Goal: Task Accomplishment & Management: Manage account settings

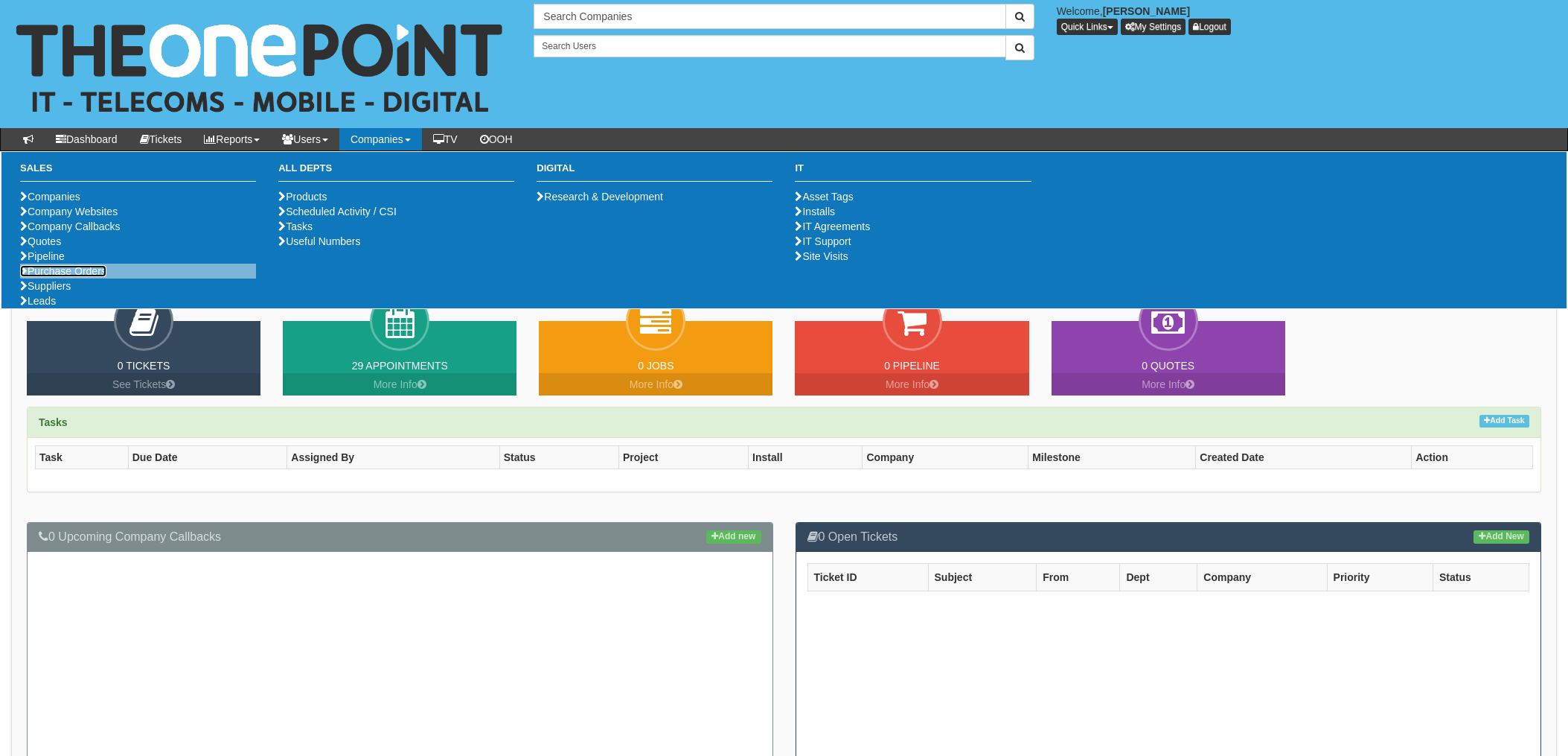
click at [66, 277] on link "Purchase Orders" at bounding box center [63, 271] width 87 height 12
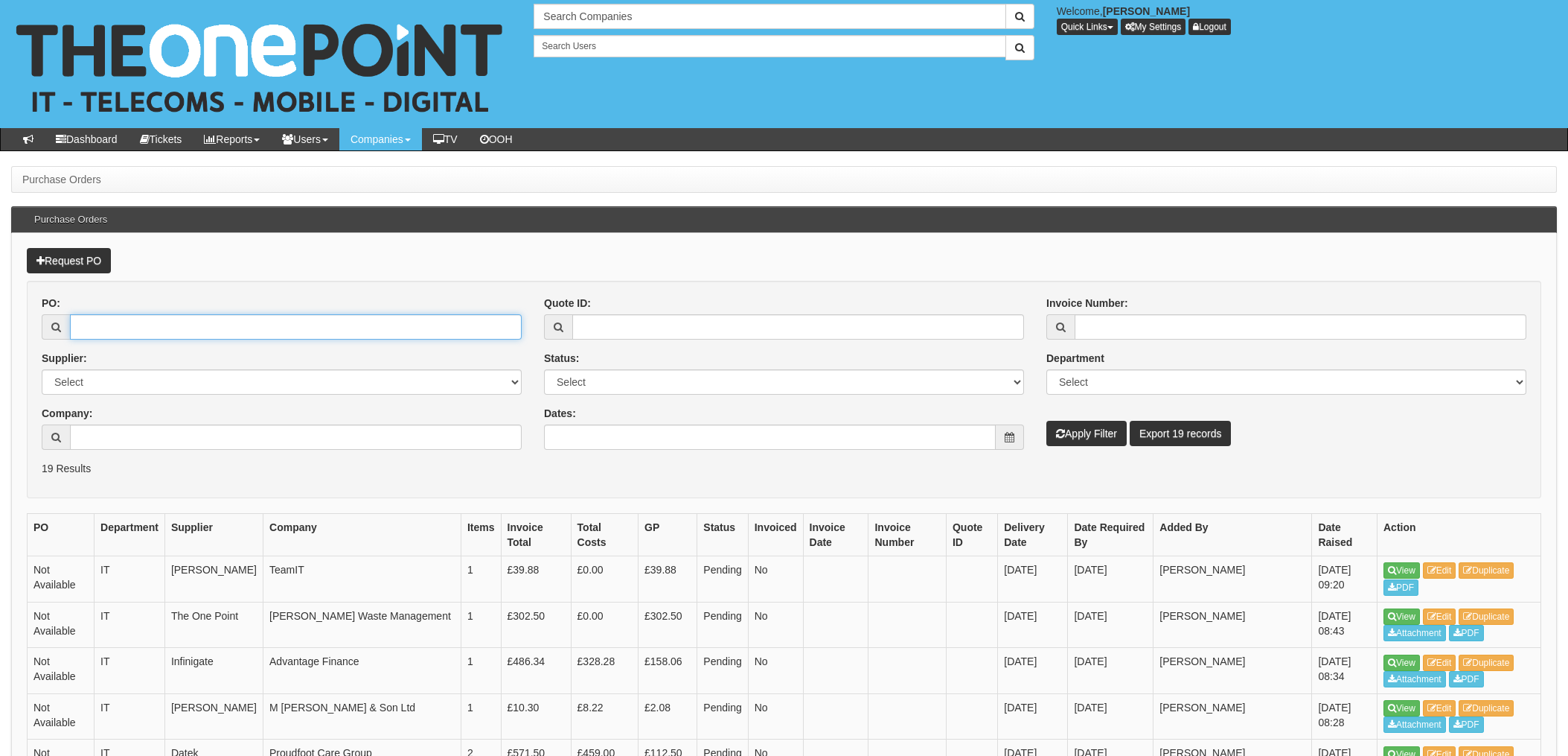
click at [127, 325] on input "PO:" at bounding box center [296, 326] width 452 height 25
type input "19517"
click at [1047, 421] on button "Apply Filter" at bounding box center [1086, 433] width 80 height 25
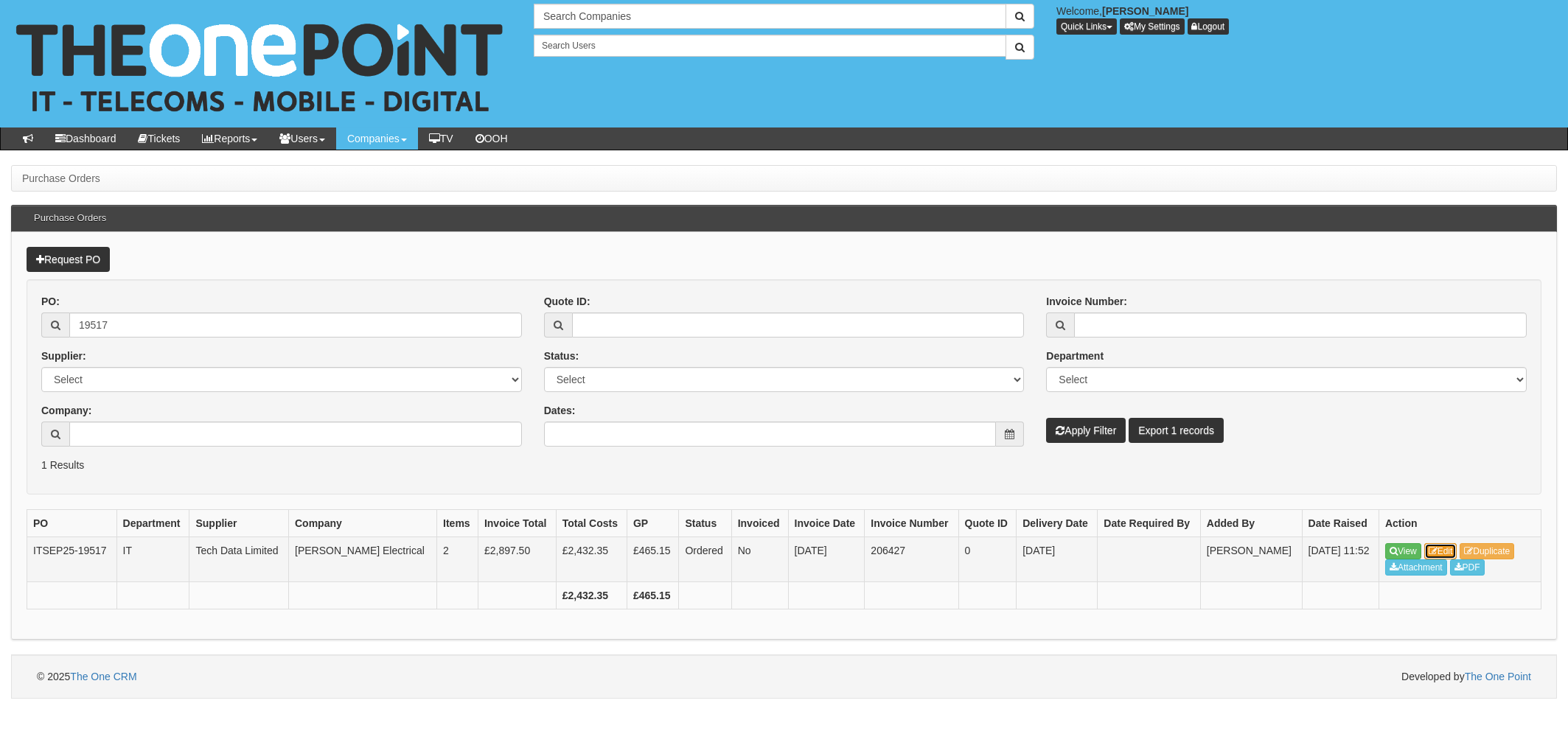
click at [1444, 549] on link "Edit" at bounding box center [1440, 551] width 33 height 16
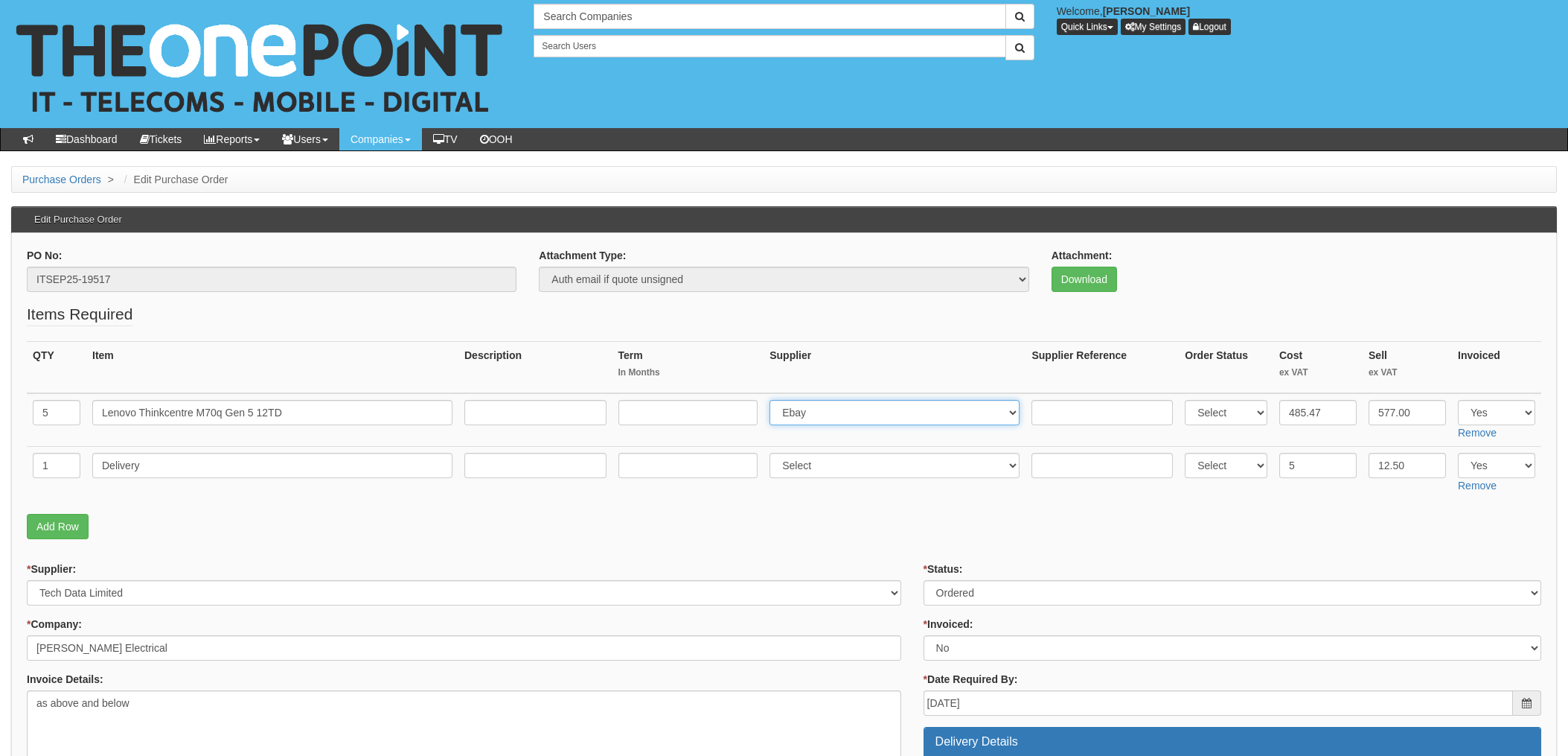
click at [821, 416] on select "Select 123 REG.co.uk 1Password 3 4Gon AA Jones Electric Ltd Abzorb Access Group…" at bounding box center [894, 412] width 250 height 25
select select "291"
click at [774, 400] on select "Select 123 REG.co.uk 1Password 3 4Gon AA Jones Electric Ltd Abzorb Access Group…" at bounding box center [894, 412] width 250 height 25
click at [1063, 419] on input "text" at bounding box center [1102, 412] width 141 height 25
paste input "20-66231-11"
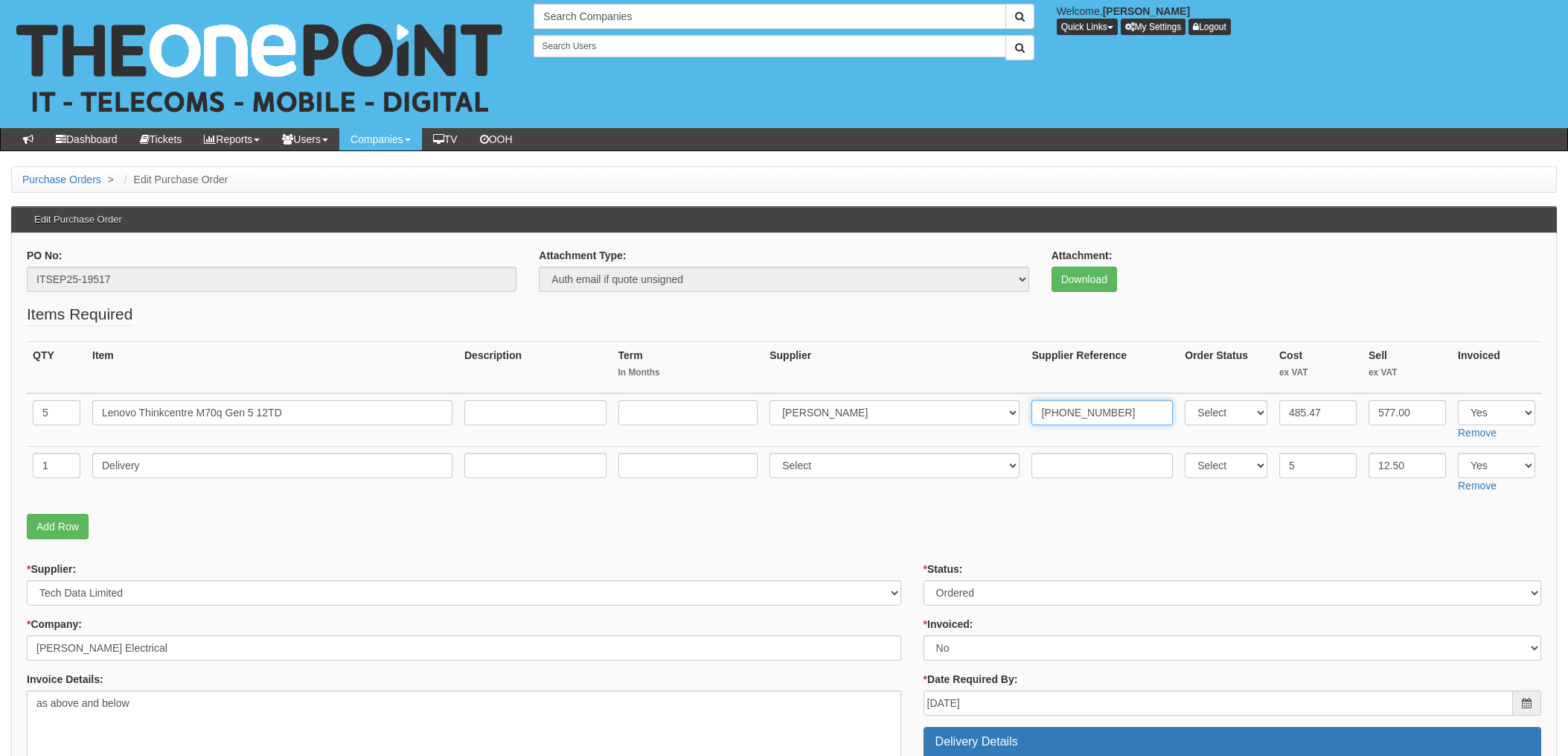
type input "20-66231-11"
click at [1045, 461] on input "text" at bounding box center [1102, 465] width 141 height 25
paste input "20-66231-11"
type input "20-66231-11"
click at [832, 465] on select "Select 123 [DOMAIN_NAME] 1Password 3 4Gon [PERSON_NAME] Electric Ltd Abzorb Acc…" at bounding box center [894, 465] width 250 height 25
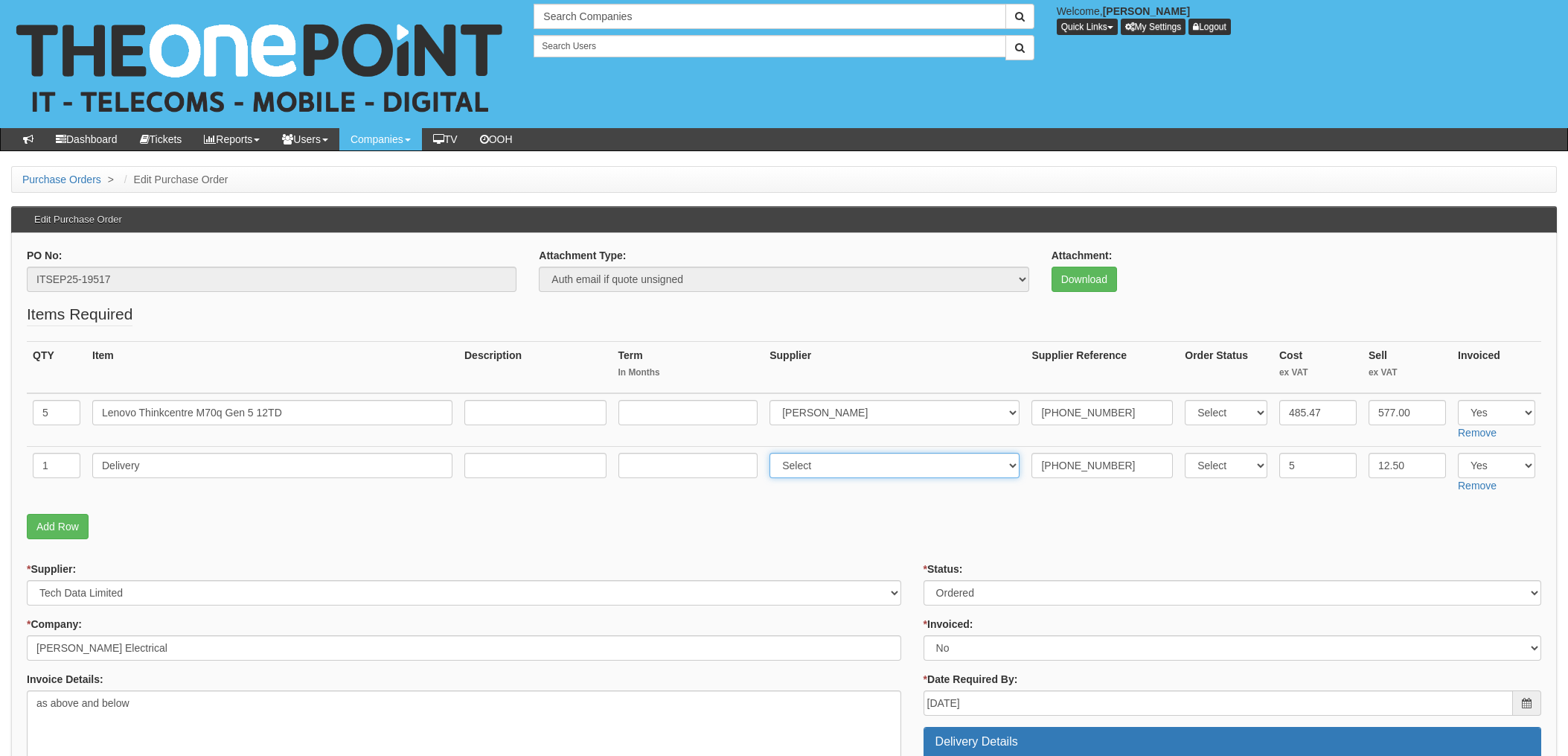
select select "291"
click at [774, 453] on select "Select 123 [DOMAIN_NAME] 1Password 3 4Gon [PERSON_NAME] Electric Ltd Abzorb Acc…" at bounding box center [894, 465] width 250 height 25
click at [961, 593] on select "Select Approved Completed Delivered Invoiced Ordered Ordered to site Part Order…" at bounding box center [1233, 593] width 618 height 25
select select "4"
click at [924, 580] on select "Select Approved Completed Delivered Invoiced Ordered Ordered to site Part Order…" at bounding box center [1233, 593] width 618 height 25
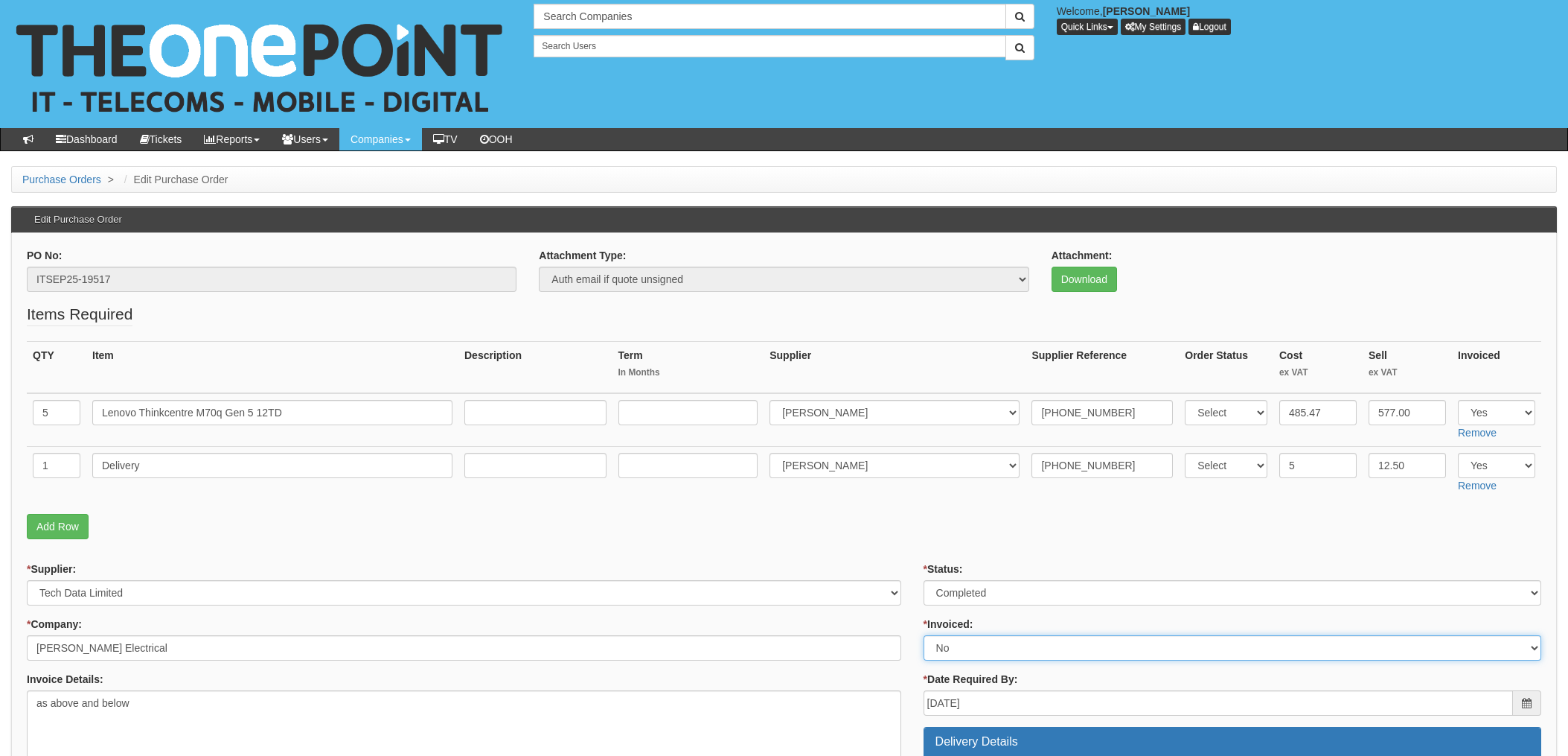
click at [948, 649] on select "Select Yes No N/A STB (part of order)" at bounding box center [1233, 648] width 618 height 25
select select "1"
click at [924, 636] on select "Select Yes No N/A STB (part of order)" at bounding box center [1233, 648] width 618 height 25
click at [884, 533] on p "Add Row" at bounding box center [784, 526] width 1515 height 25
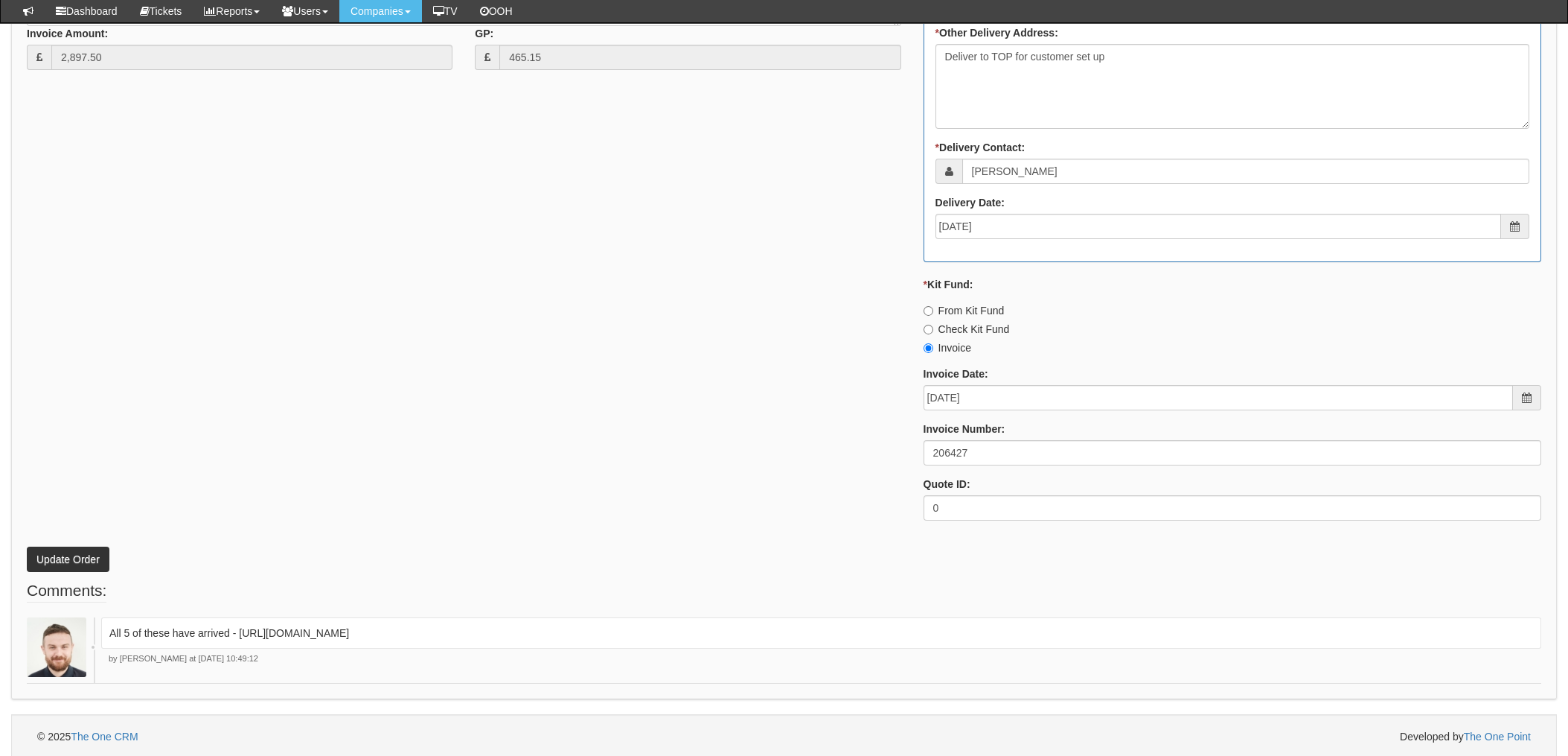
scroll to position [818, 0]
click at [52, 551] on button "Update Order" at bounding box center [68, 556] width 83 height 25
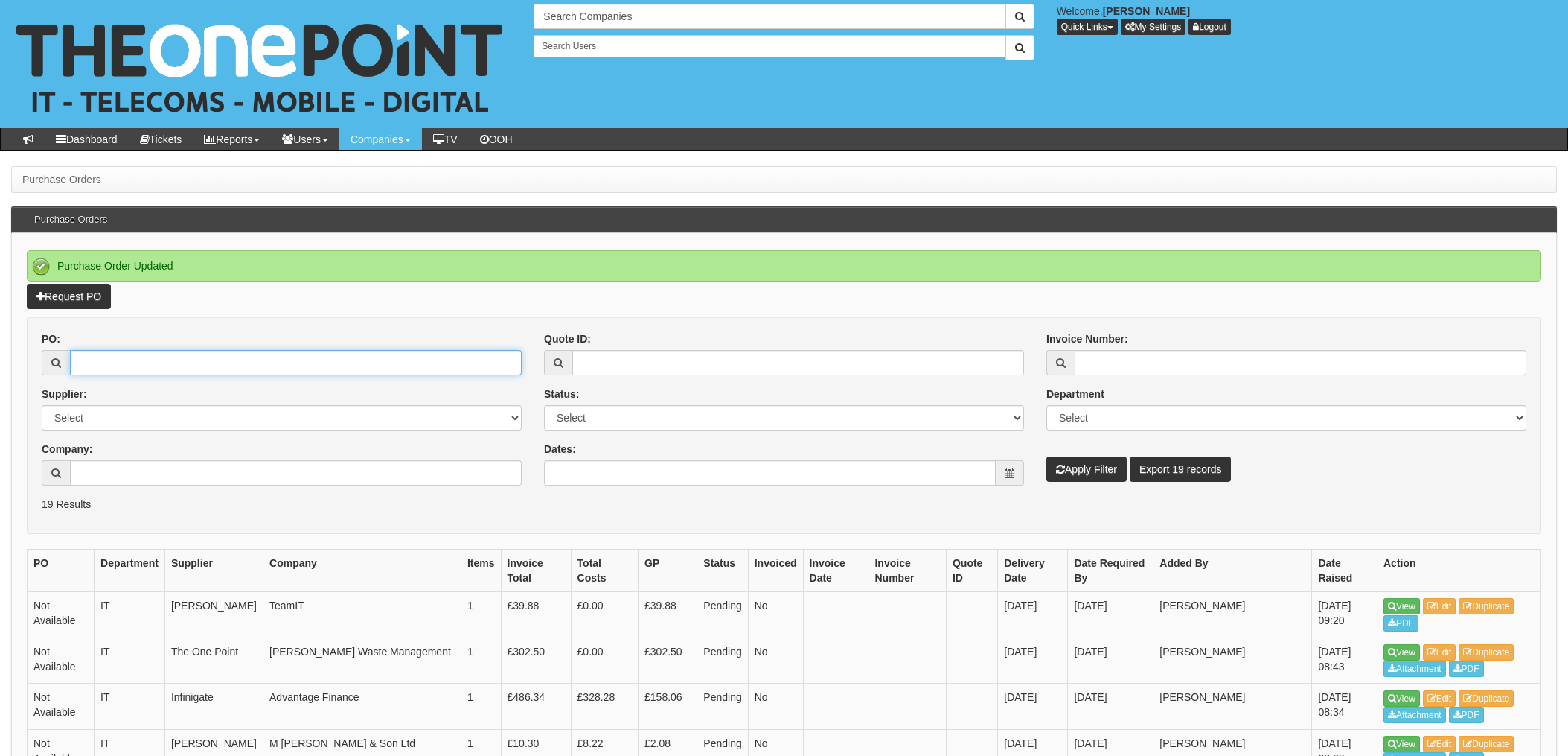
click at [121, 362] on input "PO:" at bounding box center [296, 362] width 452 height 25
type input "19503"
click at [1047, 457] on button "Apply Filter" at bounding box center [1086, 469] width 80 height 25
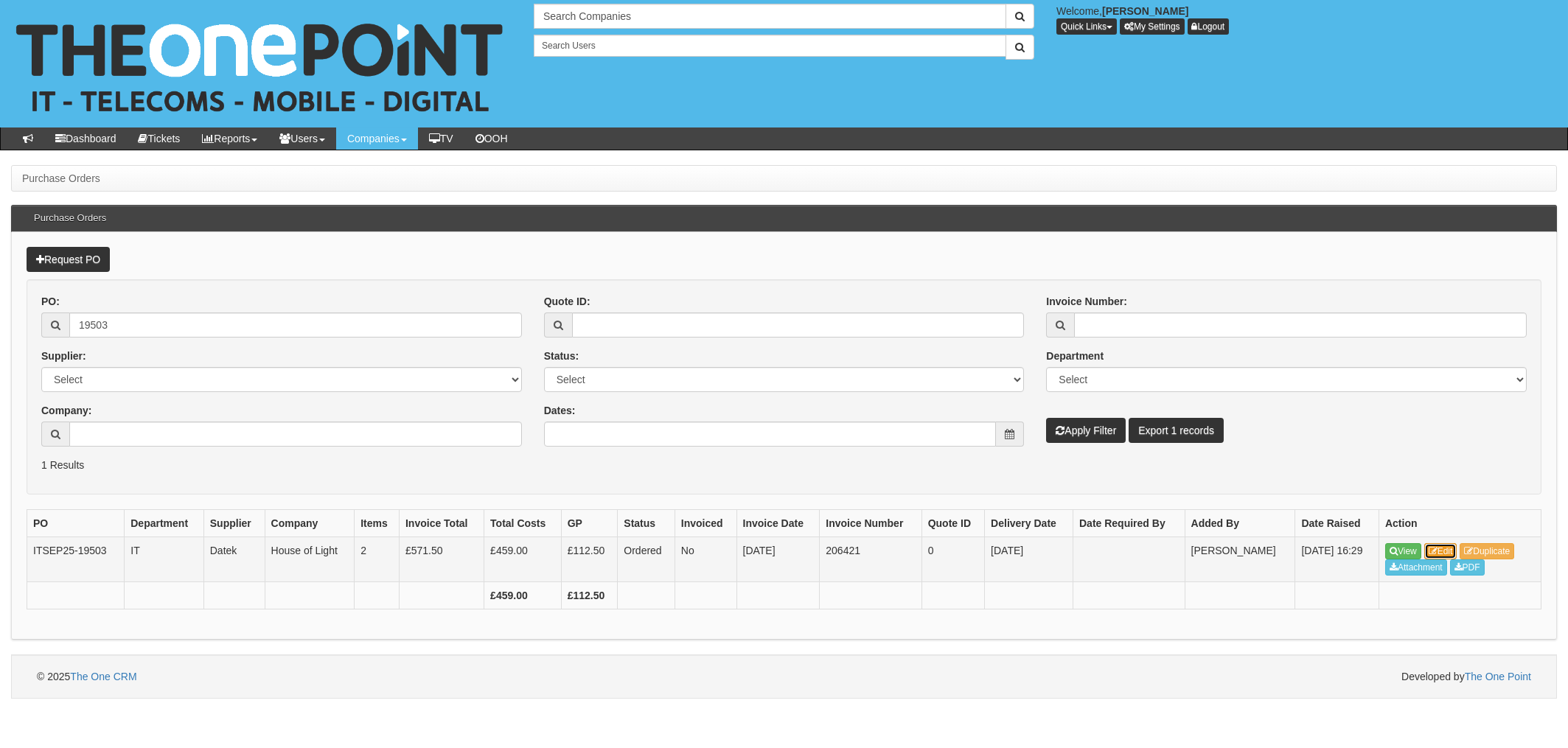
click at [1446, 552] on link "Edit" at bounding box center [1440, 551] width 33 height 16
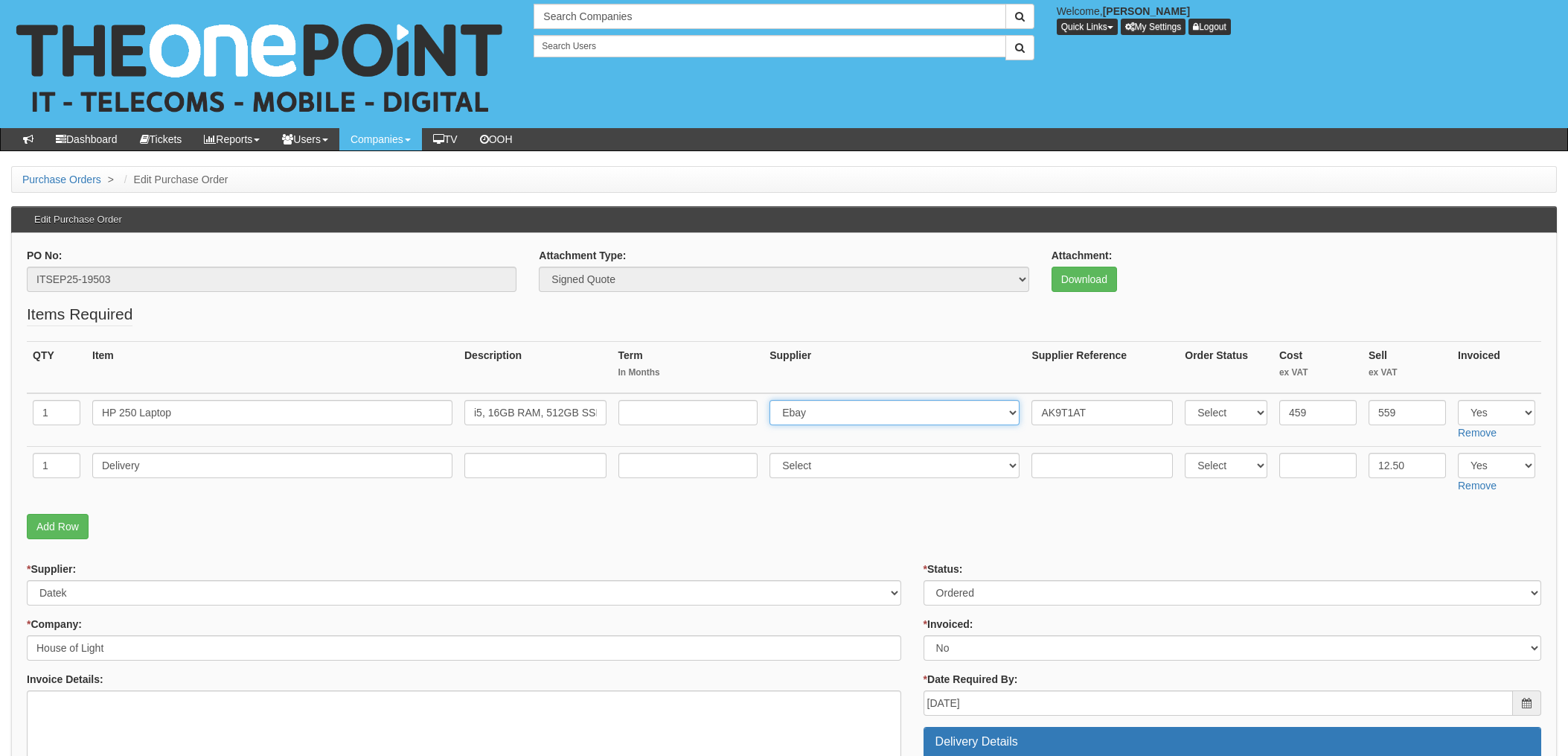
click at [828, 412] on select "Select 123 [DOMAIN_NAME] 1Password 3 4Gon [PERSON_NAME] Electric Ltd Abzorb Acc…" at bounding box center [894, 412] width 250 height 25
select select "291"
click at [774, 400] on select "Select 123 [DOMAIN_NAME] 1Password 3 4Gon [PERSON_NAME] Electric Ltd Abzorb Acc…" at bounding box center [894, 412] width 250 height 25
click at [1032, 410] on input "AK9T1AT" at bounding box center [1102, 412] width 141 height 25
paste input "[PHONE_NUMBER]"
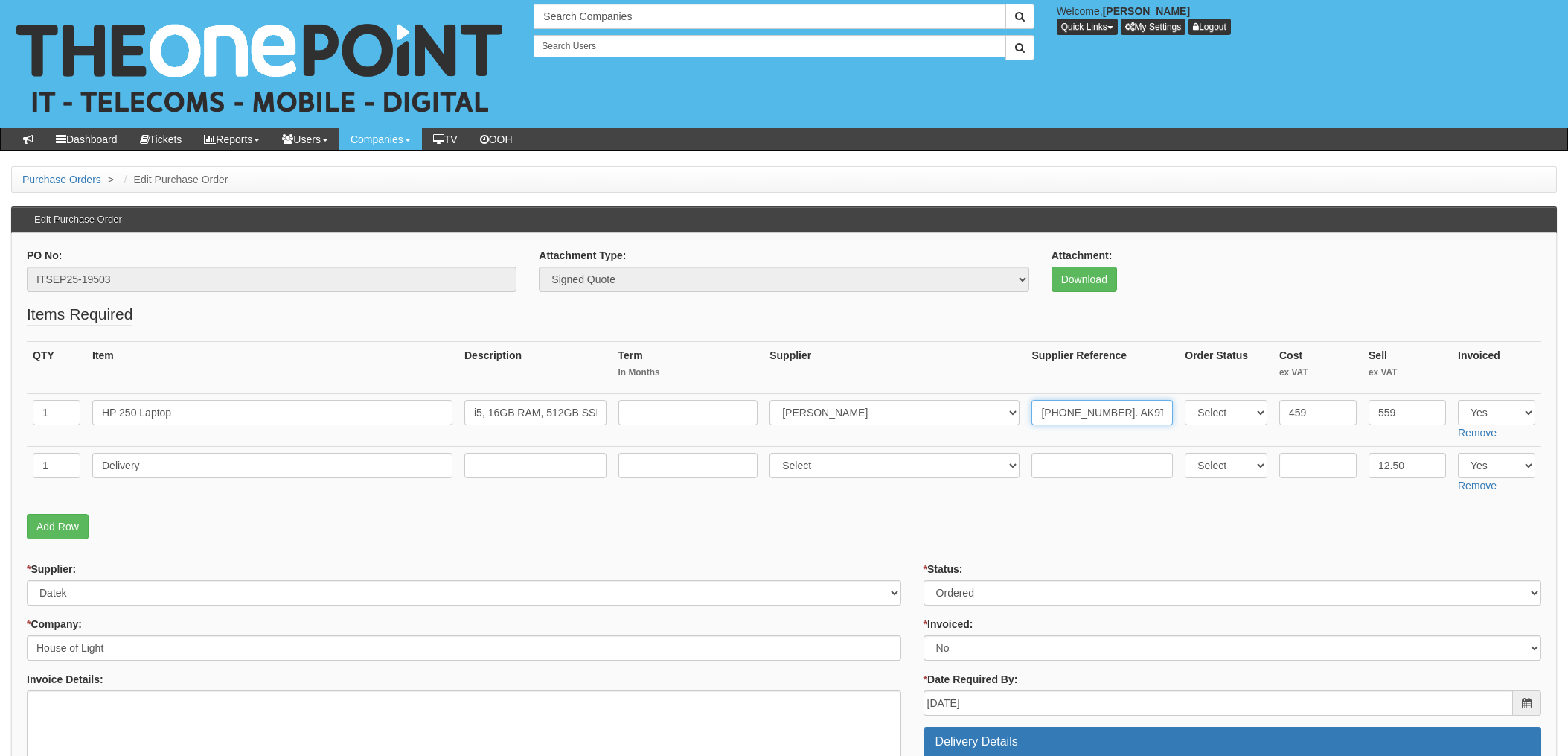
type input "[PHONE_NUMBER]. AK9T1AT"
click at [1074, 470] on input "text" at bounding box center [1102, 465] width 141 height 25
paste input "20-66231-11"
type input "20-66231-11"
click at [837, 457] on select "Select 123 REG.co.uk 1Password 3 4Gon AA Jones Electric Ltd Abzorb Access Group…" at bounding box center [894, 465] width 250 height 25
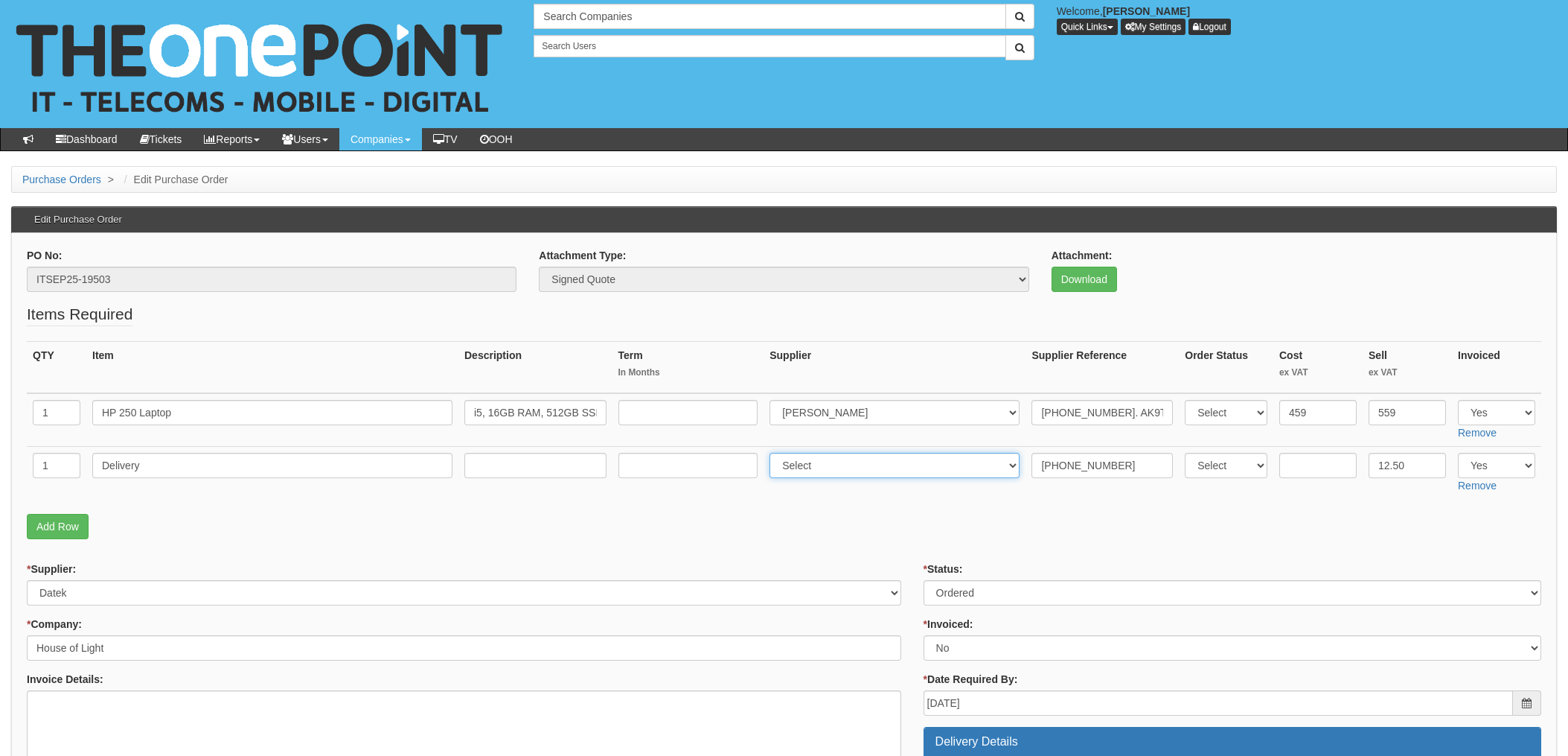
select select "291"
click at [774, 453] on select "Select 123 REG.co.uk 1Password 3 4Gon AA Jones Electric Ltd Abzorb Access Group…" at bounding box center [894, 465] width 250 height 25
click at [1016, 599] on select "Select Approved Completed Delivered Invoiced Ordered Ordered to site Part Order…" at bounding box center [1233, 593] width 618 height 25
select select "4"
click at [924, 580] on select "Select Approved Completed Delivered Invoiced Ordered Ordered to site Part Order…" at bounding box center [1233, 593] width 618 height 25
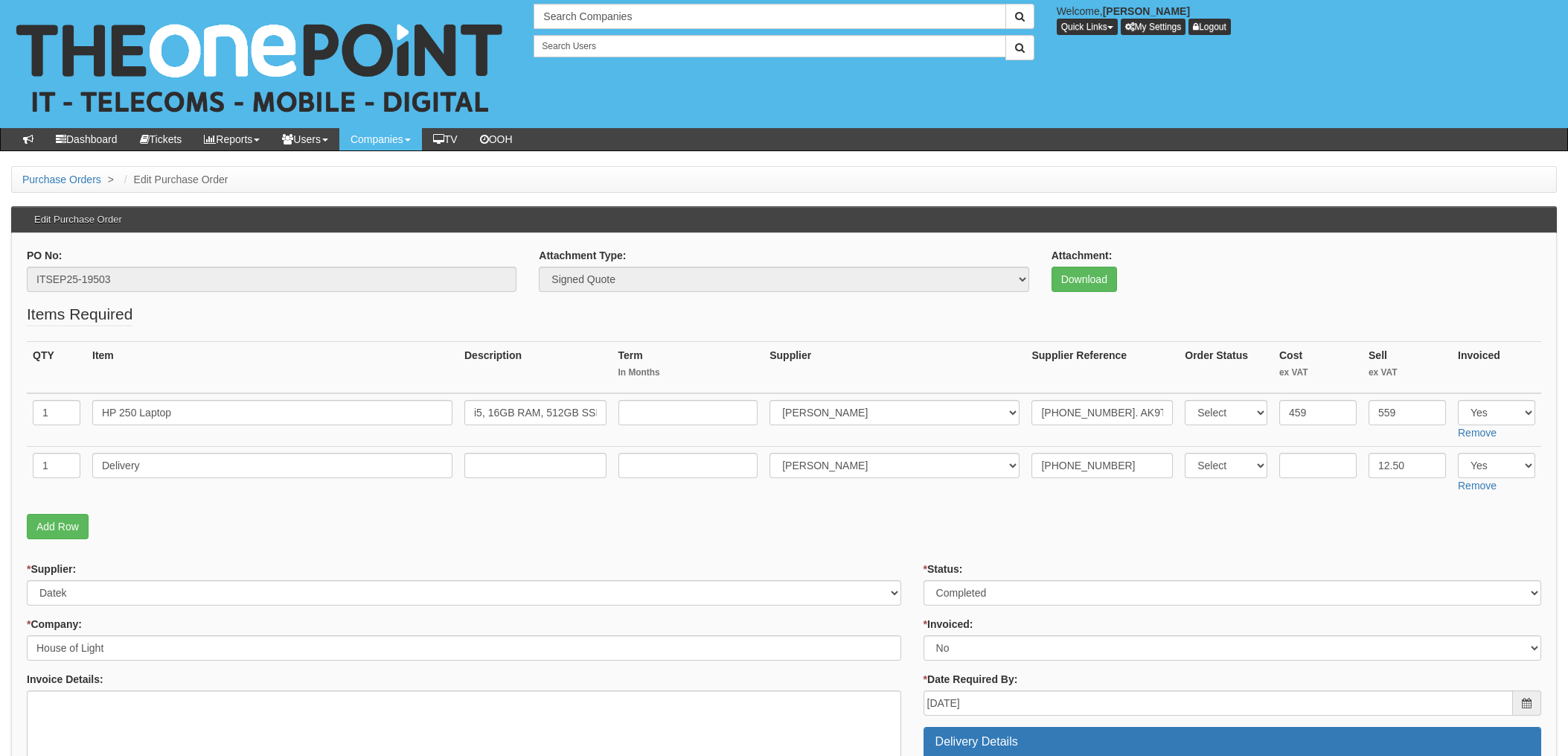
drag, startPoint x: 925, startPoint y: 511, endPoint x: 921, endPoint y: 562, distance: 51.2
click at [925, 512] on fieldset "Items Required QTY Item Description Term In Months Supplier Supplier Reference …" at bounding box center [784, 425] width 1515 height 244
click at [953, 644] on select "Select Yes No N/A STB (part of order)" at bounding box center [1233, 648] width 618 height 25
select select "1"
click at [924, 636] on select "Select Yes No N/A STB (part of order)" at bounding box center [1233, 648] width 618 height 25
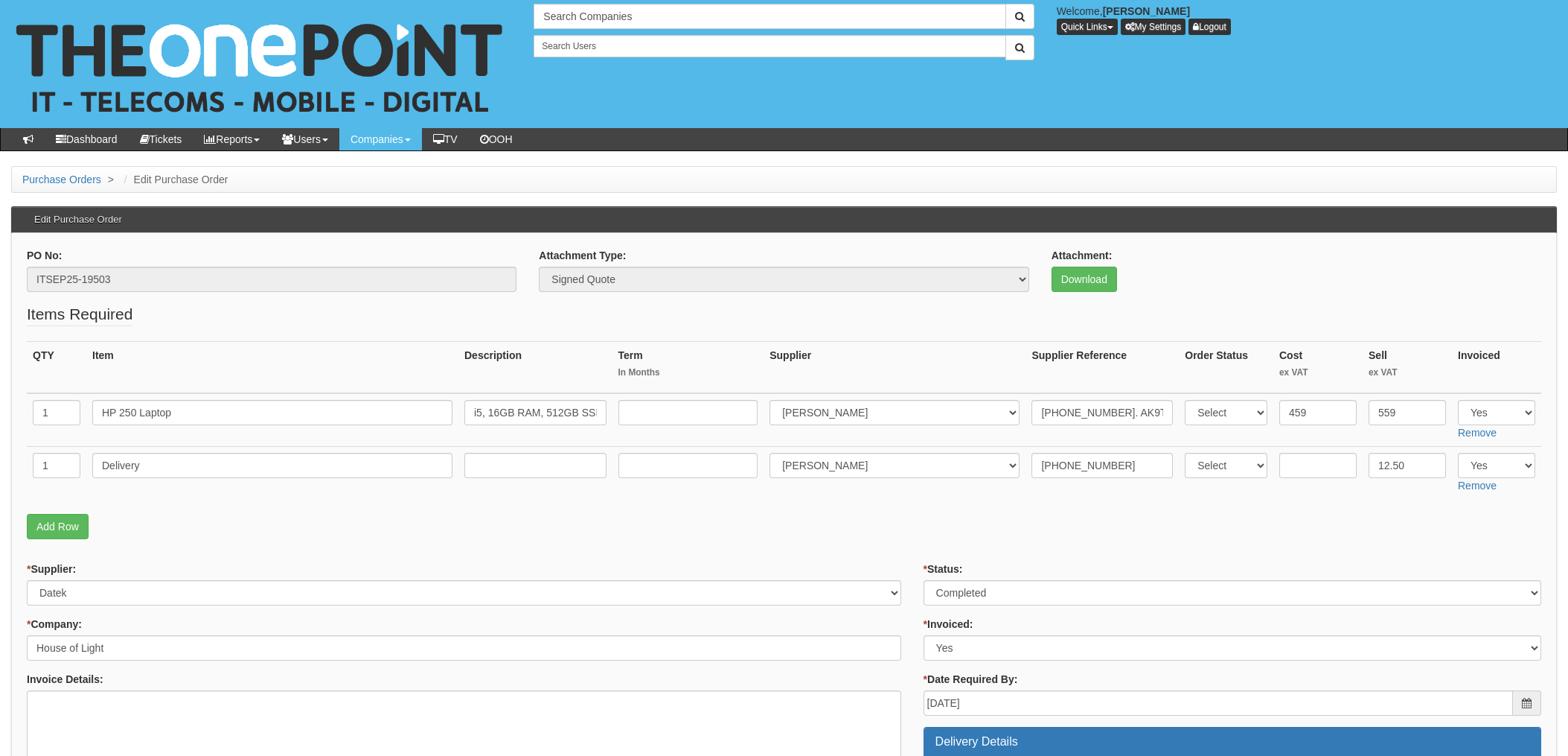
click at [874, 521] on p "Add Row" at bounding box center [784, 526] width 1515 height 25
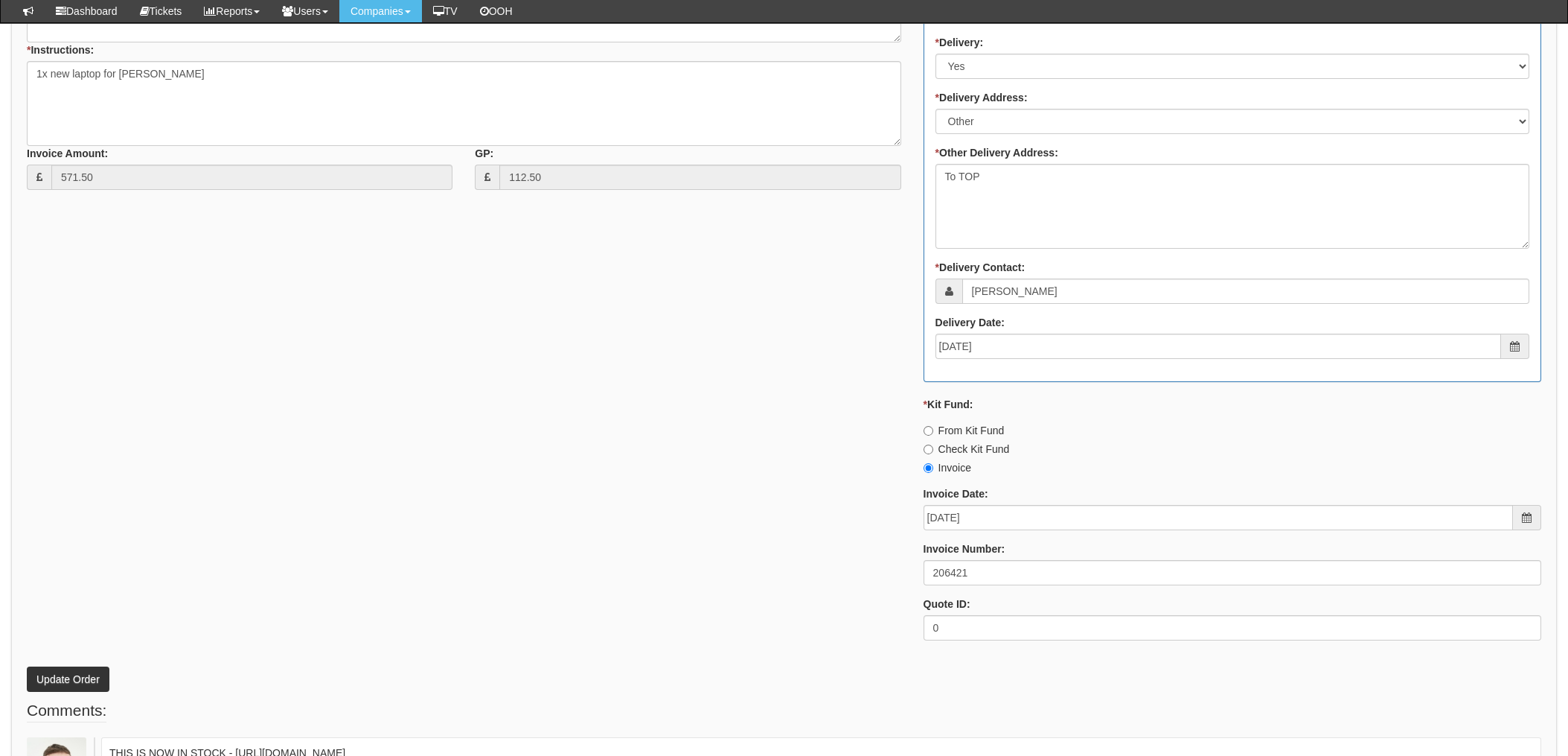
scroll to position [794, 0]
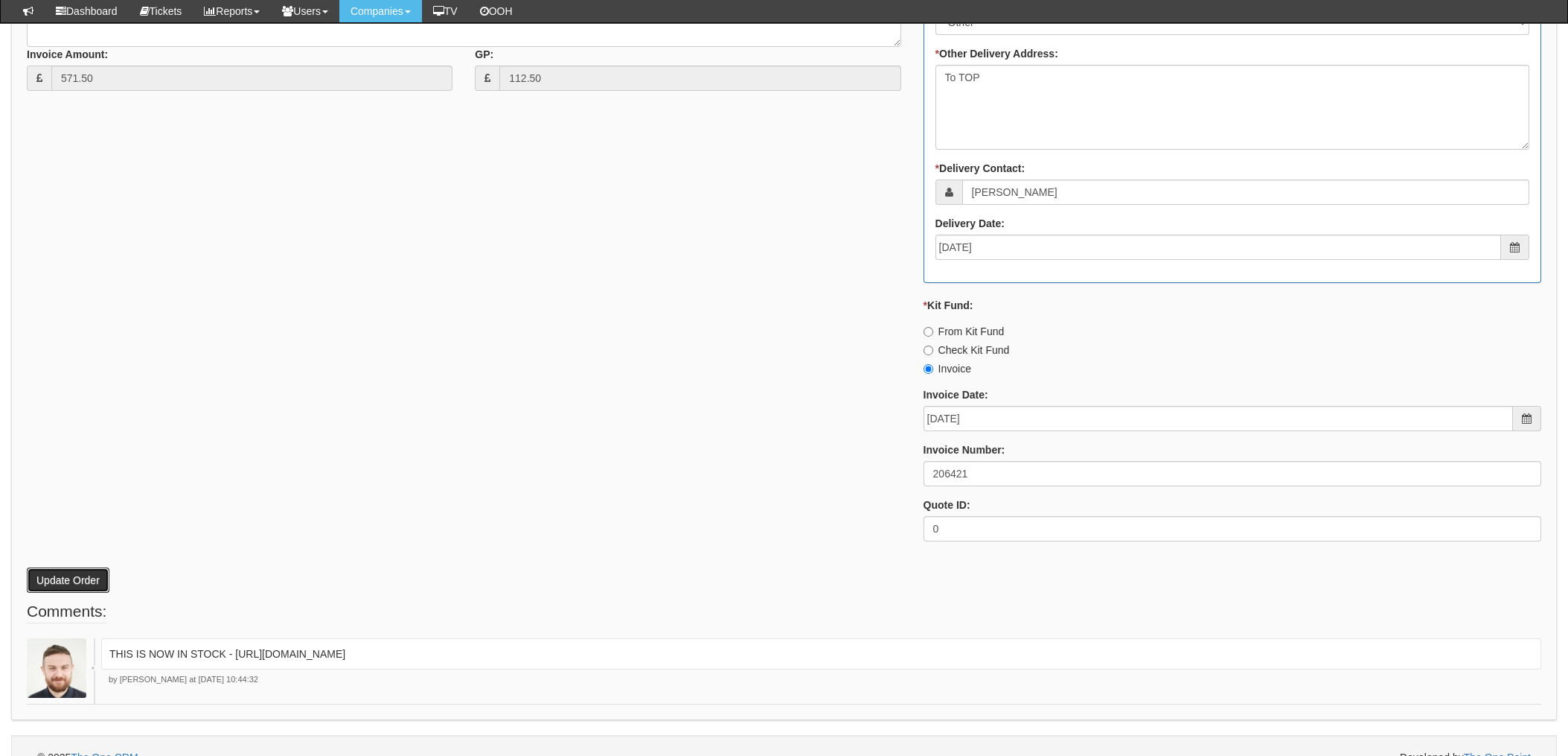
click at [80, 579] on button "Update Order" at bounding box center [68, 580] width 83 height 25
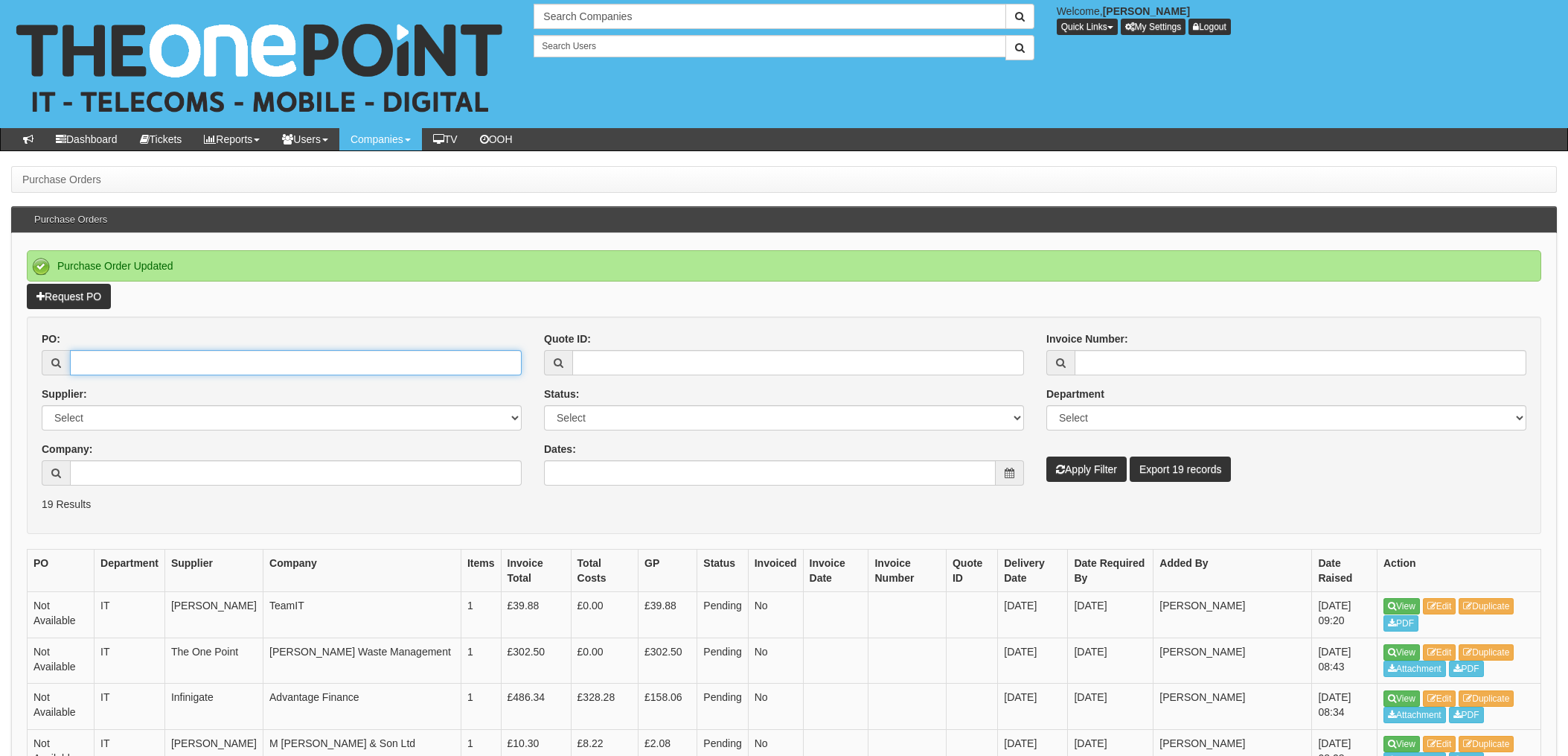
click at [169, 364] on input "PO:" at bounding box center [296, 362] width 452 height 25
type input "19506"
click at [1047, 457] on button "Apply Filter" at bounding box center [1086, 469] width 80 height 25
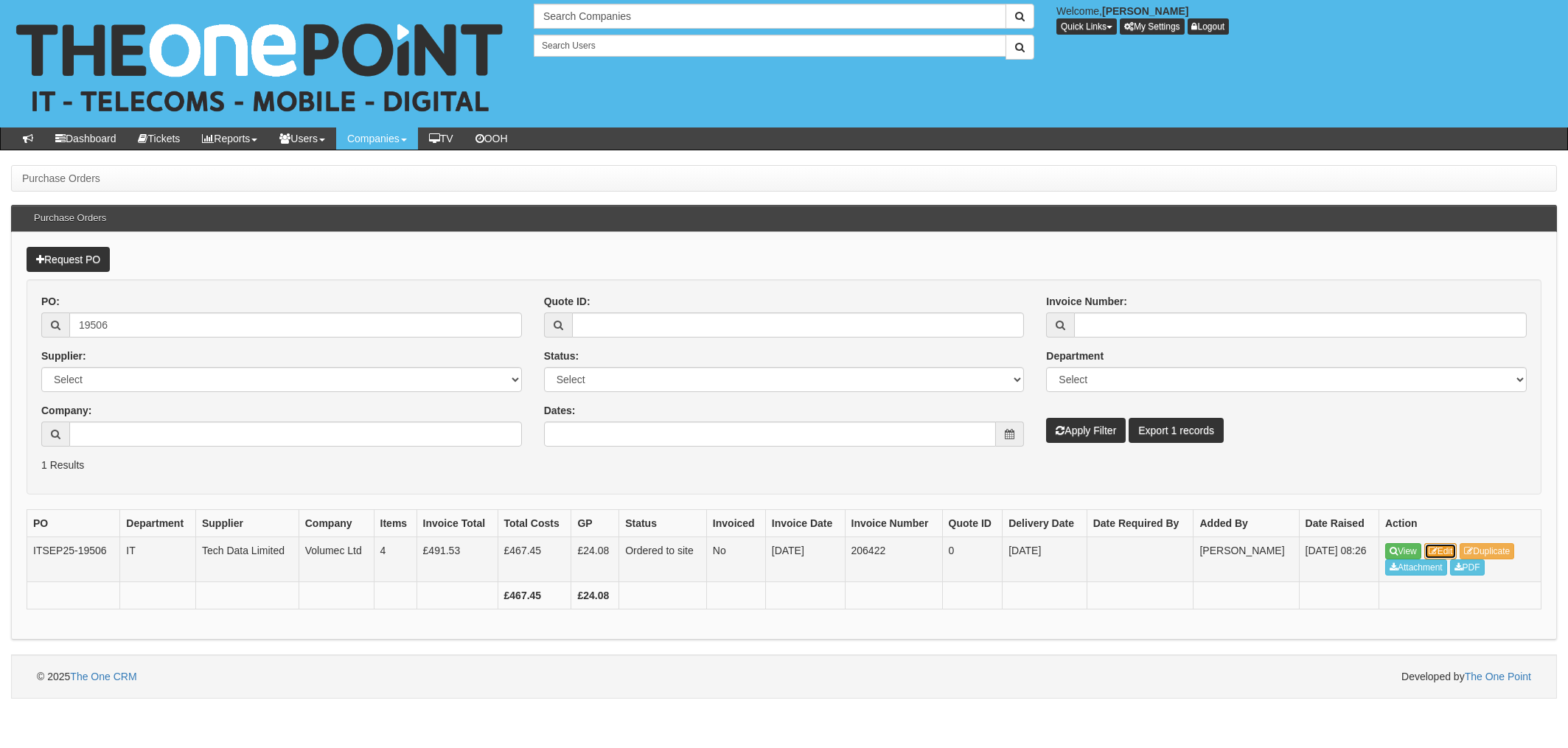
click at [1447, 552] on link "Edit" at bounding box center [1440, 551] width 33 height 16
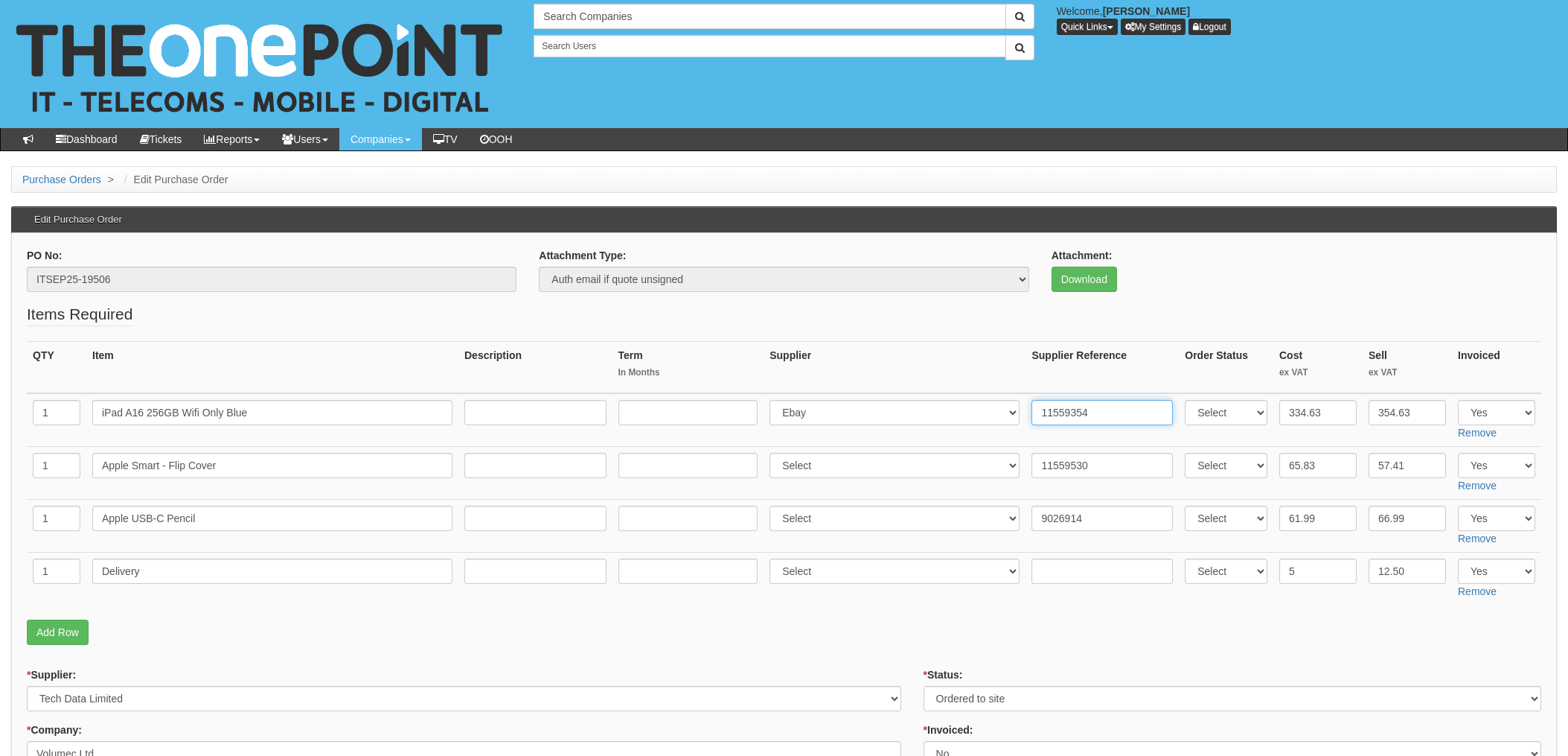
click at [1033, 410] on input "11559354" at bounding box center [1102, 412] width 141 height 25
paste input "20-66631-11"
type input "20-66631-11. 11559354"
click at [1035, 465] on input "11559530" at bounding box center [1102, 465] width 141 height 25
paste input "20-66631-11"
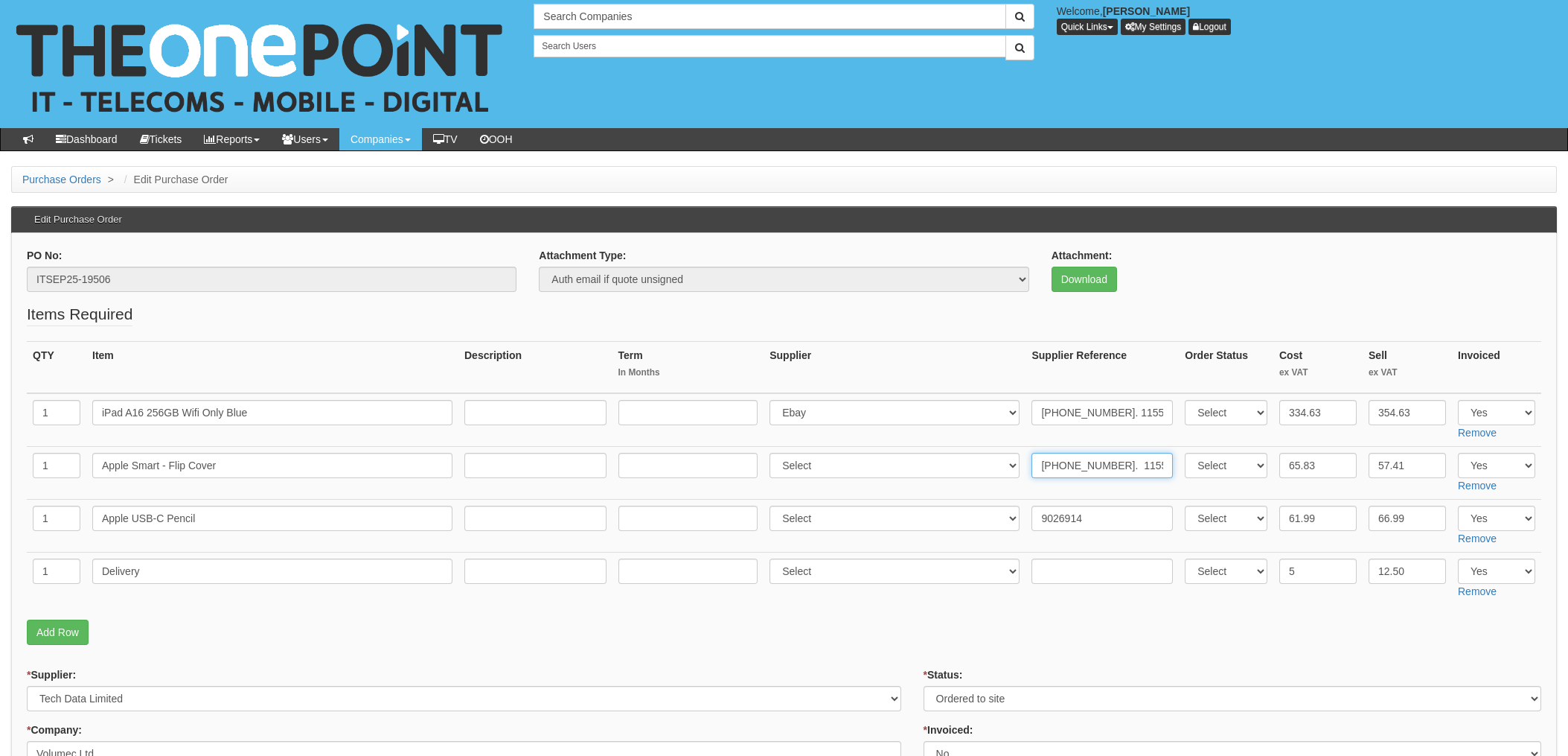
type input "20-66631-11. 11559530"
click at [1032, 515] on input "9026914" at bounding box center [1102, 519] width 141 height 25
paste input "20-66631-11"
type input "20-66631-11. 9026914"
click at [1051, 571] on input "text" at bounding box center [1102, 571] width 141 height 25
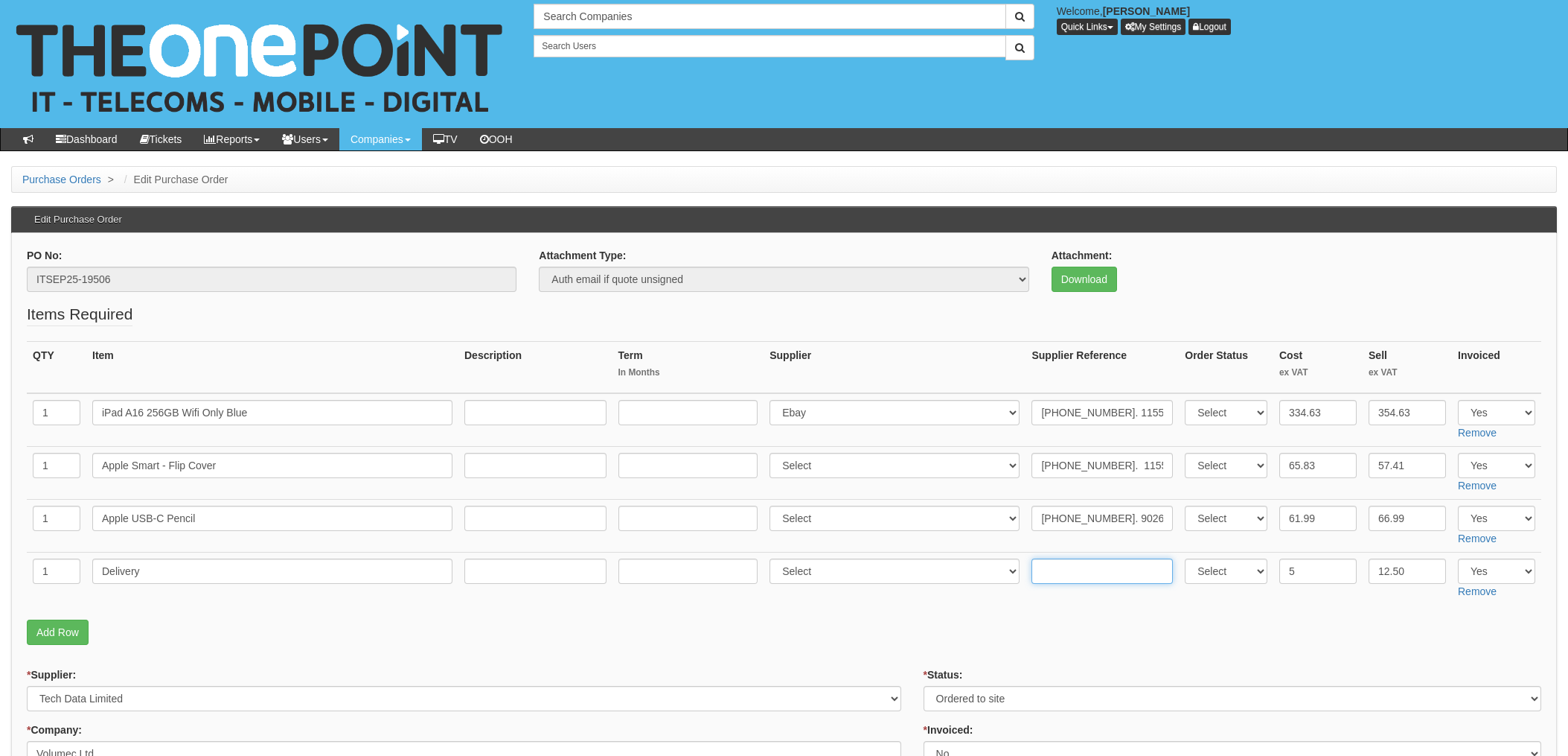
paste input "20-66631-11"
type input "20-66631-11"
click at [908, 601] on td "Select 123 REG.co.uk 1Password 3 4Gon AA Jones Electric Ltd Abzorb Access Group…" at bounding box center [895, 579] width 262 height 53
click at [861, 412] on select "Select 123 [DOMAIN_NAME] 1Password 3 4Gon [PERSON_NAME] Electric Ltd Abzorb Acc…" at bounding box center [894, 412] width 250 height 25
select select "291"
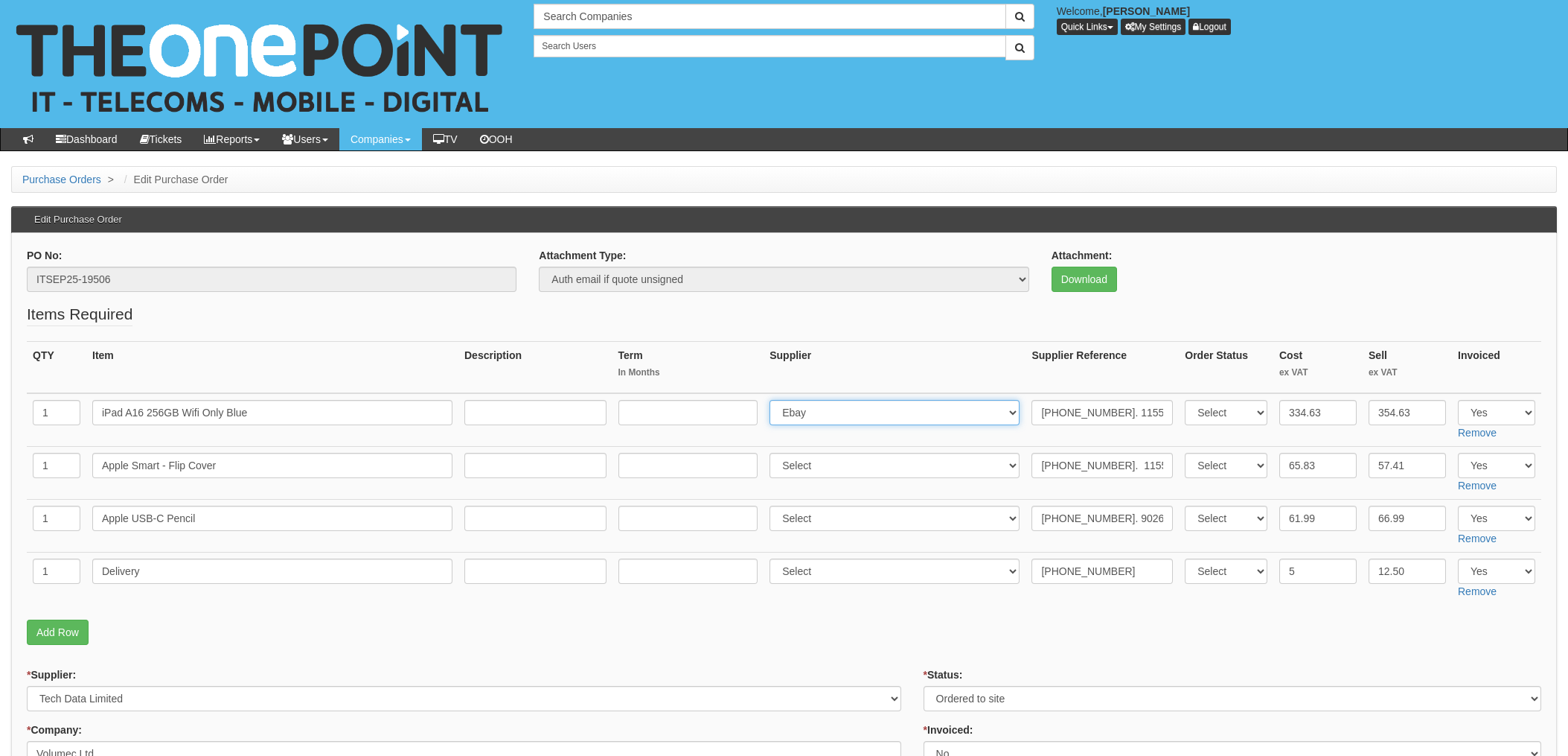
click at [774, 400] on select "Select 123 REG.co.uk 1Password 3 4Gon AA Jones Electric Ltd Abzorb Access Group…" at bounding box center [894, 412] width 250 height 25
click at [833, 469] on select "Select 123 REG.co.uk 1Password 3 4Gon AA Jones Electric Ltd Abzorb Access Group…" at bounding box center [894, 465] width 250 height 25
select select "291"
click at [774, 453] on select "Select 123 REG.co.uk 1Password 3 4Gon AA Jones Electric Ltd Abzorb Access Group…" at bounding box center [894, 465] width 250 height 25
click at [808, 520] on select "Select 123 REG.co.uk 1Password 3 4Gon AA Jones Electric Ltd Abzorb Access Group…" at bounding box center [894, 519] width 250 height 25
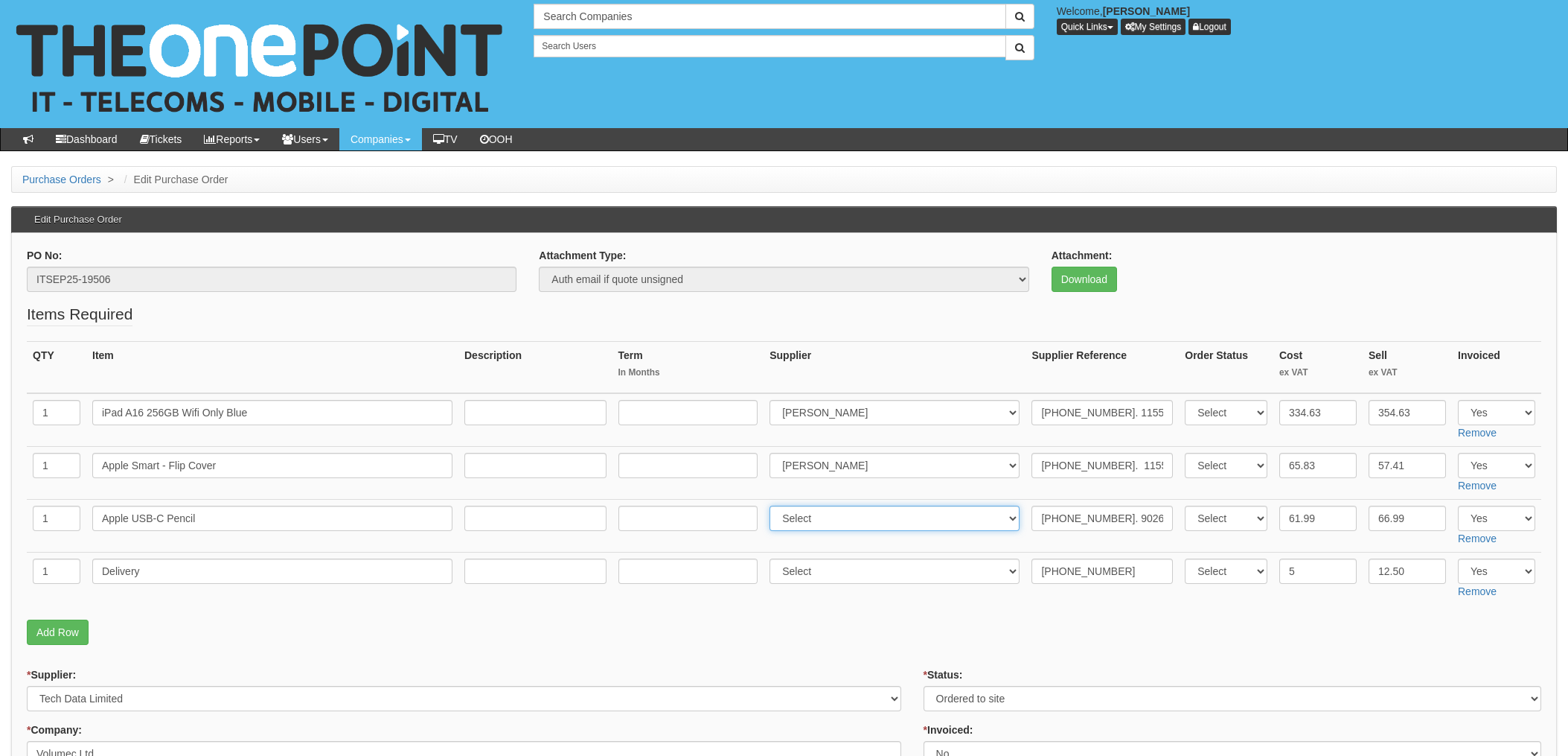
select select "291"
click at [774, 506] on select "Select 123 REG.co.uk 1Password 3 4Gon AA Jones Electric Ltd Abzorb Access Group…" at bounding box center [894, 519] width 250 height 25
click at [820, 561] on select "Select 123 REG.co.uk 1Password 3 4Gon AA Jones Electric Ltd Abzorb Access Group…" at bounding box center [894, 571] width 250 height 25
select select "291"
click at [774, 558] on select "Select 123 REG.co.uk 1Password 3 4Gon AA Jones Electric Ltd Abzorb Access Group…" at bounding box center [894, 571] width 250 height 25
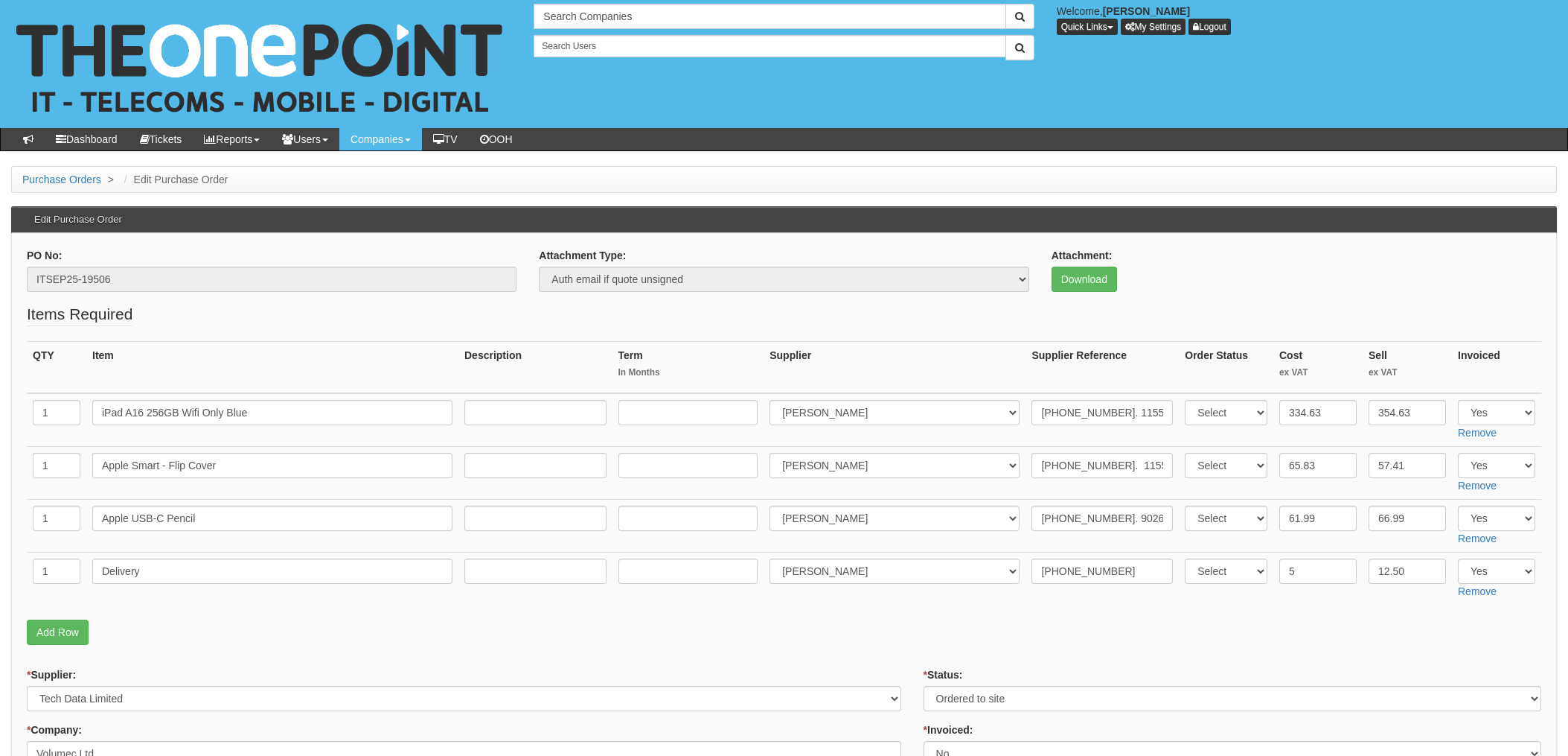
click at [894, 640] on p "Add Row" at bounding box center [784, 632] width 1515 height 25
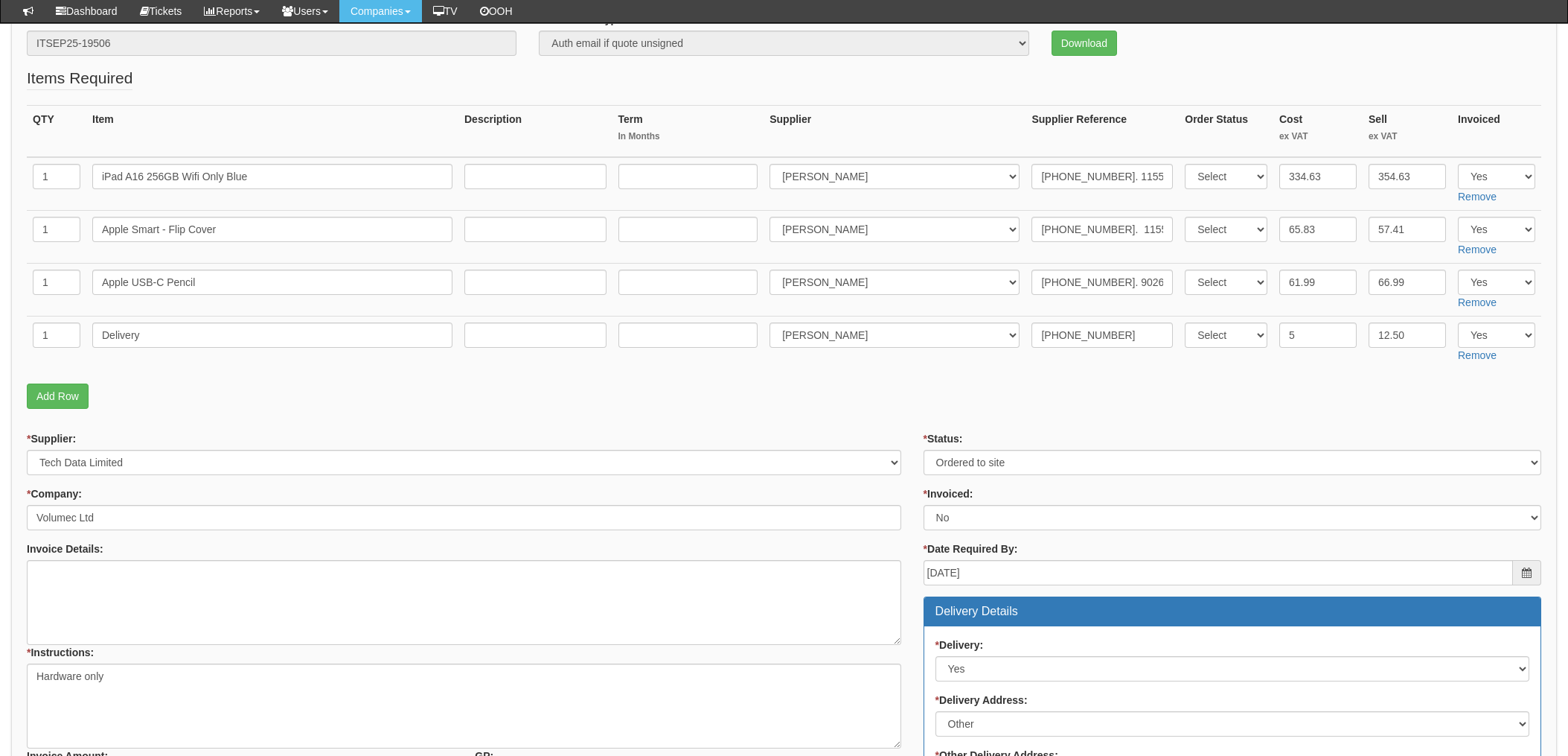
scroll to position [199, 0]
click at [986, 462] on select "Select Approved Completed Delivered Invoiced Ordered Ordered to site Part Order…" at bounding box center [1233, 462] width 618 height 25
select select "4"
click at [924, 449] on select "Select Approved Completed Delivered Invoiced Ordered Ordered to site Part Order…" at bounding box center [1233, 462] width 618 height 25
click at [961, 515] on select "Select Yes No N/A STB (part of order)" at bounding box center [1233, 517] width 618 height 25
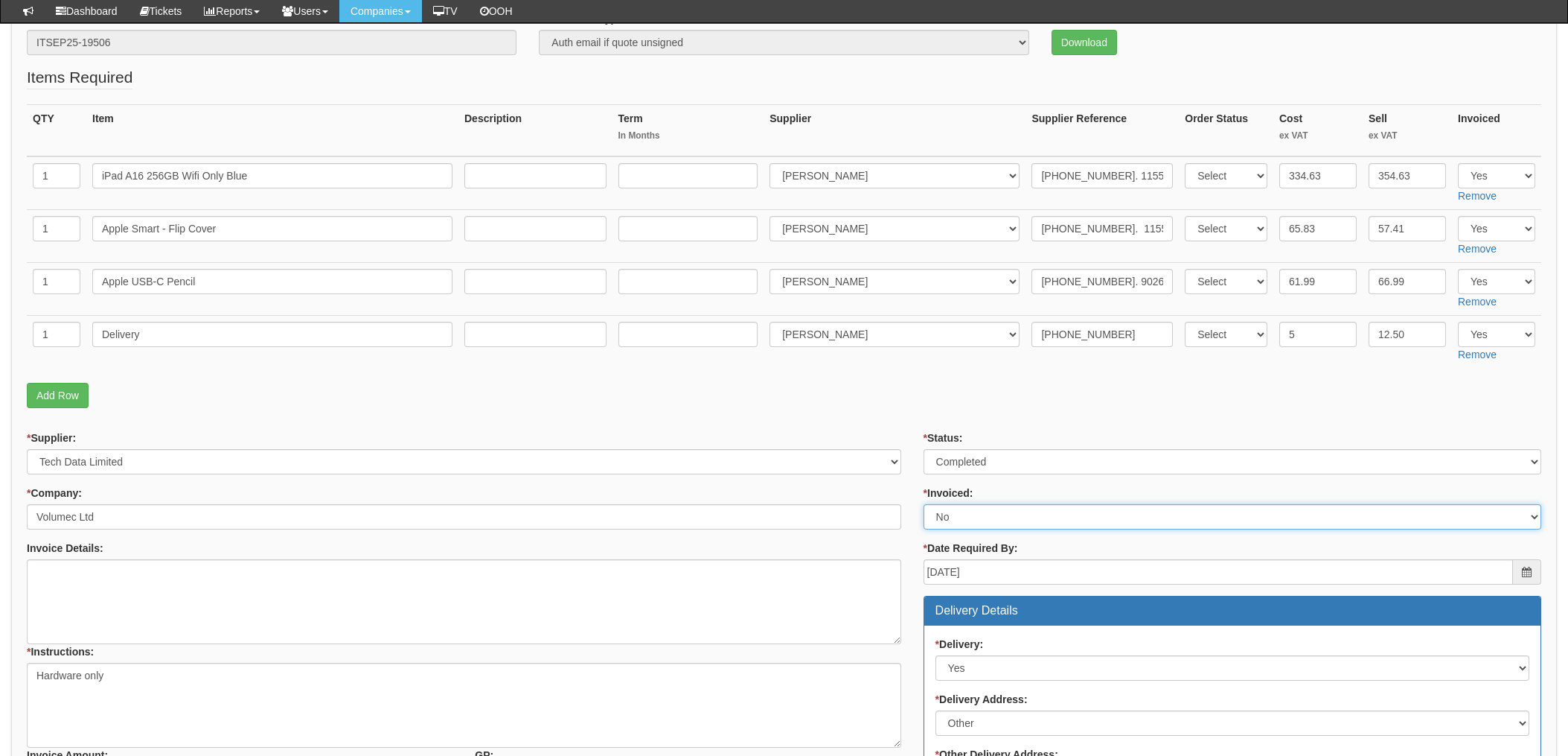
select select "1"
click at [924, 505] on select "Select Yes No N/A STB (part of order)" at bounding box center [1233, 517] width 618 height 25
click at [909, 425] on form "PO No: ITSEP25-19506 Attachment Type: Select Signed Quote Auth email if quote u…" at bounding box center [784, 652] width 1515 height 1282
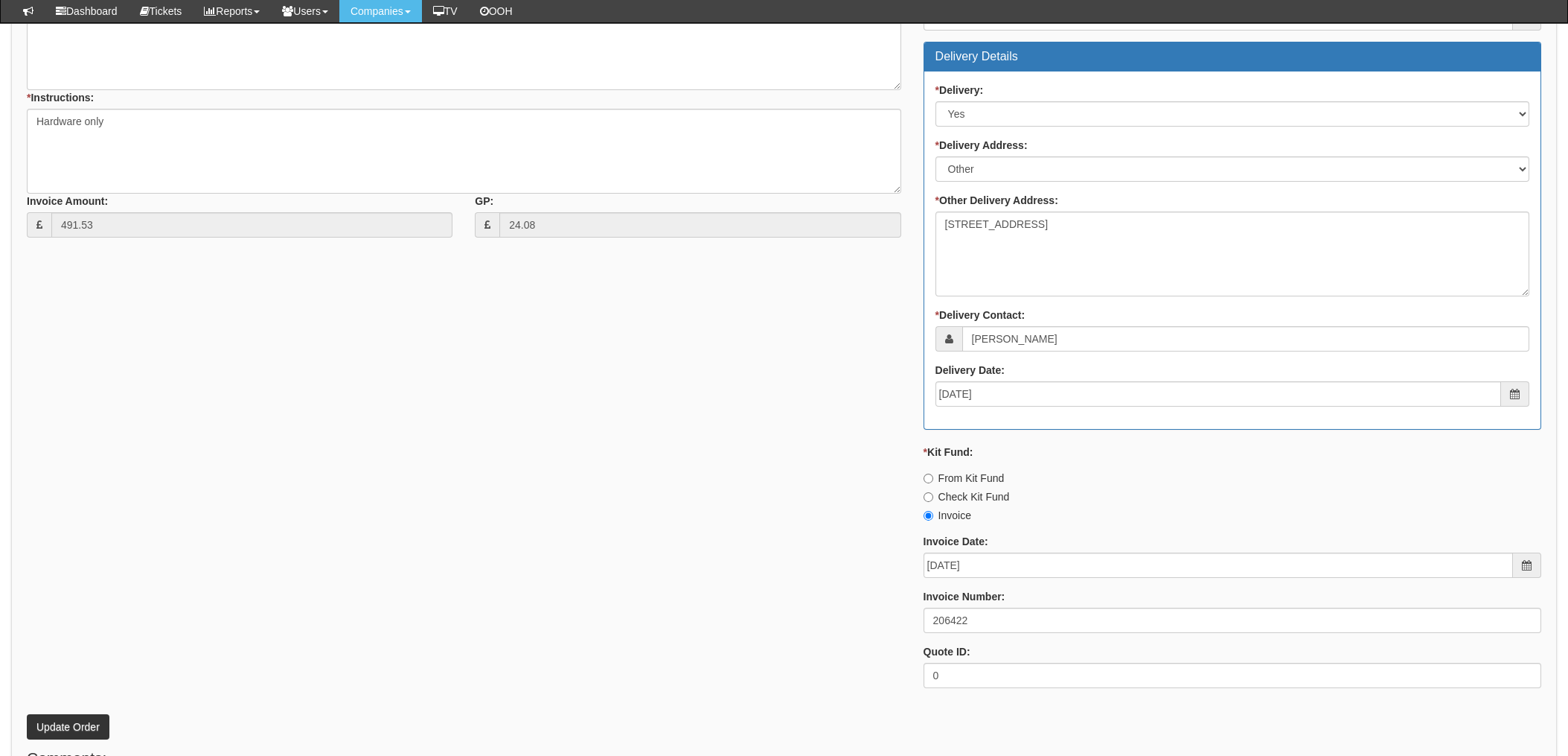
scroll to position [858, 0]
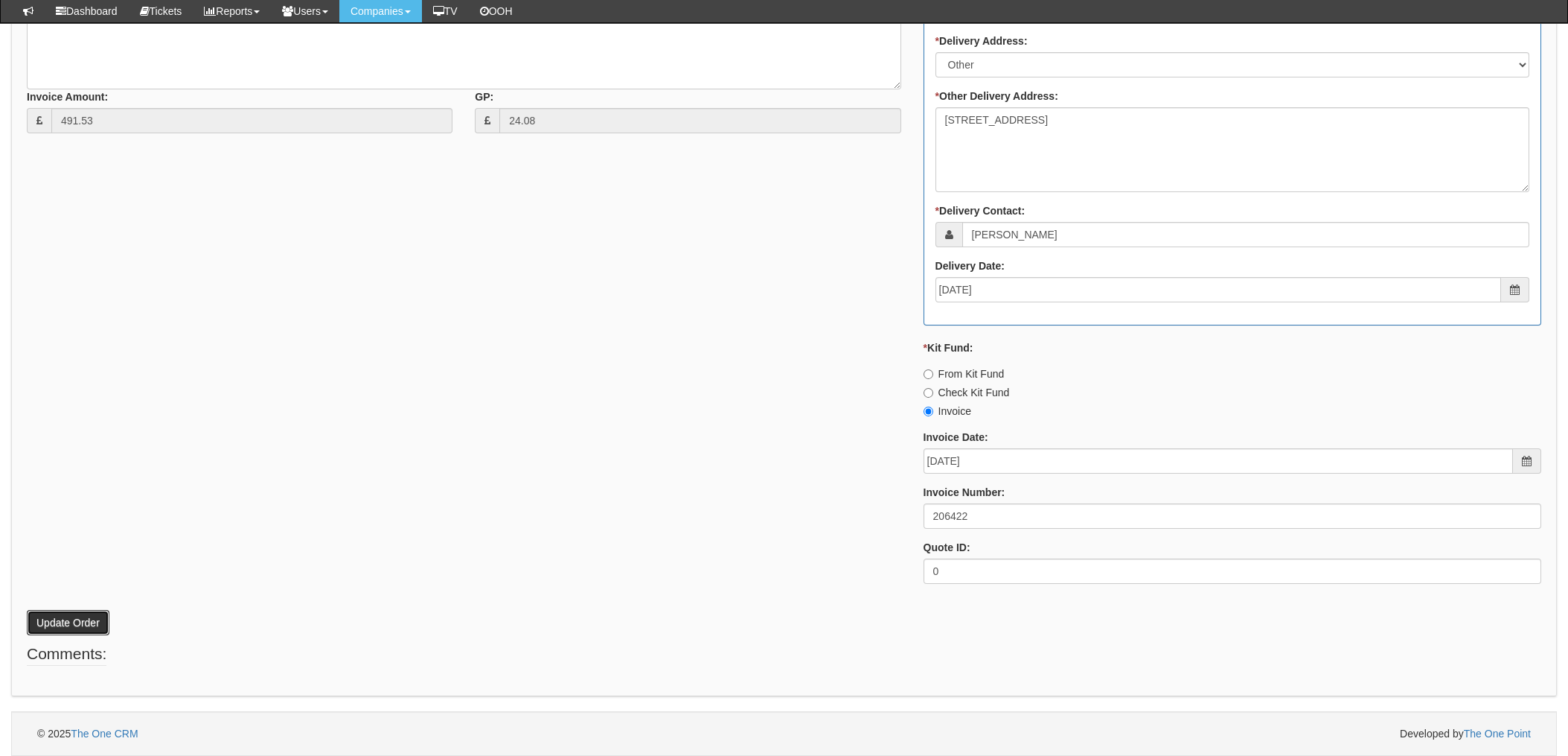
click at [75, 622] on button "Update Order" at bounding box center [68, 622] width 83 height 25
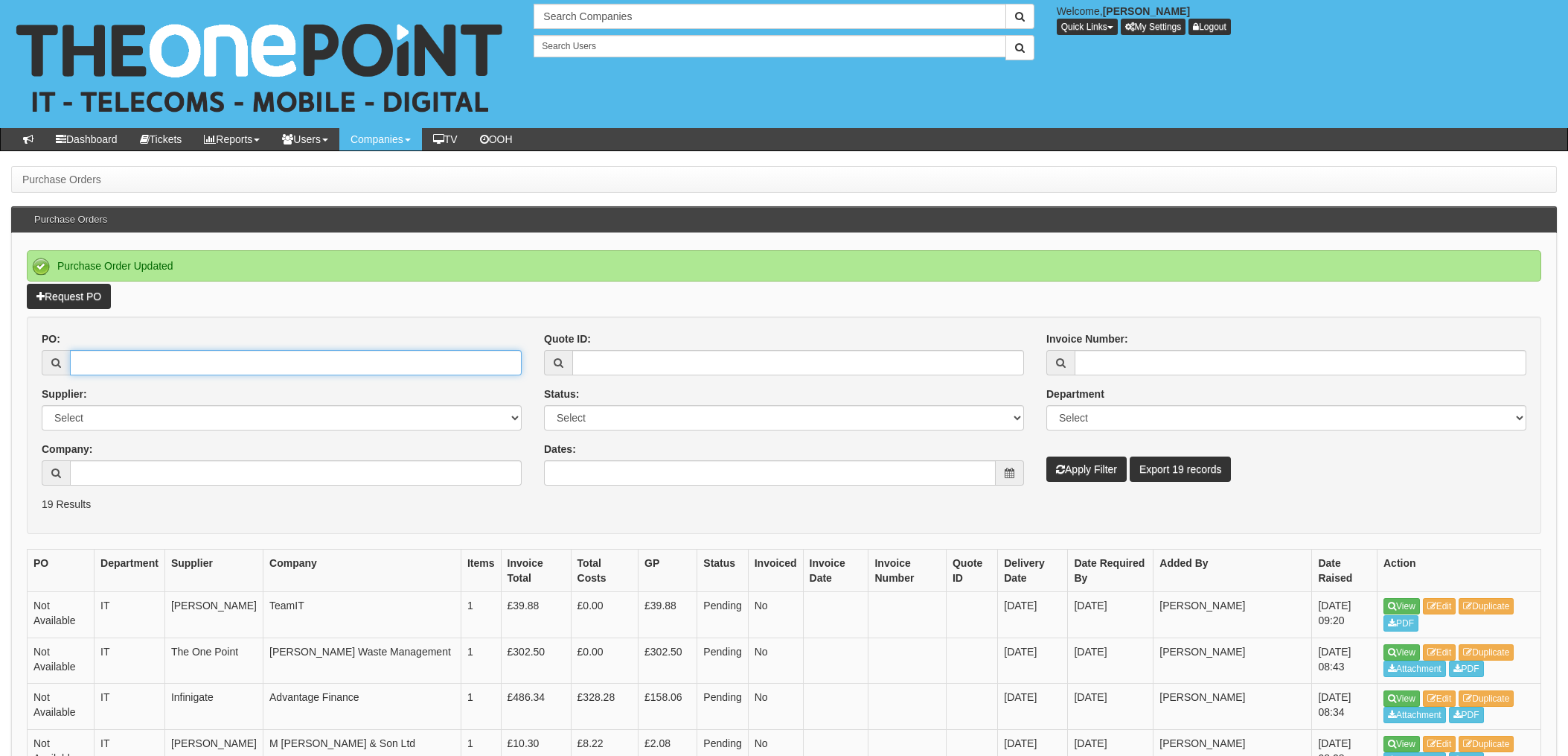
click at [169, 357] on input "PO:" at bounding box center [296, 362] width 452 height 25
type input "19532"
click at [1047, 457] on button "Apply Filter" at bounding box center [1086, 469] width 80 height 25
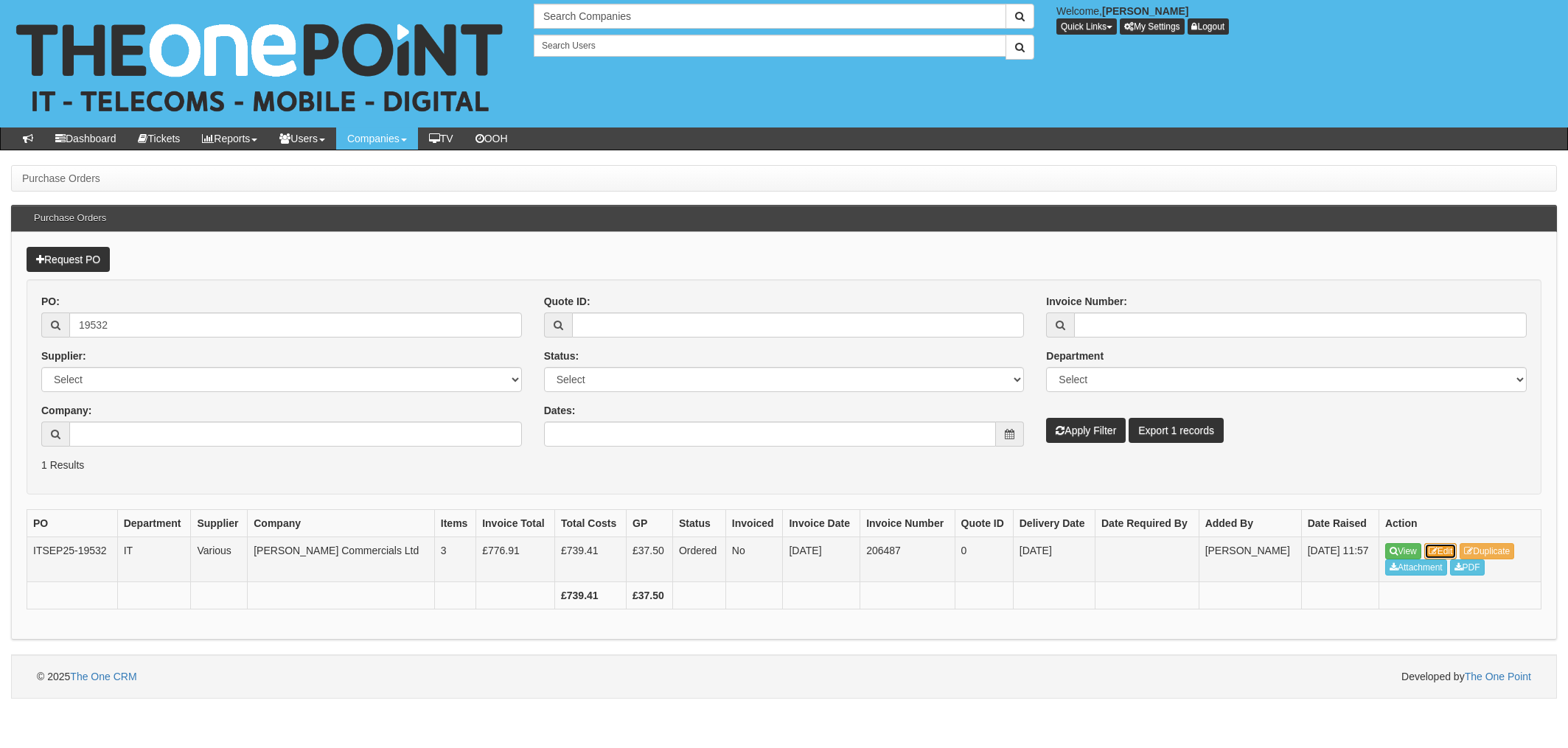
click at [1436, 552] on icon at bounding box center [1432, 551] width 9 height 8
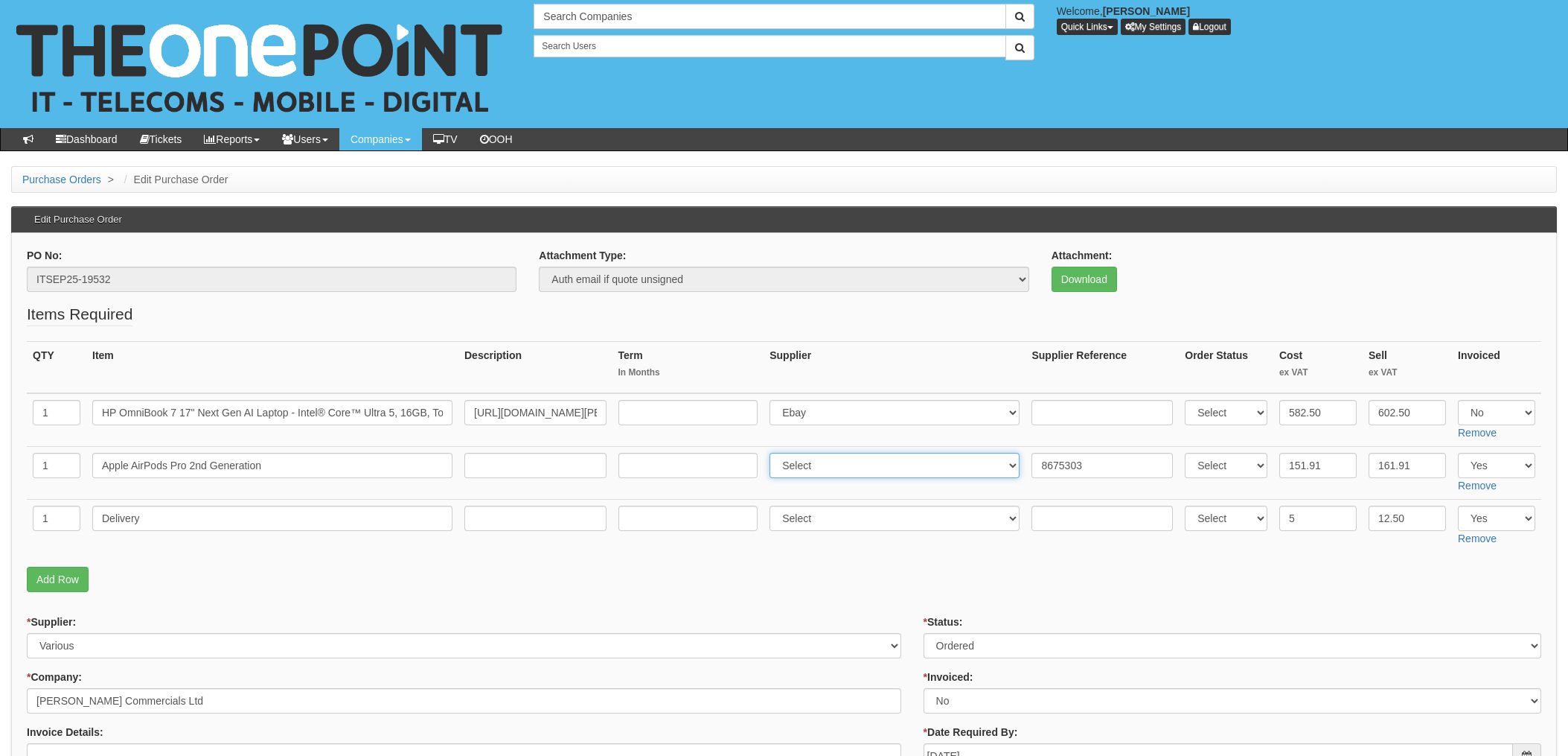
click at [795, 455] on select "Select 123 [DOMAIN_NAME] 1Password 3 4Gon [PERSON_NAME] Electric Ltd Abzorb Acc…" at bounding box center [894, 465] width 250 height 25
select select "291"
click at [774, 453] on select "Select 123 [DOMAIN_NAME] 1Password 3 4Gon [PERSON_NAME] Electric Ltd Abzorb Acc…" at bounding box center [894, 465] width 250 height 25
click at [1032, 465] on input "8675303" at bounding box center [1102, 465] width 141 height 25
paste input "20-77356-11"
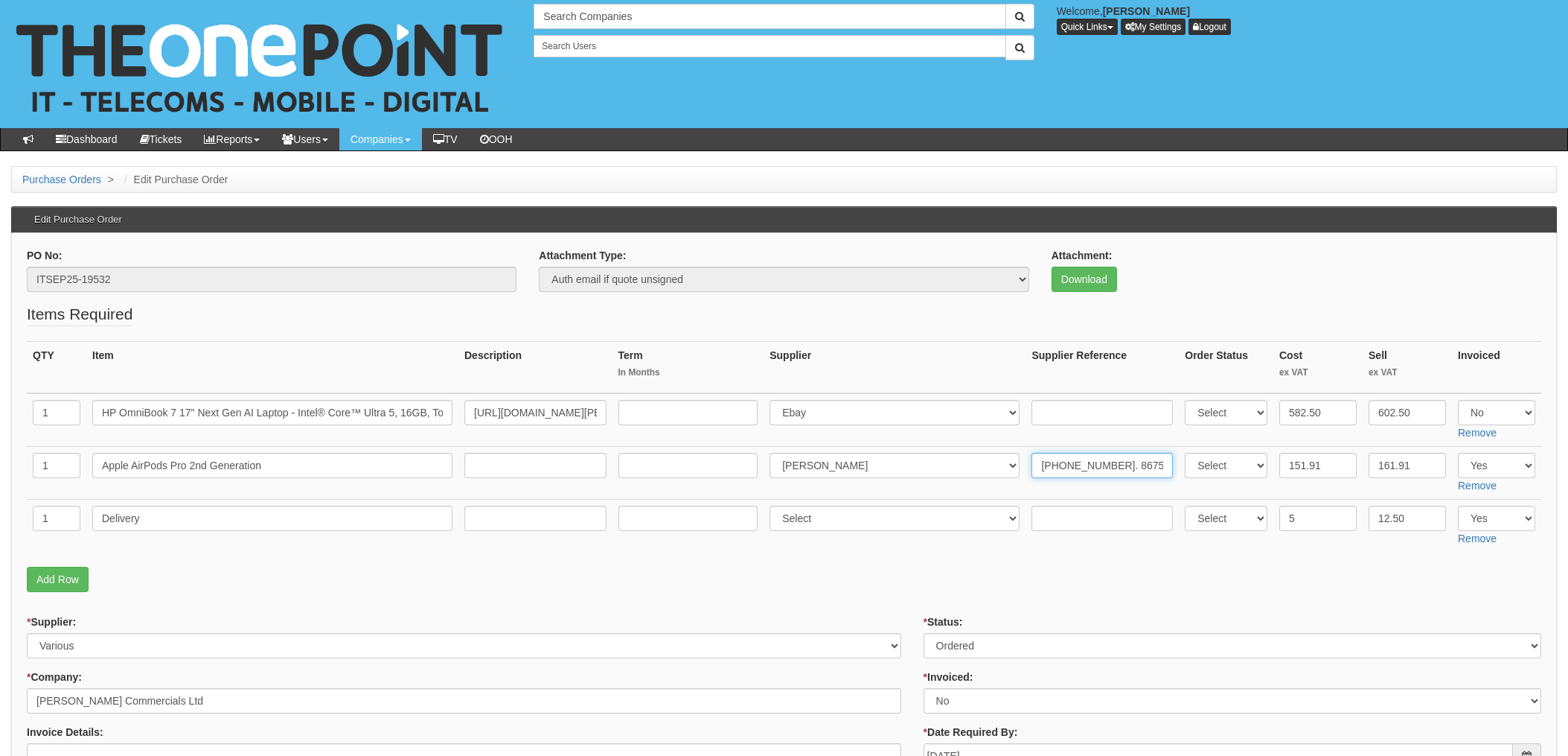
type input "20-77356-11. 8675303"
click at [1061, 513] on input "text" at bounding box center [1102, 519] width 141 height 25
paste input "20-77356-11"
type input "20-77356-11"
click at [817, 515] on select "Select 123 REG.co.uk 1Password 3 4Gon AA Jones Electric Ltd Abzorb Access Group…" at bounding box center [894, 519] width 250 height 25
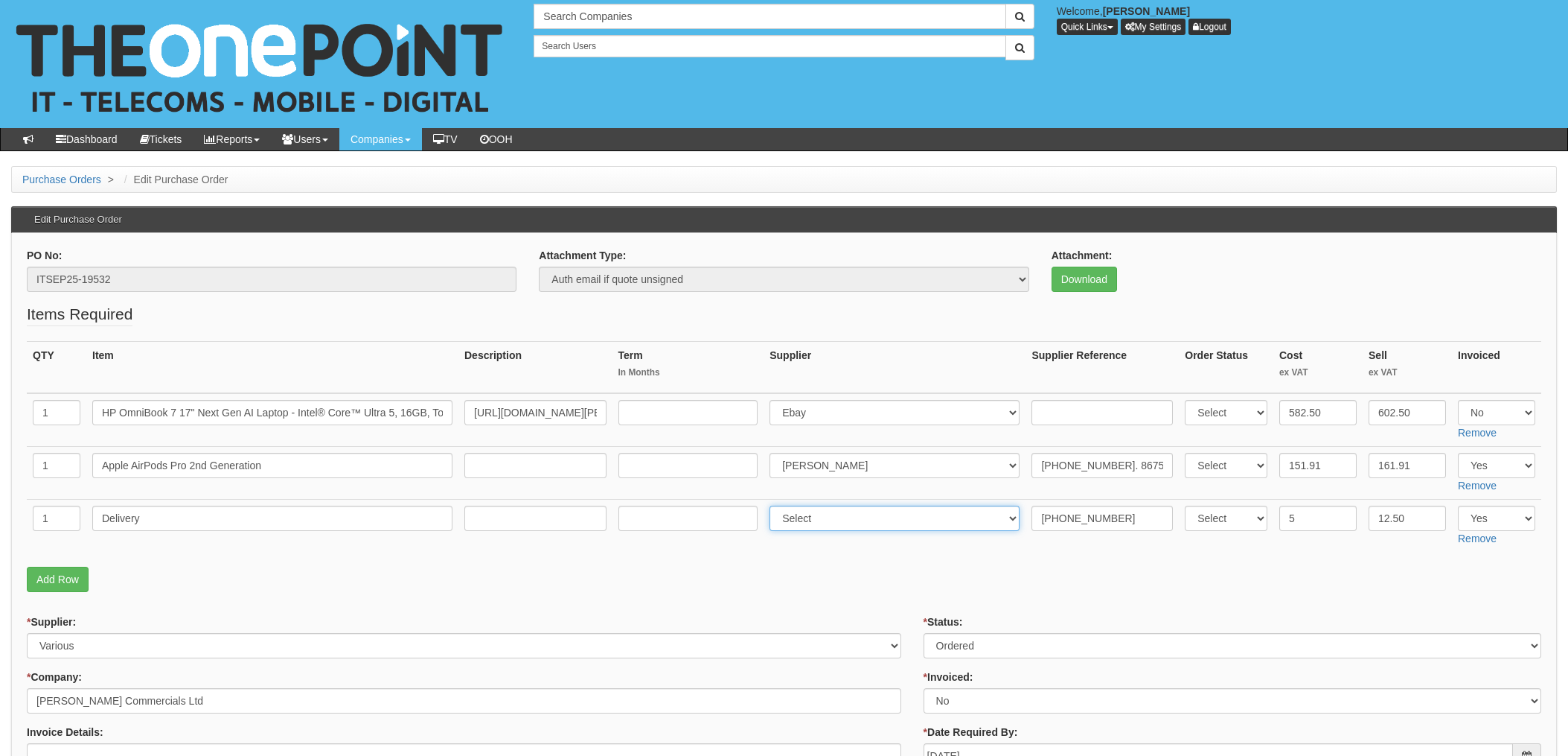
click at [774, 506] on select "Select 123 REG.co.uk 1Password 3 4Gon AA Jones Electric Ltd Abzorb Access Group…" at bounding box center [894, 519] width 250 height 25
click at [826, 514] on select "Select 123 [DOMAIN_NAME] 1Password 3 4Gon [PERSON_NAME] Electric Ltd Abzorb Acc…" at bounding box center [894, 519] width 250 height 25
select select "291"
click at [774, 506] on select "Select 123 [DOMAIN_NAME] 1Password 3 4Gon [PERSON_NAME] Electric Ltd Abzorb Acc…" at bounding box center [894, 519] width 250 height 25
click at [865, 580] on p "Add Row" at bounding box center [784, 579] width 1515 height 25
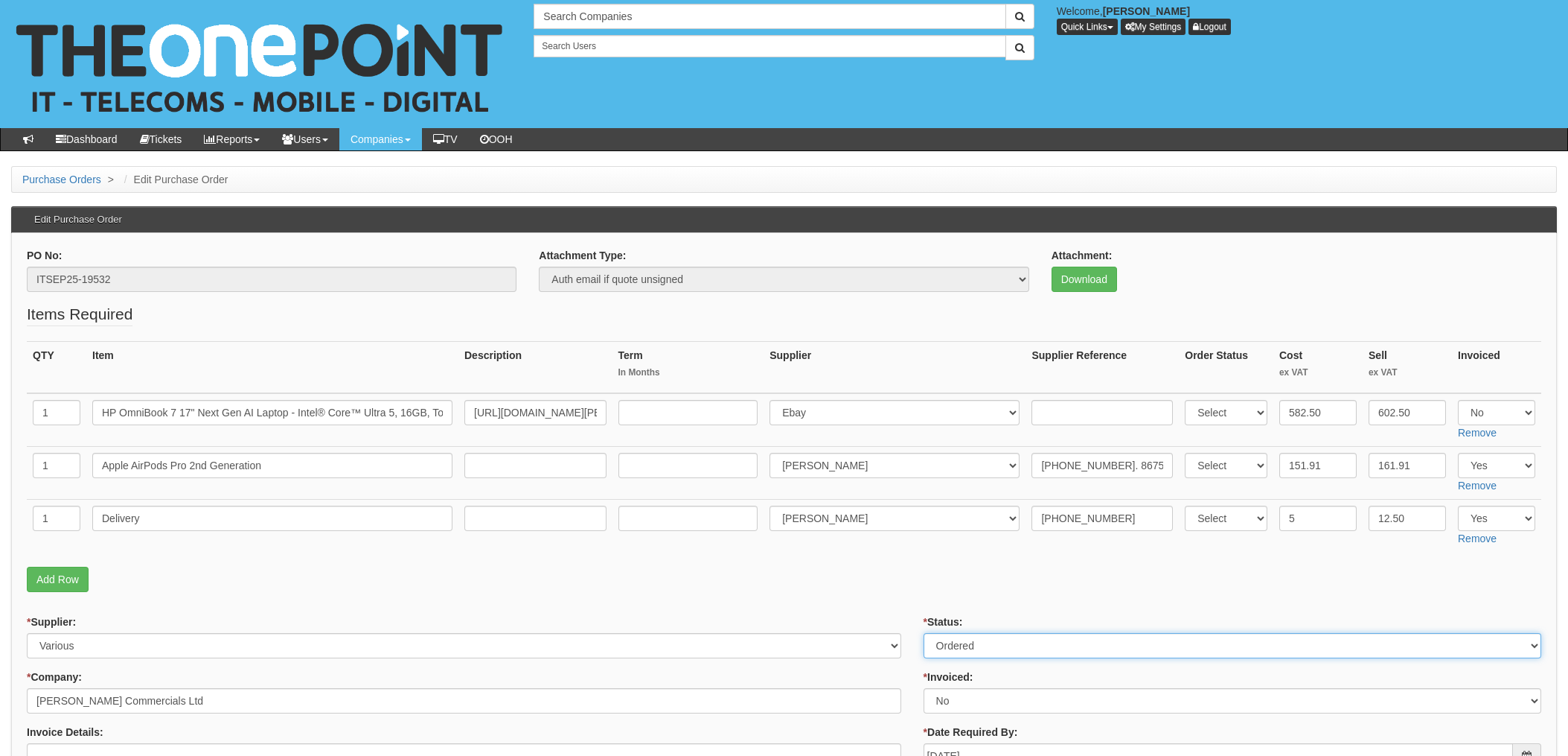
click at [974, 641] on select "Select Approved Completed Delivered Invoiced Ordered Ordered to site Part Order…" at bounding box center [1233, 646] width 618 height 25
select select "4"
click at [924, 633] on select "Select Approved Completed Delivered Invoiced Ordered Ordered to site Part Order…" at bounding box center [1233, 646] width 618 height 25
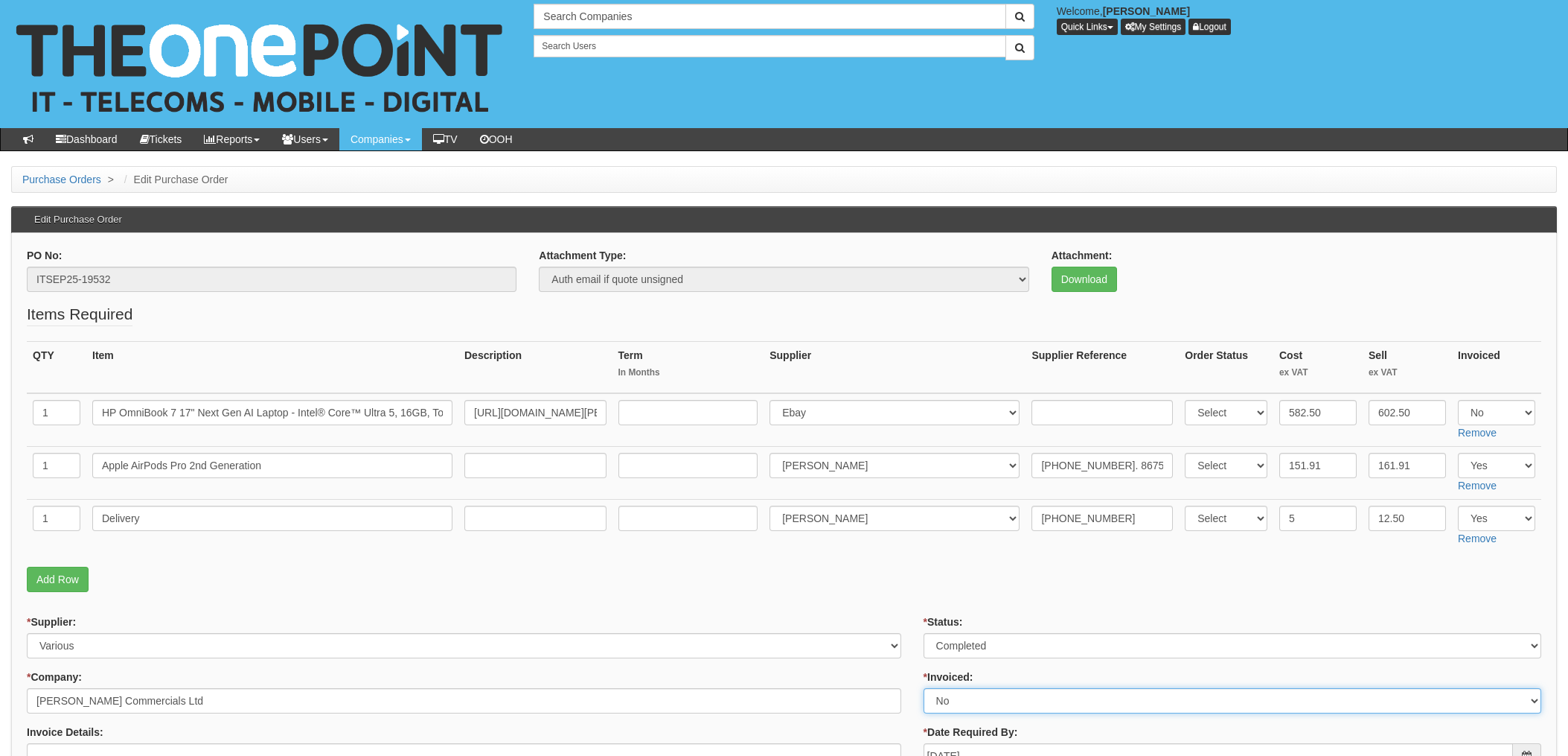
click at [960, 701] on select "Select Yes No N/A STB (part of order)" at bounding box center [1233, 701] width 618 height 25
select select "1"
click at [924, 688] on select "Select Yes No N/A STB (part of order)" at bounding box center [1233, 701] width 618 height 25
click at [925, 587] on p "Add Row" at bounding box center [784, 579] width 1515 height 25
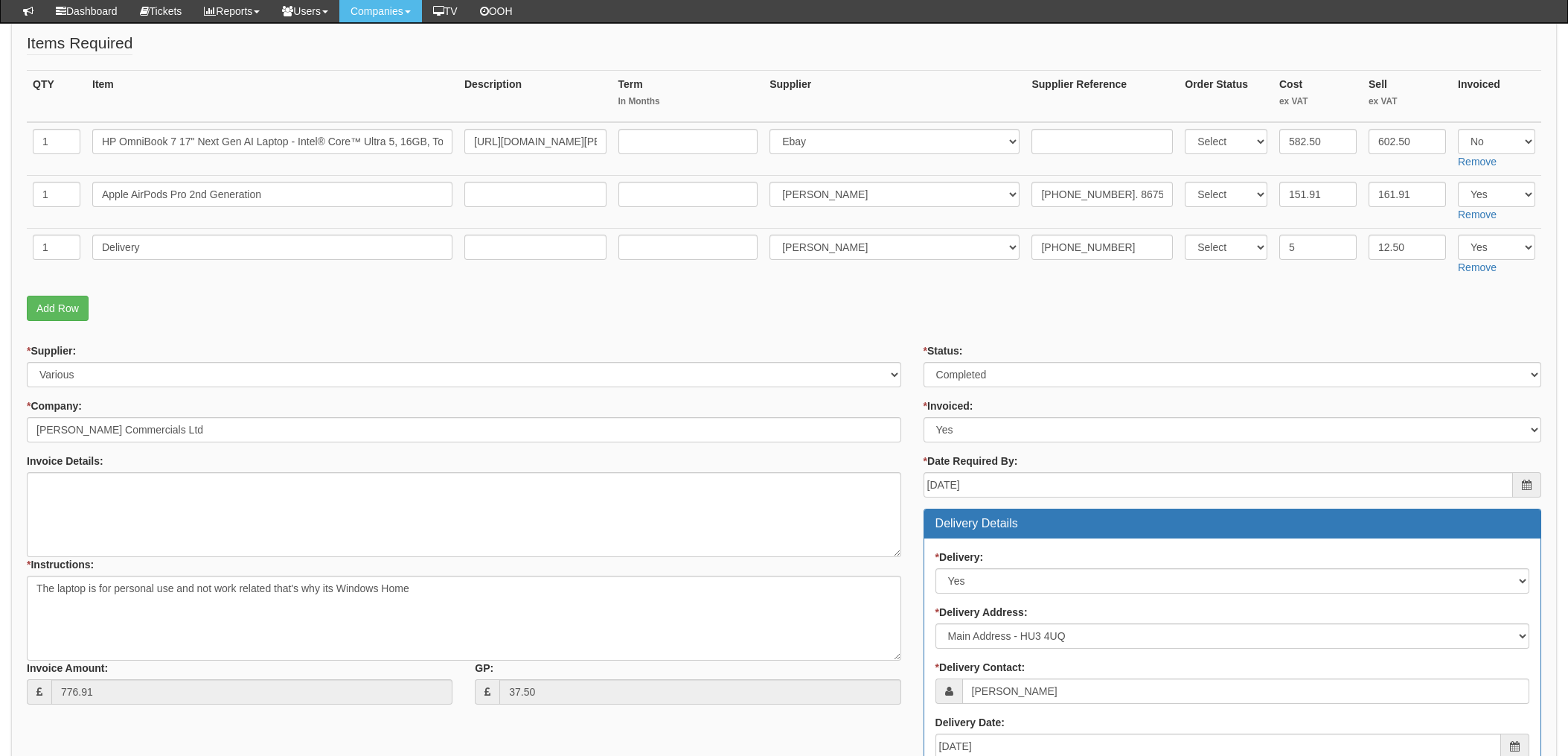
scroll to position [199, 0]
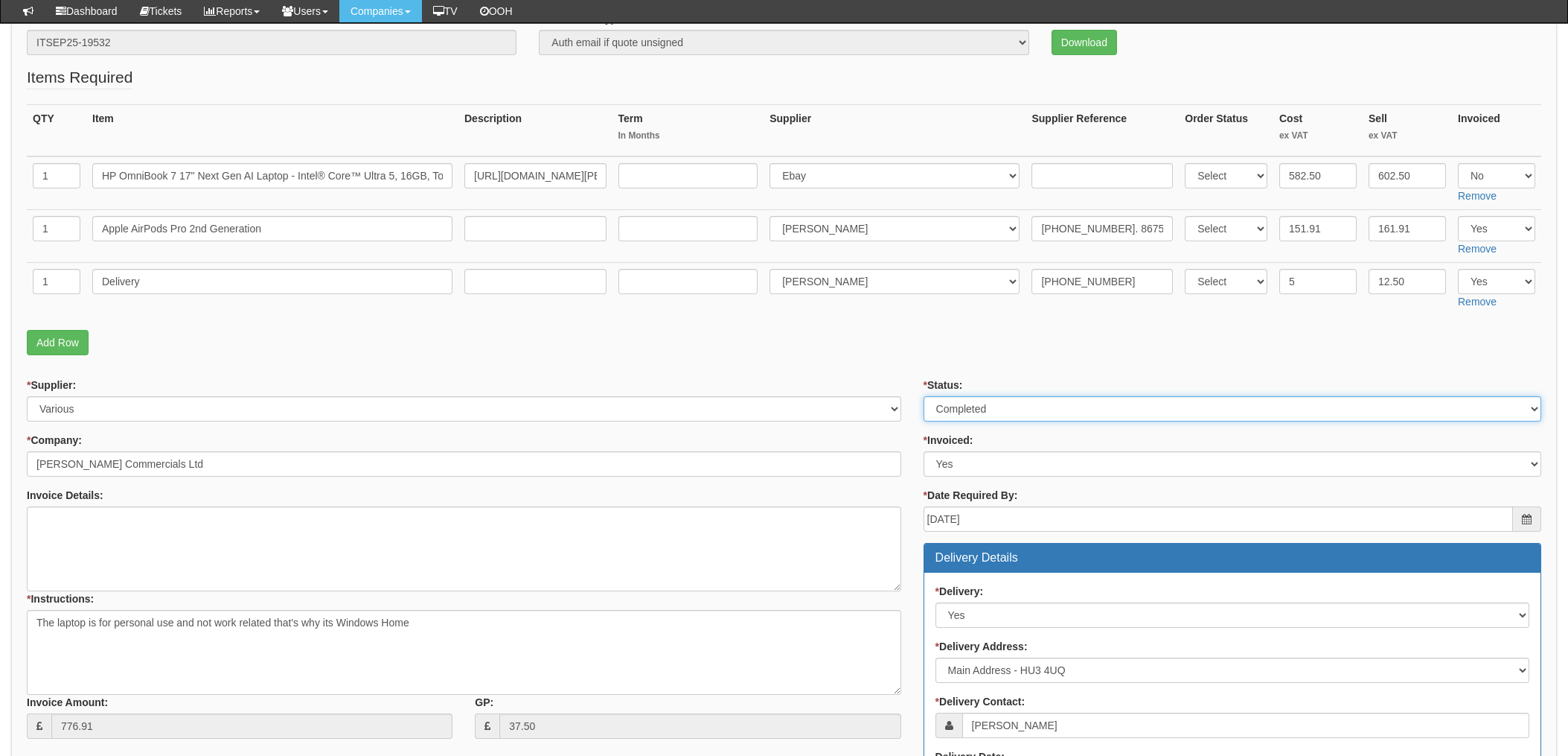
click at [1022, 401] on select "Select Approved Completed Delivered Invoiced Ordered Ordered to site Part Order…" at bounding box center [1233, 408] width 618 height 25
click at [924, 396] on select "Select Approved Completed Delivered Invoiced Ordered Ordered to site Part Order…" at bounding box center [1233, 408] width 618 height 25
click at [889, 343] on p "Add Row" at bounding box center [784, 343] width 1515 height 25
click at [960, 404] on select "Select Approved Completed Delivered Invoiced Ordered Ordered to site Part Order…" at bounding box center [1233, 408] width 618 height 25
select select "8"
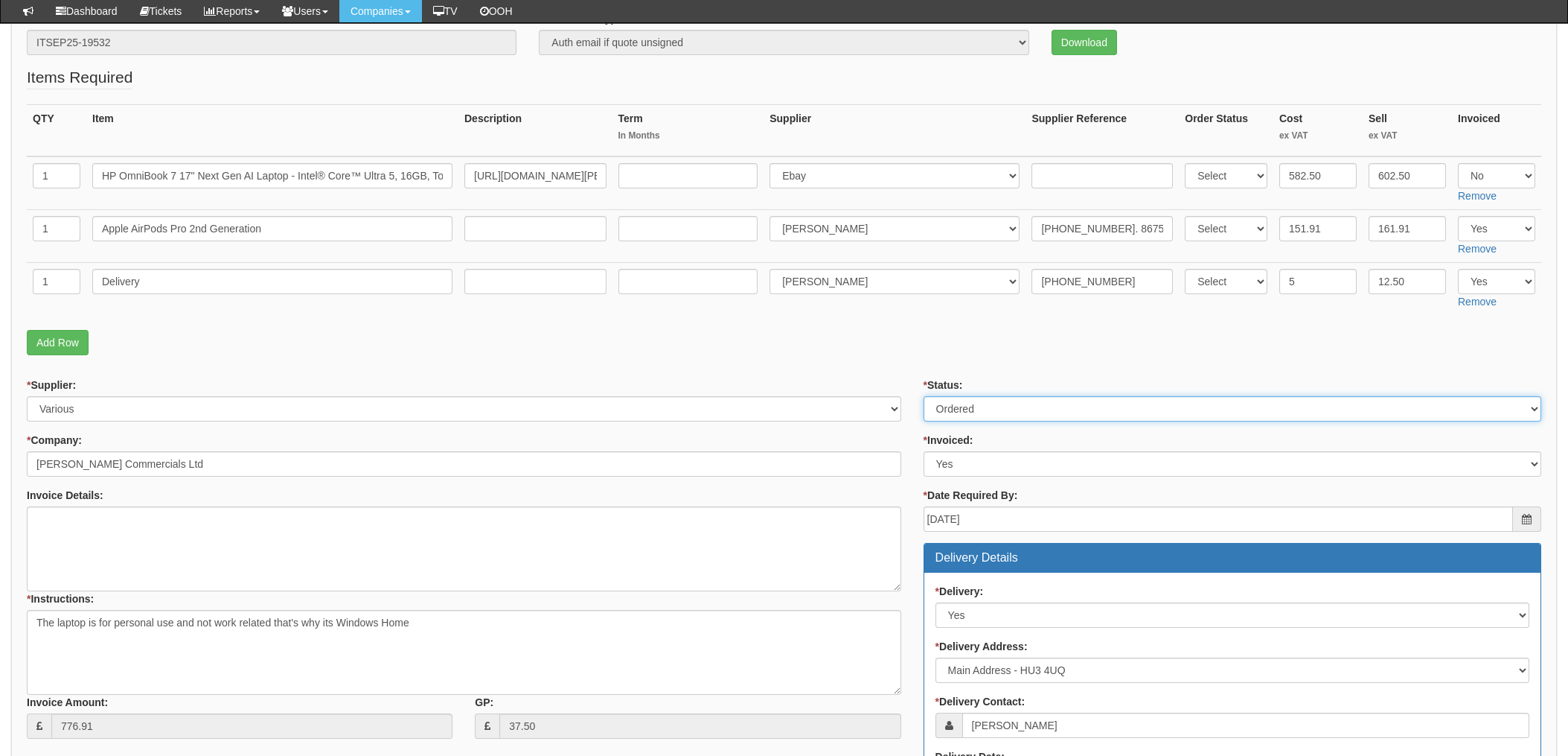
click at [924, 396] on select "Select Approved Completed Delivered Invoiced Ordered Ordered to site Part Order…" at bounding box center [1233, 408] width 618 height 25
click at [874, 323] on fieldset "Items Required QTY Item Description Term In Months Supplier Supplier Reference …" at bounding box center [784, 215] width 1515 height 297
click at [912, 398] on div "* Status: Select Approved Completed Delivered Invoiced Ordered Ordered to site …" at bounding box center [1232, 732] width 640 height 708
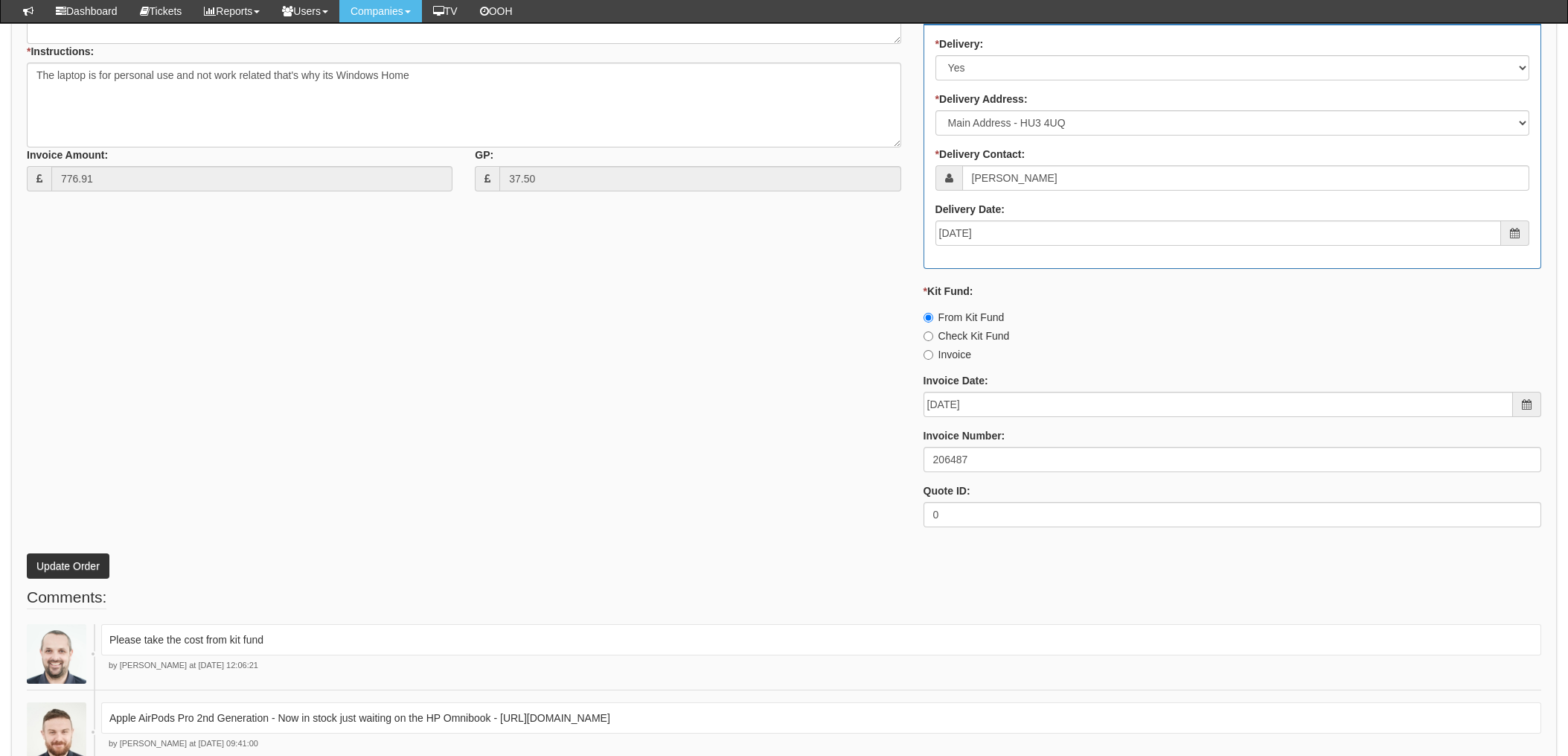
scroll to position [794, 0]
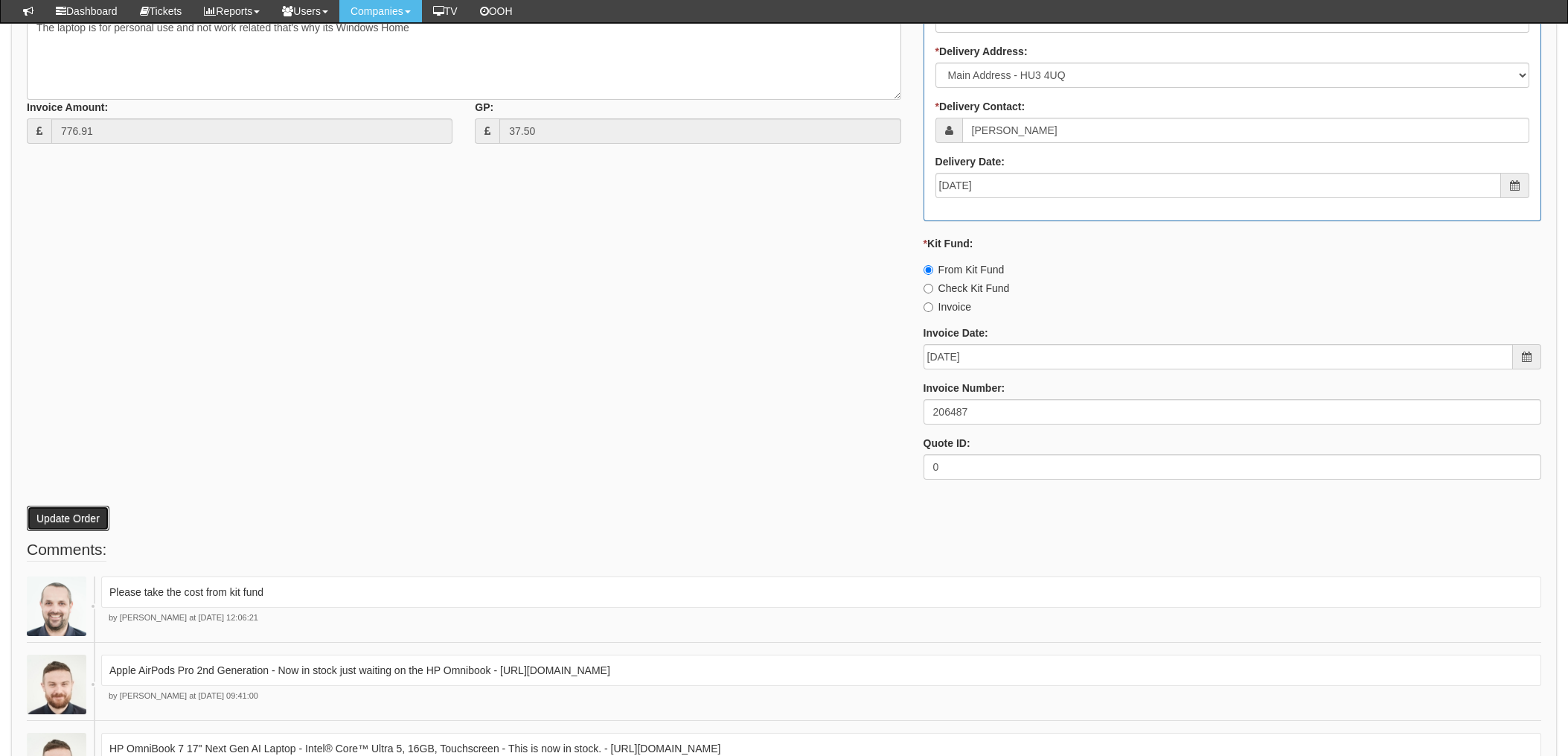
click at [75, 519] on button "Update Order" at bounding box center [68, 519] width 83 height 25
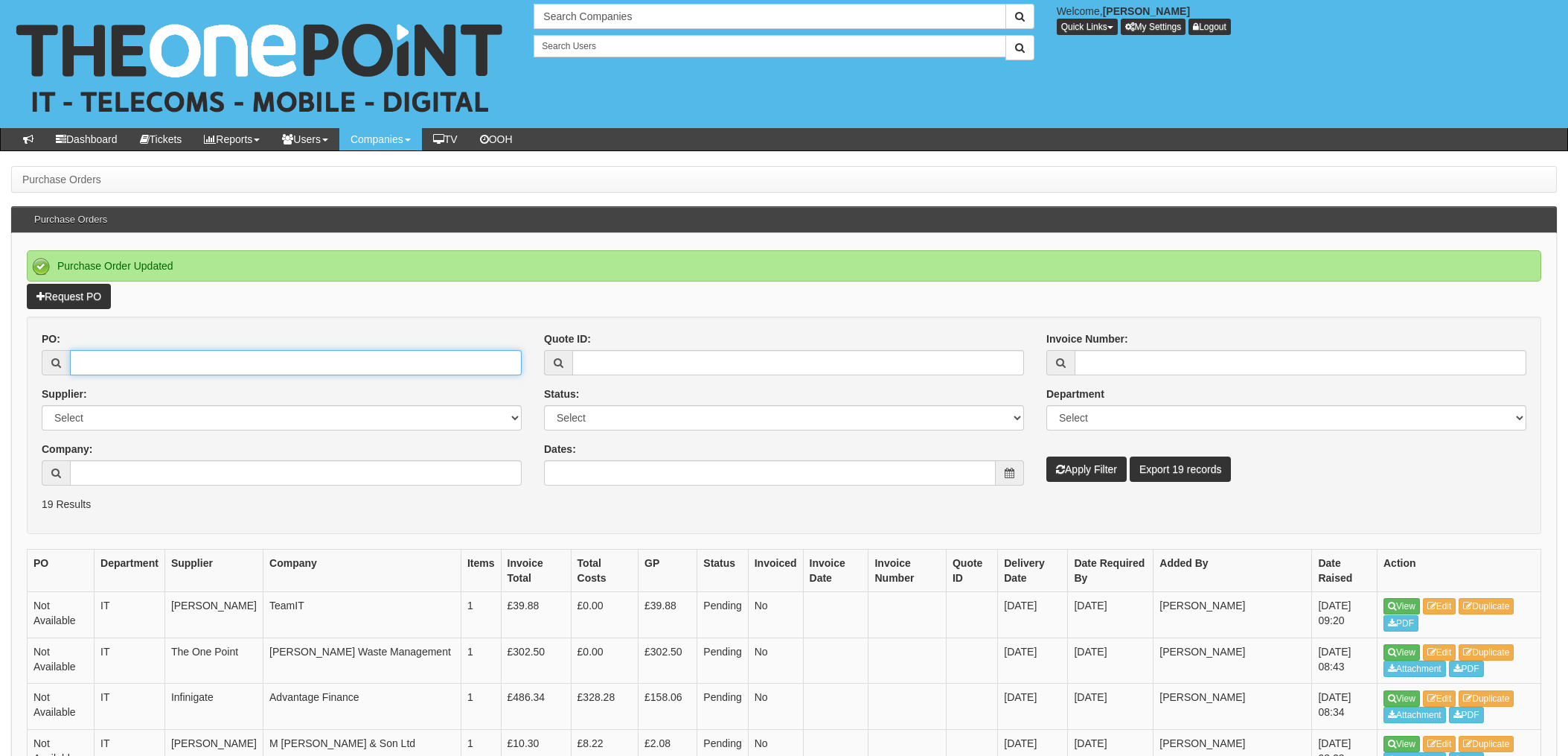
click at [178, 365] on input "PO:" at bounding box center [296, 362] width 452 height 25
type input "19615"
click at [1047, 457] on button "Apply Filter" at bounding box center [1086, 469] width 80 height 25
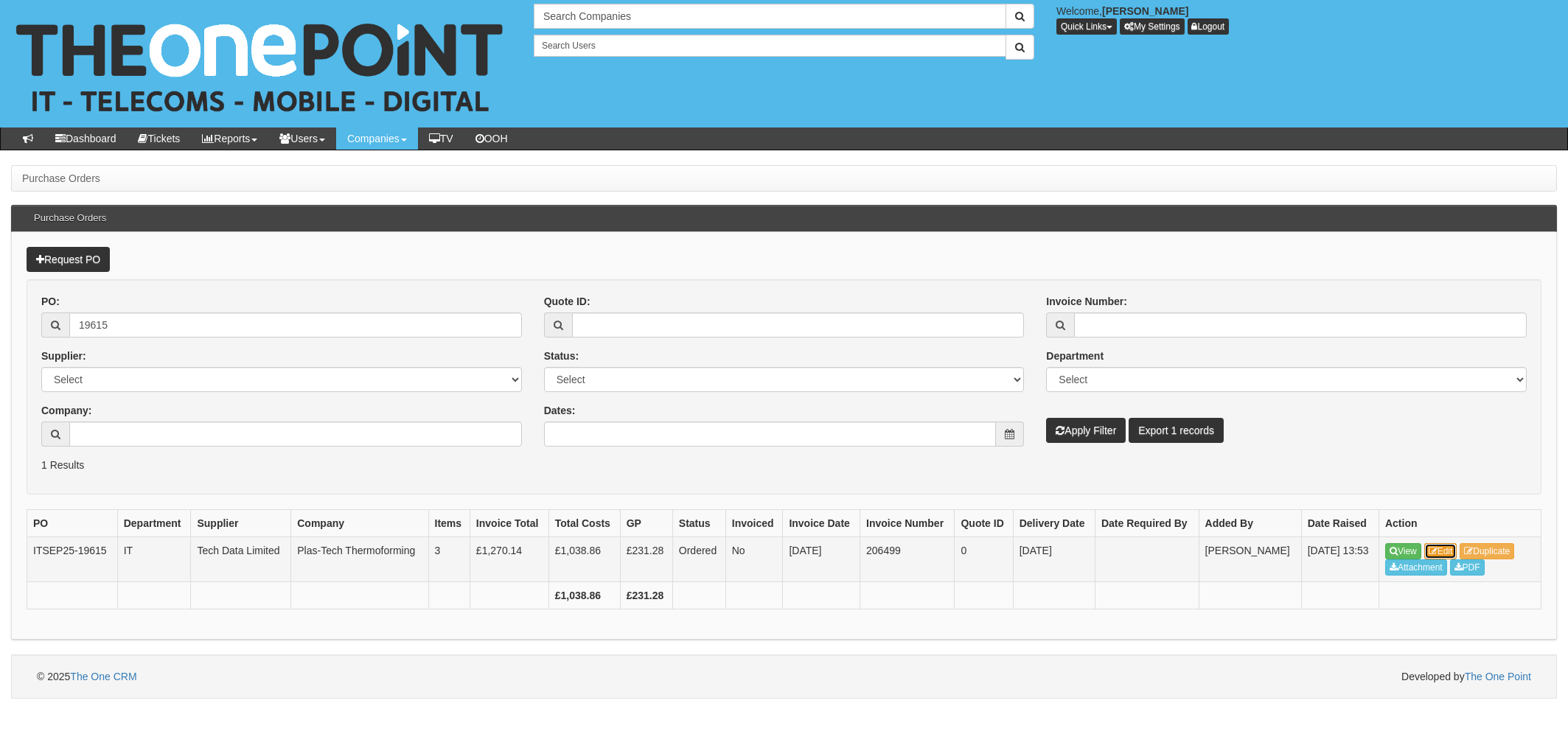
click at [1443, 548] on link "Edit" at bounding box center [1440, 551] width 33 height 16
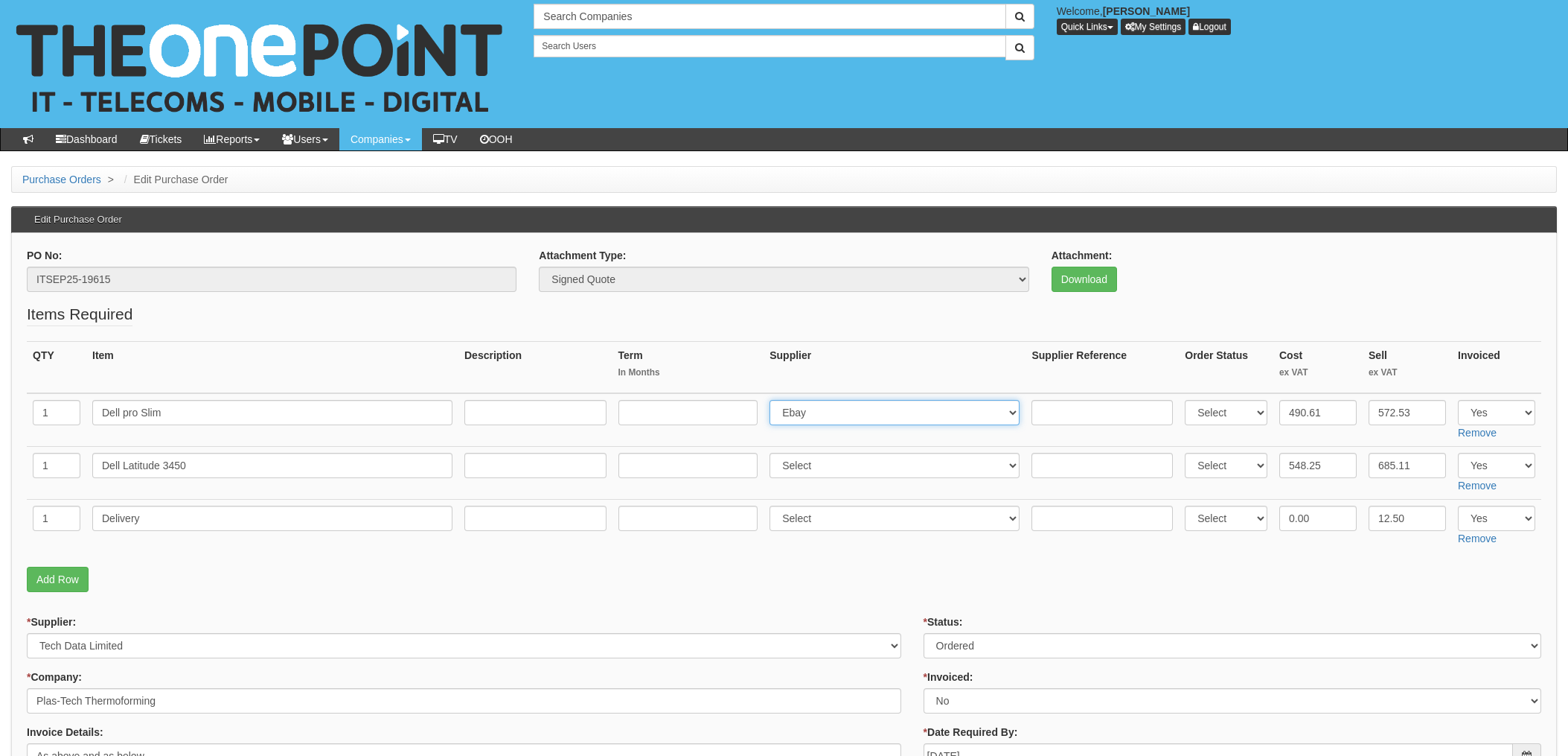
click at [823, 405] on select "Select 123 REG.co.uk 1Password 3 4Gon AA Jones Electric Ltd Abzorb Access Group…" at bounding box center [894, 412] width 250 height 25
select select "291"
click at [774, 400] on select "Select 123 REG.co.uk 1Password 3 4Gon AA Jones Electric Ltd Abzorb Access Group…" at bounding box center [894, 412] width 250 height 25
click at [1121, 419] on input "text" at bounding box center [1102, 412] width 141 height 25
click at [1036, 410] on input "text" at bounding box center [1102, 412] width 141 height 25
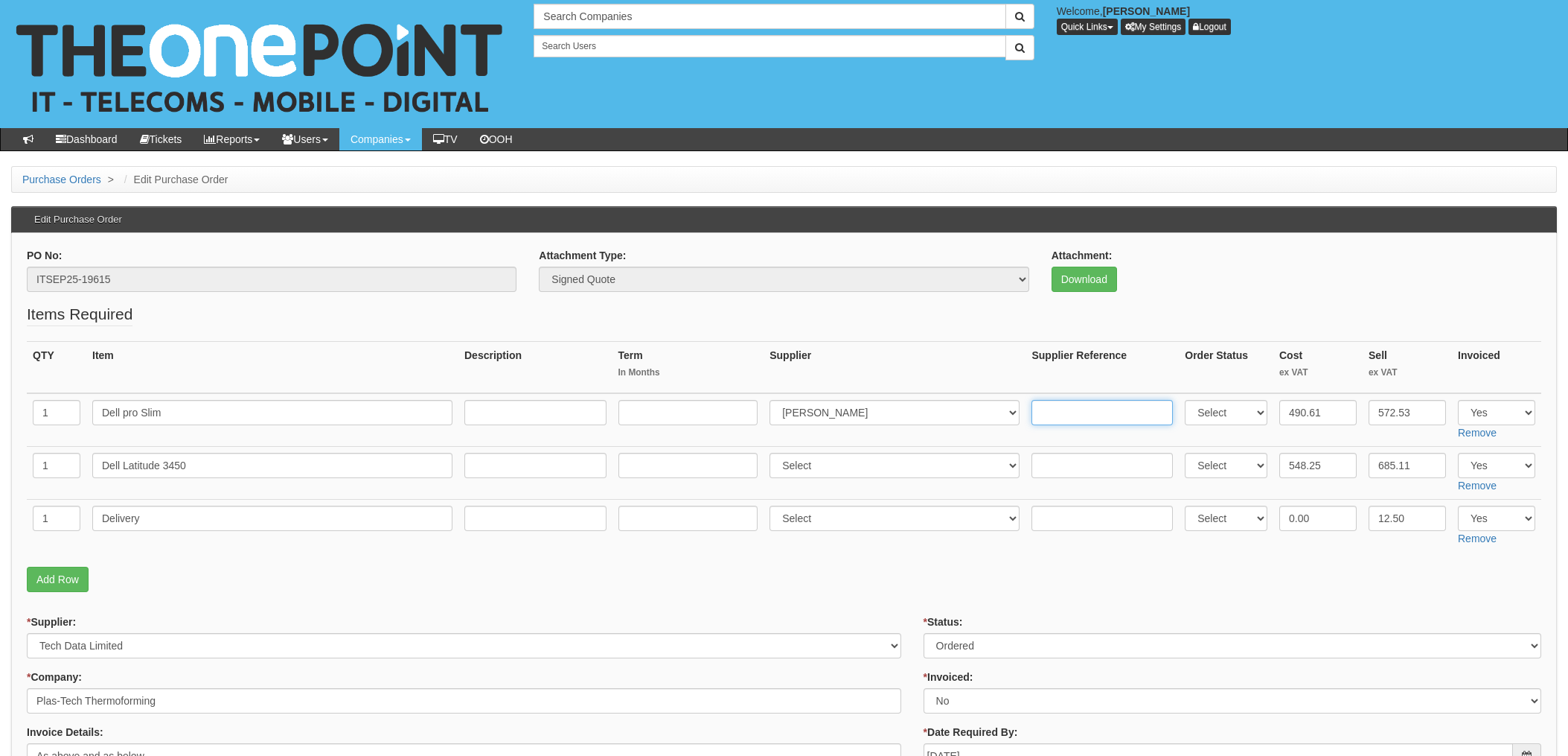
paste input "20-07540-11"
type input "20-07540-11"
click at [1305, 403] on input "490.61" at bounding box center [1317, 412] width 77 height 25
drag, startPoint x: 1329, startPoint y: 408, endPoint x: 1246, endPoint y: 414, distance: 83.2
click at [1260, 412] on tr "1 Dell pro Slim Select 123 REG.co.uk 1Password 3 4Gon AA Jones Electric Ltd Abz…" at bounding box center [784, 420] width 1515 height 54
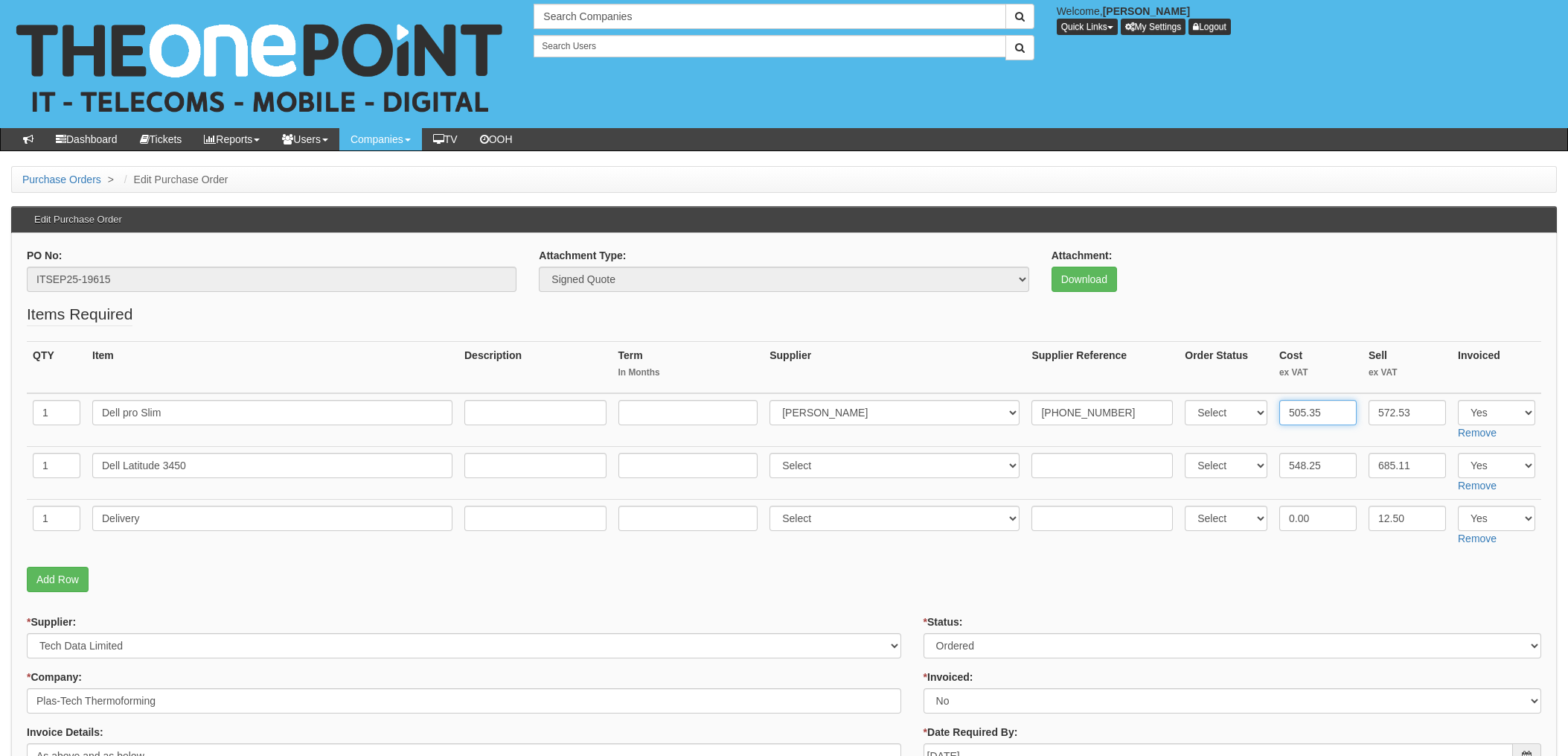
type input "505.35"
click at [1306, 520] on input "0.00" at bounding box center [1317, 519] width 77 height 25
drag, startPoint x: 1337, startPoint y: 515, endPoint x: 1258, endPoint y: 524, distance: 79.5
click at [1289, 523] on input "0.00" at bounding box center [1317, 519] width 77 height 25
type input "5"
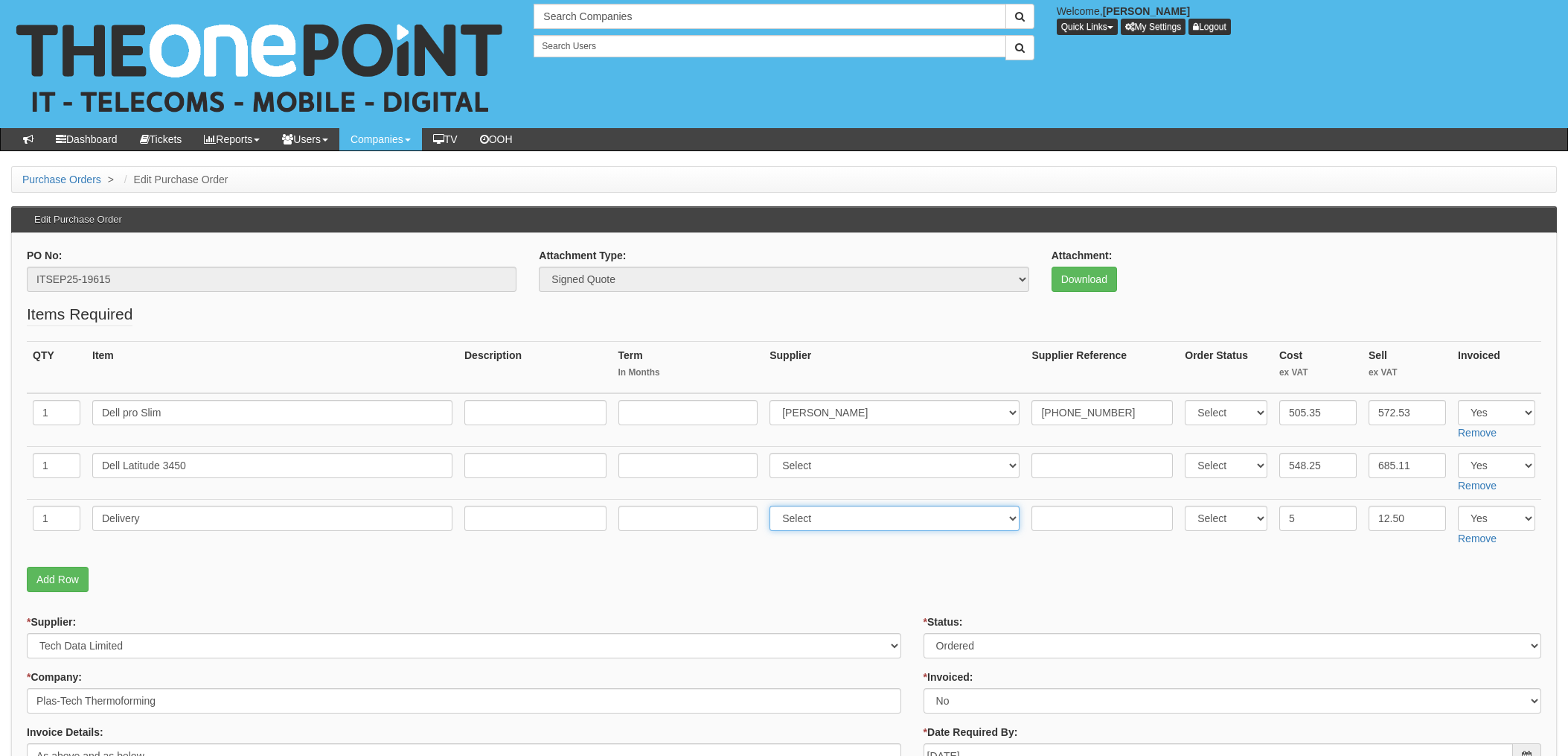
click at [865, 526] on select "Select 123 [DOMAIN_NAME] 1Password 3 4Gon [PERSON_NAME] Electric Ltd Abzorb Acc…" at bounding box center [894, 519] width 250 height 25
select select "291"
click at [774, 506] on select "Select 123 [DOMAIN_NAME] 1Password 3 4Gon [PERSON_NAME] Electric Ltd Abzorb Acc…" at bounding box center [894, 519] width 250 height 25
click at [1047, 509] on input "text" at bounding box center [1102, 519] width 141 height 25
paste input "20-07540-11"
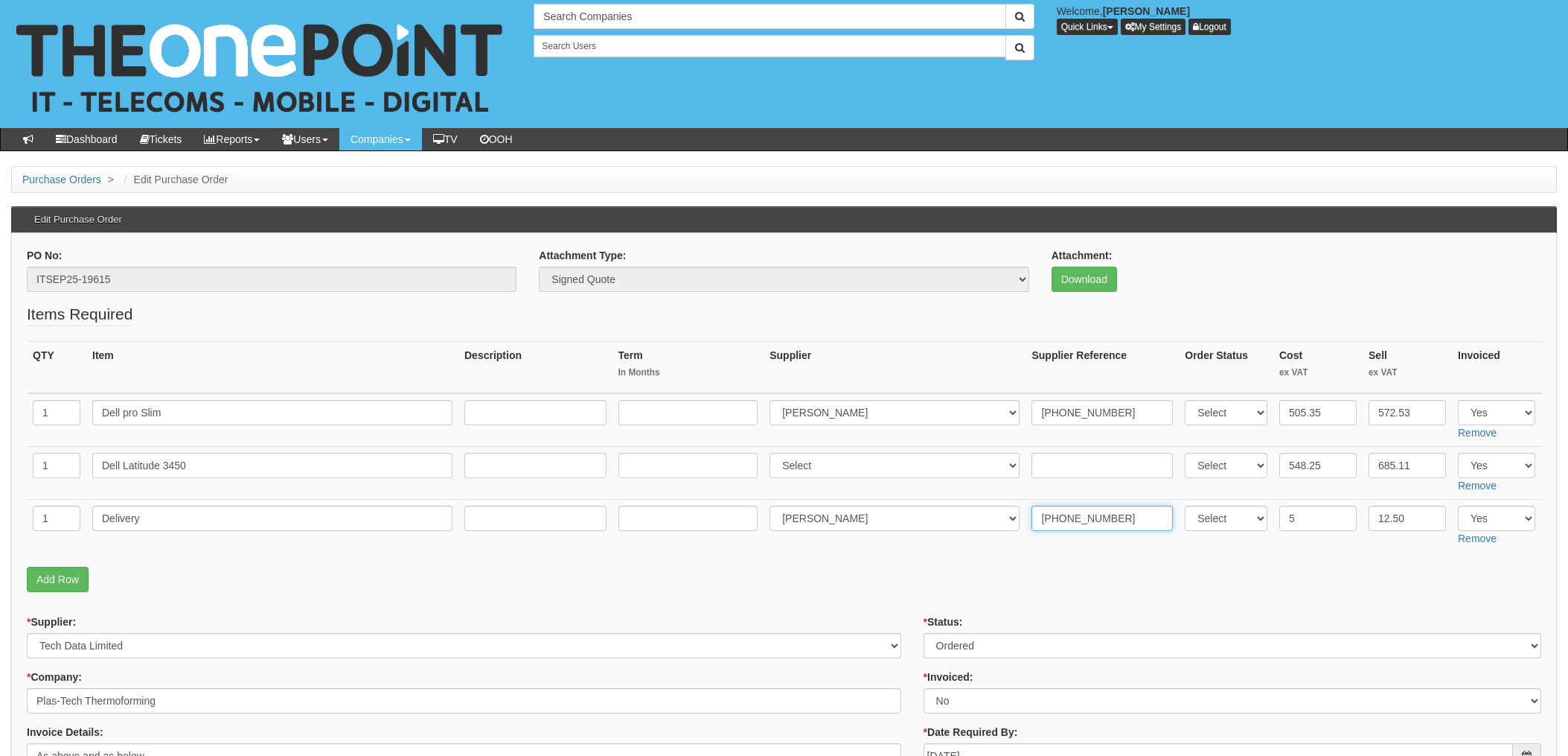
type input "20-07540-11"
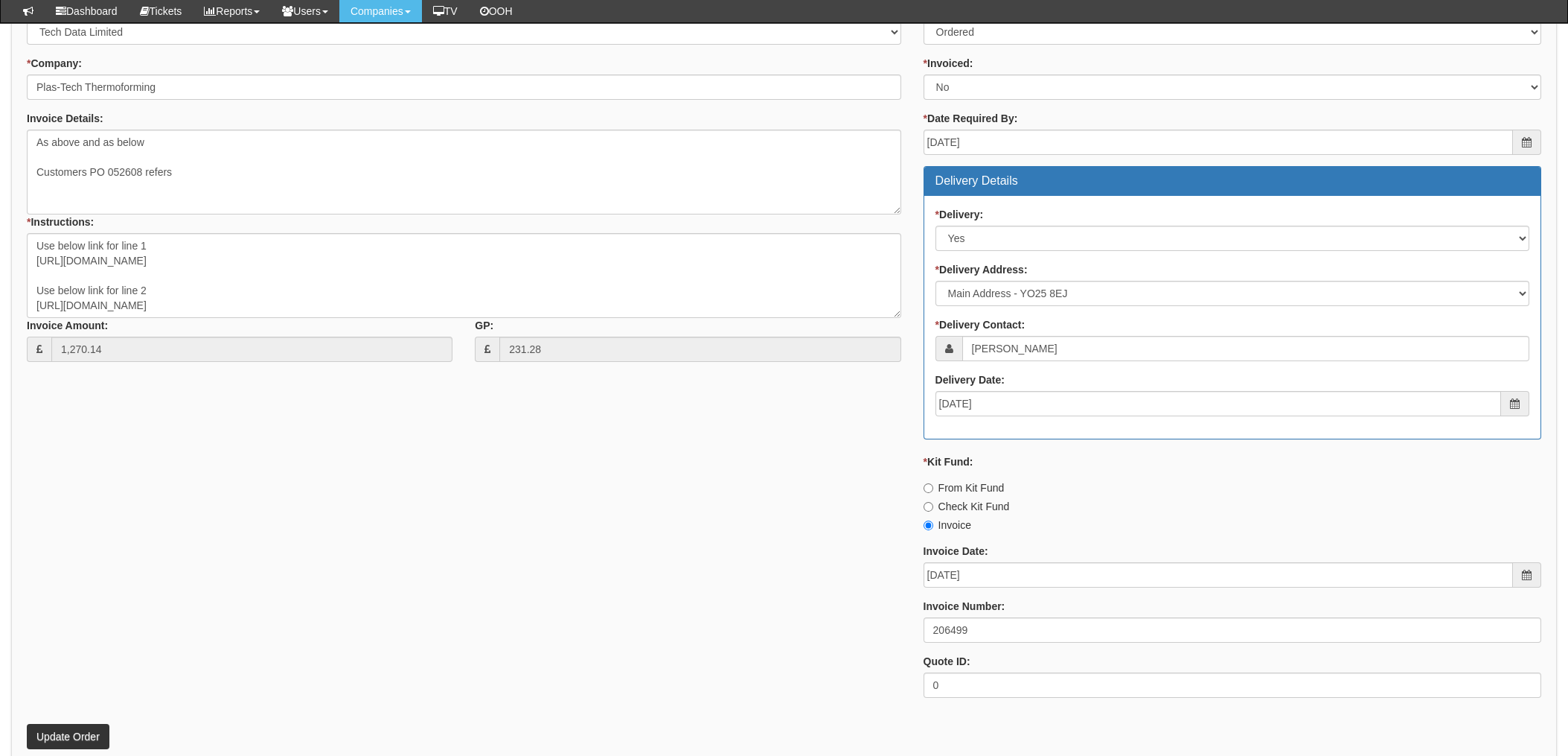
scroll to position [695, 0]
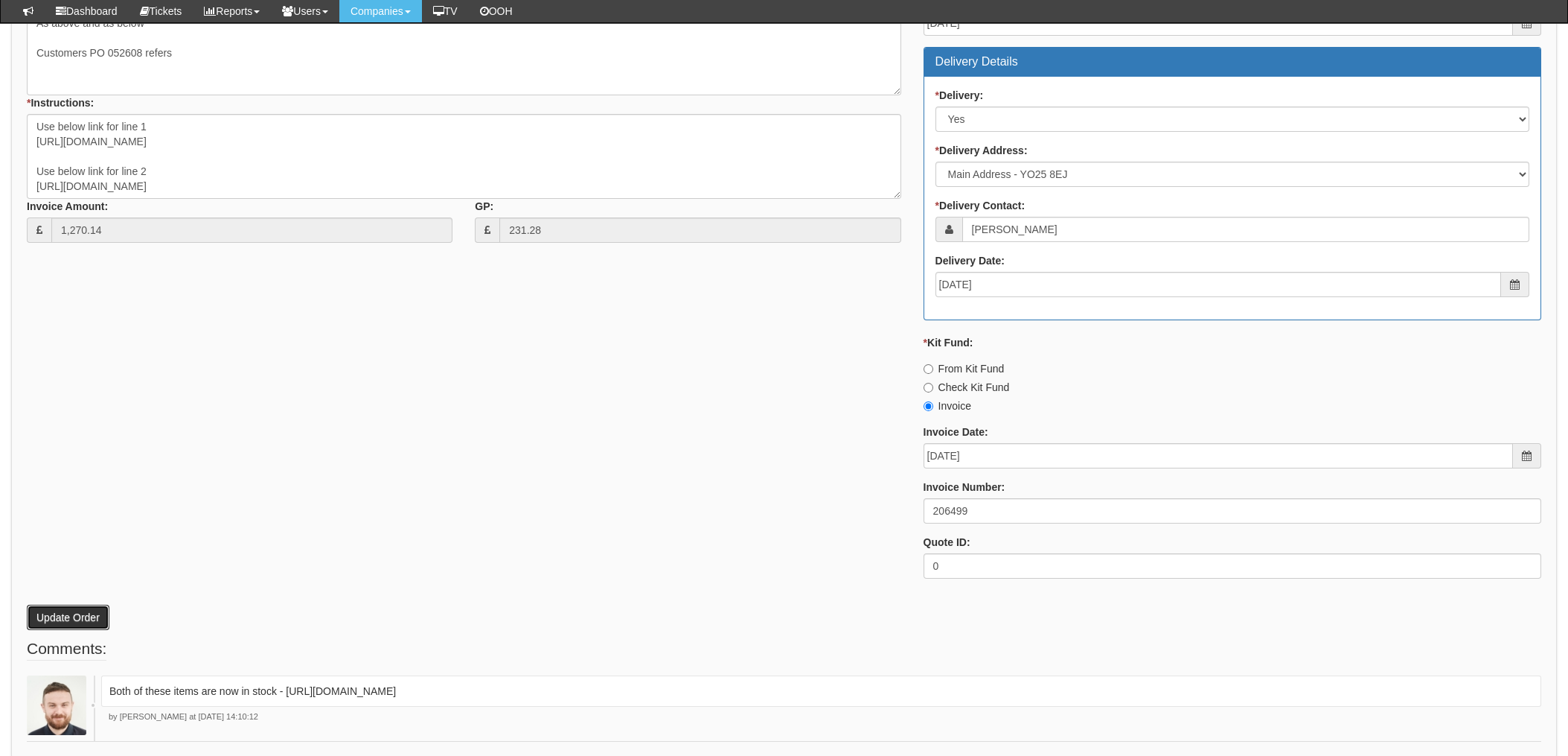
click at [52, 610] on button "Update Order" at bounding box center [68, 617] width 83 height 25
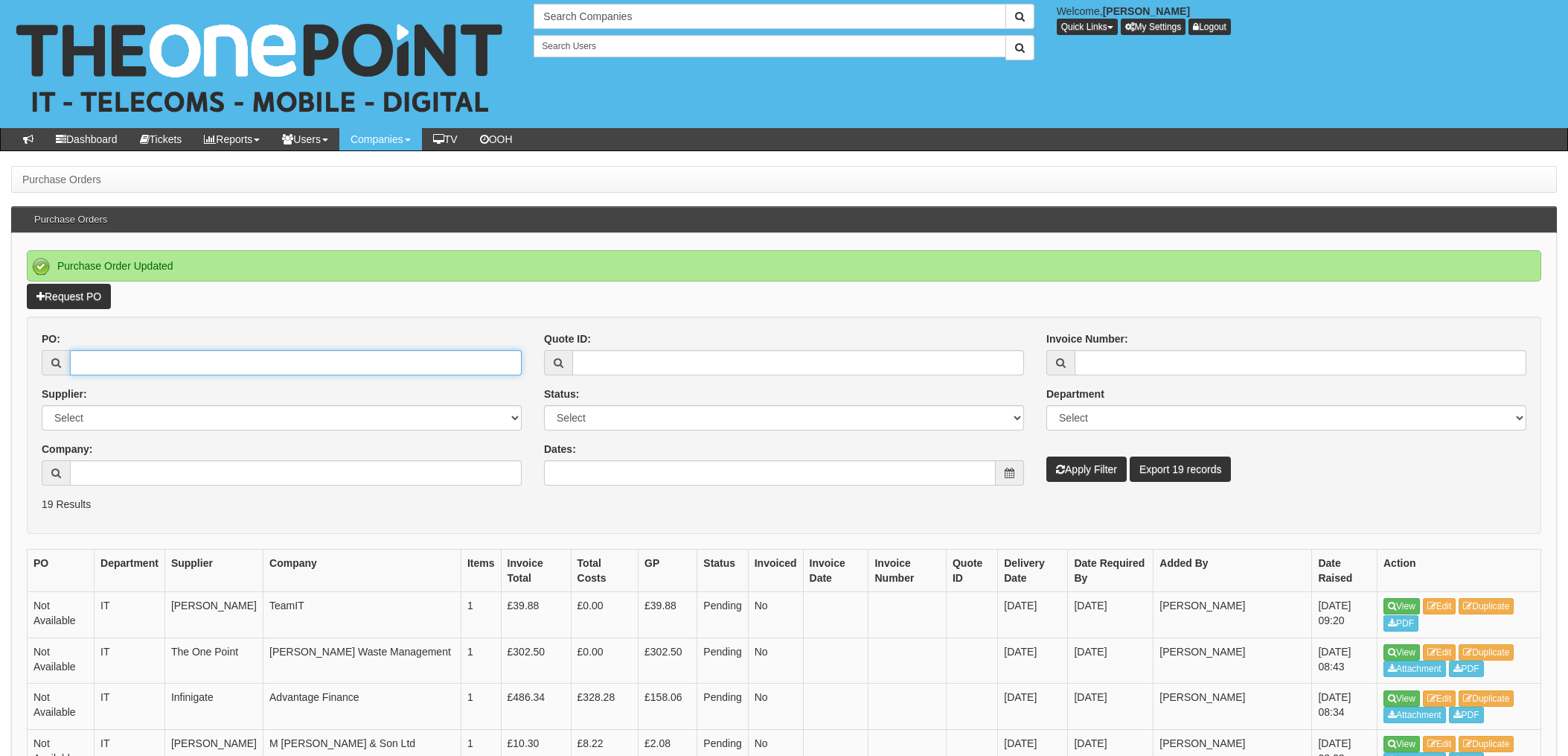
drag, startPoint x: 118, startPoint y: 351, endPoint x: 124, endPoint y: 355, distance: 7.2
click at [119, 351] on input "PO:" at bounding box center [296, 362] width 452 height 25
type input "19628"
click at [1047, 457] on button "Apply Filter" at bounding box center [1086, 469] width 80 height 25
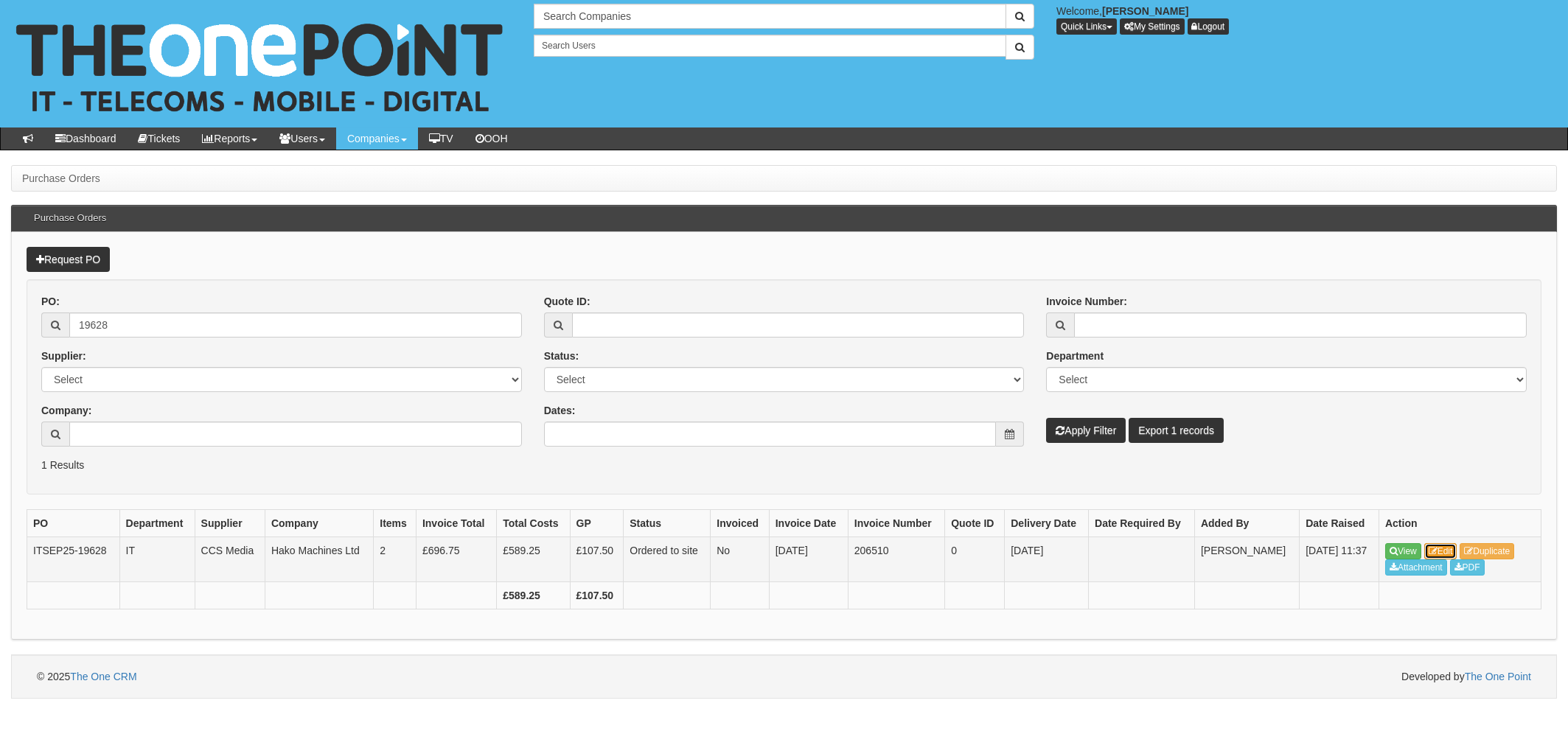
click at [1446, 546] on link "Edit" at bounding box center [1440, 551] width 33 height 16
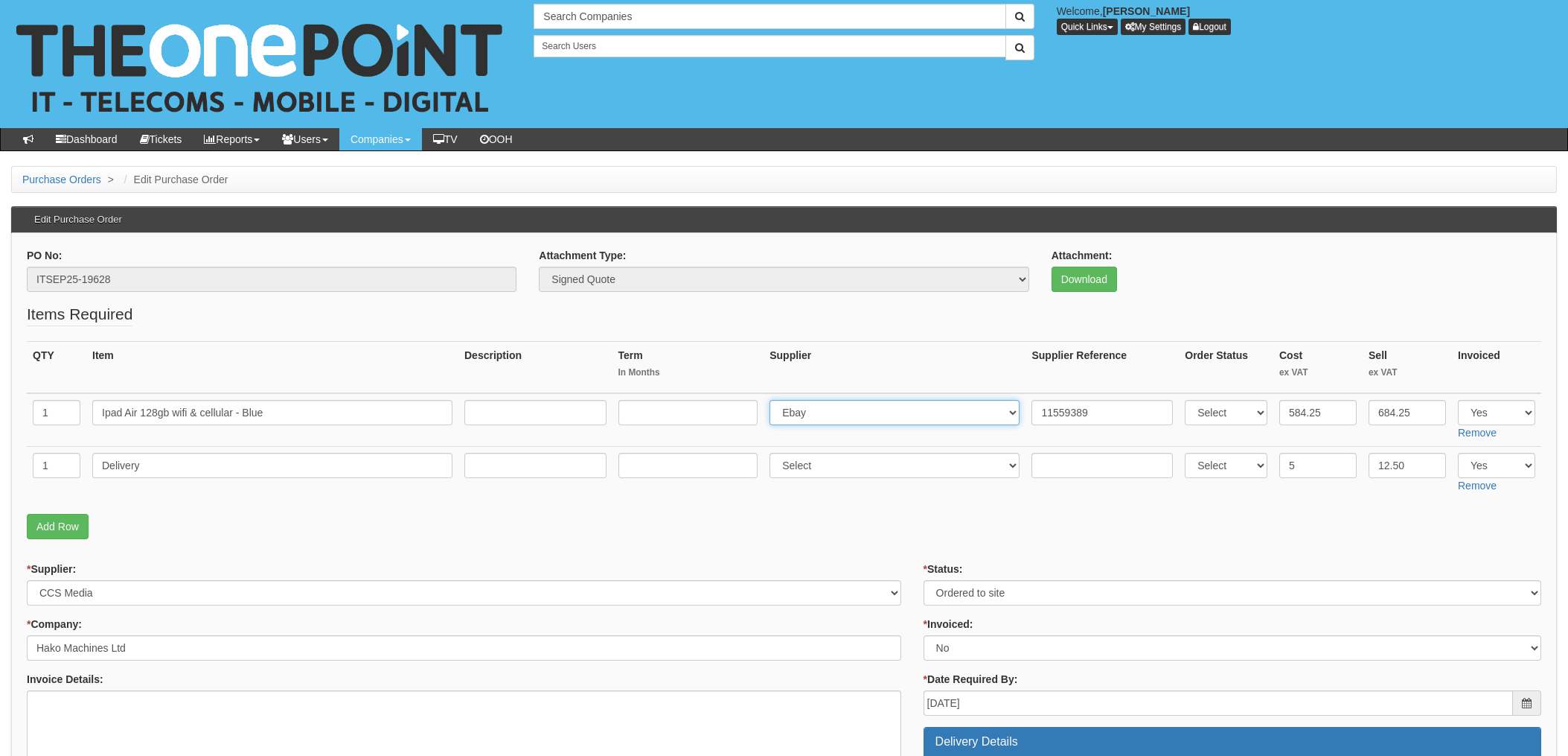
click at [858, 424] on select "Select 123 REG.co.uk 1Password 3 4Gon AA Jones Electric Ltd Abzorb Access Group…" at bounding box center [894, 412] width 250 height 25
select select "291"
click at [774, 400] on select "Select 123 REG.co.uk 1Password 3 4Gon AA Jones Electric Ltd Abzorb Access Group…" at bounding box center [894, 412] width 250 height 25
click at [1033, 409] on input "11559389" at bounding box center [1102, 412] width 141 height 25
paste input "20-10969-11"
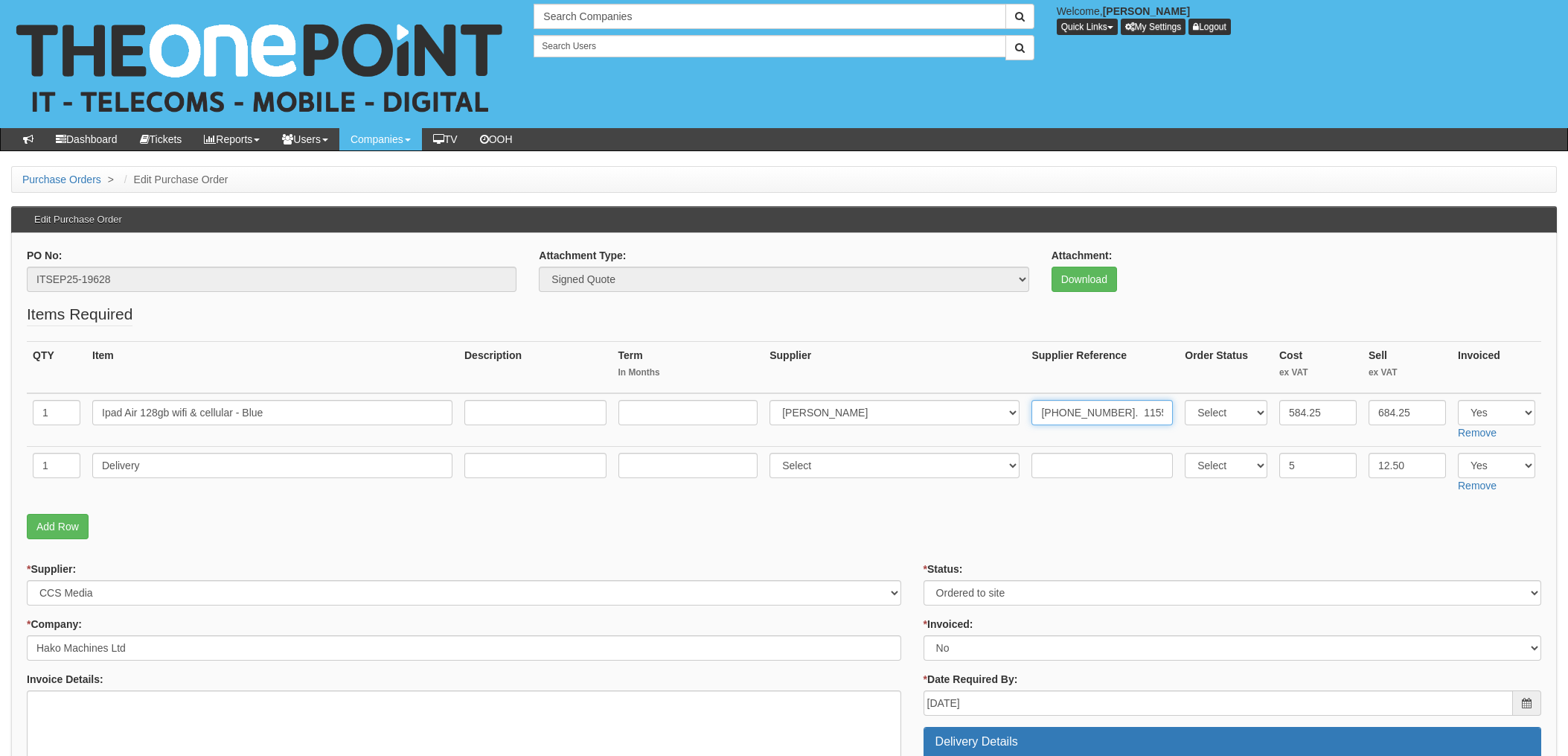
type input "20-10969-11. 11559389"
drag, startPoint x: 1066, startPoint y: 473, endPoint x: 1069, endPoint y: 463, distance: 10.4
click at [1066, 472] on input "text" at bounding box center [1102, 465] width 141 height 25
paste input "20-10969-11"
type input "20-10969-11"
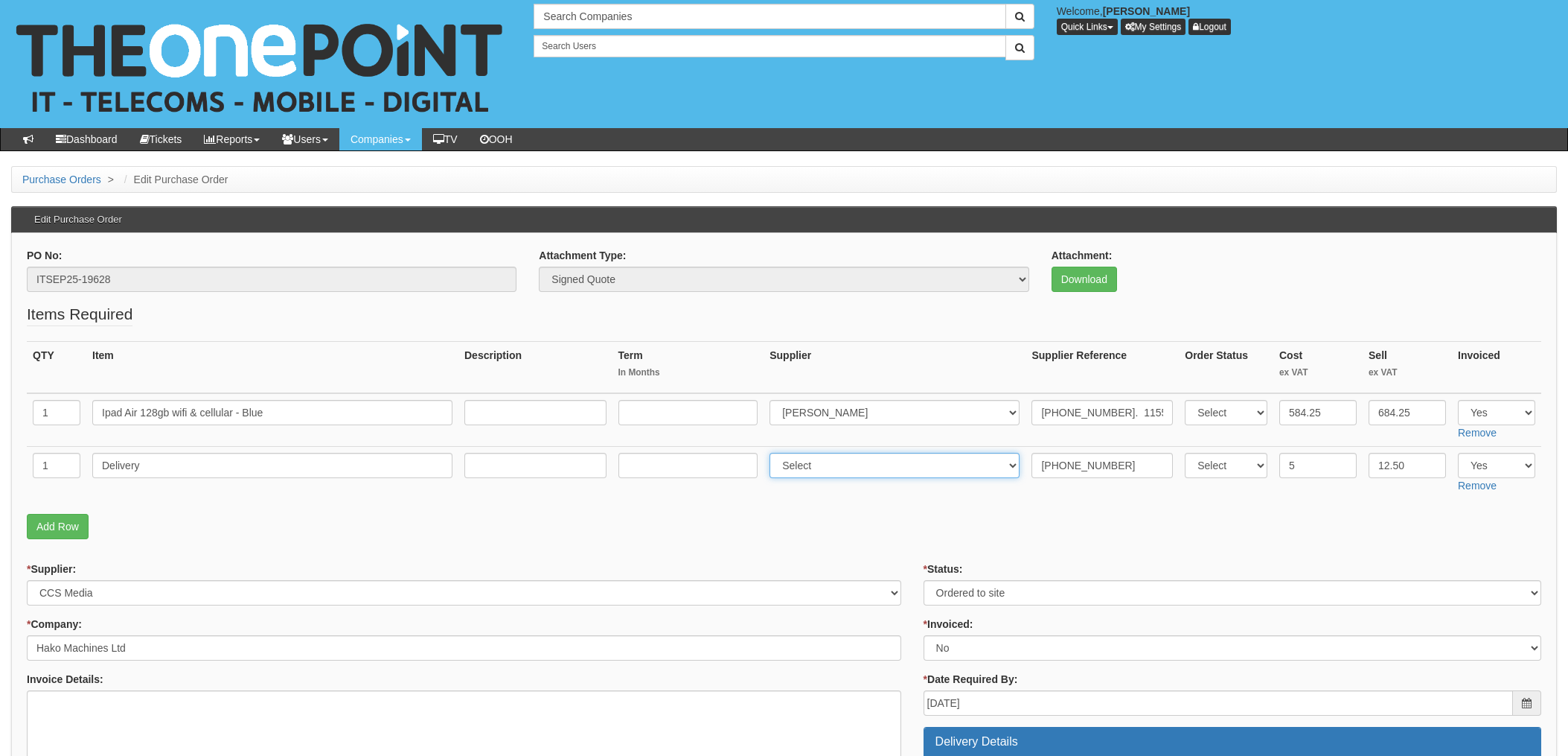
click at [805, 468] on select "Select 123 REG.co.uk 1Password 3 4Gon AA Jones Electric Ltd Abzorb Access Group…" at bounding box center [894, 465] width 250 height 25
select select "291"
click at [774, 453] on select "Select 123 REG.co.uk 1Password 3 4Gon AA Jones Electric Ltd Abzorb Access Group…" at bounding box center [894, 465] width 250 height 25
click at [990, 587] on select "Select Approved Completed Delivered Invoiced Ordered Ordered to site Part Order…" at bounding box center [1233, 593] width 618 height 25
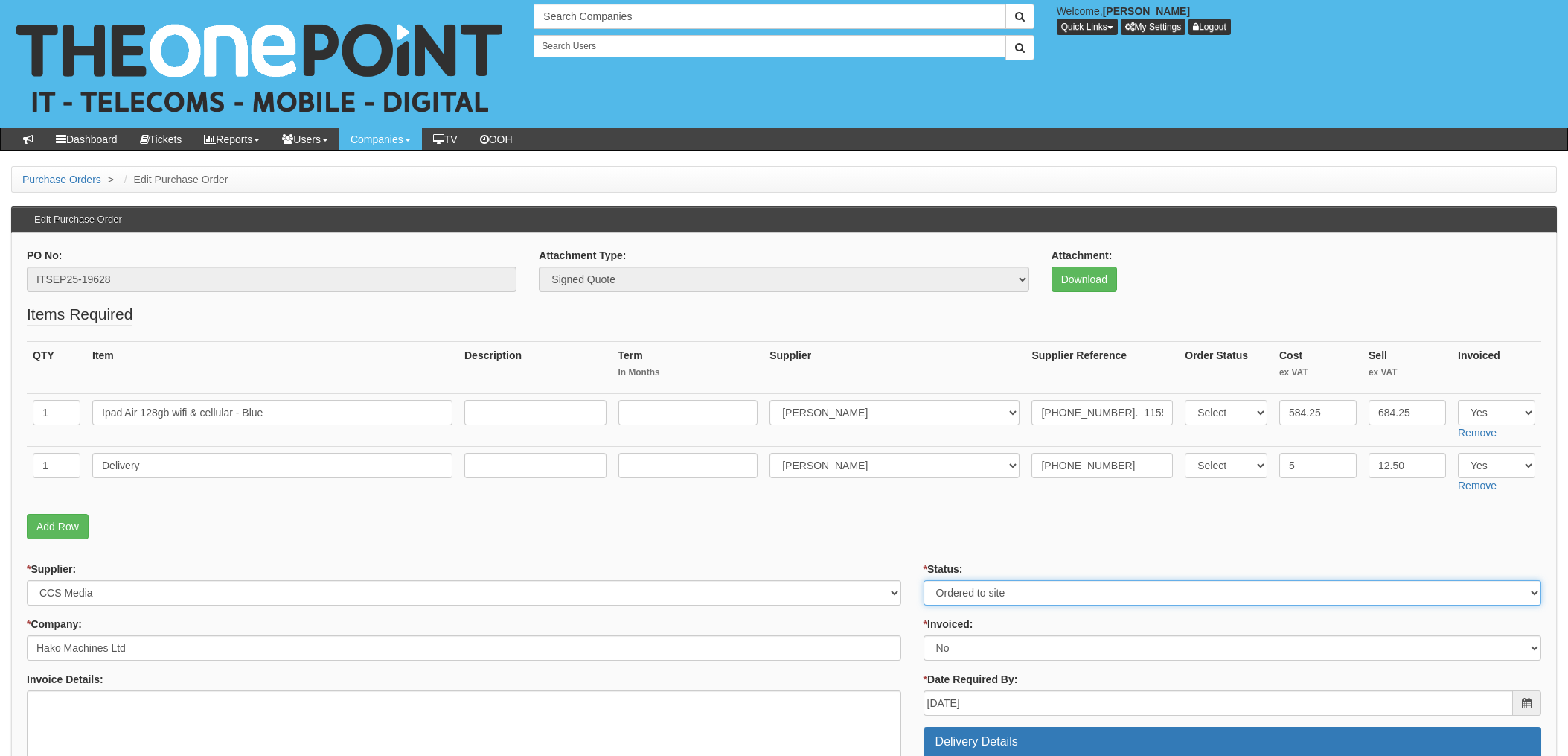
select select "4"
click at [924, 580] on select "Select Approved Completed Delivered Invoiced Ordered Ordered to site Part Order…" at bounding box center [1233, 593] width 618 height 25
click at [951, 653] on select "Select Yes No N/A STB (part of order)" at bounding box center [1233, 648] width 618 height 25
select select "1"
click at [924, 636] on select "Select Yes No N/A STB (part of order)" at bounding box center [1233, 648] width 618 height 25
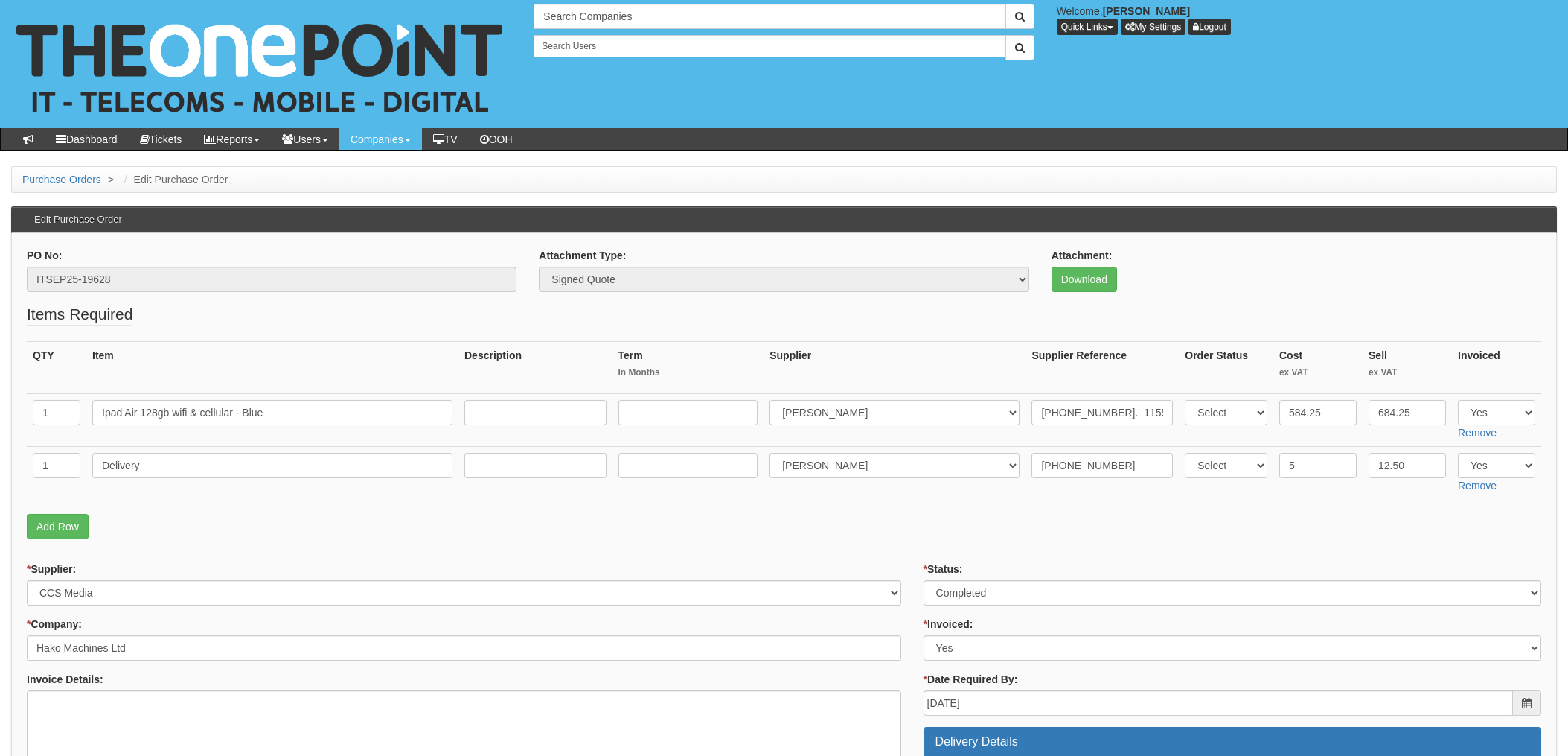
click at [879, 537] on p "Add Row" at bounding box center [784, 526] width 1515 height 25
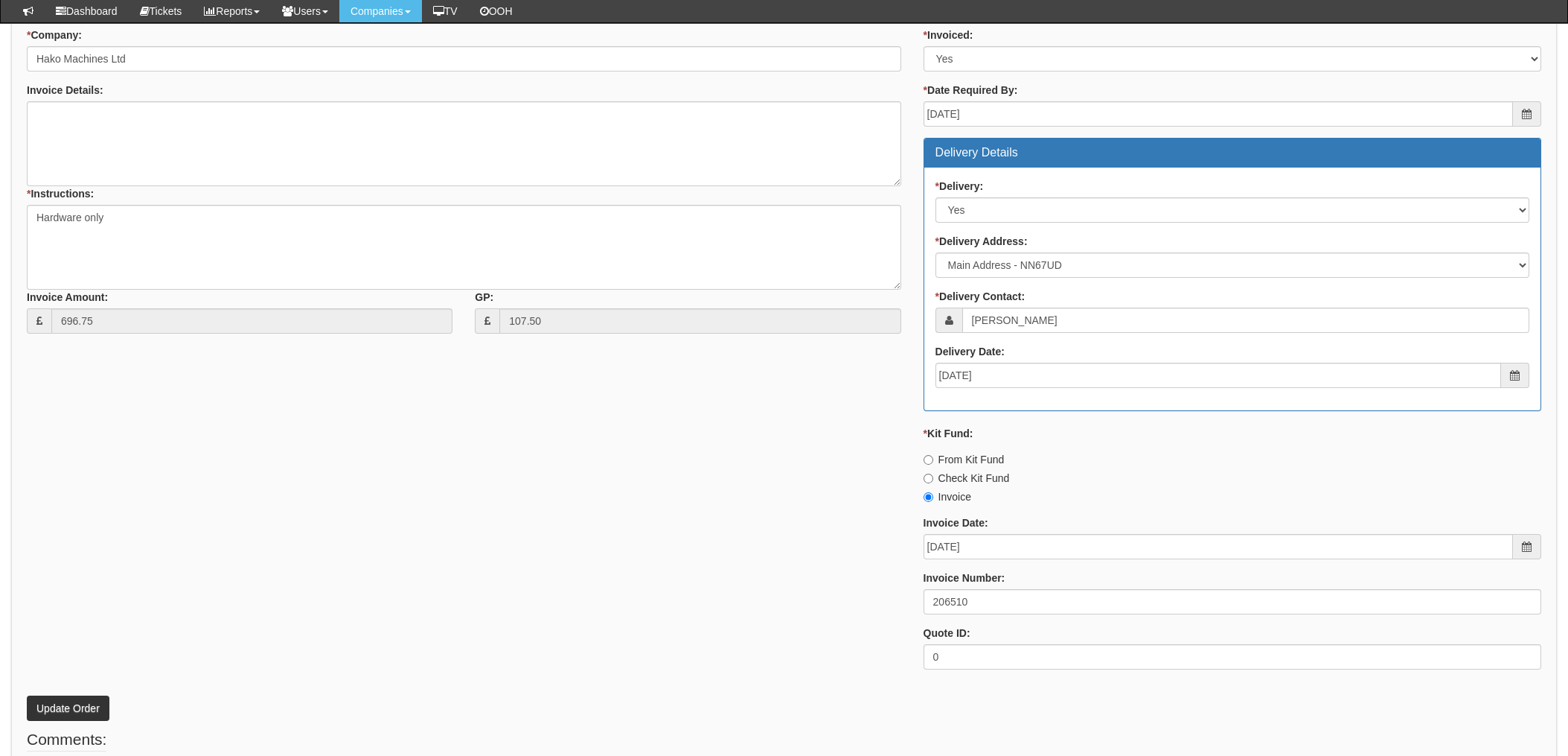
scroll to position [596, 0]
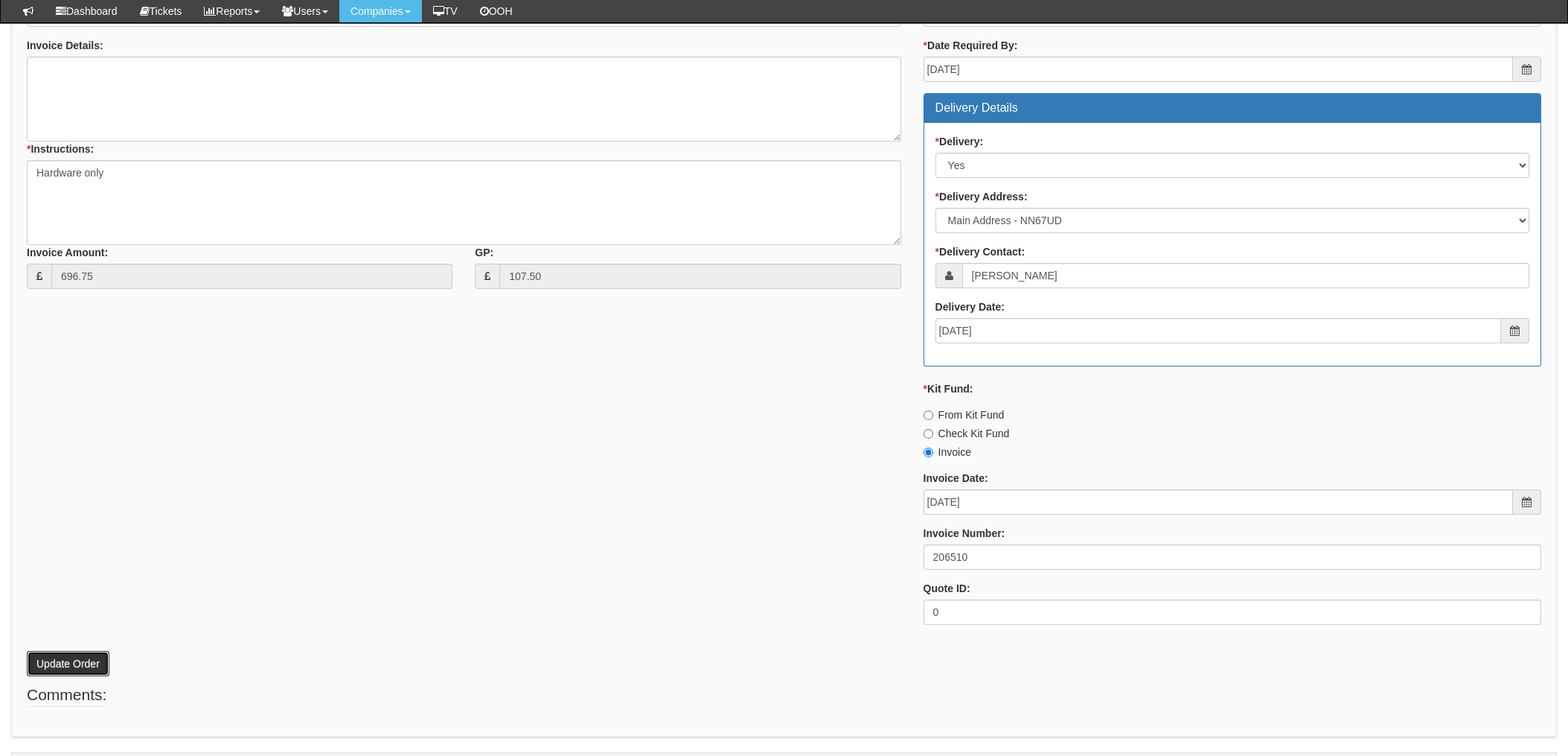
click at [73, 668] on button "Update Order" at bounding box center [68, 664] width 83 height 25
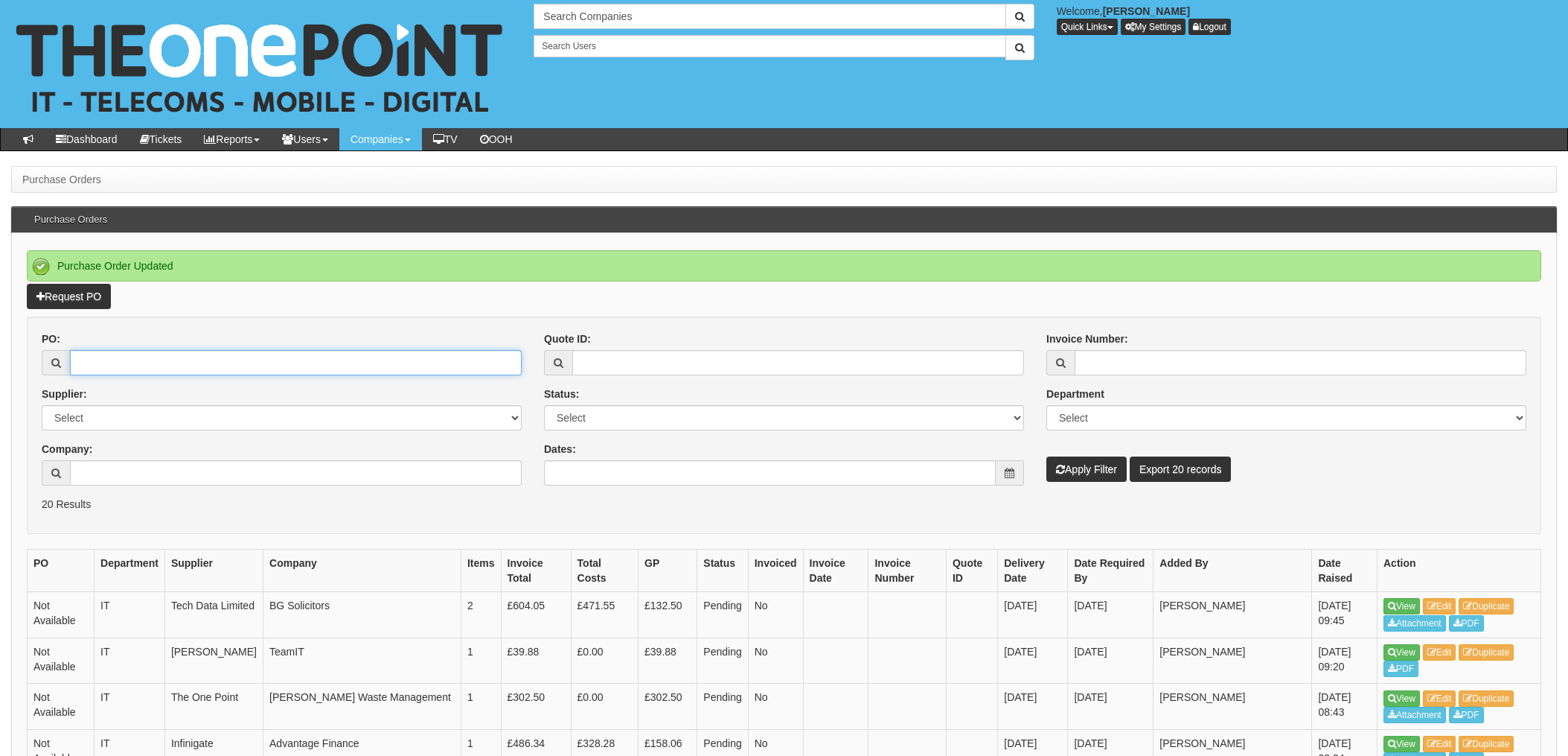
click at [108, 359] on input "PO:" at bounding box center [296, 362] width 452 height 25
type input "19276"
click at [1047, 457] on button "Apply Filter" at bounding box center [1086, 469] width 80 height 25
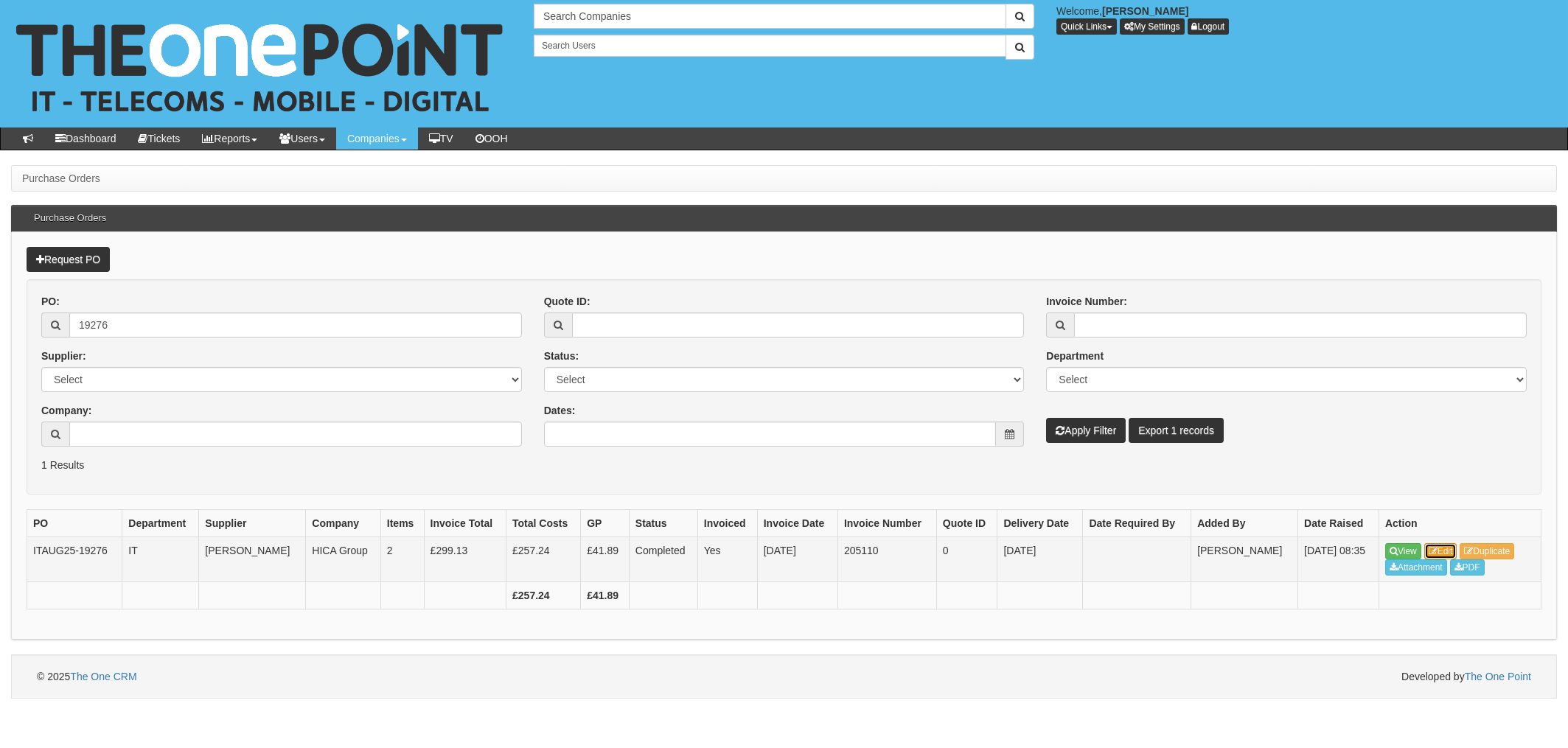
click at [1446, 548] on link "Edit" at bounding box center [1440, 551] width 33 height 16
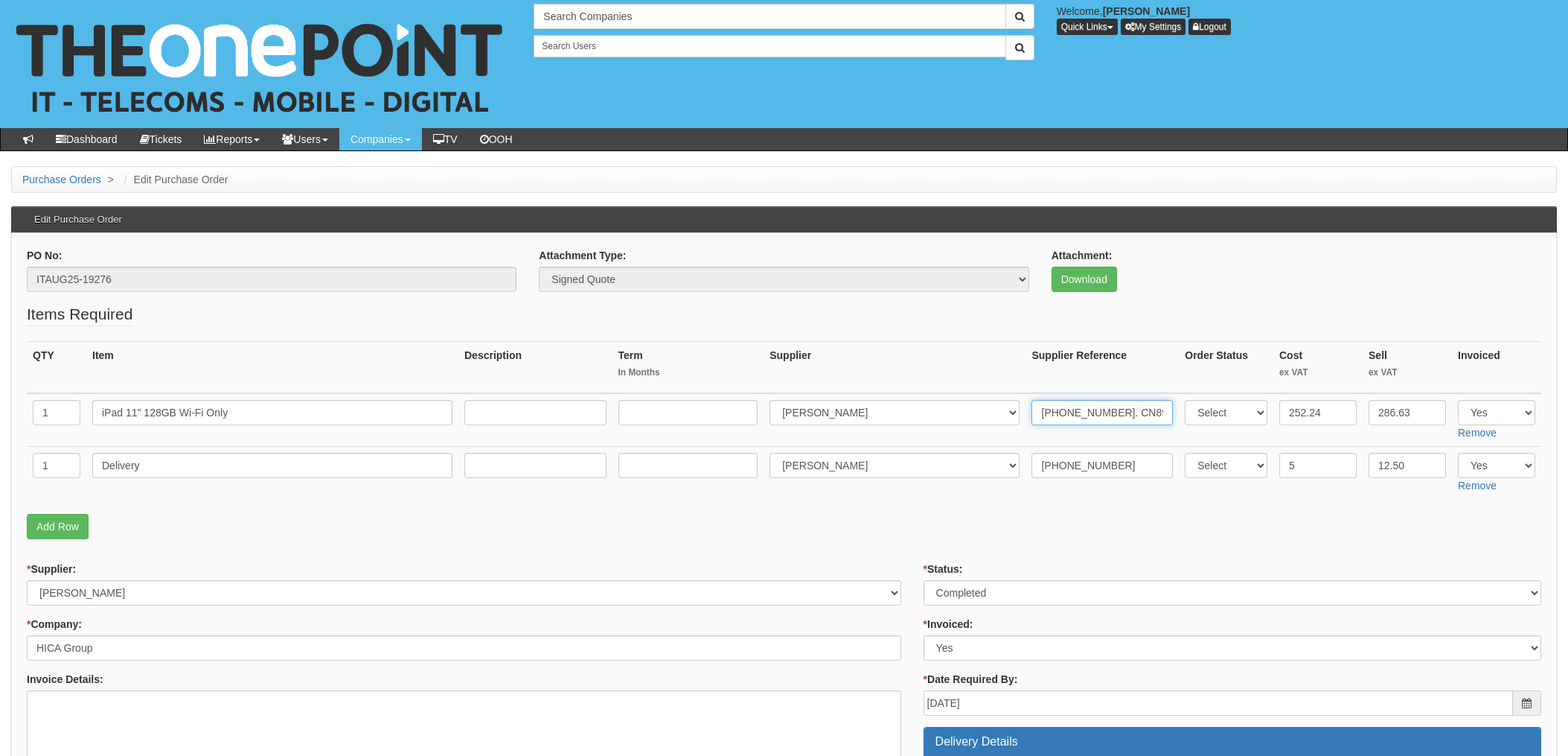
click at [1059, 415] on input "[PHONE_NUMBER]. CN89075" at bounding box center [1102, 412] width 141 height 25
drag, startPoint x: 1092, startPoint y: 412, endPoint x: 992, endPoint y: 412, distance: 100.0
click at [992, 412] on tr "1 iPad 11" 128GB Wi-Fi Only Select 123 [DOMAIN_NAME] 1Password 3 4Gon [PERSON_N…" at bounding box center [784, 420] width 1515 height 54
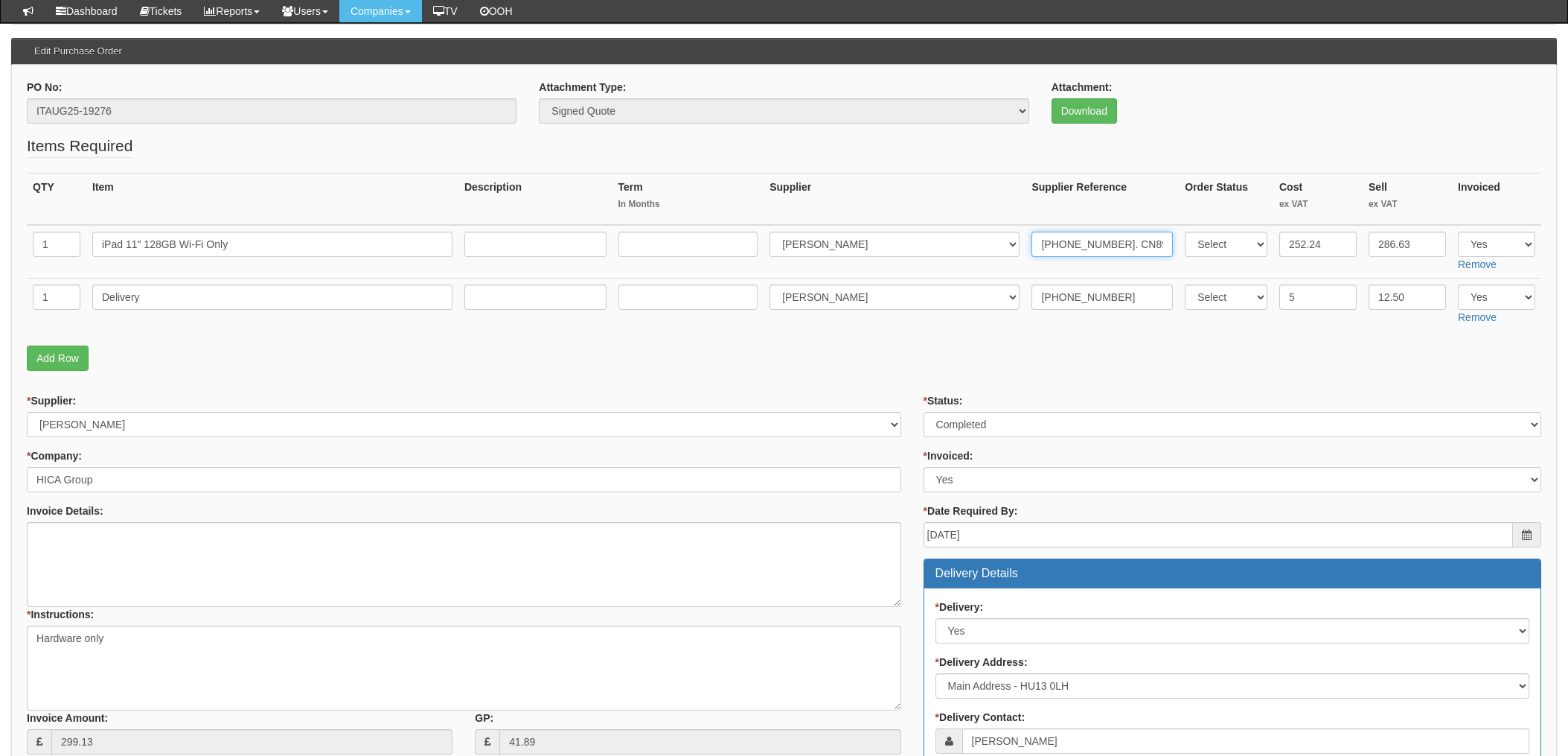
scroll to position [99, 0]
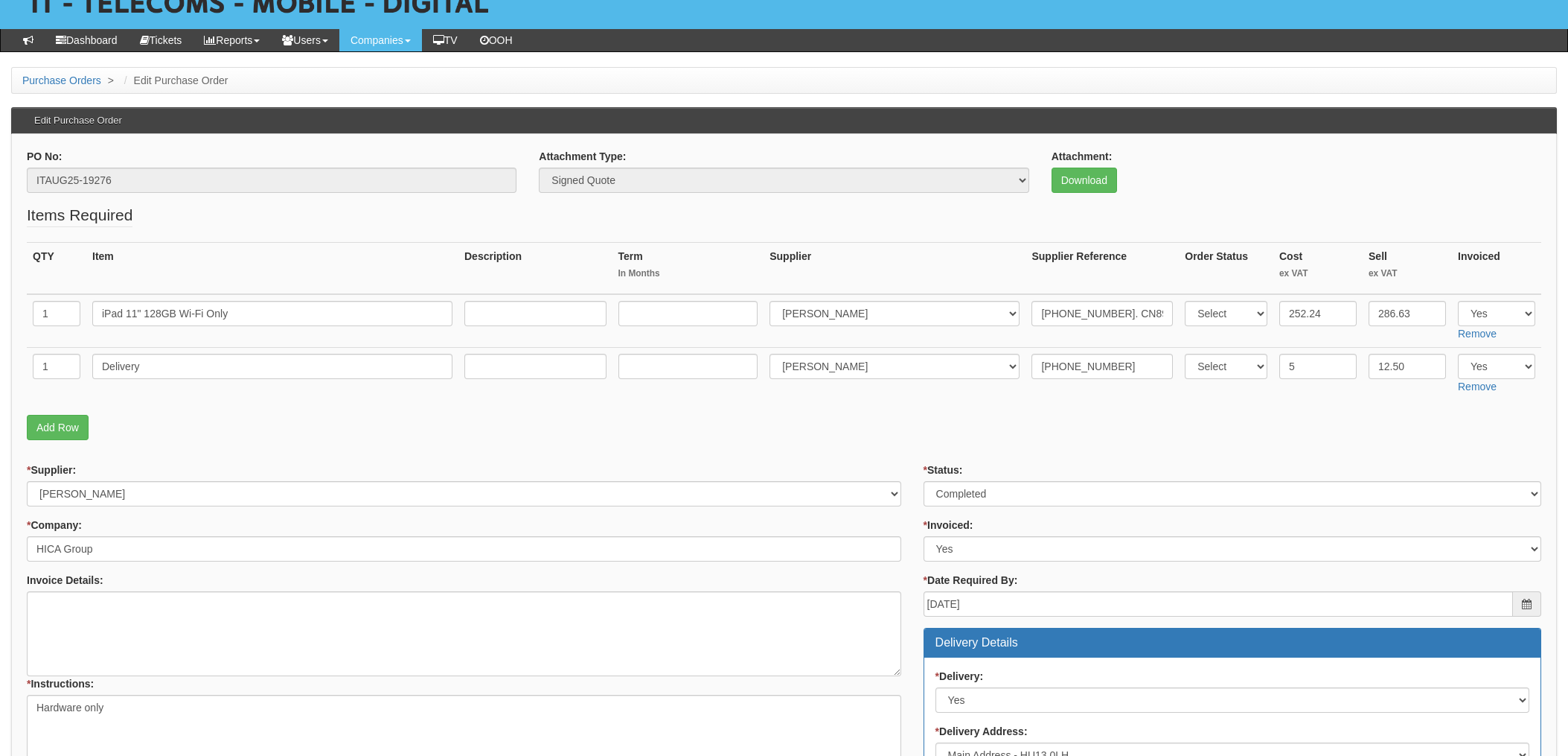
click at [1120, 426] on p "Add Row" at bounding box center [784, 427] width 1515 height 25
click at [780, 419] on p "Add Row" at bounding box center [784, 427] width 1515 height 25
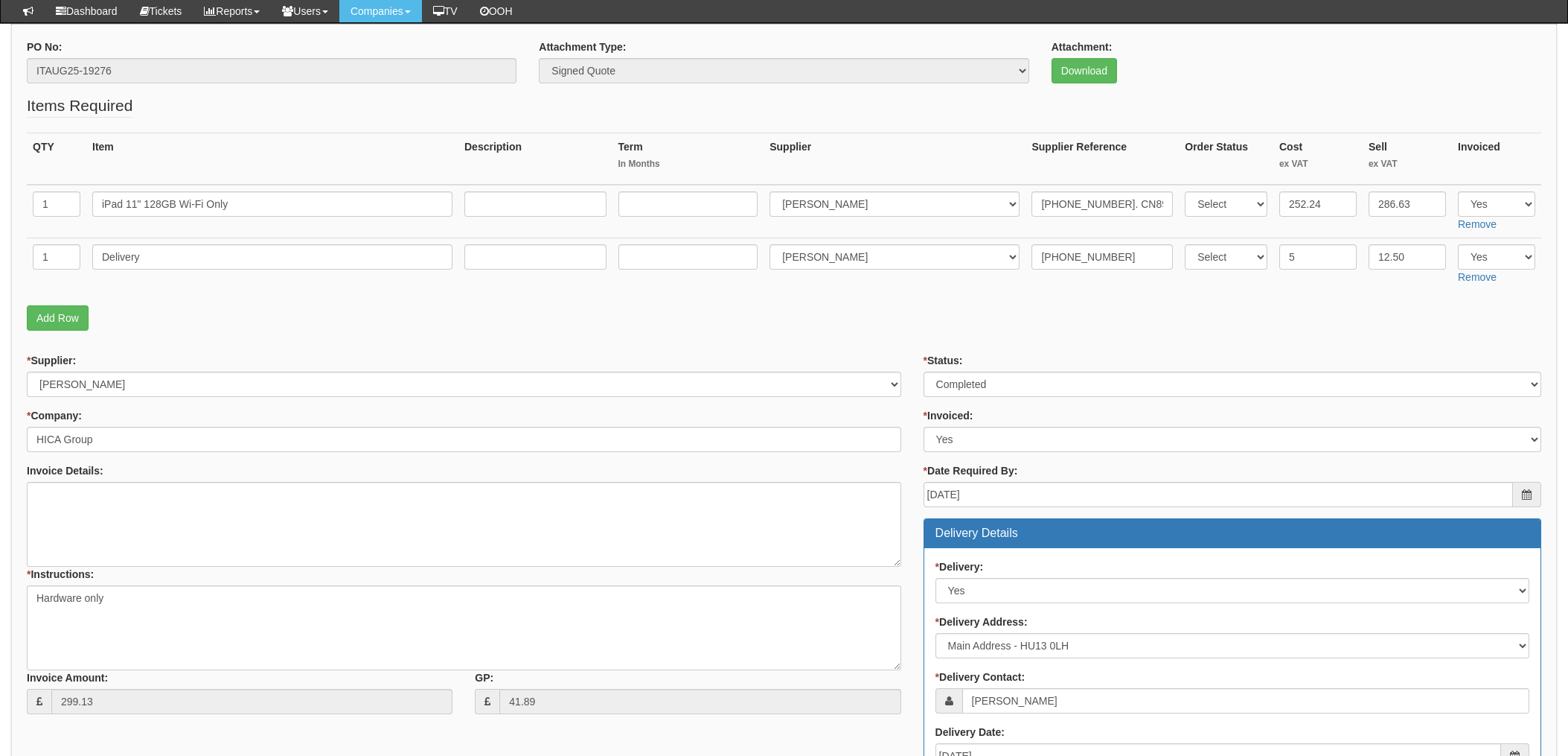
scroll to position [141, 0]
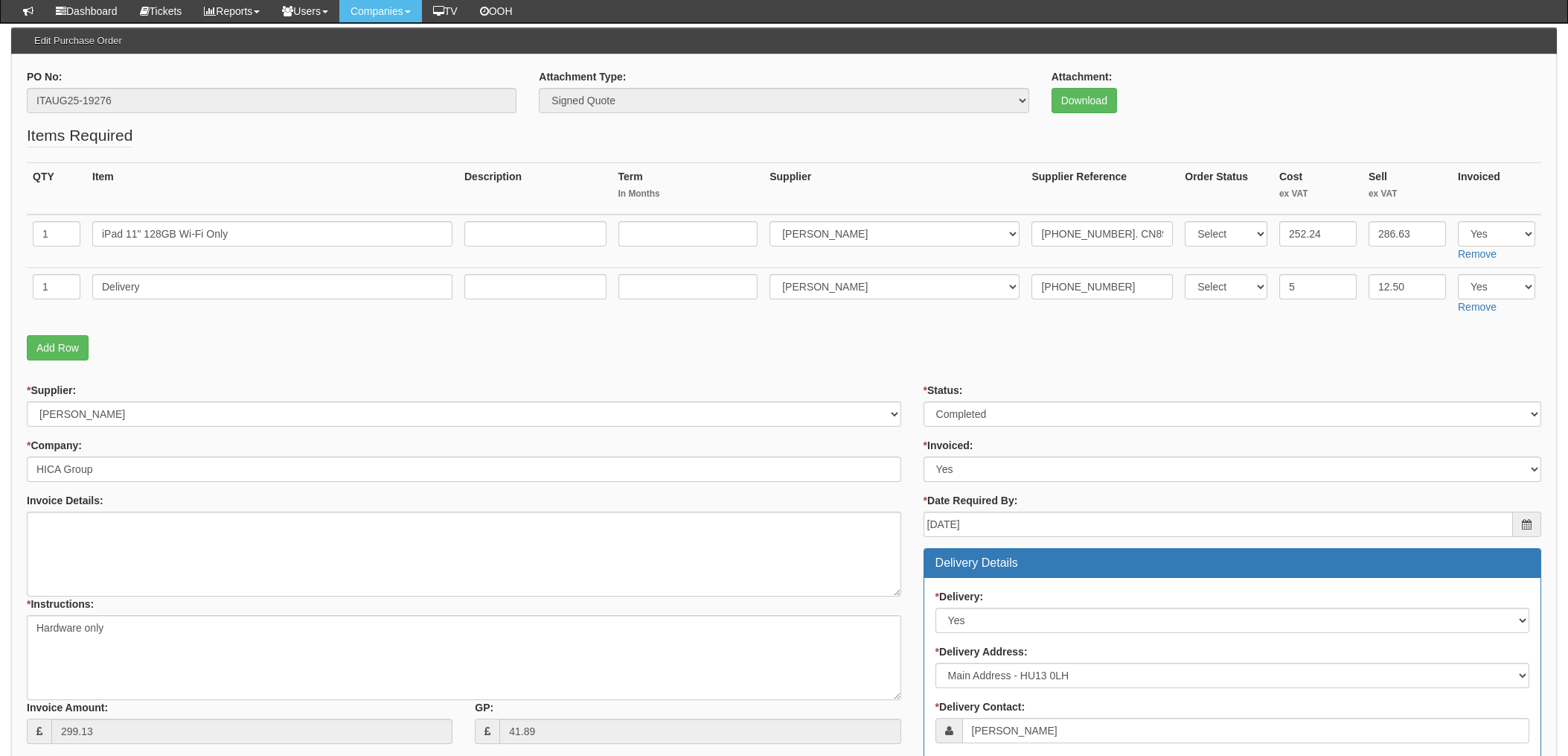
click at [910, 341] on p "Add Row" at bounding box center [784, 348] width 1515 height 25
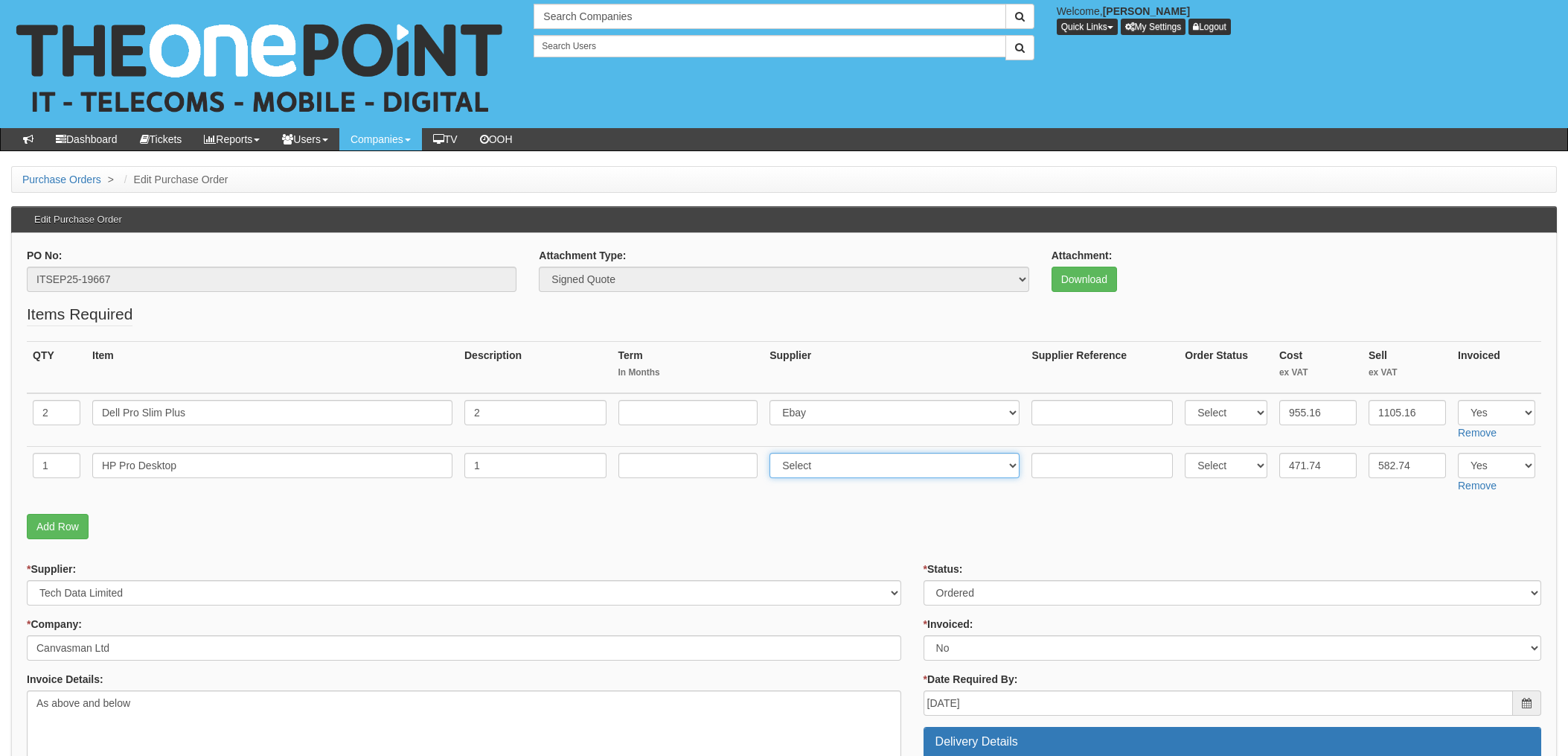
click at [828, 467] on select "Select 123 [DOMAIN_NAME] 1Password 3 4Gon [PERSON_NAME] Electric Ltd Abzorb Acc…" at bounding box center [894, 465] width 250 height 25
select select "291"
click at [774, 453] on select "Select 123 [DOMAIN_NAME] 1Password 3 4Gon [PERSON_NAME] Electric Ltd Abzorb Acc…" at bounding box center [894, 465] width 250 height 25
click at [1091, 479] on td at bounding box center [1102, 473] width 153 height 53
click at [1086, 469] on input "text" at bounding box center [1102, 465] width 141 height 25
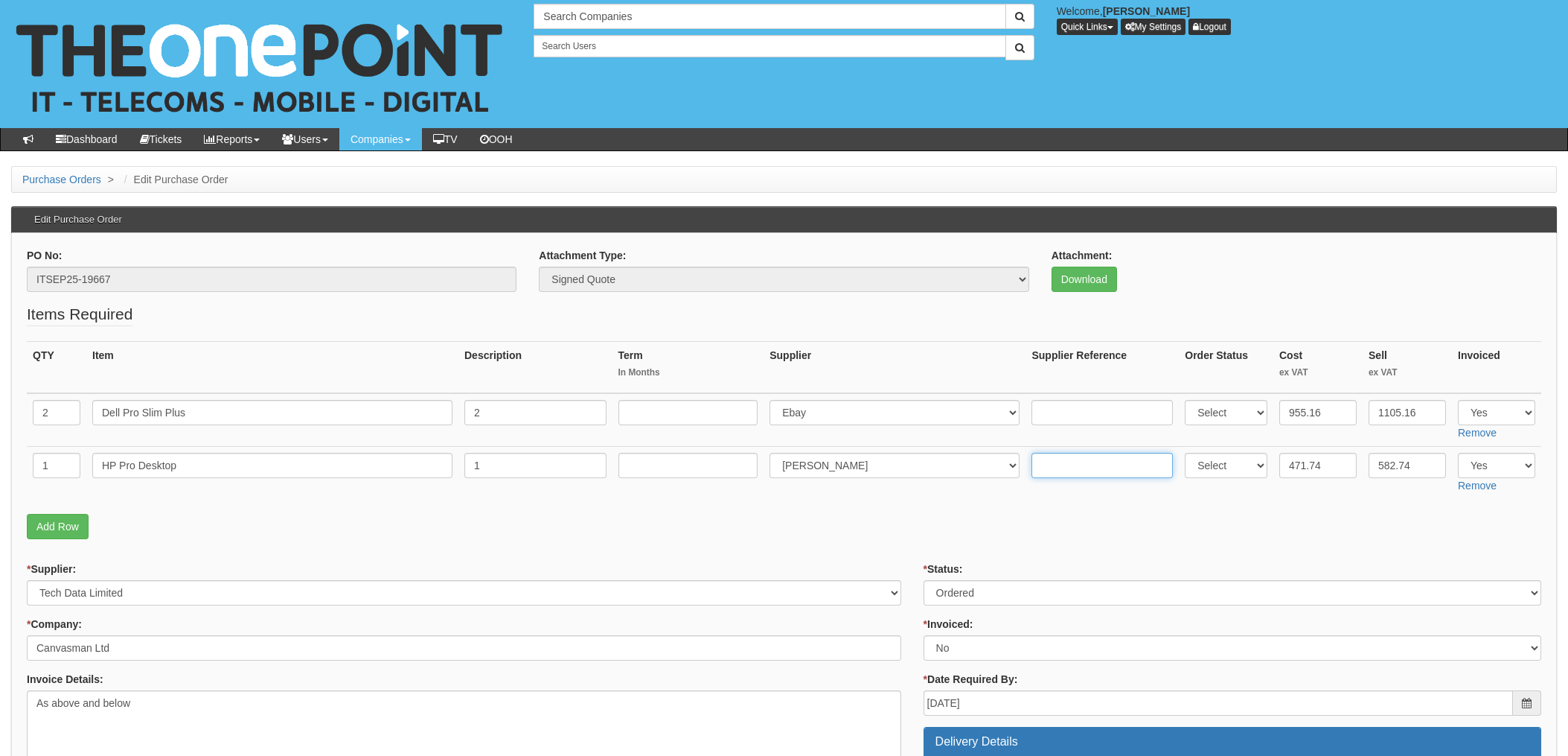
paste input "20-31716-11"
type input "20-31716-11"
click at [973, 597] on select "Select Approved Completed Delivered Invoiced Ordered Ordered to site Part Order…" at bounding box center [1233, 593] width 618 height 25
click at [719, 492] on td at bounding box center [688, 473] width 152 height 53
click at [56, 535] on link "Add Row" at bounding box center [57, 526] width 62 height 25
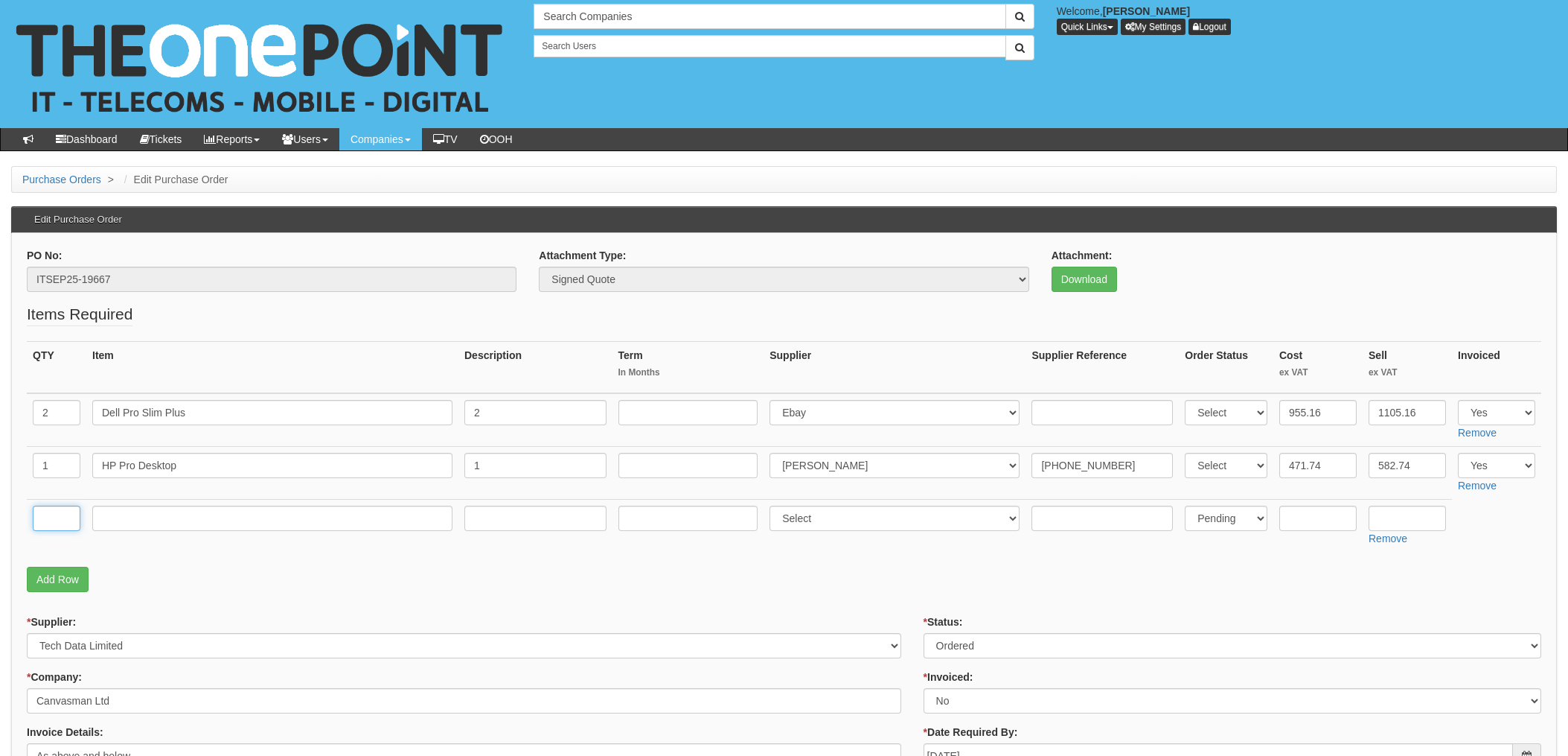
click at [48, 515] on input "text" at bounding box center [56, 519] width 48 height 25
type input "1"
click at [155, 523] on input "text" at bounding box center [272, 519] width 361 height 25
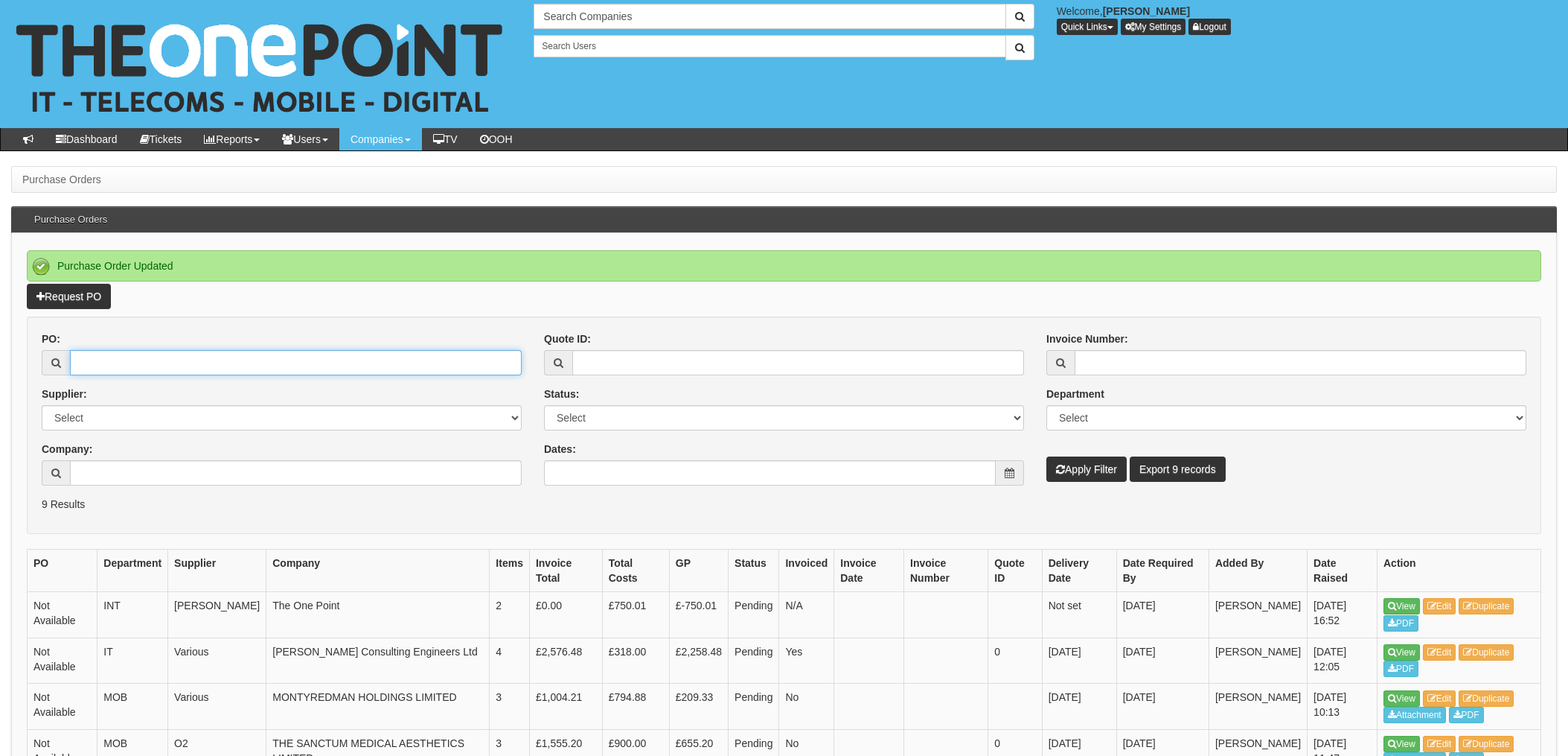
click at [169, 370] on input "PO:" at bounding box center [296, 362] width 452 height 25
type input "19667"
click at [1047, 457] on button "Apply Filter" at bounding box center [1086, 469] width 80 height 25
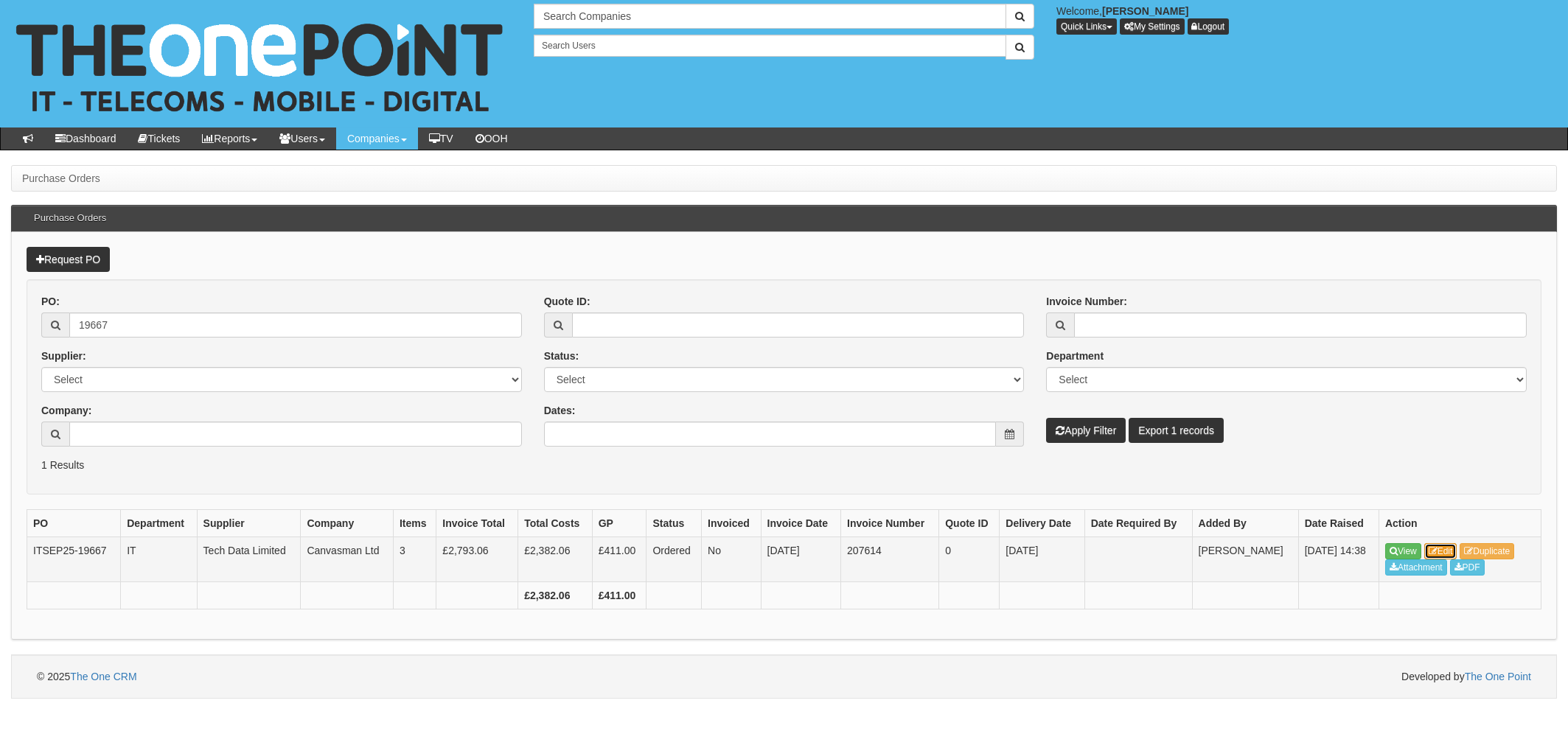
click at [1446, 551] on link "Edit" at bounding box center [1440, 551] width 33 height 16
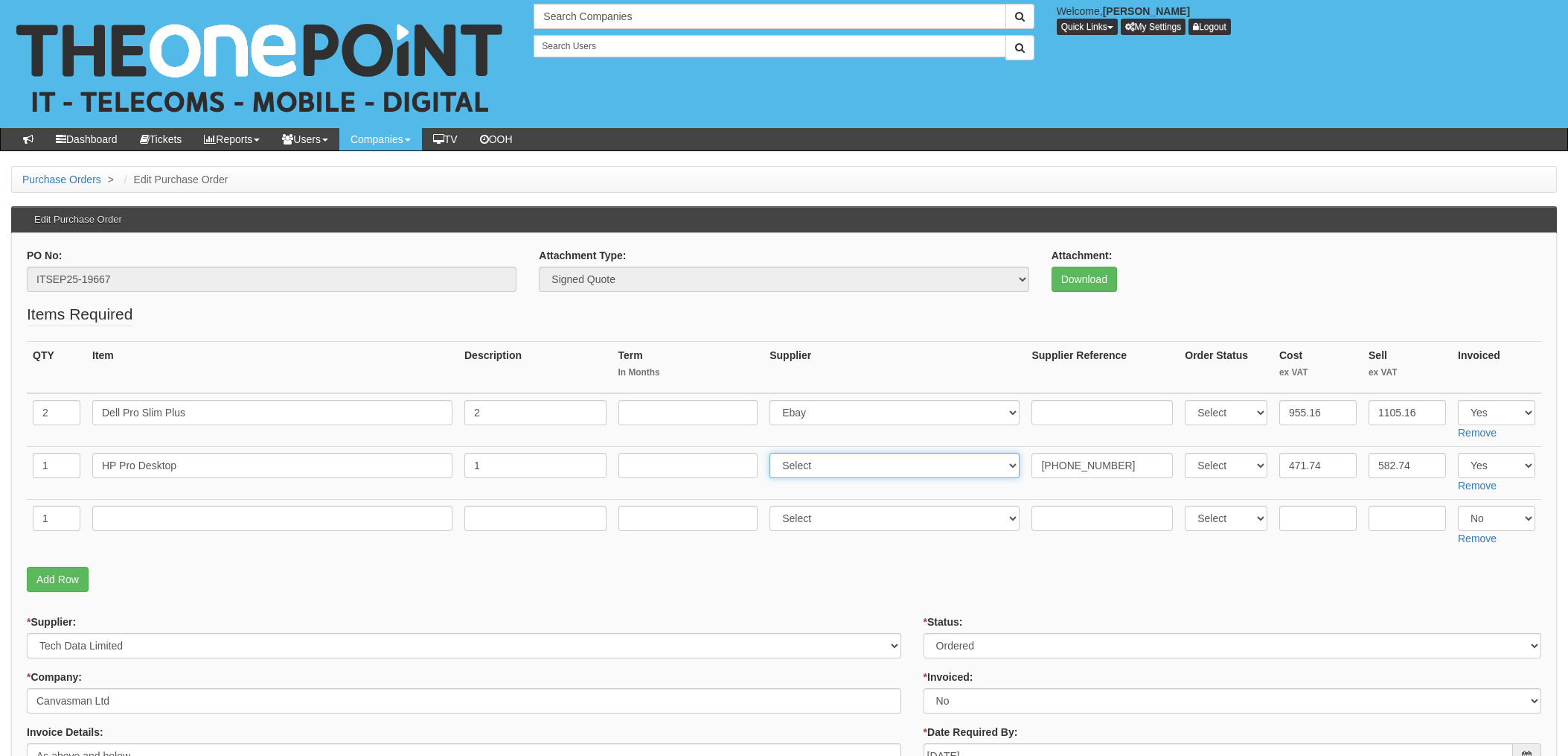
click at [823, 471] on select "Select 123 REG.co.uk 1Password 3 4Gon AA Jones Electric Ltd Abzorb Access Group…" at bounding box center [894, 465] width 250 height 25
click at [774, 453] on select "Select 123 REG.co.uk 1Password 3 4Gon AA Jones Electric Ltd Abzorb Access Group…" at bounding box center [894, 465] width 250 height 25
click at [811, 467] on select "Select 123 REG.co.uk 1Password 3 4Gon AA Jones Electric Ltd Abzorb Access Group…" at bounding box center [894, 465] width 250 height 25
select select "291"
click at [774, 453] on select "Select 123 REG.co.uk 1Password 3 4Gon AA Jones Electric Ltd Abzorb Access Group…" at bounding box center [894, 465] width 250 height 25
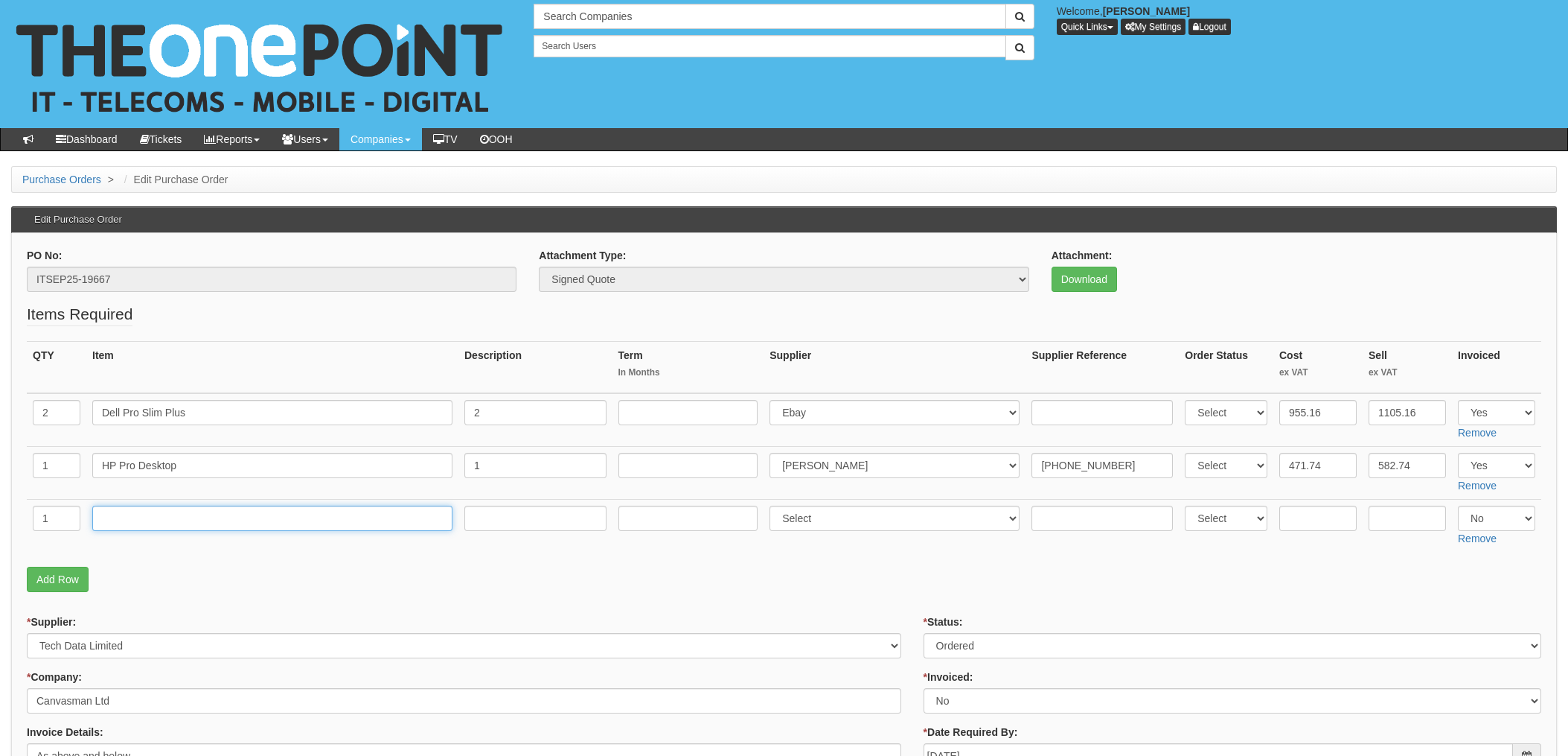
click at [139, 522] on input "text" at bounding box center [272, 519] width 361 height 25
type input "Delivery"
click at [506, 515] on input "text" at bounding box center [535, 519] width 142 height 25
type input "1"
click at [887, 541] on td "Select 123 REG.co.uk 1Password 3 4Gon AA Jones Electric Ltd Abzorb Access Group…" at bounding box center [895, 526] width 262 height 53
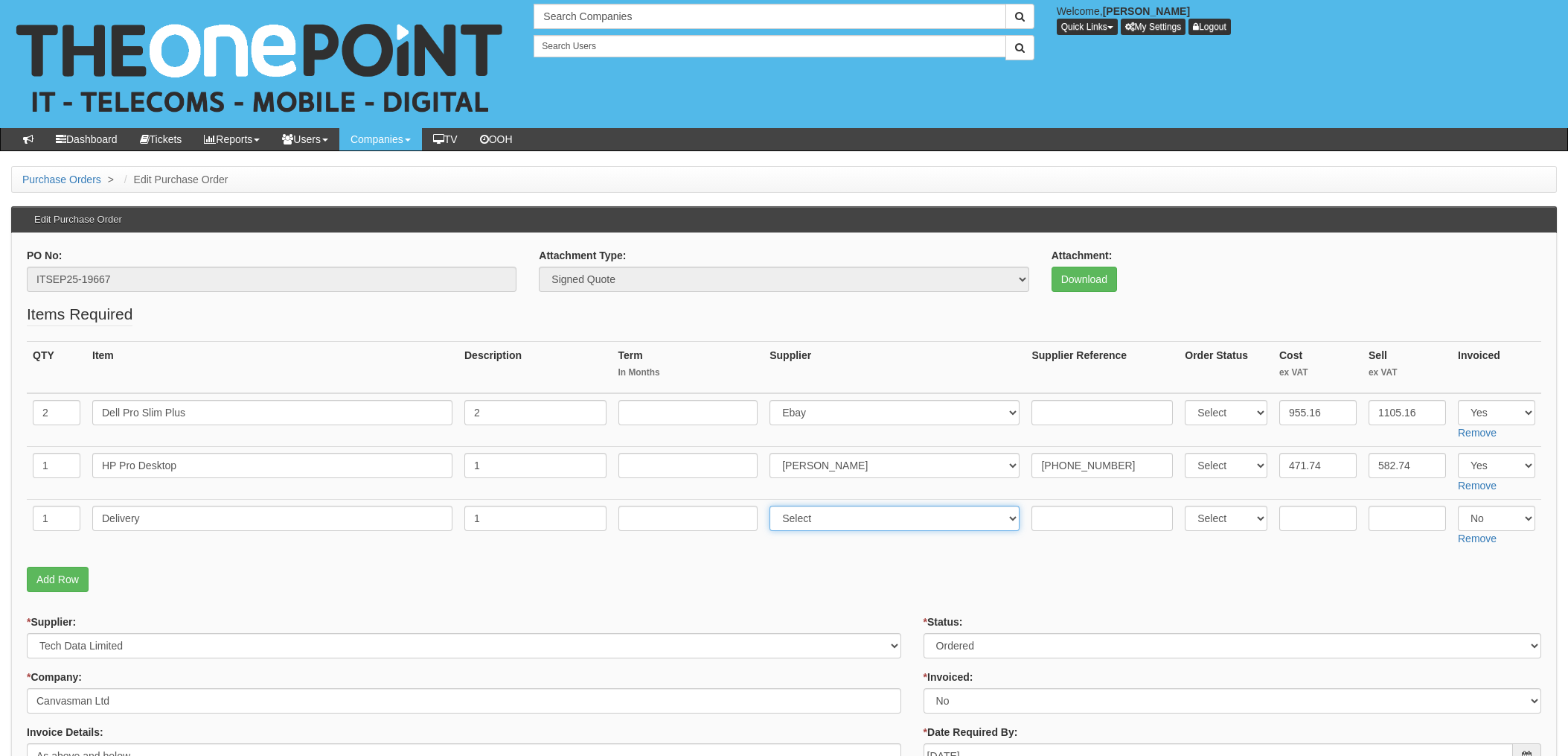
click at [884, 524] on select "Select 123 REG.co.uk 1Password 3 4Gon AA Jones Electric Ltd Abzorb Access Group…" at bounding box center [894, 519] width 250 height 25
click at [801, 519] on select "Select 123 REG.co.uk 1Password 3 4Gon AA Jones Electric Ltd Abzorb Access Group…" at bounding box center [894, 519] width 250 height 25
select select "291"
click at [774, 506] on select "Select 123 REG.co.uk 1Password 3 4Gon AA Jones Electric Ltd Abzorb Access Group…" at bounding box center [894, 519] width 250 height 25
click at [1116, 524] on input "text" at bounding box center [1102, 519] width 141 height 25
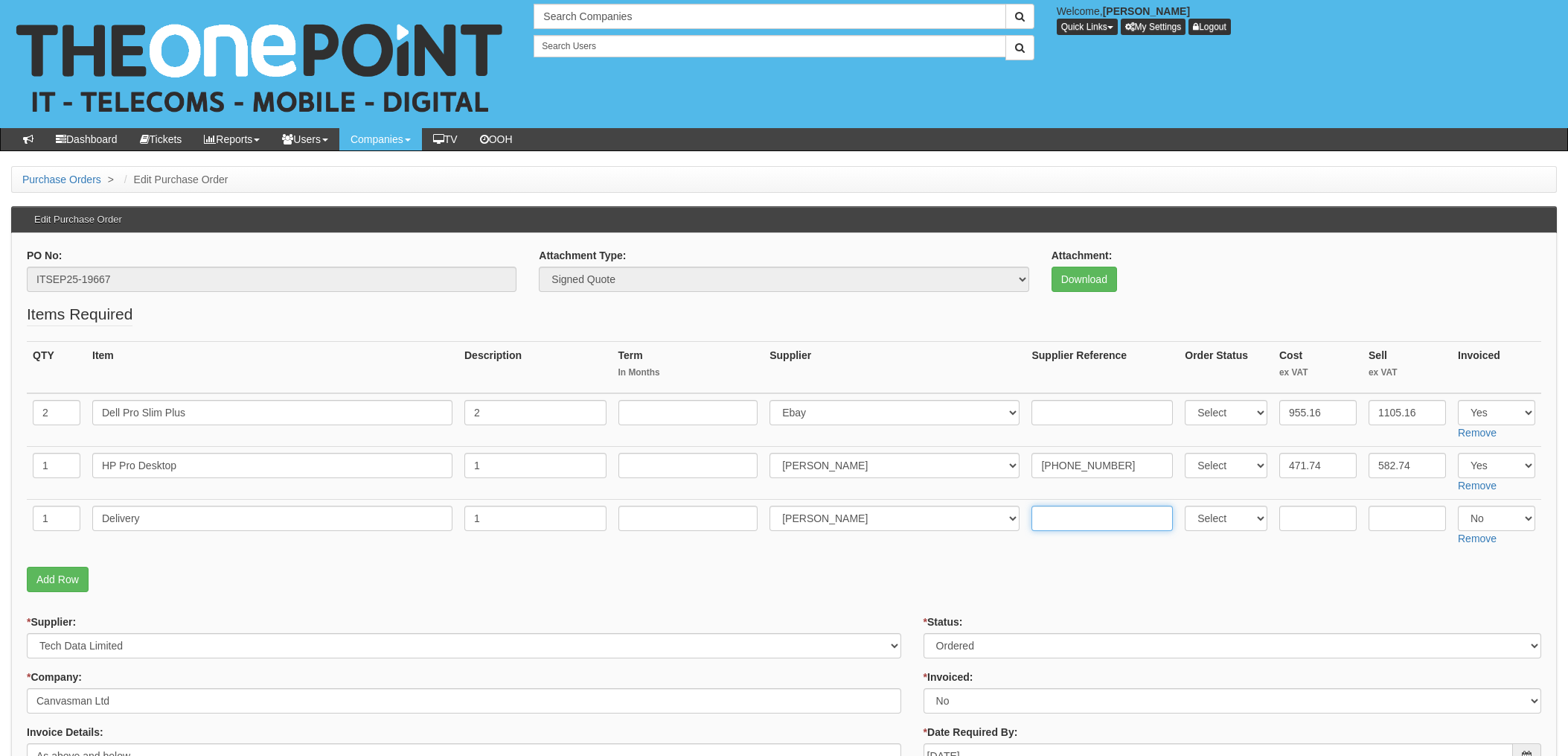
paste input "20-31716-11"
type input "20-31716-11"
click at [1118, 572] on p "Add Row" at bounding box center [784, 579] width 1515 height 25
click at [1300, 522] on input "text" at bounding box center [1317, 519] width 77 height 25
click at [1343, 569] on p "Add Row" at bounding box center [784, 579] width 1515 height 25
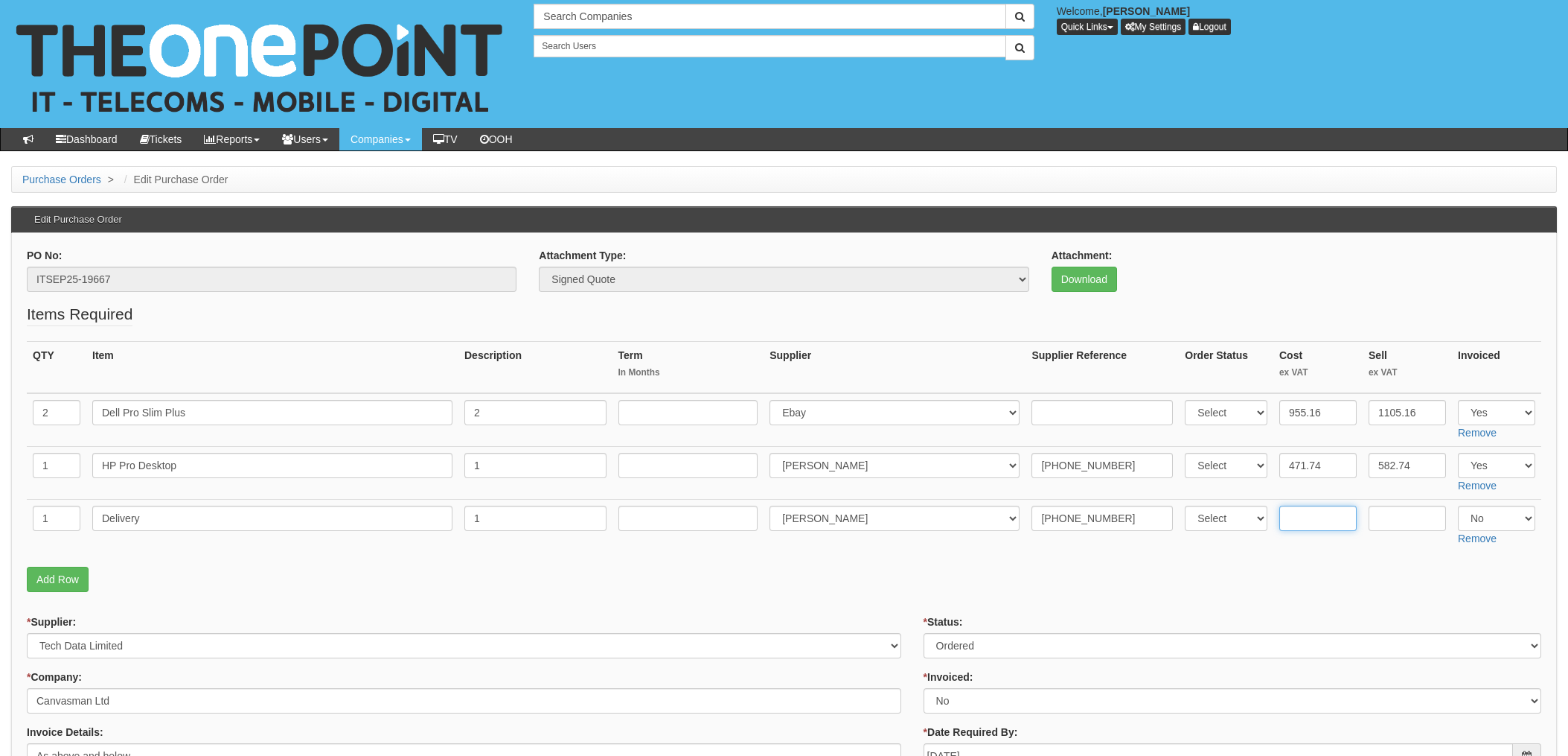
click at [1292, 523] on input "text" at bounding box center [1317, 519] width 77 height 25
type input "5.00"
click at [1304, 550] on td "5.00" at bounding box center [1318, 526] width 89 height 53
click at [844, 578] on p "Add Row" at bounding box center [784, 579] width 1515 height 25
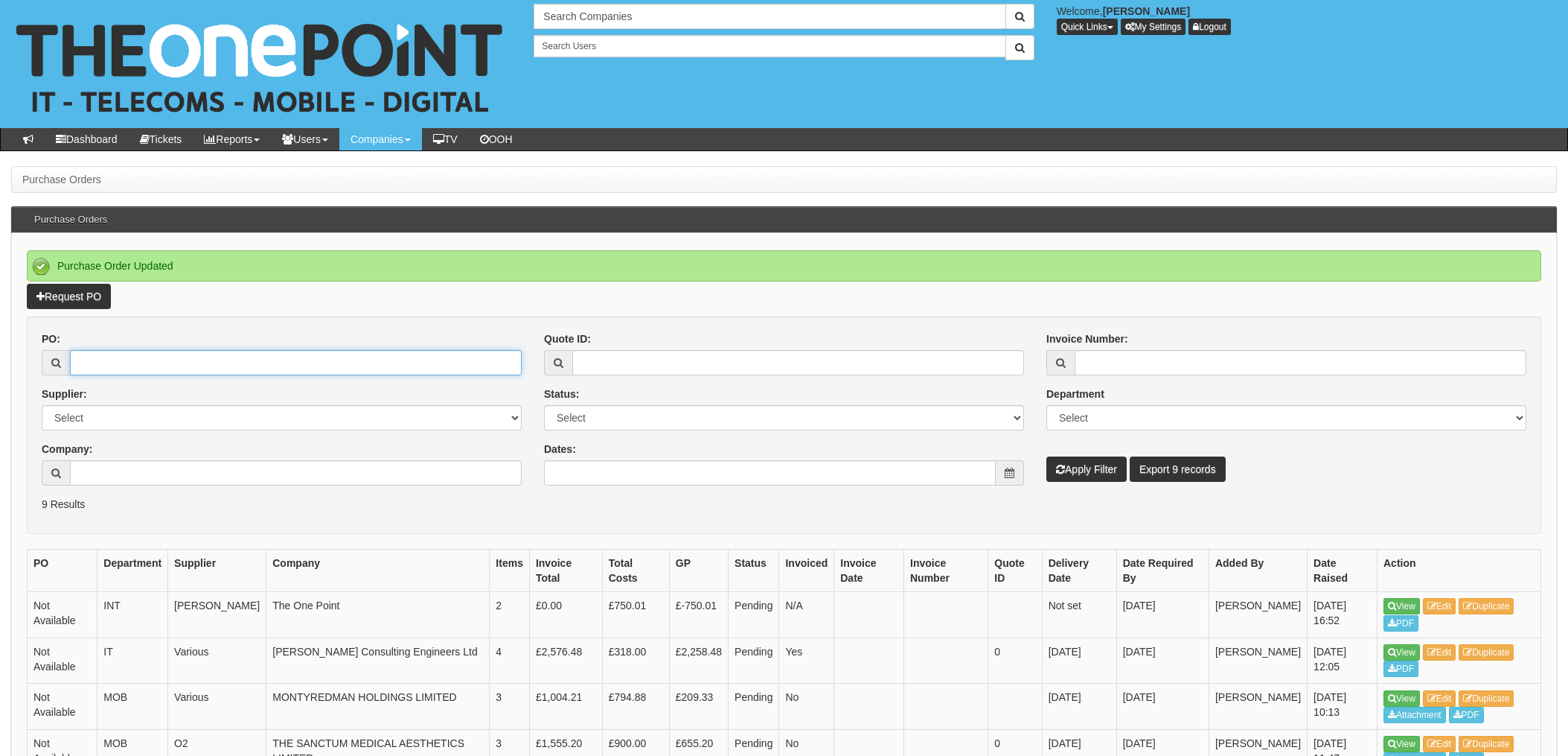
click at [204, 366] on input "PO:" at bounding box center [296, 362] width 452 height 25
type input "19667"
click at [1047, 457] on button "Apply Filter" at bounding box center [1086, 469] width 80 height 25
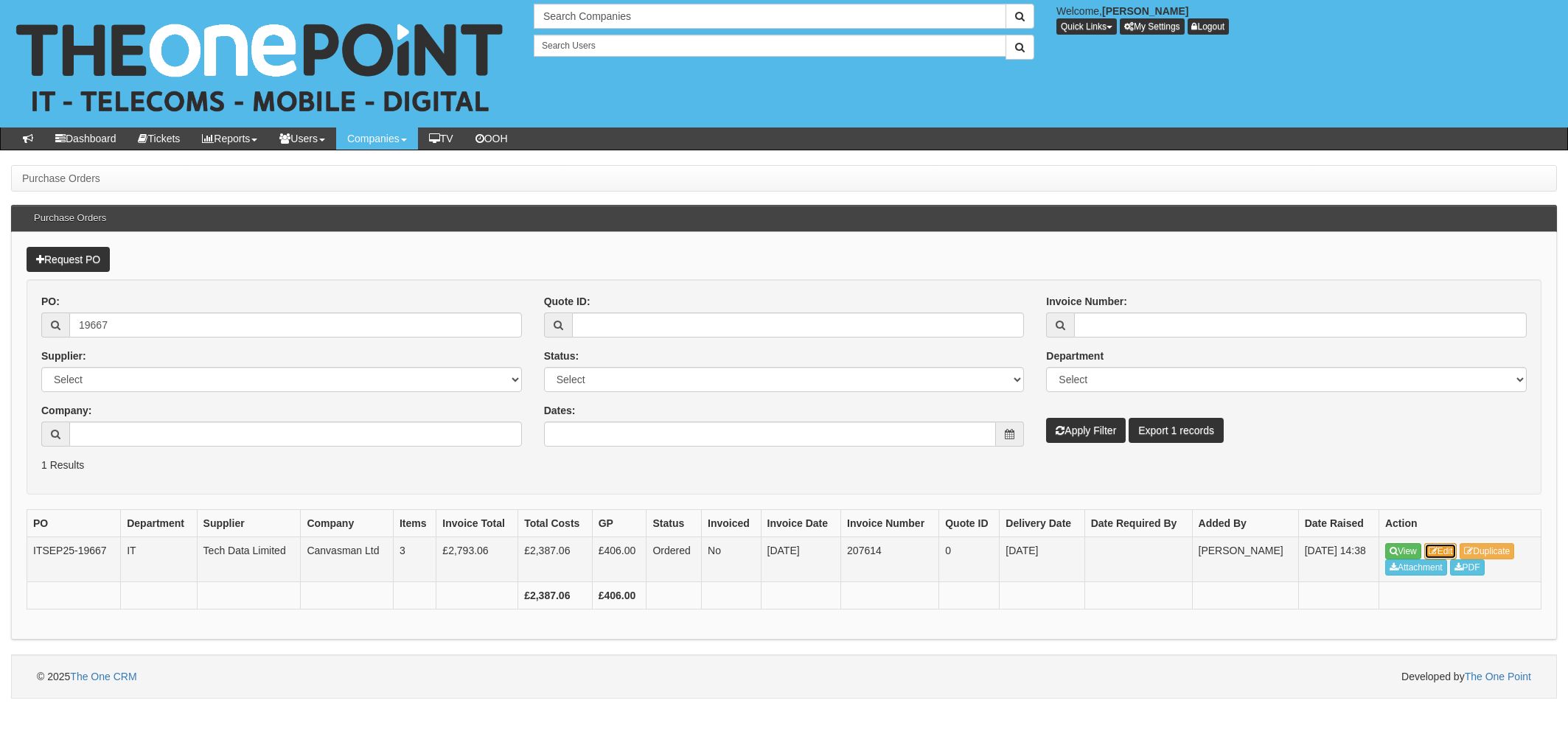
click at [1444, 548] on link "Edit" at bounding box center [1440, 551] width 33 height 16
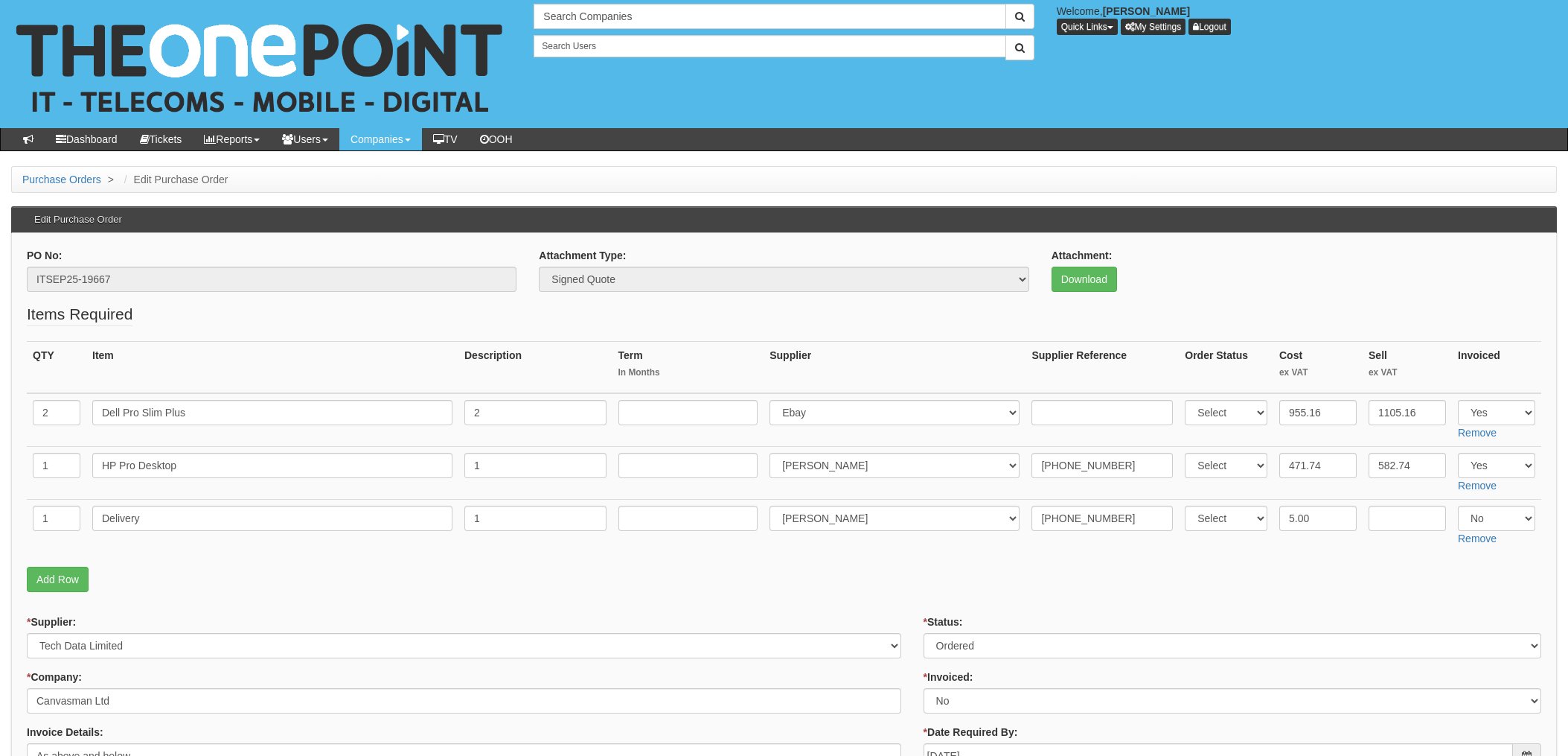
click at [1329, 555] on fieldset "Items Required QTY Item Description Term In Months Supplier Supplier Reference …" at bounding box center [784, 451] width 1515 height 297
click at [1502, 512] on select "Select Yes No N/A" at bounding box center [1496, 519] width 77 height 25
select select "Yes"
click at [1458, 506] on select "Select Yes No N/A" at bounding box center [1496, 519] width 77 height 25
drag, startPoint x: 1204, startPoint y: 567, endPoint x: 1138, endPoint y: 569, distance: 66.0
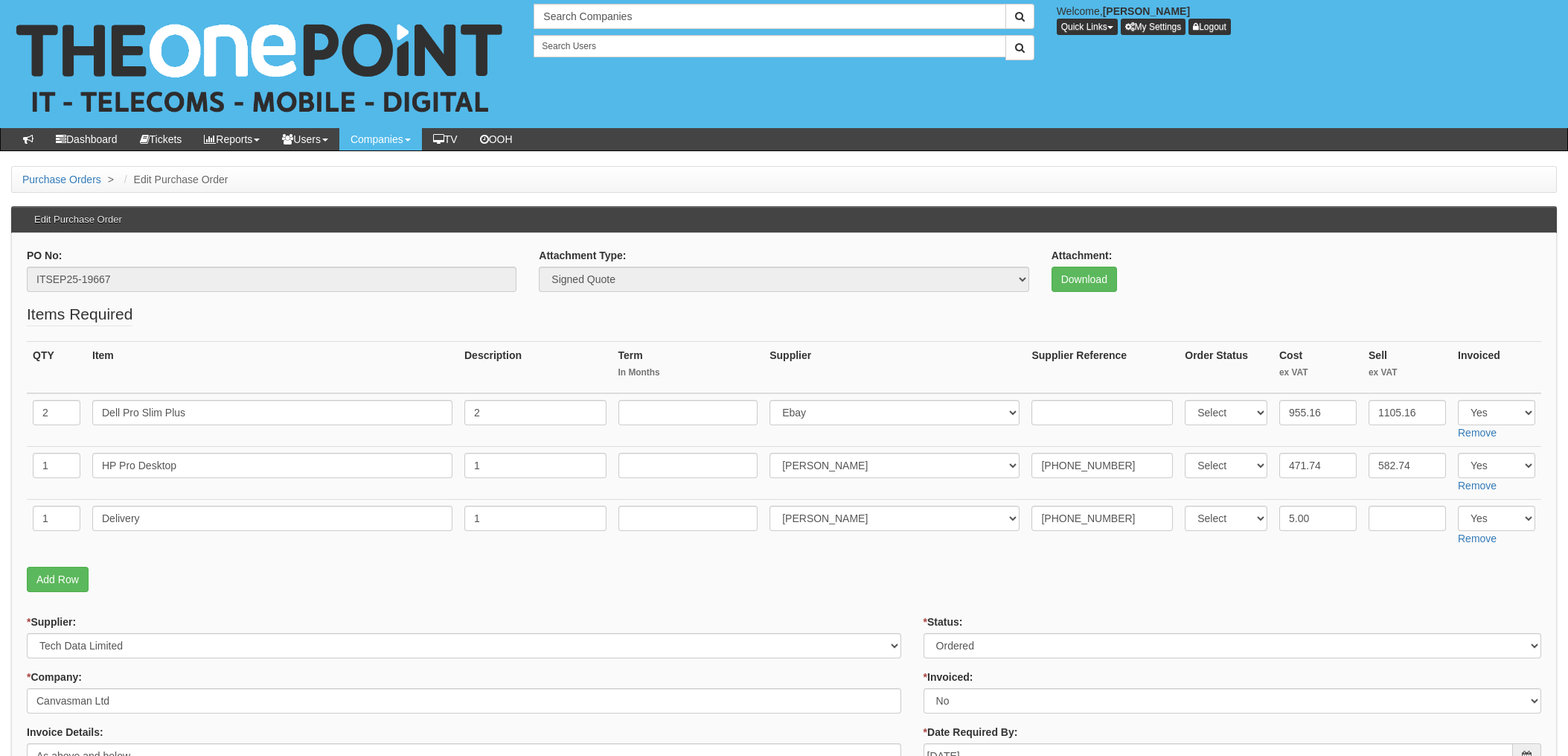
click at [1204, 567] on p "Add Row" at bounding box center [784, 579] width 1515 height 25
click at [823, 568] on p "Add Row" at bounding box center [784, 579] width 1515 height 25
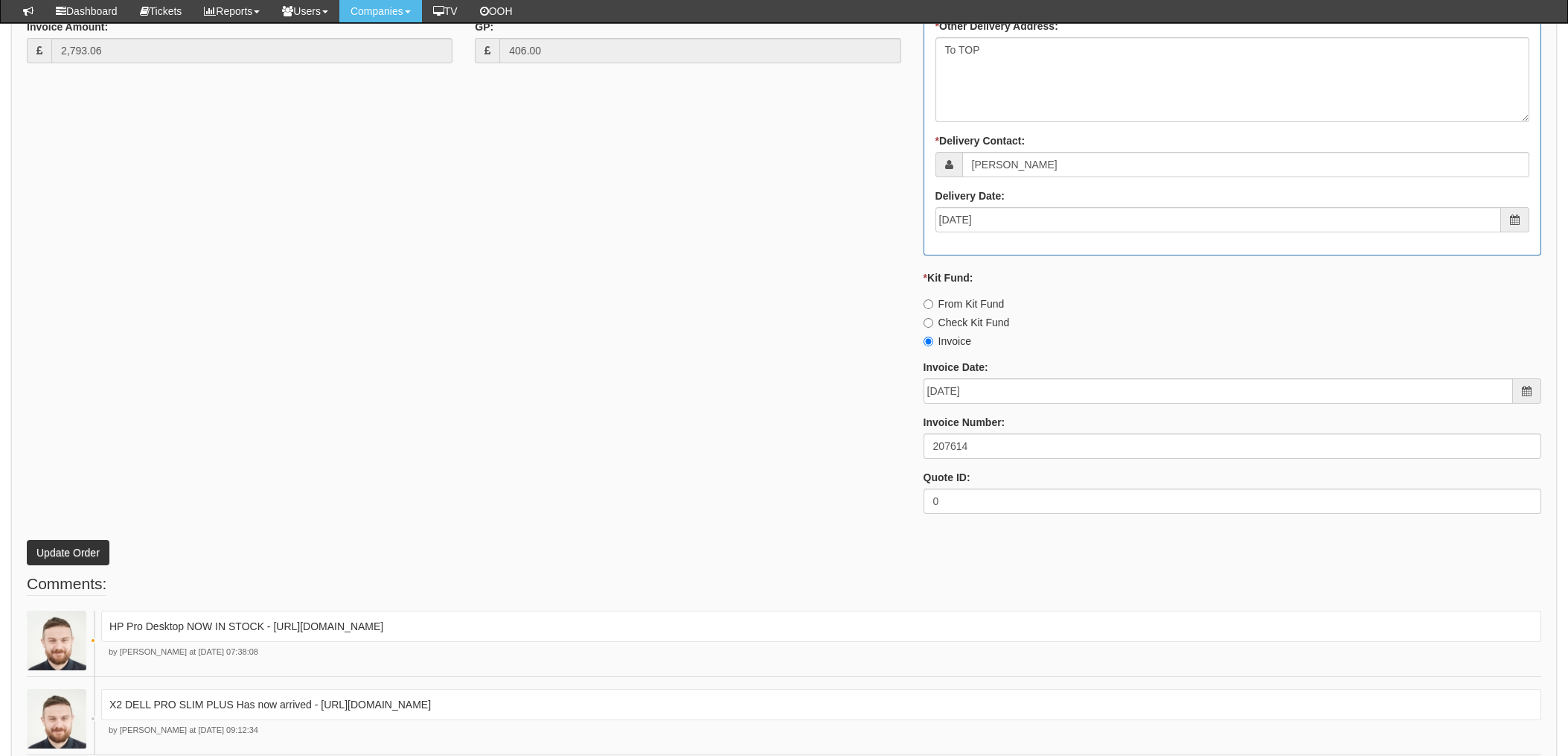
scroll to position [950, 0]
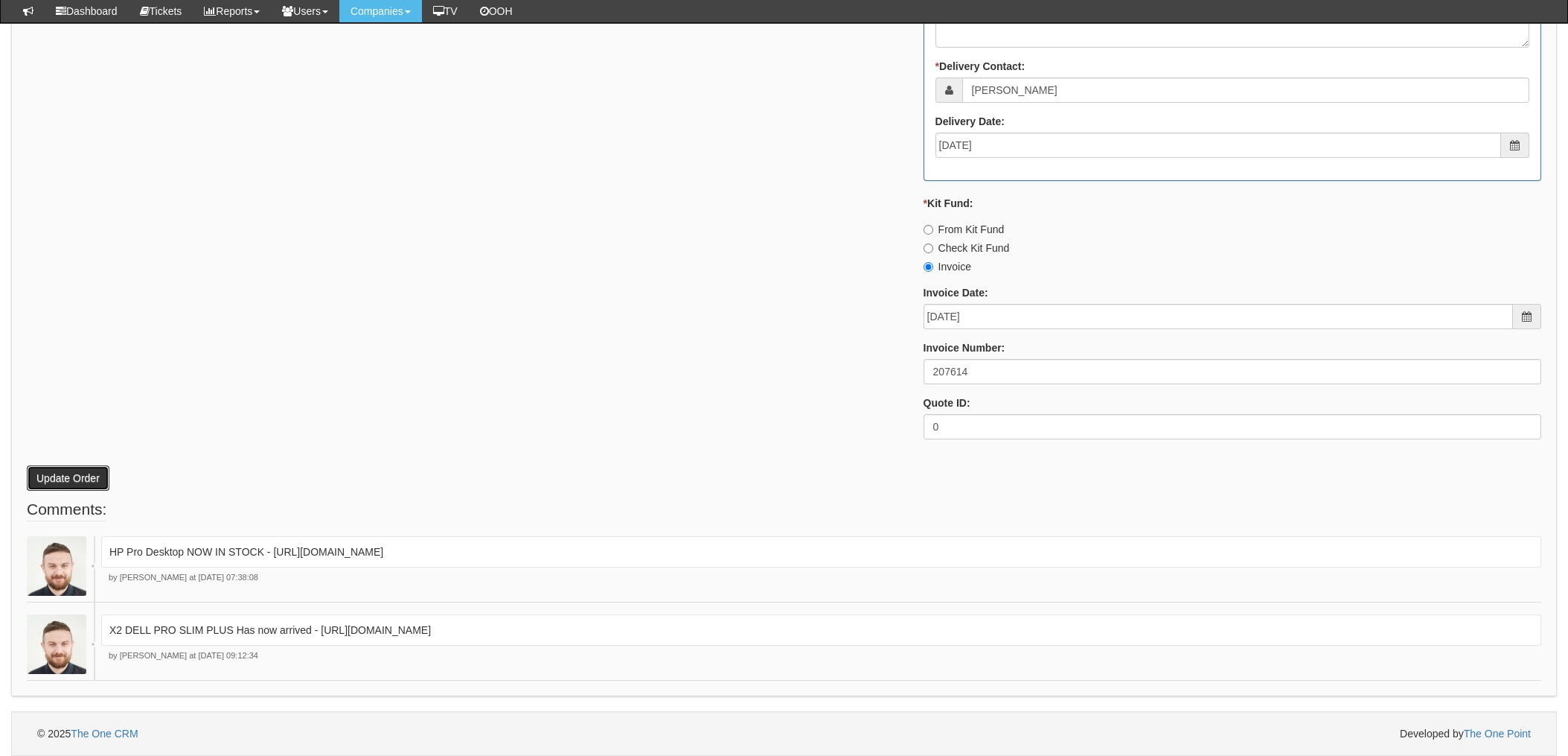
click at [66, 476] on button "Update Order" at bounding box center [68, 478] width 83 height 25
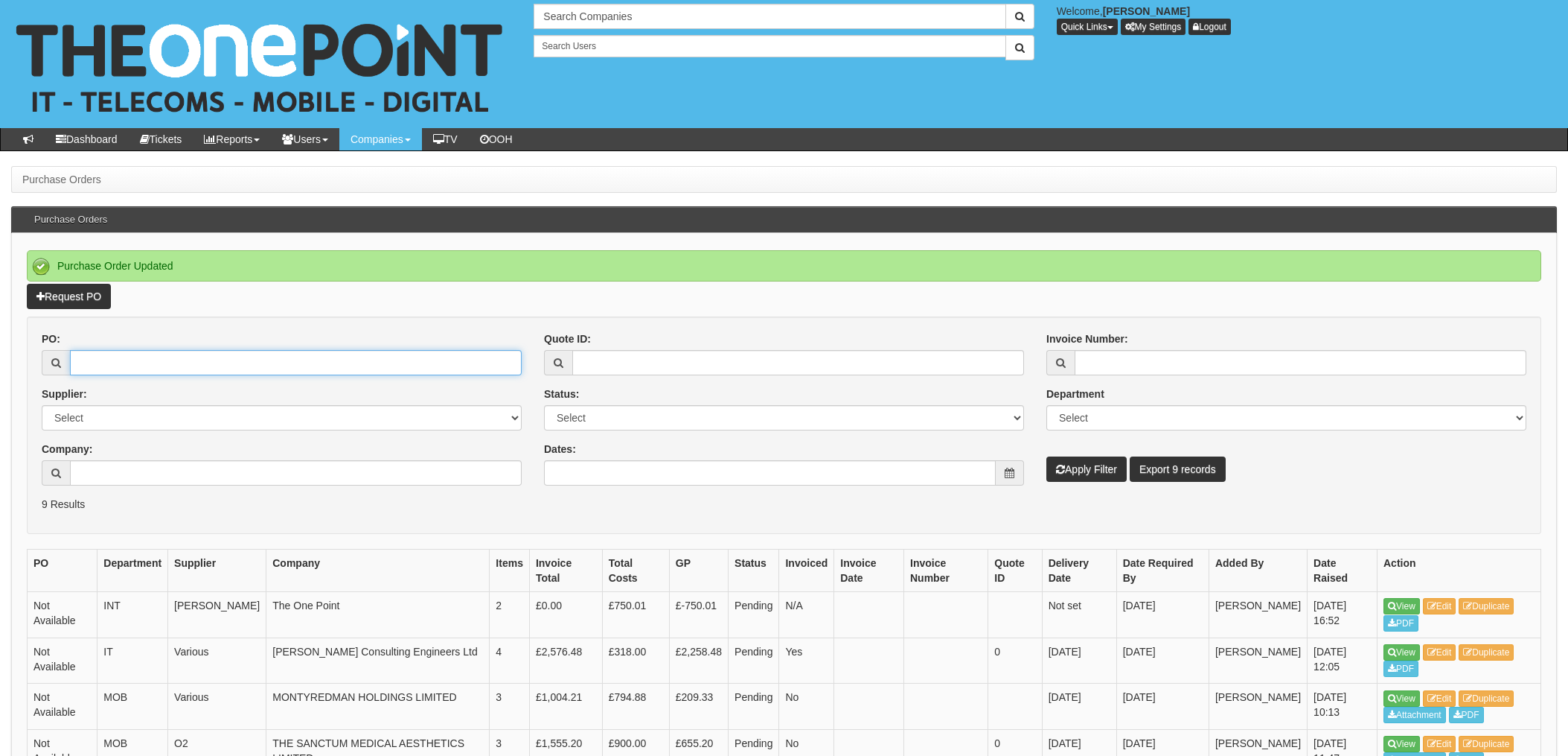
click at [144, 362] on input "PO:" at bounding box center [296, 362] width 452 height 25
type input "19649"
click at [1047, 457] on button "Apply Filter" at bounding box center [1086, 469] width 80 height 25
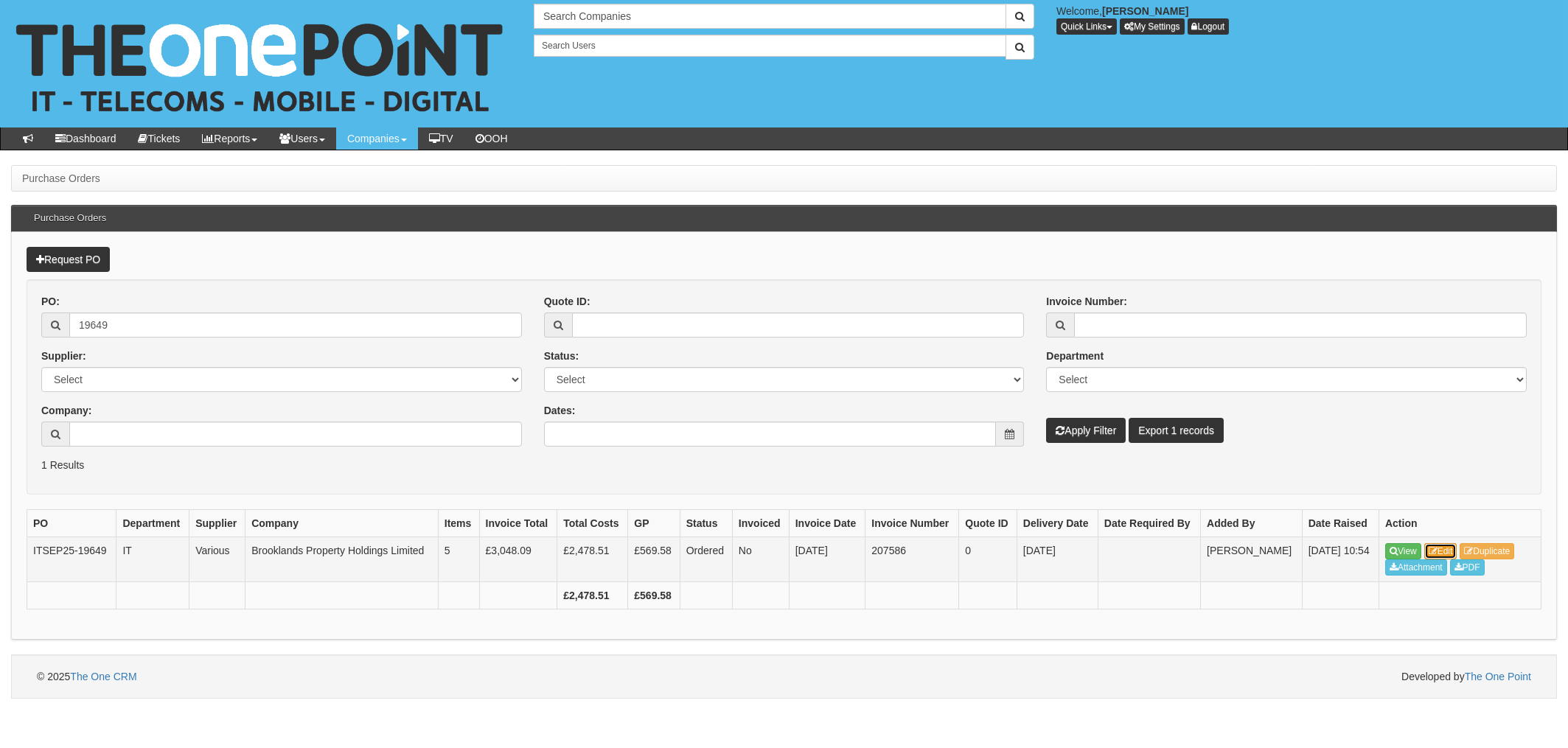
click at [1439, 549] on link "Edit" at bounding box center [1440, 551] width 33 height 16
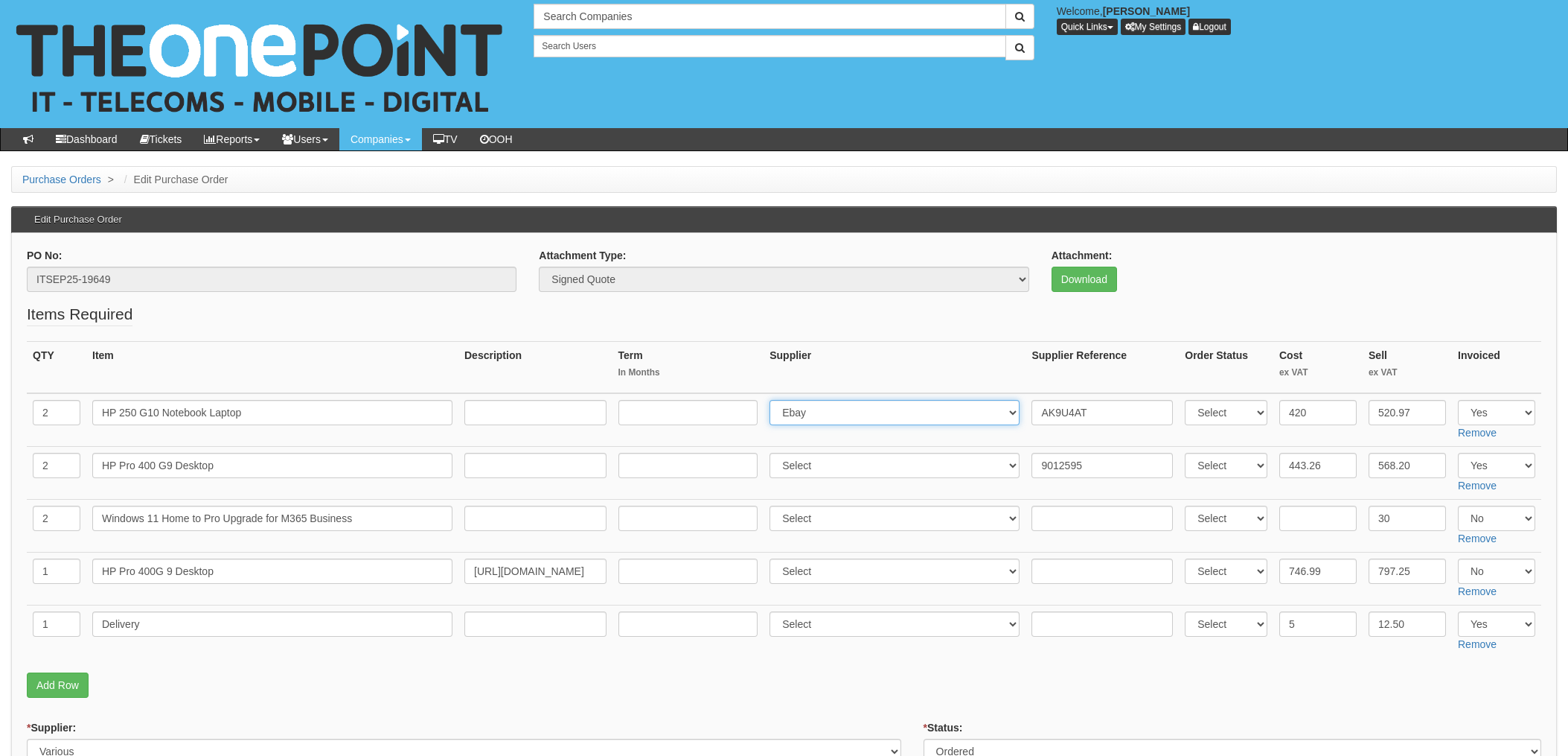
click at [837, 416] on select "Select 123 [DOMAIN_NAME] 1Password 3 4Gon [PERSON_NAME] Electric Ltd Abzorb Acc…" at bounding box center [894, 412] width 250 height 25
select select "291"
click at [774, 400] on select "Select 123 [DOMAIN_NAME] 1Password 3 4Gon [PERSON_NAME] Electric Ltd Abzorb Acc…" at bounding box center [894, 412] width 250 height 25
click at [1033, 405] on input "AK9U4AT" at bounding box center [1102, 412] width 141 height 25
paste input "[PHONE_NUMBER]"
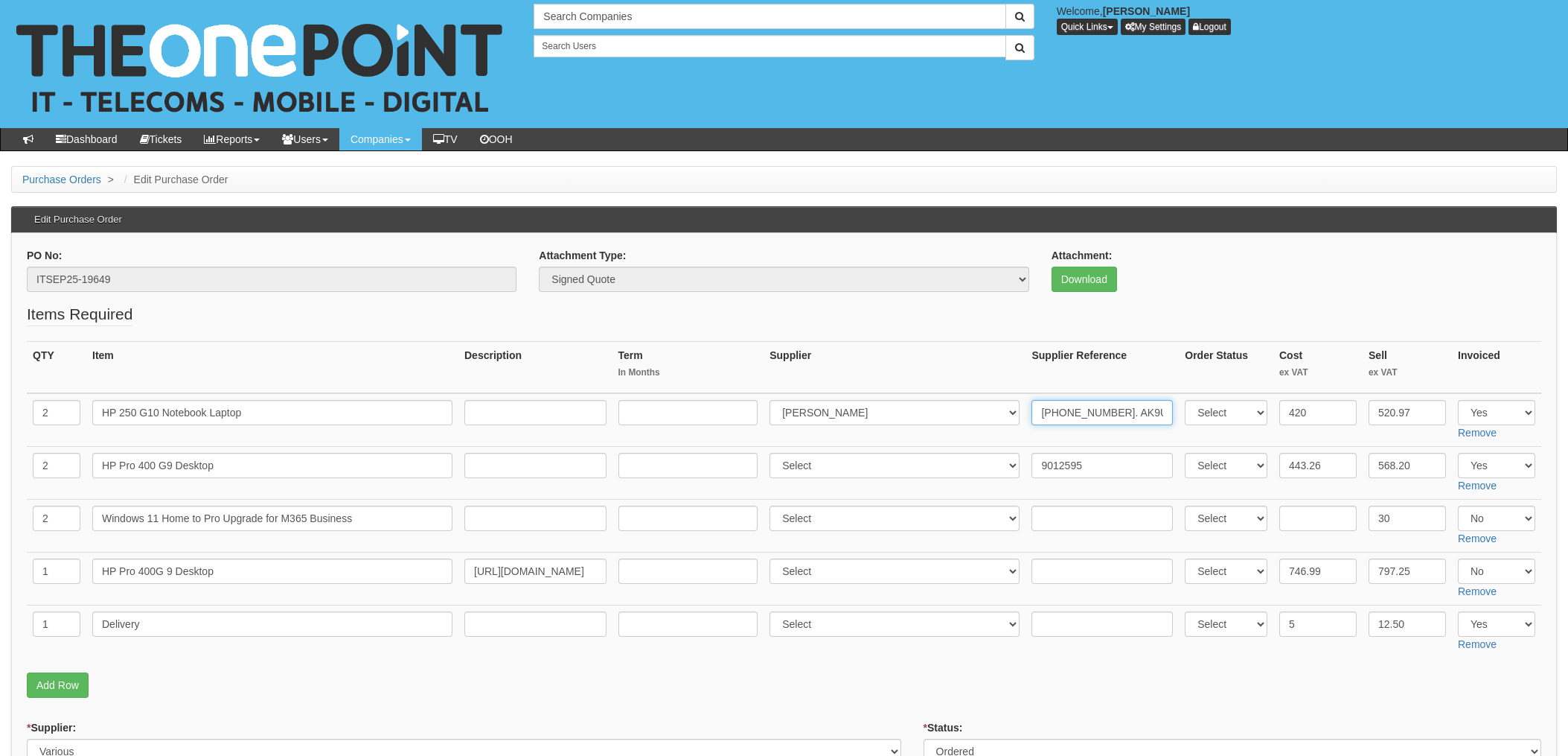
drag, startPoint x: 1094, startPoint y: 411, endPoint x: 991, endPoint y: 416, distance: 103.1
click at [990, 415] on tr "2 HP 250 G10 Notebook Laptop Select 123 REG.co.uk 1Password 3 4Gon AA Jones Ele…" at bounding box center [784, 420] width 1515 height 54
type input "20-29905-11. AK9U4AT"
click at [1036, 461] on input "9012595" at bounding box center [1102, 465] width 141 height 25
paste input "20-29905-11"
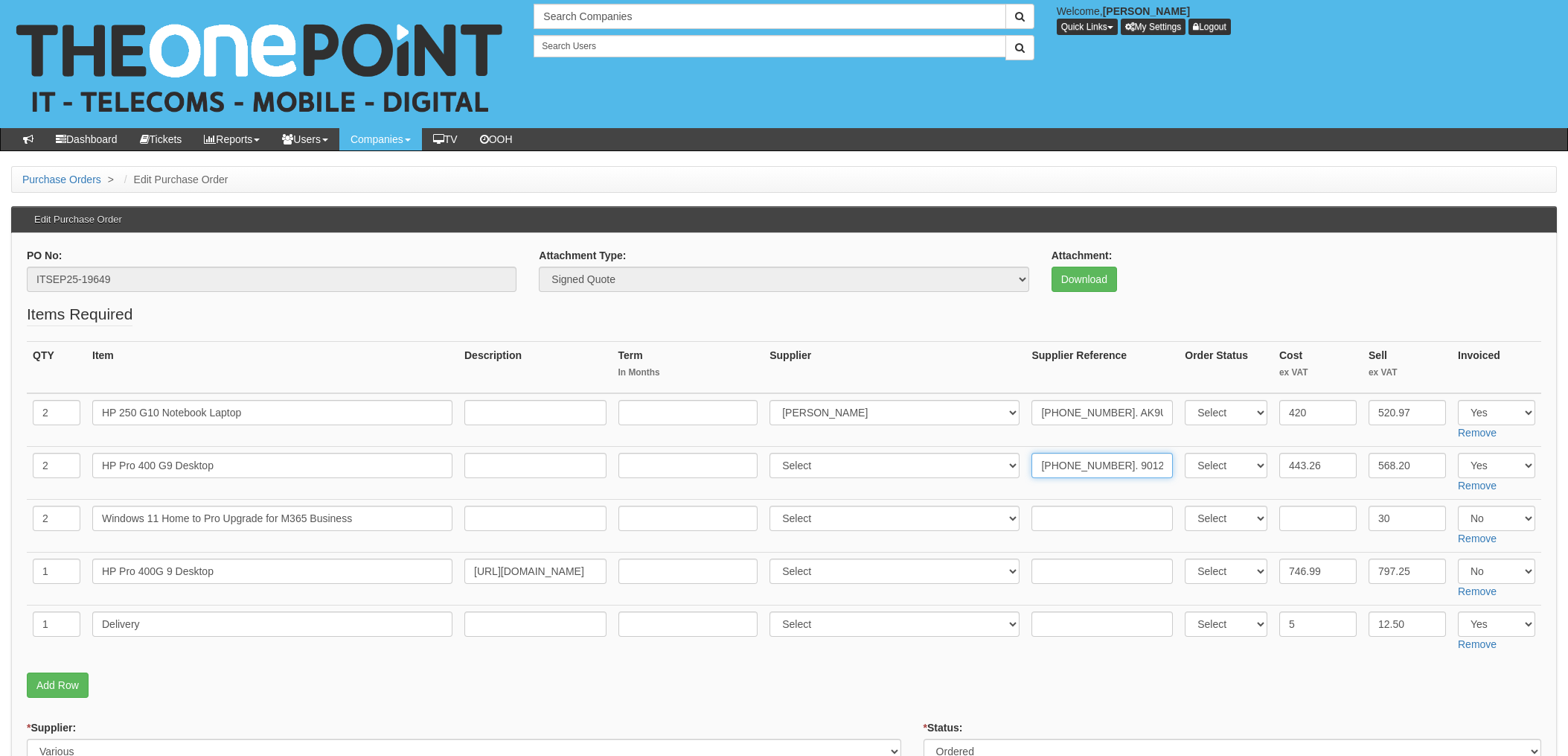
type input "20-29905-11. 9012595"
click at [1059, 626] on input "text" at bounding box center [1102, 624] width 141 height 25
paste input "20-29905-11"
type input "20-29905-11"
click at [852, 640] on td "Select 123 REG.co.uk 1Password 3 4Gon AA Jones Electric Ltd Abzorb Access Group…" at bounding box center [895, 632] width 262 height 53
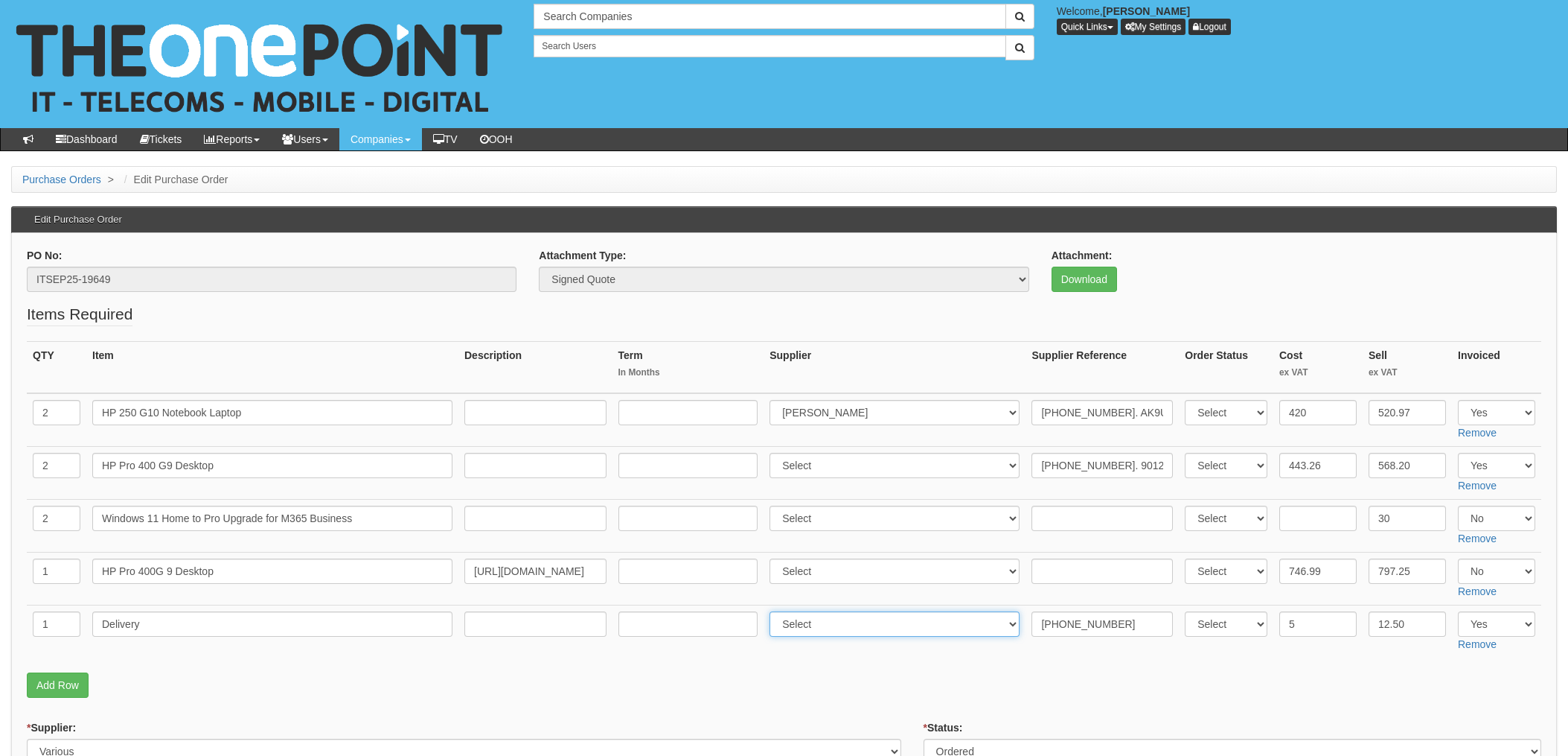
click at [853, 627] on select "Select 123 REG.co.uk 1Password 3 4Gon AA Jones Electric Ltd Abzorb Access Group…" at bounding box center [894, 624] width 250 height 25
select select "291"
click at [774, 612] on select "Select 123 REG.co.uk 1Password 3 4Gon AA Jones Electric Ltd Abzorb Access Group…" at bounding box center [894, 624] width 250 height 25
click at [825, 469] on select "Select 123 REG.co.uk 1Password 3 4Gon AA Jones Electric Ltd Abzorb Access Group…" at bounding box center [894, 465] width 250 height 25
select select "291"
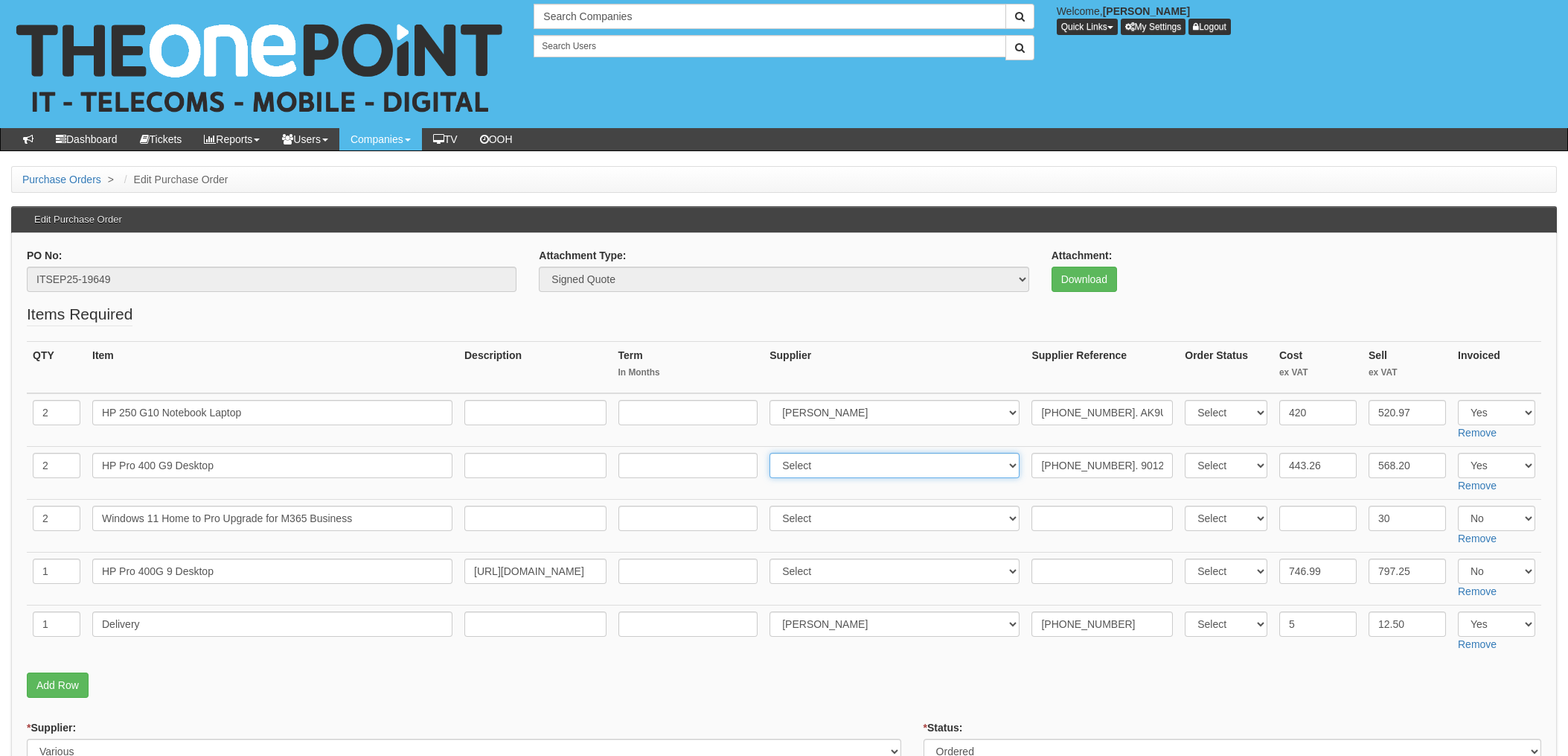
click at [774, 453] on select "Select 123 [DOMAIN_NAME] 1Password 3 4Gon [PERSON_NAME] Electric Ltd Abzorb Acc…" at bounding box center [894, 465] width 250 height 25
click at [764, 486] on td at bounding box center [688, 473] width 152 height 53
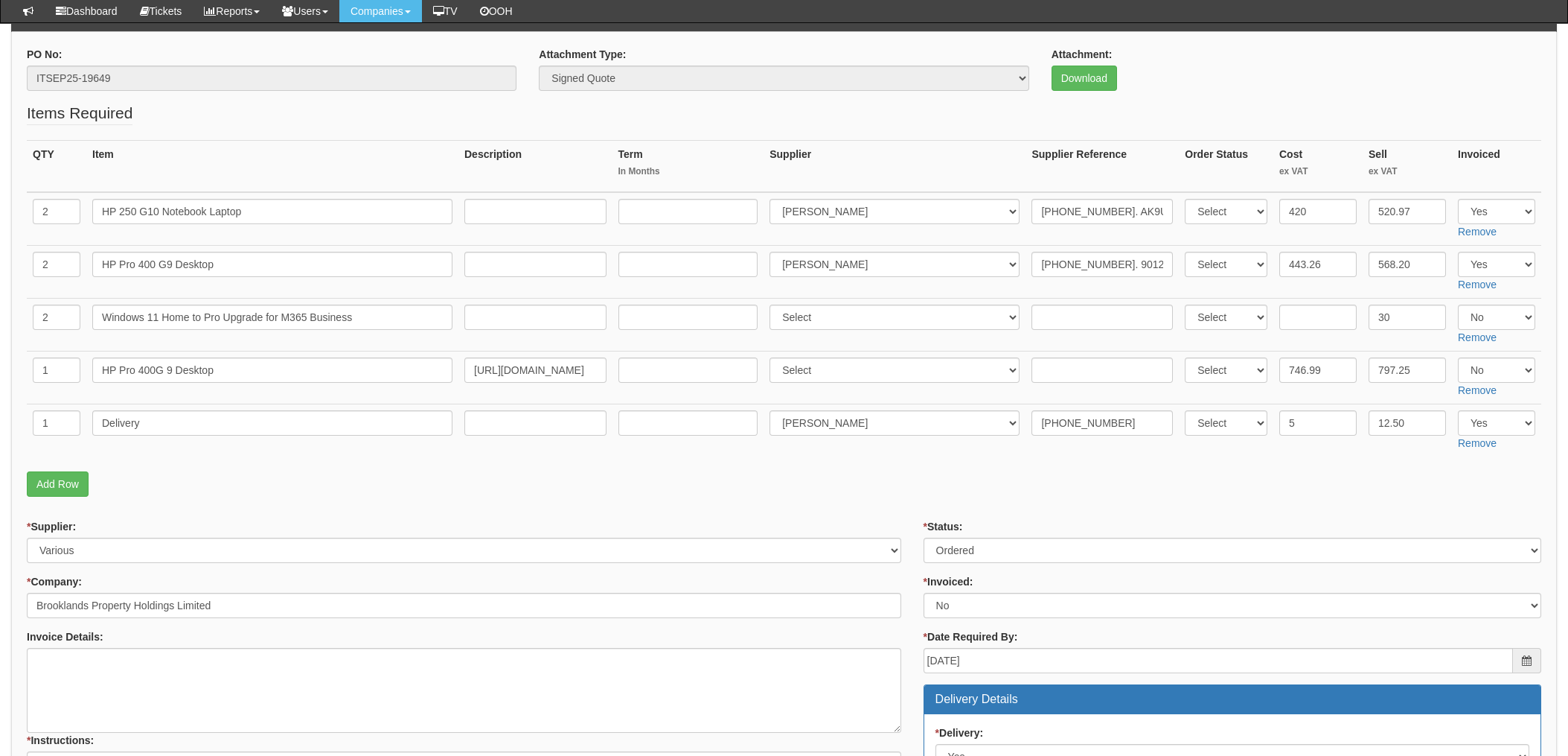
scroll to position [199, 0]
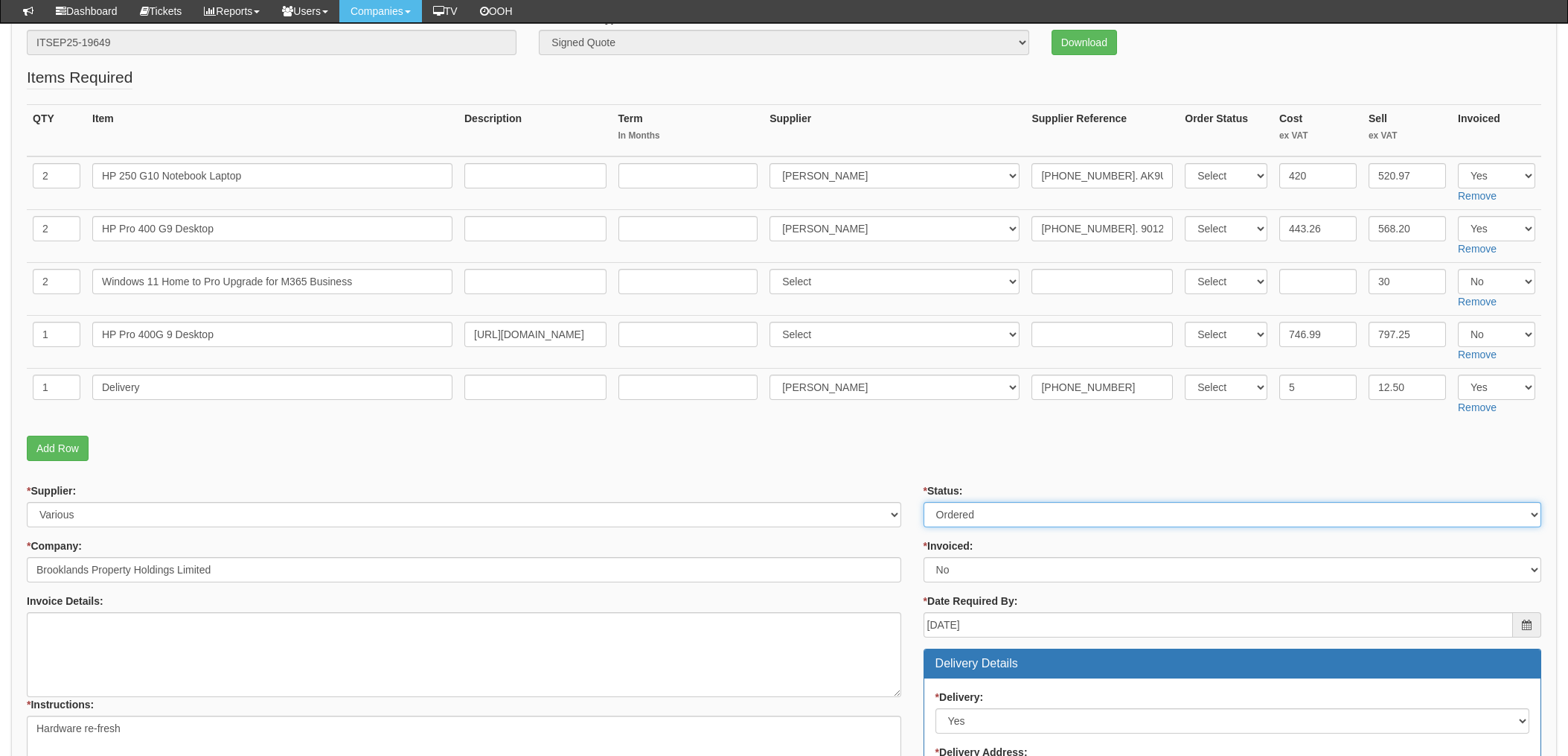
click at [969, 520] on select "Select Approved Completed Delivered Invoiced Ordered Ordered to site Part Order…" at bounding box center [1233, 515] width 618 height 25
click at [924, 502] on select "Select Approved Completed Delivered Invoiced Ordered Ordered to site Part Order…" at bounding box center [1233, 515] width 618 height 25
click at [955, 521] on select "Select Approved Completed Delivered Invoiced Ordered Ordered to site Part Order…" at bounding box center [1233, 515] width 618 height 25
select select "8"
click at [924, 502] on select "Select Approved Completed Delivered Invoiced Ordered Ordered to site Part Order…" at bounding box center [1233, 515] width 618 height 25
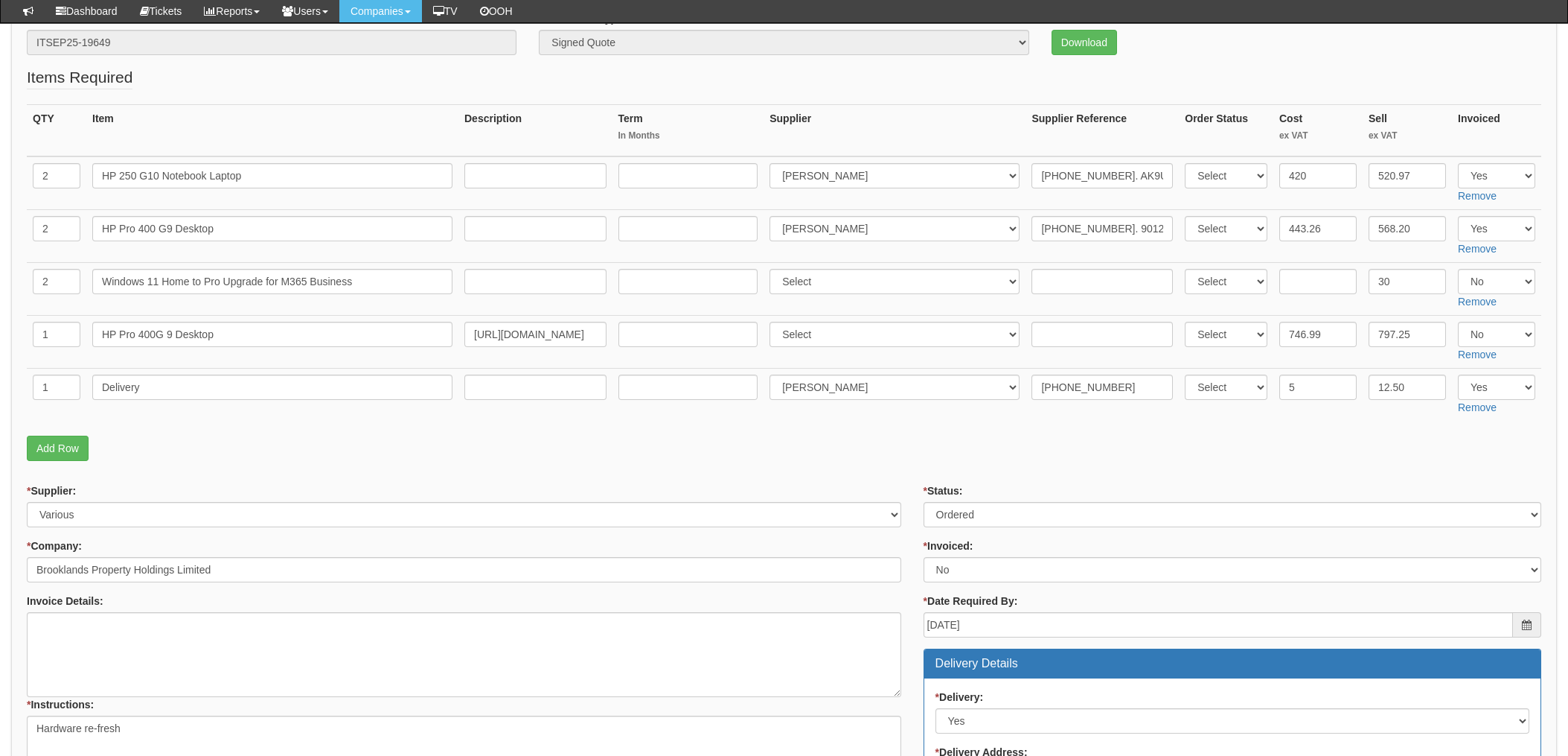
click at [899, 442] on p "Add Row" at bounding box center [784, 448] width 1515 height 25
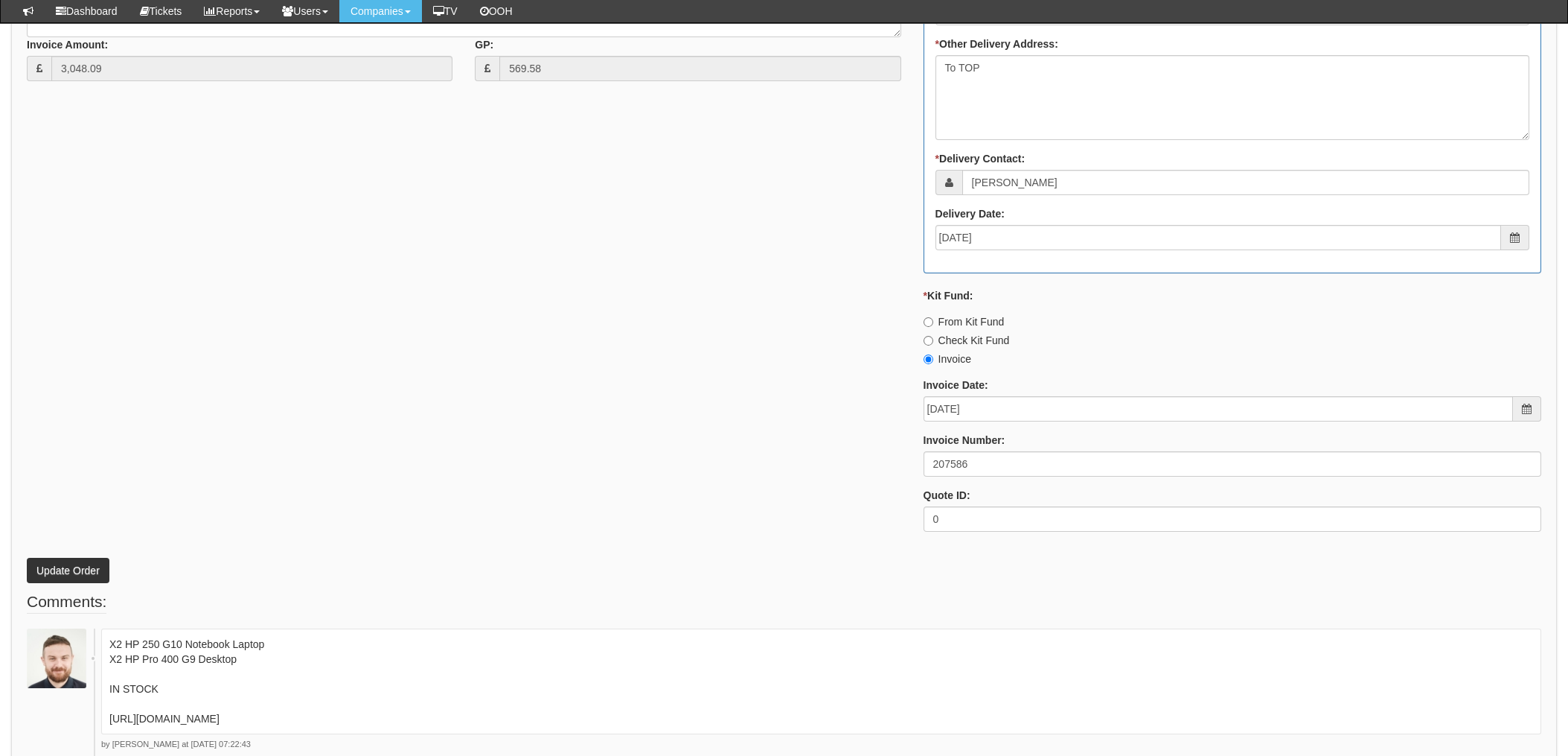
scroll to position [1040, 0]
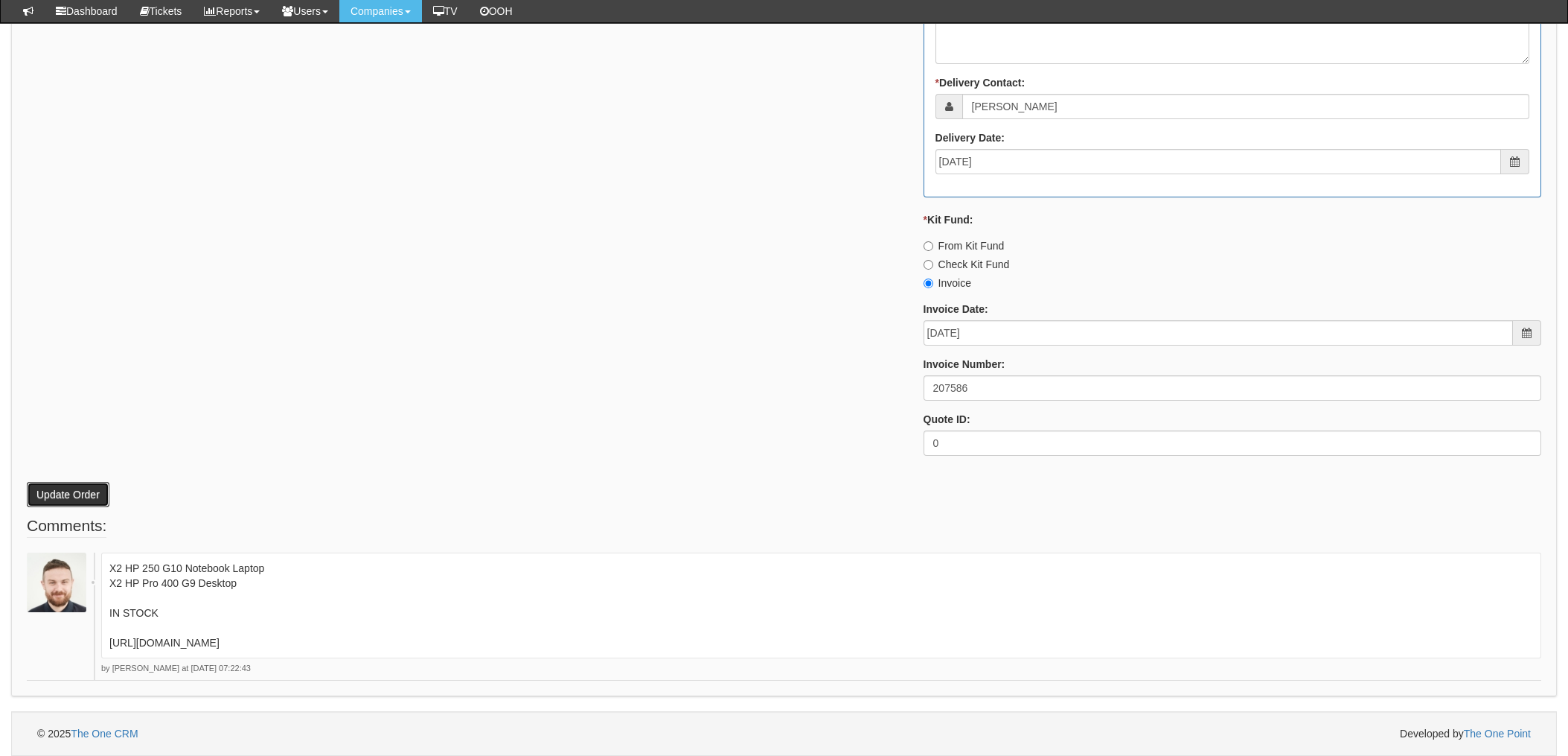
click at [62, 491] on button "Update Order" at bounding box center [68, 494] width 83 height 25
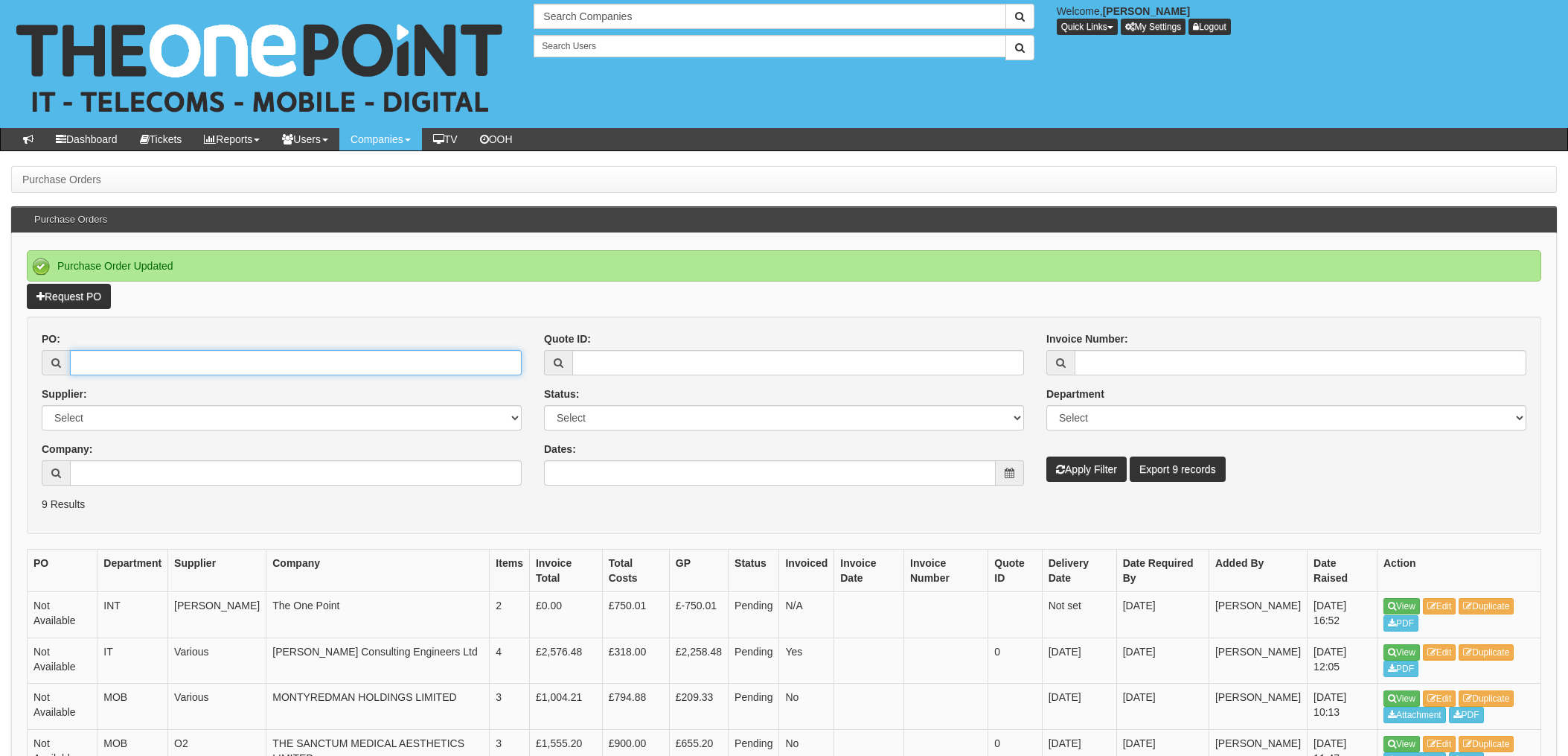
click at [120, 355] on input "PO:" at bounding box center [296, 362] width 452 height 25
type input "19709"
click at [1047, 457] on button "Apply Filter" at bounding box center [1086, 469] width 80 height 25
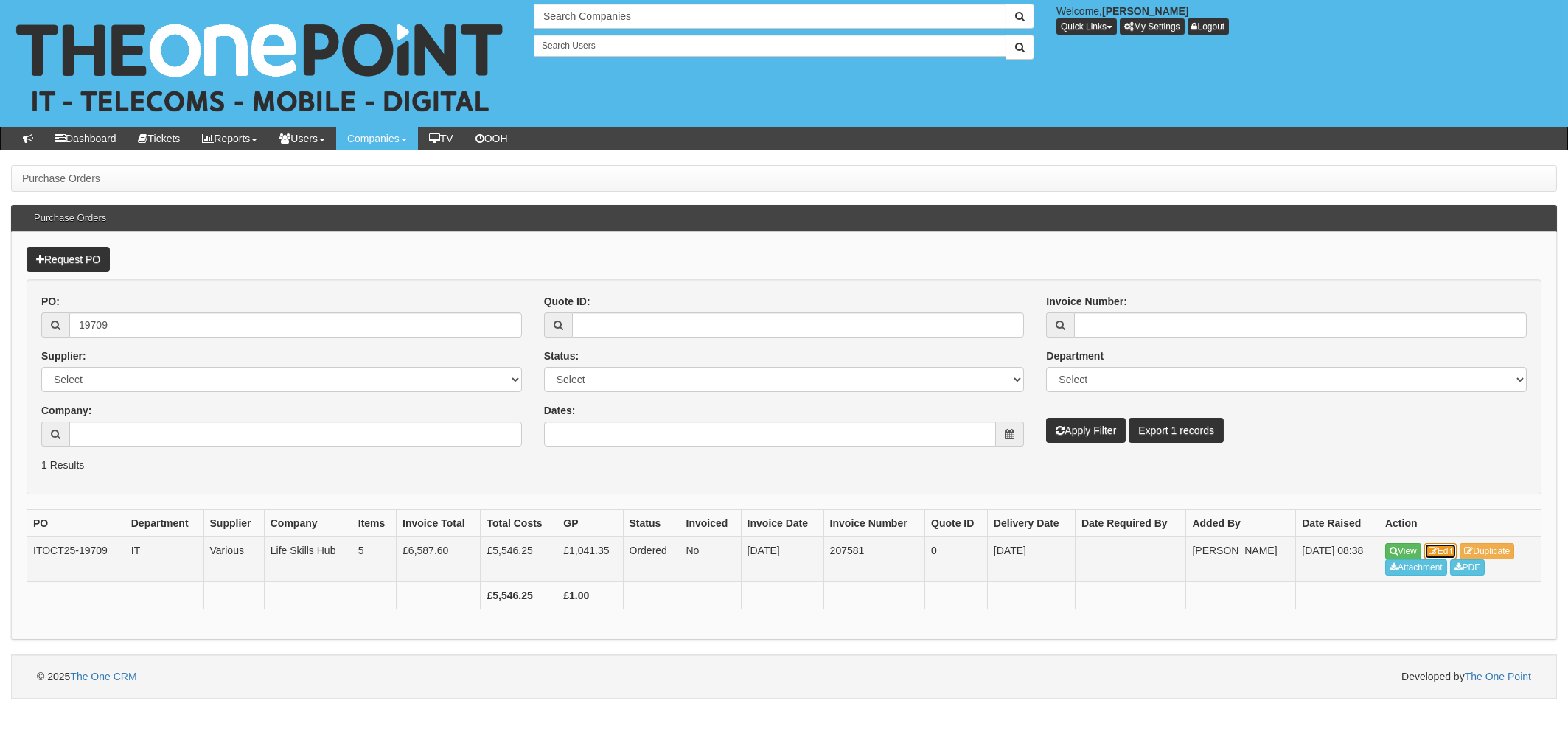
click at [1445, 551] on link "Edit" at bounding box center [1440, 551] width 33 height 16
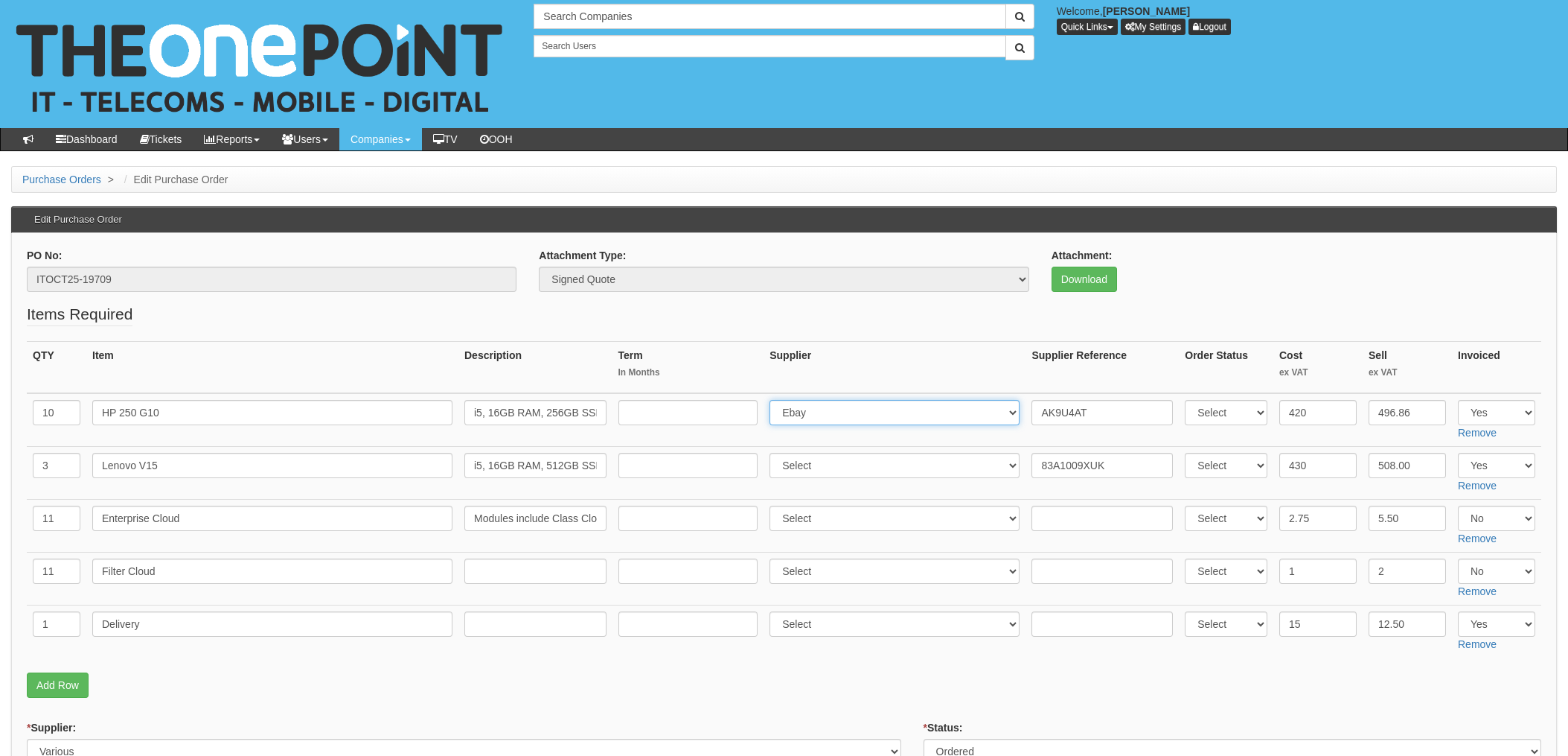
click at [841, 420] on select "Select 123 REG.co.uk 1Password 3 4Gon AA Jones Electric Ltd Abzorb Access Group…" at bounding box center [894, 412] width 250 height 25
select select "291"
click at [774, 400] on select "Select 123 REG.co.uk 1Password 3 4Gon AA Jones Electric Ltd Abzorb Access Group…" at bounding box center [894, 412] width 250 height 25
click at [1036, 410] on input "AK9U4AT" at bounding box center [1102, 412] width 141 height 25
paste input "20-46366-11"
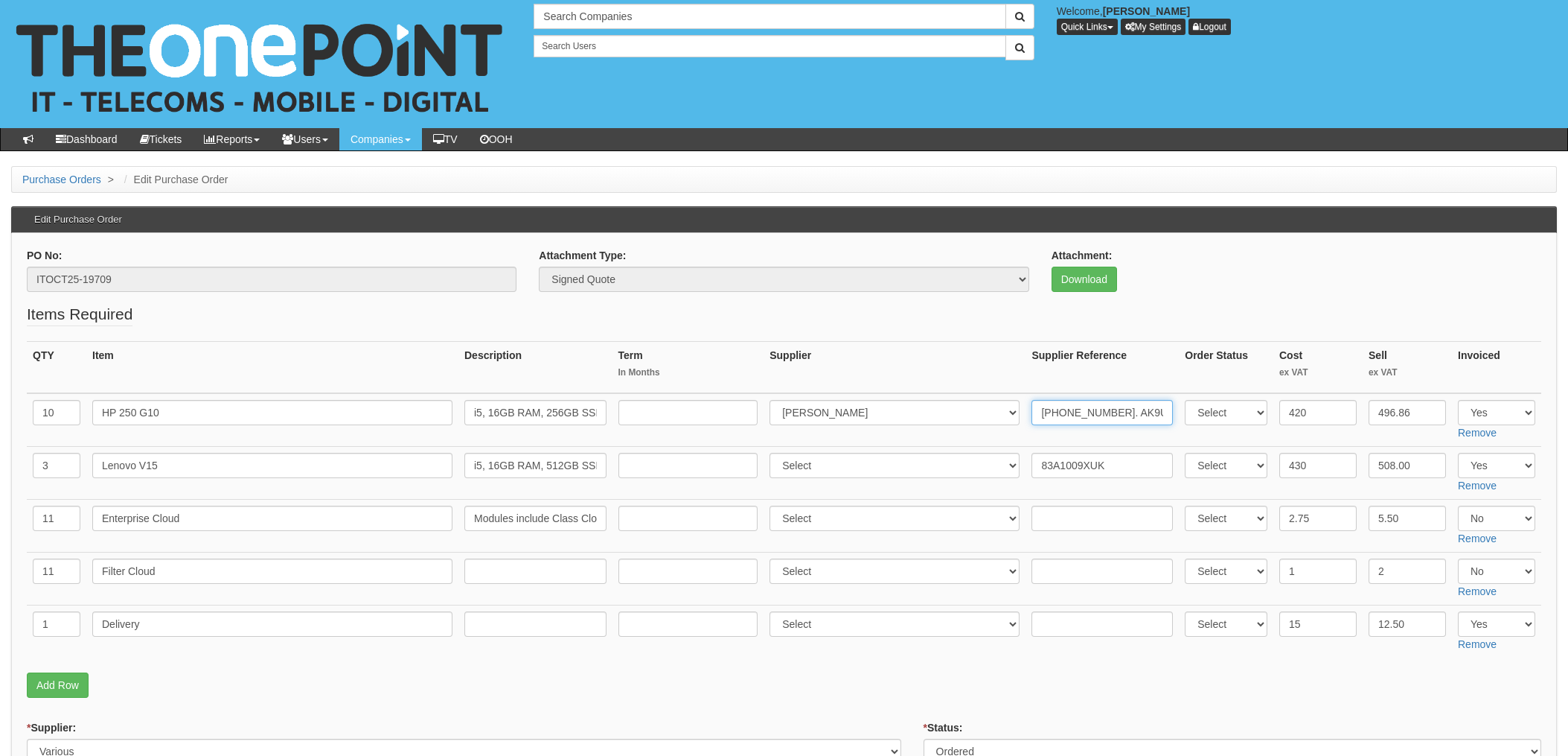
type input "20-46366-11. AK9U4AT"
click at [1070, 630] on input "text" at bounding box center [1102, 624] width 141 height 25
paste input "20-46366-11"
type input "20-46366-11 £5.70"
click at [823, 644] on td "Select 123 REG.co.uk 1Password 3 4Gon AA Jones Electric Ltd Abzorb Access Group…" at bounding box center [895, 632] width 262 height 53
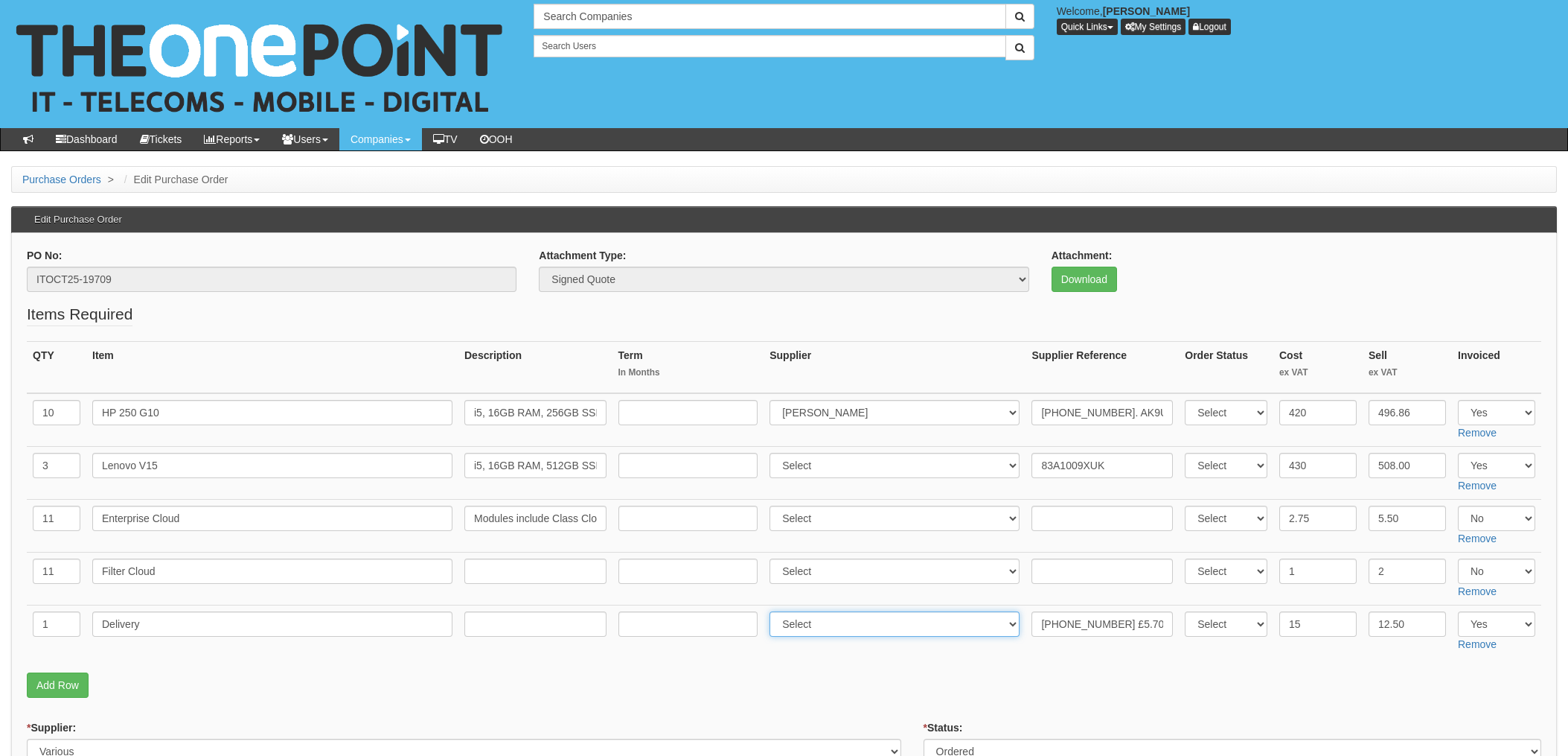
click at [830, 627] on select "Select 123 REG.co.uk 1Password 3 4Gon AA Jones Electric Ltd Abzorb Access Group…" at bounding box center [894, 624] width 250 height 25
select select "291"
click at [774, 612] on select "Select 123 REG.co.uk 1Password 3 4Gon AA Jones Electric Ltd Abzorb Access Group…" at bounding box center [894, 624] width 250 height 25
click at [773, 701] on fieldset "Items Required QTY Item Description Term In Months Supplier Supplier Reference …" at bounding box center [784, 504] width 1515 height 402
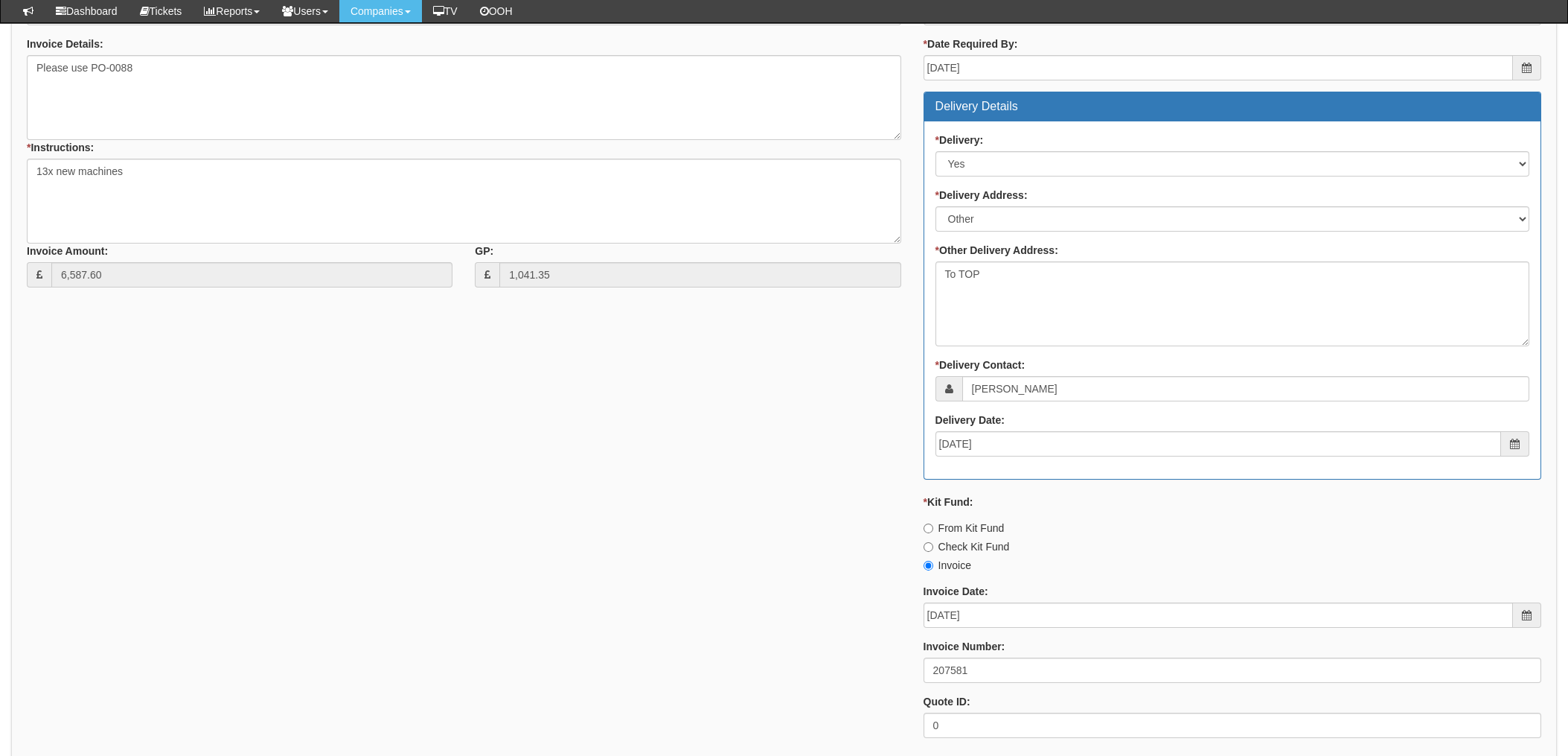
scroll to position [794, 0]
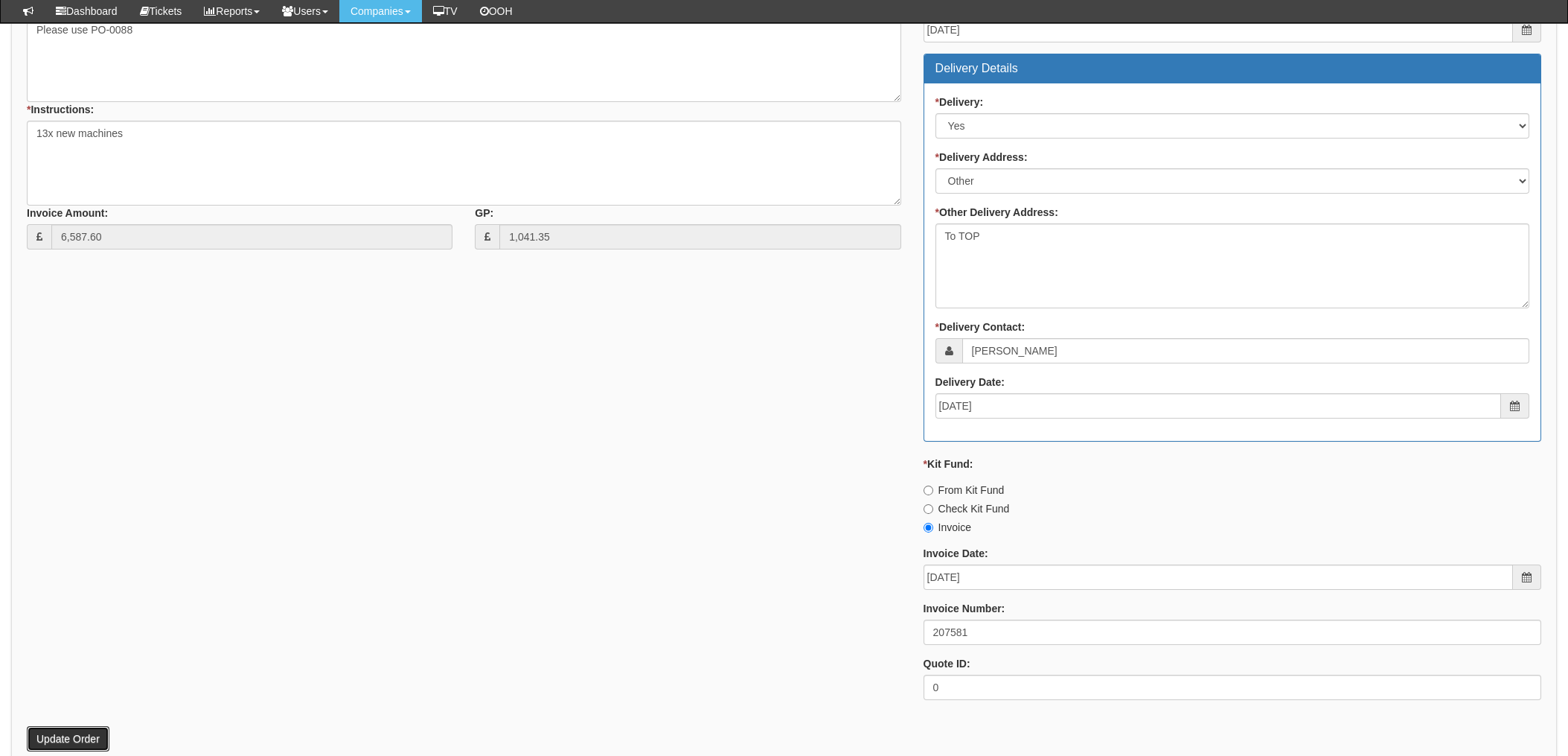
click at [71, 739] on button "Update Order" at bounding box center [68, 739] width 83 height 25
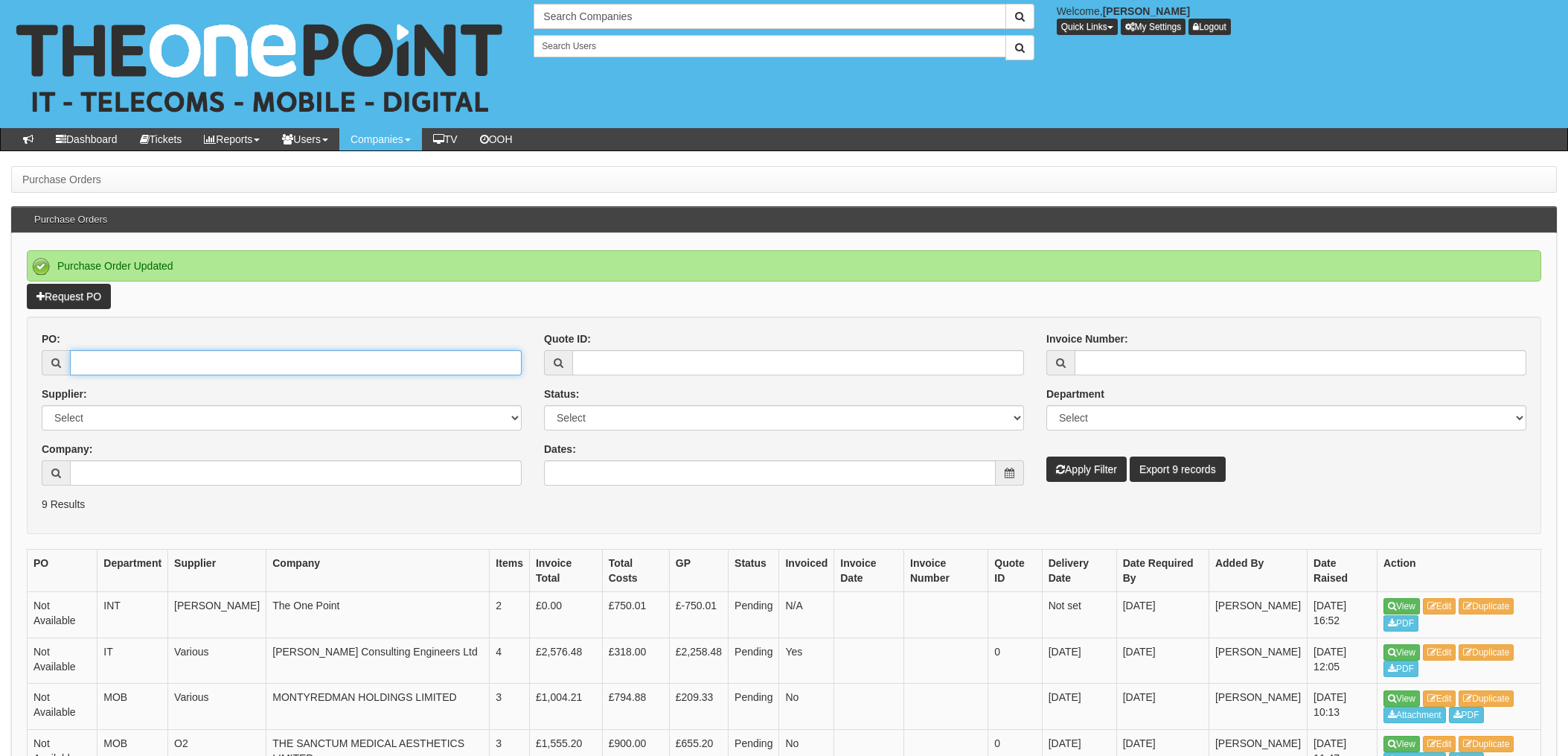
click at [90, 355] on input "PO:" at bounding box center [296, 362] width 452 height 25
type input "19687"
click at [1047, 457] on button "Apply Filter" at bounding box center [1086, 469] width 80 height 25
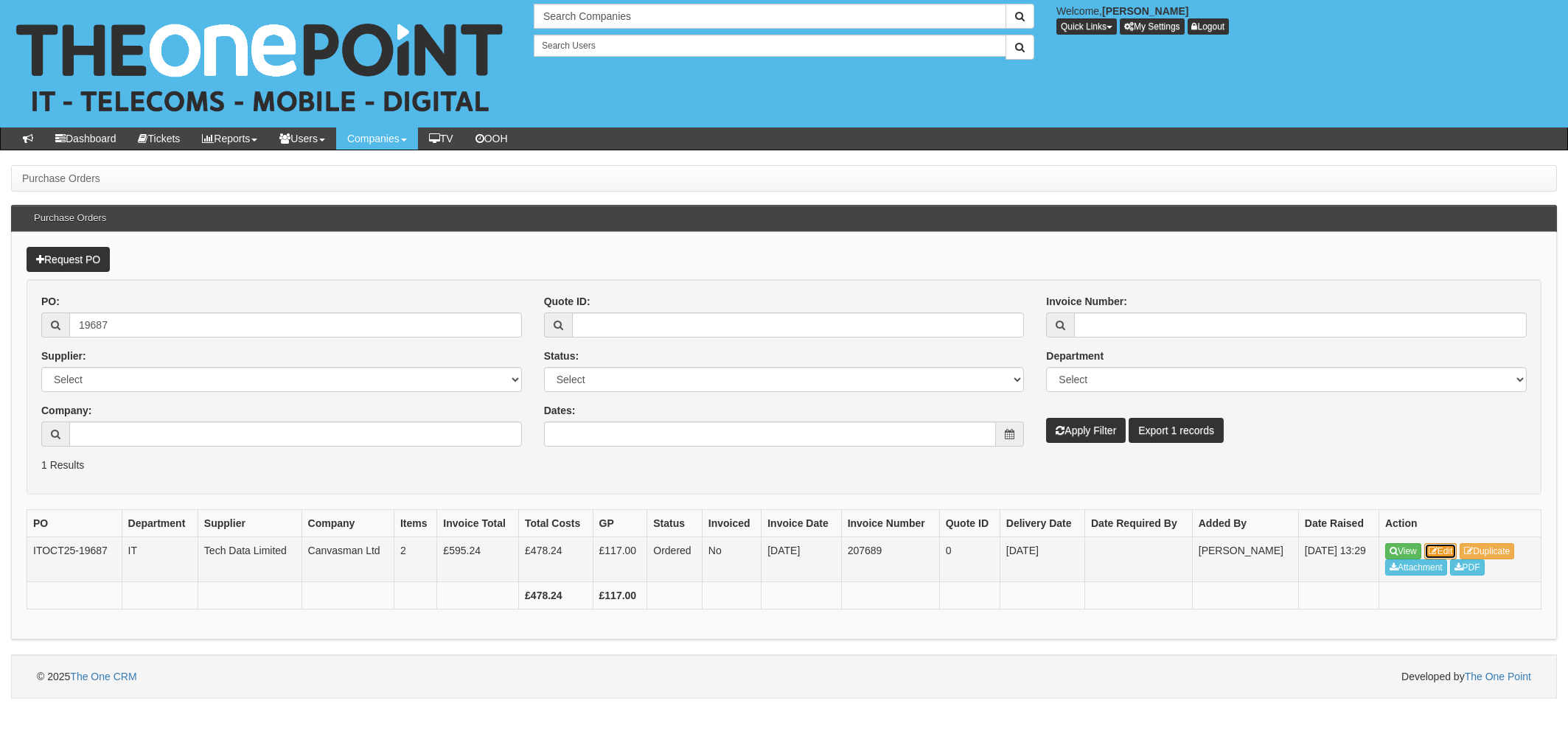
click at [1451, 551] on link "Edit" at bounding box center [1440, 551] width 33 height 16
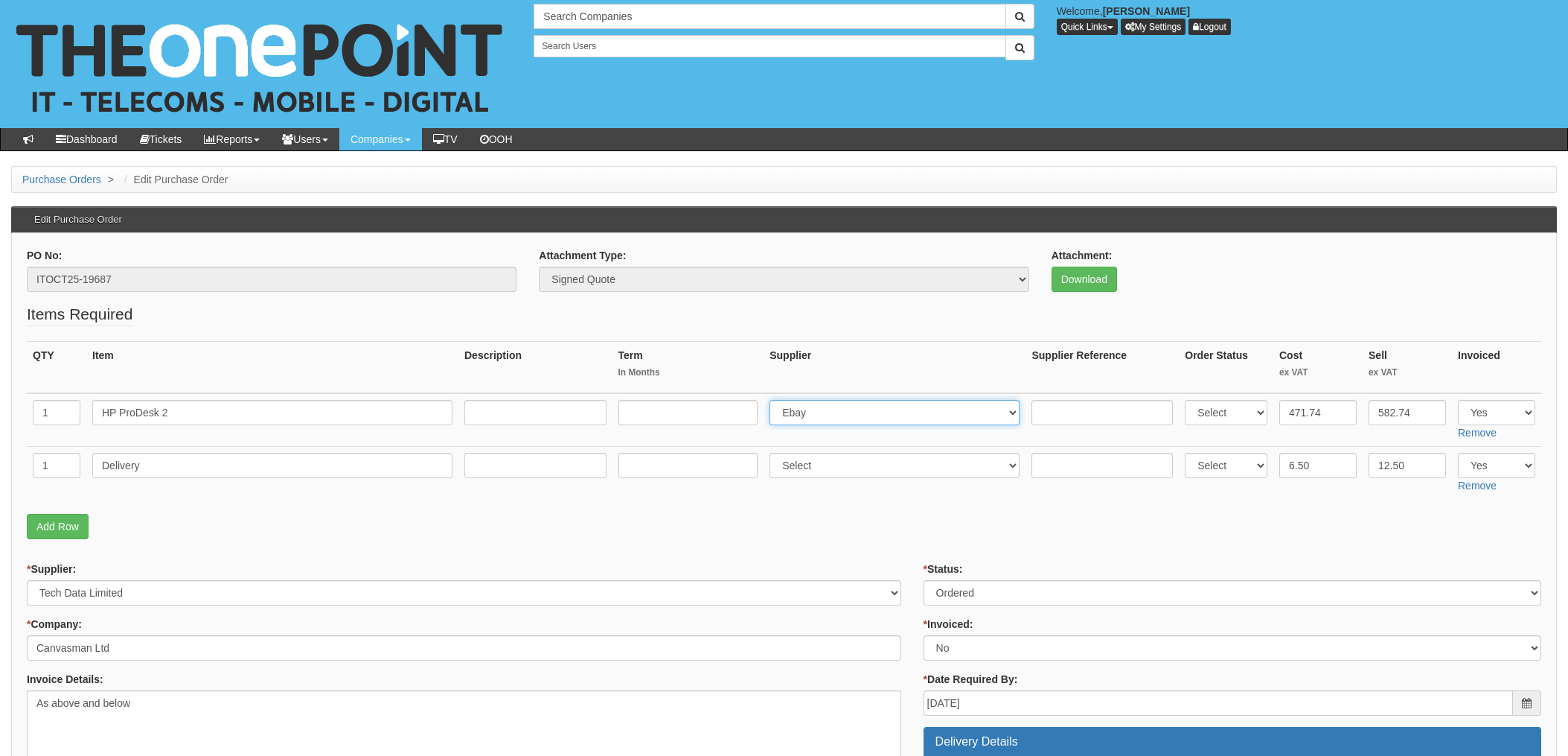
click at [844, 423] on select "Select 123 [DOMAIN_NAME] 1Password 3 4Gon [PERSON_NAME] Electric Ltd Abzorb Acc…" at bounding box center [894, 412] width 250 height 25
select select "291"
click at [774, 400] on select "Select 123 [DOMAIN_NAME] 1Password 3 4Gon [PERSON_NAME] Electric Ltd Abzorb Acc…" at bounding box center [894, 412] width 250 height 25
click at [1052, 397] on td at bounding box center [1102, 420] width 153 height 54
click at [1058, 414] on input "text" at bounding box center [1102, 412] width 141 height 25
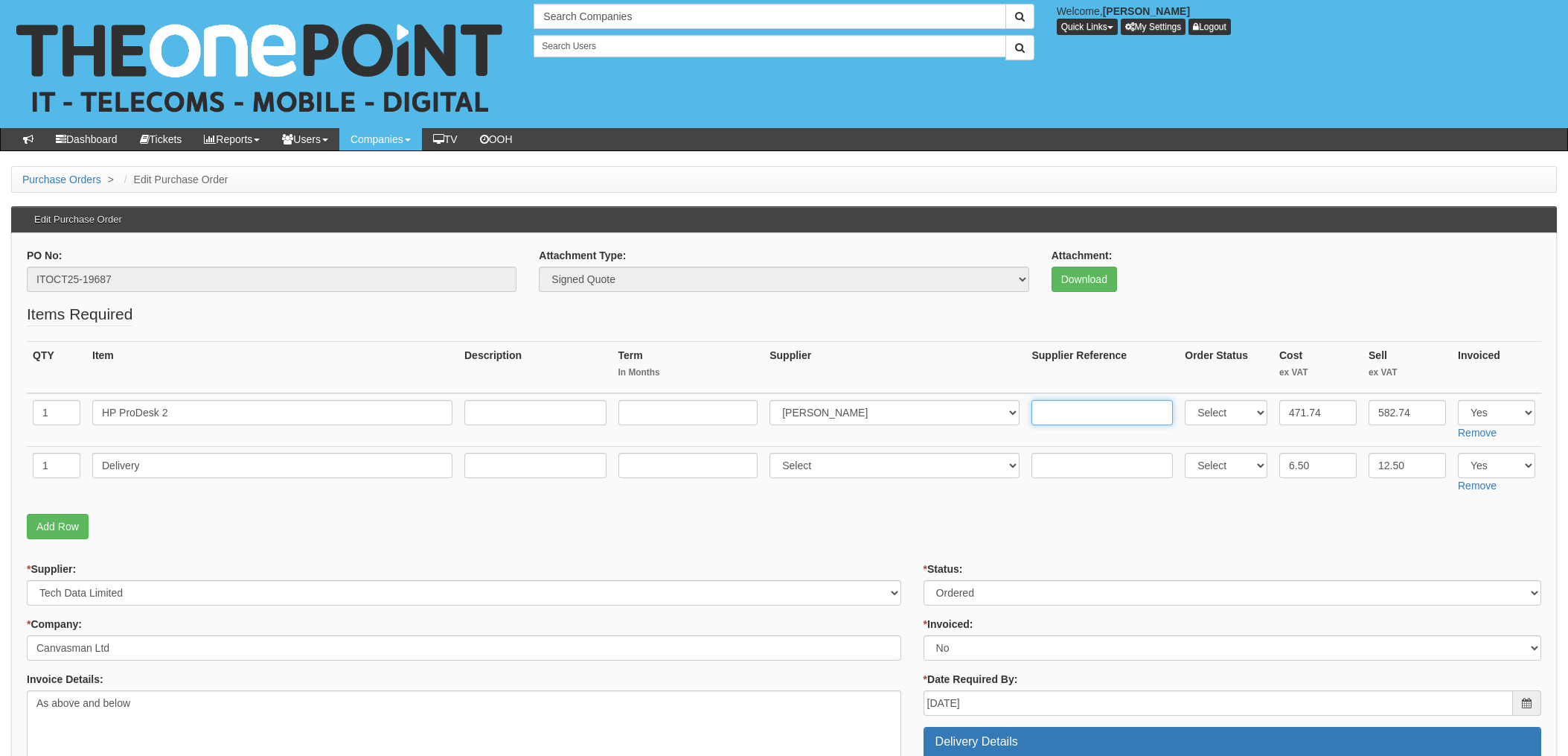
paste input "20-46240-11"
type input "20-46240-11"
click at [1029, 520] on p "Add Row" at bounding box center [784, 526] width 1515 height 25
click at [1045, 459] on input "text" at bounding box center [1102, 465] width 141 height 25
paste input "20-46240-11"
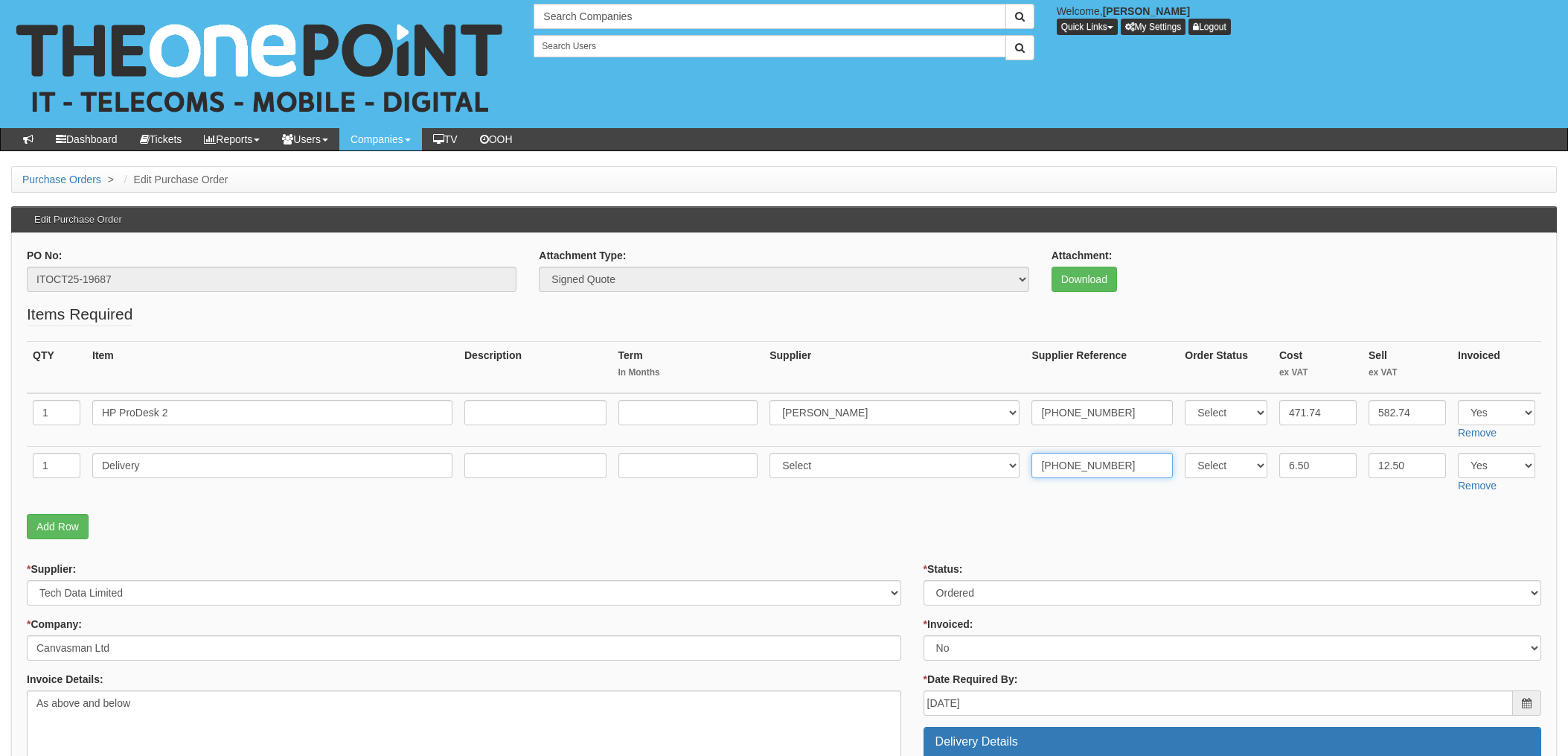
type input "20-46240-11"
click at [820, 469] on select "Select 123 REG.co.uk 1Password 3 4Gon AA Jones Electric Ltd Abzorb Access Group…" at bounding box center [894, 465] width 250 height 25
select select "291"
click at [774, 453] on select "Select 123 REG.co.uk 1Password 3 4Gon AA Jones Electric Ltd Abzorb Access Group…" at bounding box center [894, 465] width 250 height 25
click at [999, 588] on select "Select Approved Completed Delivered Invoiced Ordered Ordered to site Part Order…" at bounding box center [1233, 593] width 618 height 25
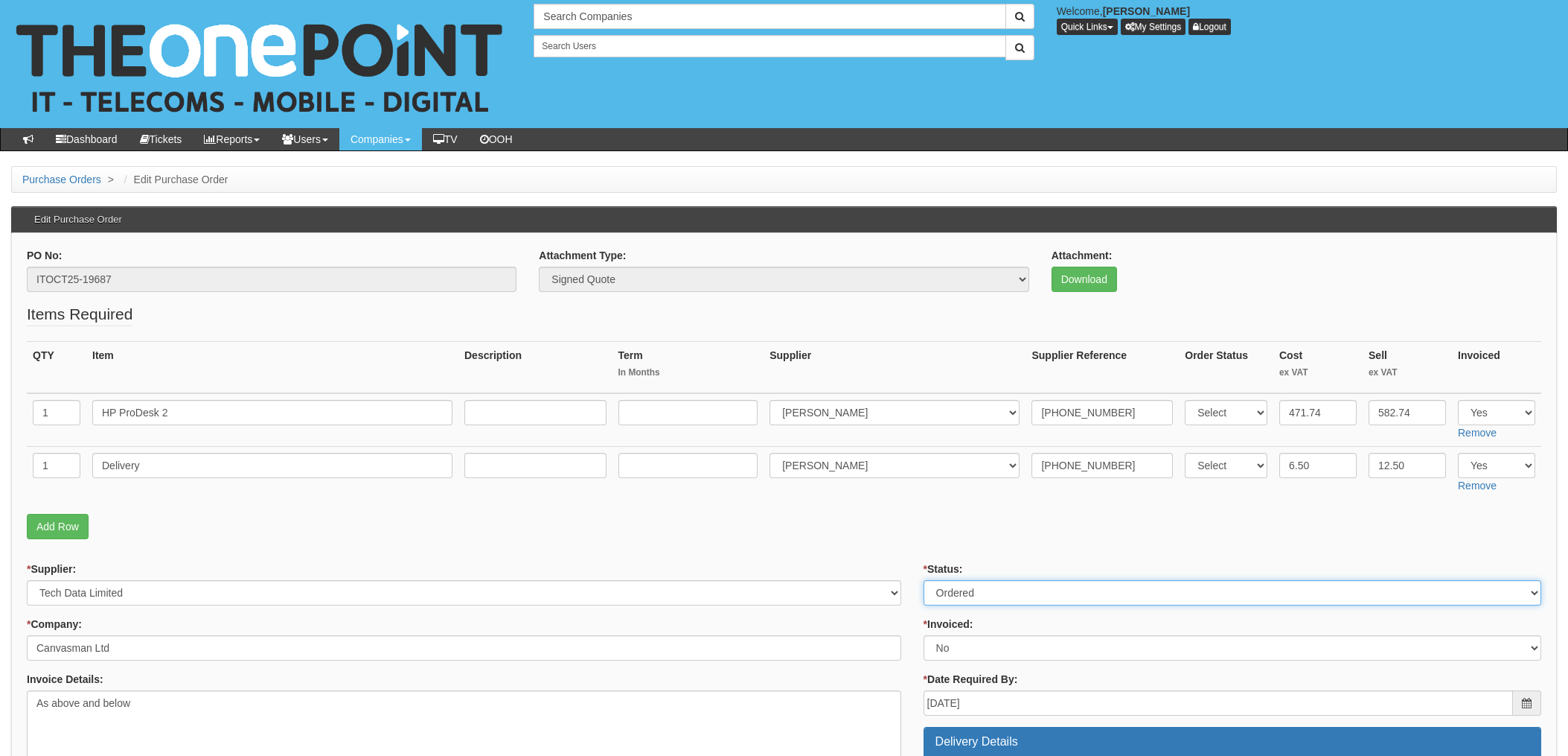
select select "4"
click at [924, 580] on select "Select Approved Completed Delivered Invoiced Ordered Ordered to site Part Order…" at bounding box center [1233, 593] width 618 height 25
click at [948, 646] on select "Select Yes No N/A STB (part of order)" at bounding box center [1233, 648] width 618 height 25
select select "1"
click at [924, 636] on select "Select Yes No N/A STB (part of order)" at bounding box center [1233, 648] width 618 height 25
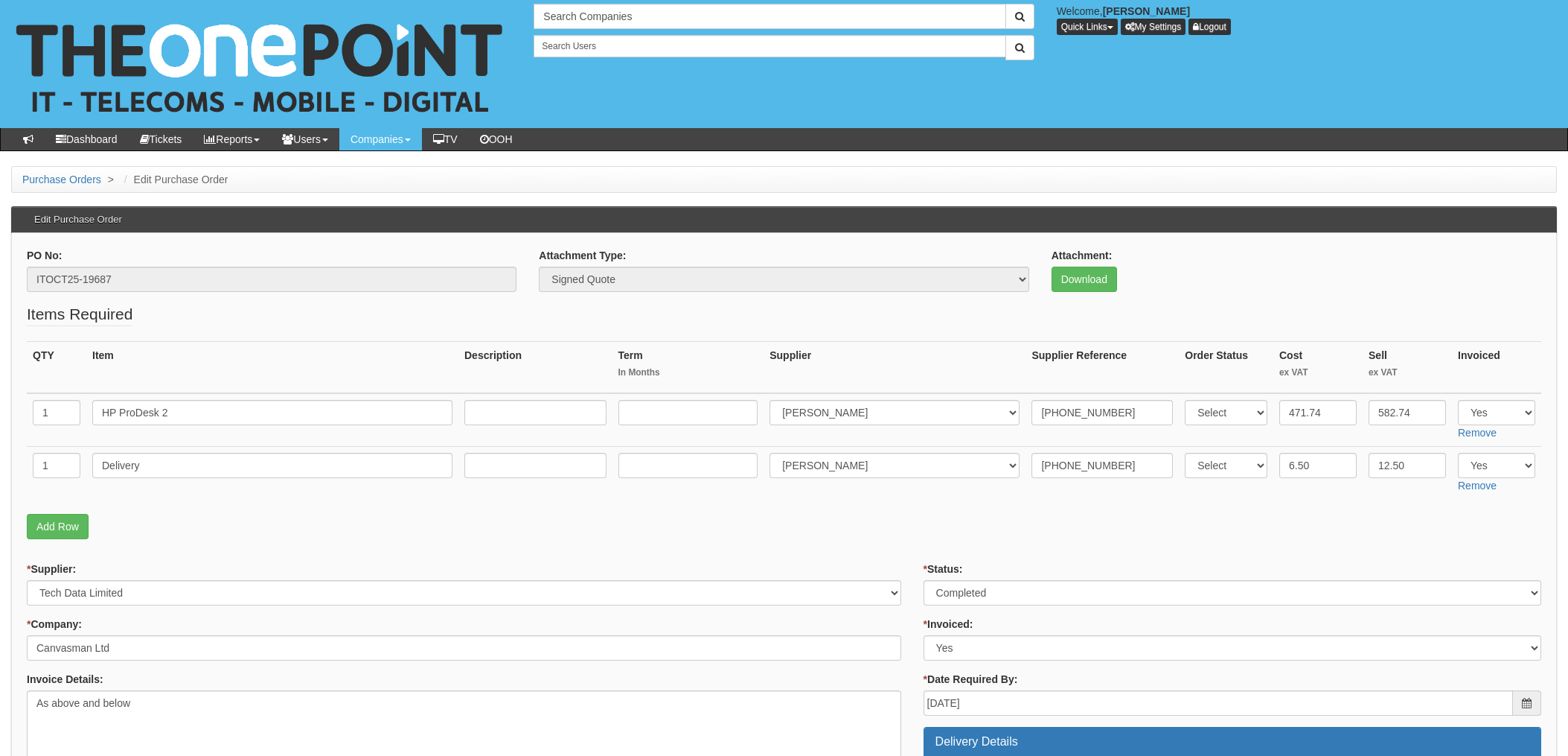
click at [861, 519] on p "Add Row" at bounding box center [784, 526] width 1515 height 25
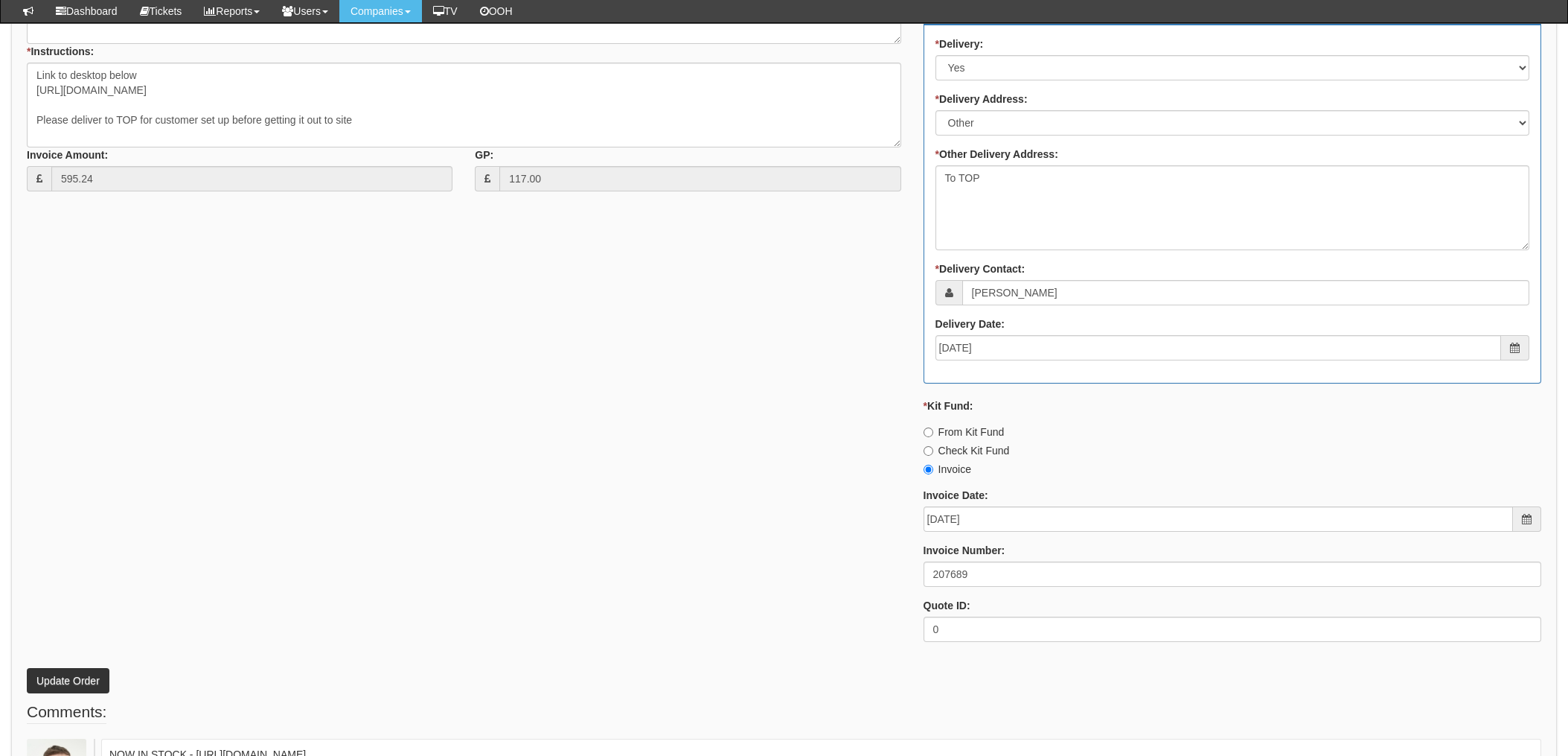
scroll to position [695, 0]
click at [66, 675] on button "Update Order" at bounding box center [68, 679] width 83 height 25
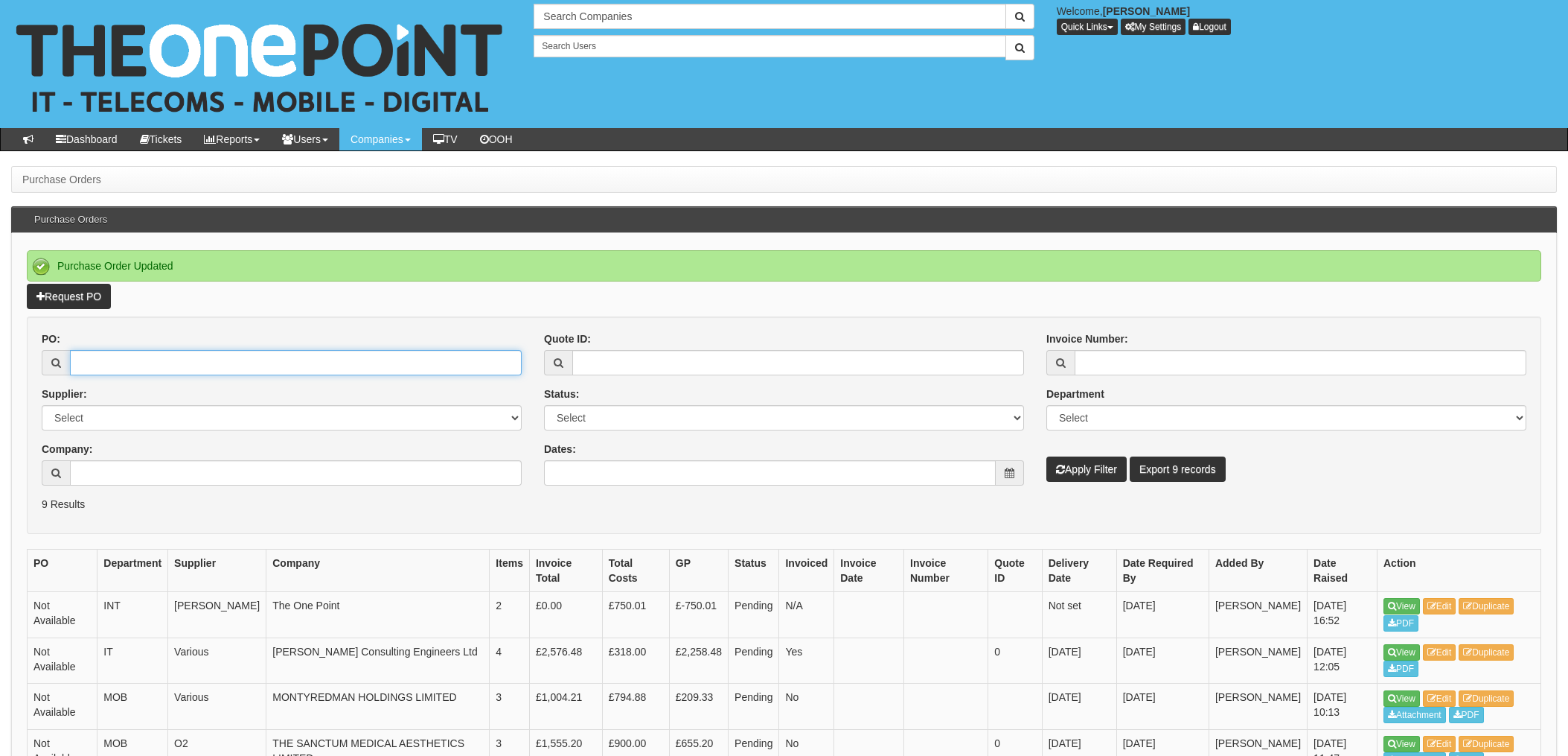
drag, startPoint x: 153, startPoint y: 357, endPoint x: 193, endPoint y: 362, distance: 40.3
click at [153, 357] on input "PO:" at bounding box center [296, 362] width 452 height 25
type input "19687"
click at [1047, 457] on button "Apply Filter" at bounding box center [1086, 469] width 80 height 25
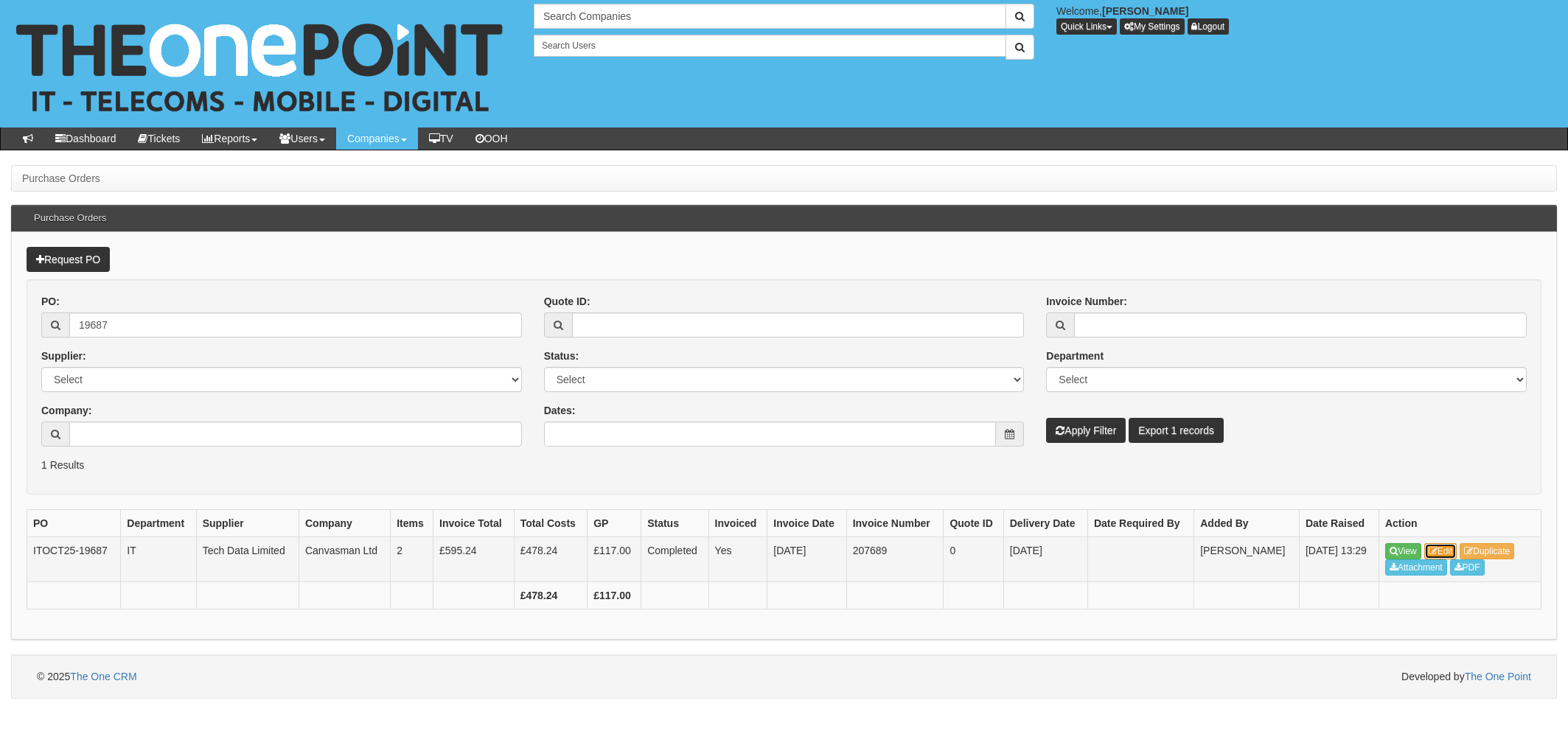
click at [1440, 546] on link "Edit" at bounding box center [1440, 551] width 33 height 16
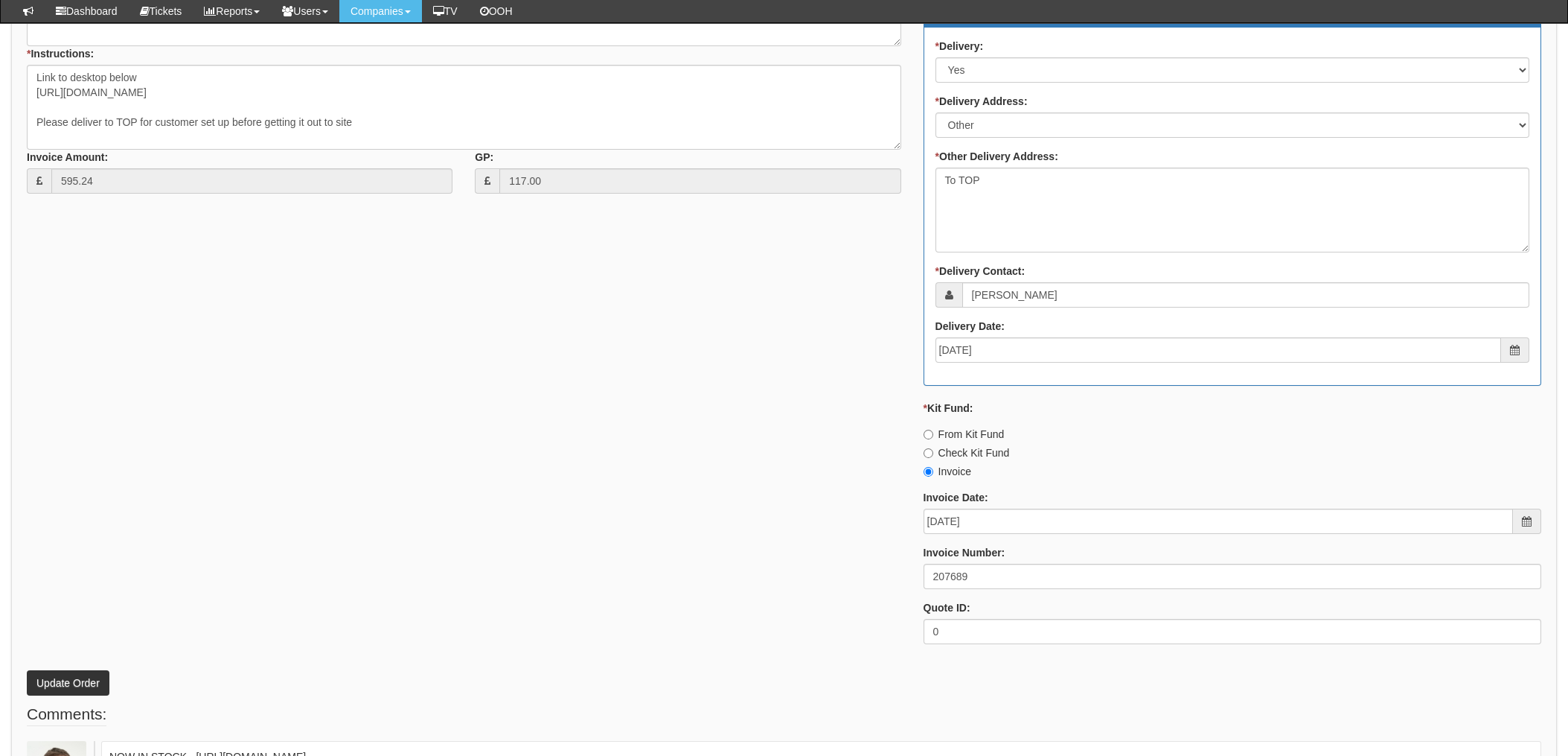
scroll to position [695, 0]
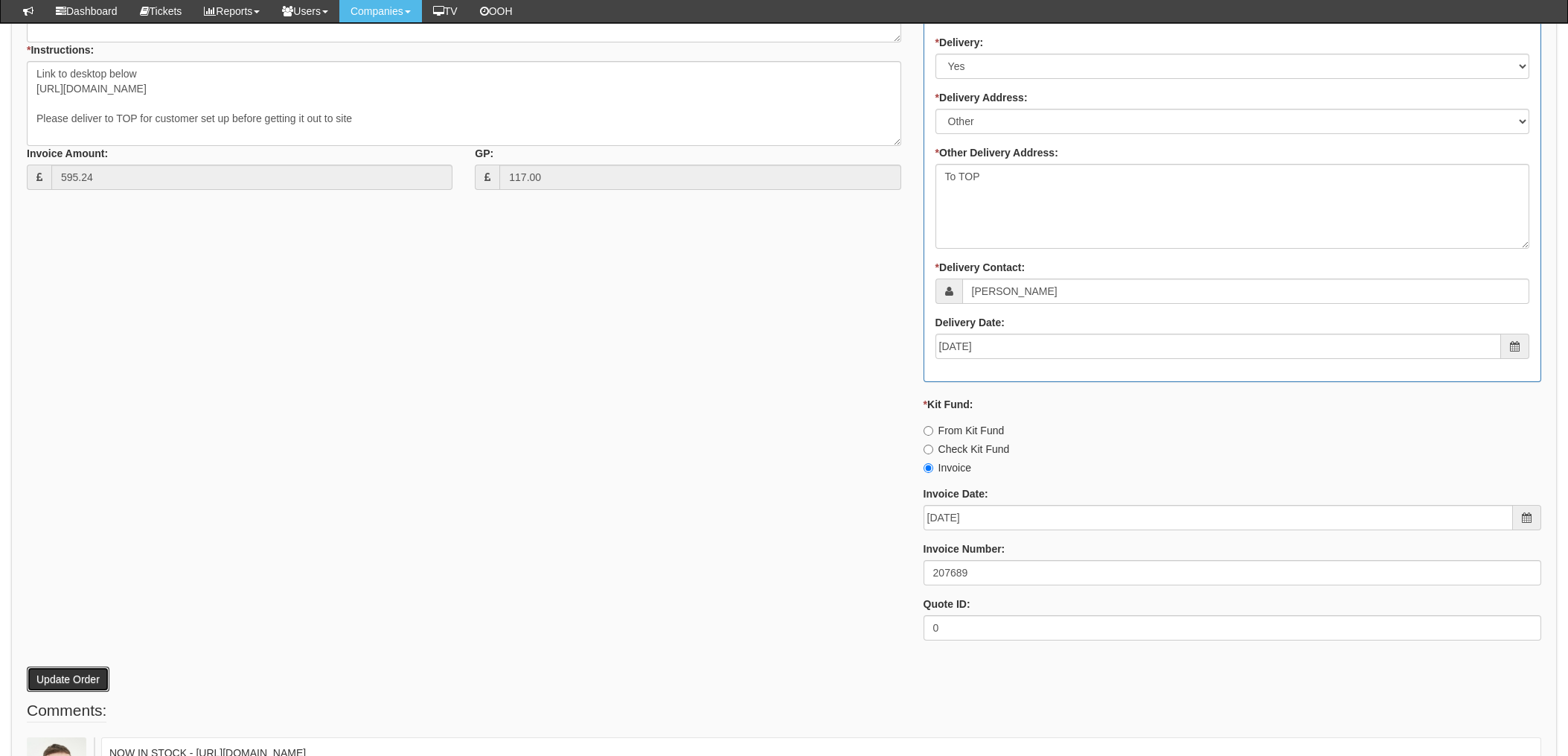
click at [66, 675] on button "Update Order" at bounding box center [68, 679] width 83 height 25
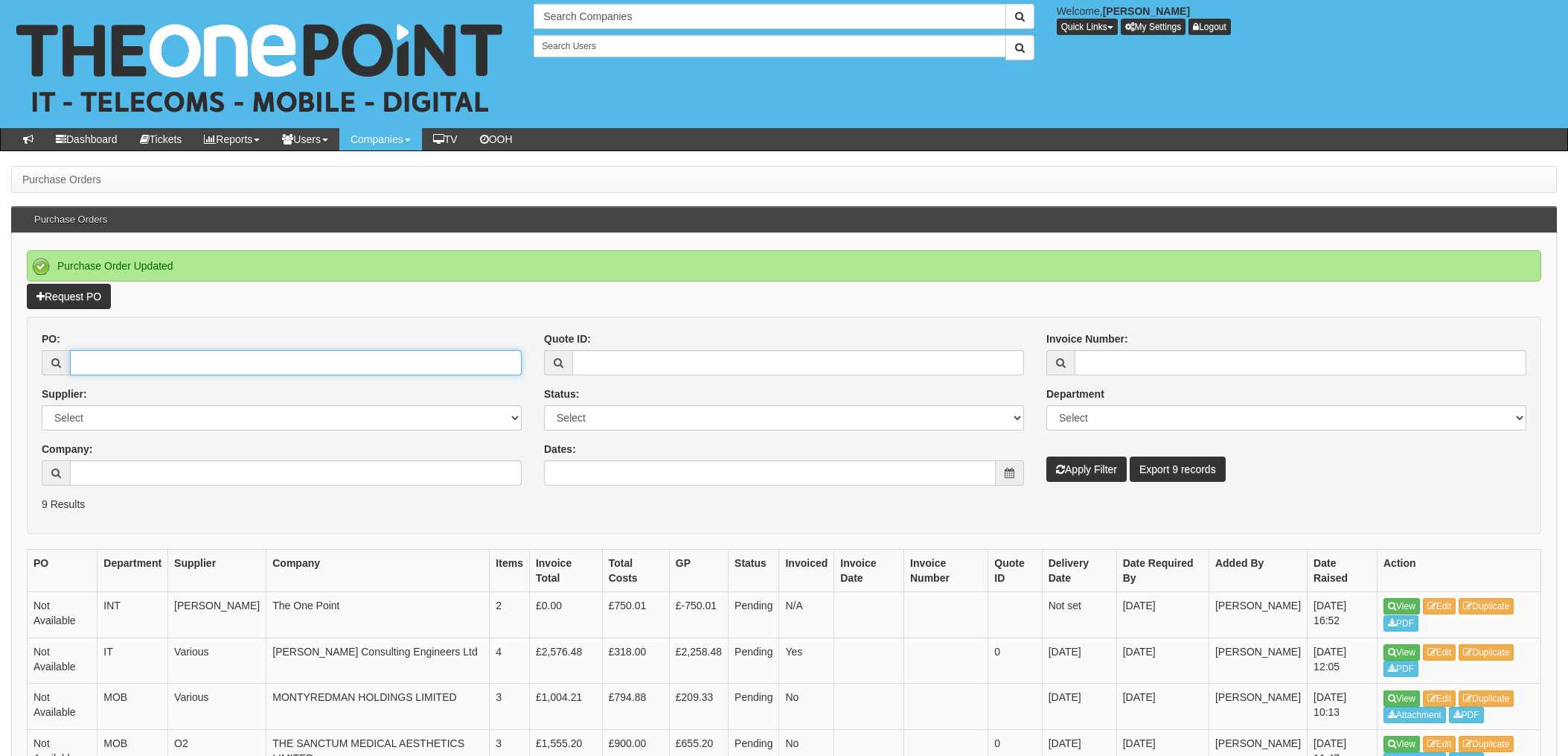
click at [157, 366] on input "PO:" at bounding box center [296, 362] width 452 height 25
type input "19729"
click at [1047, 457] on button "Apply Filter" at bounding box center [1086, 469] width 80 height 25
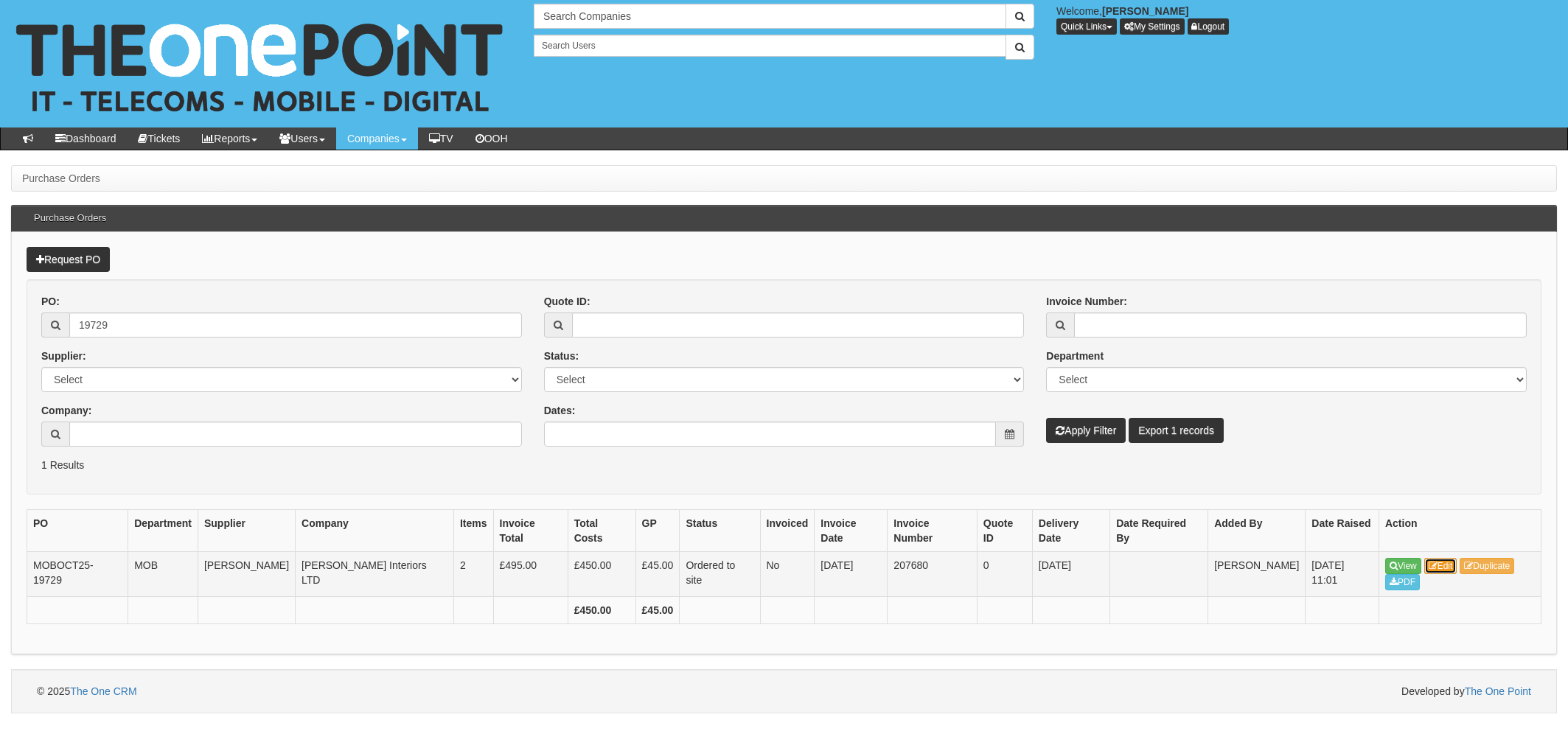
click at [1443, 558] on link "Edit" at bounding box center [1440, 566] width 33 height 16
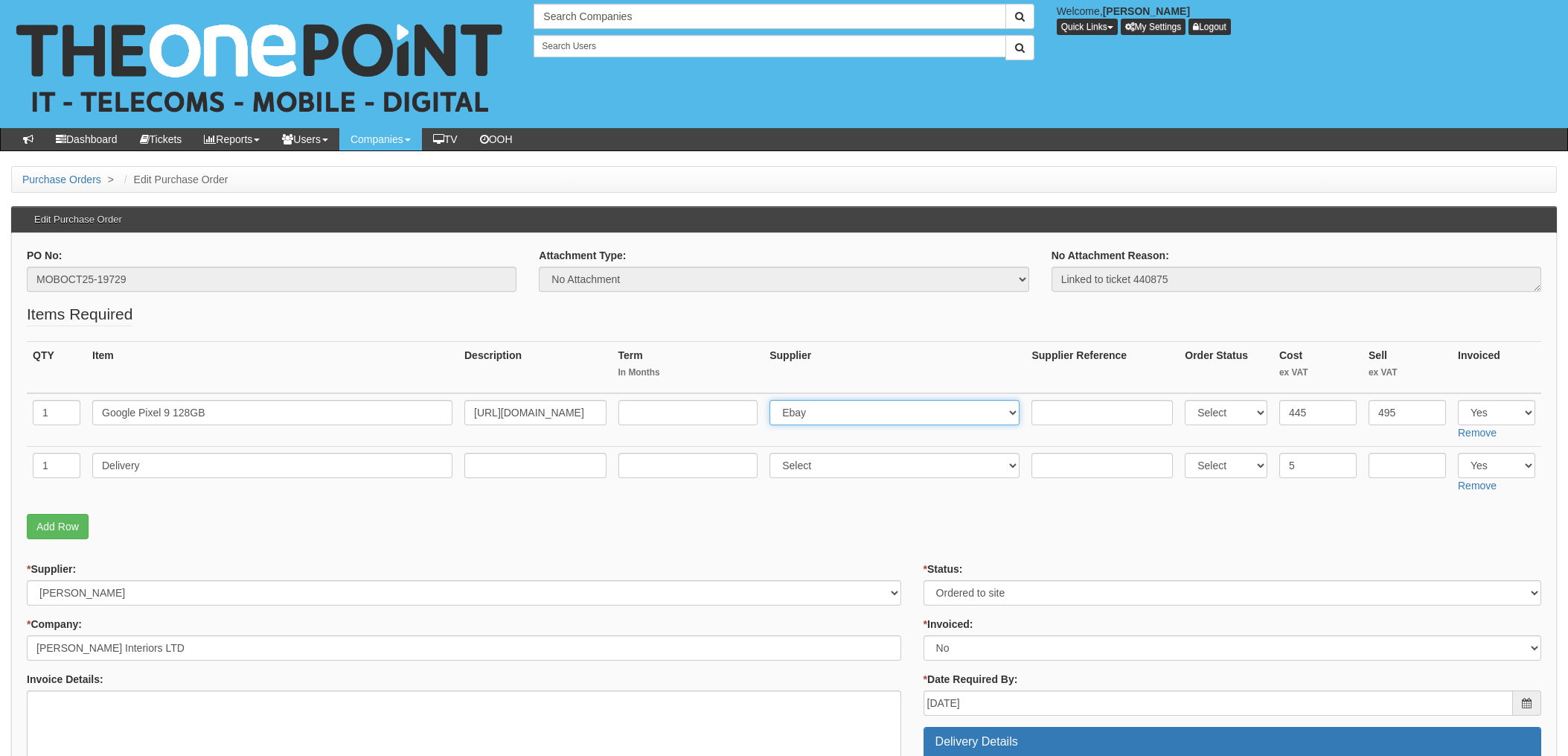
click at [835, 422] on select "Select 123 REG.co.uk 1Password 3 4Gon AA Jones Electric Ltd Abzorb Access Group…" at bounding box center [894, 412] width 250 height 25
select select "291"
click at [774, 400] on select "Select 123 REG.co.uk 1Password 3 4Gon AA Jones Electric Ltd Abzorb Access Group…" at bounding box center [894, 412] width 250 height 25
click at [1089, 404] on input "text" at bounding box center [1102, 412] width 141 height 25
paste input "20-52930-11"
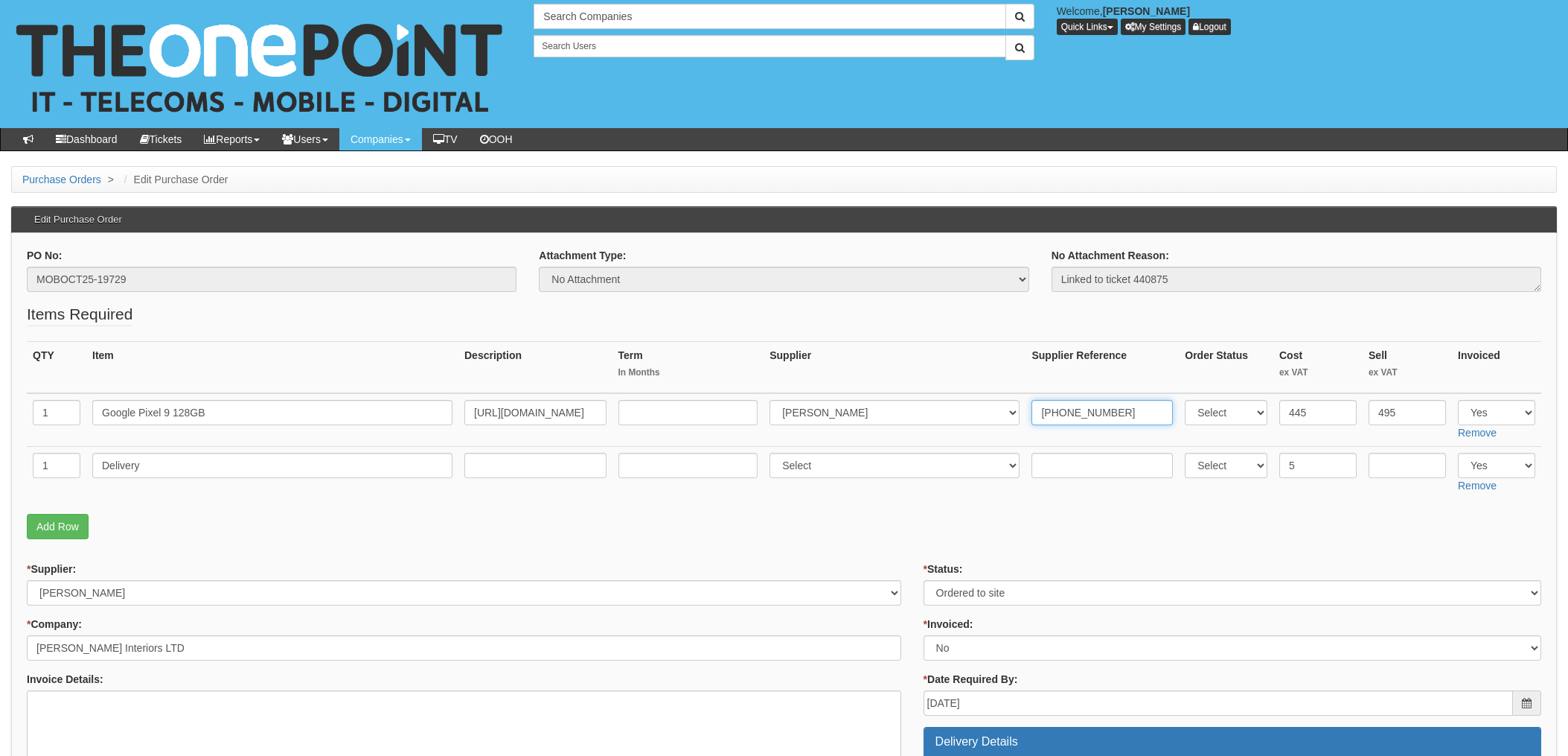
type input "20-52930-11"
click at [1042, 459] on input "text" at bounding box center [1102, 465] width 141 height 25
paste input "20-52930-11"
type input "20-52930-11"
click at [823, 472] on select "Select 123 REG.co.uk 1Password 3 4Gon AA Jones Electric Ltd Abzorb Access Group…" at bounding box center [894, 465] width 250 height 25
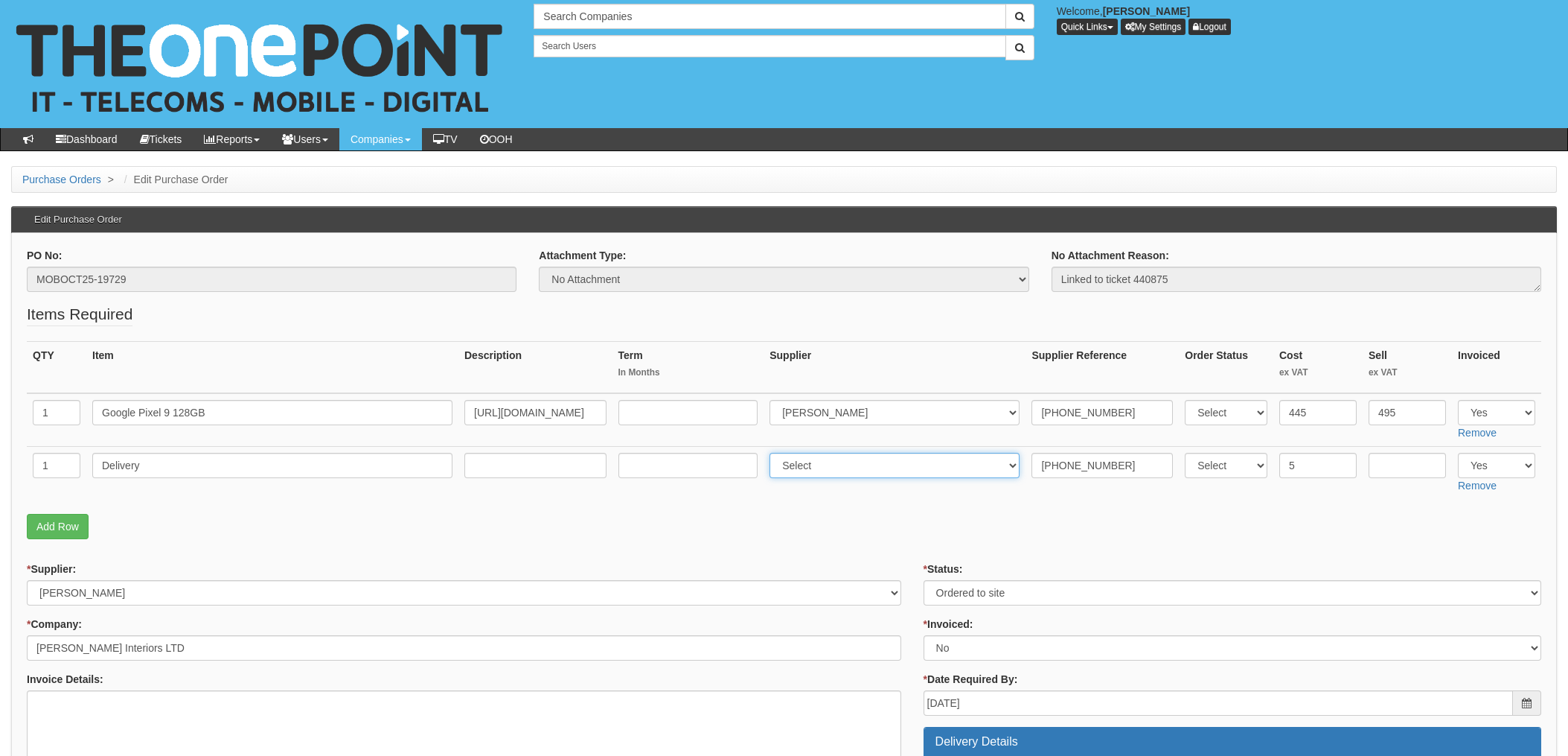
select select "291"
click at [774, 453] on select "Select 123 REG.co.uk 1Password 3 4Gon AA Jones Electric Ltd Abzorb Access Group…" at bounding box center [894, 465] width 250 height 25
click at [1238, 538] on p "Add Row" at bounding box center [784, 526] width 1515 height 25
click at [1022, 597] on select "Select Approved Completed Delivered Invoiced Ordered Ordered to site Part Order…" at bounding box center [1233, 593] width 618 height 25
select select "4"
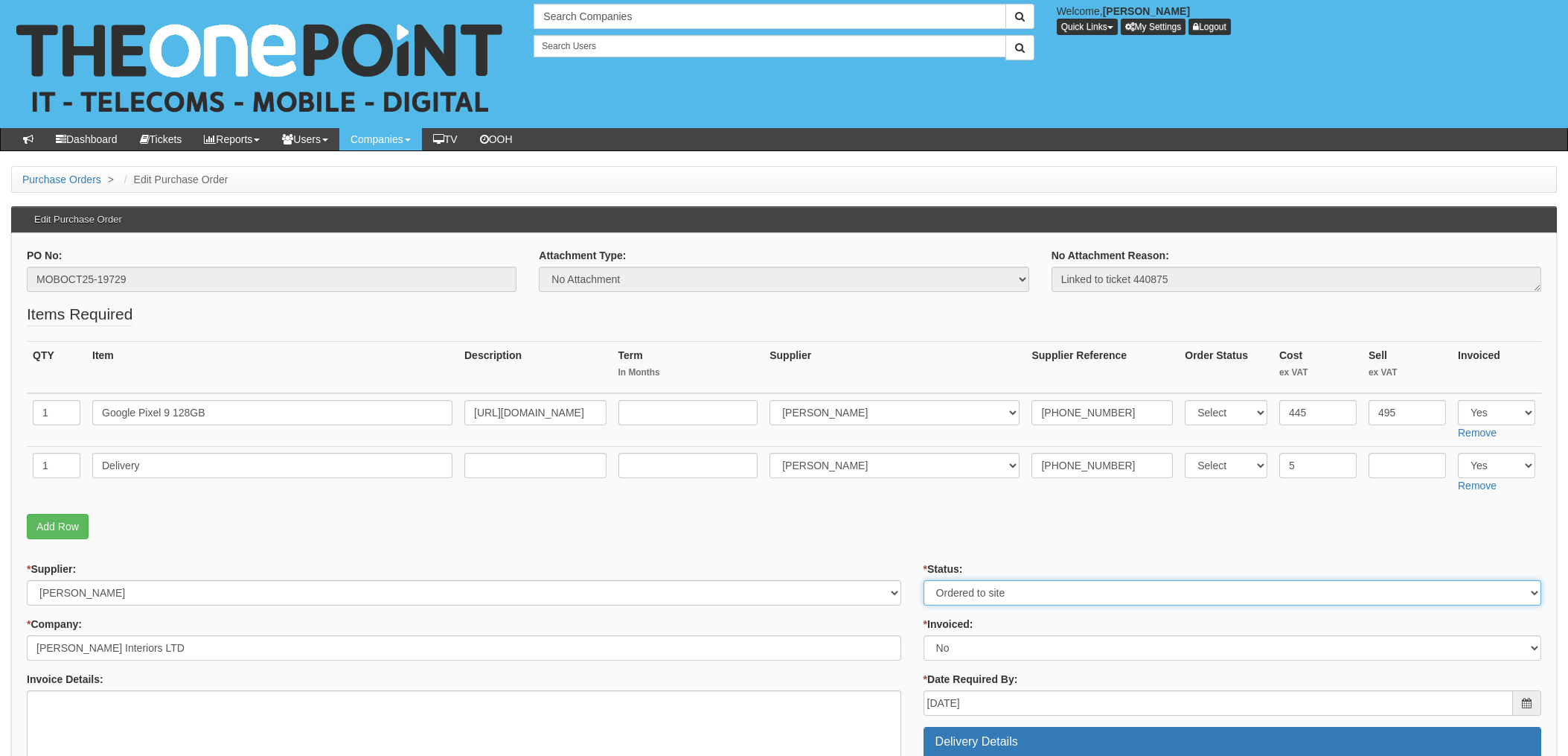
click at [924, 580] on select "Select Approved Completed Delivered Invoiced Ordered Ordered to site Part Order…" at bounding box center [1233, 593] width 618 height 25
click at [961, 637] on select "Select Yes No N/A STB (part of order)" at bounding box center [1233, 648] width 618 height 25
select select "1"
click at [924, 636] on select "Select Yes No N/A STB (part of order)" at bounding box center [1233, 648] width 618 height 25
click at [911, 533] on p "Add Row" at bounding box center [784, 526] width 1515 height 25
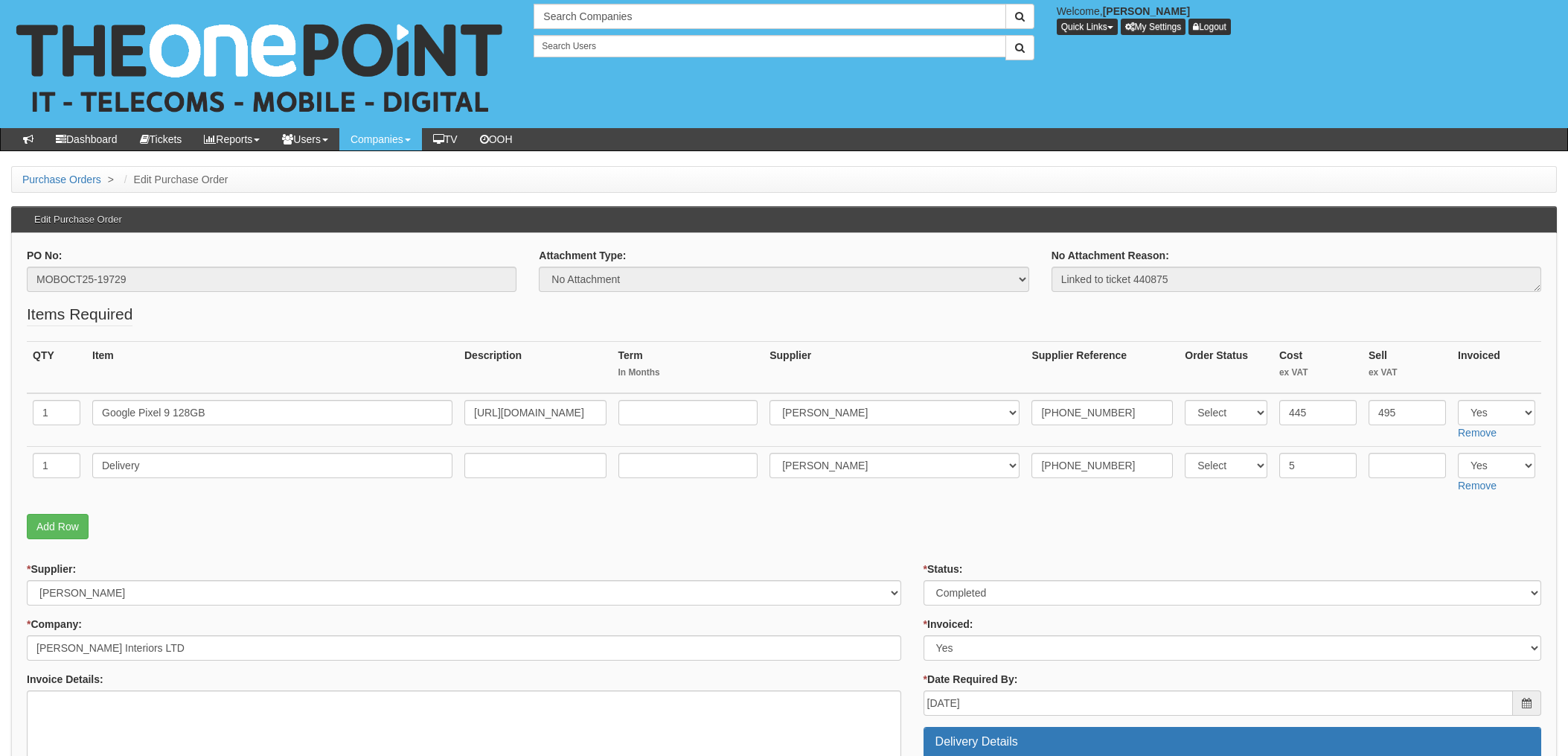
click at [892, 537] on p "Add Row" at bounding box center [784, 526] width 1515 height 25
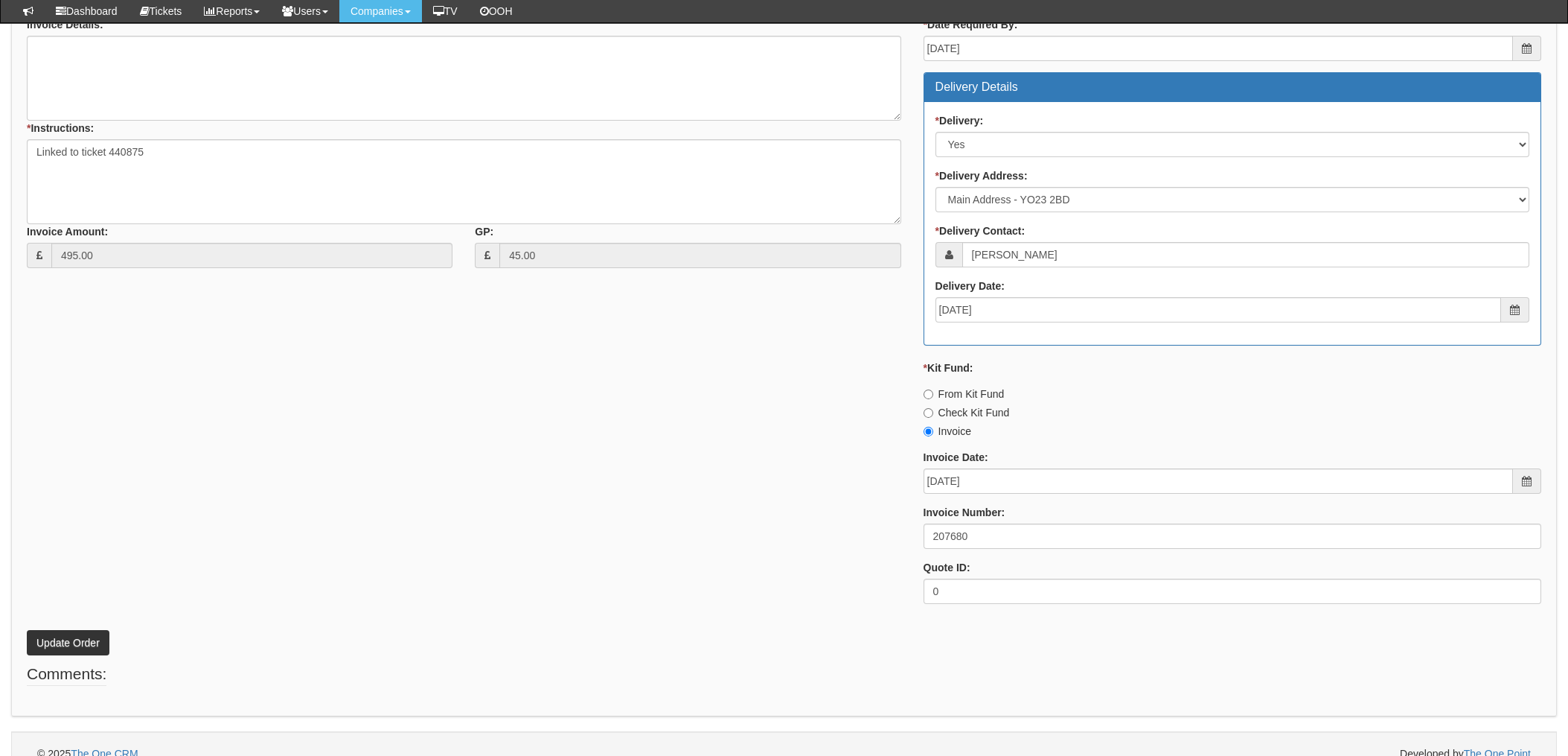
scroll to position [637, 0]
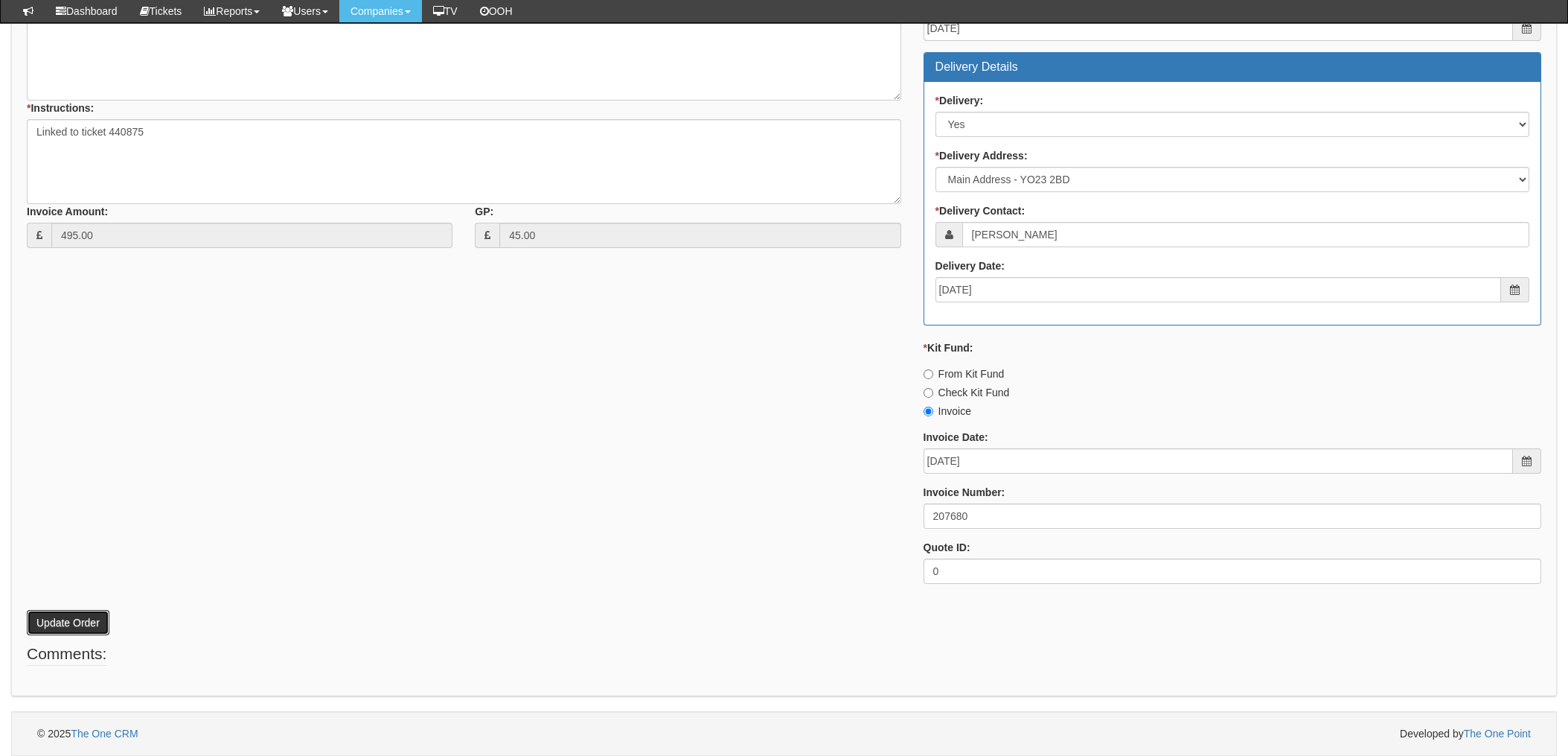
click at [55, 627] on button "Update Order" at bounding box center [68, 622] width 83 height 25
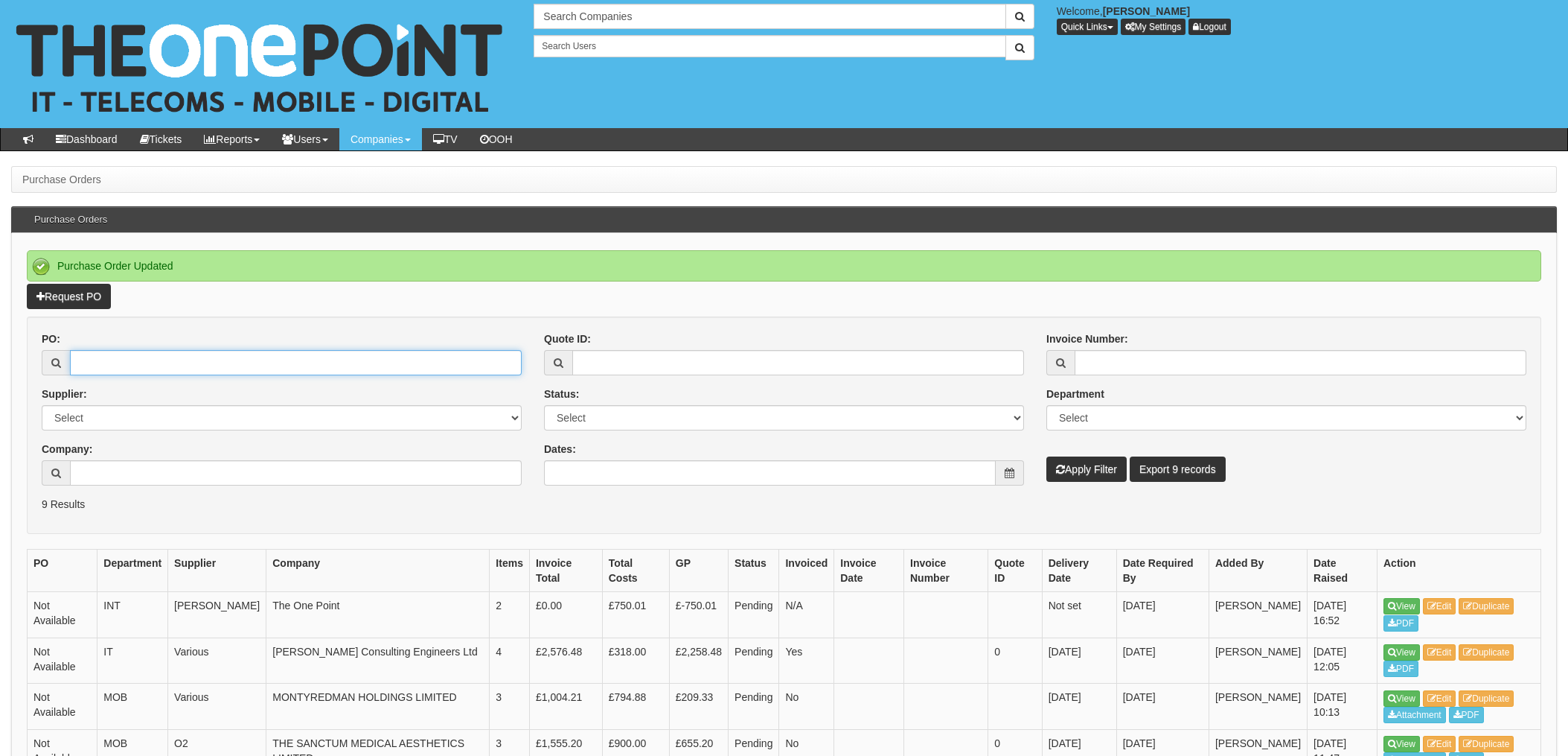
click at [157, 362] on input "PO:" at bounding box center [296, 362] width 452 height 25
type input "19724"
click at [1047, 457] on button "Apply Filter" at bounding box center [1086, 469] width 80 height 25
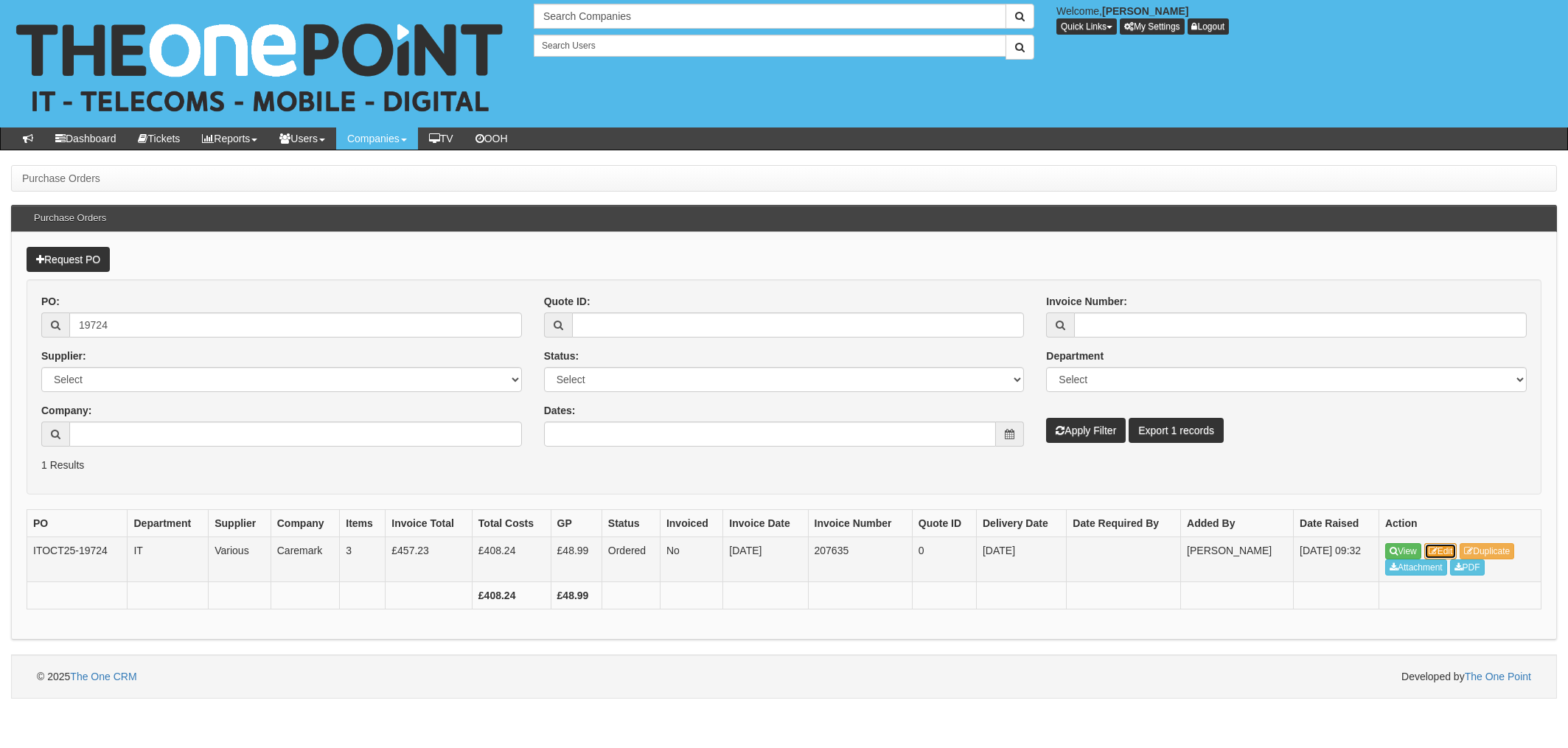
click at [1448, 549] on link "Edit" at bounding box center [1440, 551] width 33 height 16
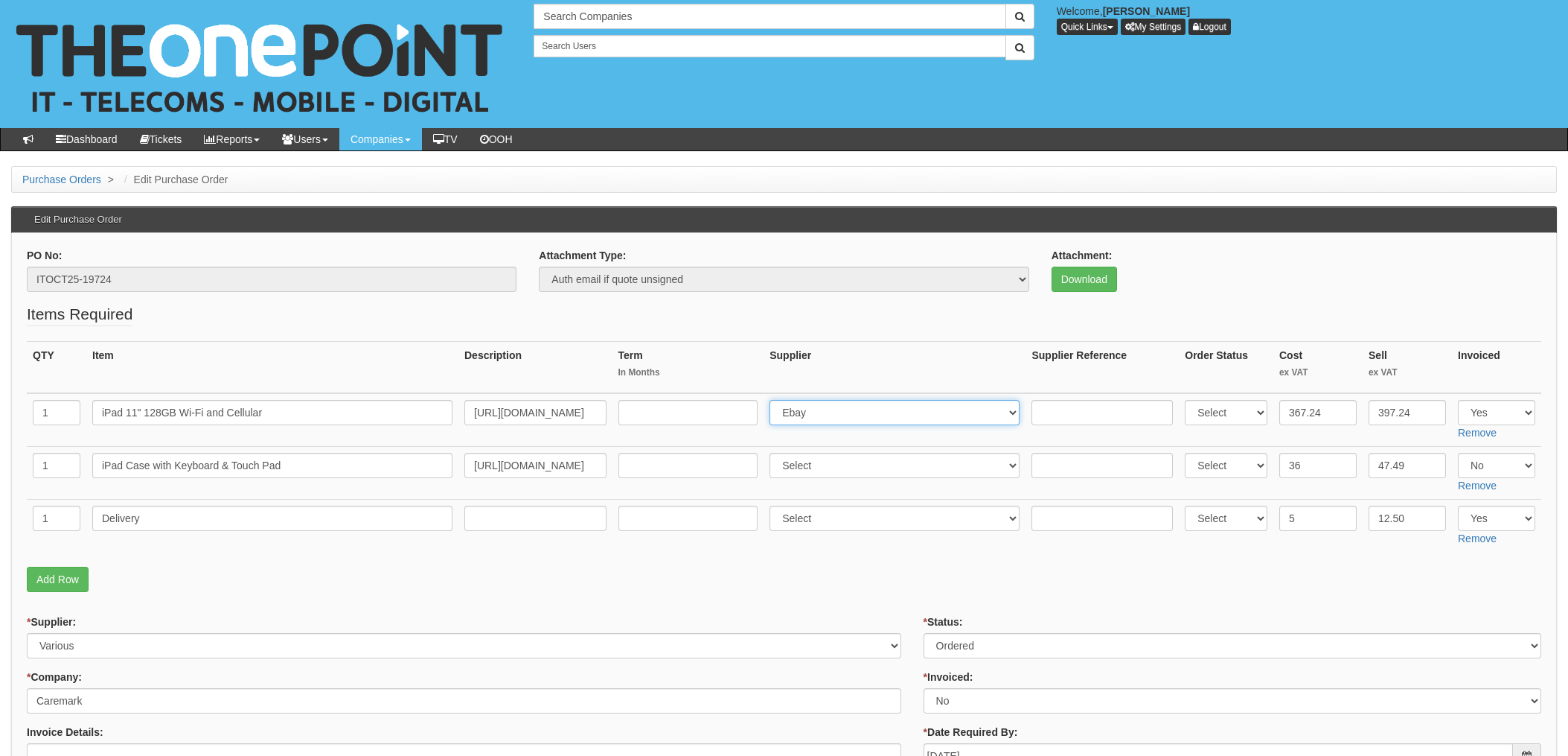
click at [830, 407] on select "Select 123 [DOMAIN_NAME] 1Password 3 4Gon [PERSON_NAME] Electric Ltd Abzorb Acc…" at bounding box center [894, 412] width 250 height 25
select select "291"
click at [774, 400] on select "Select 123 [DOMAIN_NAME] 1Password 3 4Gon [PERSON_NAME] Electric Ltd Abzorb Acc…" at bounding box center [894, 412] width 250 height 25
click at [1059, 419] on input "text" at bounding box center [1102, 412] width 141 height 25
paste input "20-50508-11"
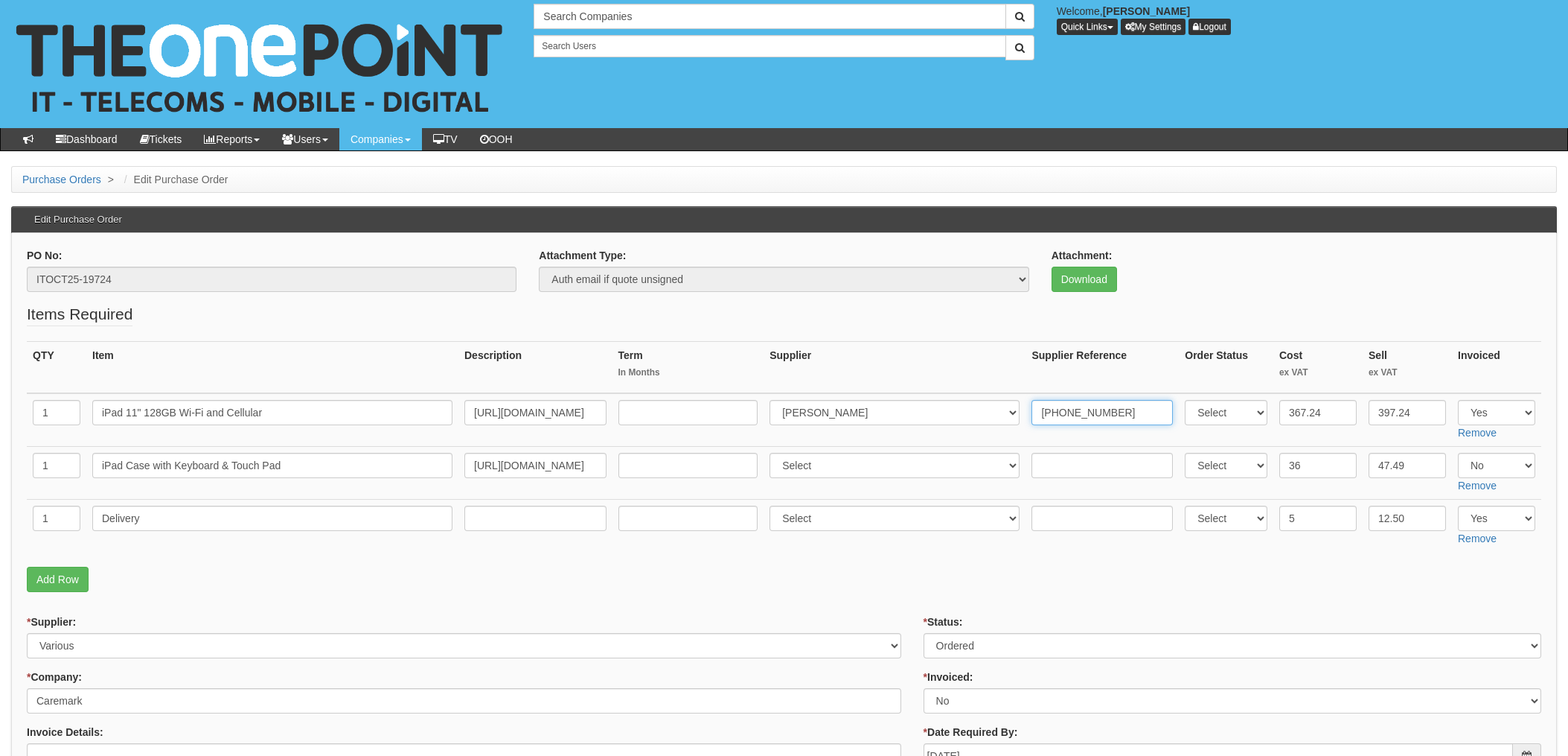
type input "20-50508-11"
click at [1055, 512] on input "text" at bounding box center [1102, 519] width 141 height 25
paste input "20-50508-11"
type input "20-50508-11"
click at [843, 522] on select "Select 123 REG.co.uk 1Password 3 4Gon AA Jones Electric Ltd Abzorb Access Group…" at bounding box center [894, 519] width 250 height 25
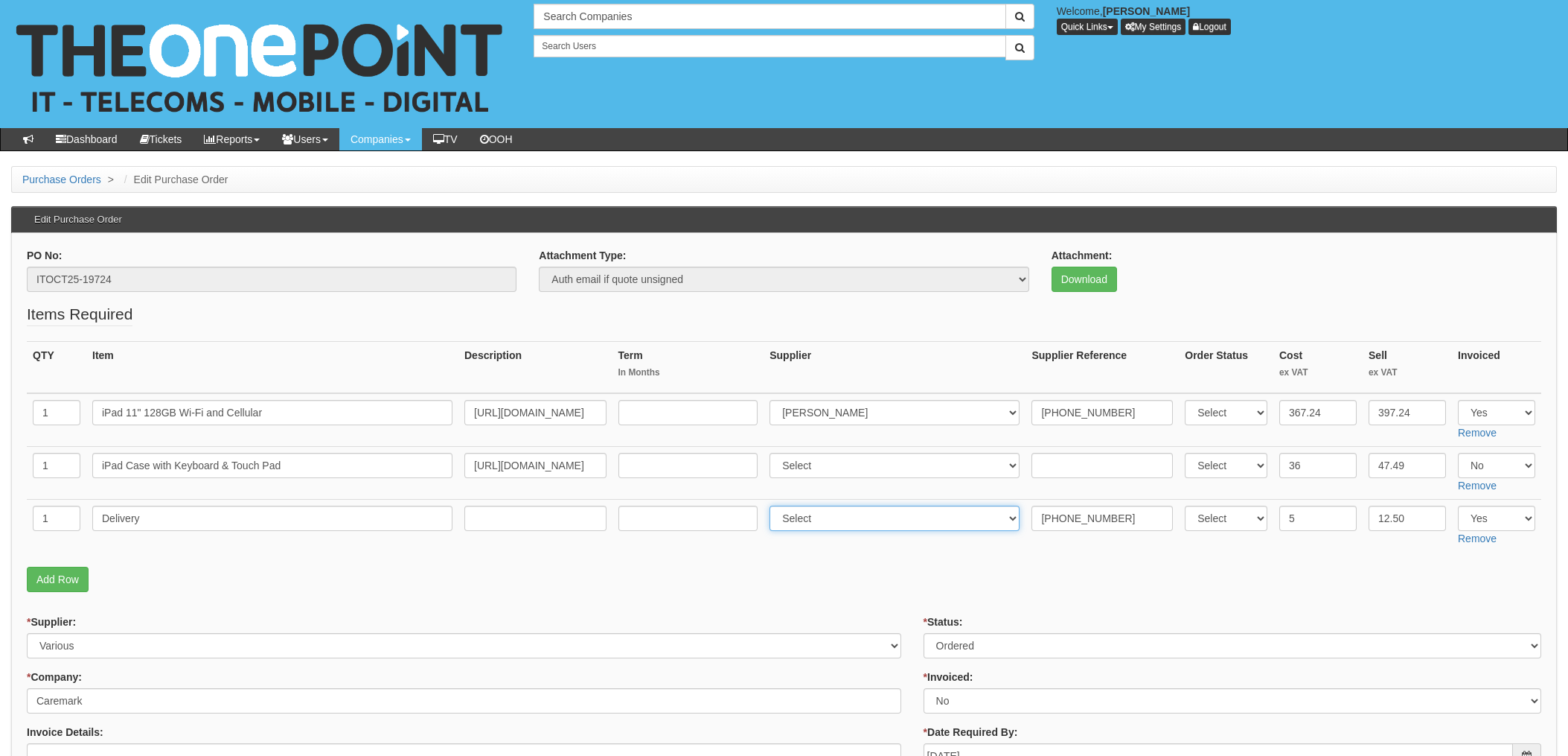
select select "291"
click at [774, 506] on select "Select 123 REG.co.uk 1Password 3 4Gon AA Jones Electric Ltd Abzorb Access Group…" at bounding box center [894, 519] width 250 height 25
click at [828, 565] on fieldset "Items Required QTY Item Description Term In Months Supplier Supplier Reference …" at bounding box center [784, 451] width 1515 height 297
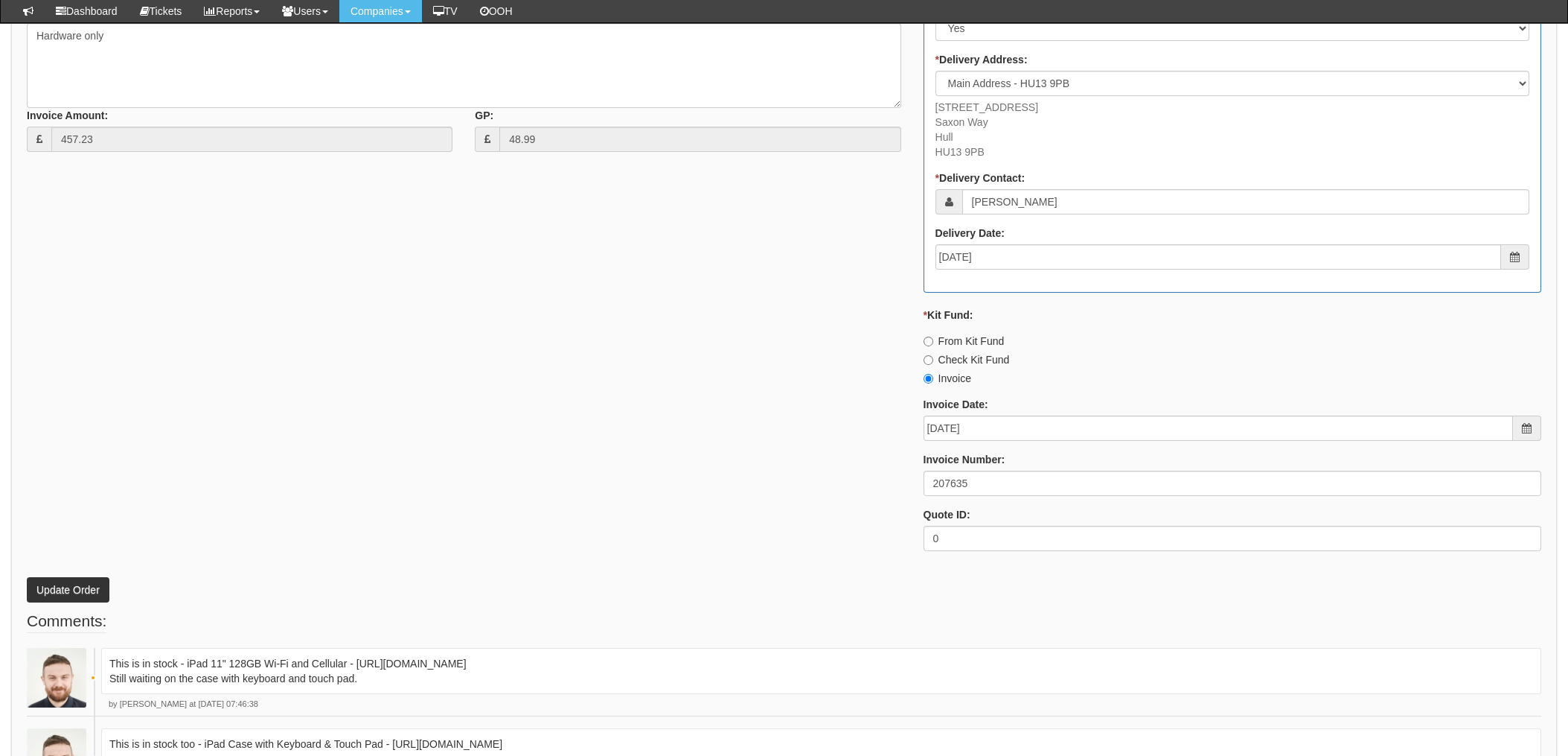
scroll to position [893, 0]
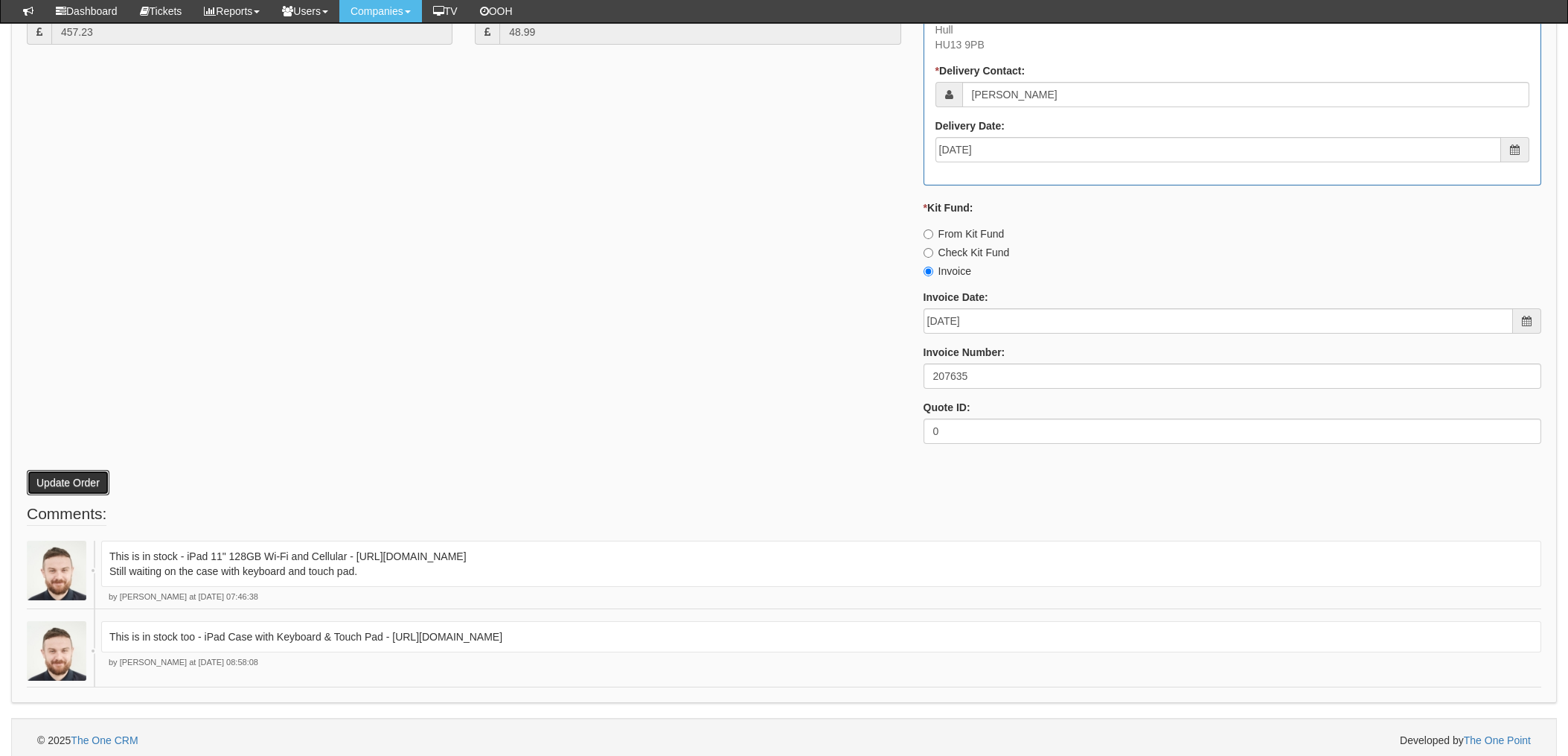
click at [81, 490] on button "Update Order" at bounding box center [68, 483] width 83 height 25
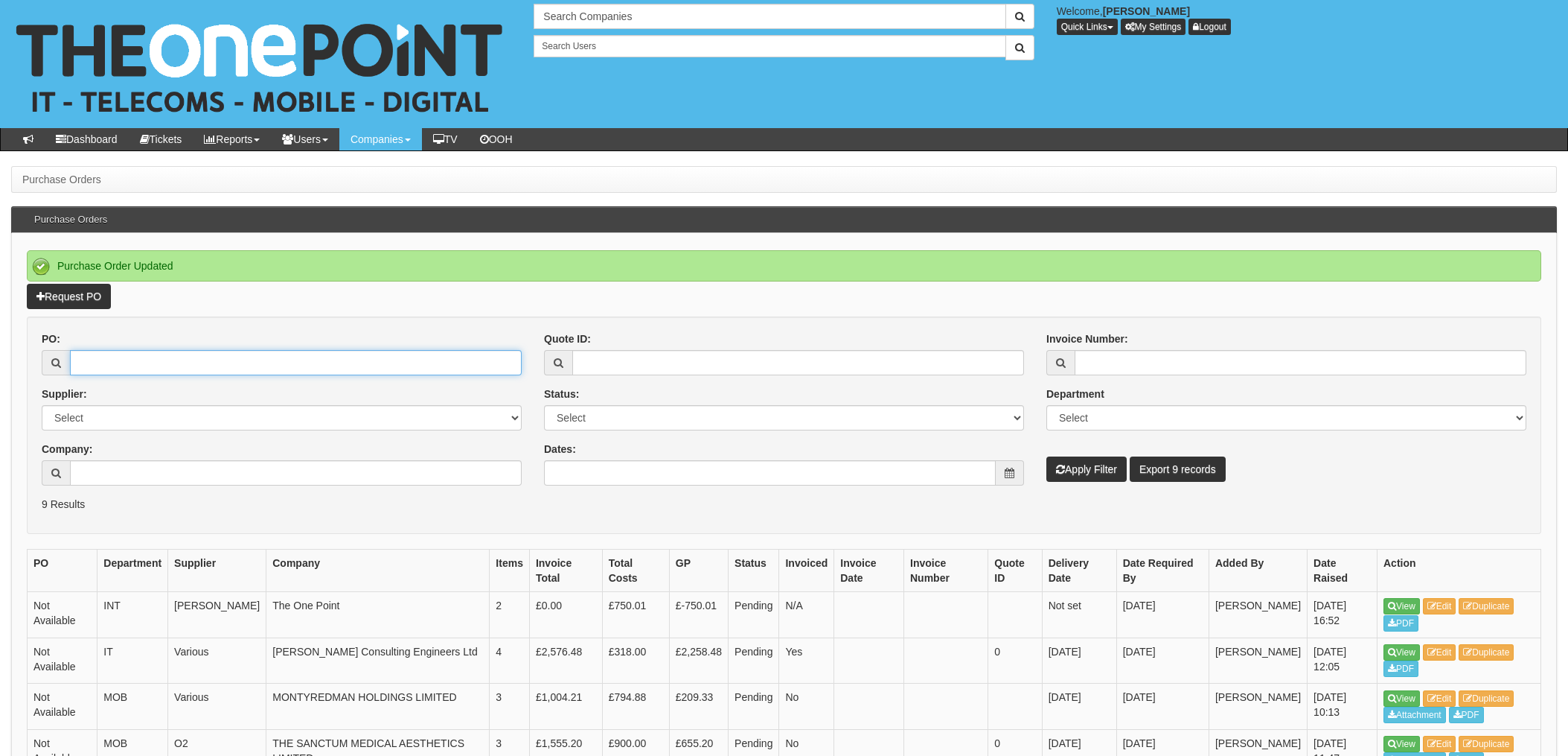
click at [141, 362] on input "PO:" at bounding box center [296, 362] width 452 height 25
type input "19667"
click at [1047, 457] on button "Apply Filter" at bounding box center [1086, 469] width 80 height 25
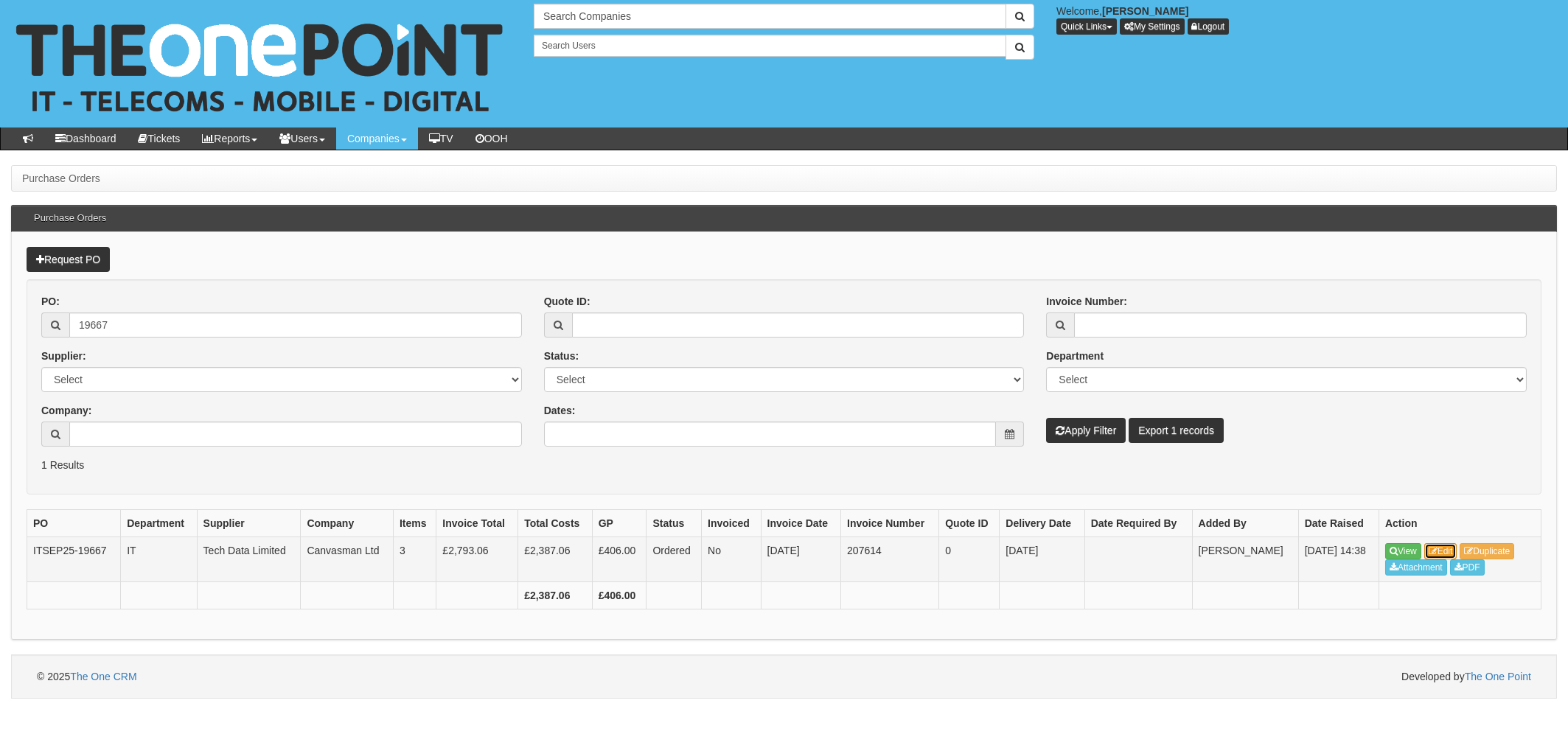
click at [1441, 552] on link "Edit" at bounding box center [1440, 551] width 33 height 16
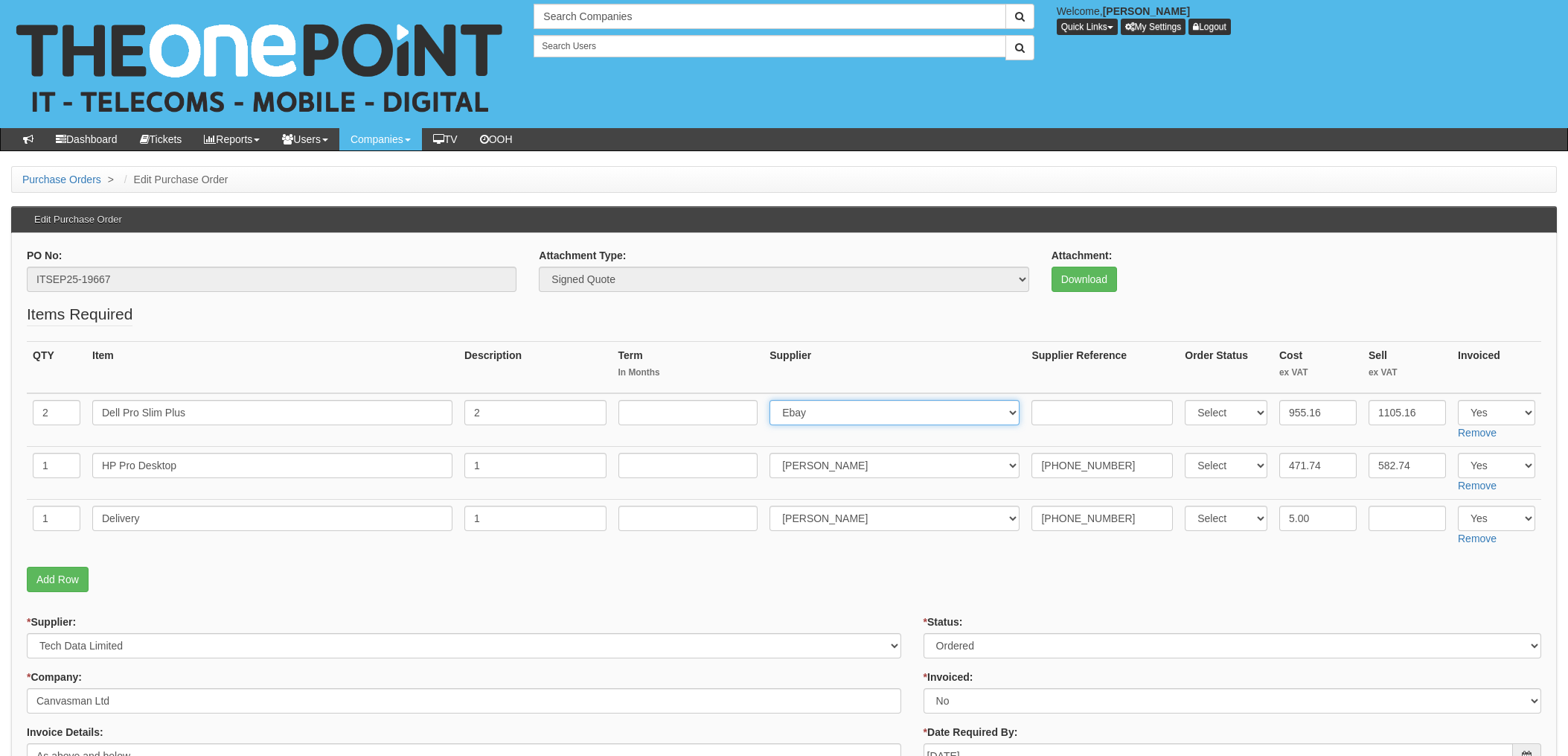
click at [849, 412] on select "Select 123 [DOMAIN_NAME] 1Password 3 4Gon [PERSON_NAME] Electric Ltd Abzorb Acc…" at bounding box center [894, 412] width 250 height 25
select select "291"
click at [774, 400] on select "Select 123 REG.co.uk 1Password 3 4Gon AA Jones Electric Ltd Abzorb Access Group…" at bounding box center [894, 412] width 250 height 25
click at [1047, 408] on input "text" at bounding box center [1102, 412] width 141 height 25
paste input "20-31716-12"
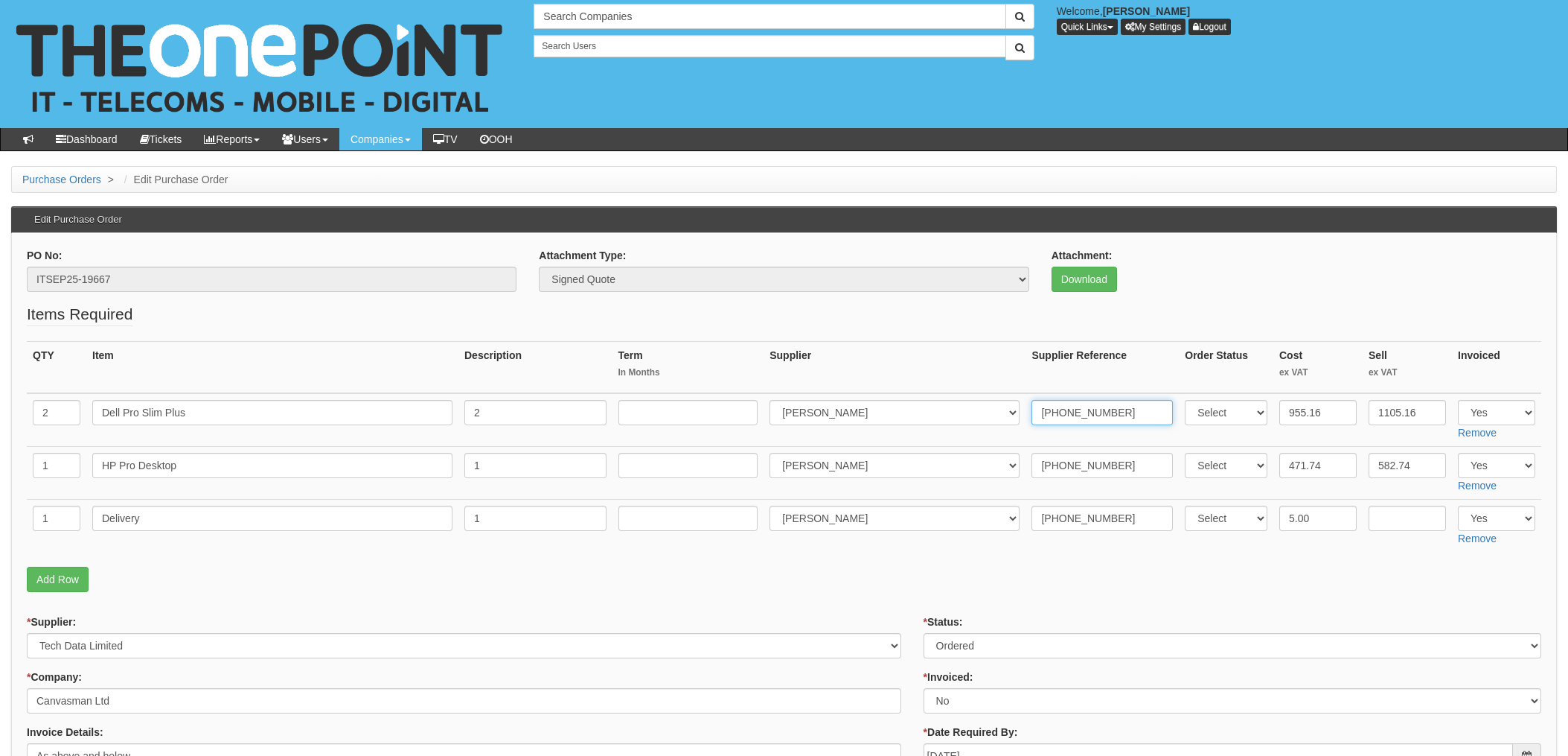
type input "20-31716-12"
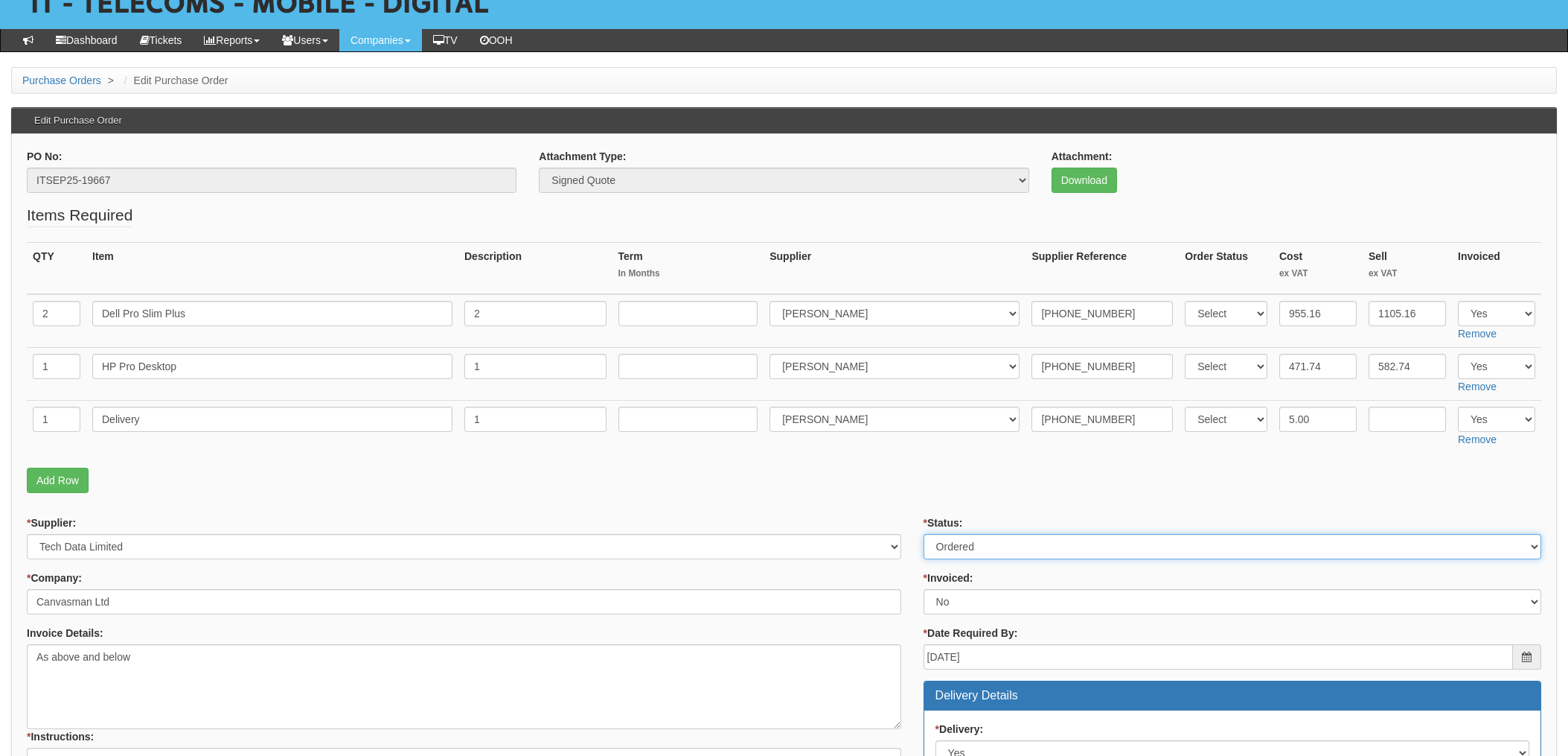
click at [986, 550] on select "Select Approved Completed Delivered Invoiced Ordered Ordered to site Part Order…" at bounding box center [1233, 547] width 618 height 25
select select "4"
click at [924, 534] on select "Select Approved Completed Delivered Invoiced Ordered Ordered to site Part Order…" at bounding box center [1233, 547] width 618 height 25
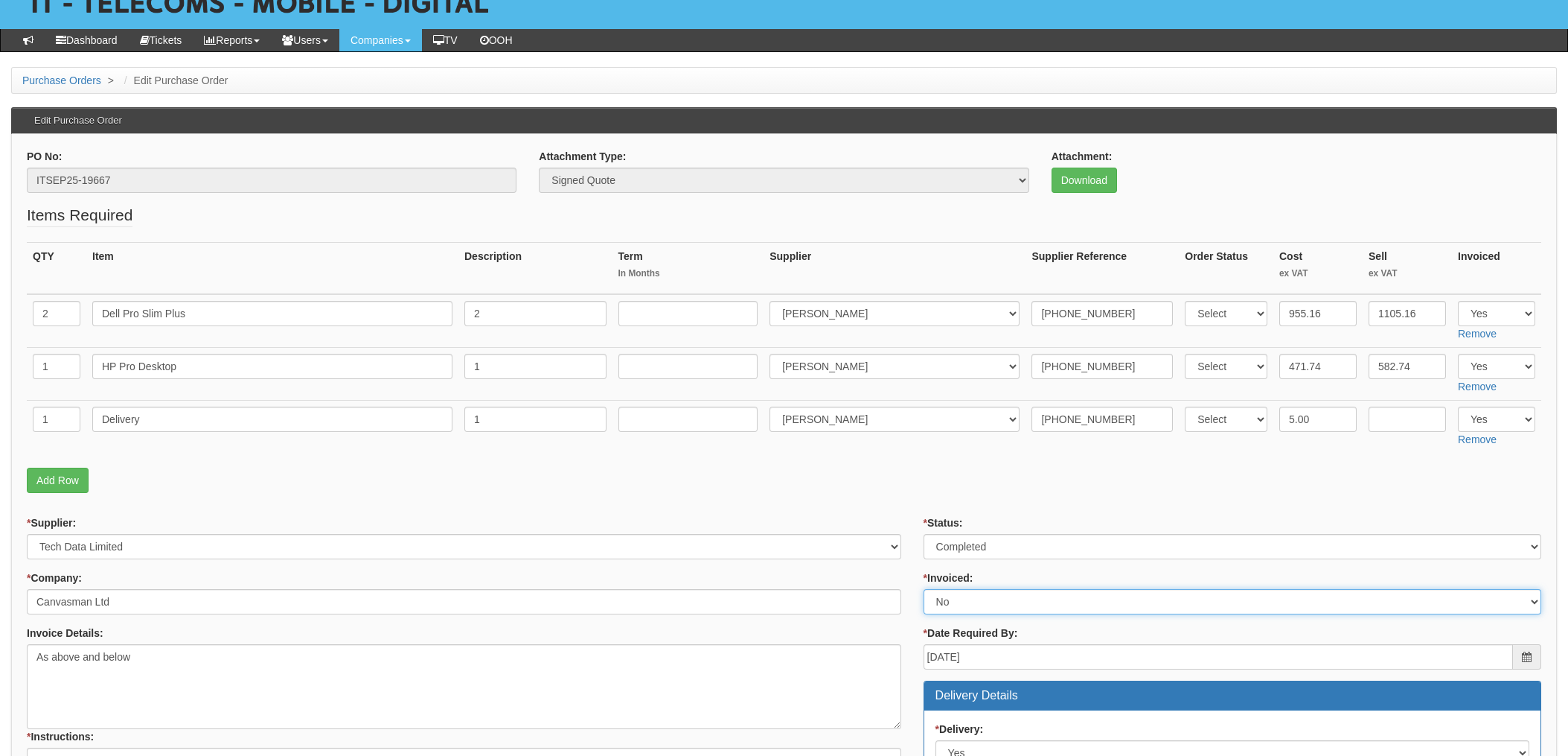
click at [953, 608] on select "Select Yes No N/A STB (part of order)" at bounding box center [1233, 601] width 618 height 25
select select "1"
click at [924, 589] on select "Select Yes No N/A STB (part of order)" at bounding box center [1233, 601] width 618 height 25
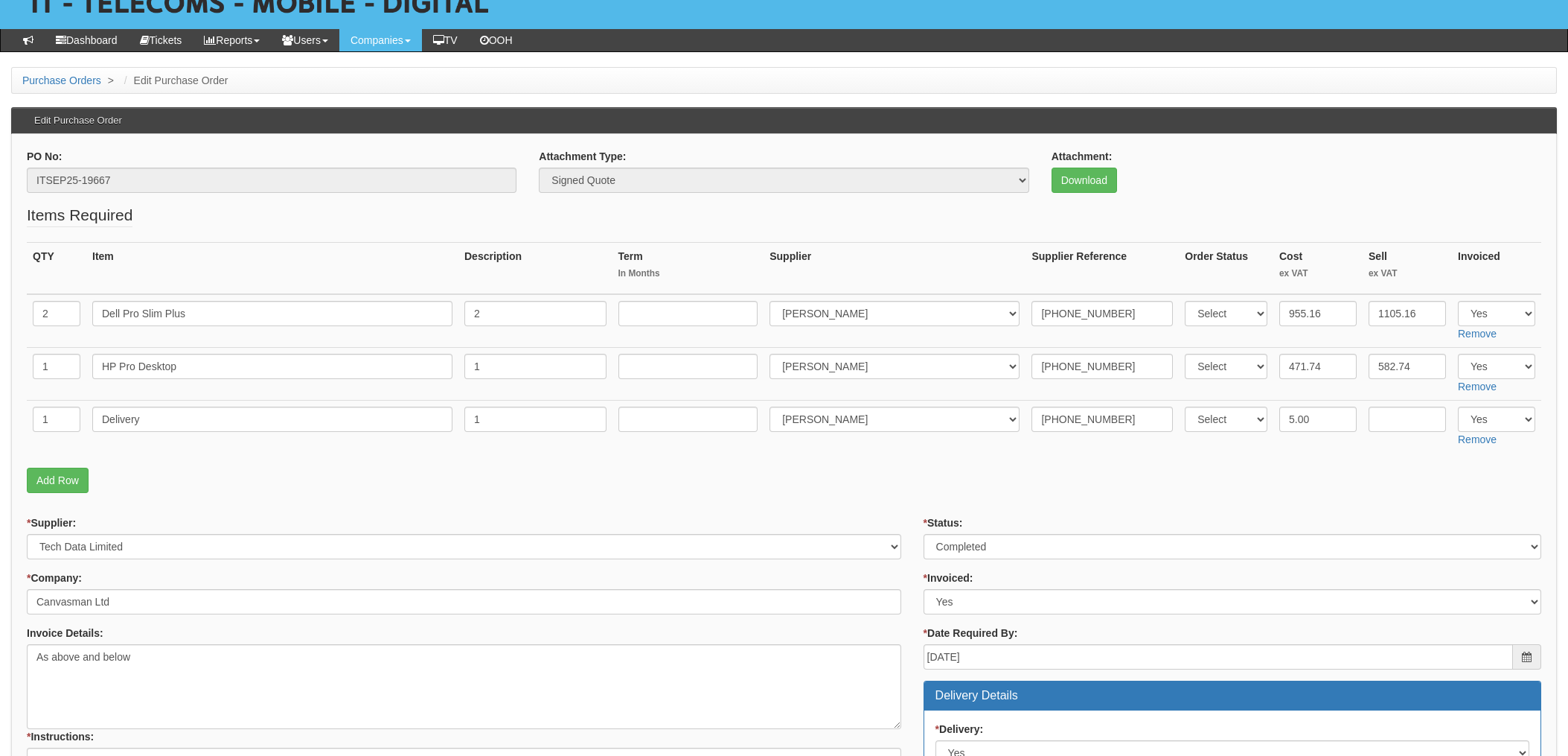
click at [905, 469] on p "Add Row" at bounding box center [784, 480] width 1515 height 25
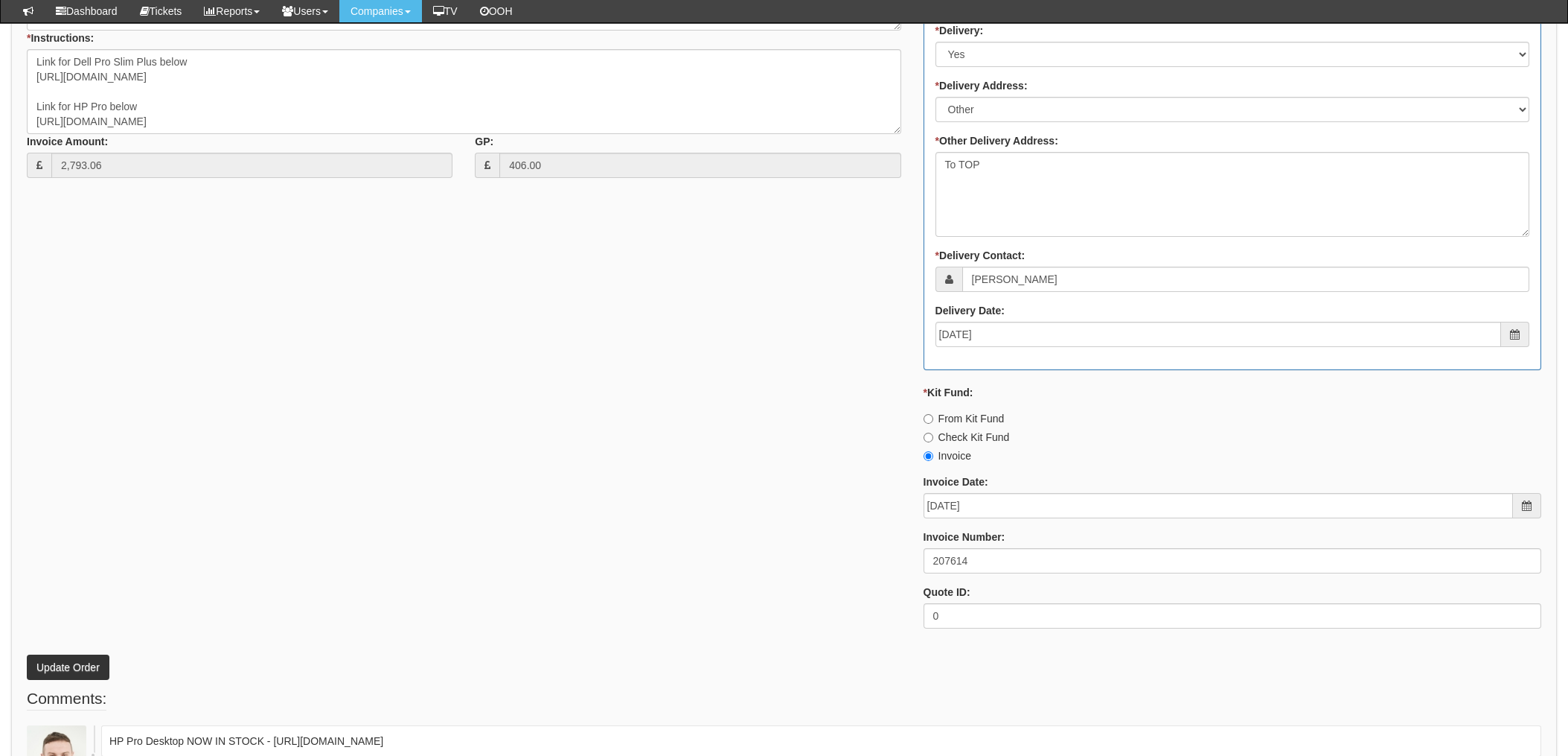
scroll to position [794, 0]
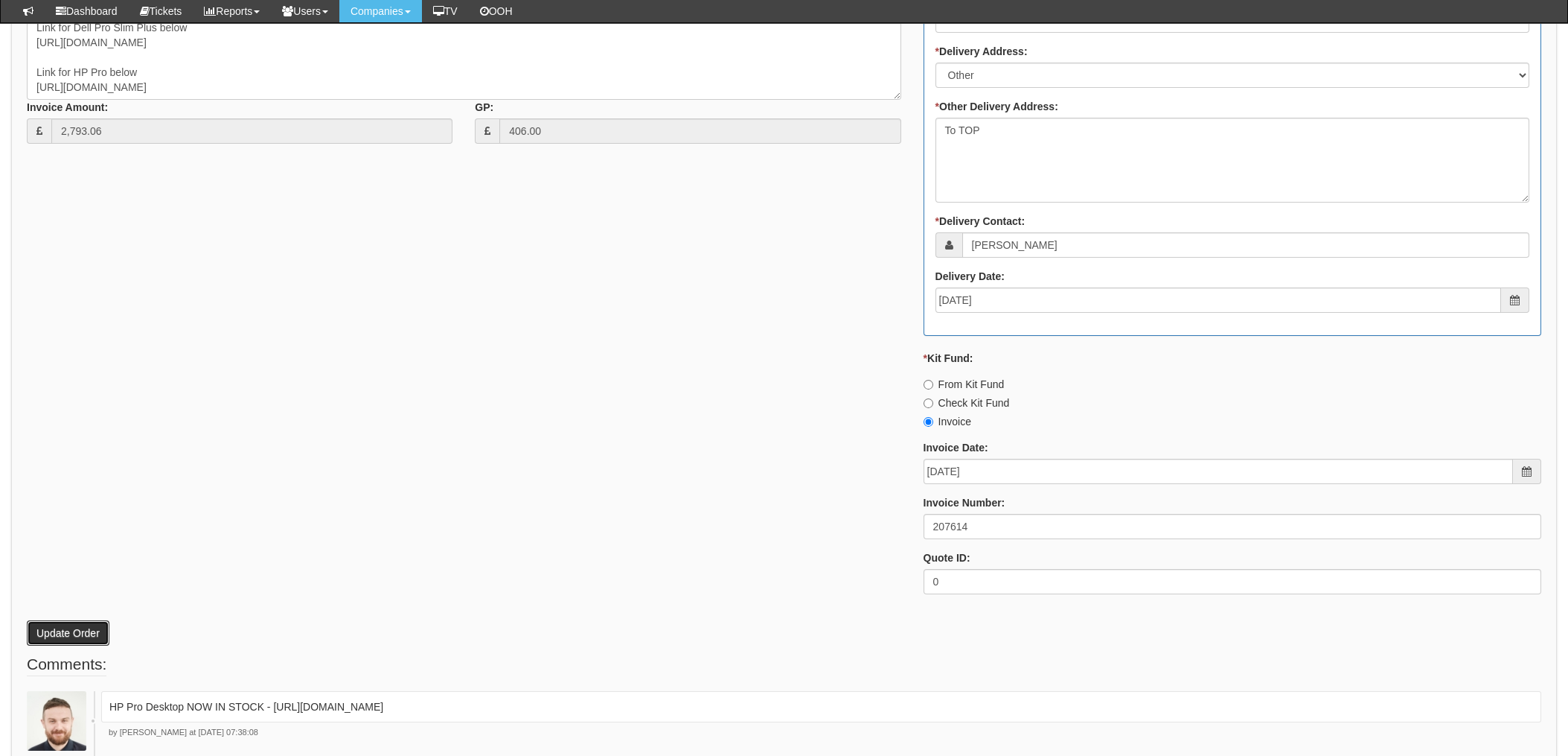
click at [75, 633] on button "Update Order" at bounding box center [68, 633] width 83 height 25
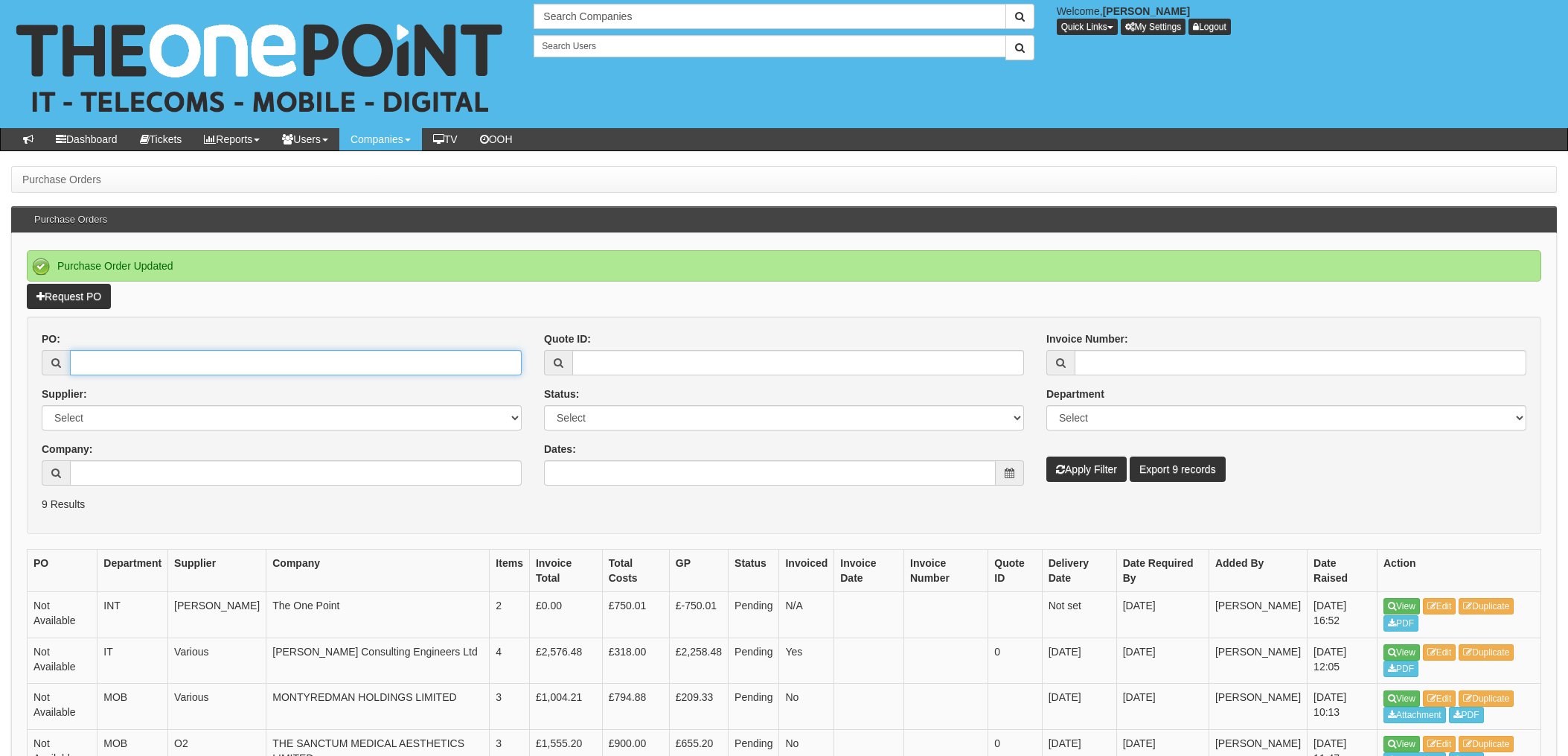
click at [176, 355] on input "PO:" at bounding box center [296, 362] width 452 height 25
type input "19742"
click at [1047, 457] on button "Apply Filter" at bounding box center [1086, 469] width 80 height 25
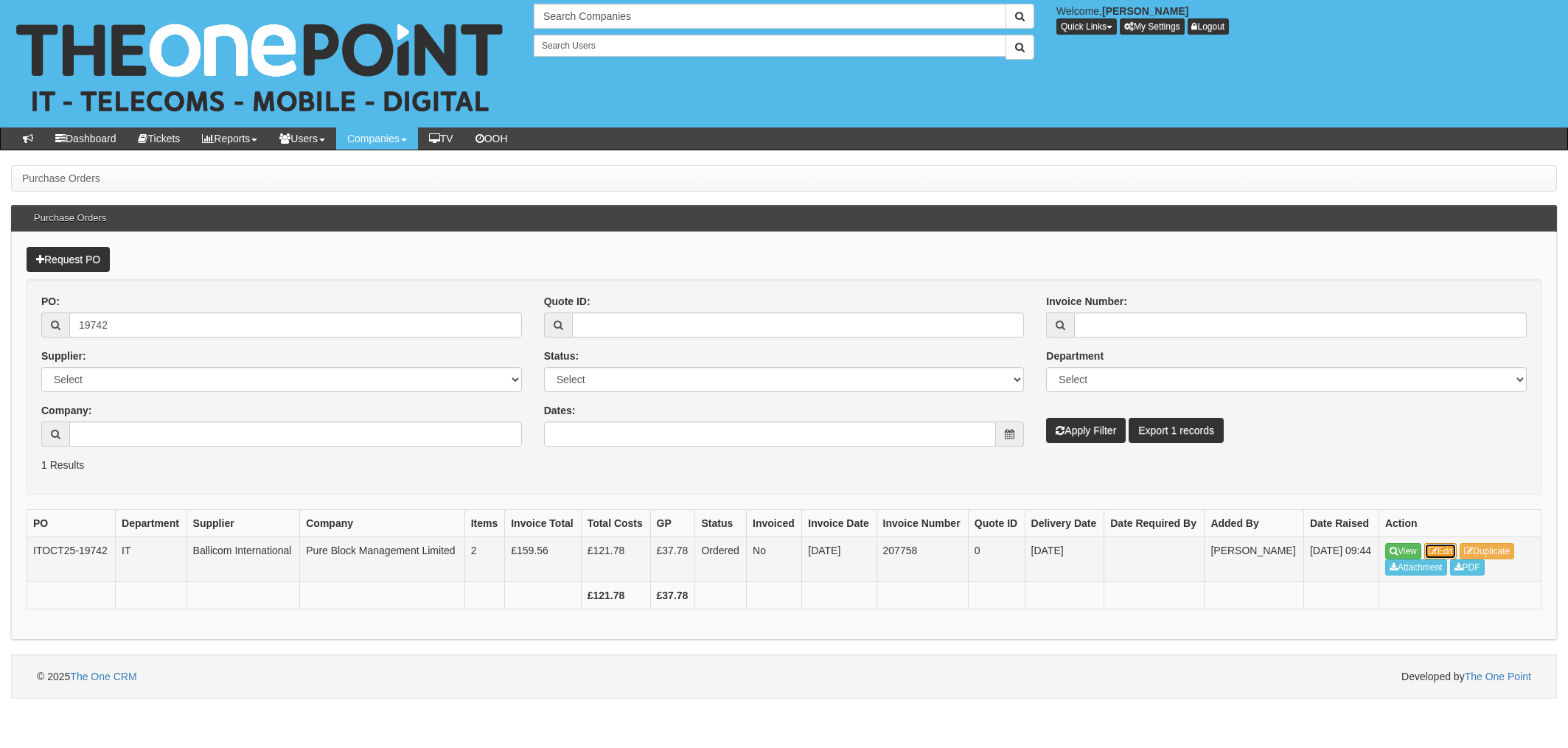
click at [1447, 549] on link "Edit" at bounding box center [1440, 551] width 33 height 16
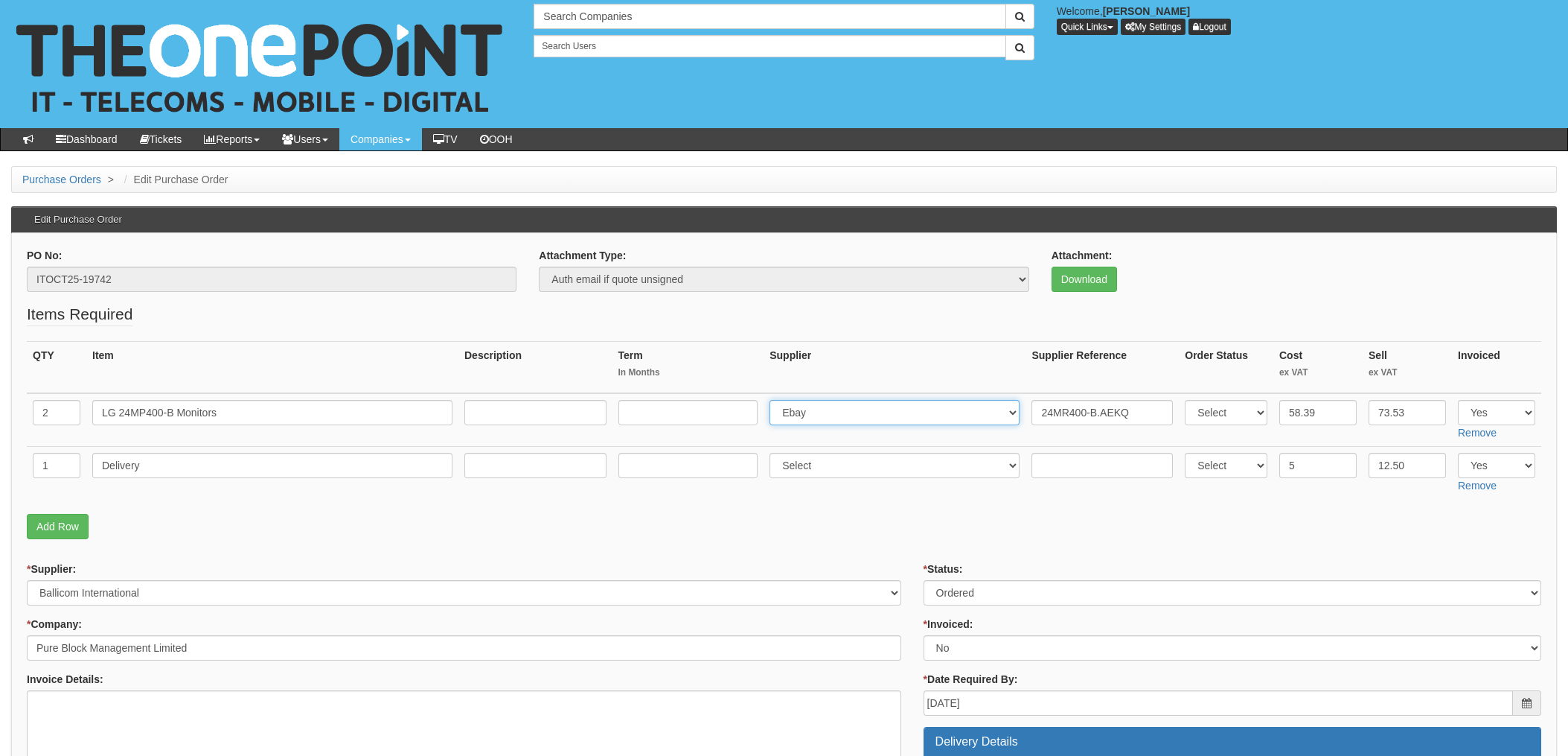
click at [821, 412] on select "Select 123 [DOMAIN_NAME] 1Password 3 4Gon [PERSON_NAME] Electric Ltd Abzorb Acc…" at bounding box center [894, 412] width 250 height 25
select select "291"
click at [774, 400] on select "Select 123 [DOMAIN_NAME] 1Password 3 4Gon [PERSON_NAME] Electric Ltd Abzorb Acc…" at bounding box center [894, 412] width 250 height 25
click at [1037, 411] on input "24MR400-B.AEKQ" at bounding box center [1102, 412] width 141 height 25
paste input "[PHONE_NUMBER]"
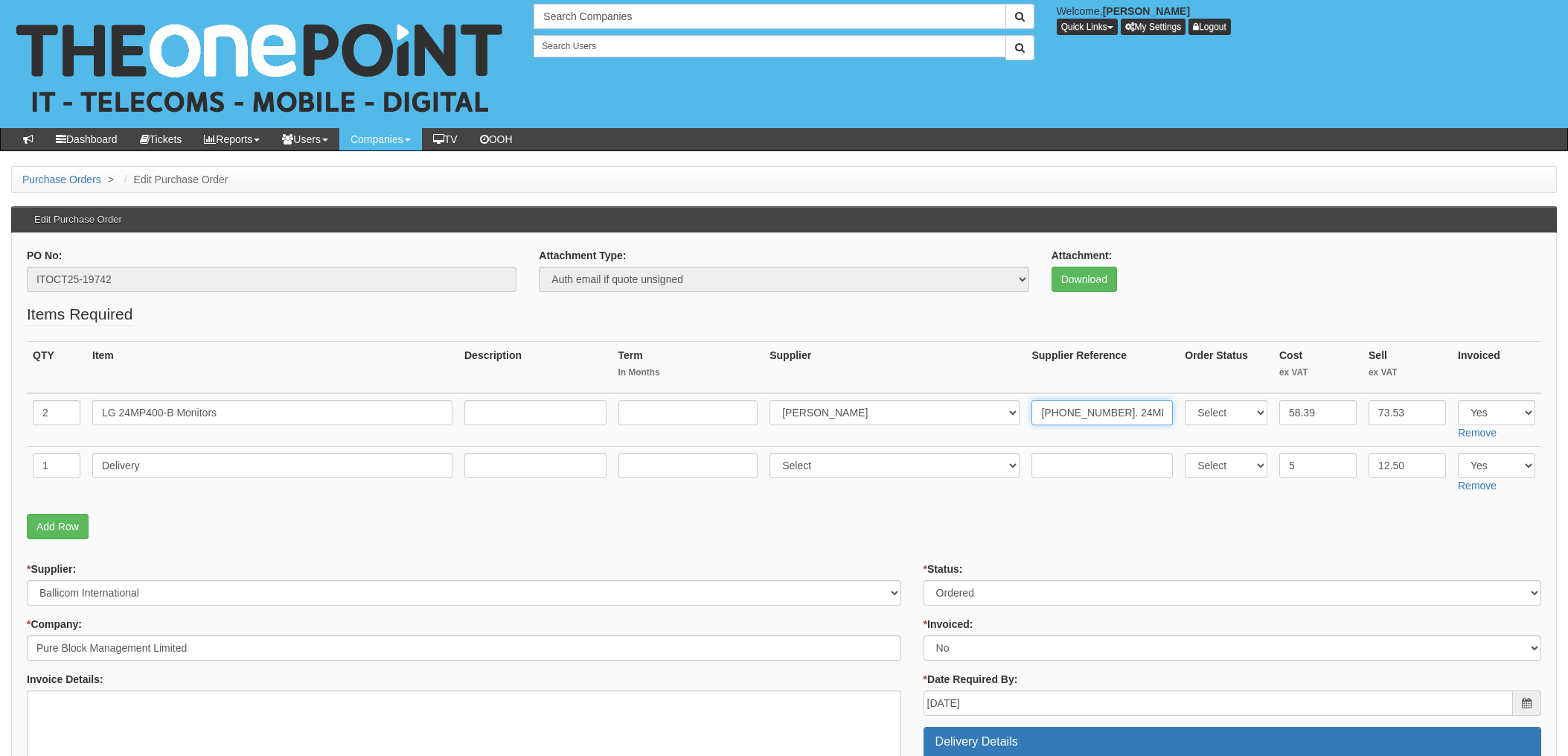
type input "[PHONE_NUMBER]. 24MR400-B.AEKQ"
click at [1079, 462] on input "text" at bounding box center [1102, 465] width 141 height 25
paste input "20-59194-11"
type input "20-59194-11"
click at [856, 470] on select "Select 123 REG.co.uk 1Password 3 4Gon AA Jones Electric Ltd Abzorb Access Group…" at bounding box center [894, 465] width 250 height 25
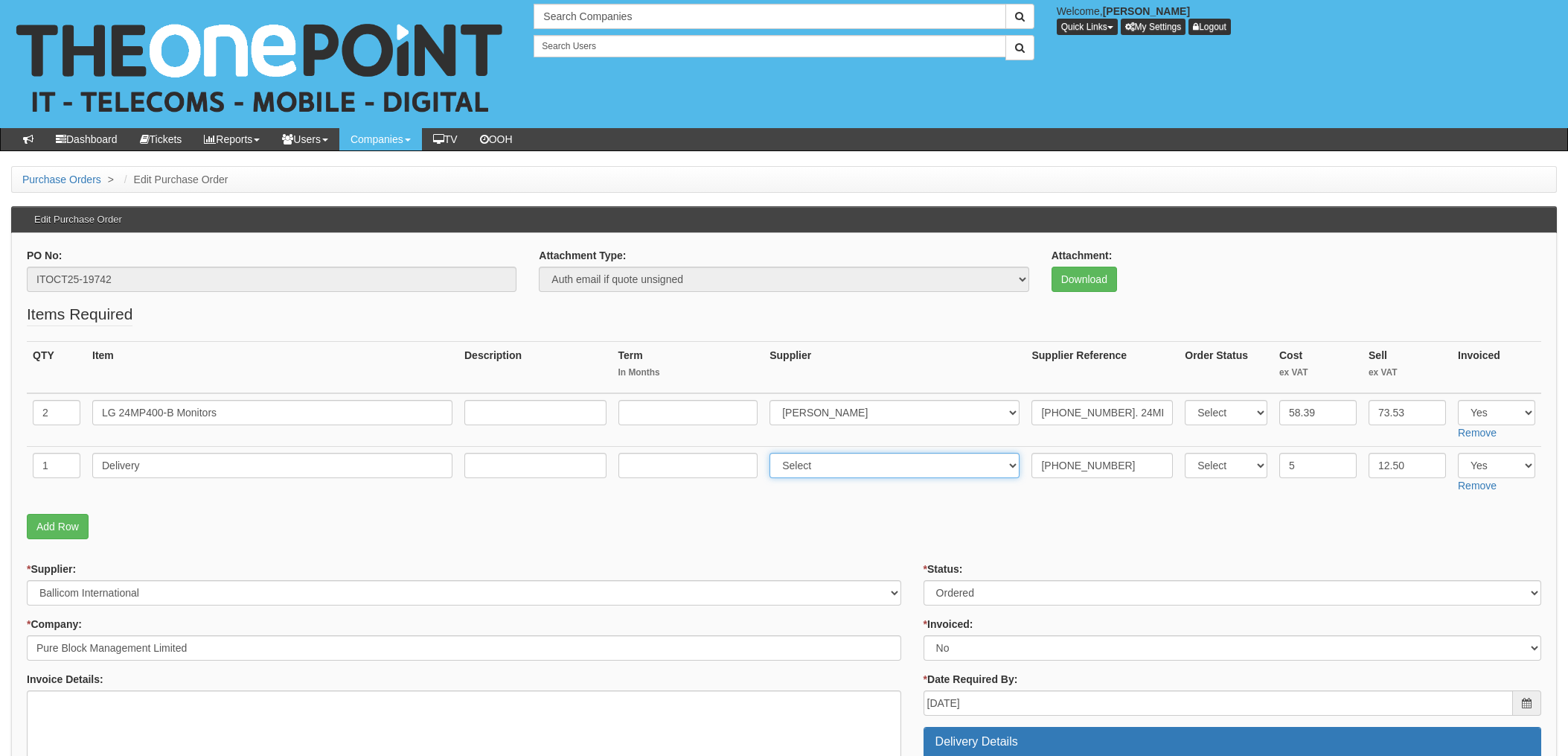
select select "291"
click at [774, 453] on select "Select 123 REG.co.uk 1Password 3 4Gon AA Jones Electric Ltd Abzorb Access Group…" at bounding box center [894, 465] width 250 height 25
click at [972, 597] on select "Select Approved Completed Delivered Invoiced Ordered Ordered to site Part Order…" at bounding box center [1233, 593] width 618 height 25
select select "4"
click at [924, 580] on select "Select Approved Completed Delivered Invoiced Ordered Ordered to site Part Order…" at bounding box center [1233, 593] width 618 height 25
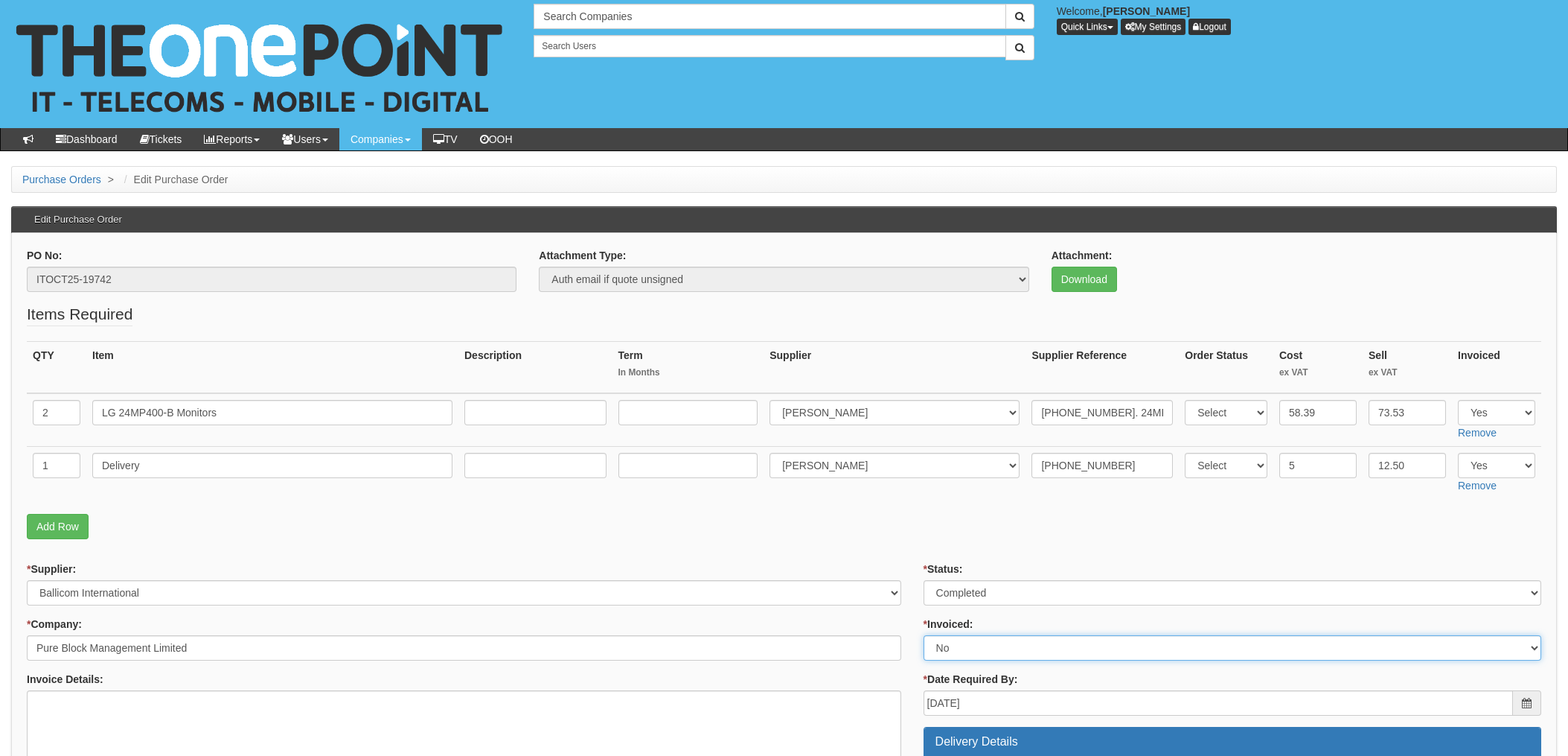
click at [952, 651] on select "Select Yes No N/A STB (part of order)" at bounding box center [1233, 648] width 618 height 25
select select "1"
click at [924, 636] on select "Select Yes No N/A STB (part of order)" at bounding box center [1233, 648] width 618 height 25
click at [883, 522] on p "Add Row" at bounding box center [784, 526] width 1515 height 25
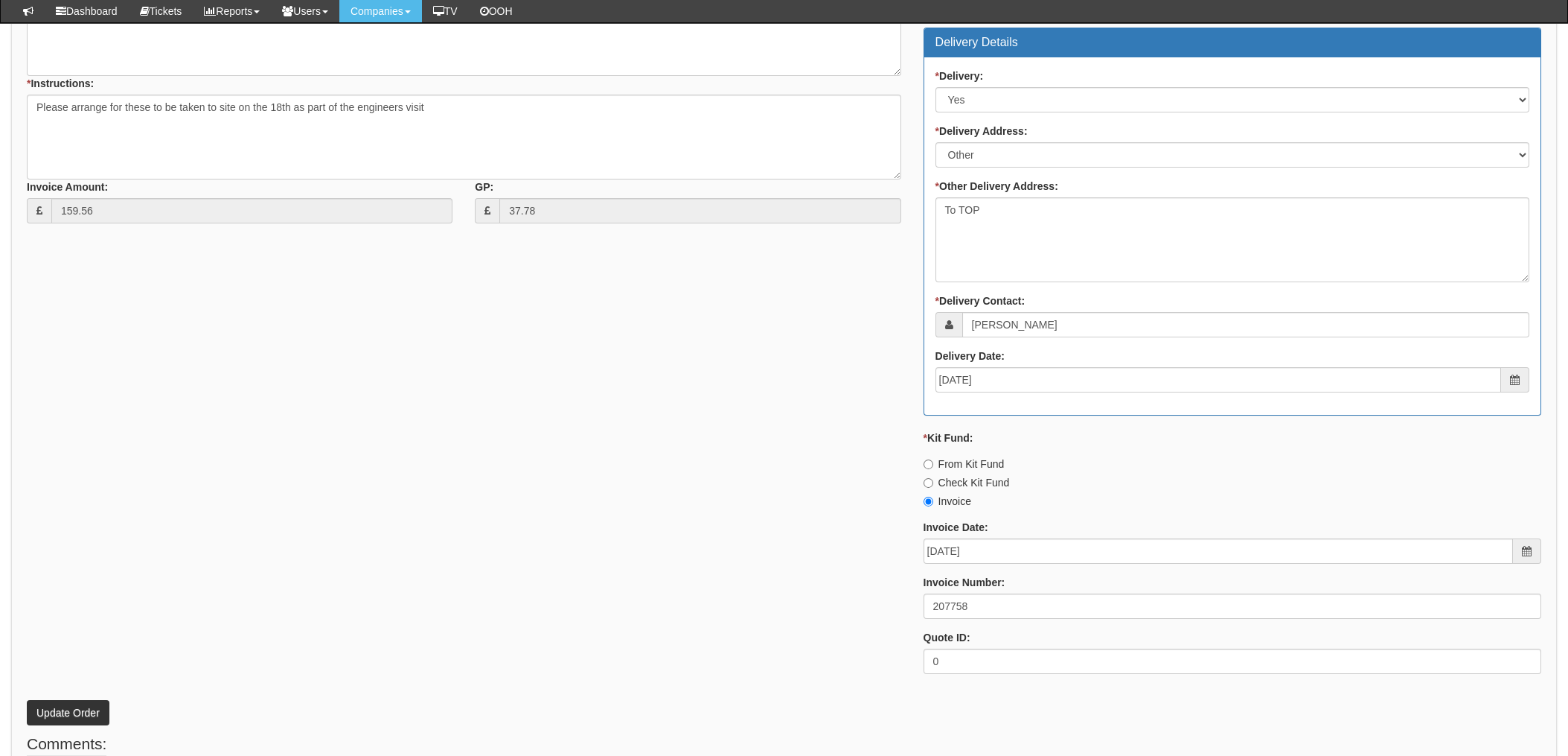
scroll to position [695, 0]
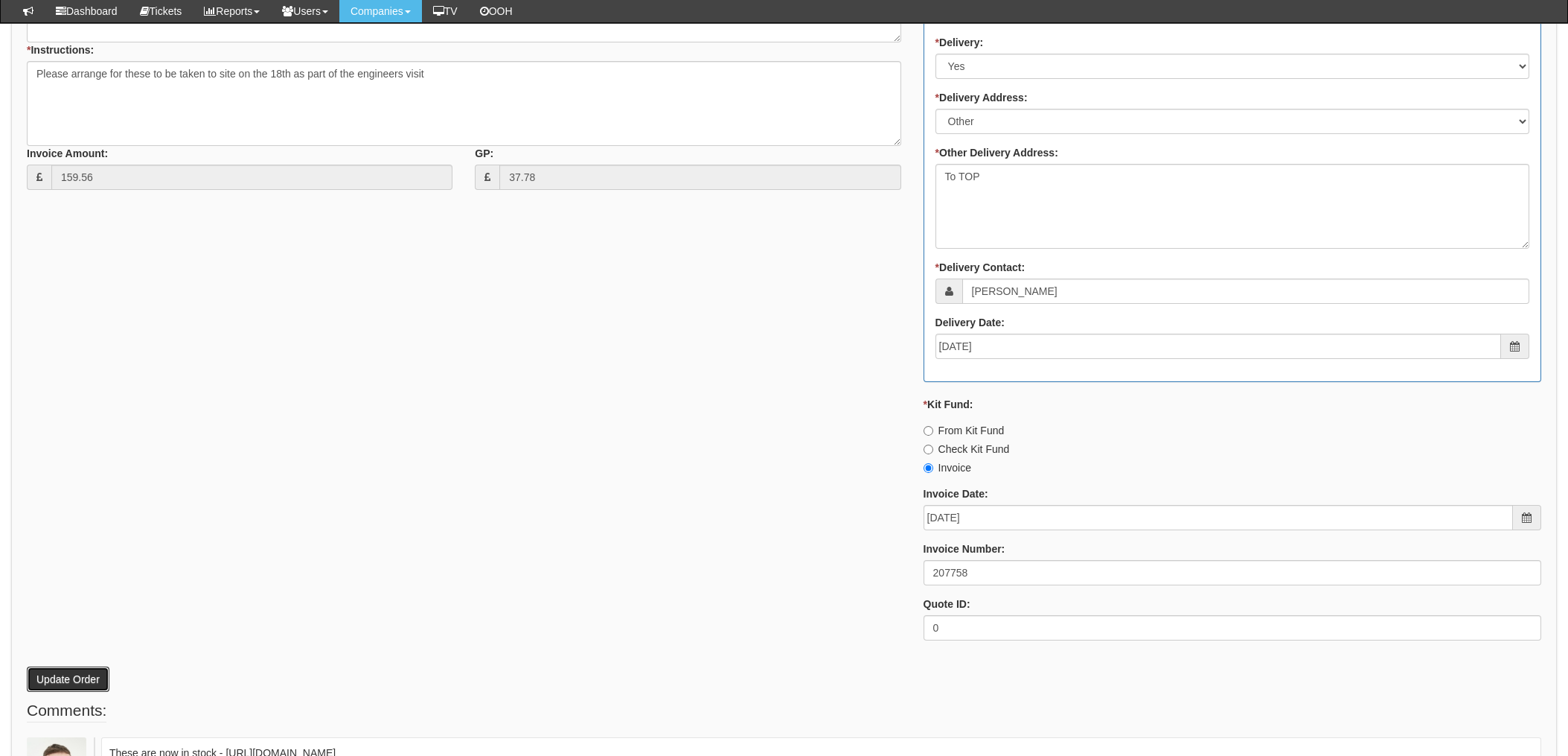
click at [60, 672] on button "Update Order" at bounding box center [68, 679] width 83 height 25
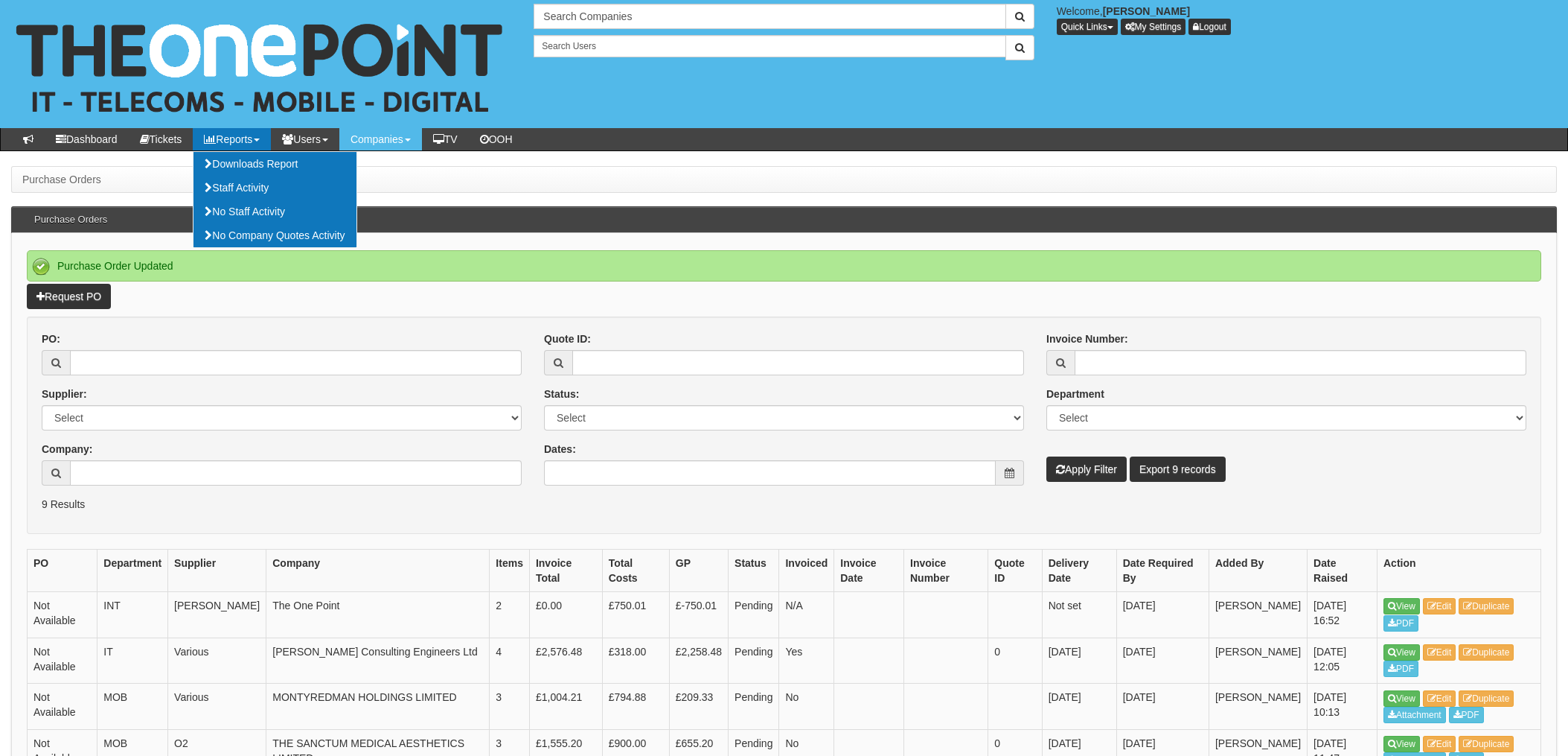
click at [114, 387] on div "Supplier: Select 123 REG.co.uk 1Password 3 4Gon AA Jones Electric Ltd Abzorb Ac…" at bounding box center [281, 408] width 480 height 44
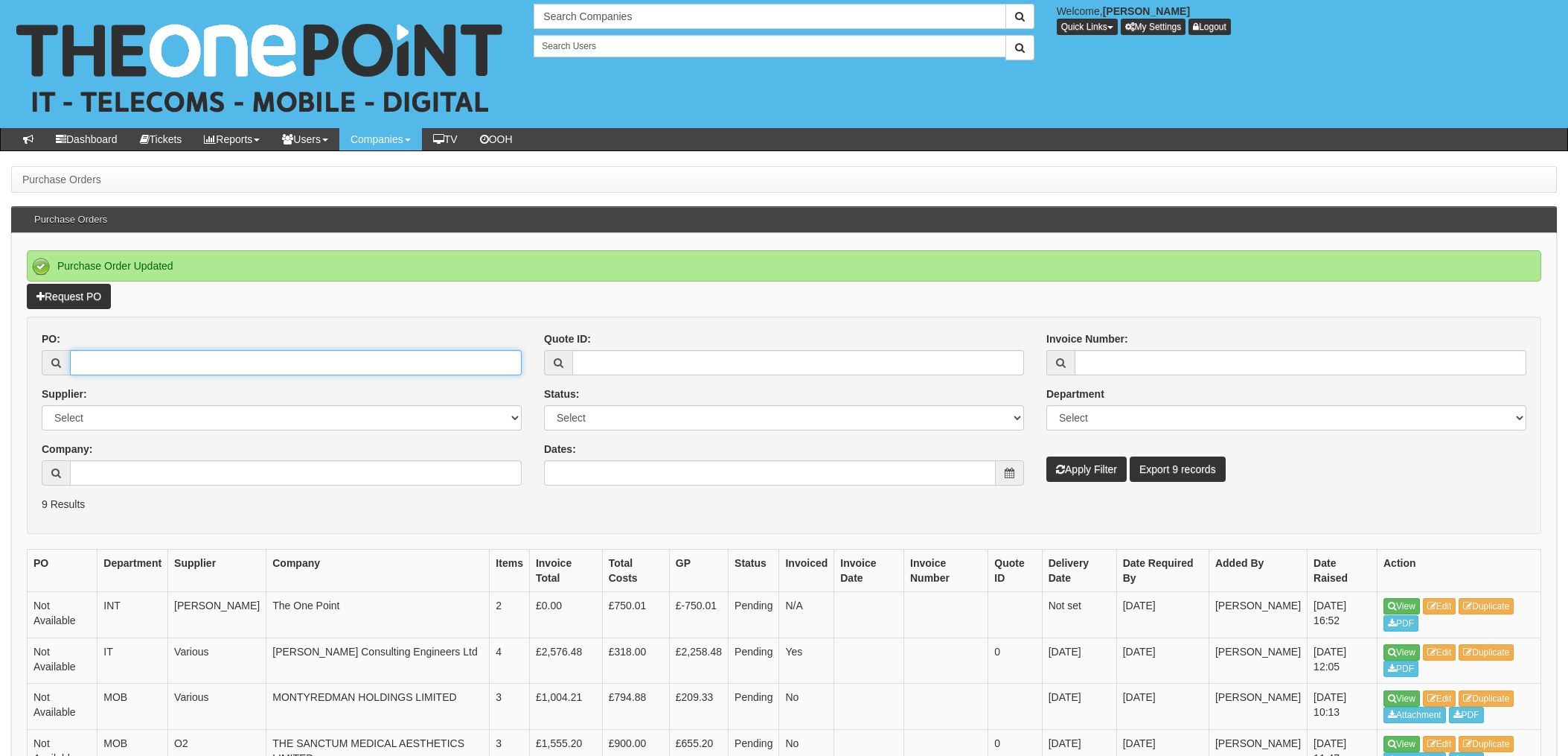
click at [121, 361] on input "PO:" at bounding box center [296, 362] width 452 height 25
type input "19743"
click at [1047, 457] on button "Apply Filter" at bounding box center [1086, 469] width 80 height 25
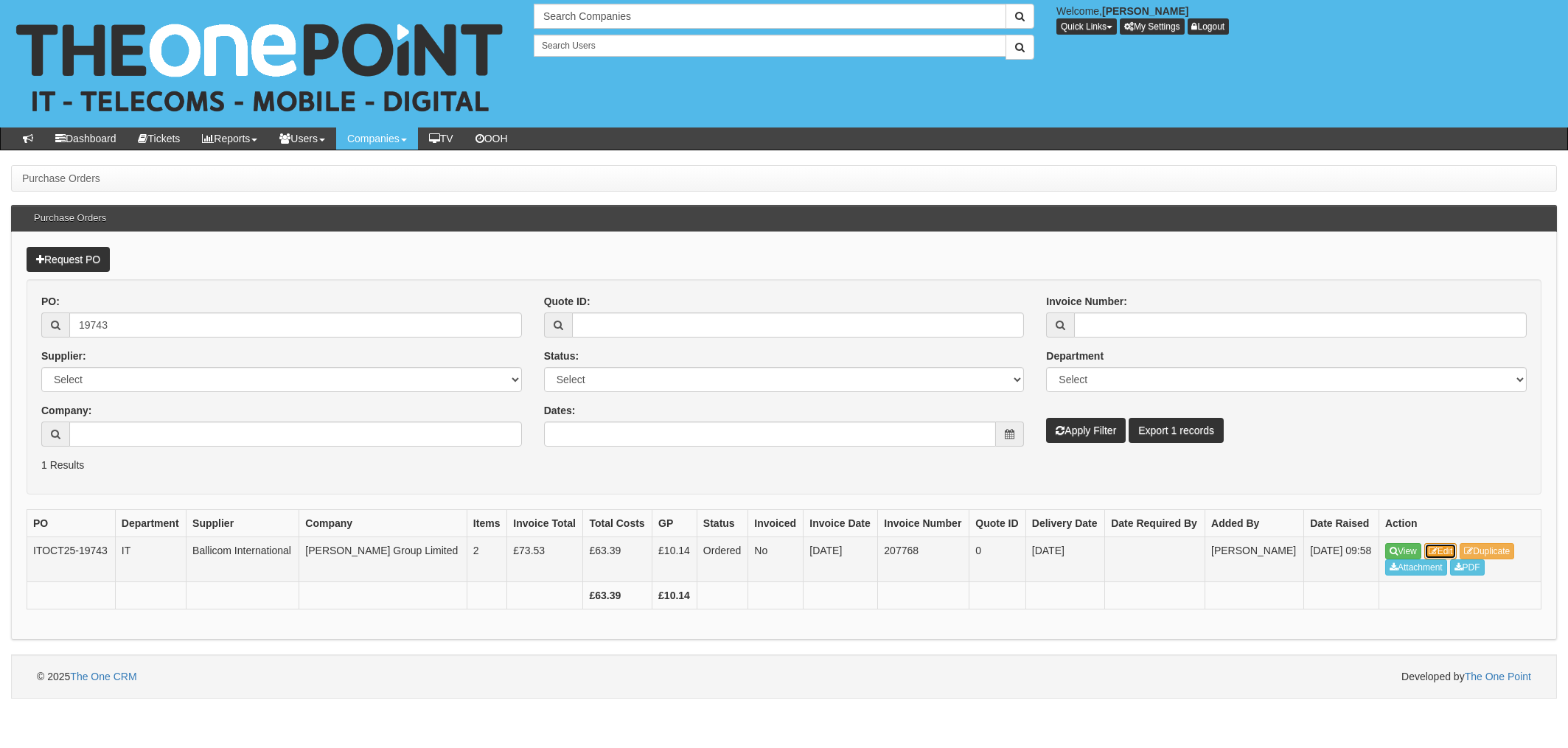
click at [1444, 547] on link "Edit" at bounding box center [1440, 551] width 33 height 16
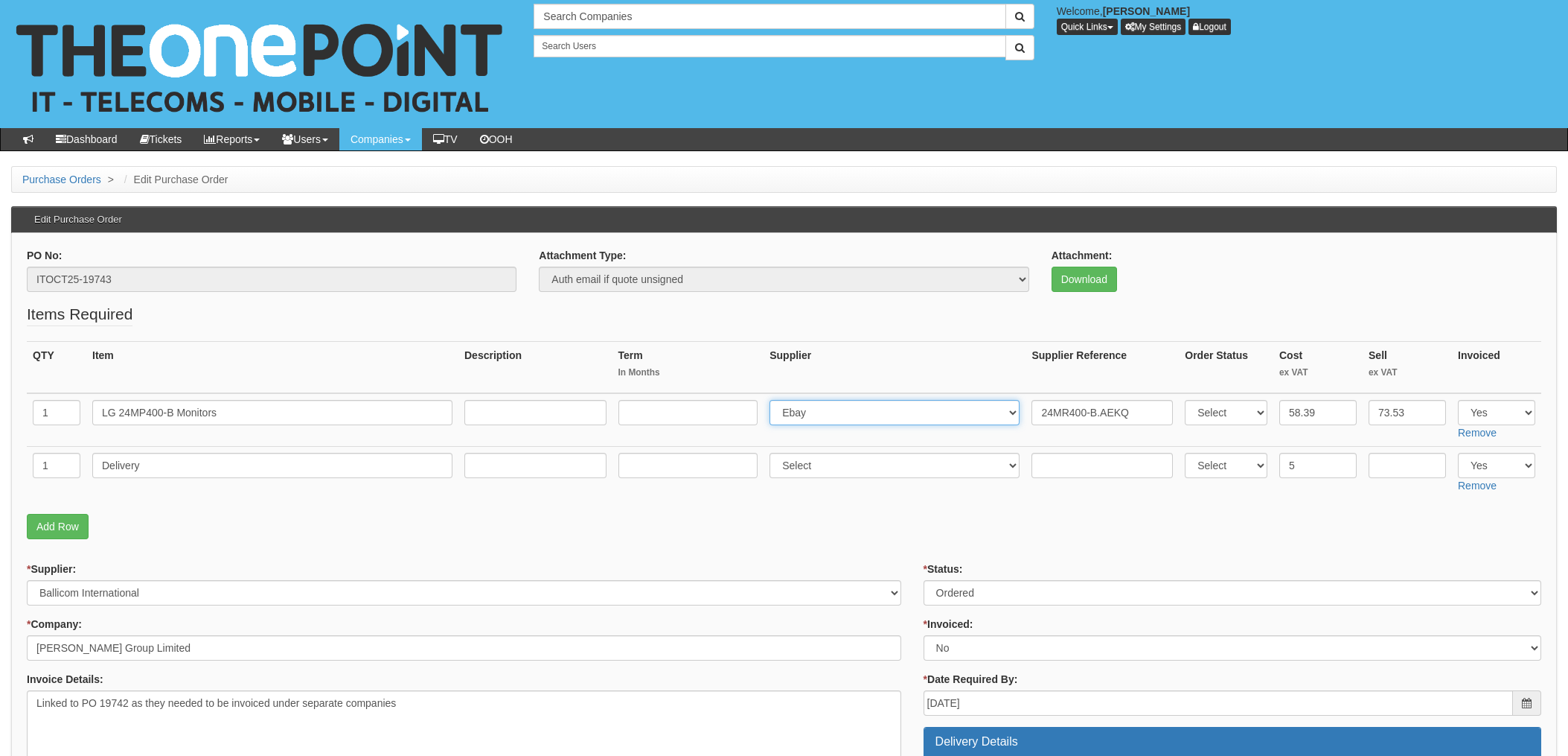
click at [853, 415] on select "Select 123 REG.co.uk 1Password 3 4Gon AA Jones Electric Ltd Abzorb Access Group…" at bounding box center [894, 412] width 250 height 25
select select "291"
click at [774, 400] on select "Select 123 REG.co.uk 1Password 3 4Gon AA Jones Electric Ltd Abzorb Access Group…" at bounding box center [894, 412] width 250 height 25
click at [1032, 408] on input "24MR400-B.AEKQ" at bounding box center [1102, 412] width 141 height 25
paste input "20-59194-11"
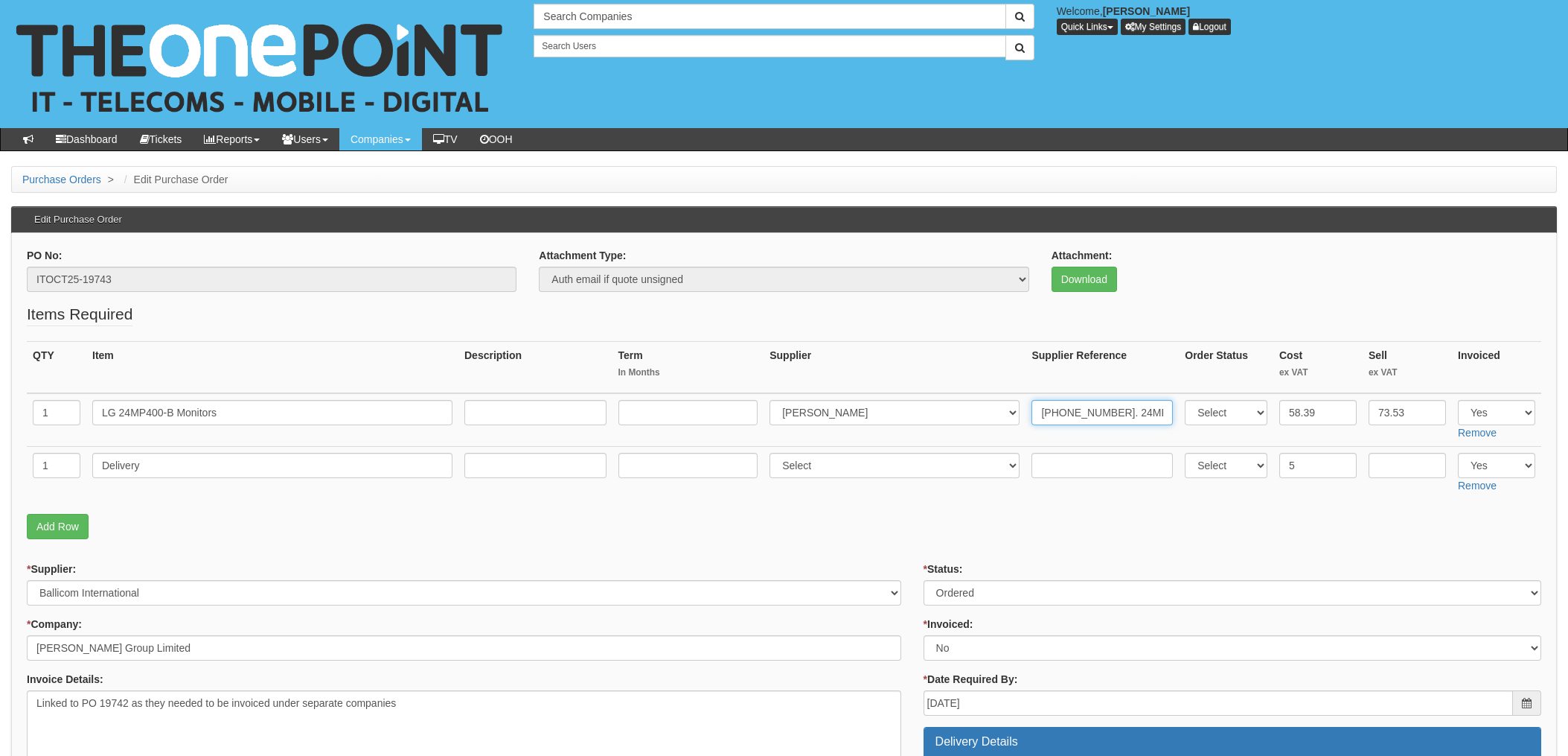
type input "20-59194-11. 24MR400-B.AEKQ"
click at [1064, 462] on input "text" at bounding box center [1102, 465] width 141 height 25
paste input "20-59194-11"
type input "20-59194-11"
click at [849, 461] on select "Select 123 REG.co.uk 1Password 3 4Gon AA Jones Electric Ltd Abzorb Access Group…" at bounding box center [894, 465] width 250 height 25
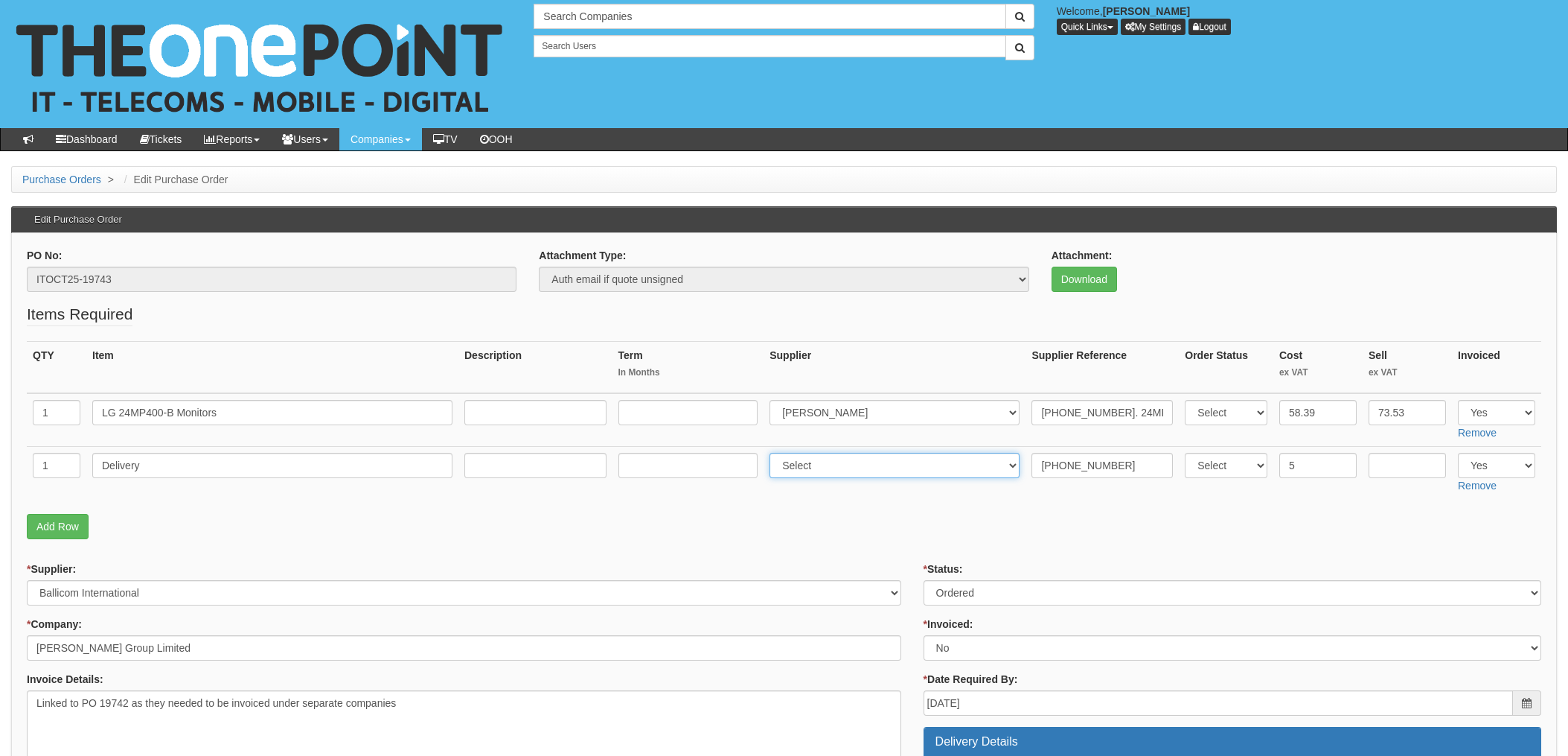
select select "291"
click at [774, 453] on select "Select 123 REG.co.uk 1Password 3 4Gon AA Jones Electric Ltd Abzorb Access Group…" at bounding box center [894, 465] width 250 height 25
click at [909, 528] on p "Add Row" at bounding box center [784, 526] width 1515 height 25
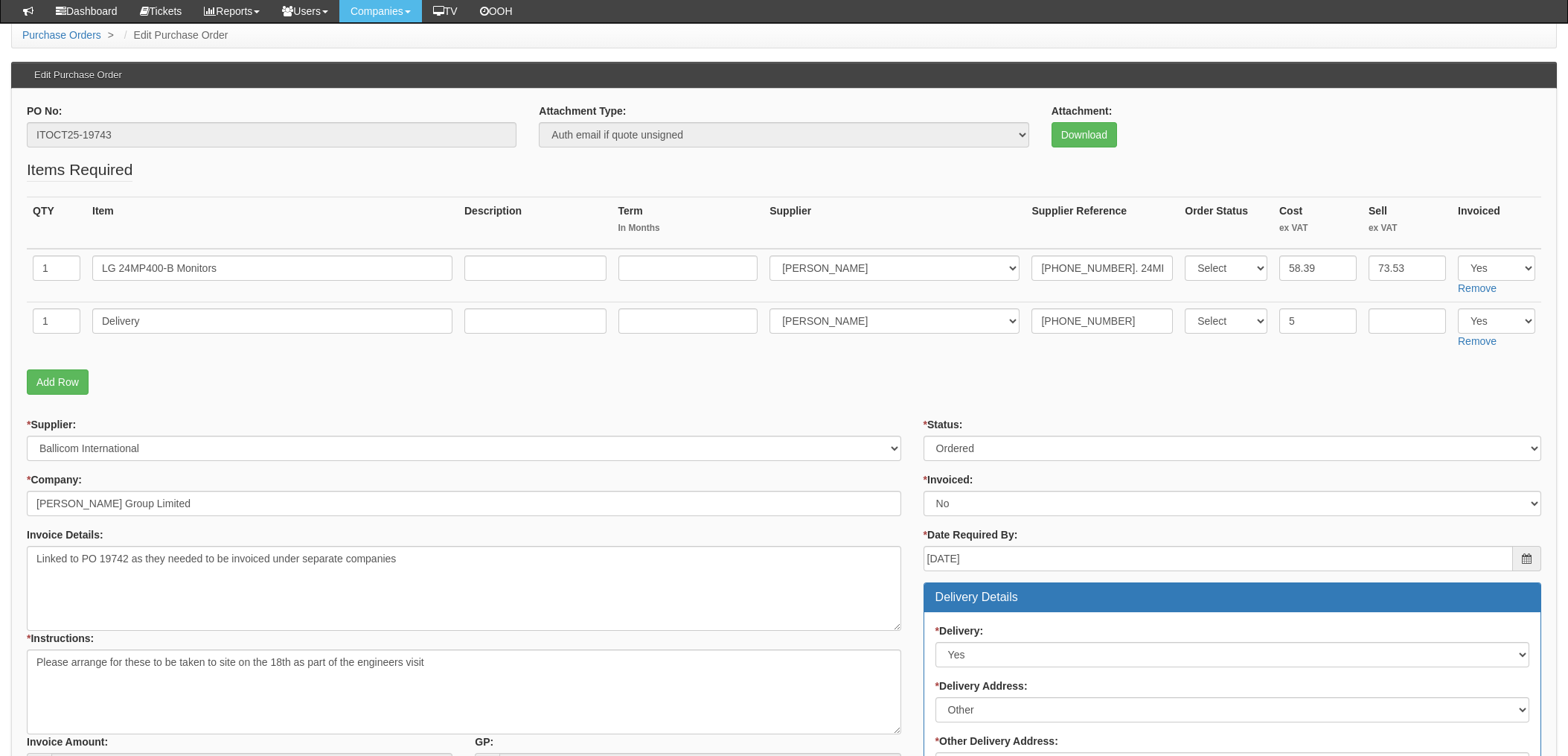
scroll to position [99, 0]
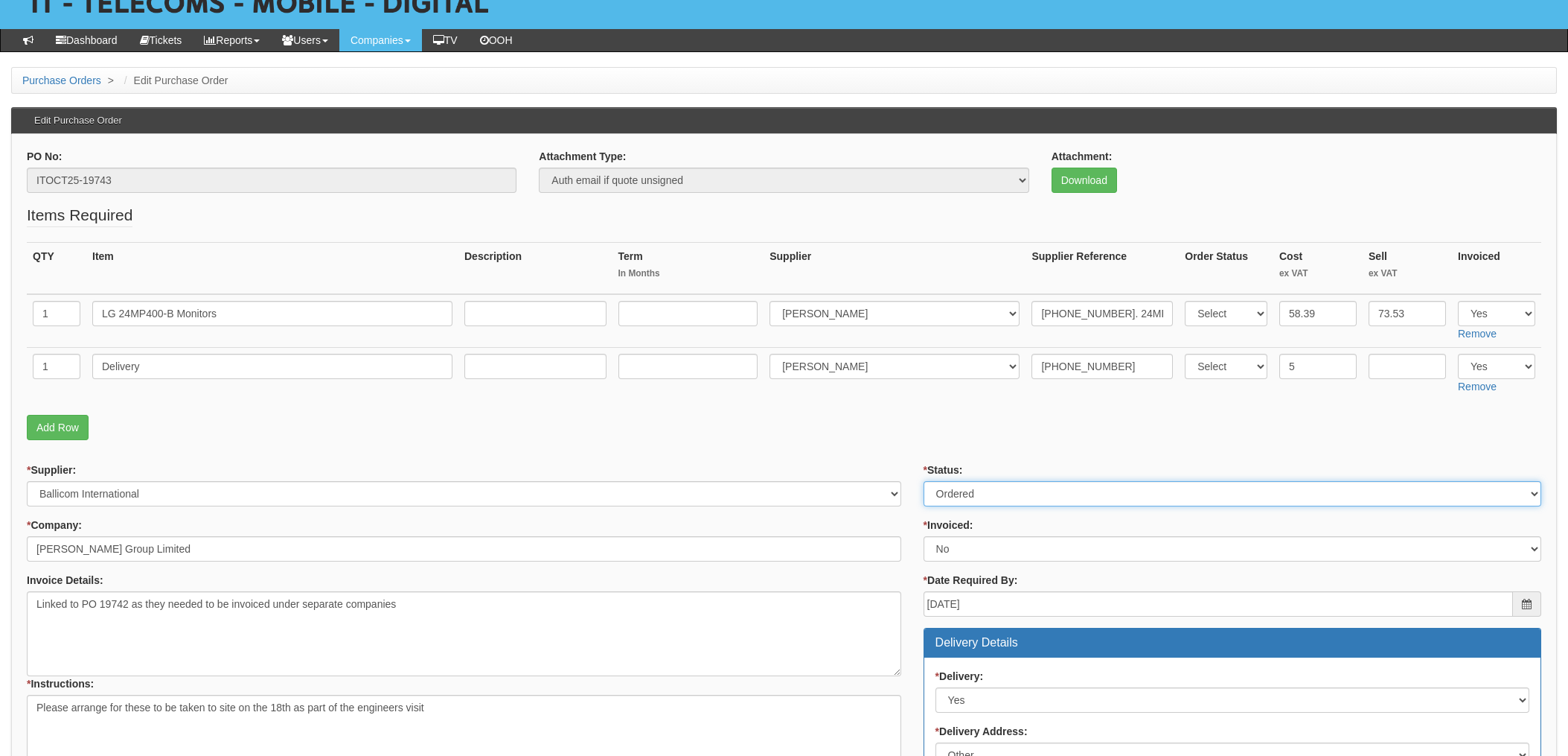
click at [974, 491] on select "Select Approved Completed Delivered Invoiced Ordered Ordered to site Part Order…" at bounding box center [1233, 494] width 618 height 25
select select "4"
click at [924, 481] on select "Select Approved Completed Delivered Invoiced Ordered Ordered to site Part Order…" at bounding box center [1233, 494] width 618 height 25
click at [970, 558] on select "Select Yes No N/A STB (part of order)" at bounding box center [1233, 549] width 618 height 25
select select "1"
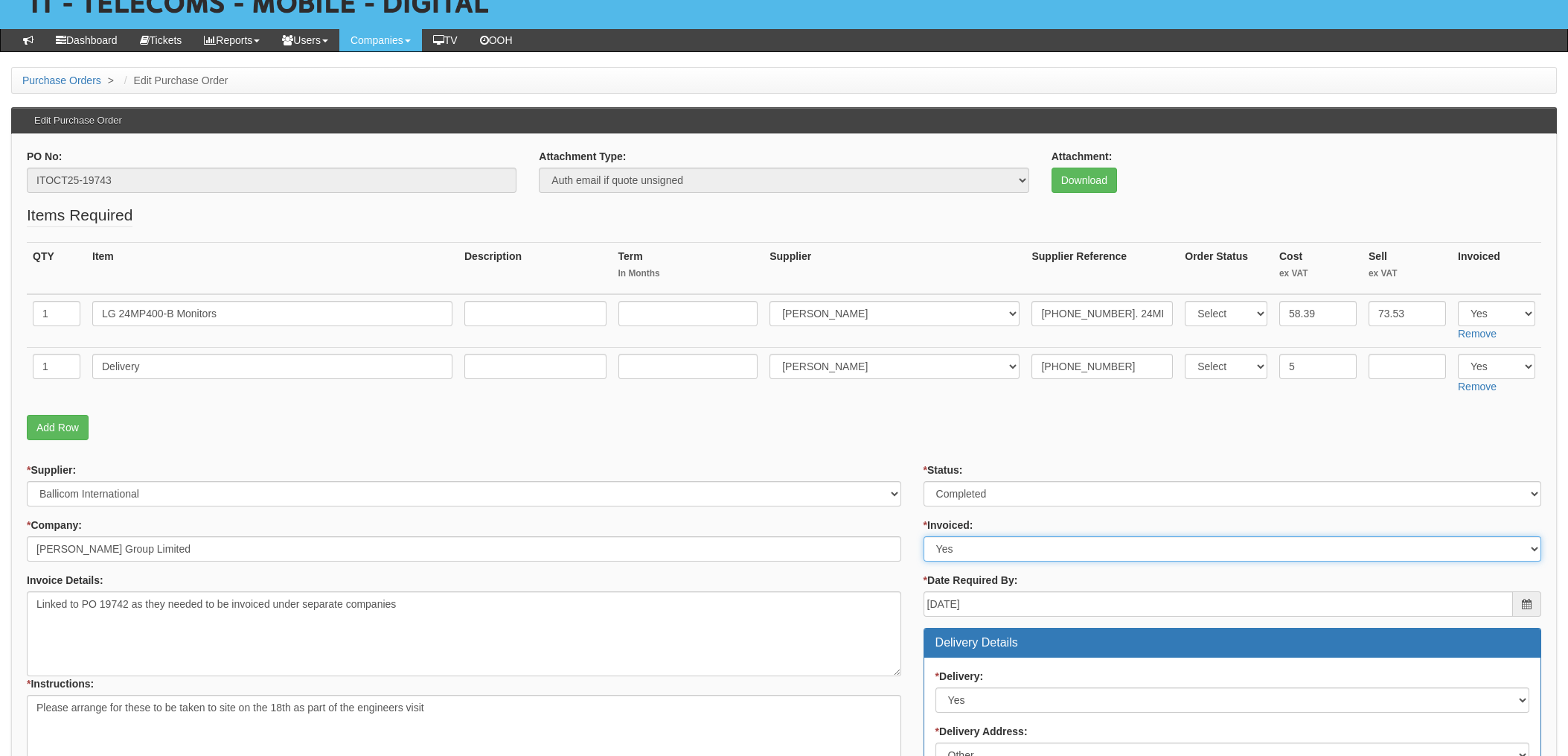
click at [924, 537] on select "Select Yes No N/A STB (part of order)" at bounding box center [1233, 549] width 618 height 25
click at [887, 449] on form "PO No: ITOCT25-19743 Attachment Type: Select Signed Quote Auth email if quote u…" at bounding box center [784, 737] width 1515 height 1177
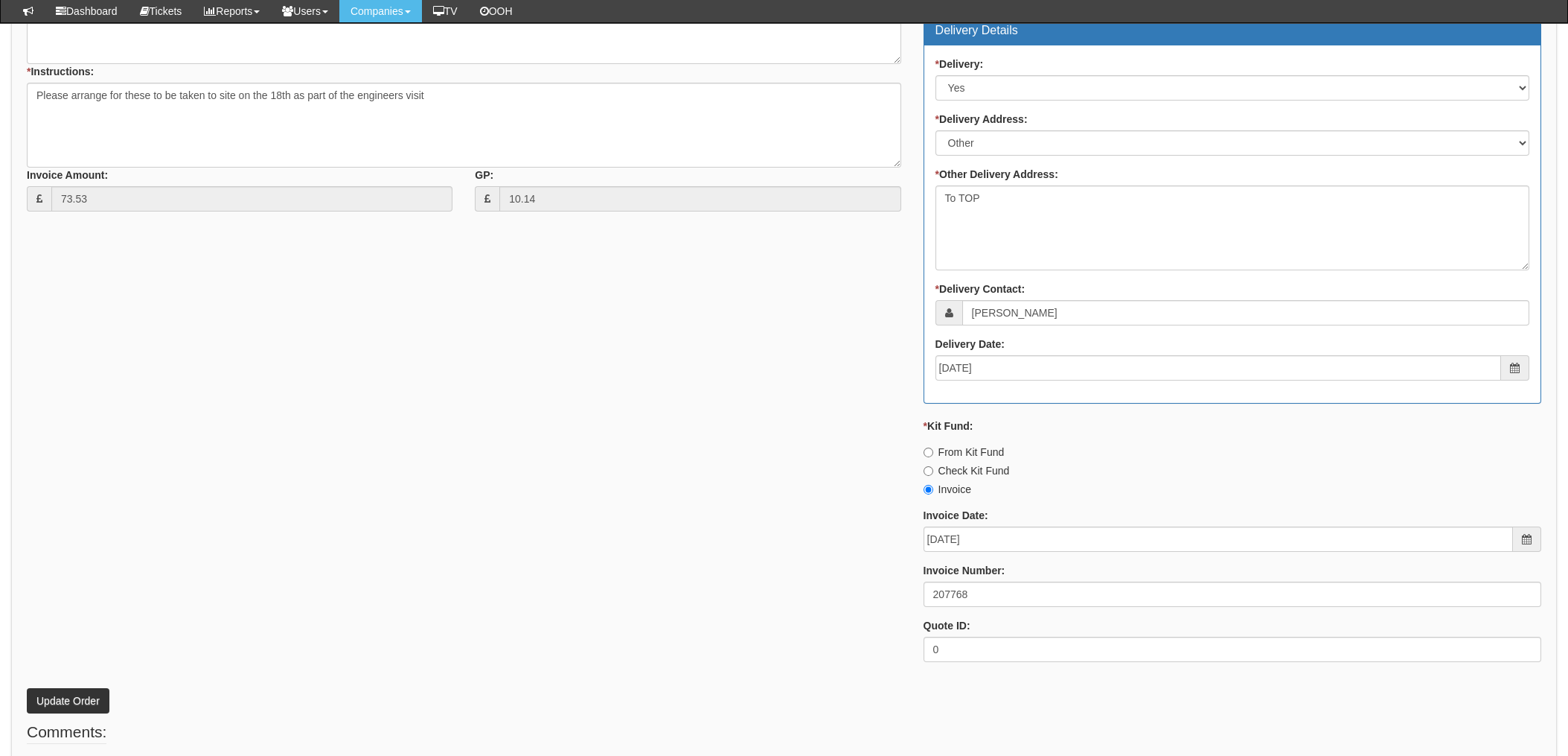
scroll to position [794, 0]
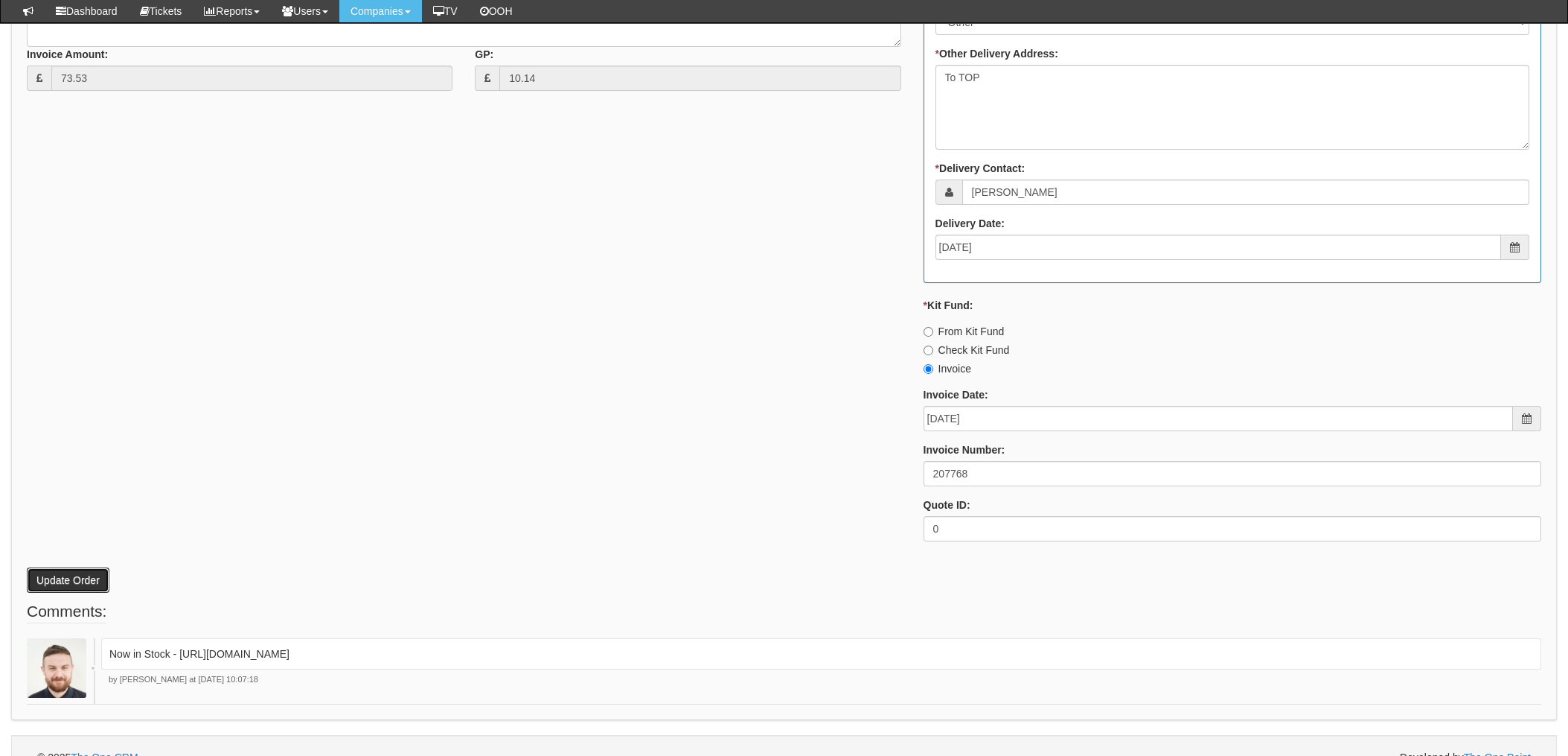
click at [66, 587] on button "Update Order" at bounding box center [68, 580] width 83 height 25
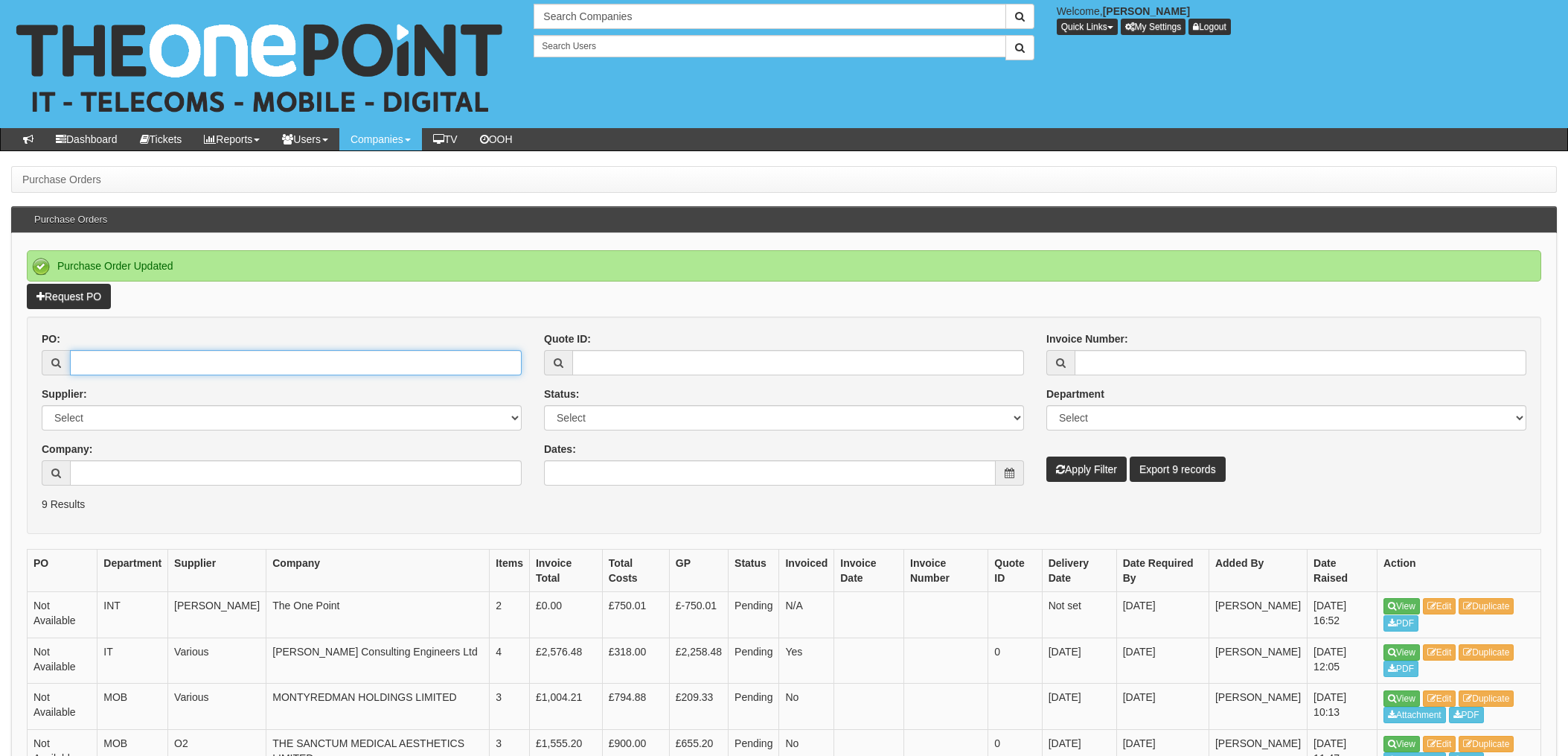
click at [133, 361] on input "PO:" at bounding box center [296, 362] width 452 height 25
type input "19496"
click at [1047, 457] on button "Apply Filter" at bounding box center [1086, 469] width 80 height 25
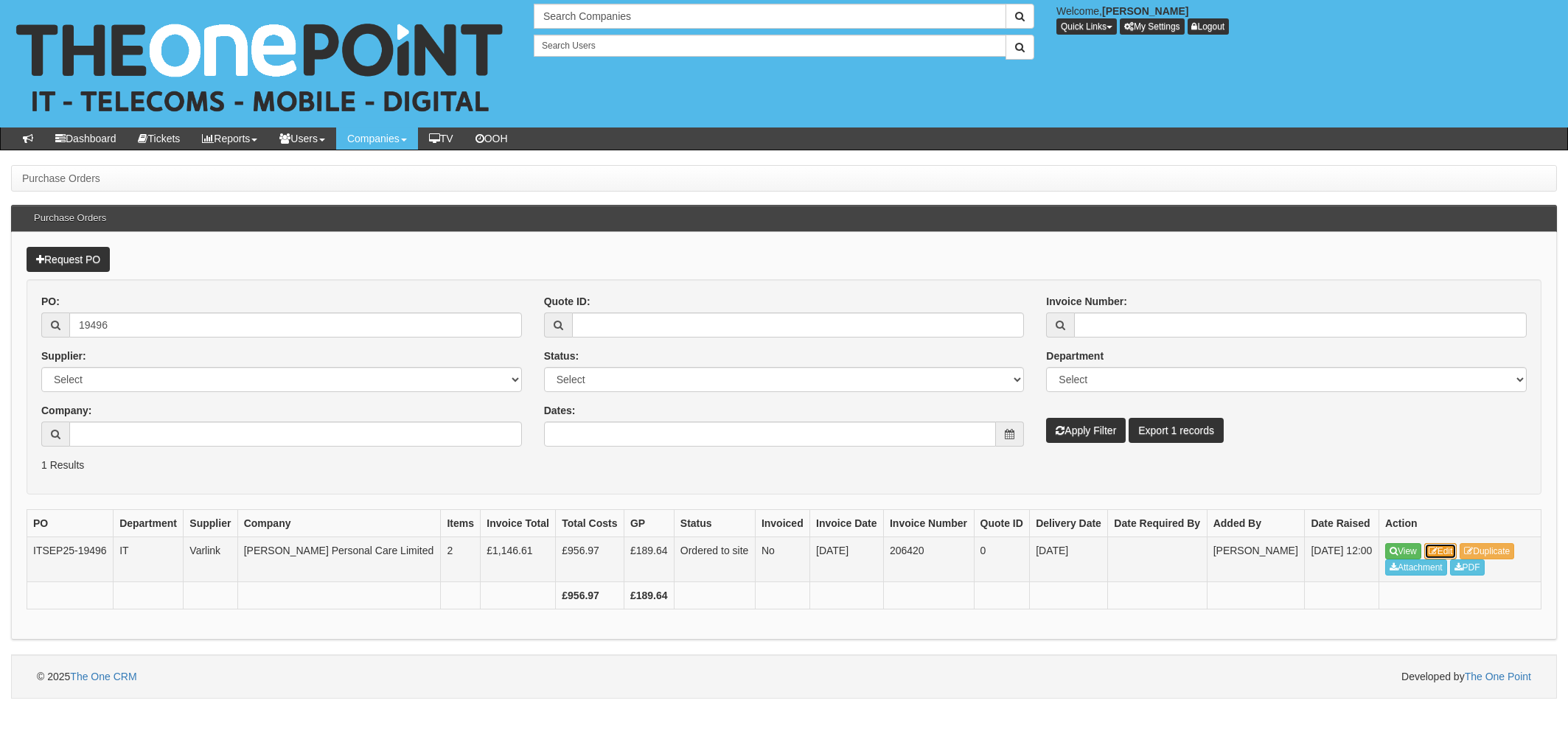
click at [1447, 549] on link "Edit" at bounding box center [1440, 551] width 33 height 16
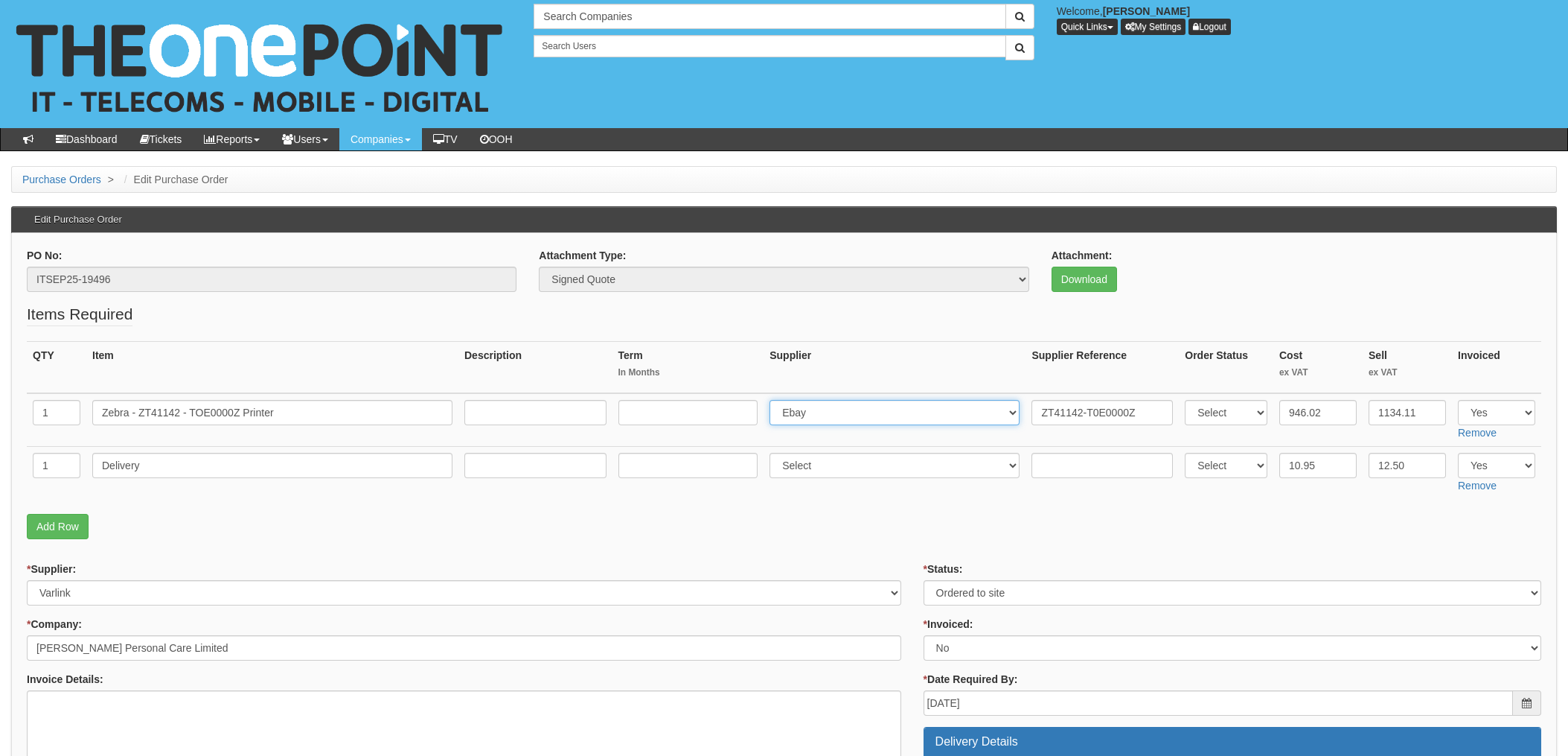
click at [816, 418] on select "Select 123 REG.co.uk 1Password 3 4Gon AA Jones Electric Ltd Abzorb Access Group…" at bounding box center [894, 412] width 250 height 25
select select "322"
click at [774, 400] on select "Select 123 REG.co.uk 1Password 3 4Gon AA Jones Electric Ltd Abzorb Access Group…" at bounding box center [894, 412] width 250 height 25
click at [1033, 409] on input "ZT41142-T0E0000Z" at bounding box center [1102, 412] width 141 height 25
paste input "INV-015937"
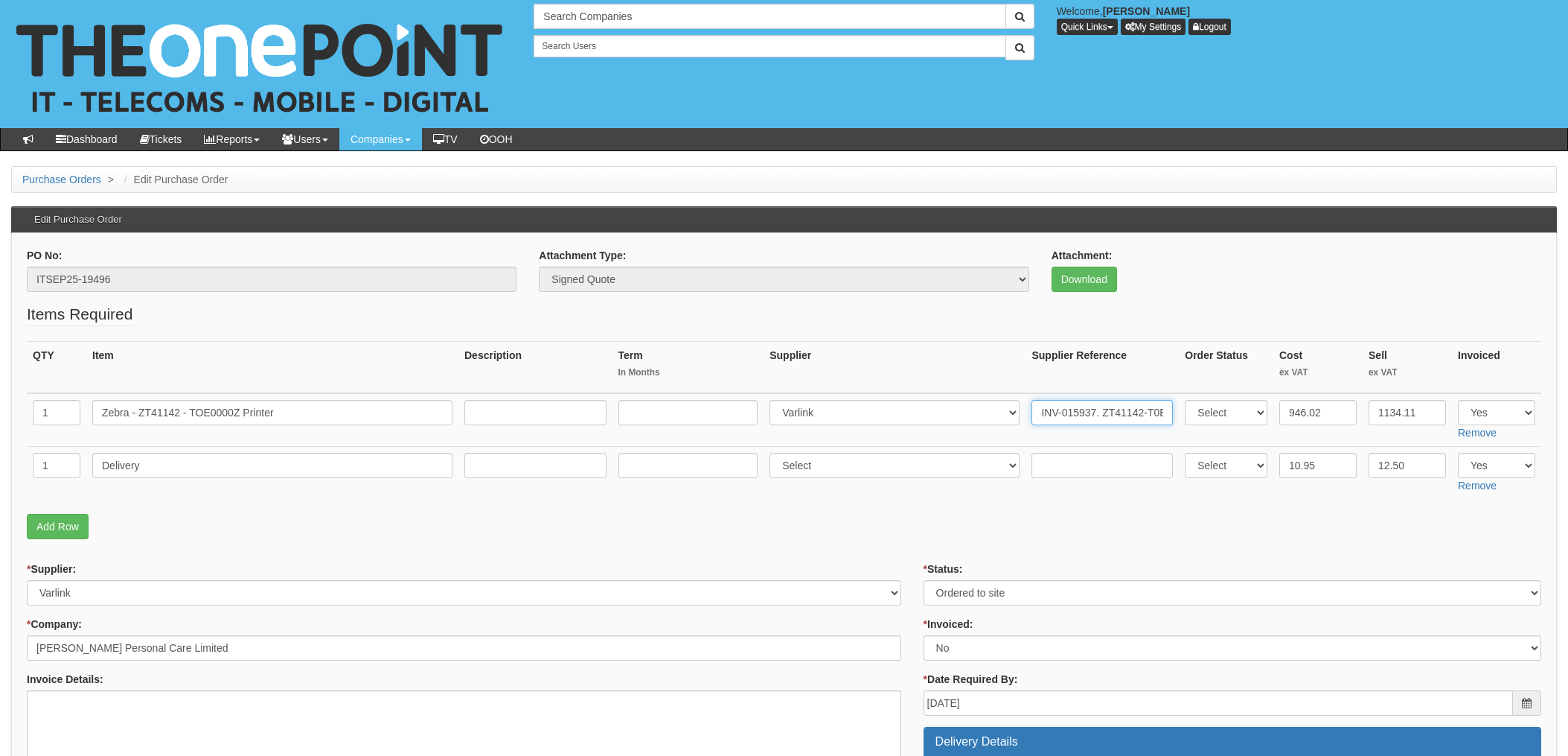
type input "INV-015937. ZT41142-T0E0000Z"
drag, startPoint x: 1060, startPoint y: 463, endPoint x: 1051, endPoint y: 458, distance: 10.3
click at [1059, 463] on input "text" at bounding box center [1102, 465] width 141 height 25
paste input "INV-015937"
type input "INV-015937"
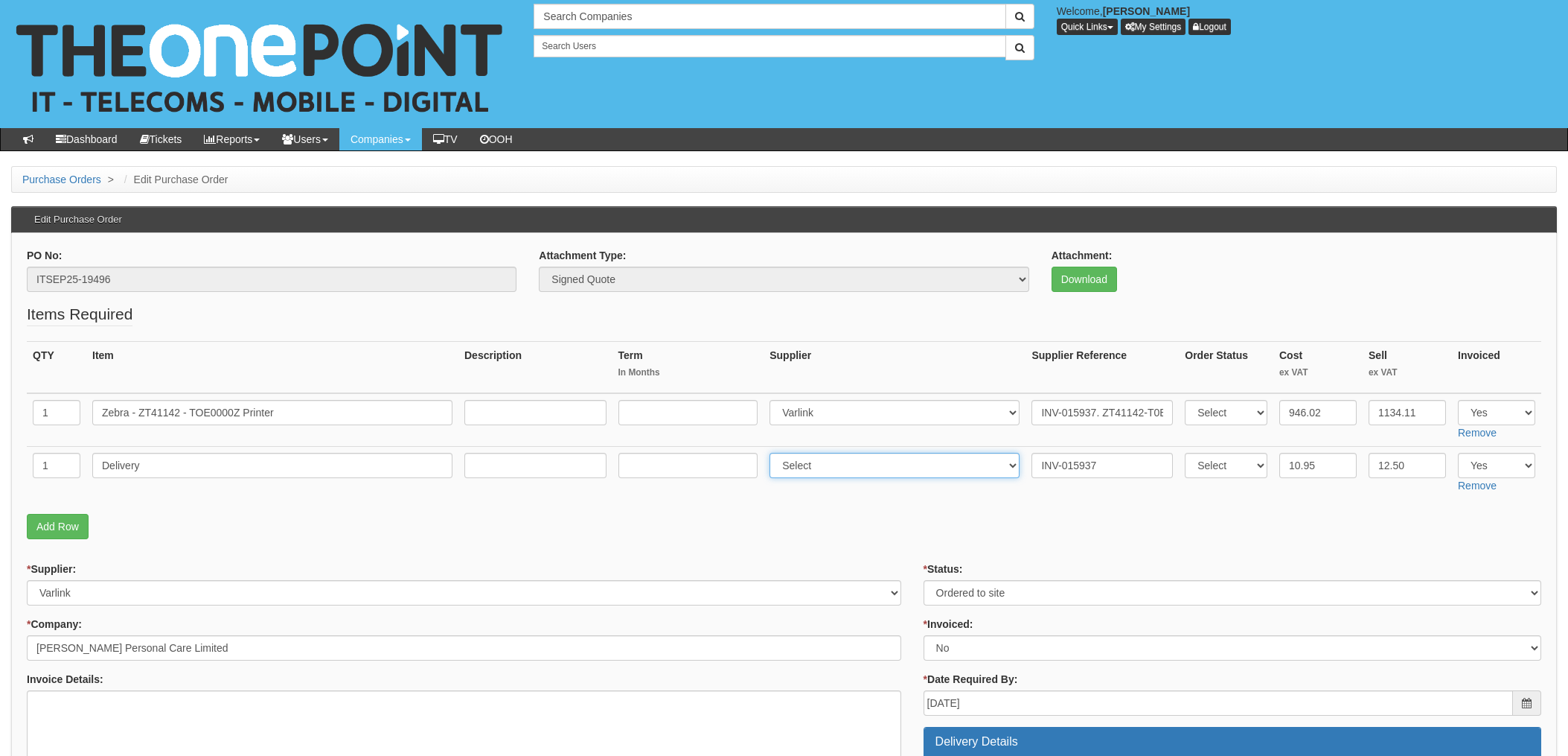
click at [815, 462] on select "Select 123 REG.co.uk 1Password 3 4Gon AA Jones Electric Ltd Abzorb Access Group…" at bounding box center [894, 465] width 250 height 25
select select "322"
click at [774, 453] on select "Select 123 REG.co.uk 1Password 3 4Gon AA Jones Electric Ltd Abzorb Access Group…" at bounding box center [894, 465] width 250 height 25
click at [750, 483] on td at bounding box center [688, 473] width 152 height 53
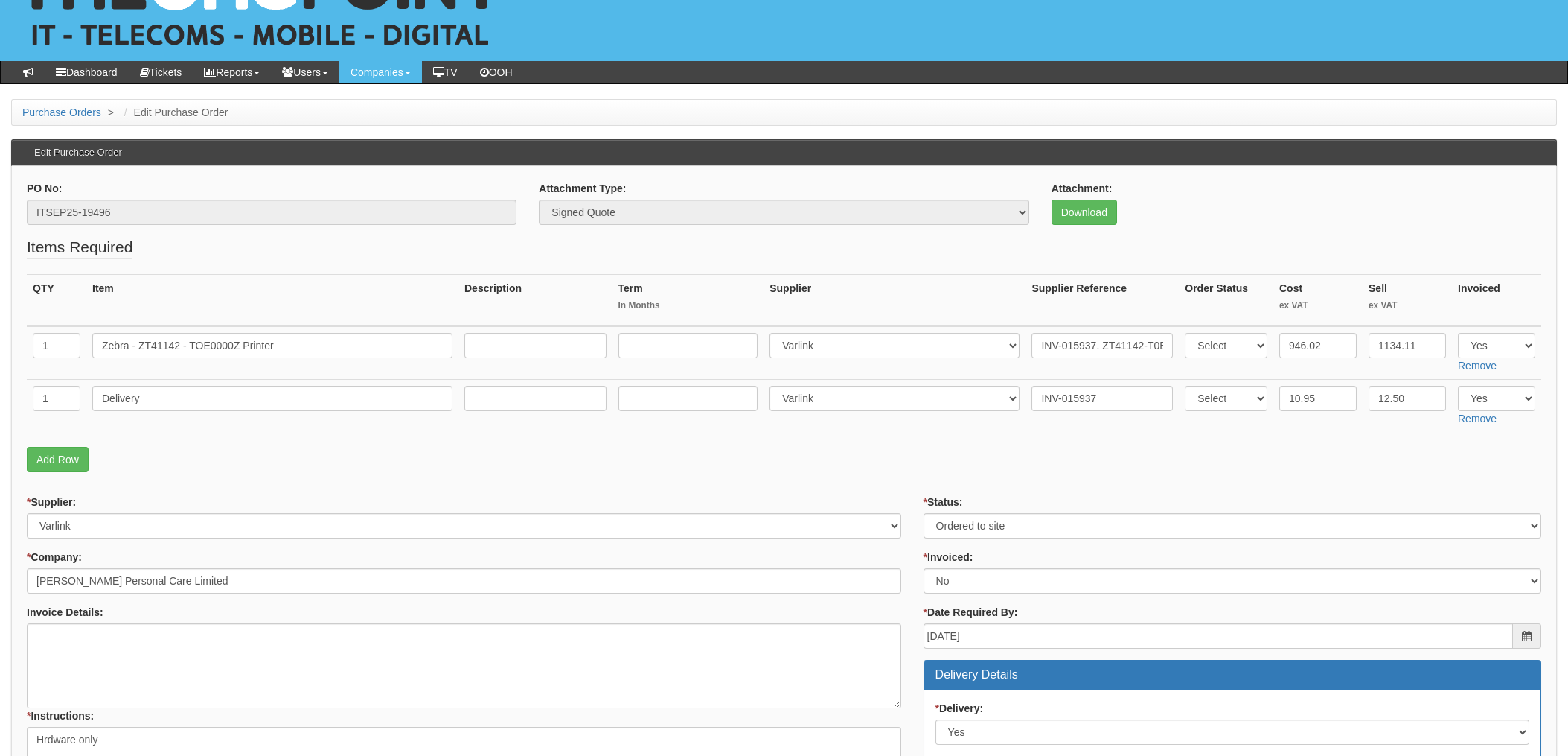
scroll to position [99, 0]
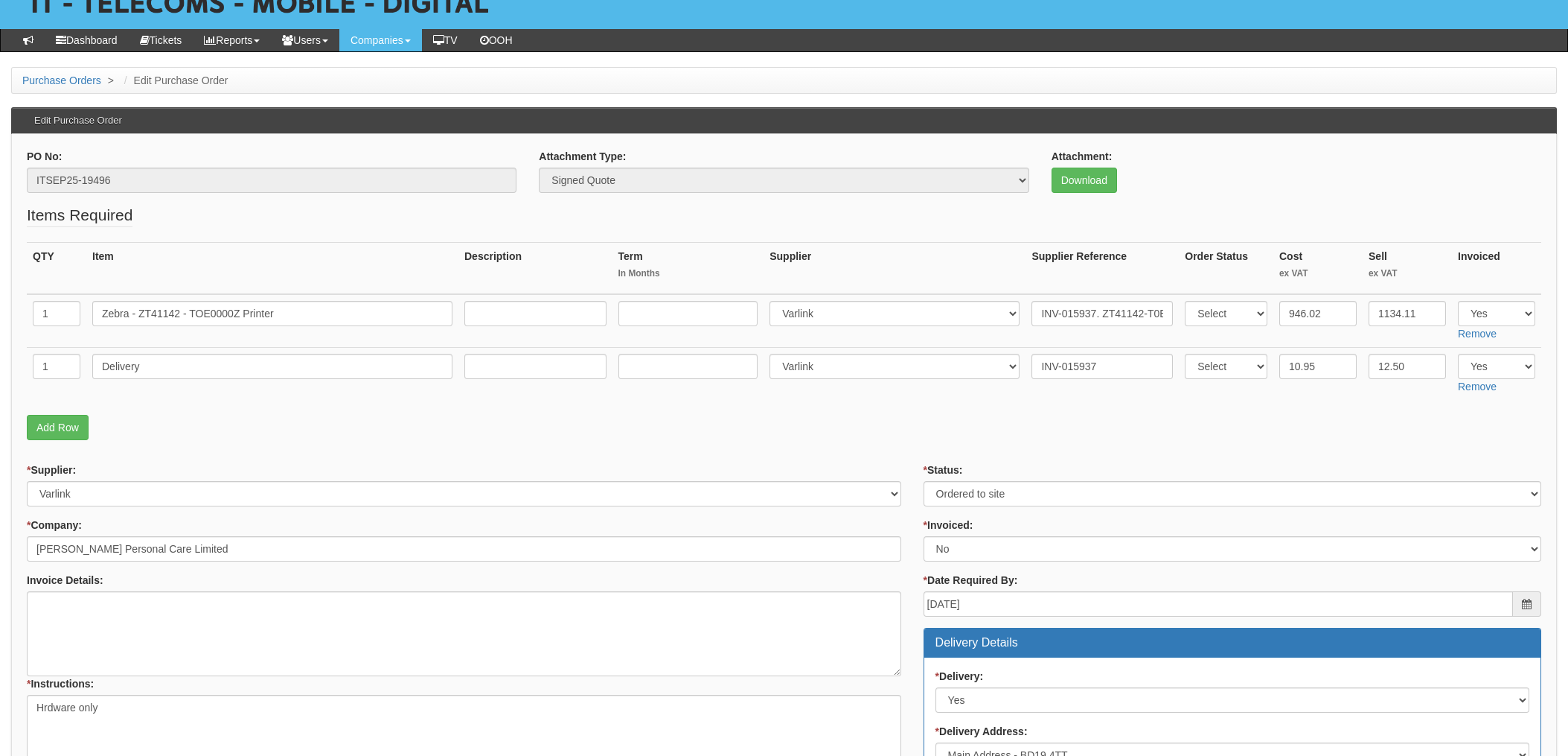
click at [985, 479] on div "* Status: Select Approved Completed Delivered Invoiced Ordered Ordered to site …" at bounding box center [1233, 484] width 618 height 44
click at [980, 498] on select "Select Approved Completed Delivered Invoiced Ordered Ordered to site Part Order…" at bounding box center [1233, 494] width 618 height 25
select select "4"
click at [924, 481] on select "Select Approved Completed Delivered Invoiced Ordered Ordered to site Part Order…" at bounding box center [1233, 494] width 618 height 25
drag, startPoint x: 941, startPoint y: 549, endPoint x: 957, endPoint y: 554, distance: 16.8
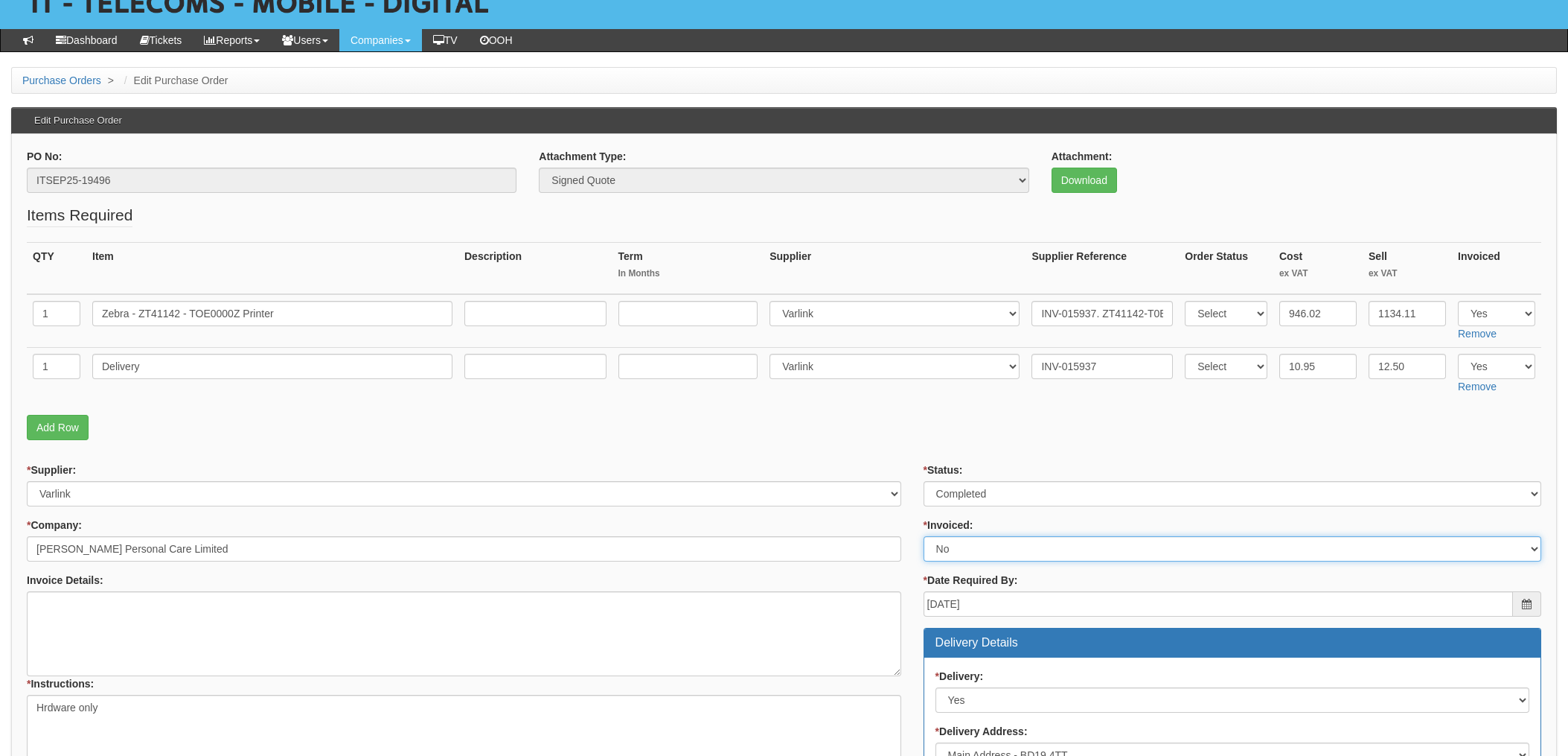
click at [941, 548] on select "Select Yes No N/A STB (part of order)" at bounding box center [1233, 549] width 618 height 25
select select "1"
click at [924, 537] on select "Select Yes No N/A STB (part of order)" at bounding box center [1233, 549] width 618 height 25
click at [915, 441] on fieldset "Items Required QTY Item Description Term In Months Supplier Supplier Reference …" at bounding box center [784, 326] width 1515 height 244
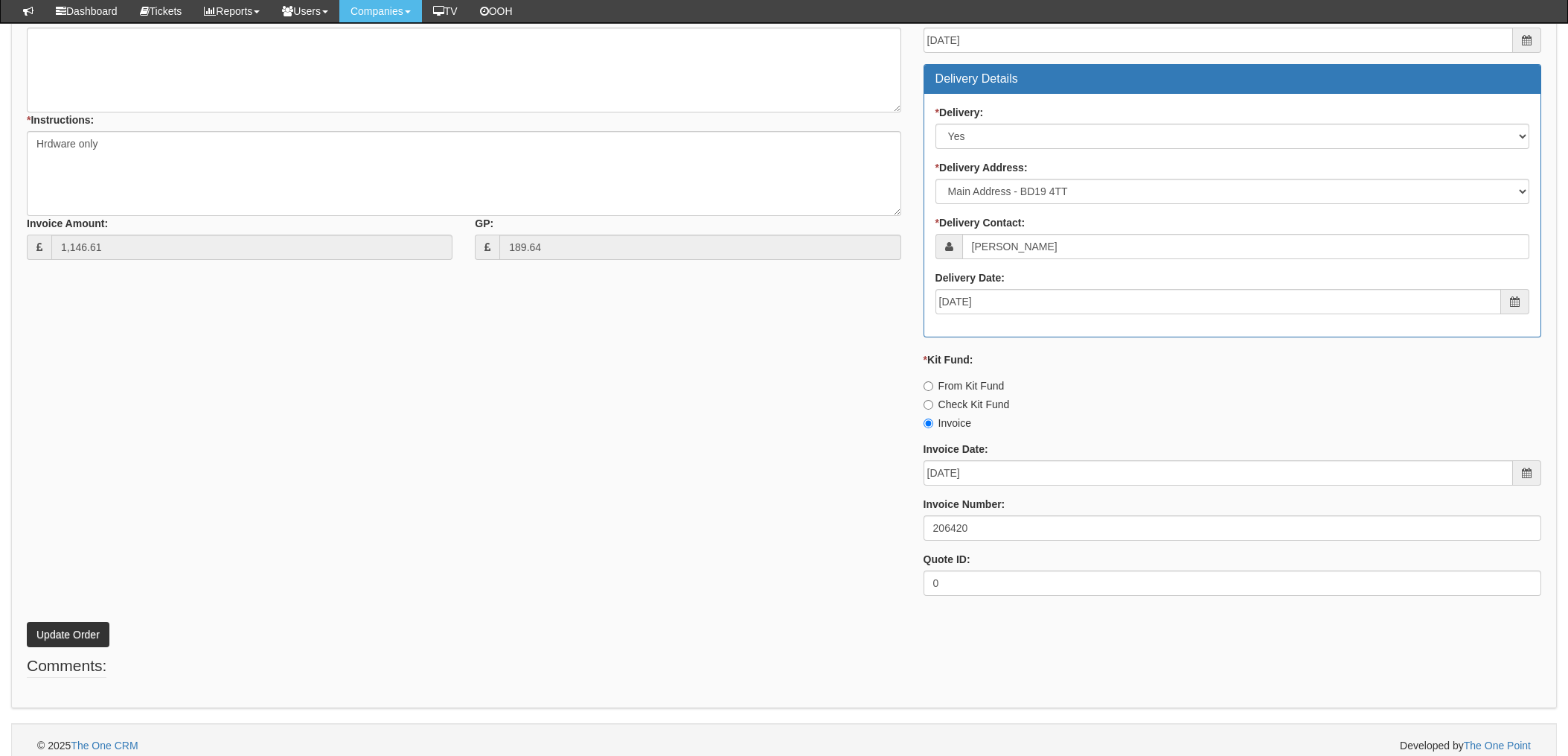
scroll to position [637, 0]
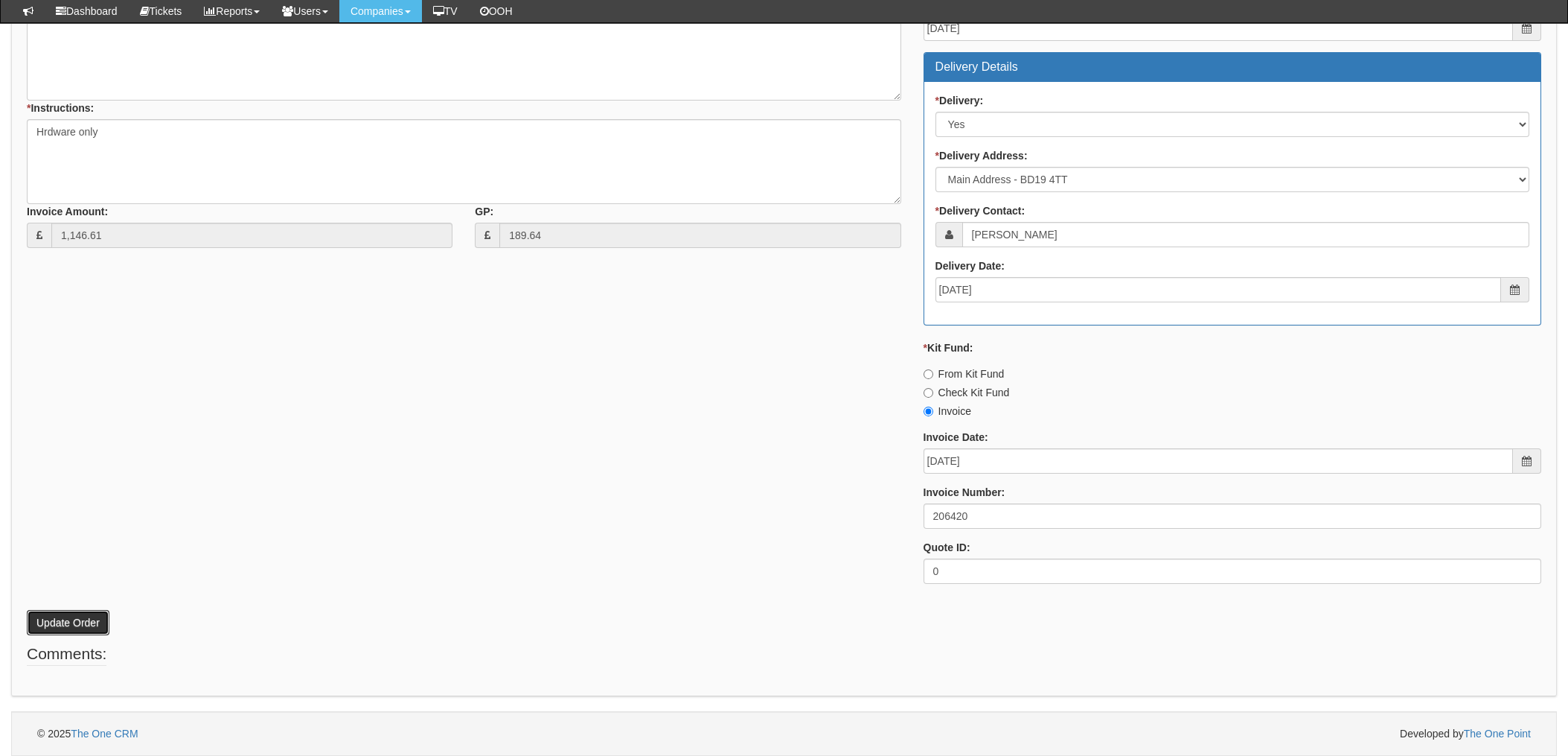
click at [61, 624] on button "Update Order" at bounding box center [68, 622] width 83 height 25
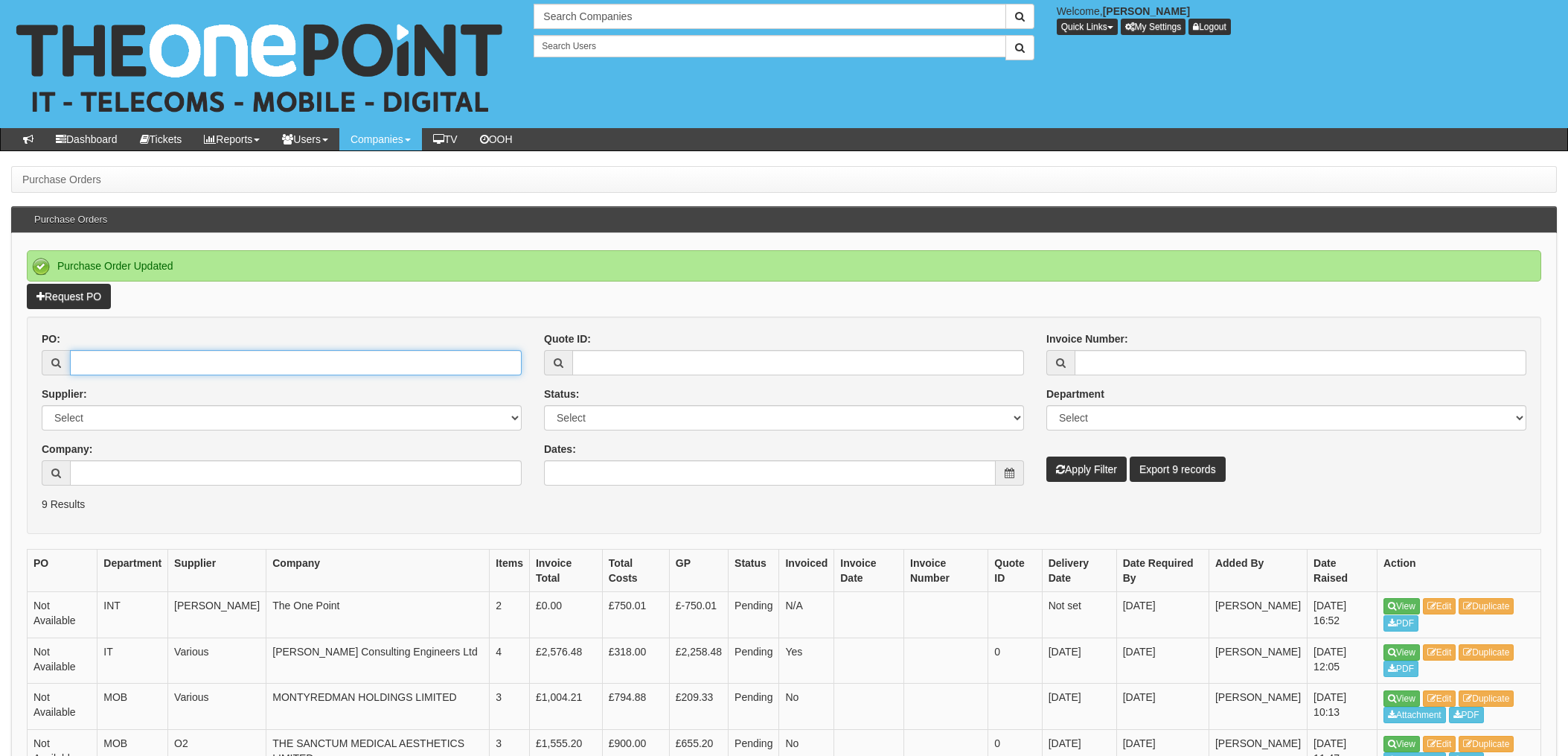
click at [119, 355] on input "PO:" at bounding box center [296, 362] width 452 height 25
type input "19508"
click at [1047, 457] on button "Apply Filter" at bounding box center [1086, 469] width 80 height 25
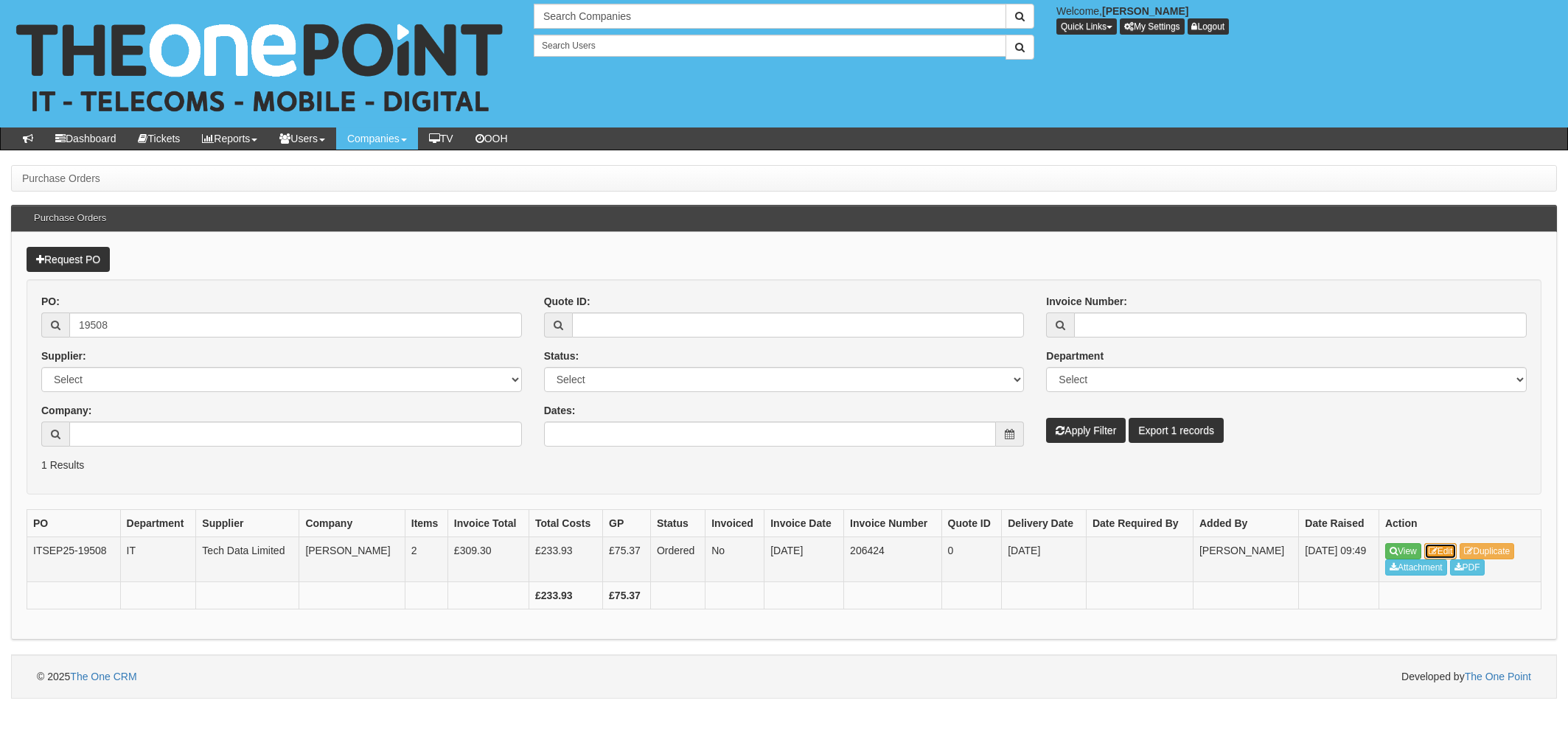
click at [1448, 554] on link "Edit" at bounding box center [1440, 551] width 33 height 16
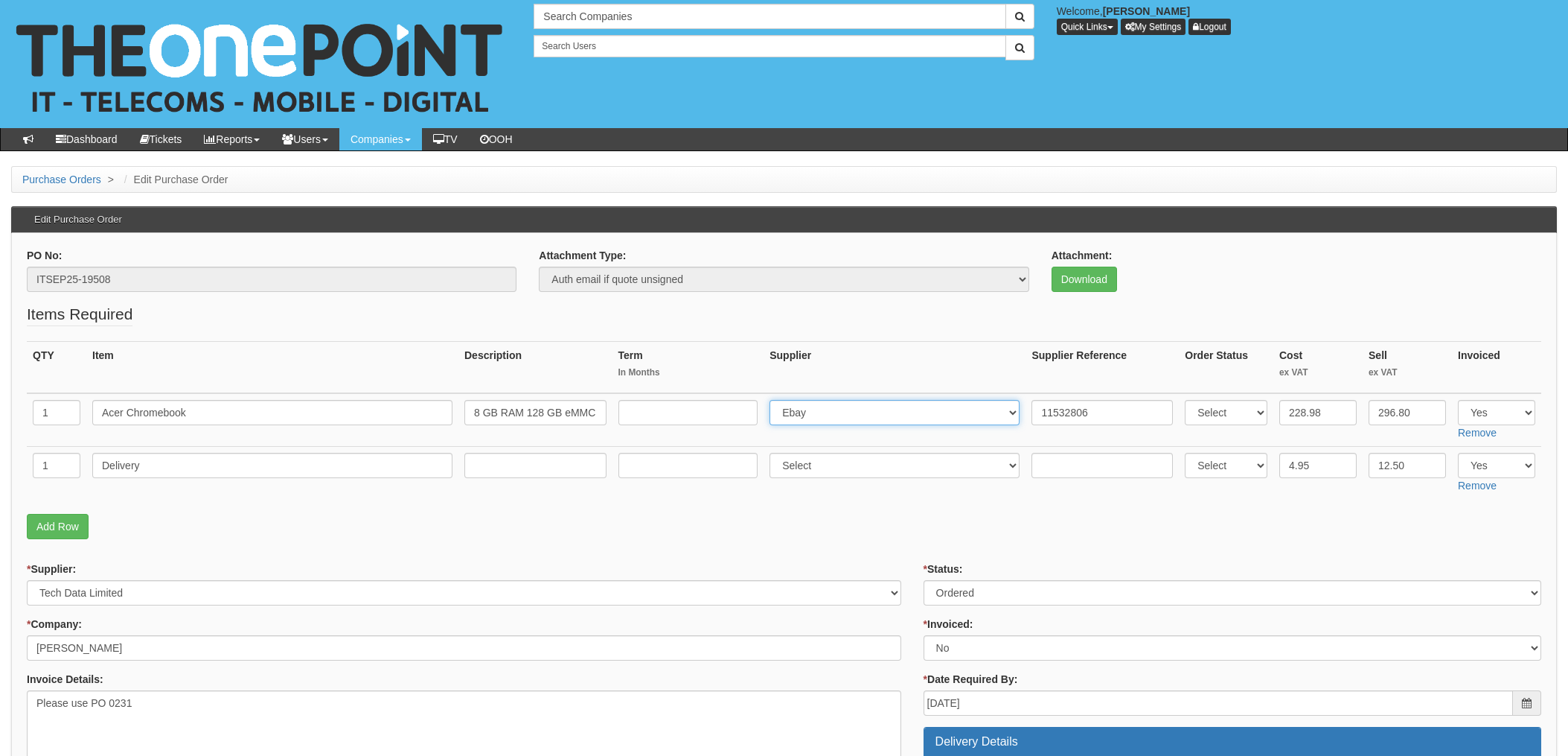
click at [844, 424] on select "Select 123 [DOMAIN_NAME] 1Password 3 4Gon [PERSON_NAME] Electric Ltd Abzorb Acc…" at bounding box center [894, 412] width 250 height 25
select select "19"
click at [774, 400] on select "Select 123 REG.co.uk 1Password 3 4Gon AA Jones Electric Ltd Abzorb Access Group…" at bounding box center [894, 412] width 250 height 25
click at [1033, 411] on input "11532806" at bounding box center [1102, 412] width 141 height 25
paste input "8274282440"
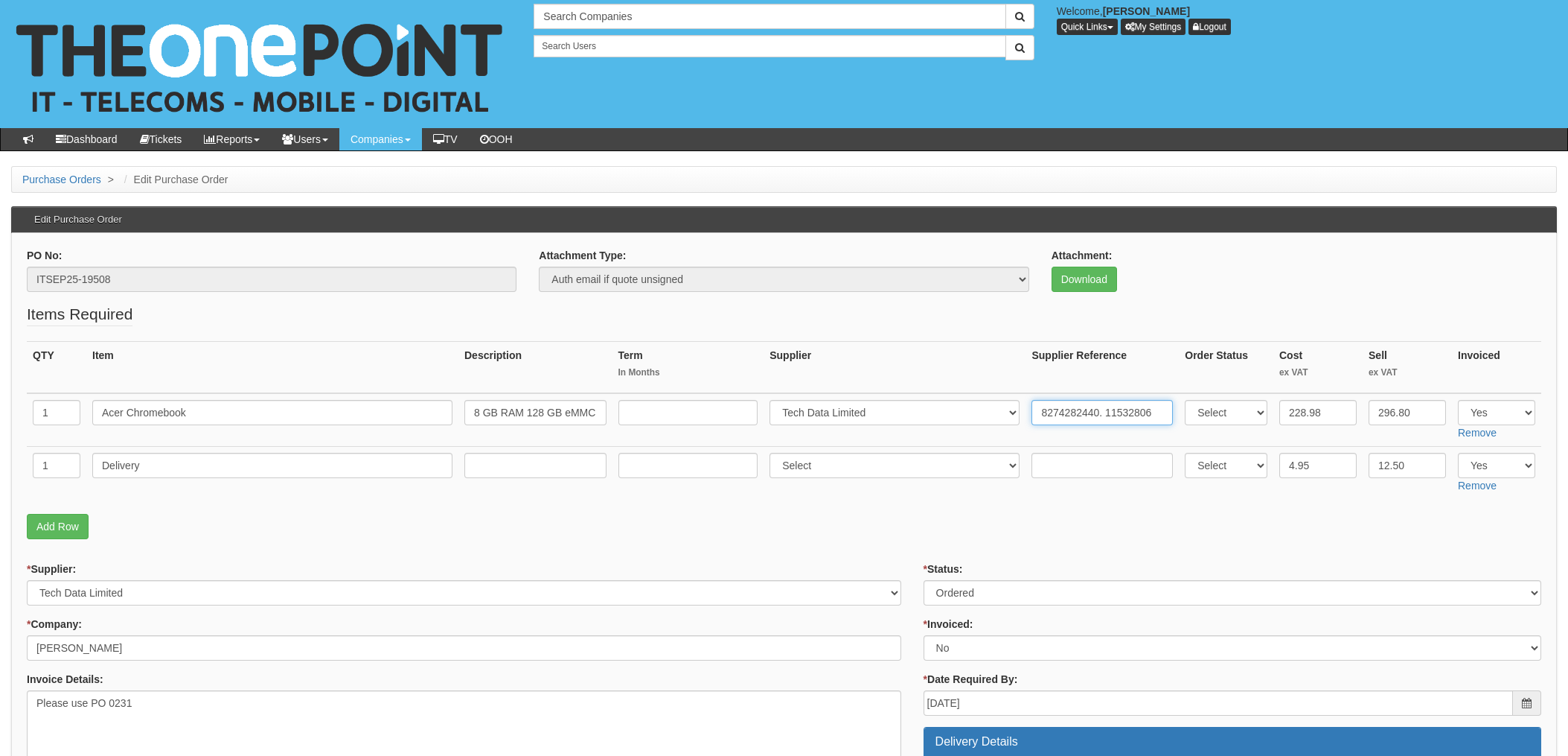
type input "8274282440. 11532806"
click at [1036, 461] on input "text" at bounding box center [1102, 465] width 141 height 25
paste input "8274282440"
type input "8274282440"
click at [825, 471] on select "Select 123 [DOMAIN_NAME] 1Password 3 4Gon [PERSON_NAME] Electric Ltd Abzorb Acc…" at bounding box center [894, 465] width 250 height 25
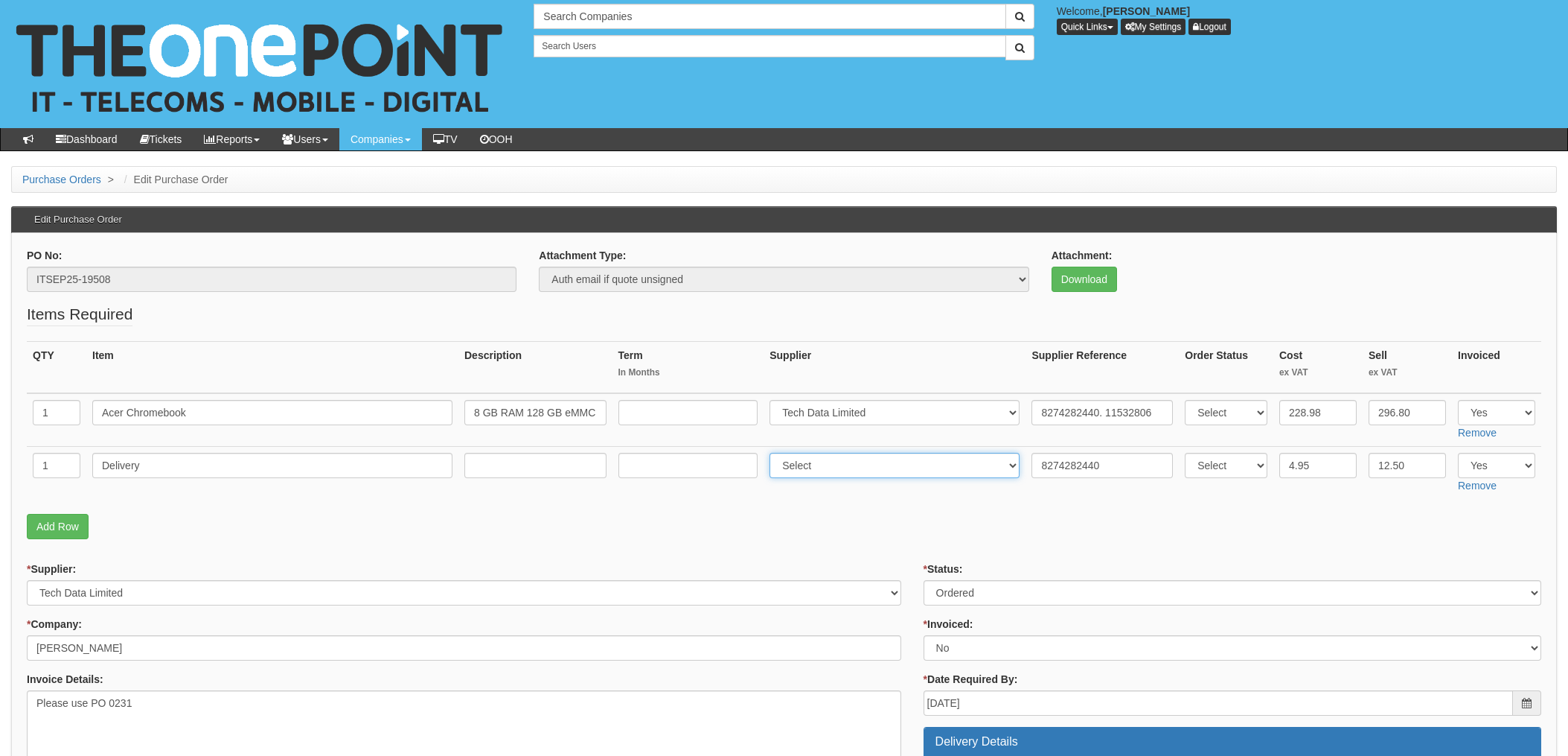
select select "19"
click at [948, 534] on p "Add Row" at bounding box center [784, 526] width 1515 height 25
click at [987, 597] on select "Select Approved Completed Delivered Invoiced Ordered Ordered to site Part Order…" at bounding box center [1233, 593] width 618 height 25
select select "4"
click at [924, 580] on select "Select Approved Completed Delivered Invoiced Ordered Ordered to site Part Order…" at bounding box center [1233, 593] width 618 height 25
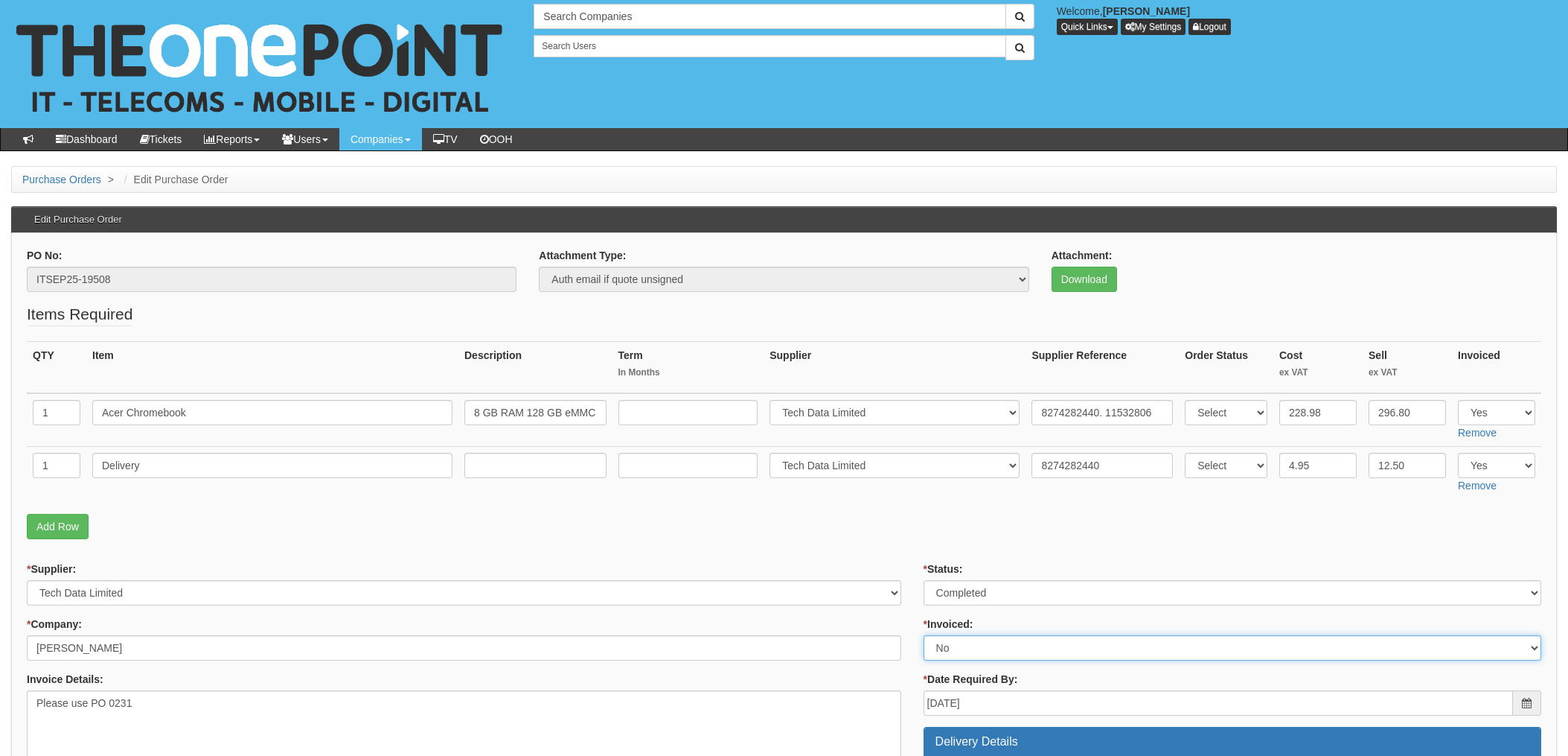
click at [943, 652] on select "Select Yes No N/A STB (part of order)" at bounding box center [1233, 648] width 618 height 25
select select "1"
click at [924, 636] on select "Select Yes No N/A STB (part of order)" at bounding box center [1233, 648] width 618 height 25
click at [894, 528] on p "Add Row" at bounding box center [784, 526] width 1515 height 25
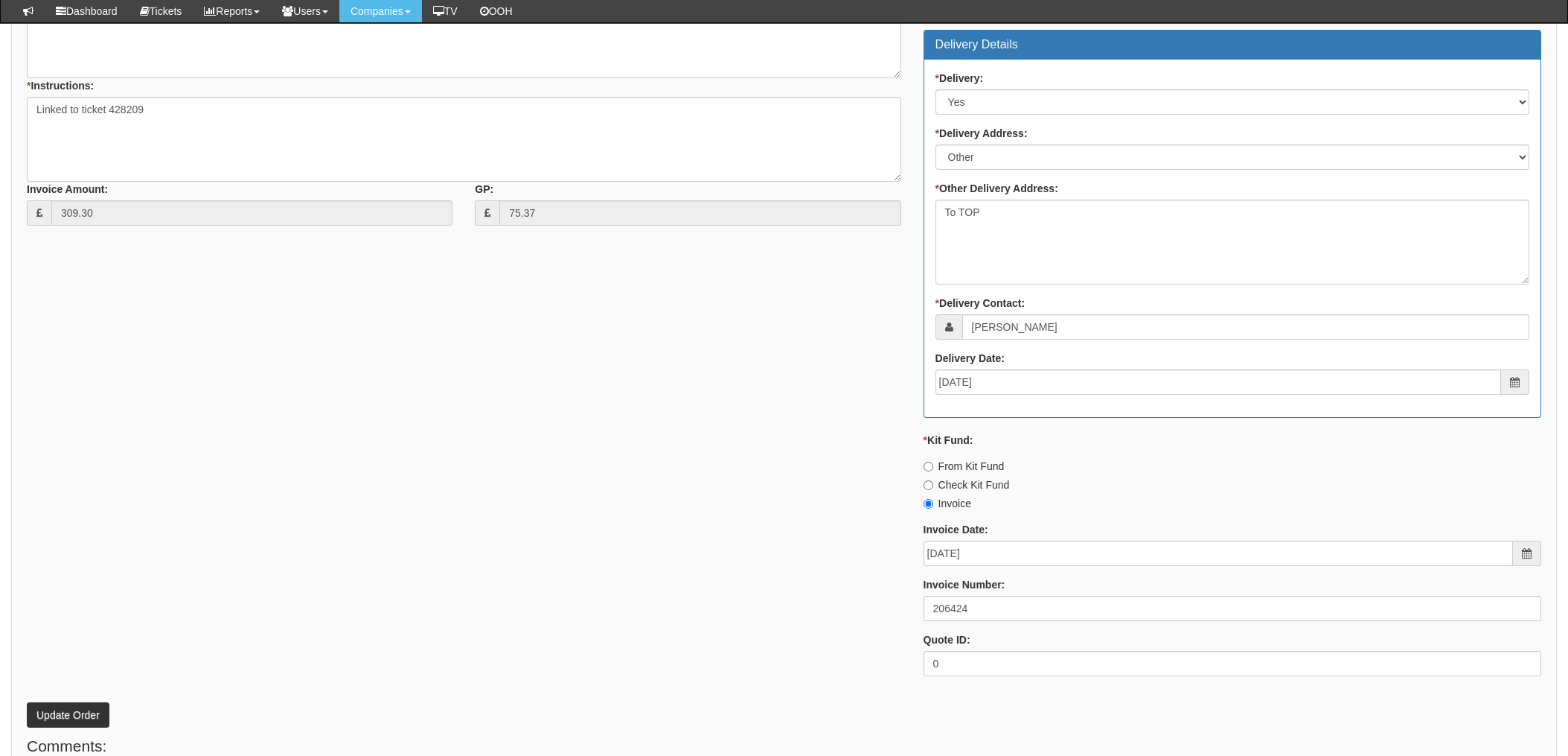
scroll to position [695, 0]
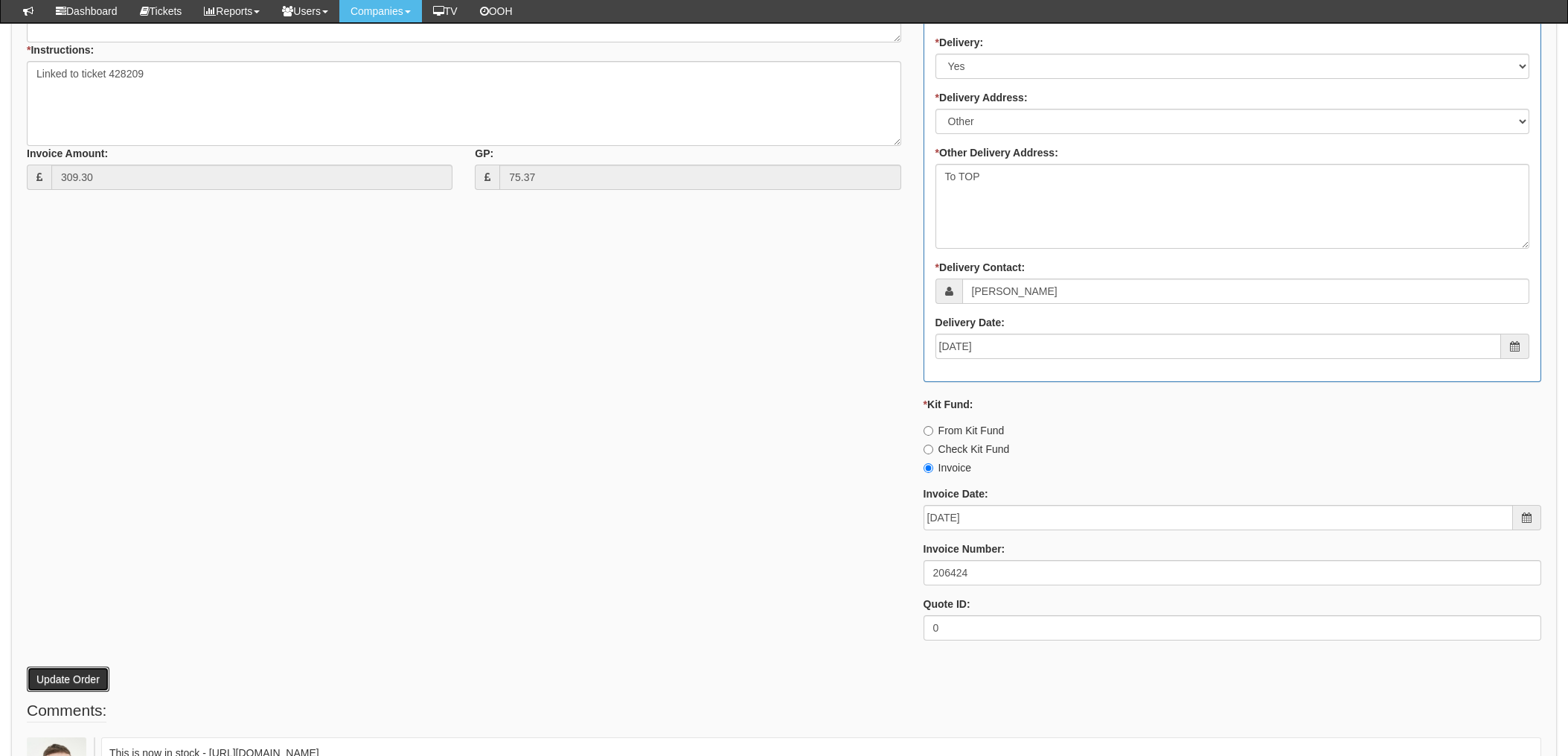
click at [55, 676] on button "Update Order" at bounding box center [68, 679] width 83 height 25
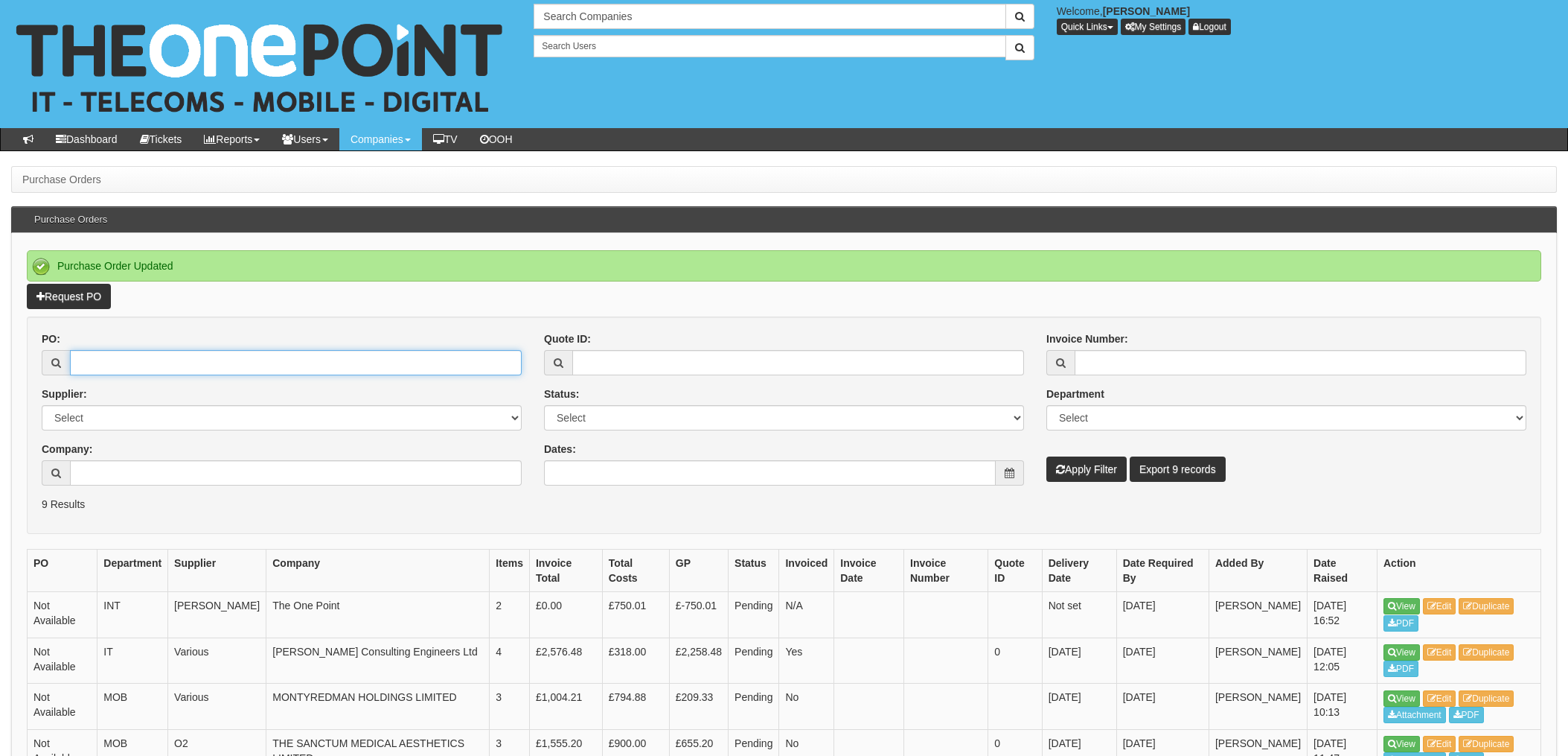
click at [201, 367] on input "PO:" at bounding box center [296, 362] width 452 height 25
type input "19585"
click at [1047, 457] on button "Apply Filter" at bounding box center [1086, 469] width 80 height 25
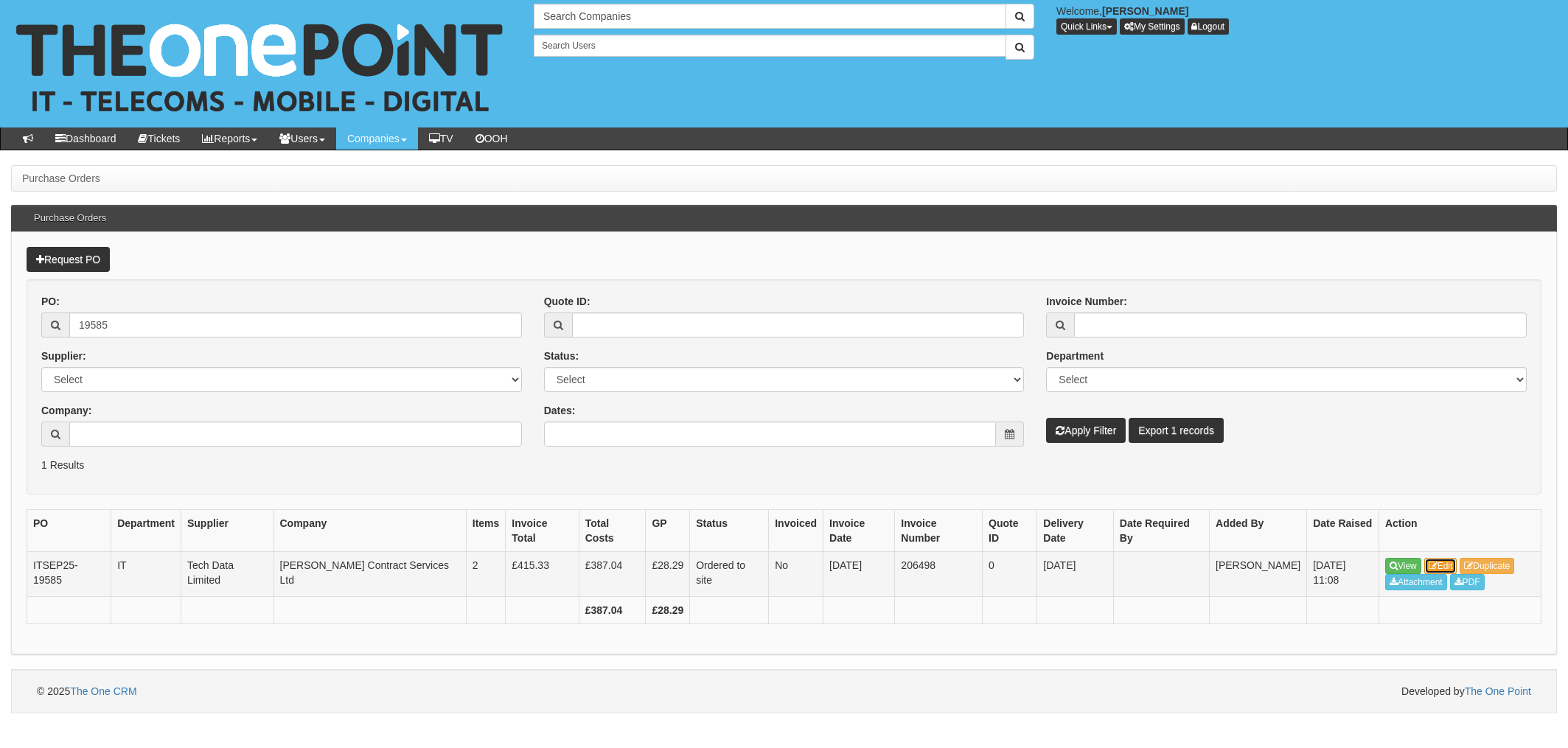
click at [1434, 564] on icon at bounding box center [1432, 566] width 9 height 8
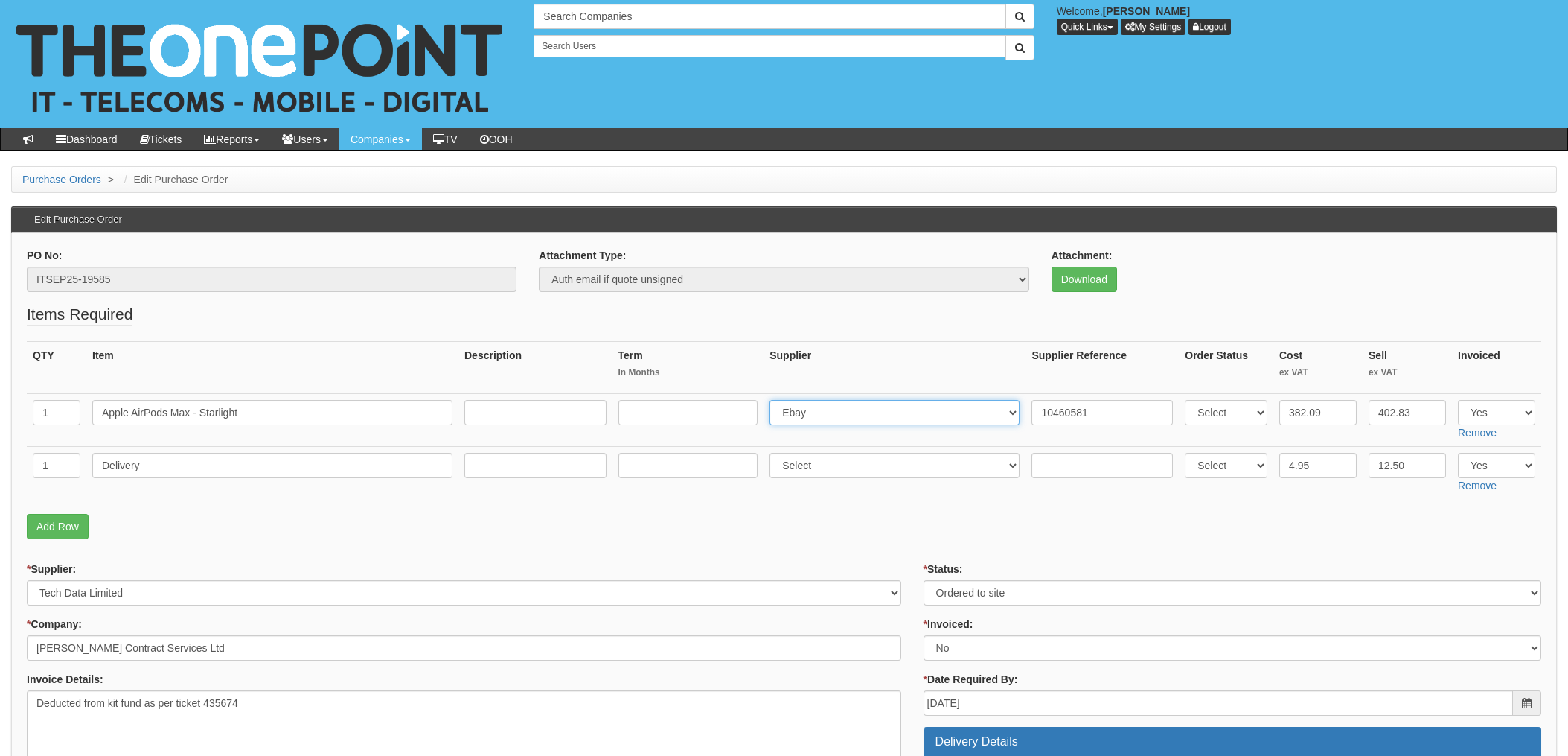
click at [837, 416] on select "Select 123 [DOMAIN_NAME] 1Password 3 4Gon [PERSON_NAME] Electric Ltd Abzorb Acc…" at bounding box center [894, 412] width 250 height 25
select select "19"
click at [774, 400] on select "Select 123 [DOMAIN_NAME] 1Password 3 4Gon [PERSON_NAME] Electric Ltd Abzorb Acc…" at bounding box center [894, 412] width 250 height 25
click at [1033, 410] on input "10460581" at bounding box center [1102, 412] width 141 height 25
paste input "8274634934"
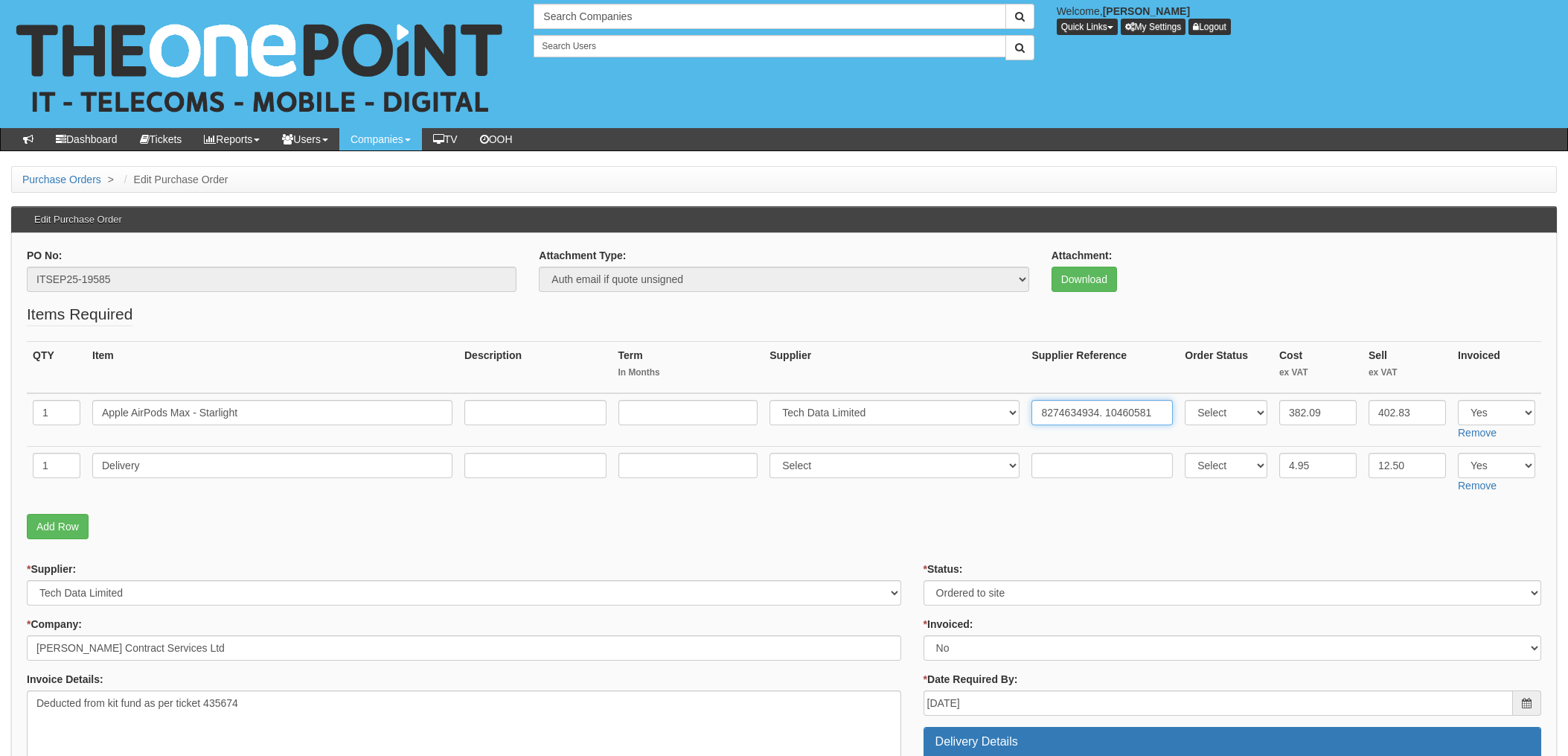
type input "8274634934. 10460581"
click at [1053, 461] on input "text" at bounding box center [1102, 465] width 141 height 25
paste input "8274634934"
type input "8274634934"
click at [840, 467] on select "Select 123 REG.co.uk 1Password 3 4Gon AA Jones Electric Ltd Abzorb Access Group…" at bounding box center [894, 465] width 250 height 25
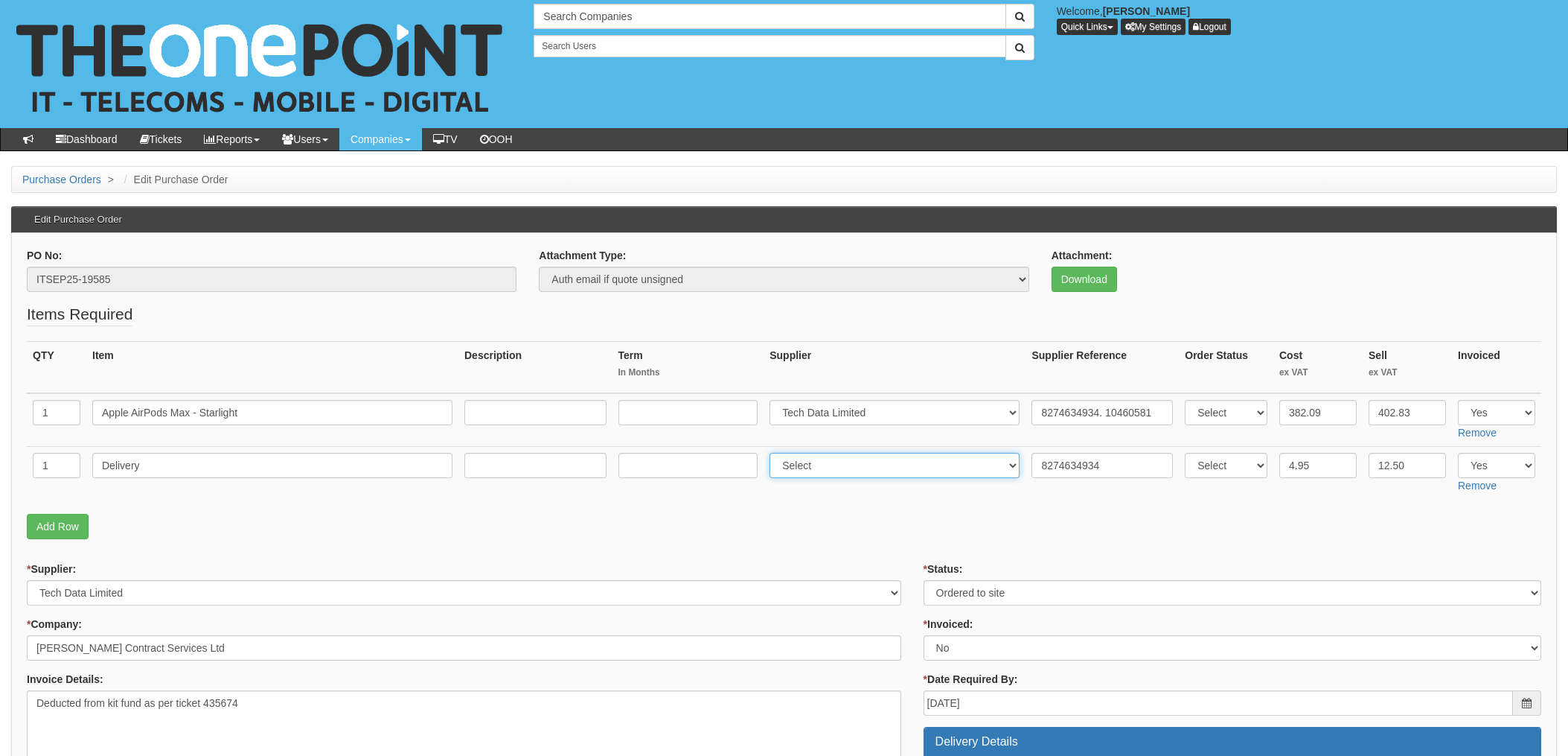
select select "19"
click at [774, 453] on select "Select 123 REG.co.uk 1Password 3 4Gon AA Jones Electric Ltd Abzorb Access Group…" at bounding box center [894, 465] width 250 height 25
click at [970, 604] on select "Select Approved Completed Delivered Invoiced Ordered Ordered to site Part Order…" at bounding box center [1233, 593] width 618 height 25
select select "4"
click at [924, 580] on select "Select Approved Completed Delivered Invoiced Ordered Ordered to site Part Order…" at bounding box center [1233, 593] width 618 height 25
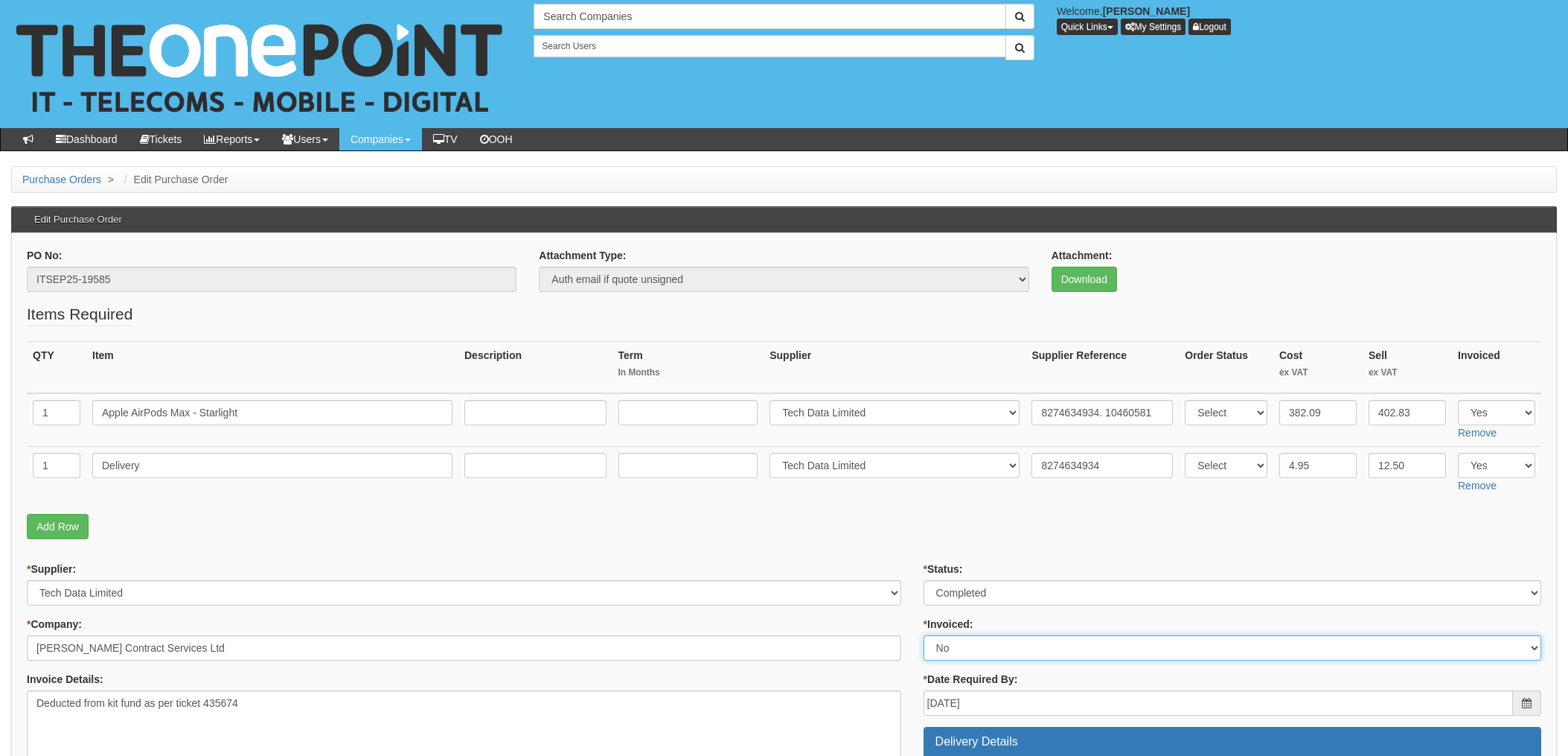
click at [972, 651] on select "Select Yes No N/A STB (part of order)" at bounding box center [1233, 648] width 618 height 25
select select "1"
click at [924, 636] on select "Select Yes No N/A STB (part of order)" at bounding box center [1233, 648] width 618 height 25
click at [882, 522] on p "Add Row" at bounding box center [784, 526] width 1515 height 25
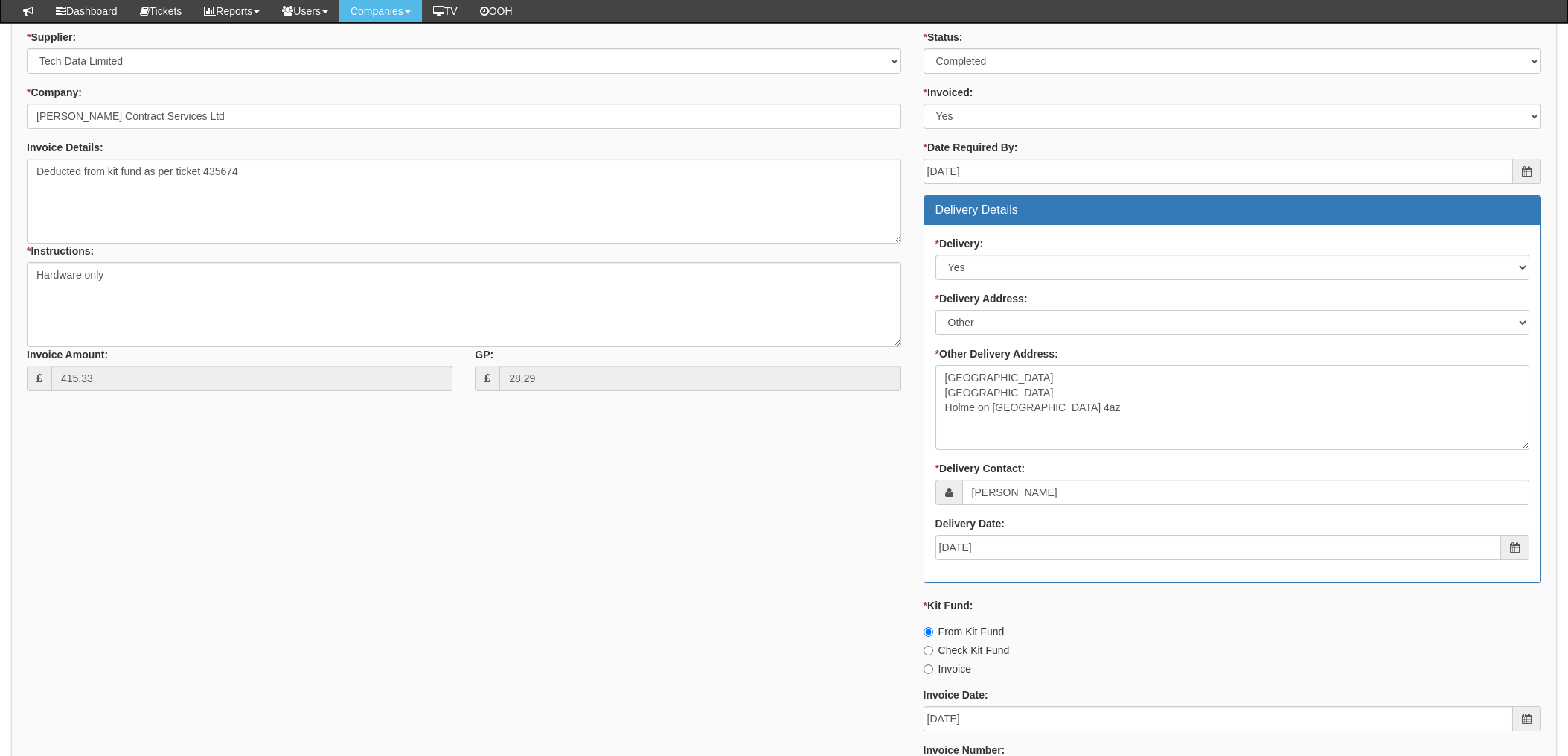
scroll to position [695, 0]
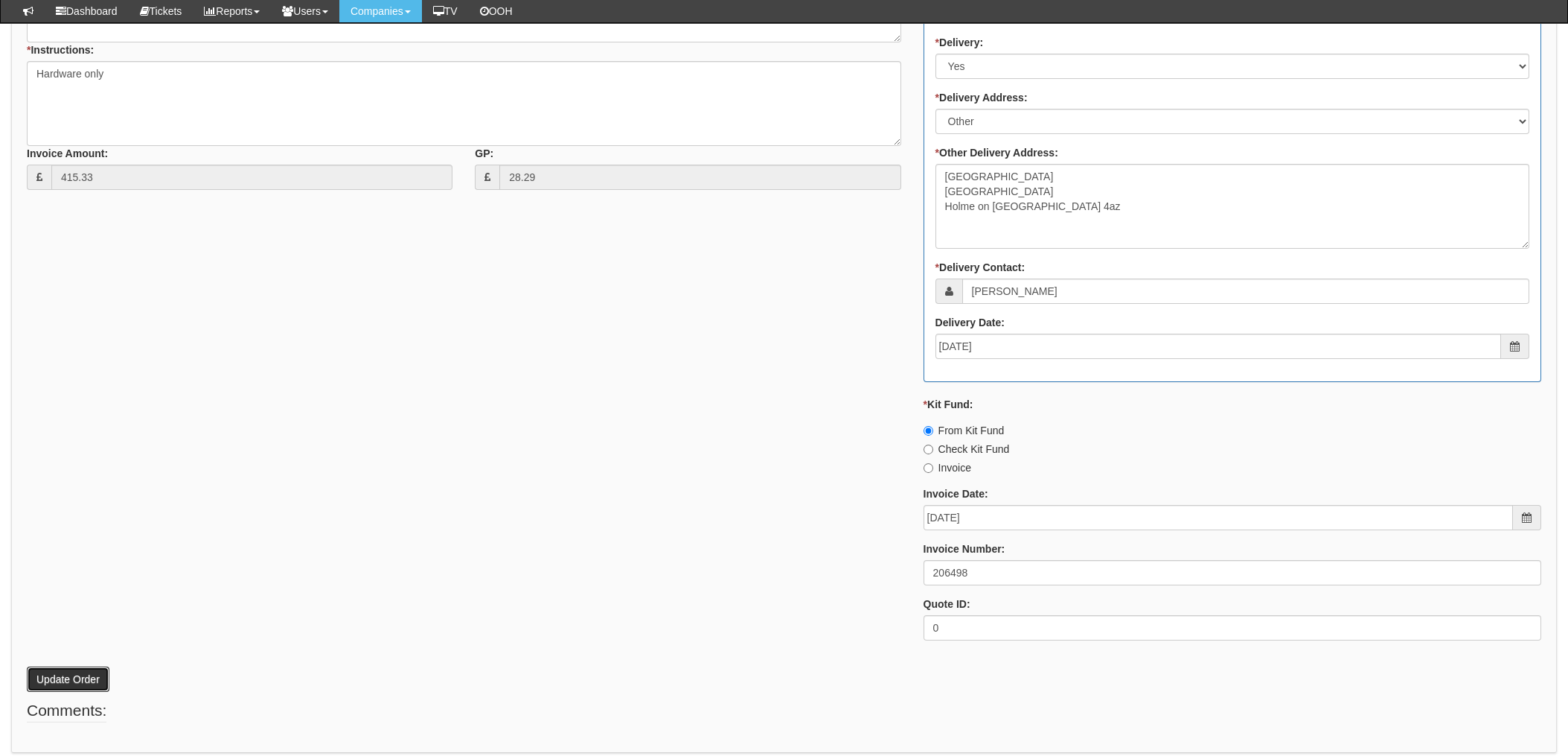
click at [69, 682] on button "Update Order" at bounding box center [68, 679] width 83 height 25
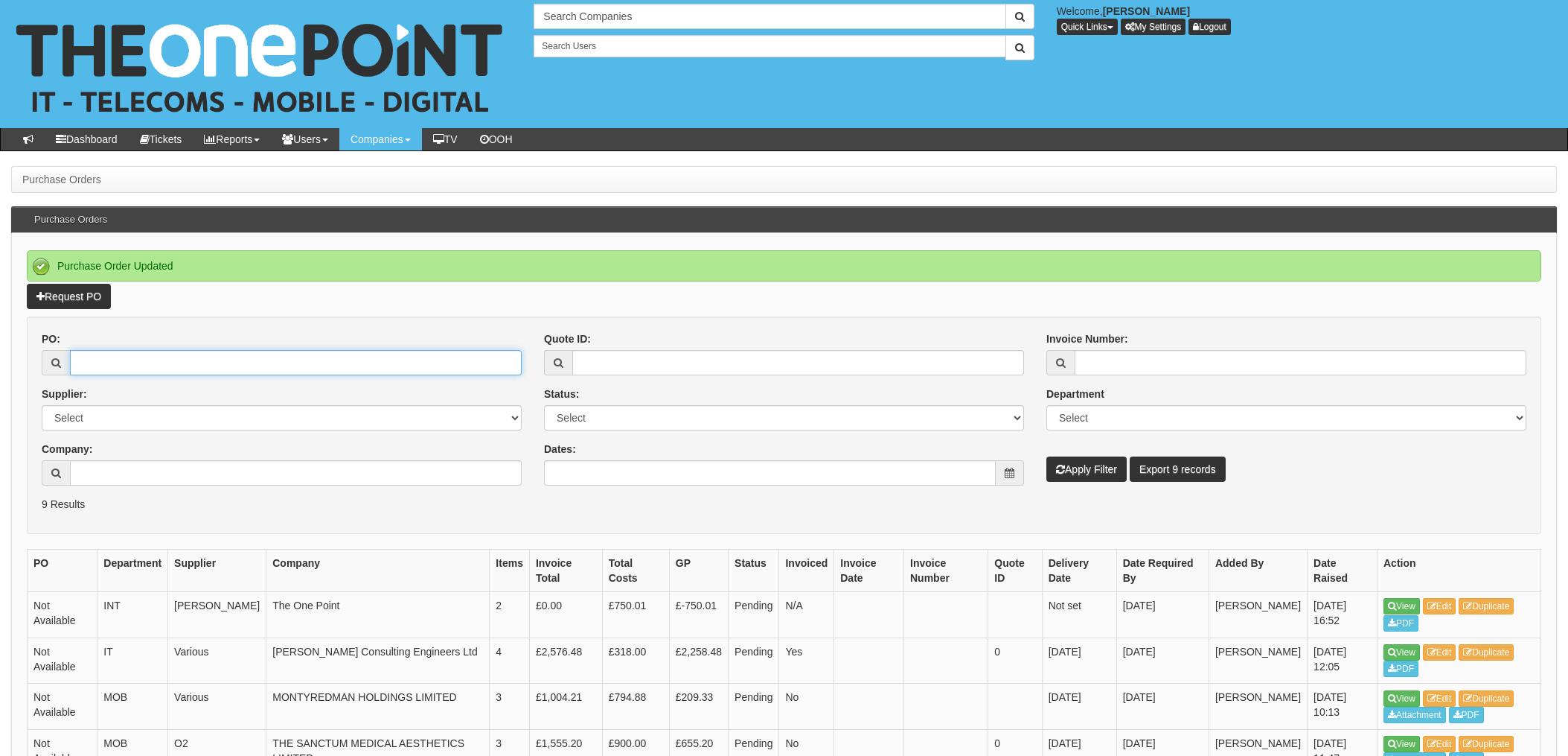
click at [118, 364] on input "PO:" at bounding box center [296, 362] width 452 height 25
type input "19600"
click at [1047, 457] on button "Apply Filter" at bounding box center [1086, 469] width 80 height 25
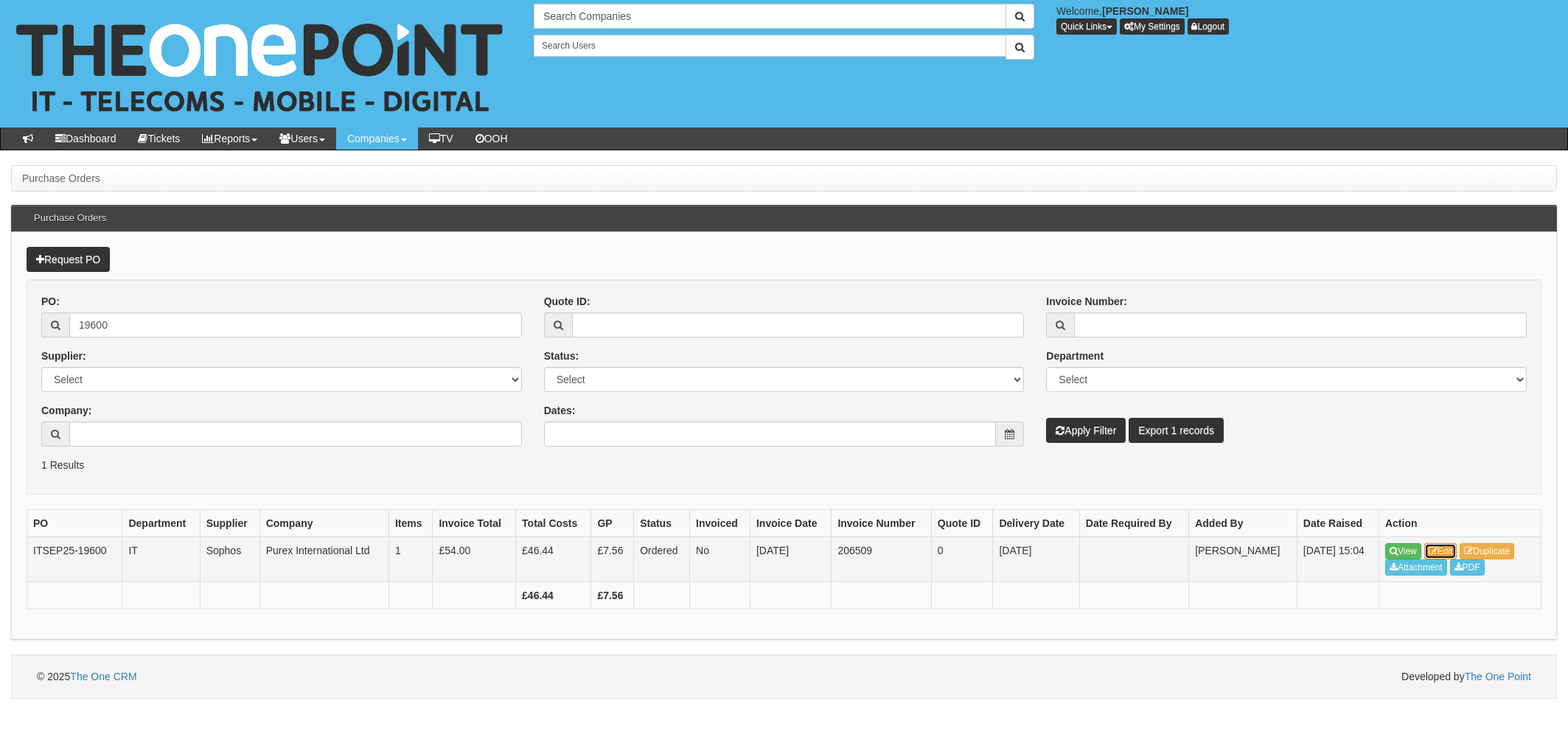
click at [1431, 555] on icon at bounding box center [1432, 551] width 9 height 8
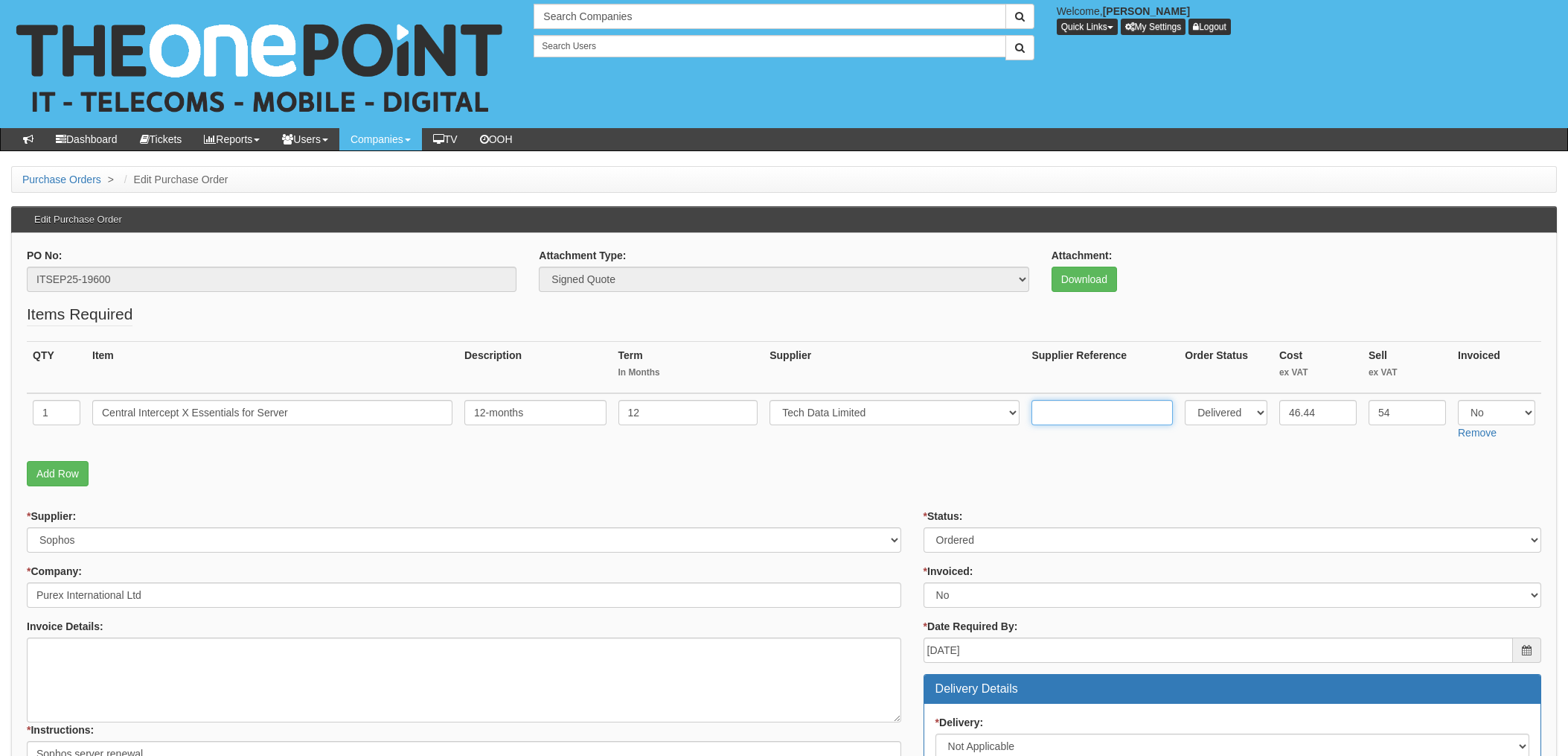
click at [1062, 407] on input "text" at bounding box center [1102, 412] width 141 height 25
paste input "8274698500"
type input "8274698500"
click at [1502, 409] on select "Select Yes No N/A" at bounding box center [1496, 412] width 77 height 25
select select "Yes"
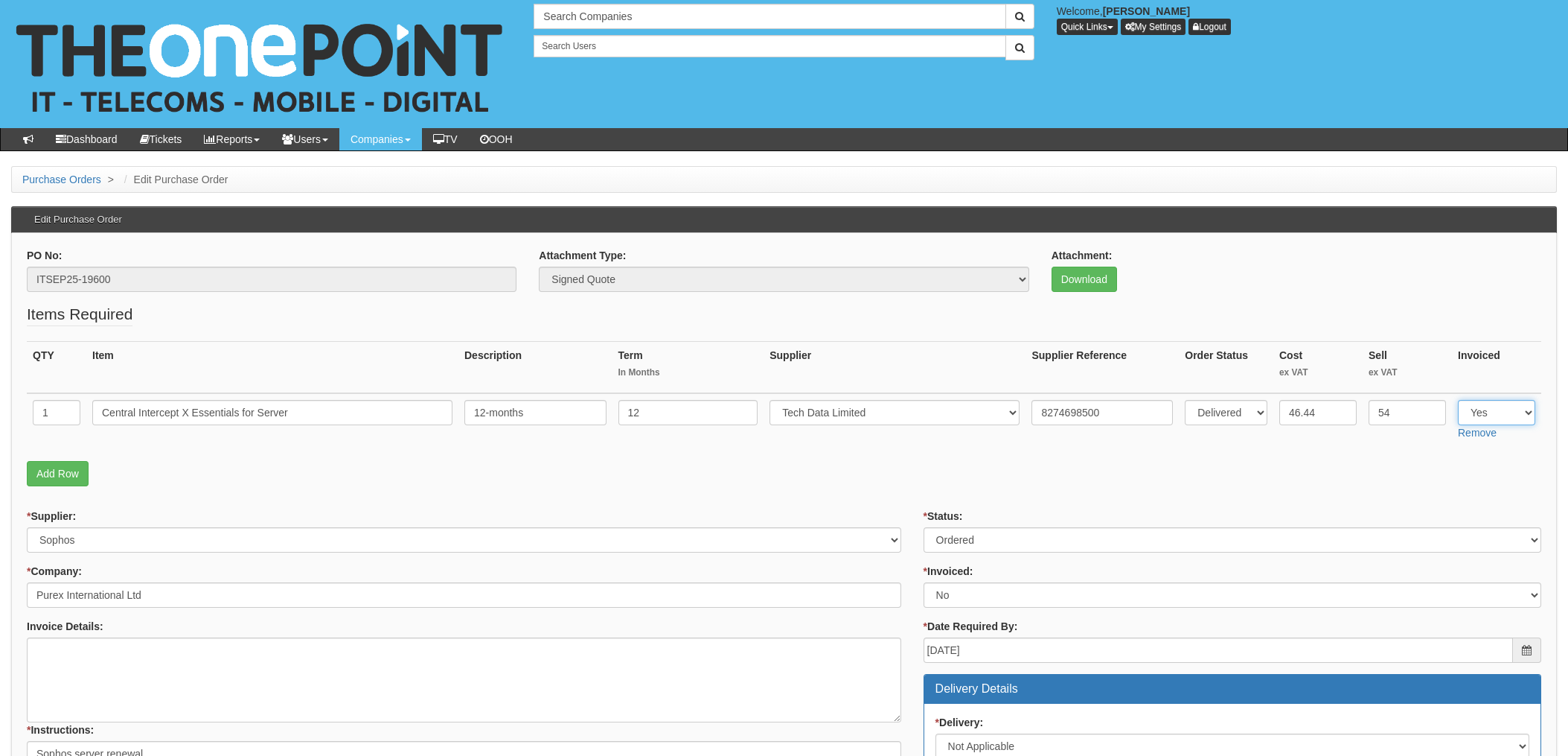
click at [1458, 400] on select "Select Yes No N/A" at bounding box center [1496, 412] width 77 height 25
drag, startPoint x: 1228, startPoint y: 484, endPoint x: 1070, endPoint y: 574, distance: 181.8
click at [1226, 486] on p "Add Row" at bounding box center [784, 473] width 1515 height 25
click at [990, 544] on select "Select Approved Completed Delivered Invoiced Ordered Ordered to site Part Order…" at bounding box center [1233, 540] width 618 height 25
select select "4"
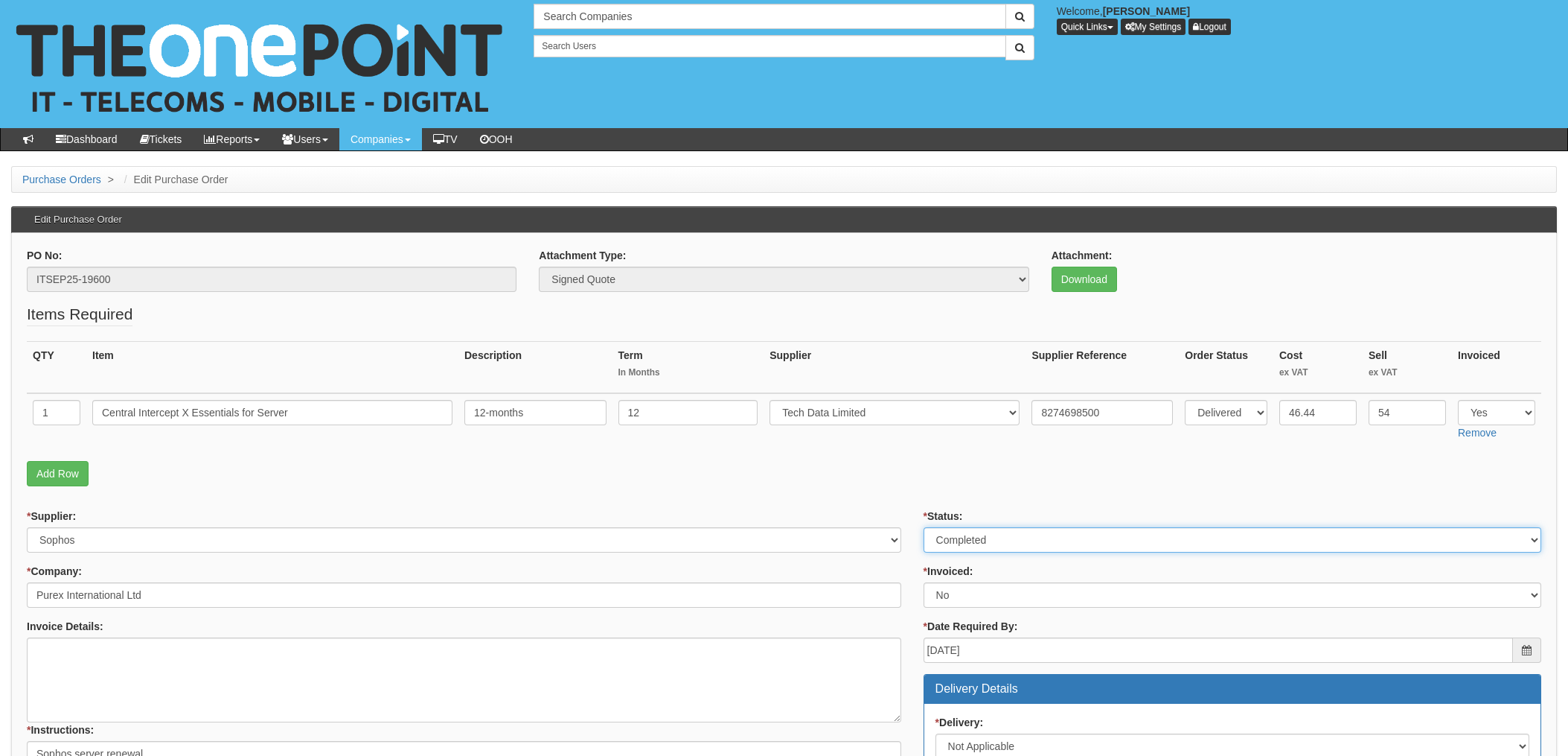
click at [924, 527] on select "Select Approved Completed Delivered Invoiced Ordered Ordered to site Part Order…" at bounding box center [1233, 540] width 618 height 25
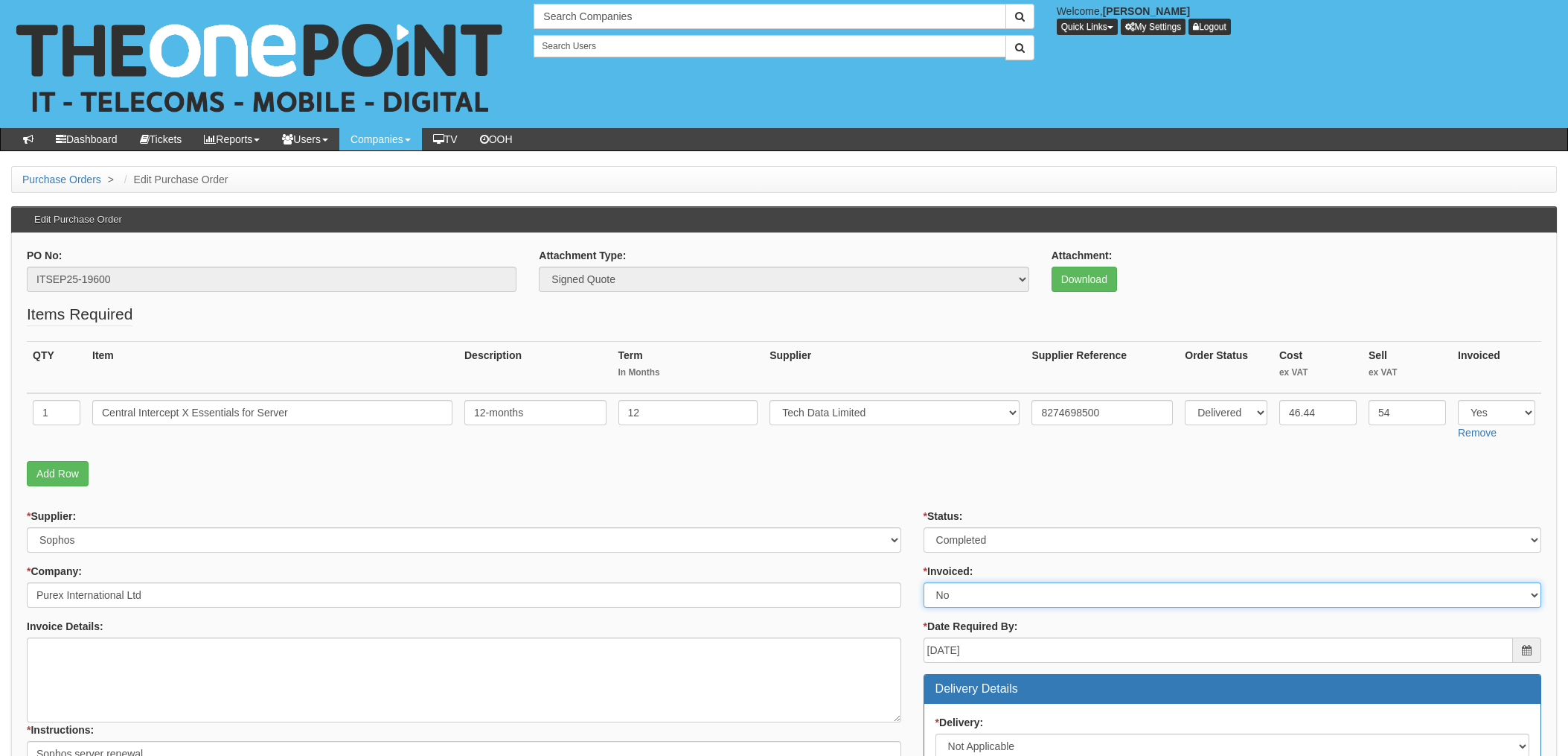
click at [959, 604] on select "Select Yes No N/A STB (part of order)" at bounding box center [1233, 595] width 618 height 25
select select "1"
click at [924, 583] on select "Select Yes No N/A STB (part of order)" at bounding box center [1233, 595] width 618 height 25
click at [886, 480] on p "Add Row" at bounding box center [784, 473] width 1515 height 25
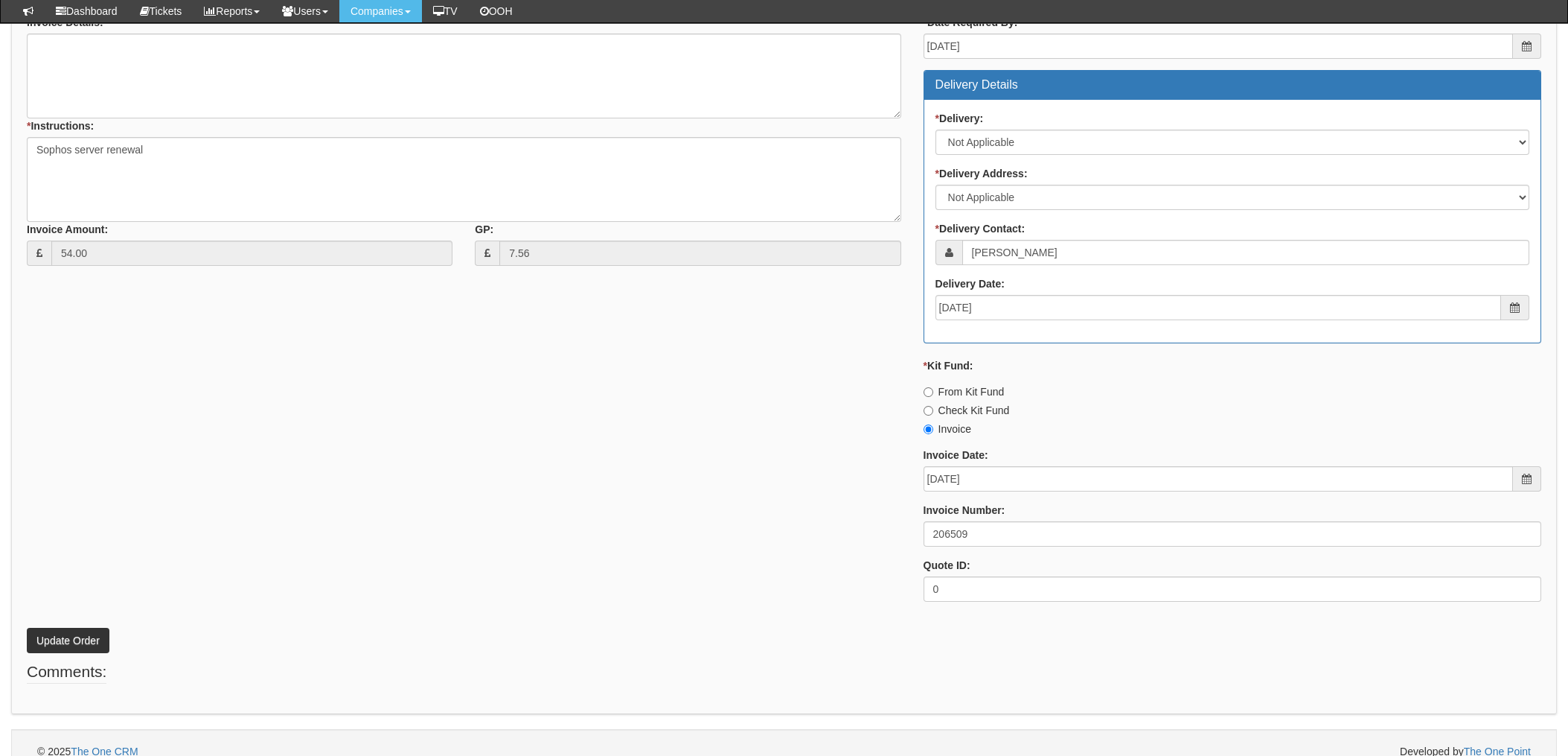
scroll to position [584, 0]
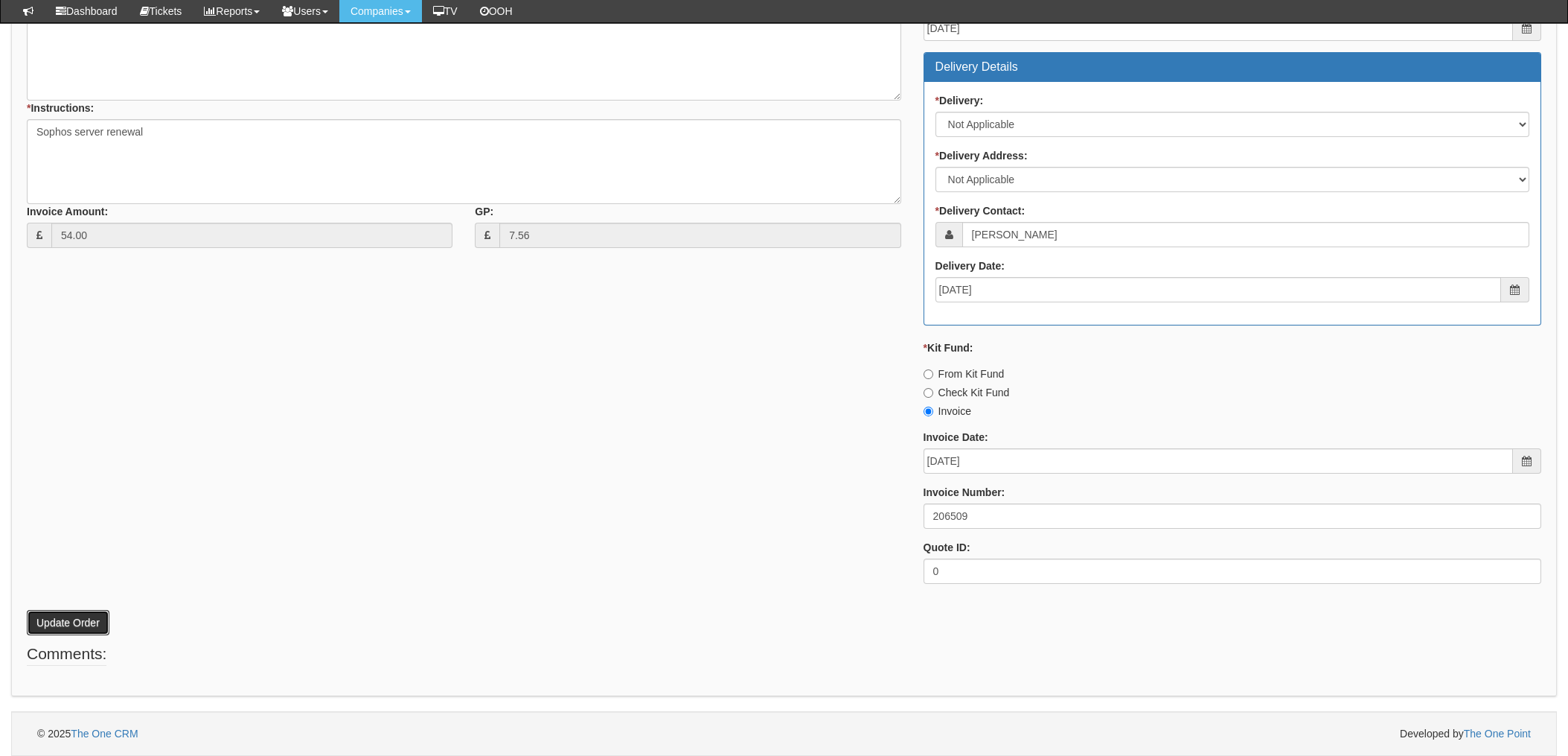
click at [46, 632] on button "Update Order" at bounding box center [68, 622] width 83 height 25
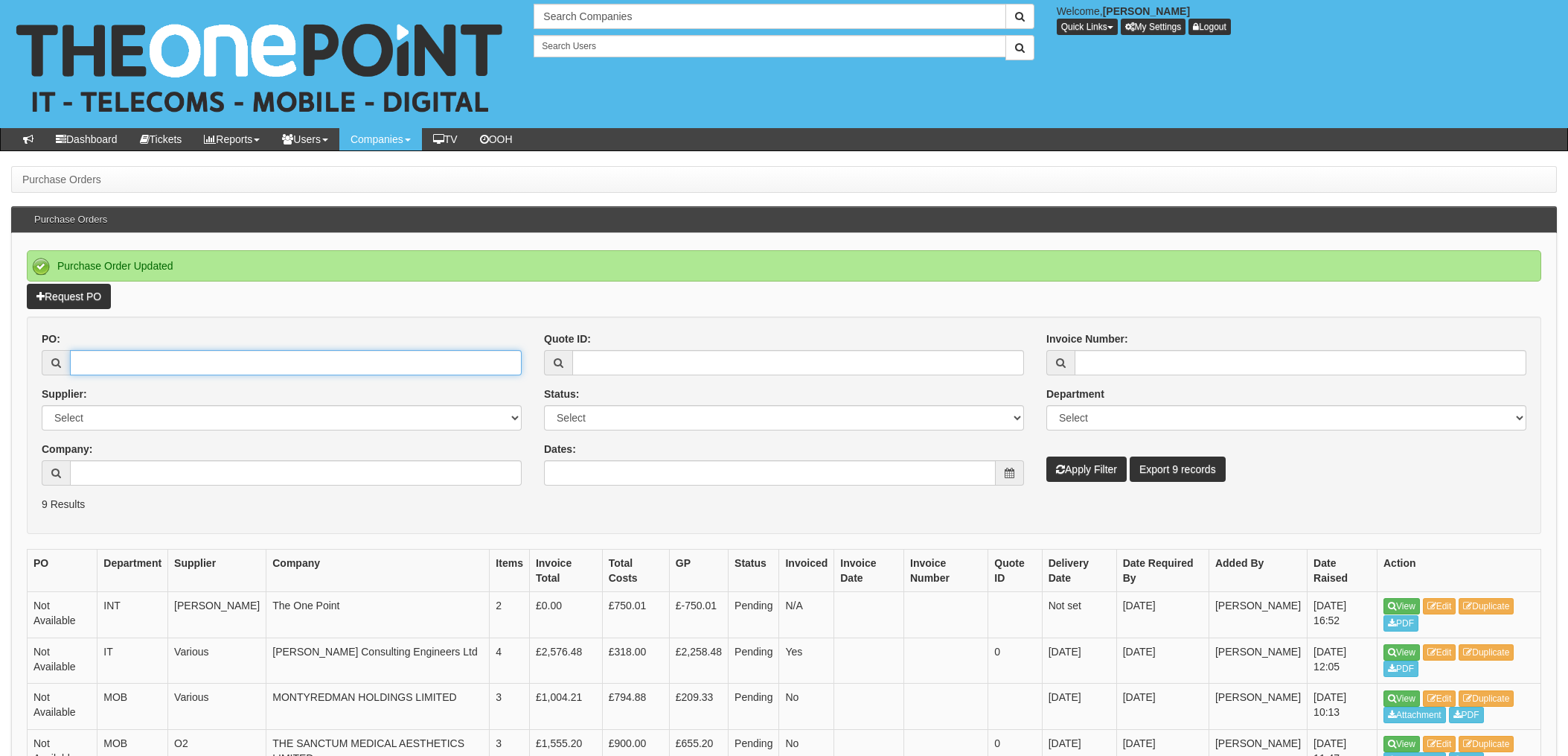
click at [149, 357] on input "PO:" at bounding box center [296, 362] width 452 height 25
type input "19582"
click at [1047, 457] on button "Apply Filter" at bounding box center [1086, 469] width 80 height 25
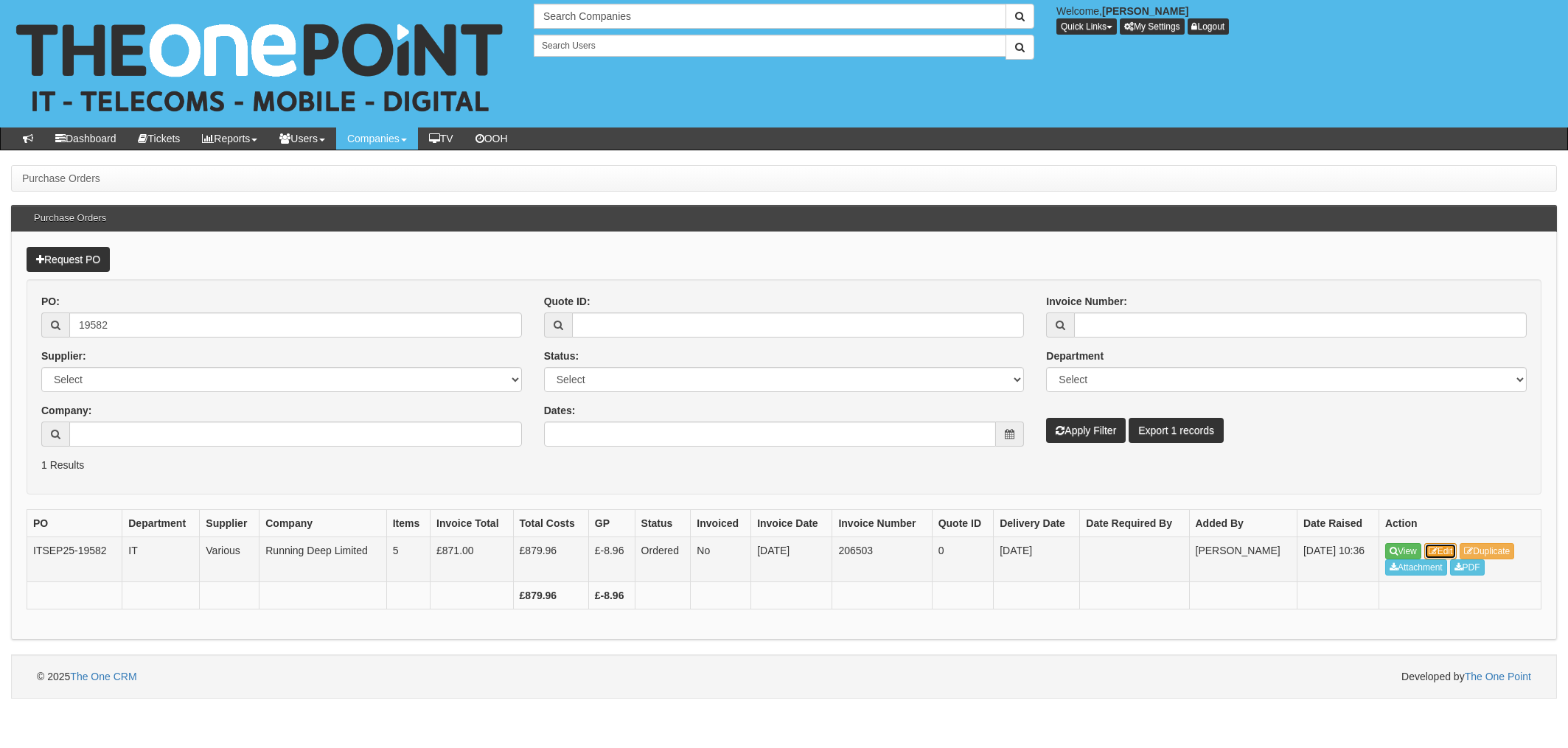
click at [1449, 549] on link "Edit" at bounding box center [1440, 551] width 33 height 16
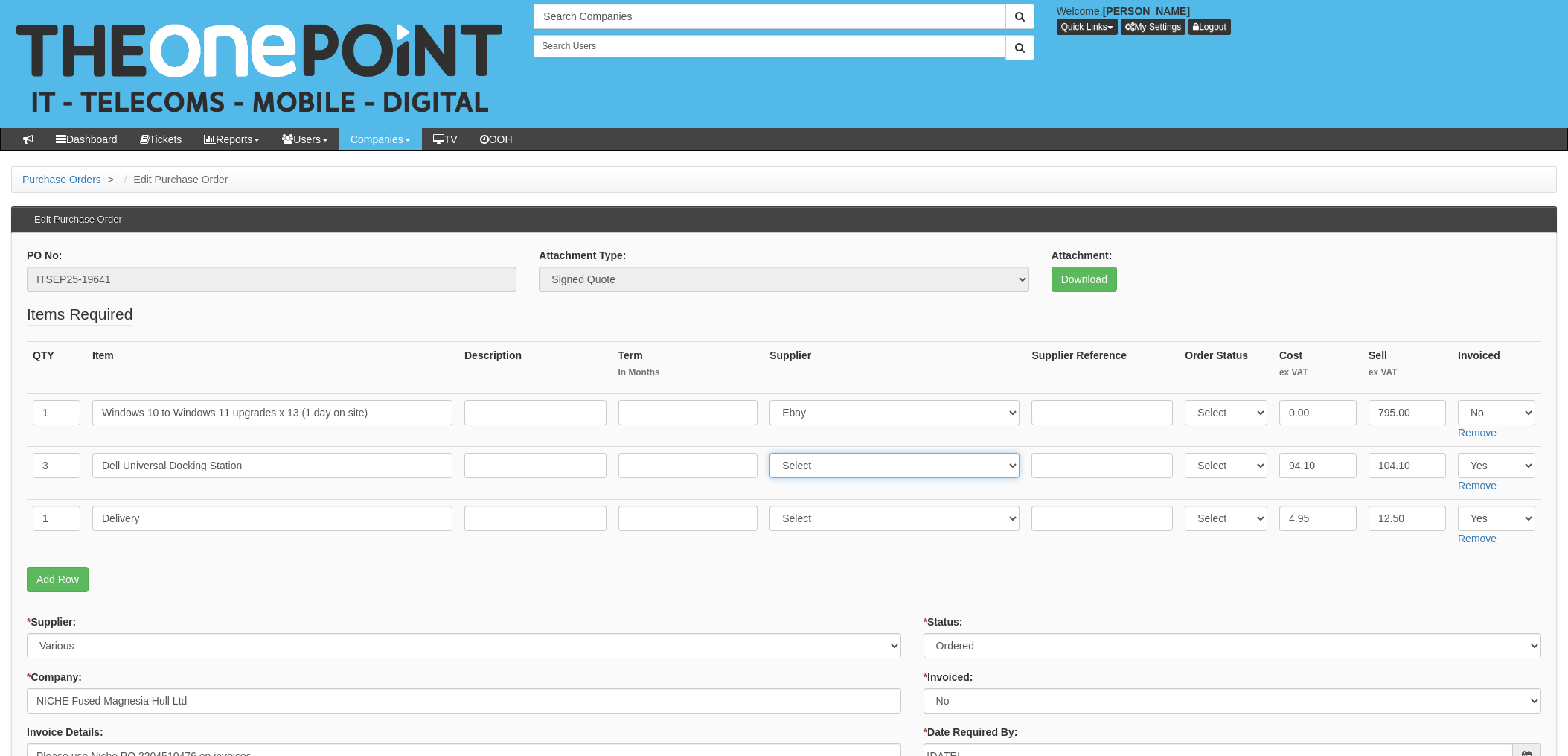
click at [832, 465] on select "Select 123 REG.co.uk 1Password 3 4Gon AA Jones Electric Ltd Abzorb Access Group…" at bounding box center [894, 465] width 250 height 25
select select "19"
click at [774, 453] on select "Select 123 REG.co.uk 1Password 3 4Gon AA Jones Electric Ltd Abzorb Access Group…" at bounding box center [894, 465] width 250 height 25
click at [1058, 462] on input "text" at bounding box center [1102, 465] width 141 height 25
paste input "8274891249"
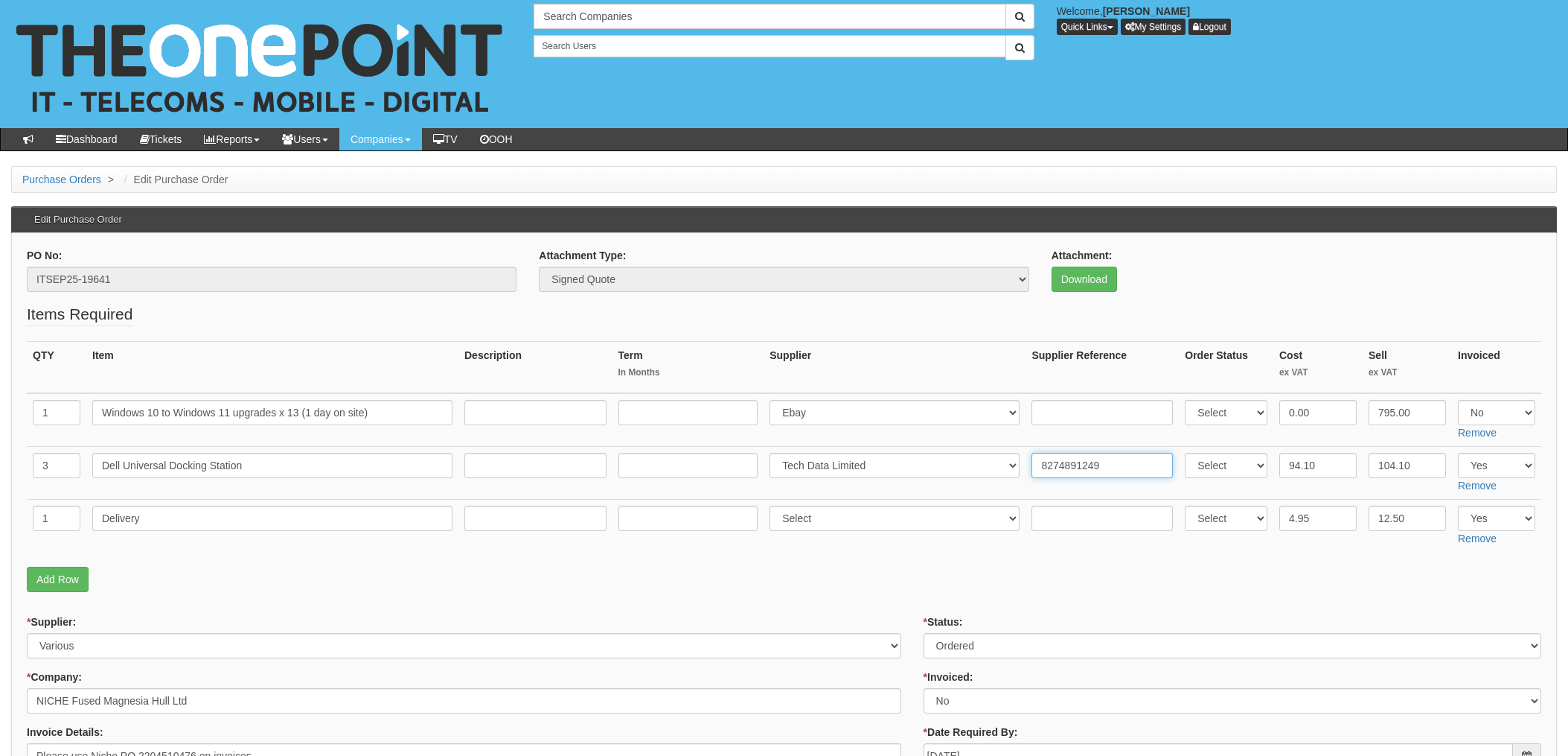
type input "8274891249"
click at [1068, 522] on input "text" at bounding box center [1102, 519] width 141 height 25
paste input "8274891249"
type input "8274891249"
drag, startPoint x: 813, startPoint y: 519, endPoint x: 818, endPoint y: 512, distance: 8.6
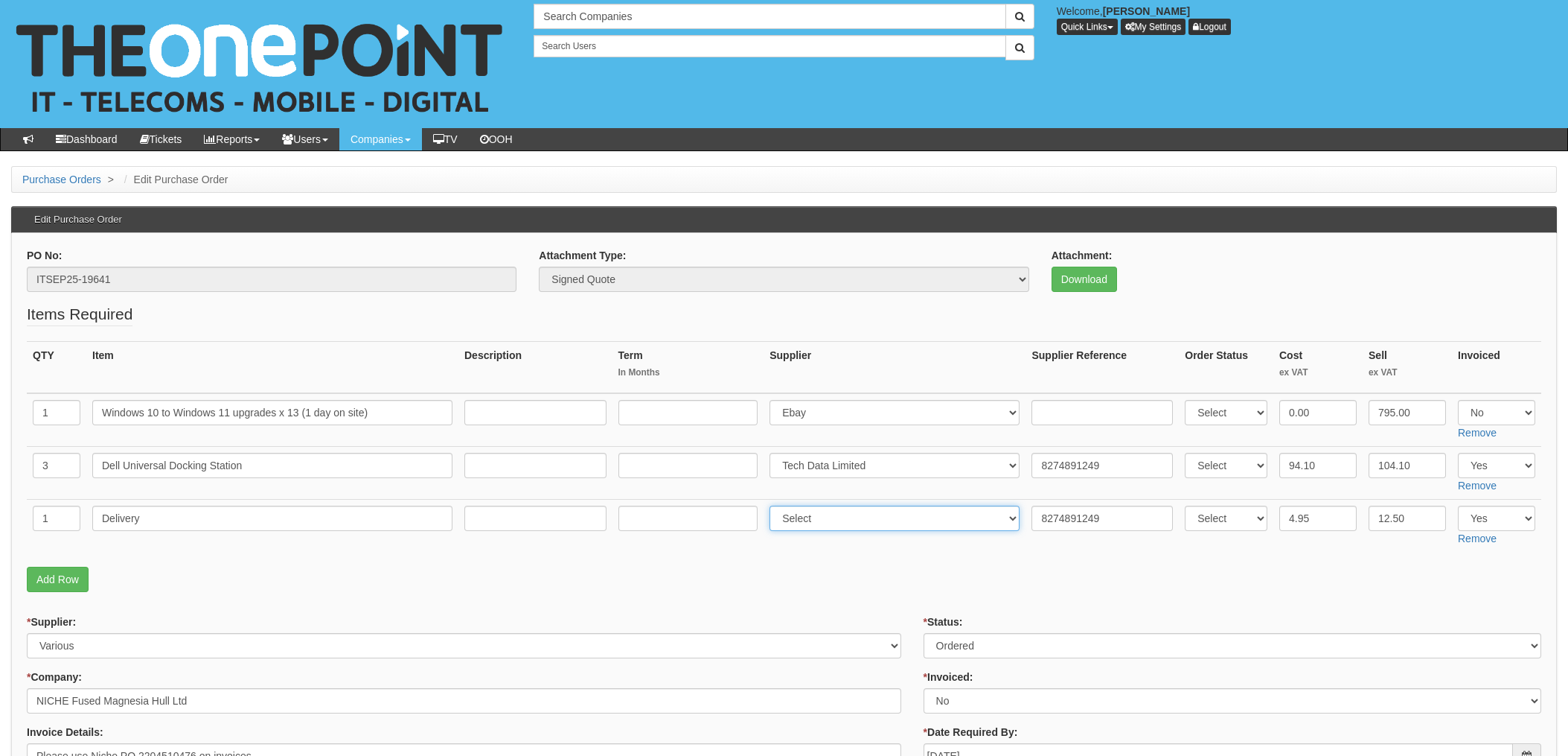
click at [814, 519] on select "Select 123 [DOMAIN_NAME] 1Password 3 4Gon [PERSON_NAME] Electric Ltd Abzorb Acc…" at bounding box center [894, 519] width 250 height 25
select select "19"
click at [774, 506] on select "Select 123 [DOMAIN_NAME] 1Password 3 4Gon [PERSON_NAME] Electric Ltd Abzorb Acc…" at bounding box center [894, 519] width 250 height 25
click at [864, 553] on fieldset "Items Required QTY Item Description Term In Months Supplier Supplier Reference …" at bounding box center [784, 451] width 1515 height 297
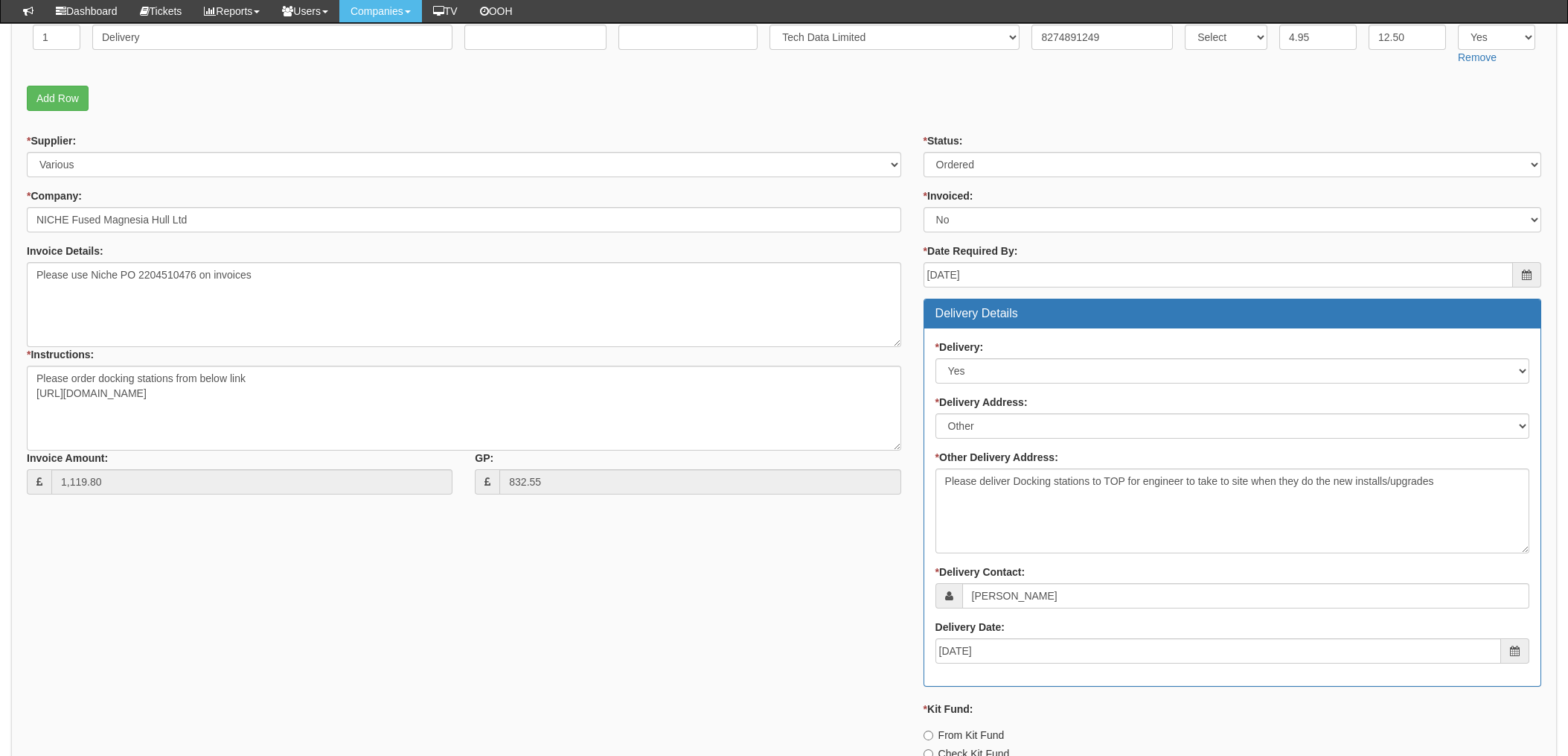
scroll to position [397, 0]
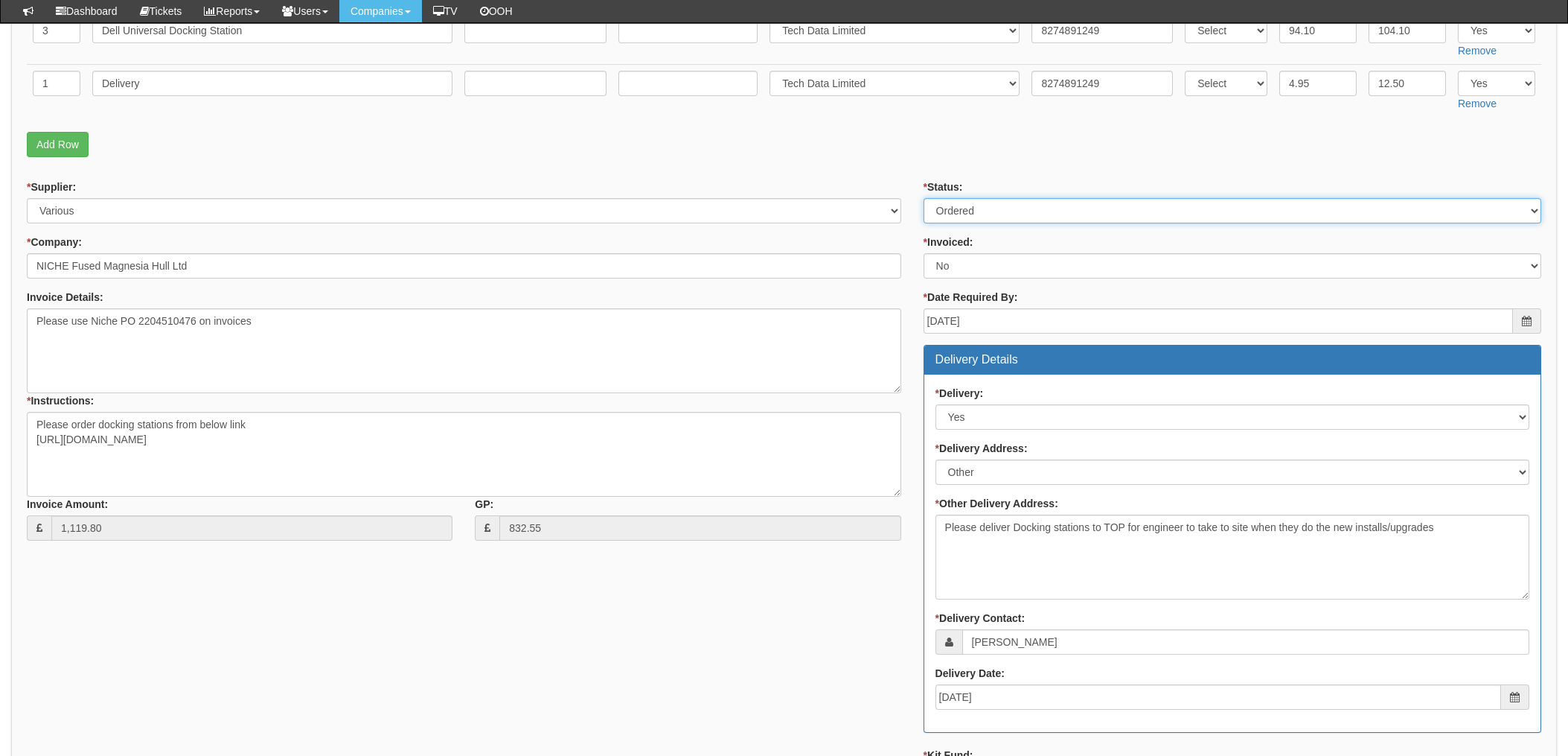
click at [993, 212] on select "Select Approved Completed Delivered Invoiced Ordered Ordered to site Part Order…" at bounding box center [1233, 211] width 618 height 25
select select "4"
click at [924, 198] on select "Select Approved Completed Delivered Invoiced Ordered Ordered to site Part Order…" at bounding box center [1233, 211] width 618 height 25
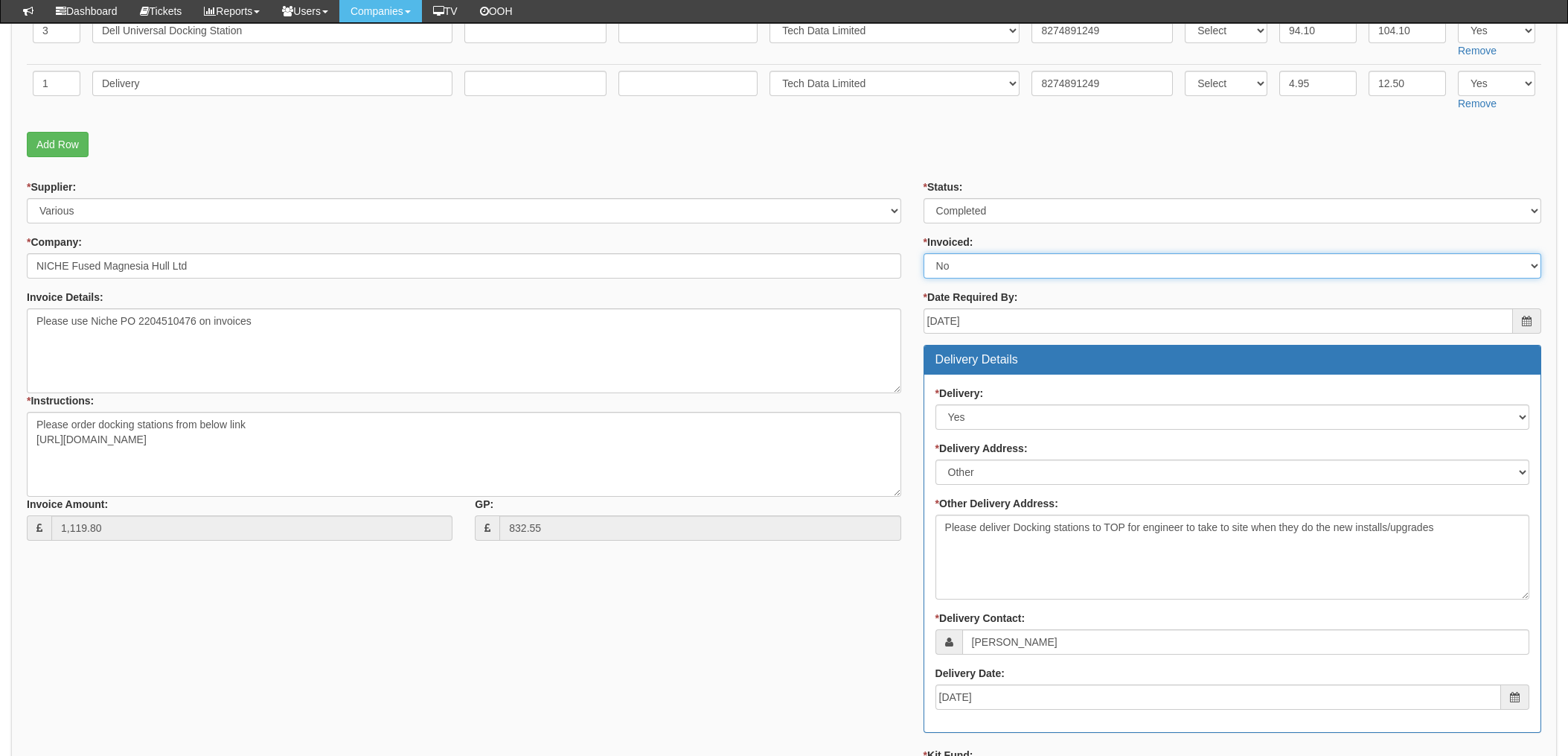
click at [967, 266] on select "Select Yes No N/A STB (part of order)" at bounding box center [1233, 266] width 618 height 25
select select "1"
click at [924, 253] on select "Select Yes No N/A STB (part of order)" at bounding box center [1233, 266] width 618 height 25
click at [904, 235] on div "* Supplier: Select 123 REG.co.uk 1Password 3 4Gon AA Jones Electric Ltd Abzorb …" at bounding box center [464, 366] width 897 height 373
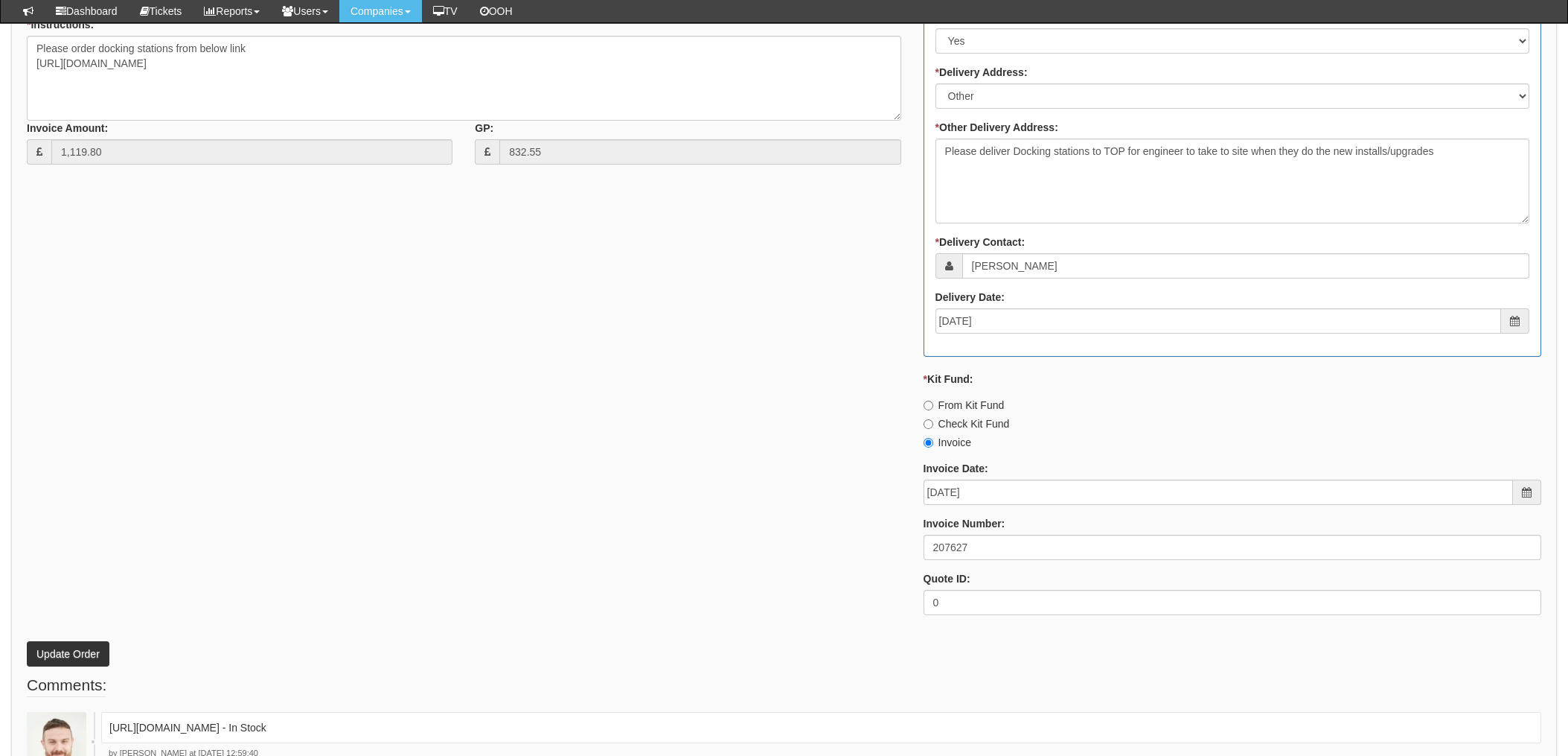
scroll to position [871, 0]
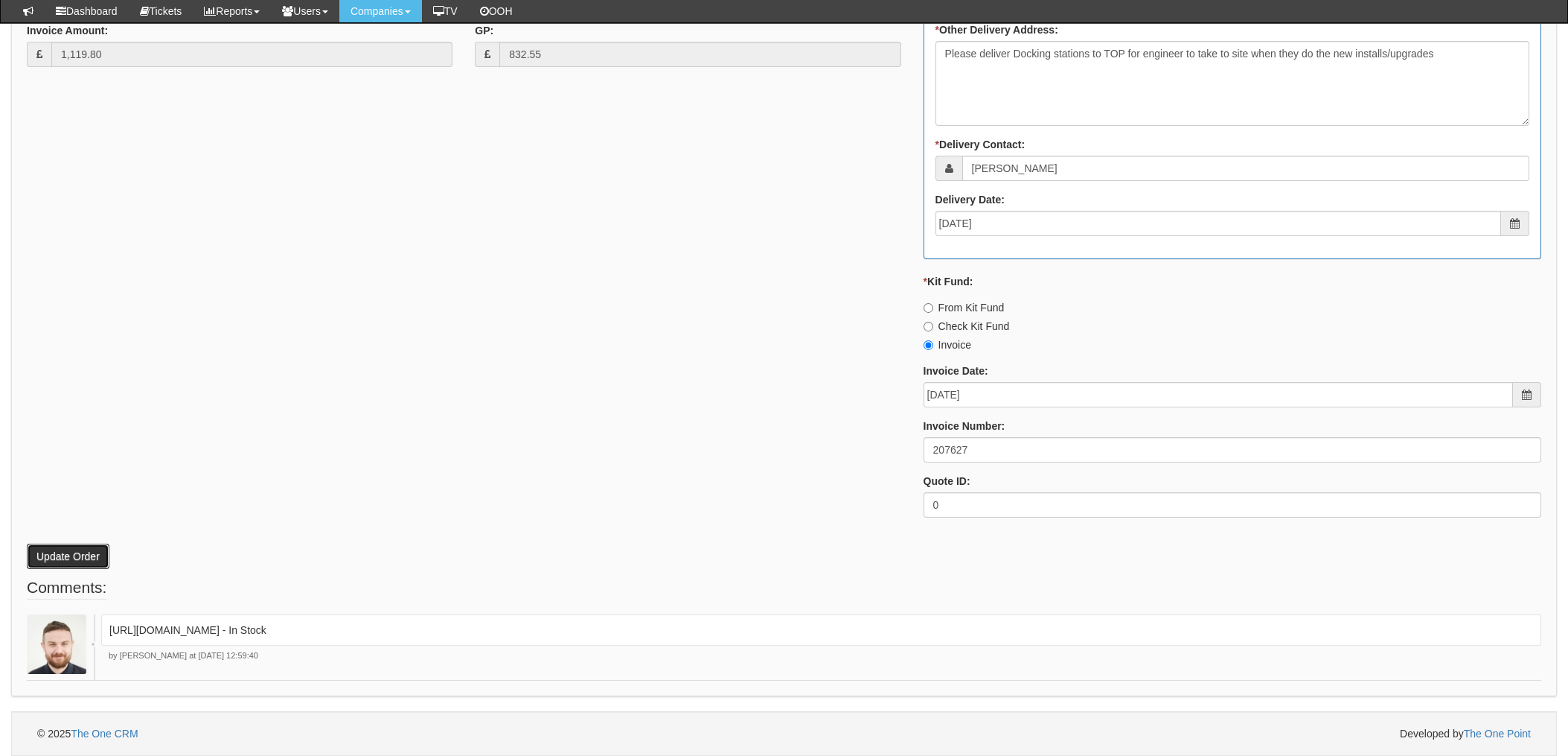
click at [59, 555] on button "Update Order" at bounding box center [68, 556] width 83 height 25
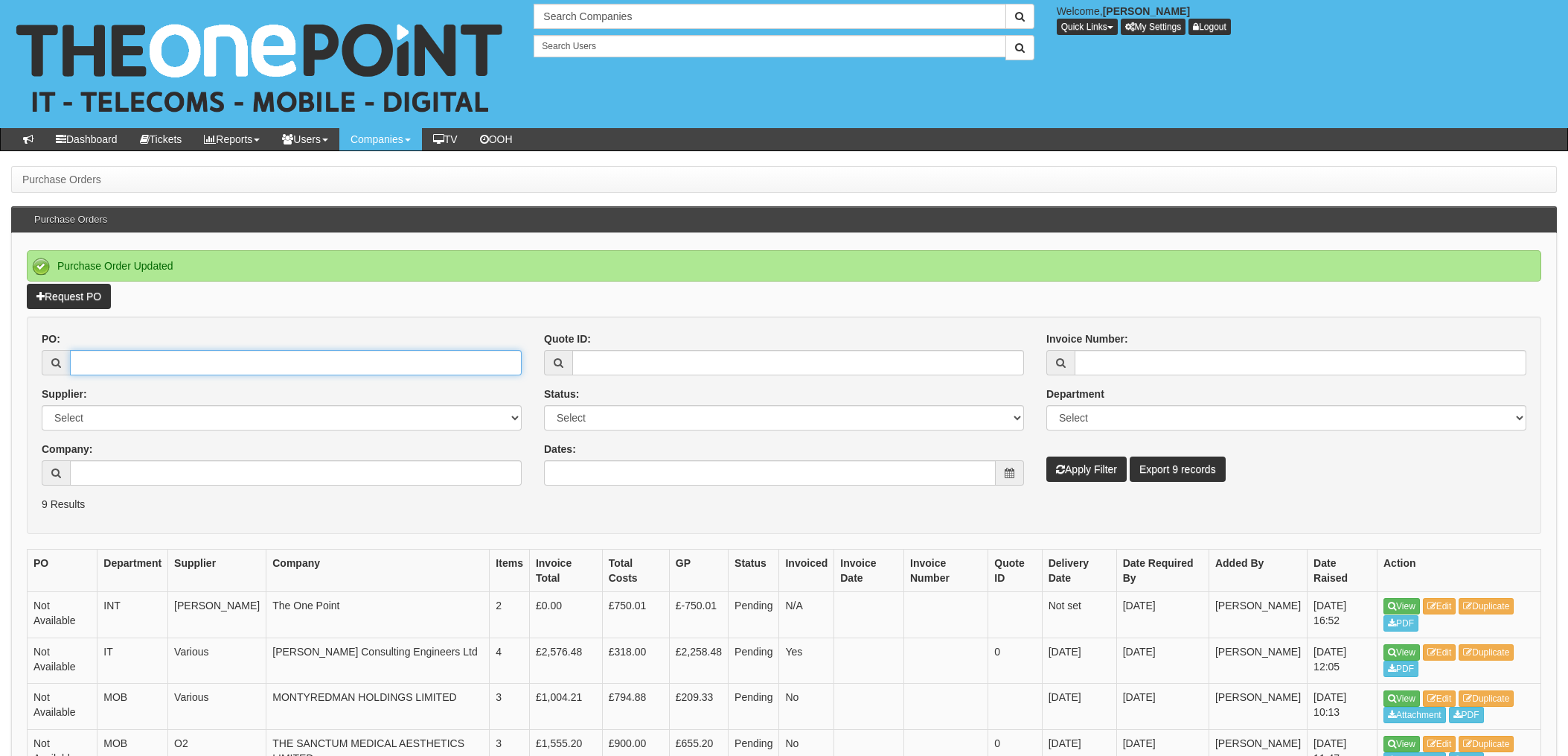
click at [222, 362] on input "PO:" at bounding box center [296, 362] width 452 height 25
type input "19633"
click at [1047, 457] on button "Apply Filter" at bounding box center [1086, 469] width 80 height 25
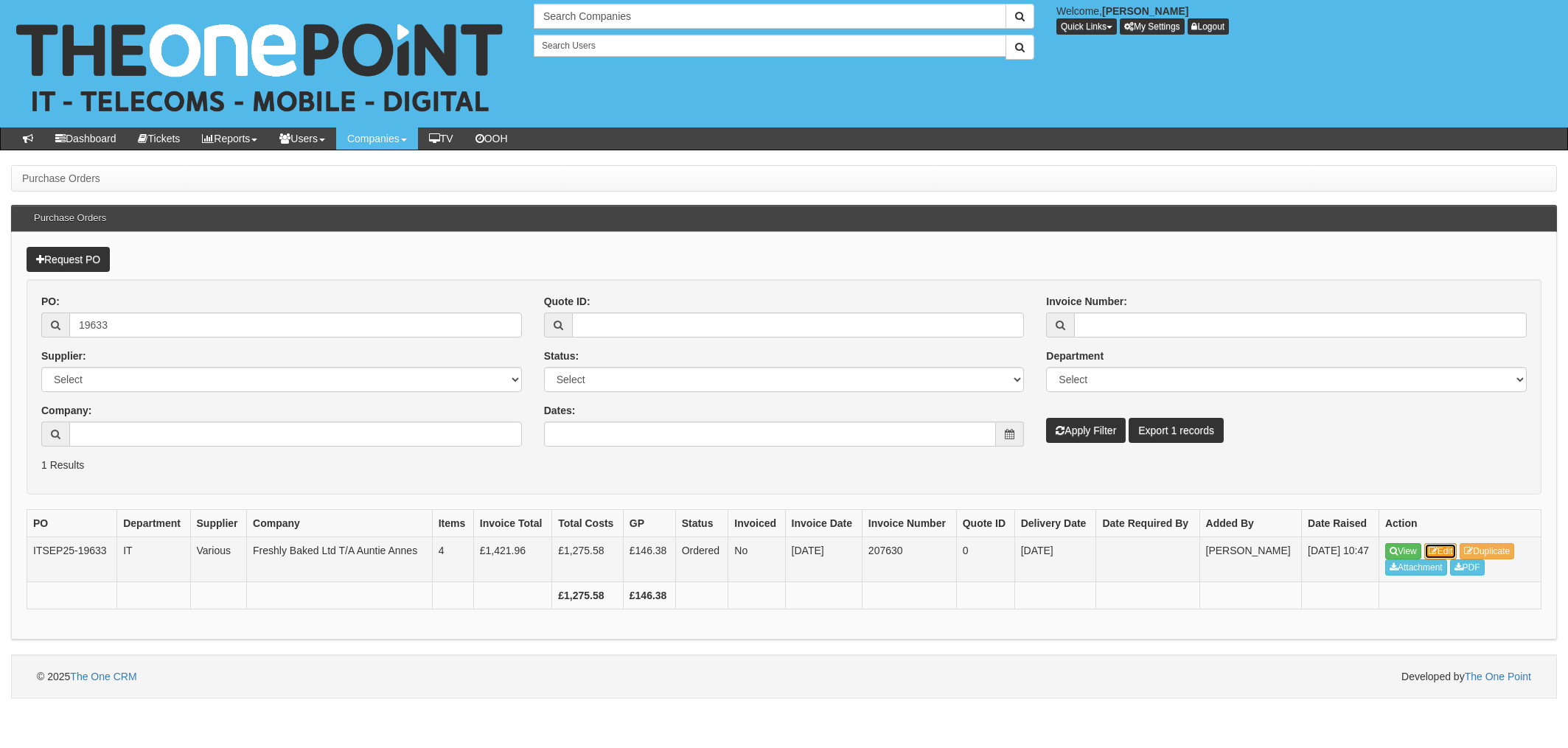
click at [1444, 555] on link "Edit" at bounding box center [1440, 551] width 33 height 16
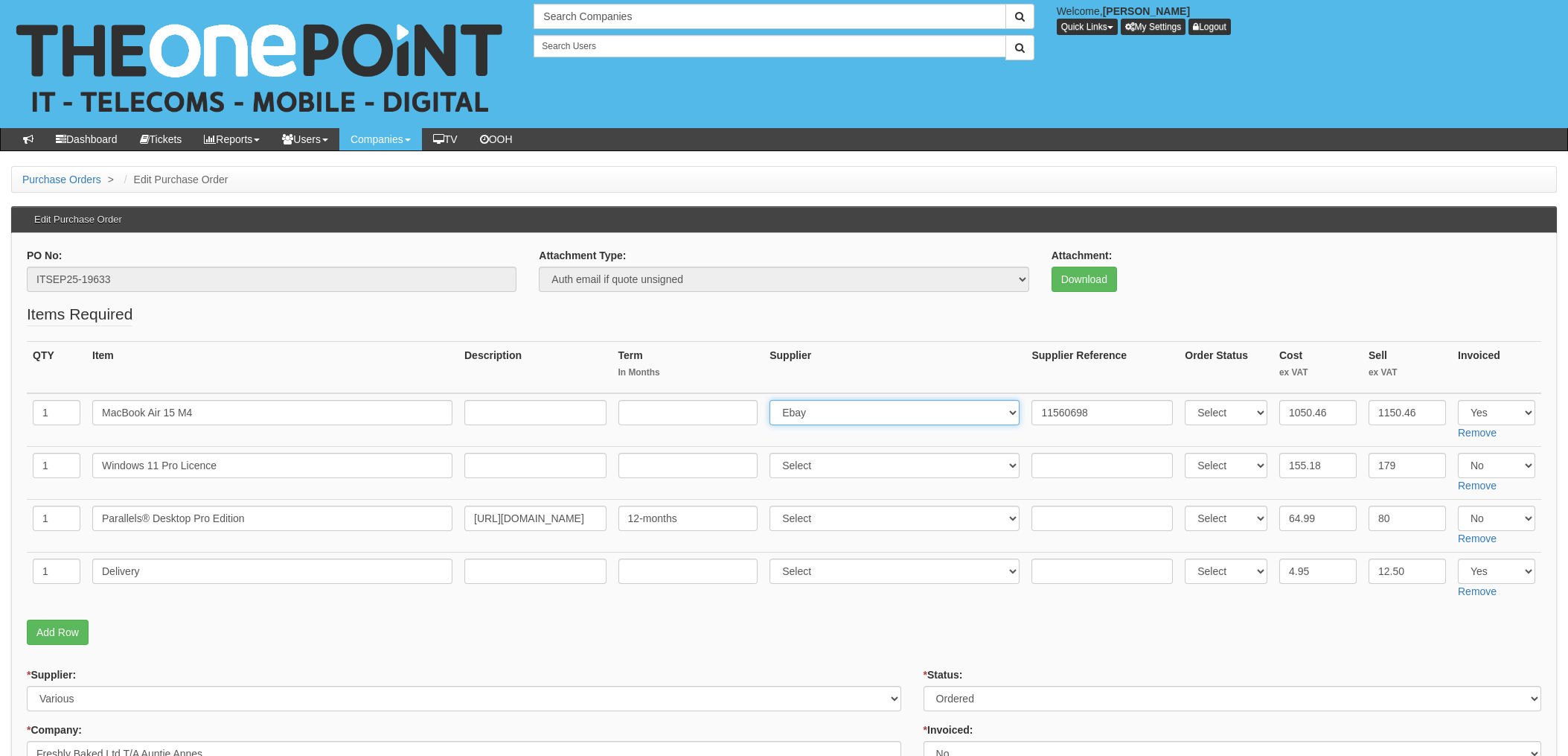
click at [857, 413] on select "Select 123 REG.co.uk 1Password 3 4Gon AA Jones Electric Ltd Abzorb Access Group…" at bounding box center [894, 412] width 250 height 25
select select "19"
click at [774, 400] on select "Select 123 REG.co.uk 1Password 3 4Gon AA Jones Electric Ltd Abzorb Access Group…" at bounding box center [894, 412] width 250 height 25
click at [1037, 410] on input "11560698" at bounding box center [1102, 412] width 141 height 25
paste input "8274864935"
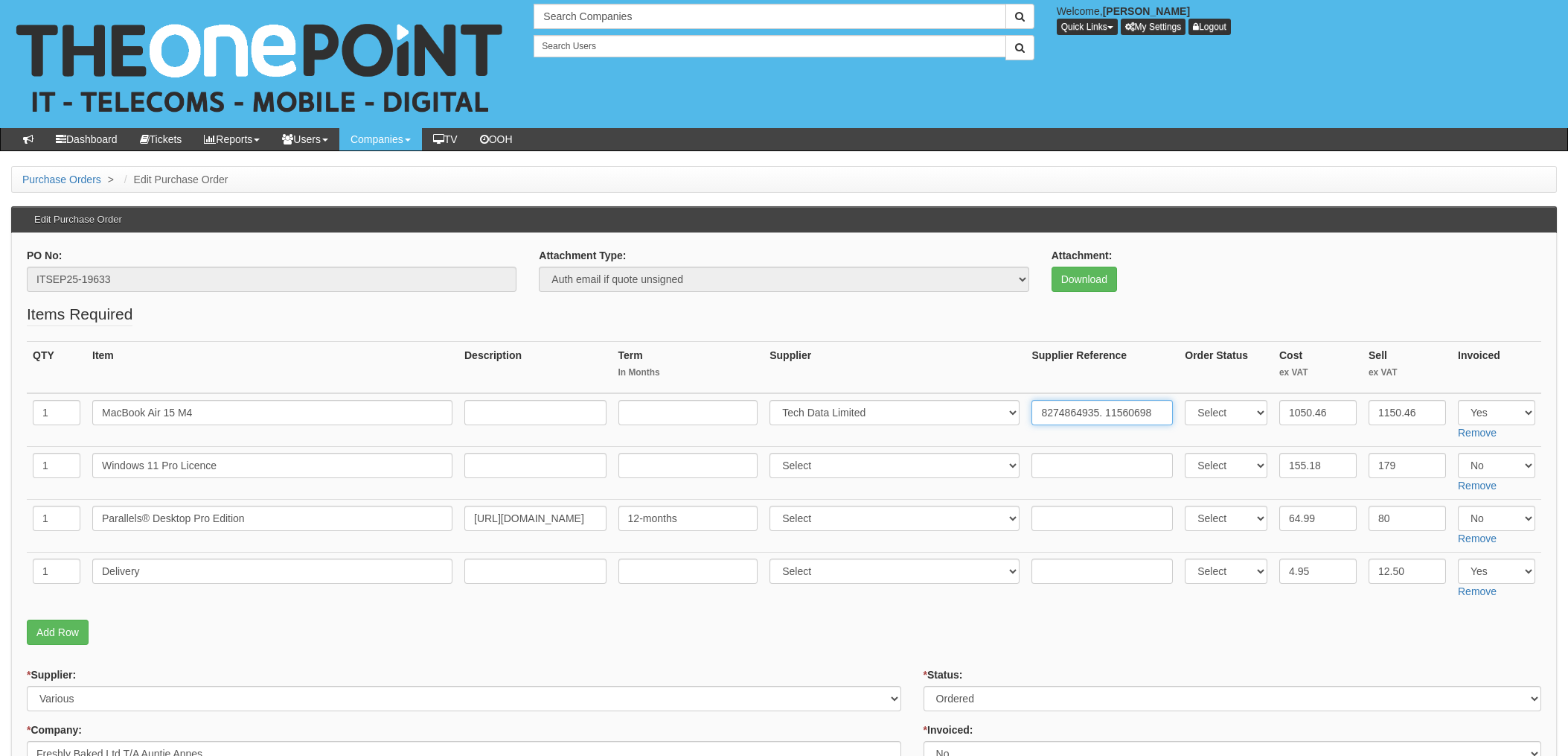
type input "8274864935. 11560698"
click at [1063, 569] on input "text" at bounding box center [1102, 571] width 141 height 25
paste input "8274864935"
type input "8274864935"
drag, startPoint x: 854, startPoint y: 572, endPoint x: 861, endPoint y: 559, distance: 14.8
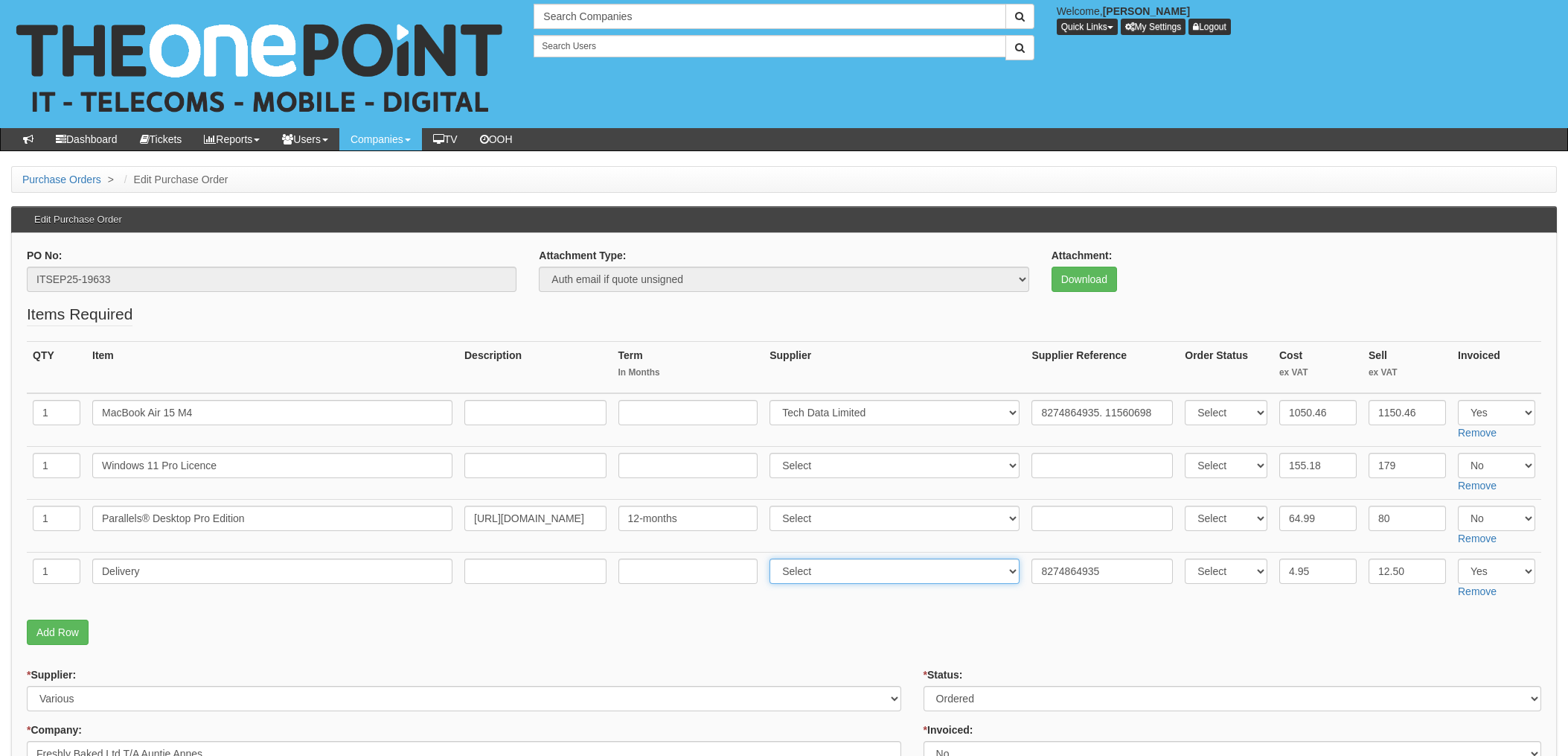
click at [854, 572] on select "Select 123 REG.co.uk 1Password 3 4Gon AA Jones Electric Ltd Abzorb Access Group…" at bounding box center [894, 571] width 250 height 25
select select "19"
click at [774, 558] on select "Select 123 REG.co.uk 1Password 3 4Gon AA Jones Electric Ltd Abzorb Access Group…" at bounding box center [894, 571] width 250 height 25
click at [890, 633] on p "Add Row" at bounding box center [784, 632] width 1515 height 25
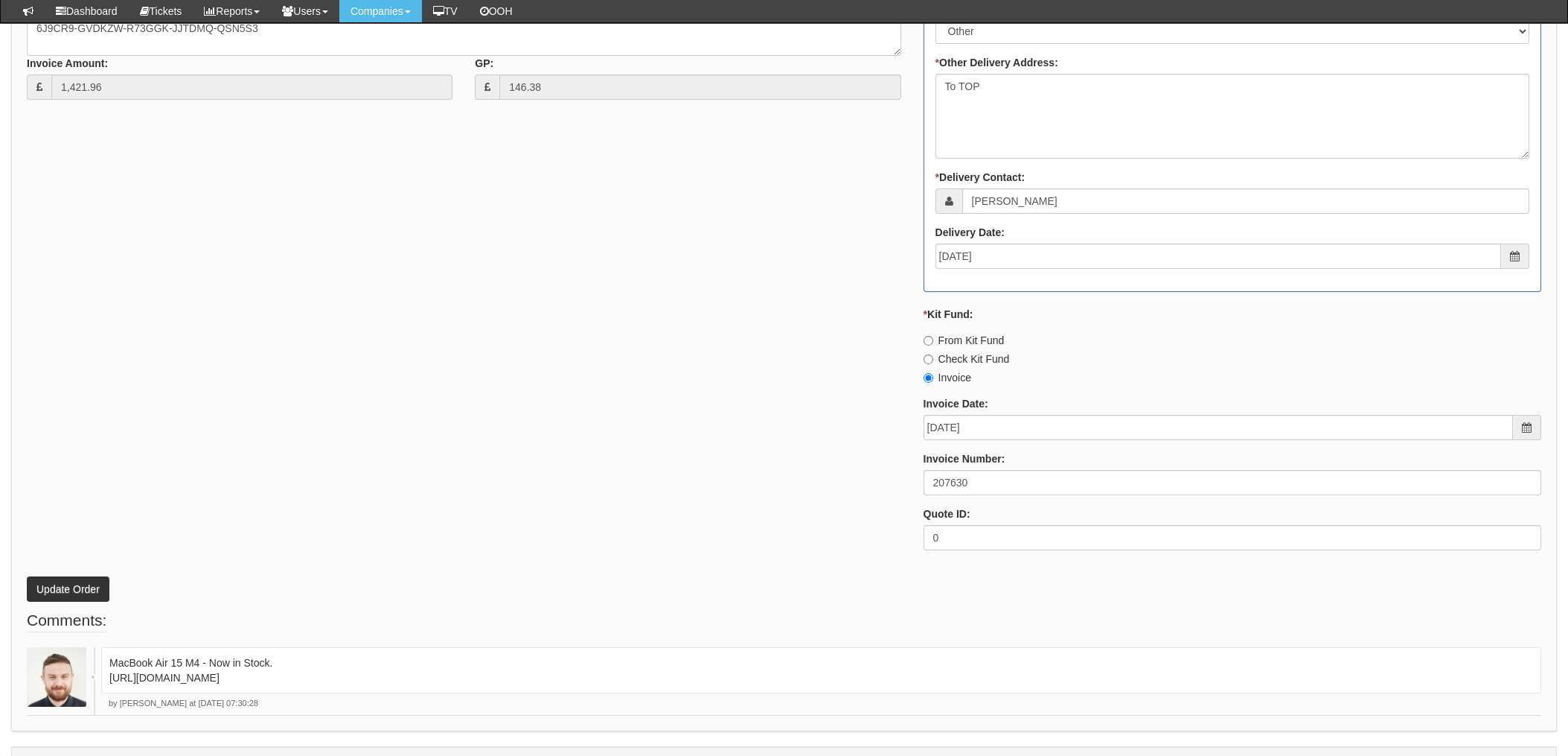
scroll to position [893, 0]
click at [80, 583] on button "Update Order" at bounding box center [68, 587] width 83 height 25
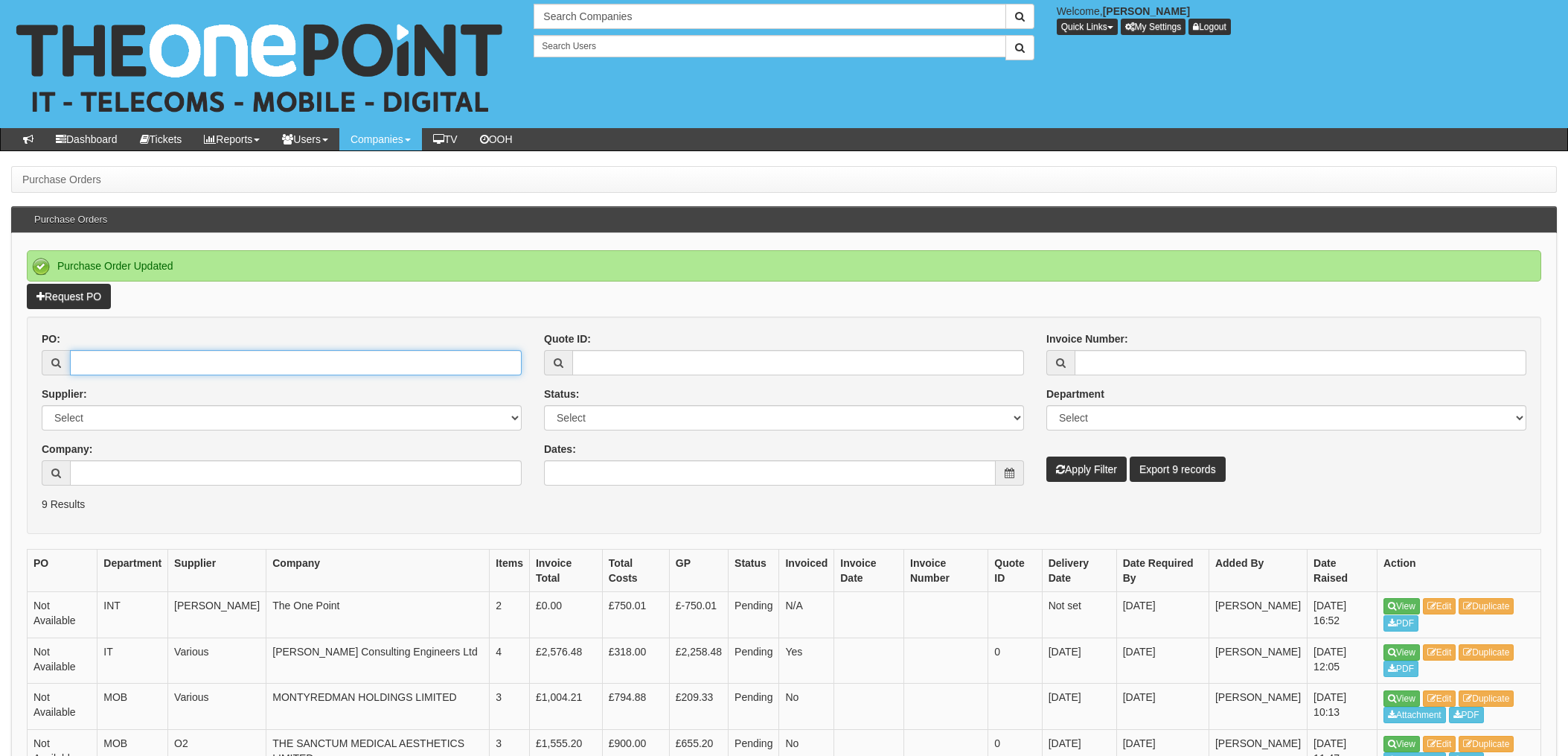
click at [201, 374] on input "PO:" at bounding box center [296, 362] width 452 height 25
type input "196112"
click at [1047, 457] on button "Apply Filter" at bounding box center [1086, 469] width 80 height 25
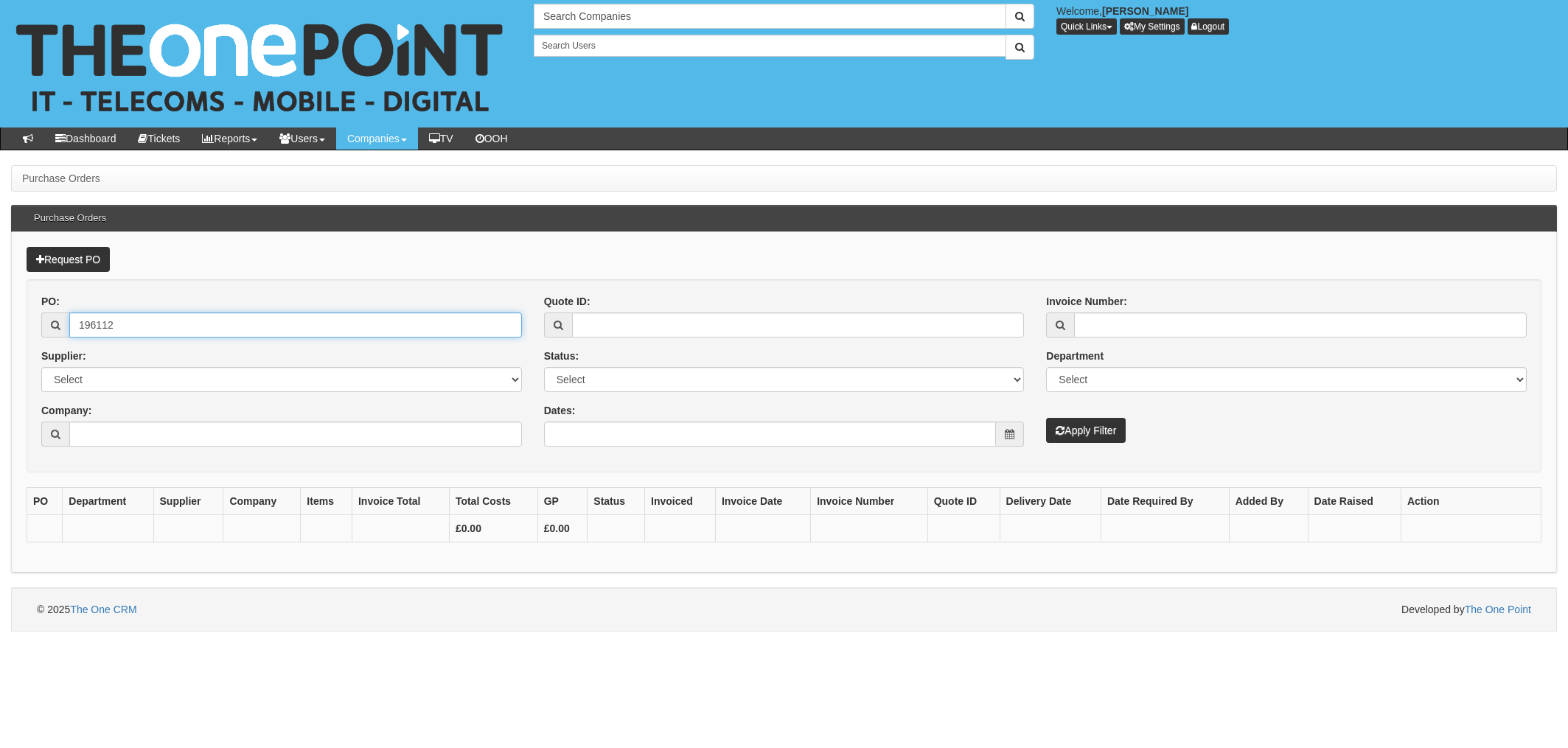
click at [134, 327] on input "196112" at bounding box center [296, 325] width 453 height 25
click at [0, 321] on html "× Send Email × Add Appointment × Create Ticket × Create Proactive Activity × Ad…" at bounding box center [784, 315] width 1568 height 631
type input "19612"
click at [1046, 418] on button "Apply Filter" at bounding box center [1085, 430] width 80 height 25
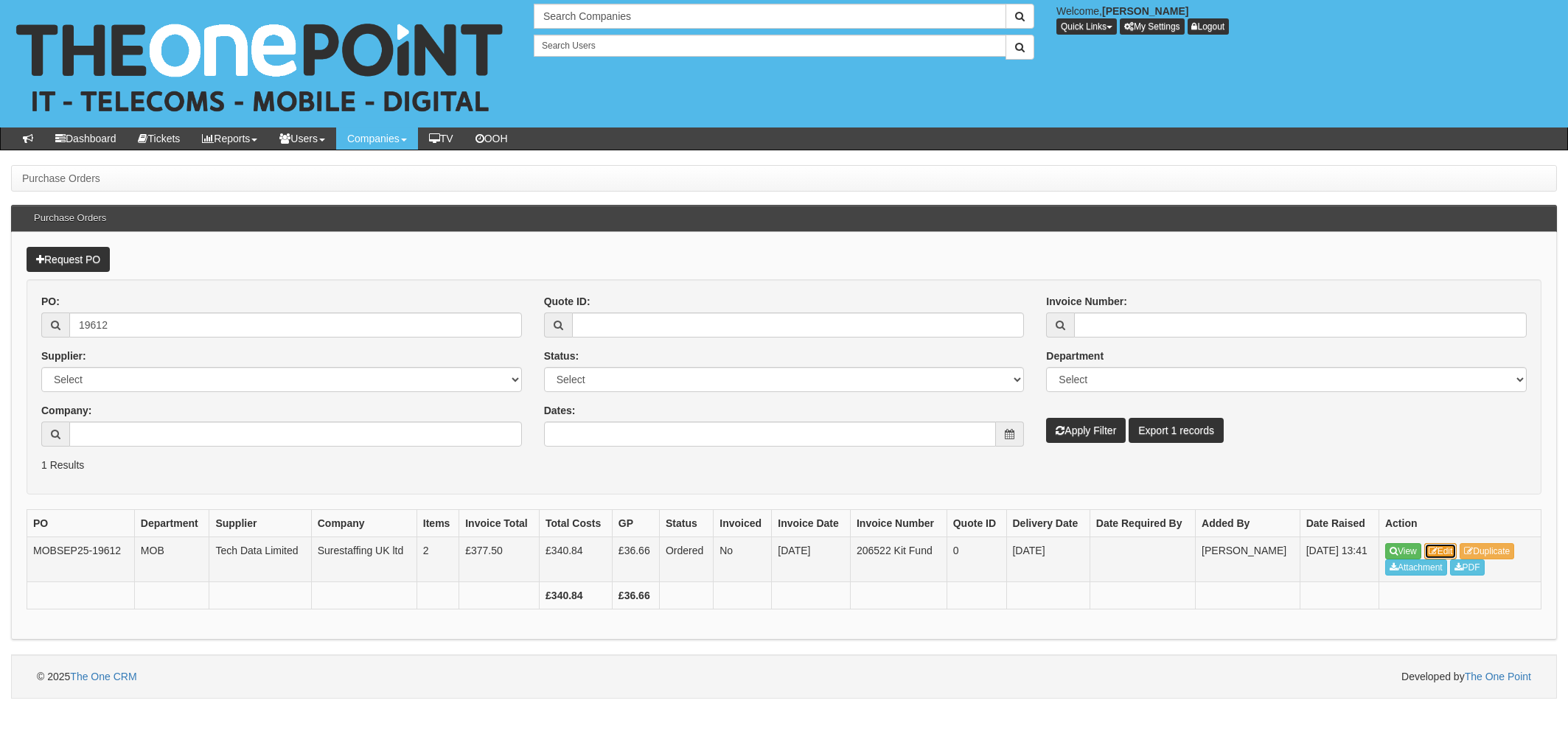
click at [1452, 550] on link "Edit" at bounding box center [1440, 551] width 33 height 16
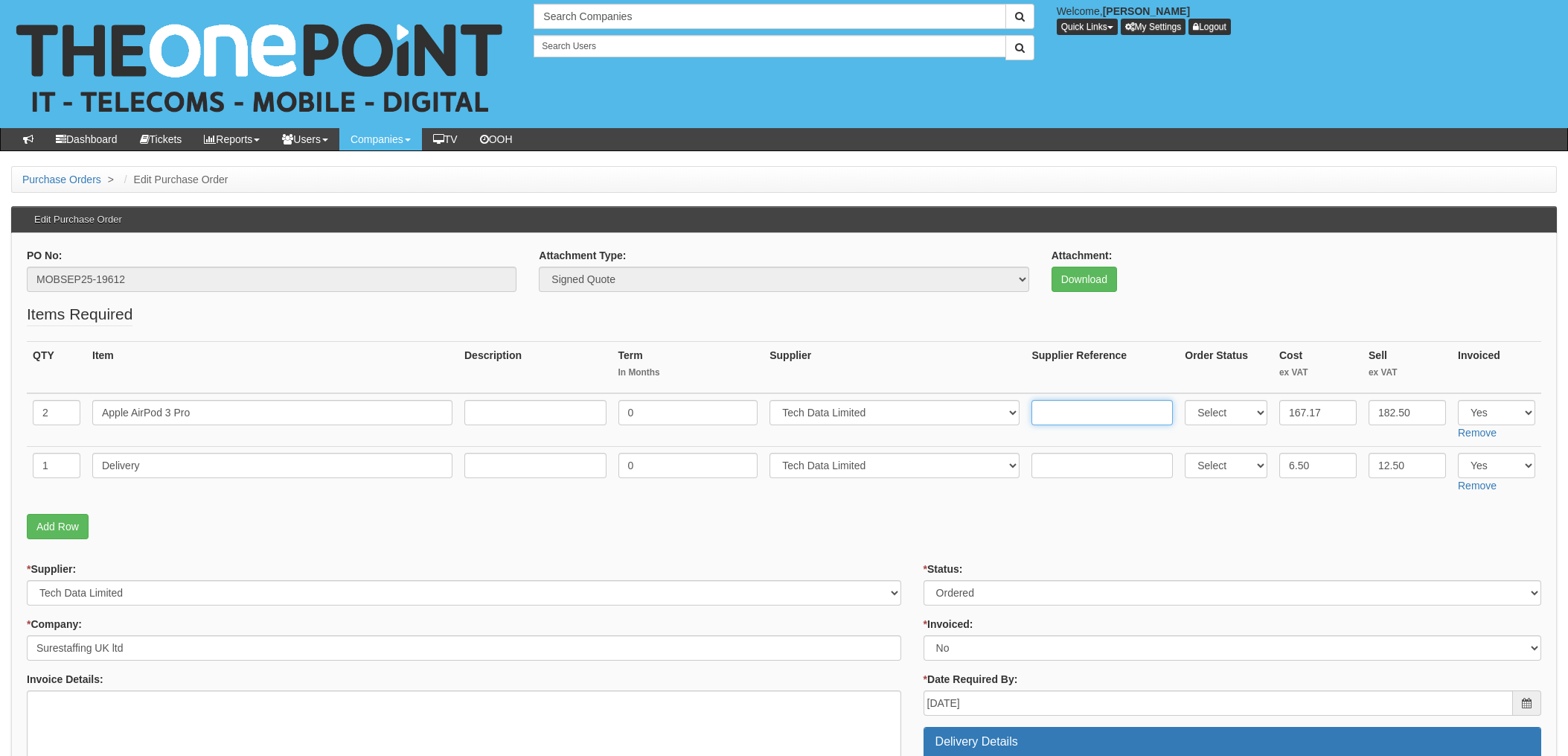
click at [1051, 411] on input "text" at bounding box center [1102, 412] width 141 height 25
paste input "8274973445"
type input "8274973445"
click at [1064, 461] on input "text" at bounding box center [1102, 465] width 141 height 25
paste input "8274973445"
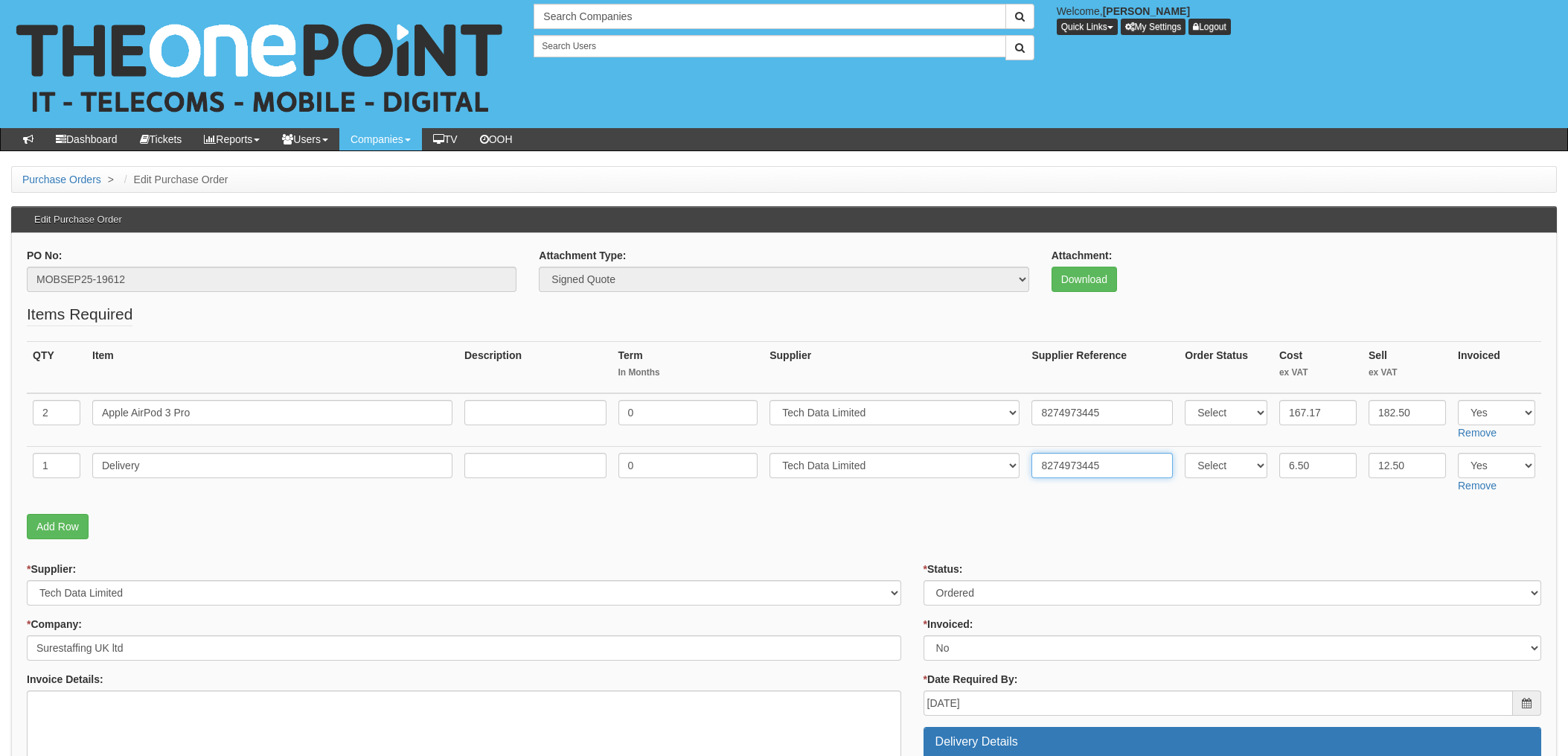
type input "8274973445"
click at [997, 512] on fieldset "Items Required QTY Item Description Term In Months Supplier Supplier Reference …" at bounding box center [784, 425] width 1515 height 244
click at [949, 593] on select "Select Approved Completed Delivered Invoiced Ordered Ordered to site Part Order…" at bounding box center [1233, 593] width 618 height 25
select select "4"
click at [924, 580] on select "Select Approved Completed Delivered Invoiced Ordered Ordered to site Part Order…" at bounding box center [1233, 593] width 618 height 25
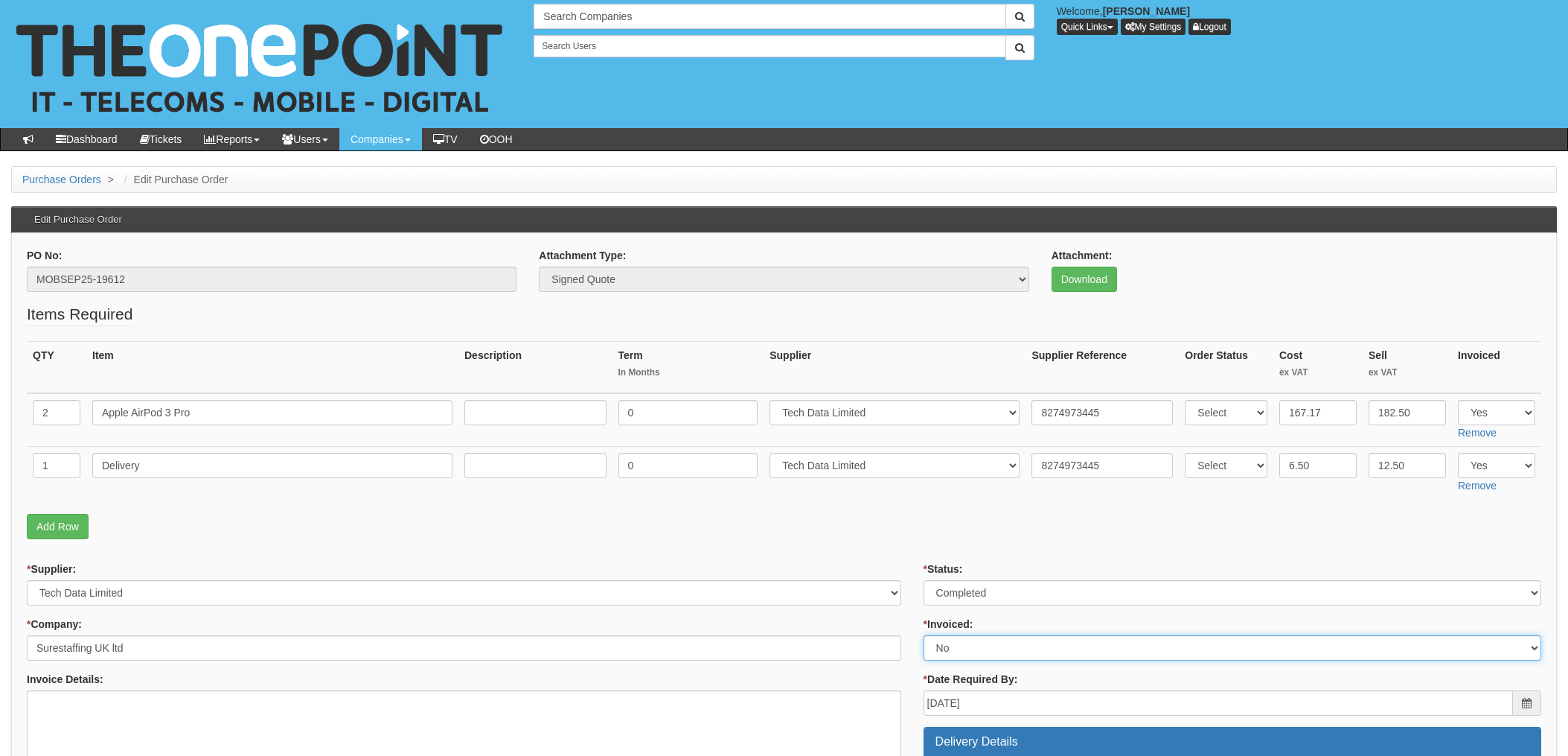
click at [946, 651] on select "Select Yes No N/A STB (part of order)" at bounding box center [1233, 648] width 618 height 25
select select "1"
click at [924, 636] on select "Select Yes No N/A STB (part of order)" at bounding box center [1233, 648] width 618 height 25
click at [888, 533] on p "Add Row" at bounding box center [784, 526] width 1515 height 25
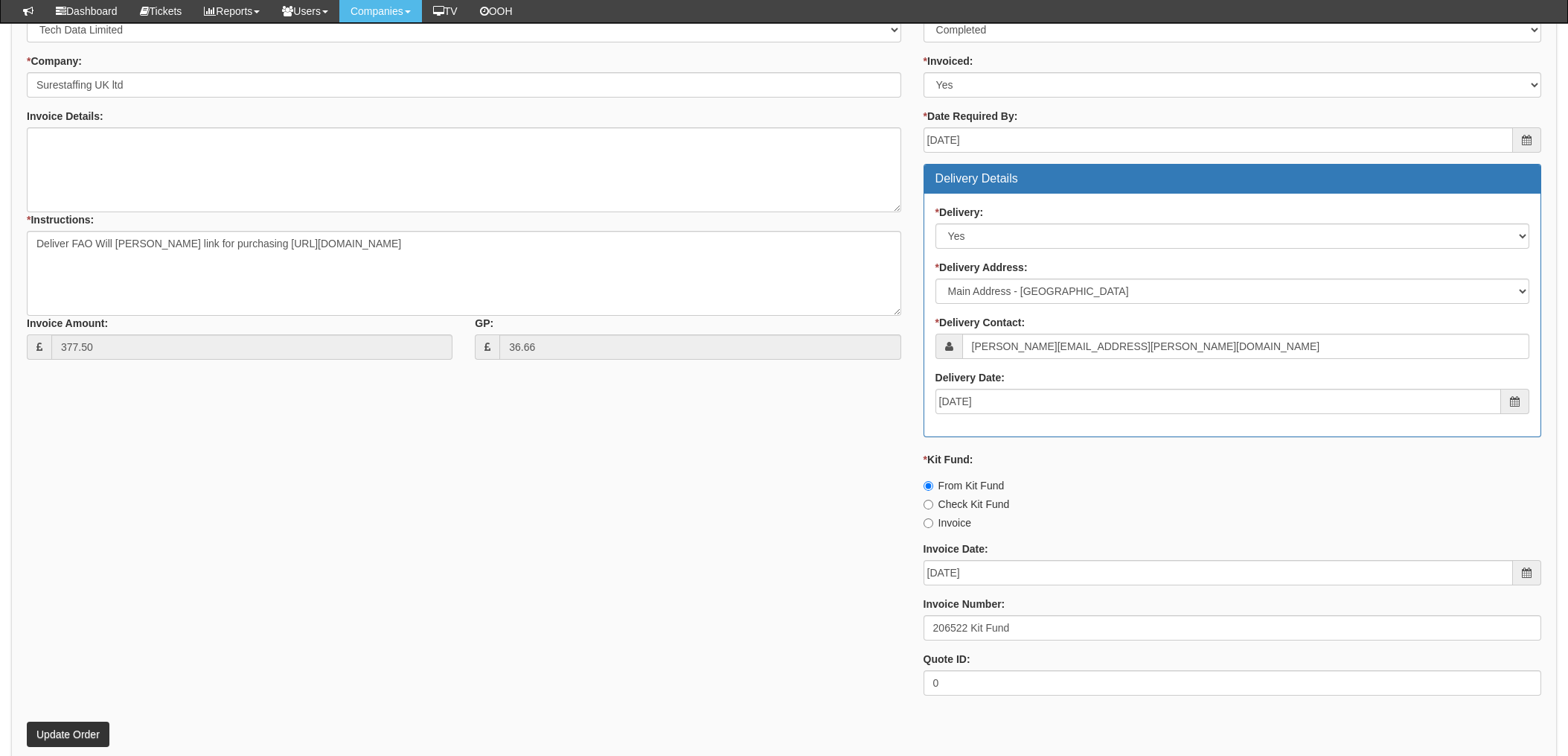
scroll to position [637, 0]
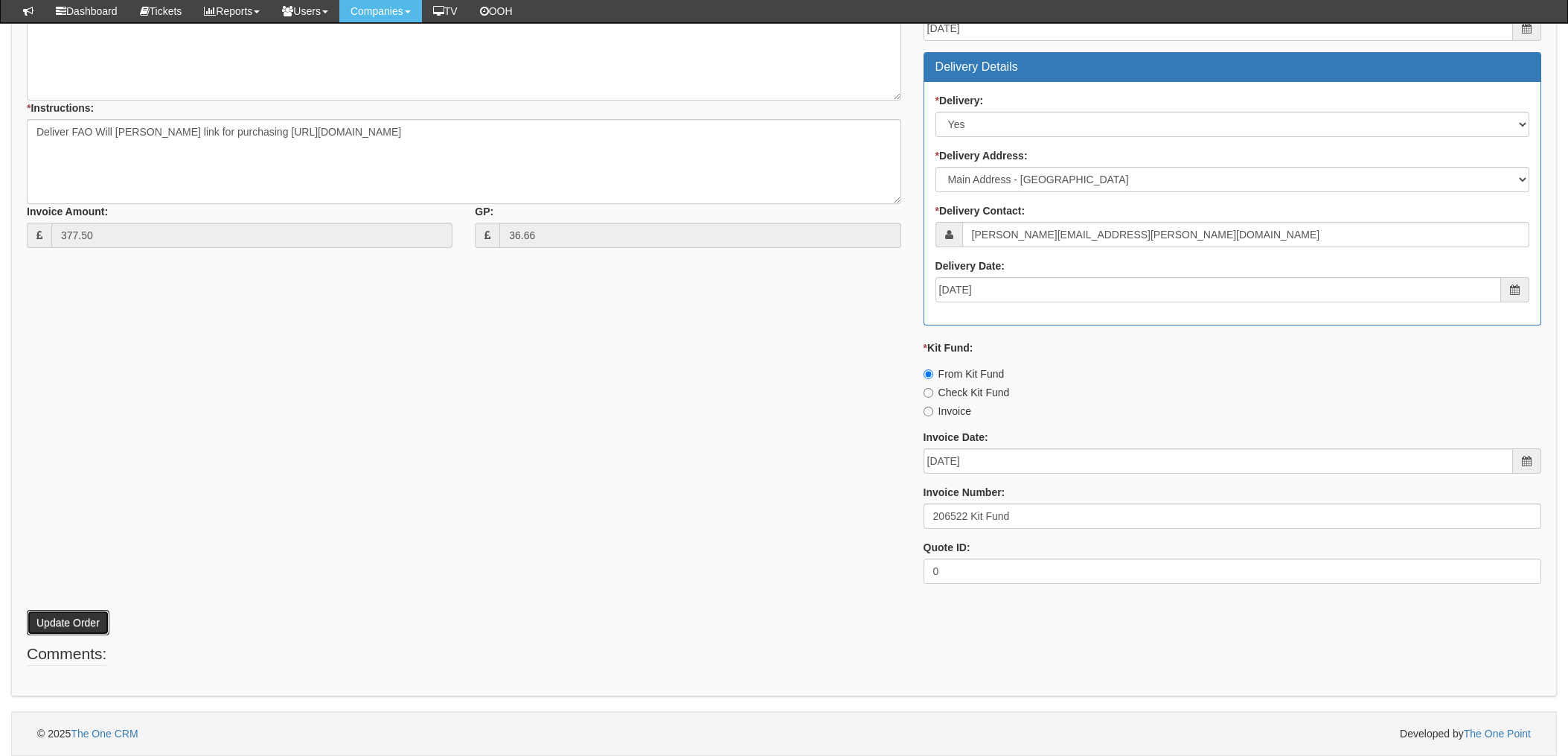
click at [59, 619] on button "Update Order" at bounding box center [68, 622] width 83 height 25
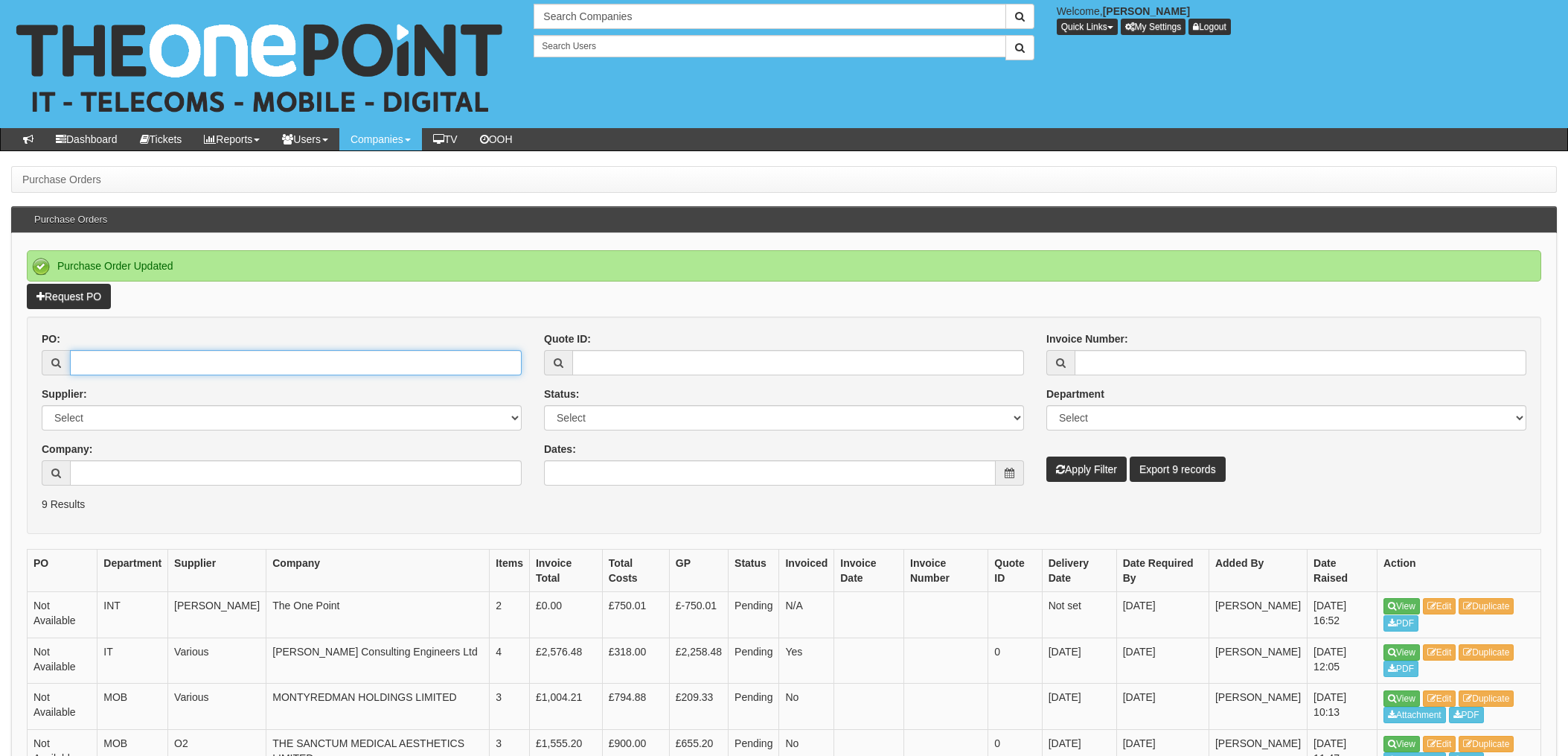
click at [201, 360] on input "PO:" at bounding box center [296, 362] width 452 height 25
type input "19467"
click at [1047, 457] on button "Apply Filter" at bounding box center [1086, 469] width 80 height 25
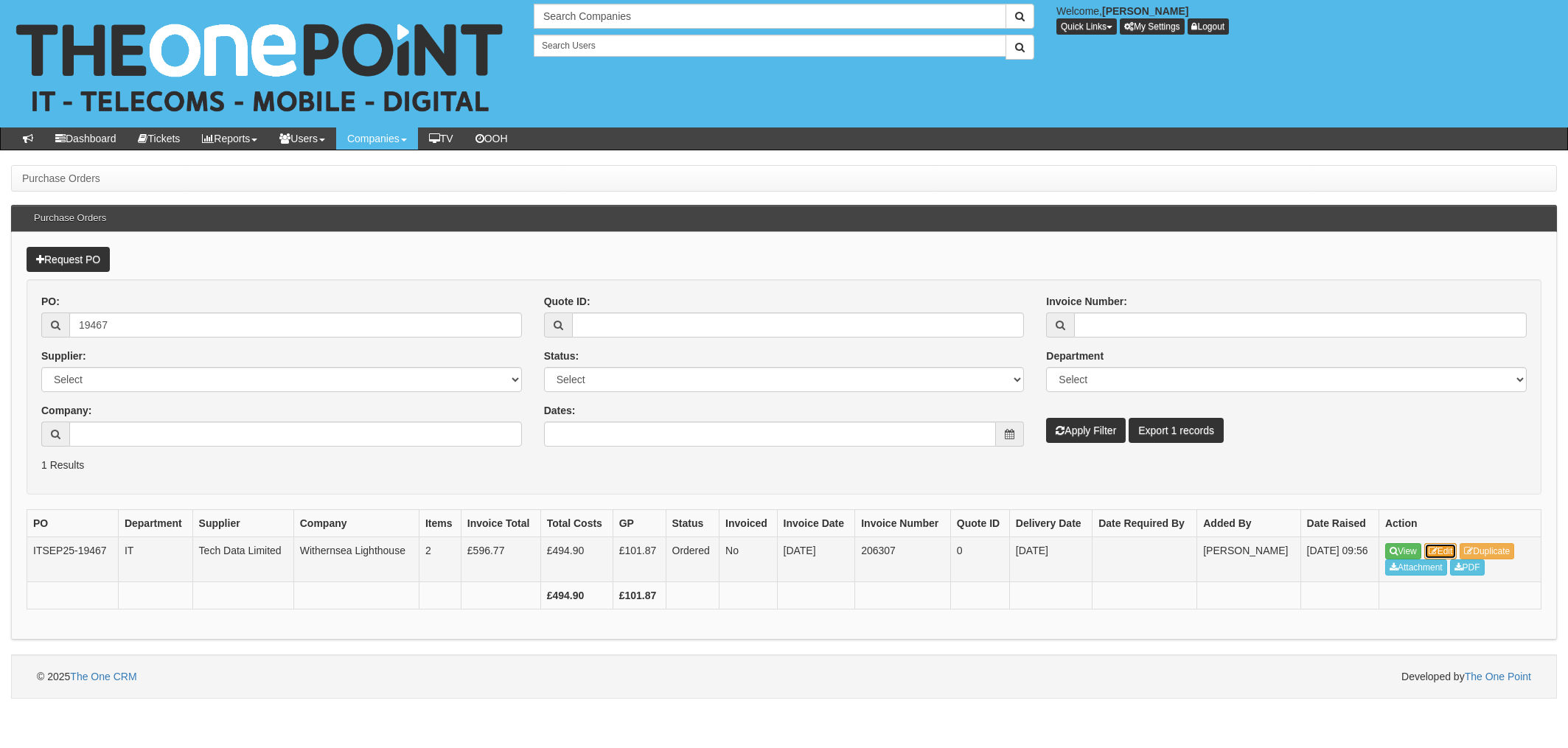
click at [1446, 547] on link "Edit" at bounding box center [1440, 551] width 33 height 16
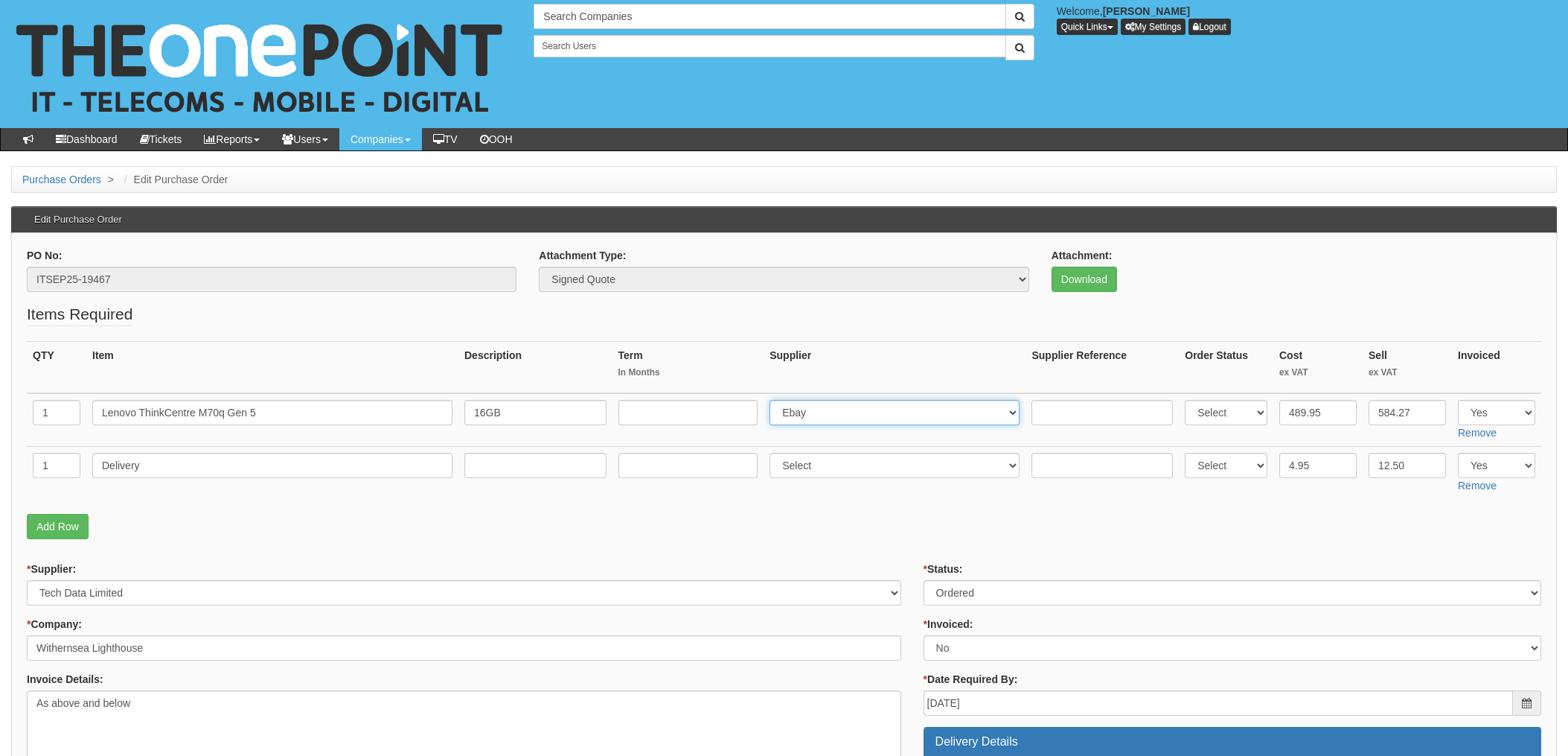
click at [825, 415] on select "Select 123 [DOMAIN_NAME] 1Password 3 4Gon [PERSON_NAME] Electric Ltd Abzorb Acc…" at bounding box center [894, 412] width 250 height 25
select select "19"
click at [774, 400] on select "Select 123 [DOMAIN_NAME] 1Password 3 4Gon [PERSON_NAME] Electric Ltd Abzorb Acc…" at bounding box center [894, 412] width 250 height 25
click at [1048, 417] on input "text" at bounding box center [1102, 412] width 141 height 25
paste input "8274953347"
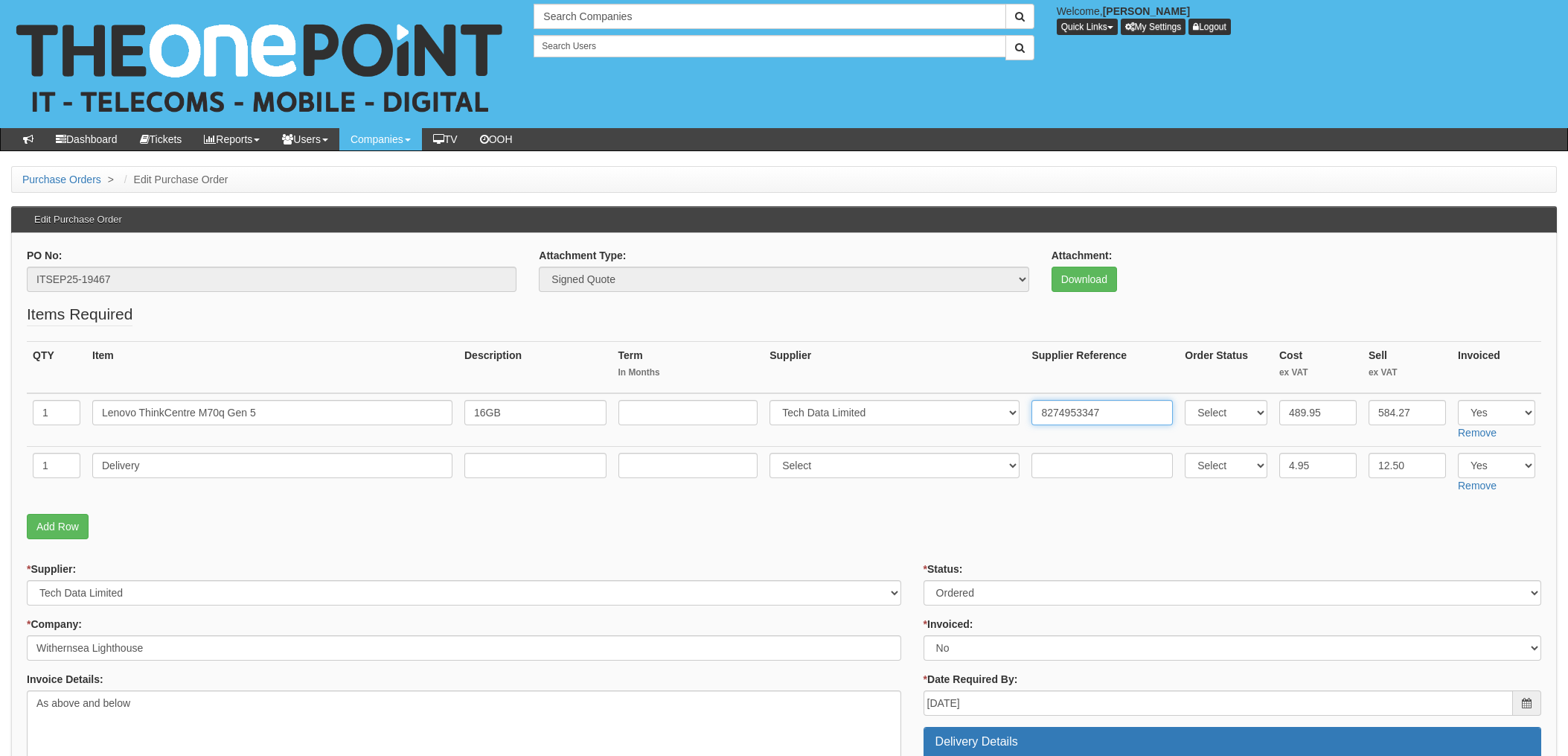
type input "8274953347"
click at [1048, 473] on input "text" at bounding box center [1102, 465] width 141 height 25
paste input "8274953347"
type input "8274953347"
click at [822, 470] on select "Select 123 [DOMAIN_NAME] 1Password 3 4Gon [PERSON_NAME] Electric Ltd Abzorb Acc…" at bounding box center [894, 465] width 250 height 25
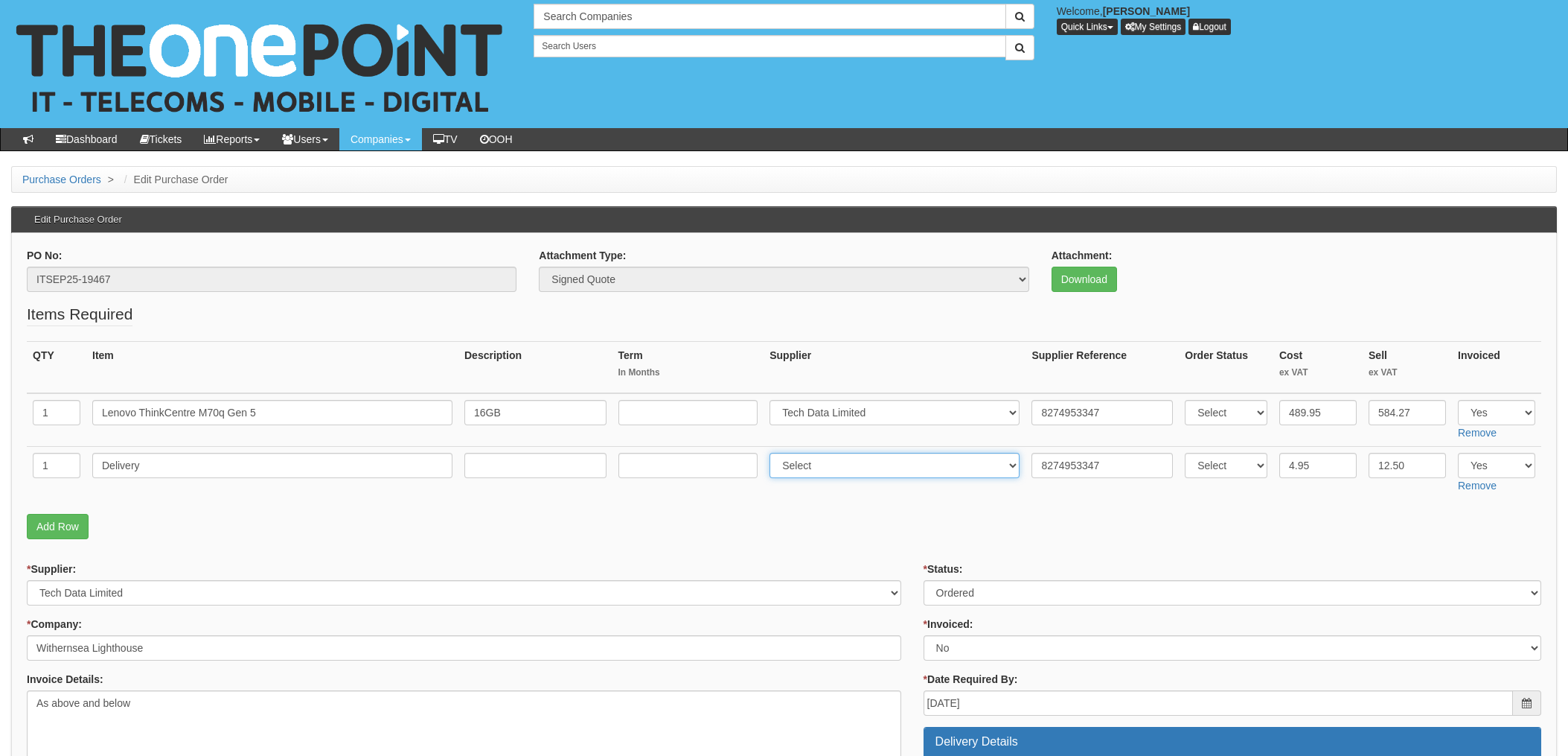
select select "19"
click at [774, 453] on select "Select 123 [DOMAIN_NAME] 1Password 3 4Gon [PERSON_NAME] Electric Ltd Abzorb Acc…" at bounding box center [894, 465] width 250 height 25
click at [1004, 594] on select "Select Approved Completed Delivered Invoiced Ordered Ordered to site Part Order…" at bounding box center [1233, 593] width 618 height 25
select select "4"
click at [924, 580] on select "Select Approved Completed Delivered Invoiced Ordered Ordered to site Part Order…" at bounding box center [1233, 593] width 618 height 25
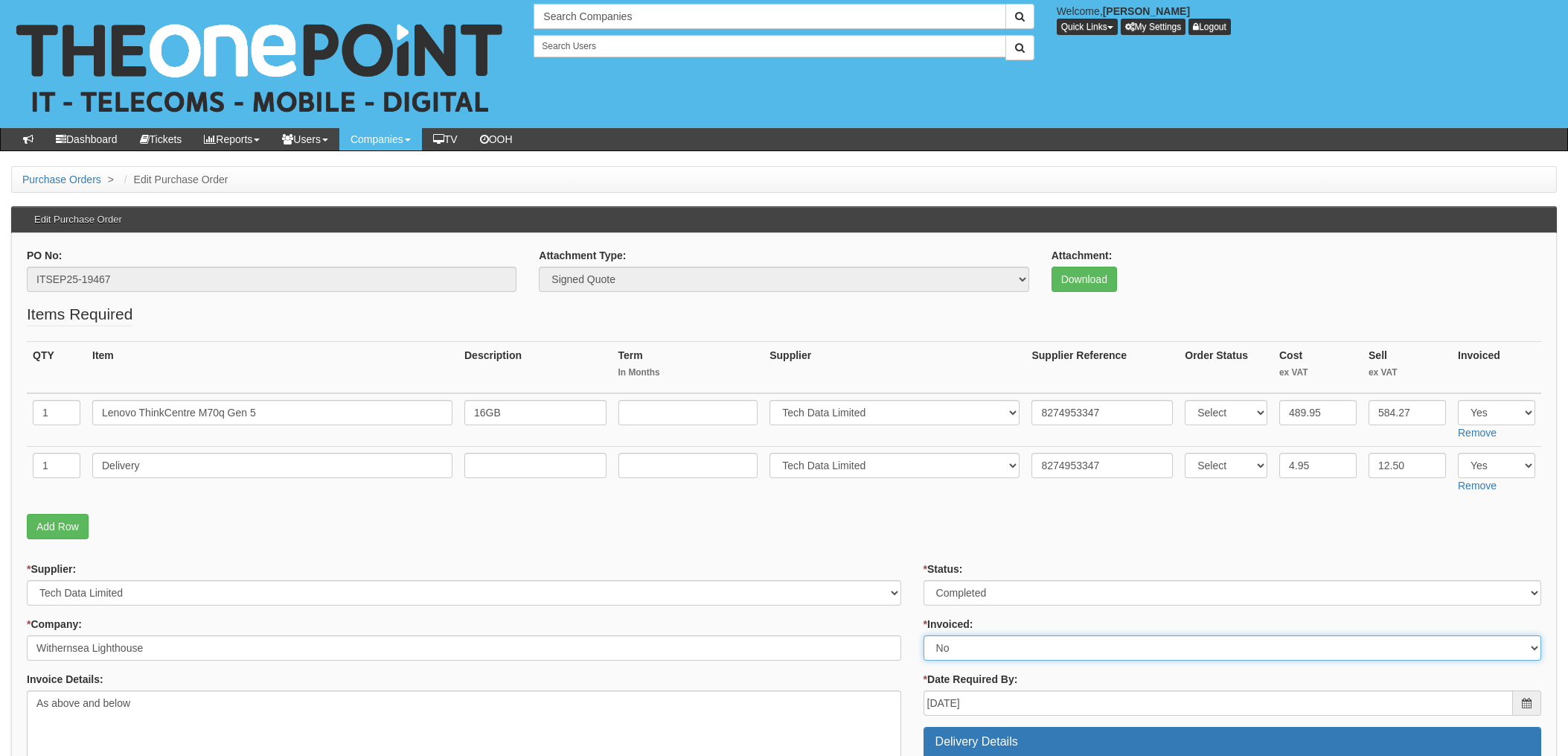
drag, startPoint x: 941, startPoint y: 646, endPoint x: 957, endPoint y: 646, distance: 16.0
click at [941, 646] on select "Select Yes No N/A STB (part of order)" at bounding box center [1233, 648] width 618 height 25
select select "1"
click at [924, 636] on select "Select Yes No N/A STB (part of order)" at bounding box center [1233, 648] width 618 height 25
click at [876, 512] on fieldset "Items Required QTY Item Description Term In Months Supplier Supplier Reference …" at bounding box center [784, 425] width 1515 height 244
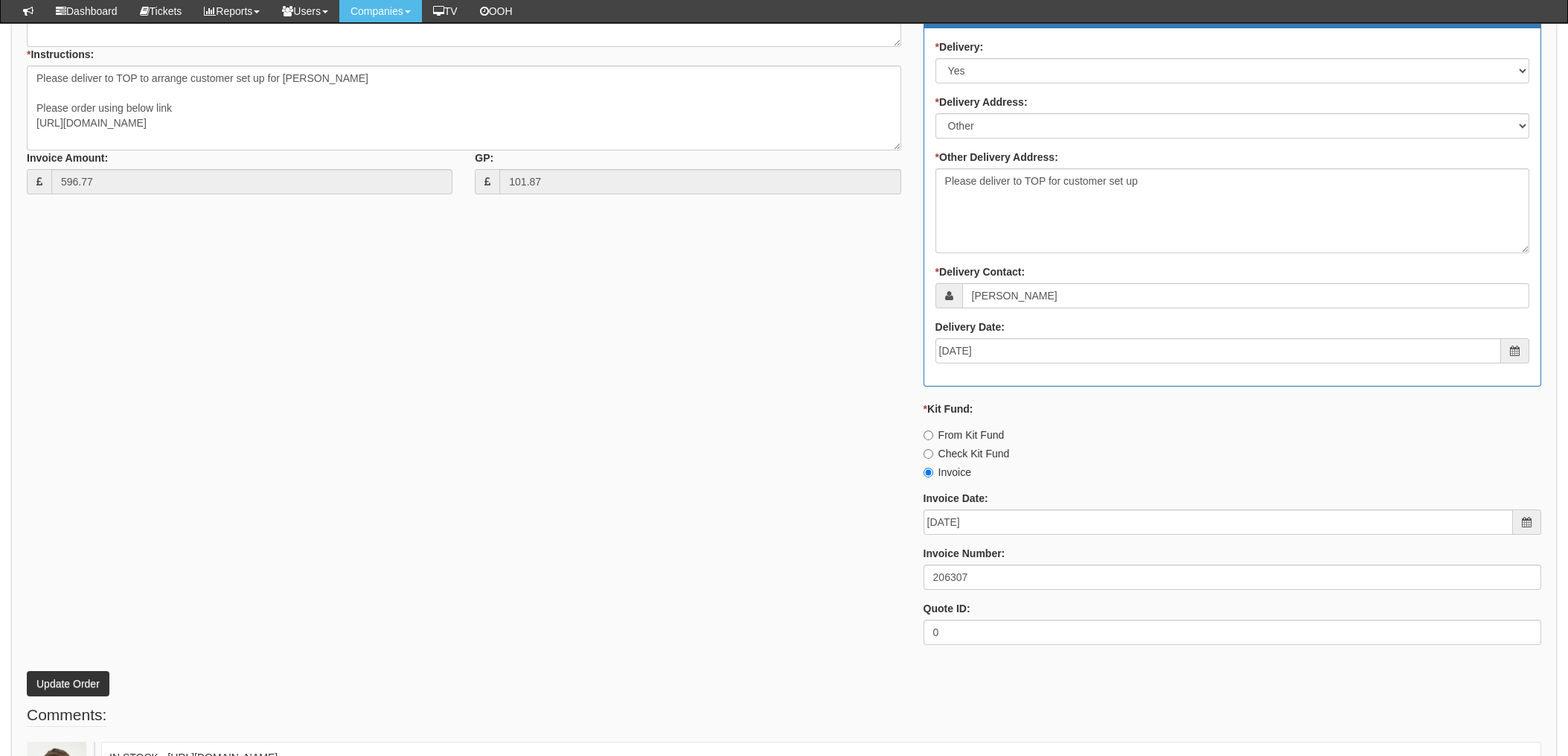
scroll to position [695, 0]
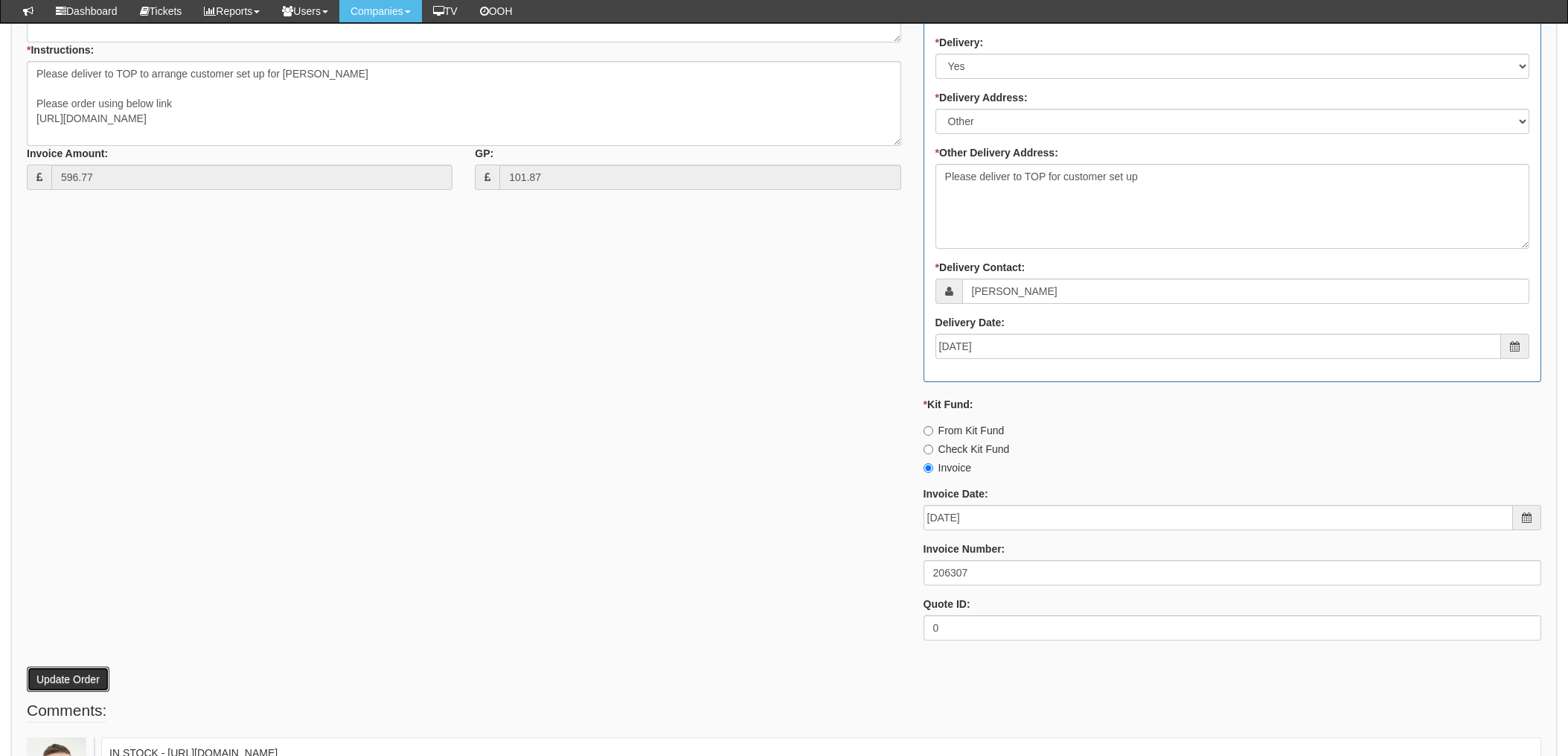
click at [74, 673] on button "Update Order" at bounding box center [68, 679] width 83 height 25
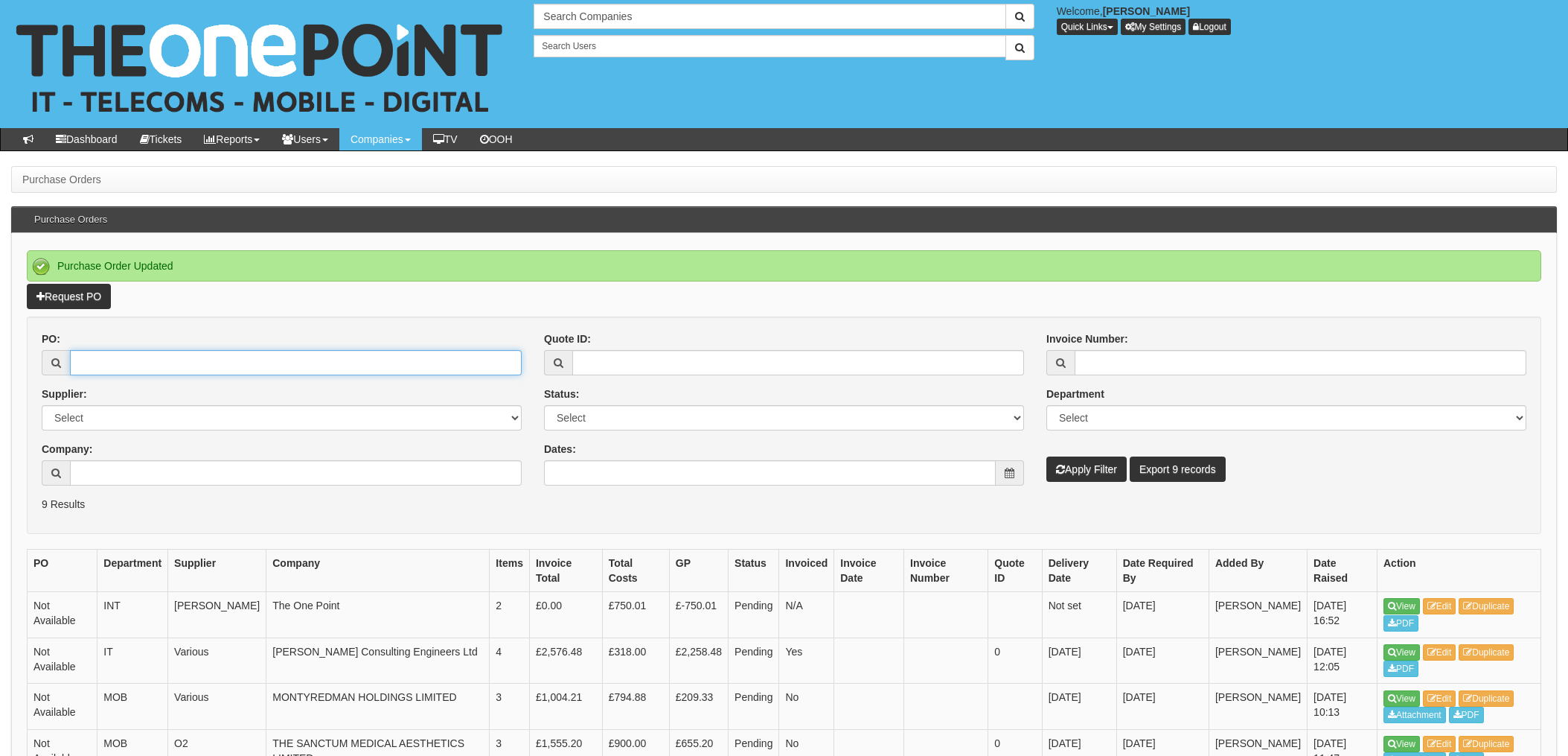
click at [163, 357] on input "PO:" at bounding box center [296, 362] width 452 height 25
type input "19676"
click at [1047, 457] on button "Apply Filter" at bounding box center [1086, 469] width 80 height 25
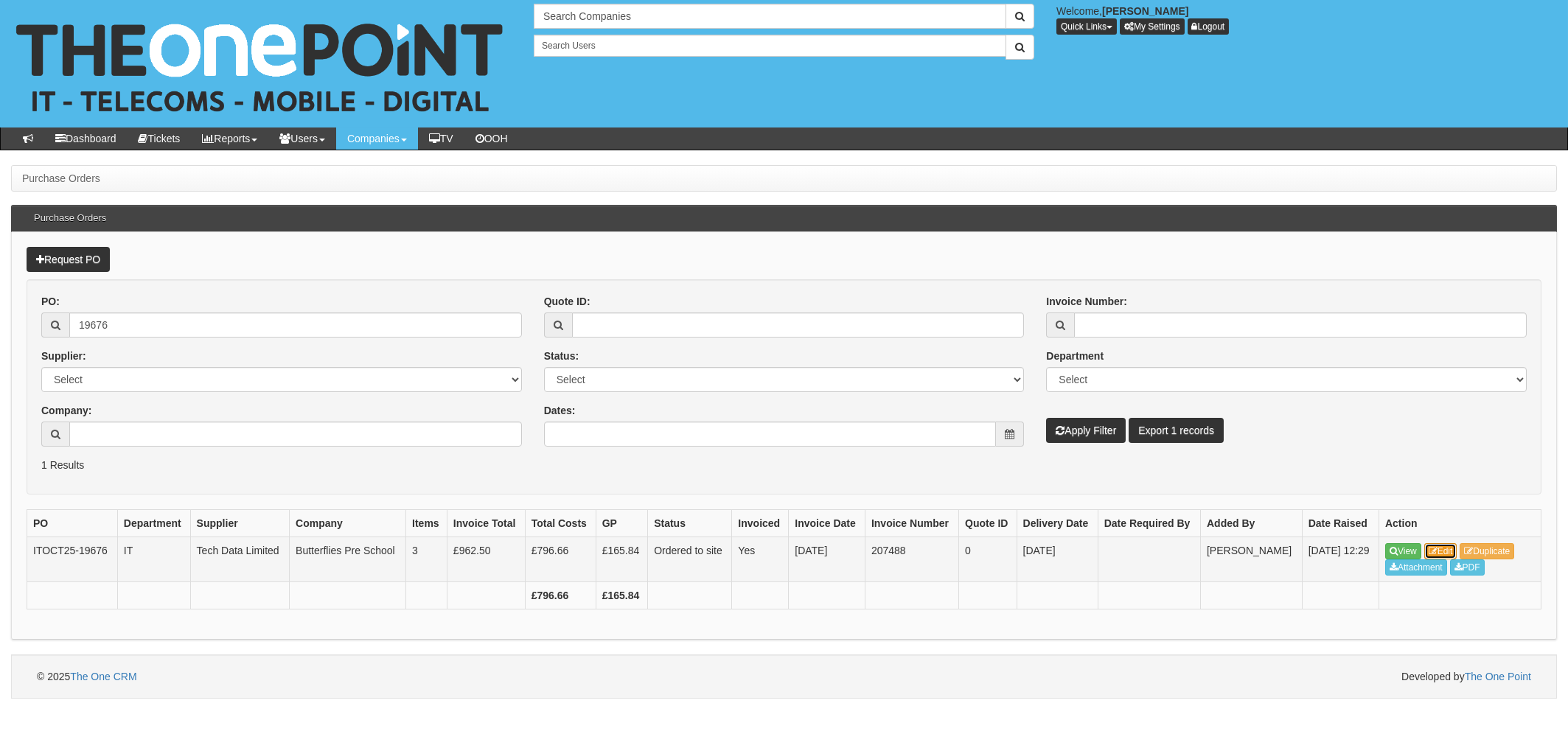
click at [1440, 549] on link "Edit" at bounding box center [1440, 551] width 33 height 16
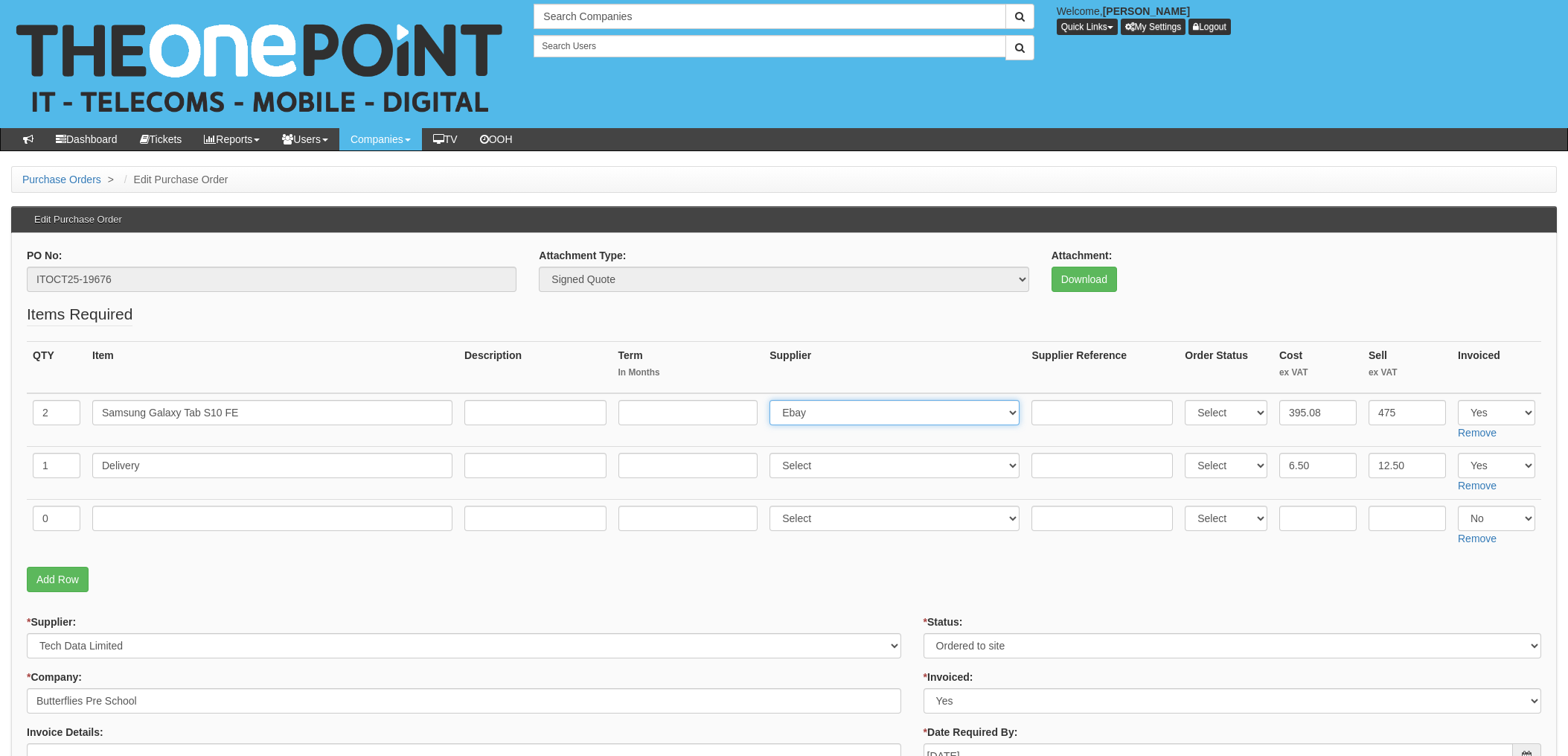
click at [844, 409] on select "Select 123 [DOMAIN_NAME] 1Password 3 4Gon [PERSON_NAME] Electric Ltd Abzorb Acc…" at bounding box center [894, 412] width 250 height 25
select select "19"
click at [774, 400] on select "Select 123 [DOMAIN_NAME] 1Password 3 4Gon [PERSON_NAME] Electric Ltd Abzorb Acc…" at bounding box center [894, 412] width 250 height 25
click at [1076, 402] on input "text" at bounding box center [1102, 412] width 141 height 25
paste input "8275099918"
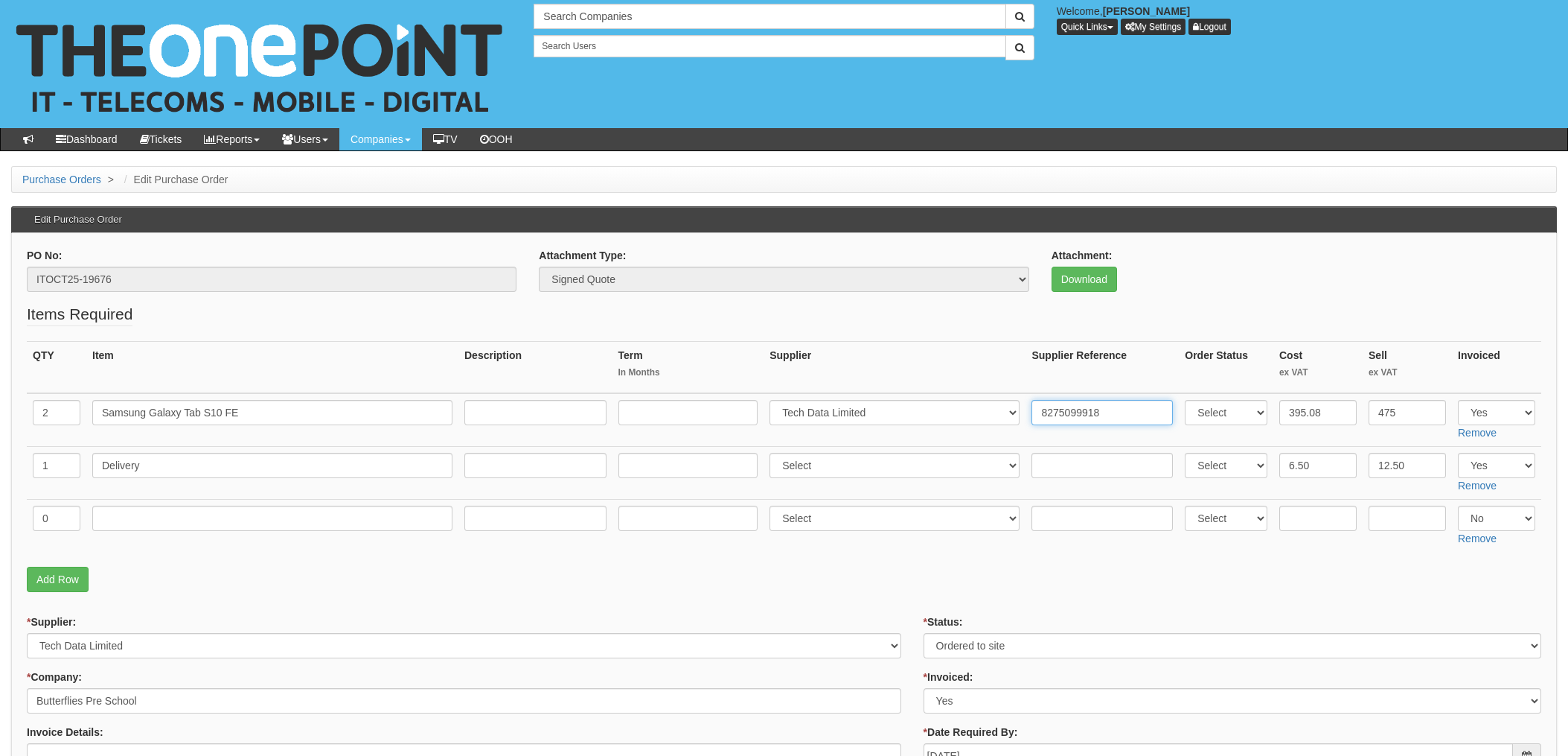
type input "8275099918"
click at [1054, 459] on input "text" at bounding box center [1102, 465] width 141 height 25
paste input "8275099918"
type input "8275099918"
click at [823, 470] on select "Select 123 [DOMAIN_NAME] 1Password 3 4Gon [PERSON_NAME] Electric Ltd Abzorb Acc…" at bounding box center [894, 465] width 250 height 25
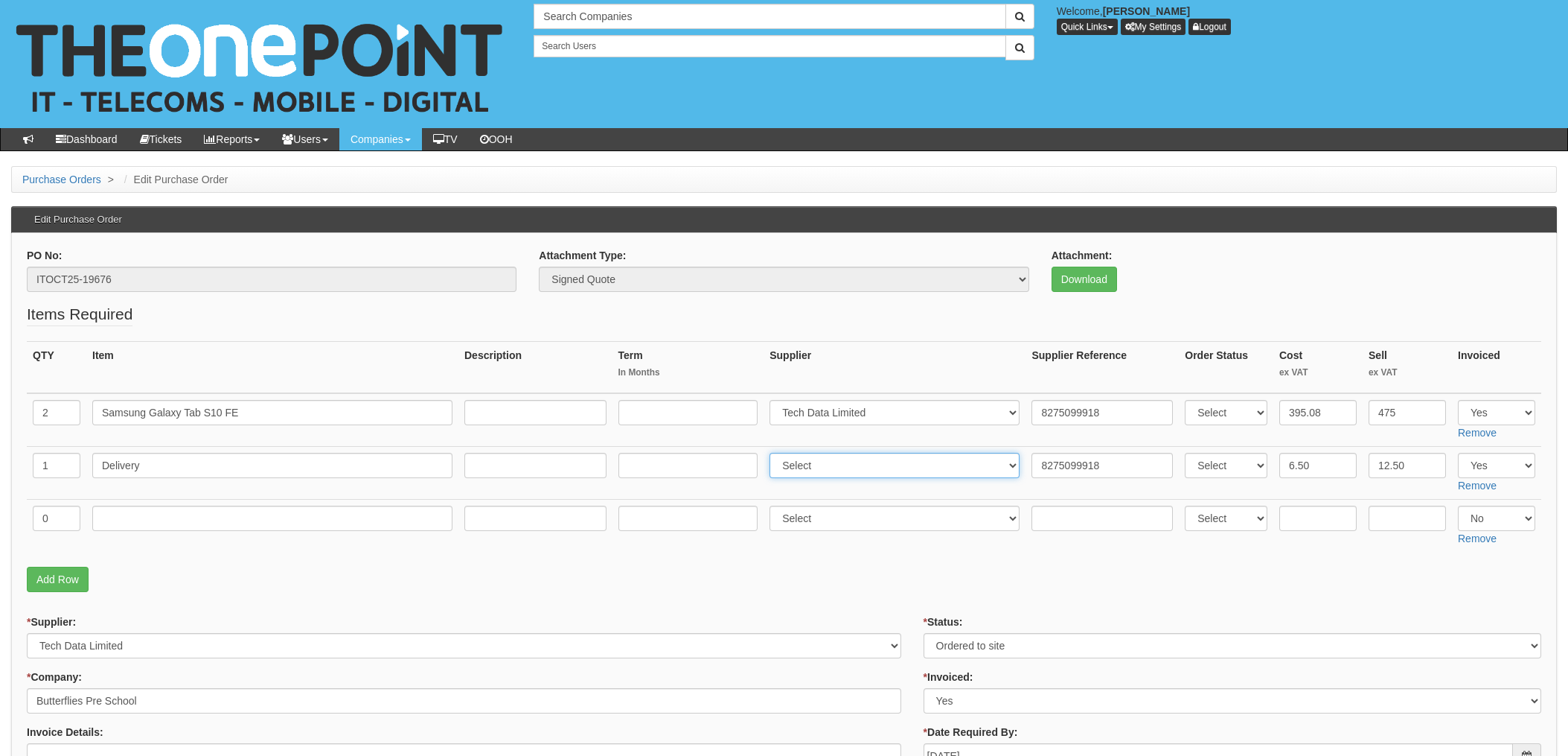
select select "19"
click at [774, 453] on select "Select 123 [DOMAIN_NAME] 1Password 3 4Gon [PERSON_NAME] Electric Ltd Abzorb Acc…" at bounding box center [894, 465] width 250 height 25
click at [909, 589] on p "Add Row" at bounding box center [784, 579] width 1515 height 25
click at [948, 635] on select "Select Approved Completed Delivered Invoiced Ordered Ordered to site Part Order…" at bounding box center [1233, 646] width 618 height 25
select select "4"
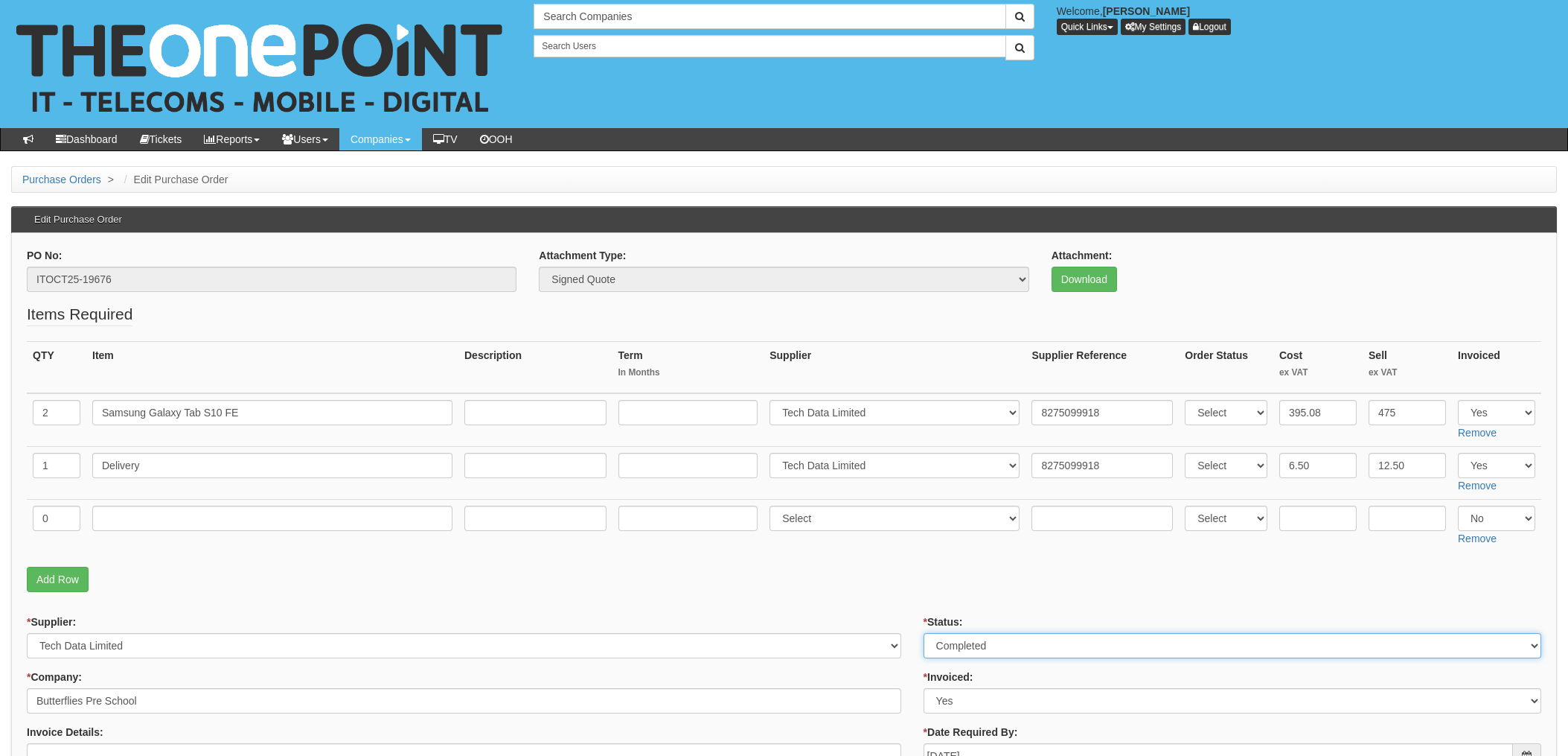
click at [924, 633] on select "Select Approved Completed Delivered Invoiced Ordered Ordered to site Part Order…" at bounding box center [1233, 646] width 618 height 25
click at [880, 592] on p "Add Row" at bounding box center [784, 579] width 1515 height 25
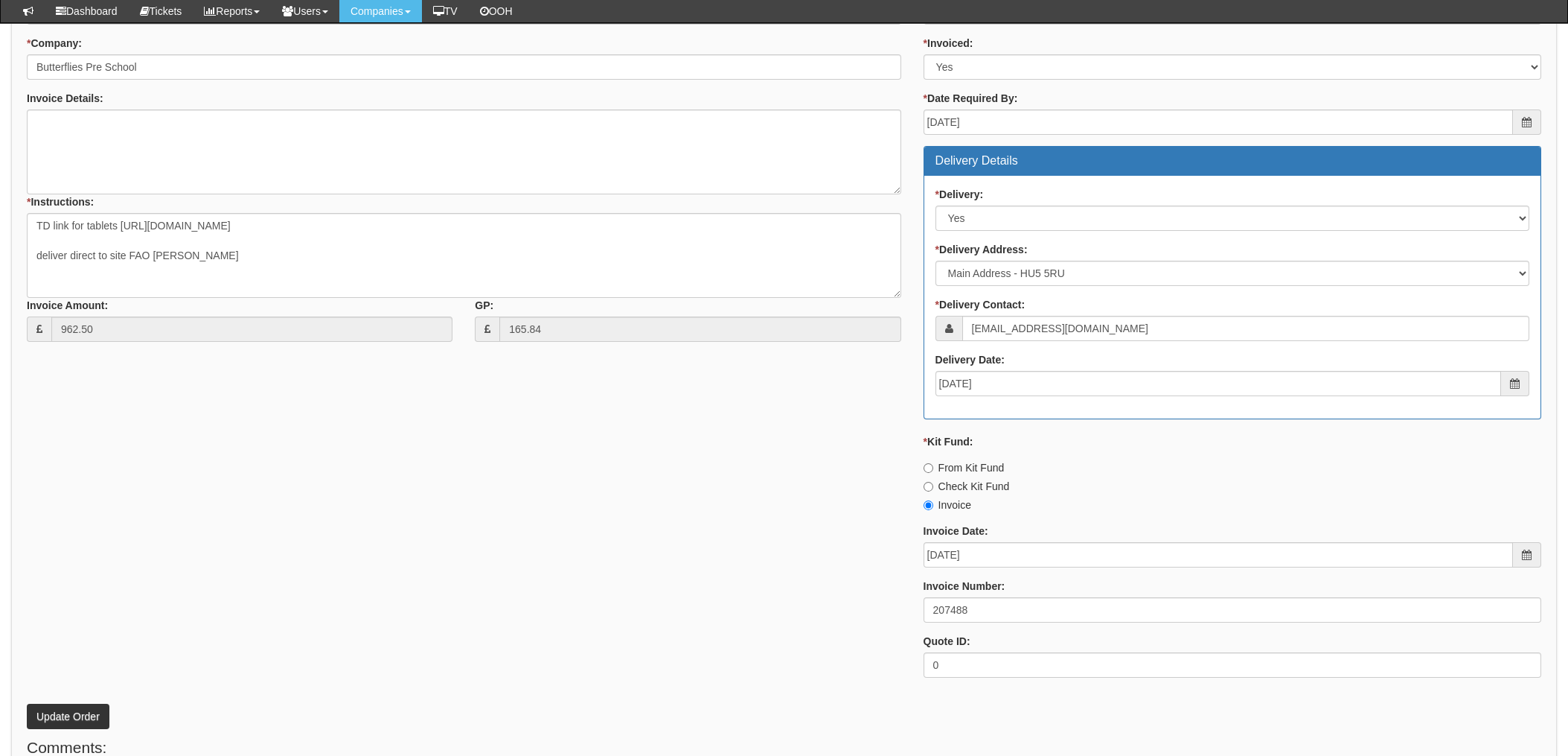
scroll to position [690, 0]
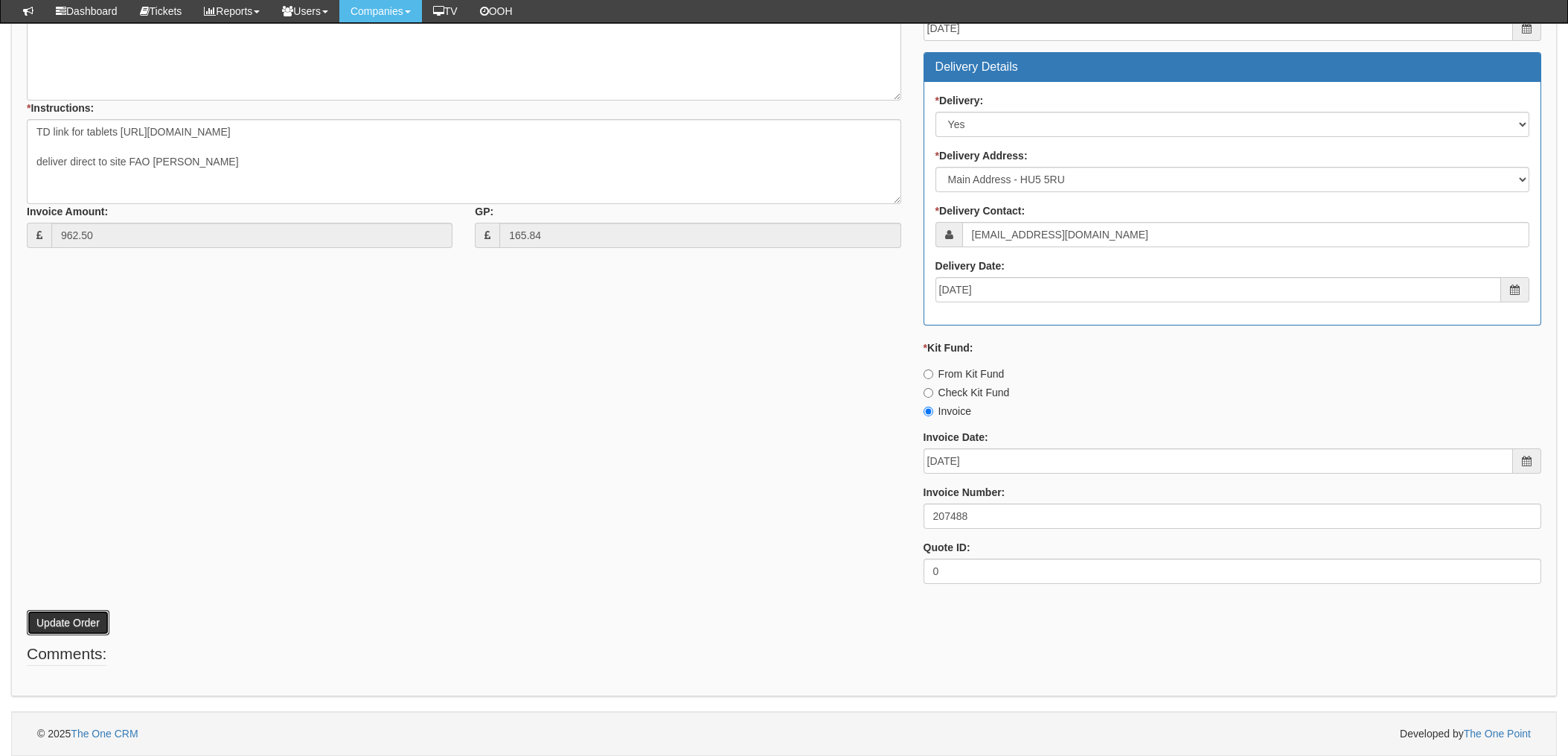
click at [68, 622] on button "Update Order" at bounding box center [68, 622] width 83 height 25
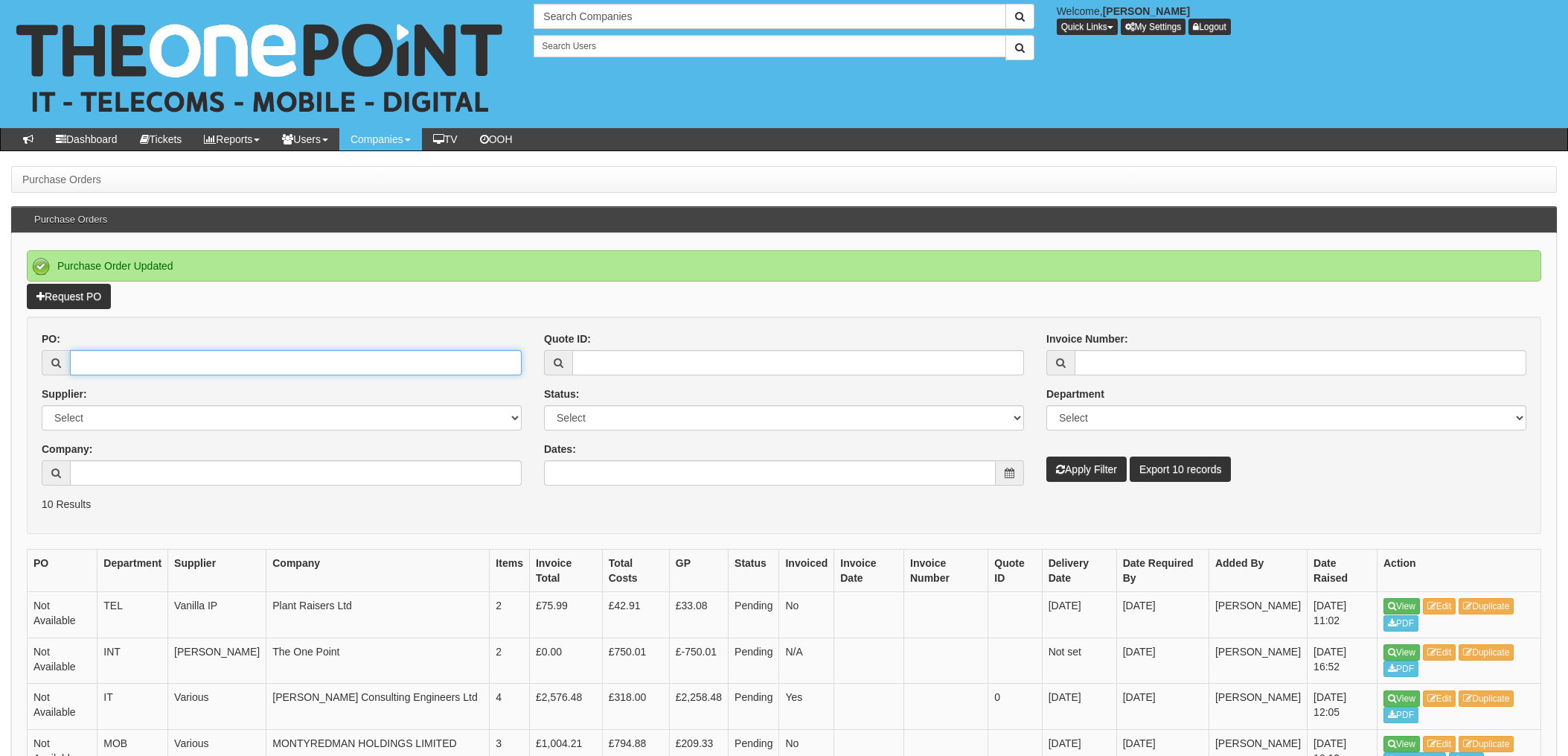
click at [137, 360] on input "PO:" at bounding box center [296, 362] width 452 height 25
type input "19762"
click at [1047, 457] on button "Apply Filter" at bounding box center [1086, 469] width 80 height 25
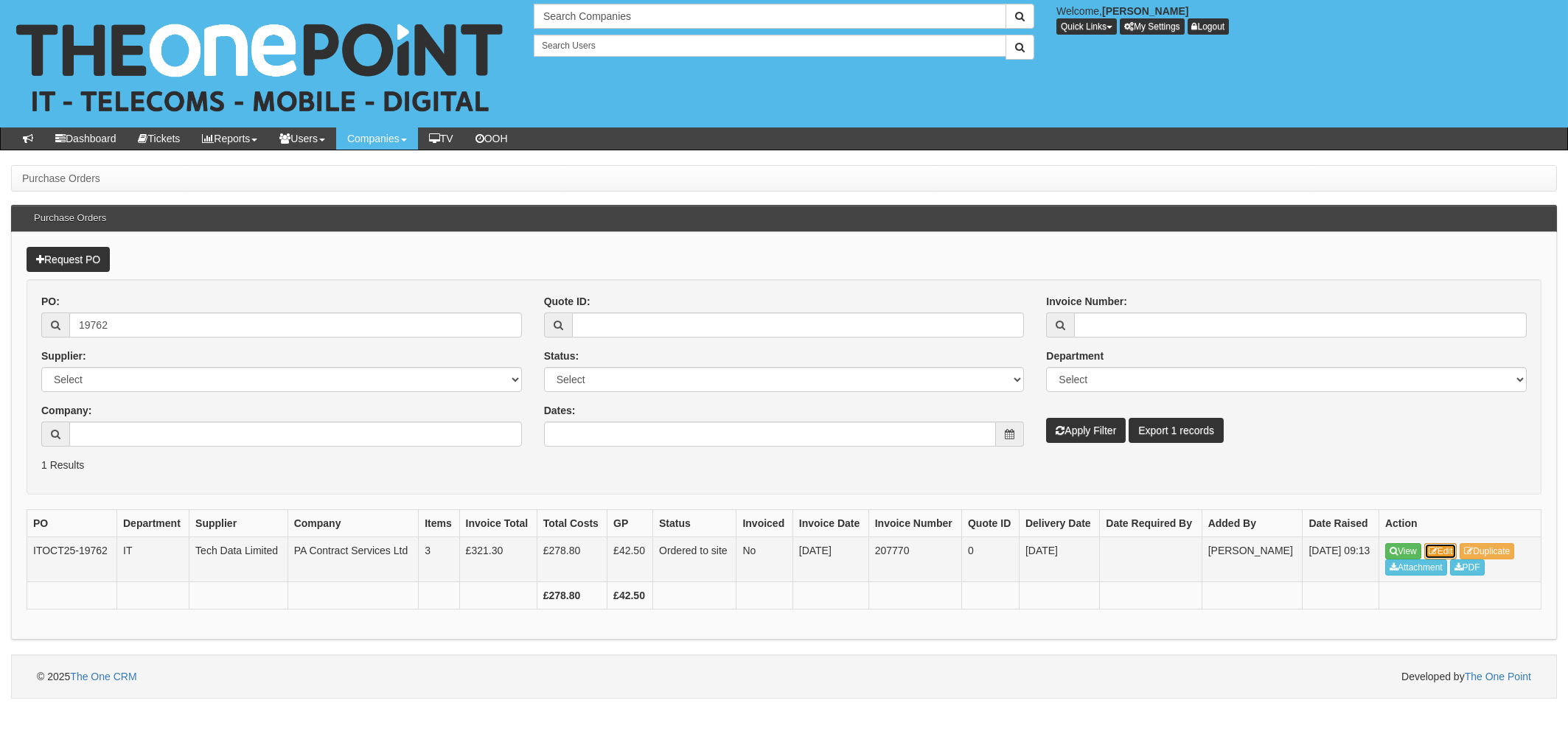
click at [1447, 552] on link "Edit" at bounding box center [1440, 551] width 33 height 16
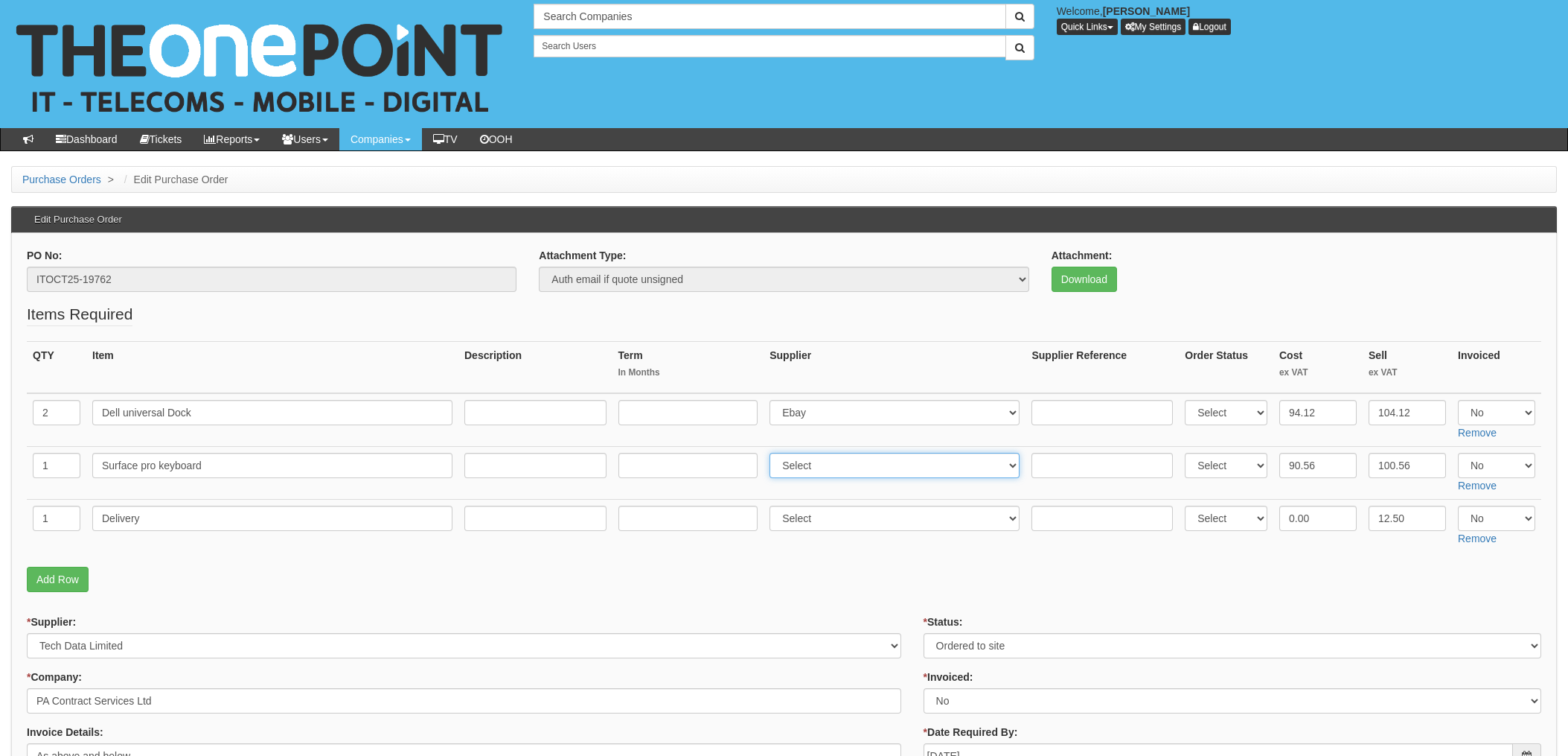
click at [844, 465] on select "Select 123 REG.co.uk 1Password 3 4Gon AA Jones Electric Ltd Abzorb Access Group…" at bounding box center [894, 465] width 250 height 25
select select "19"
click at [774, 453] on select "Select 123 REG.co.uk 1Password 3 4Gon AA Jones Electric Ltd Abzorb Access Group…" at bounding box center [894, 465] width 250 height 25
click at [1053, 463] on input "text" at bounding box center [1102, 465] width 141 height 25
paste input "8275243092"
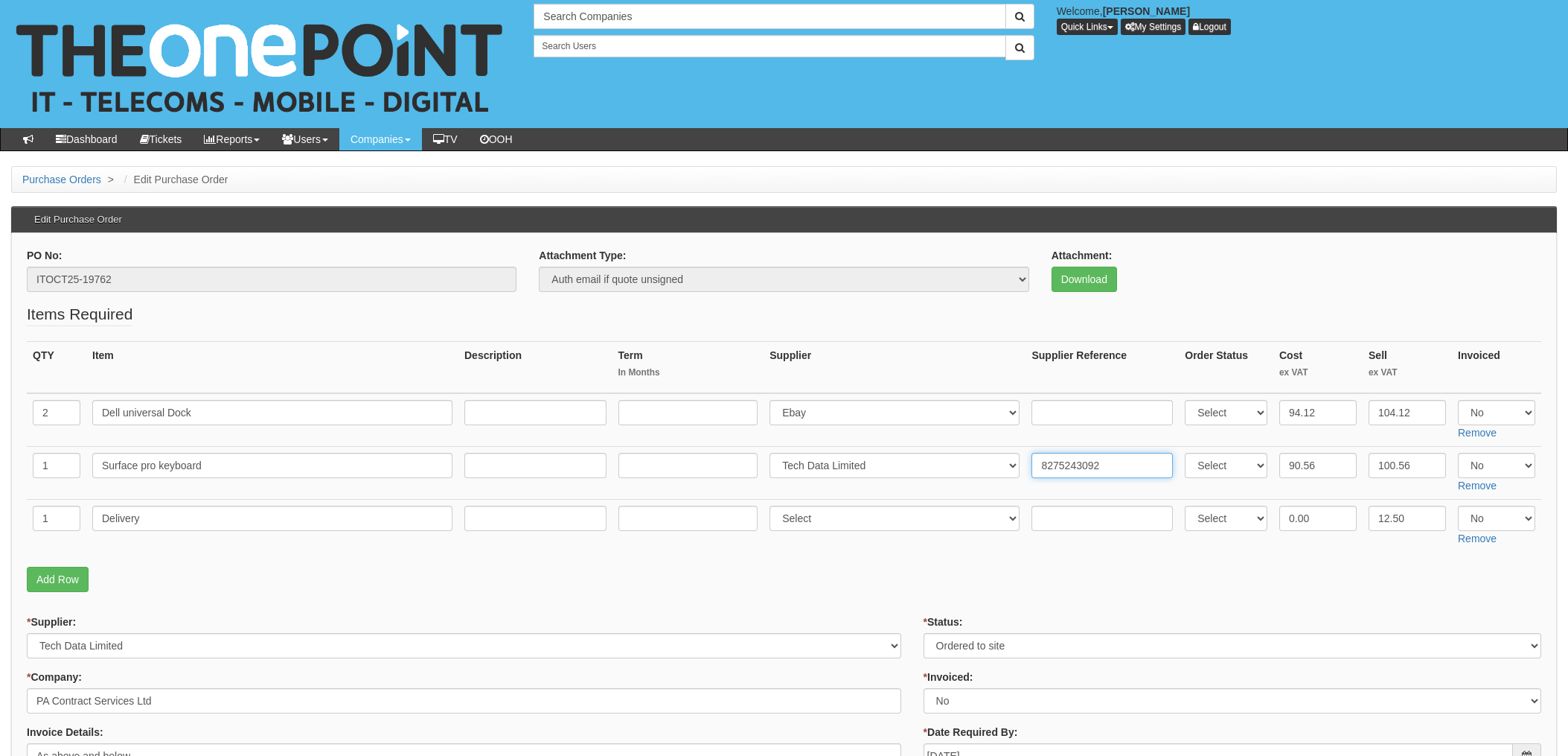
type input "8275243092"
click at [836, 419] on select "Select 123 REG.co.uk 1Password 3 4Gon AA Jones Electric Ltd Abzorb Access Group…" at bounding box center [894, 412] width 250 height 25
select select "19"
click at [774, 400] on select "Select 123 REG.co.uk 1Password 3 4Gon AA Jones Electric Ltd Abzorb Access Group…" at bounding box center [894, 412] width 250 height 25
click at [1051, 412] on input "text" at bounding box center [1102, 412] width 141 height 25
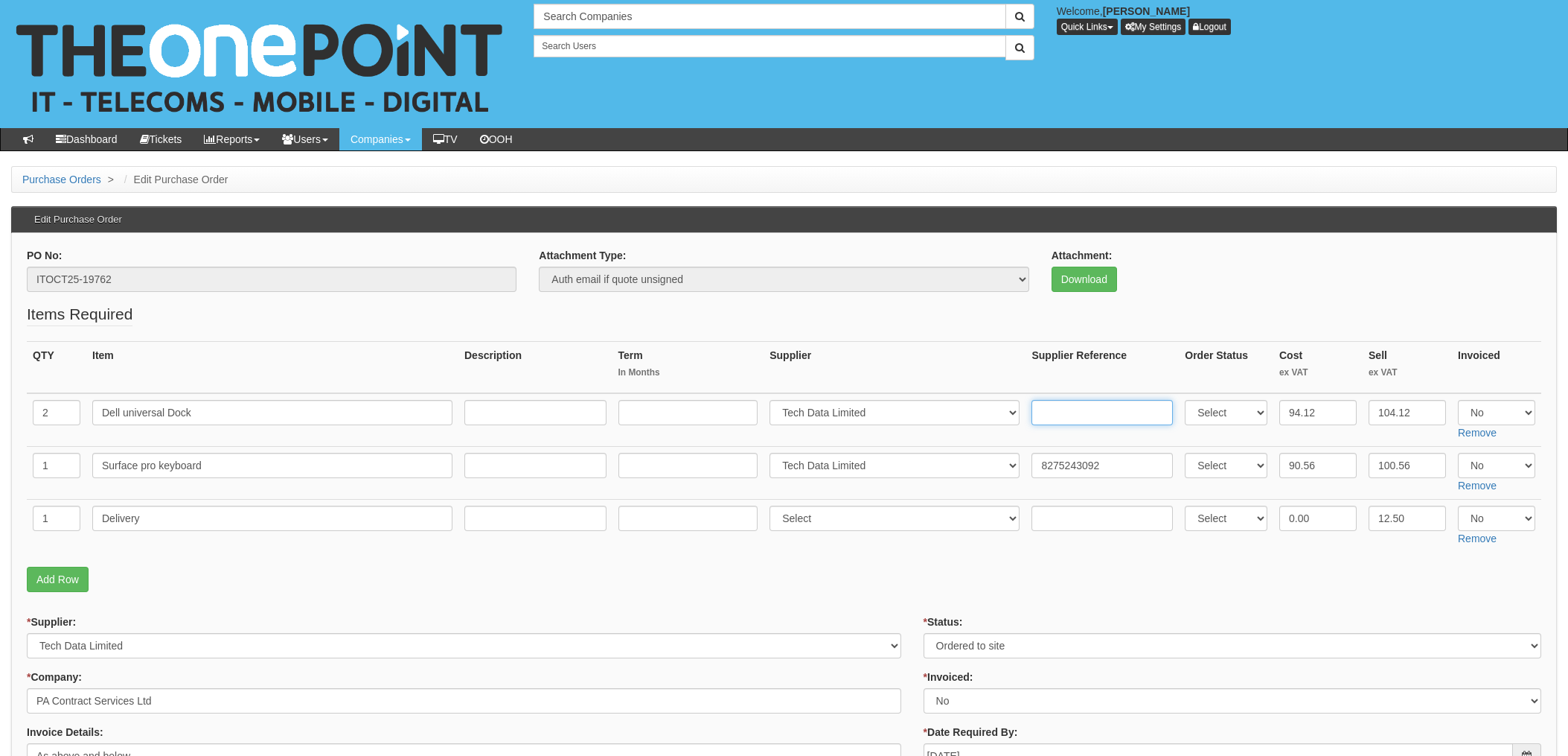
paste input "8275243092"
type input "8275243092"
click at [1052, 516] on input "text" at bounding box center [1102, 519] width 141 height 25
paste input "8275243092"
type input "8275243092"
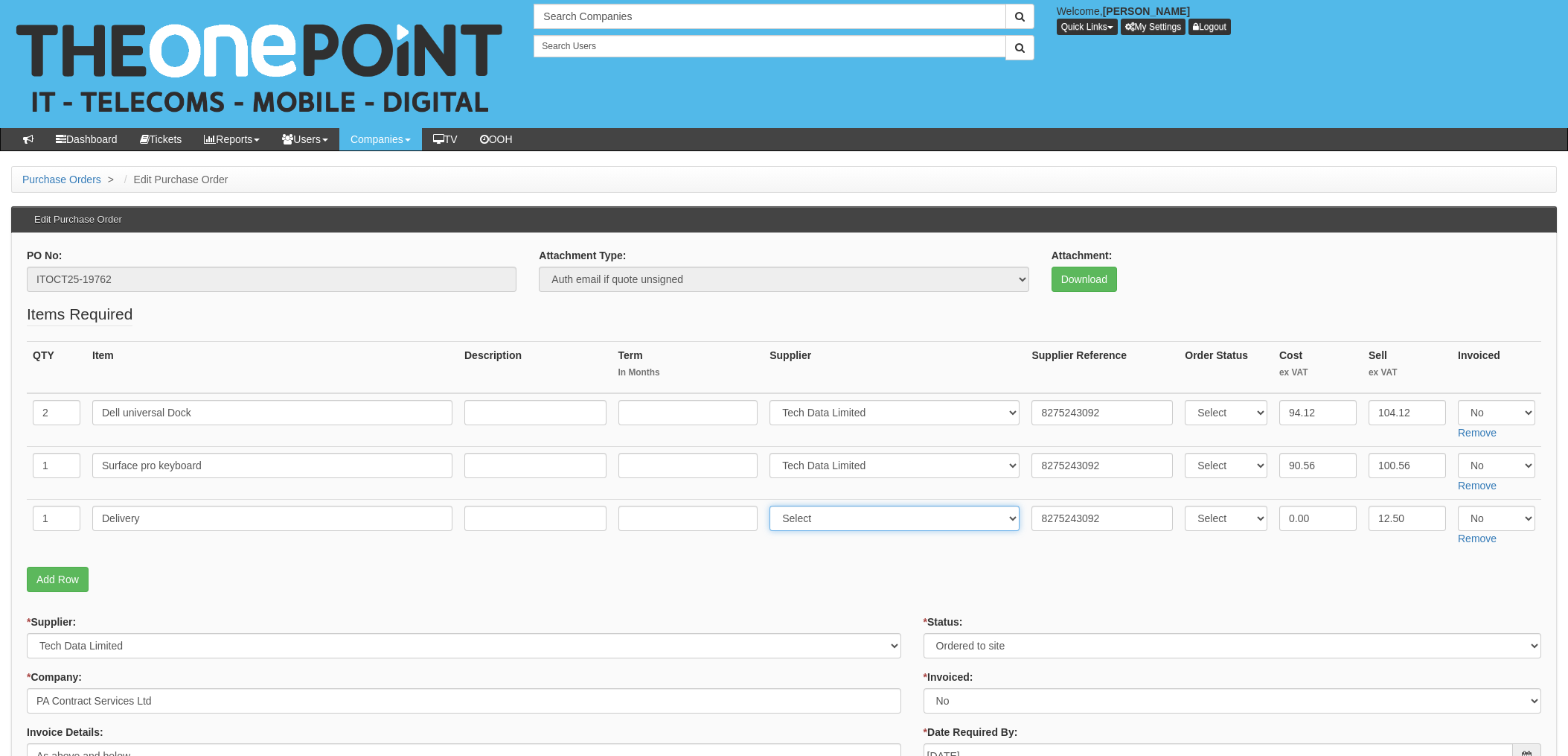
click at [820, 512] on select "Select 123 REG.co.uk 1Password 3 4Gon AA Jones Electric Ltd Abzorb Access Group…" at bounding box center [894, 519] width 250 height 25
select select "19"
click at [774, 506] on select "Select 123 REG.co.uk 1Password 3 4Gon AA Jones Electric Ltd Abzorb Access Group…" at bounding box center [894, 519] width 250 height 25
drag, startPoint x: 1312, startPoint y: 519, endPoint x: 1324, endPoint y: 521, distance: 12.2
click at [1312, 519] on input "0.00" at bounding box center [1317, 519] width 77 height 25
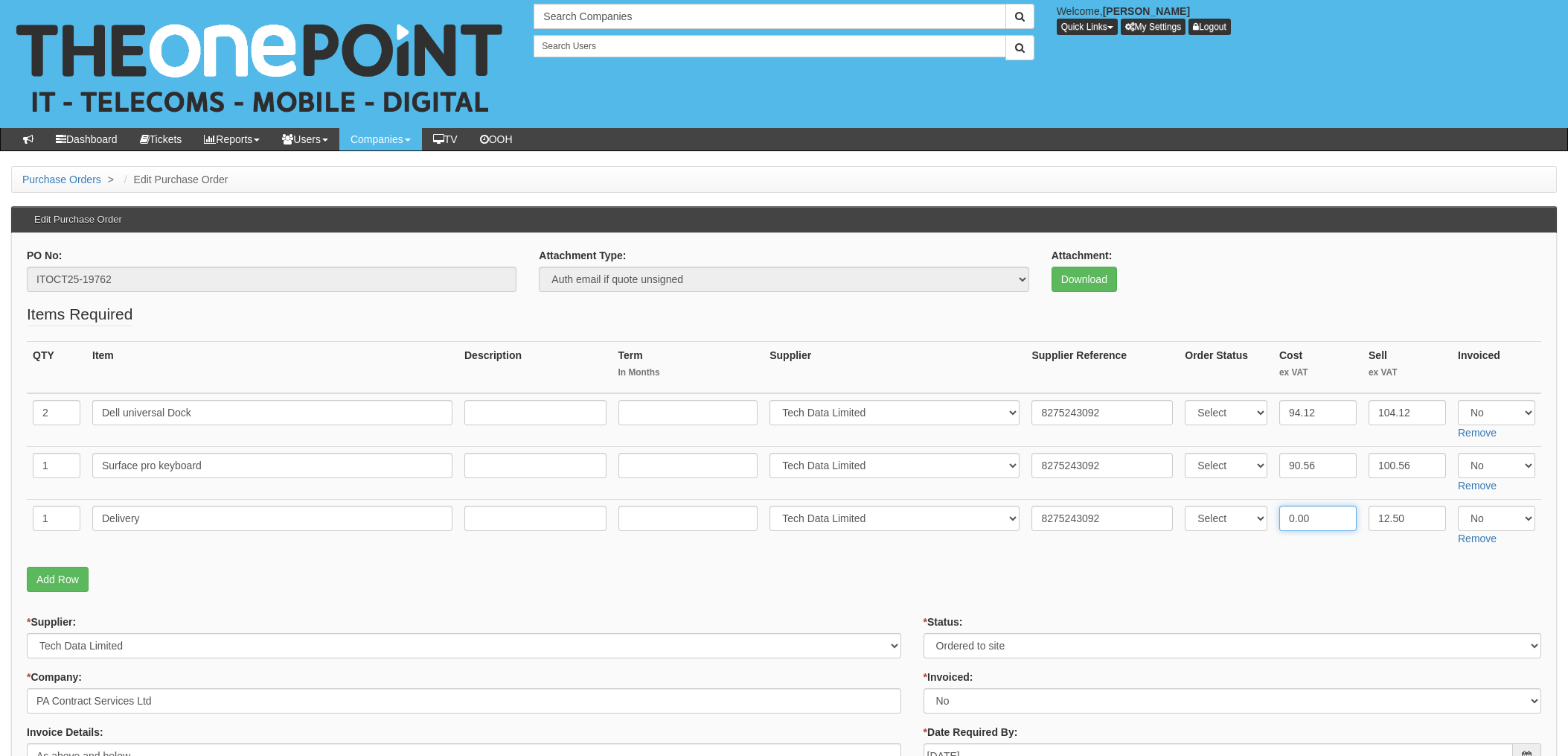
drag, startPoint x: 1330, startPoint y: 520, endPoint x: 1218, endPoint y: 522, distance: 112.0
click at [1225, 522] on tr "1 Delivery Select 123 REG.co.uk 1Password 3 4Gon AA Jones Electric Ltd Abzorb A…" at bounding box center [784, 526] width 1515 height 53
type input "4.95"
click at [1215, 572] on p "Add Row" at bounding box center [784, 579] width 1515 height 25
click at [1492, 416] on select "Select Yes No N/A" at bounding box center [1496, 412] width 77 height 25
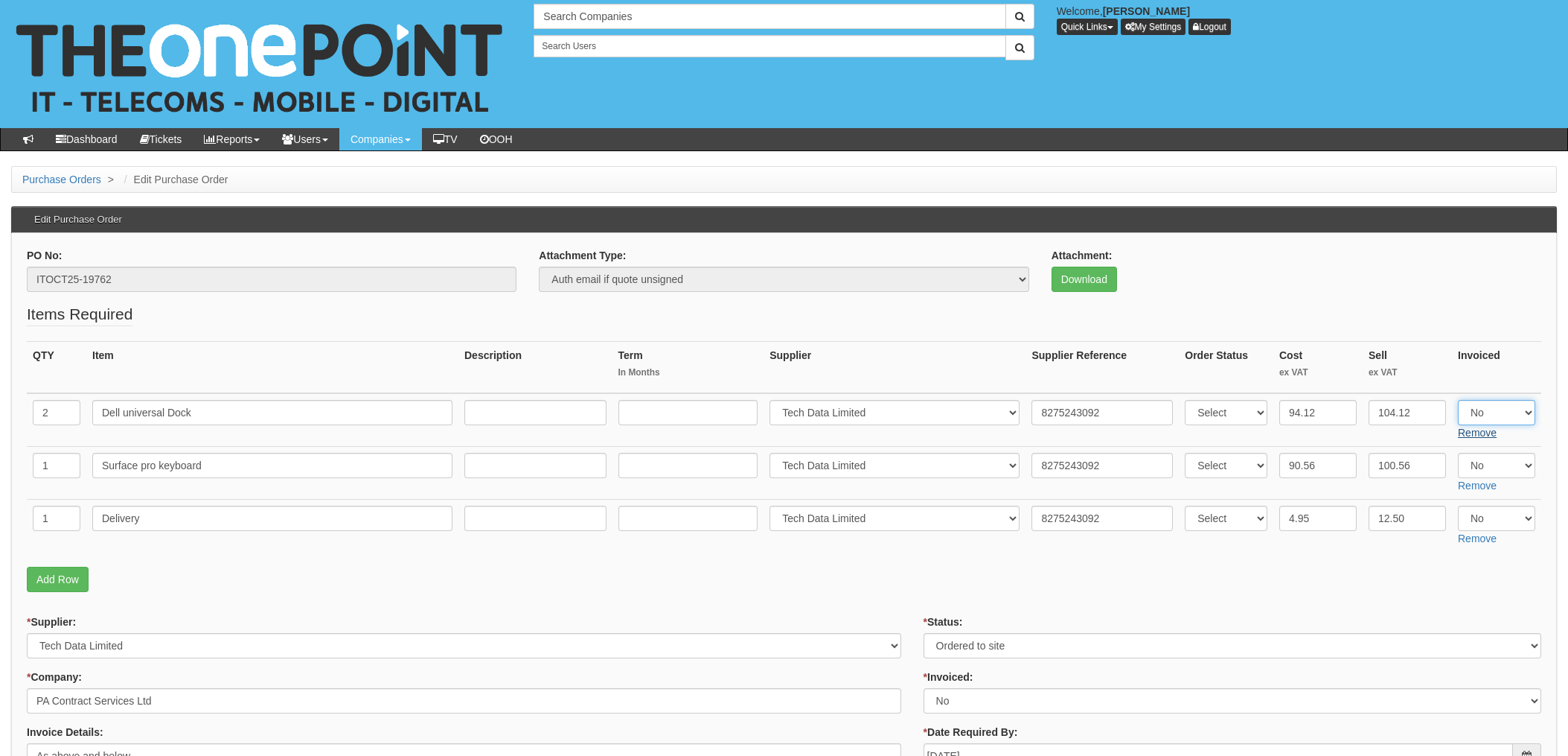
select select "Yes"
click at [1458, 400] on select "Select Yes No N/A" at bounding box center [1496, 412] width 77 height 25
click at [1492, 463] on select "Select Yes No N/A" at bounding box center [1496, 465] width 77 height 25
select select "Yes"
click at [1458, 453] on select "Select Yes No N/A" at bounding box center [1496, 465] width 77 height 25
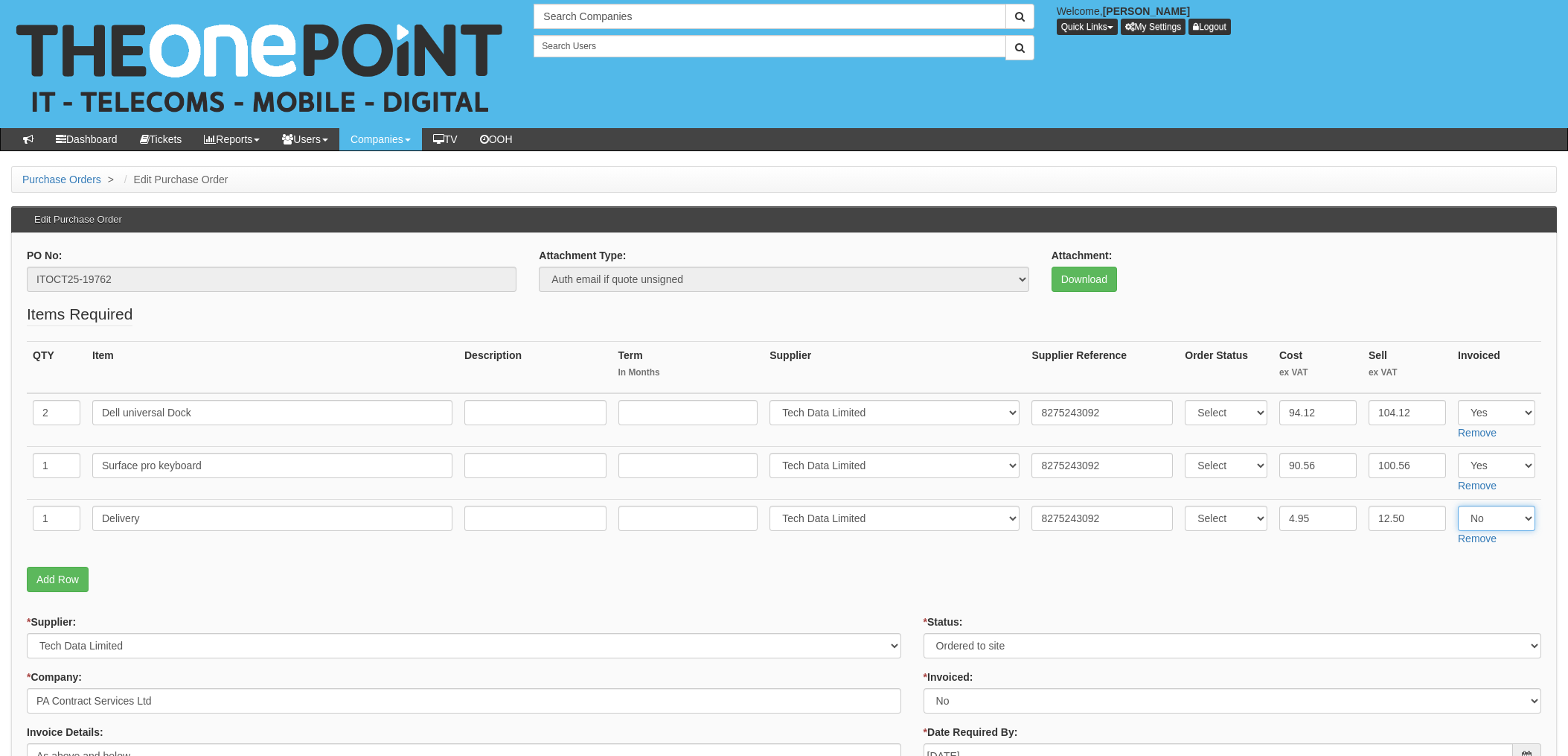
click at [1492, 527] on select "Select Yes No N/A" at bounding box center [1496, 519] width 77 height 25
select select "Yes"
click at [1458, 506] on select "Select Yes No N/A" at bounding box center [1496, 519] width 77 height 25
click at [1359, 579] on p "Add Row" at bounding box center [784, 579] width 1515 height 25
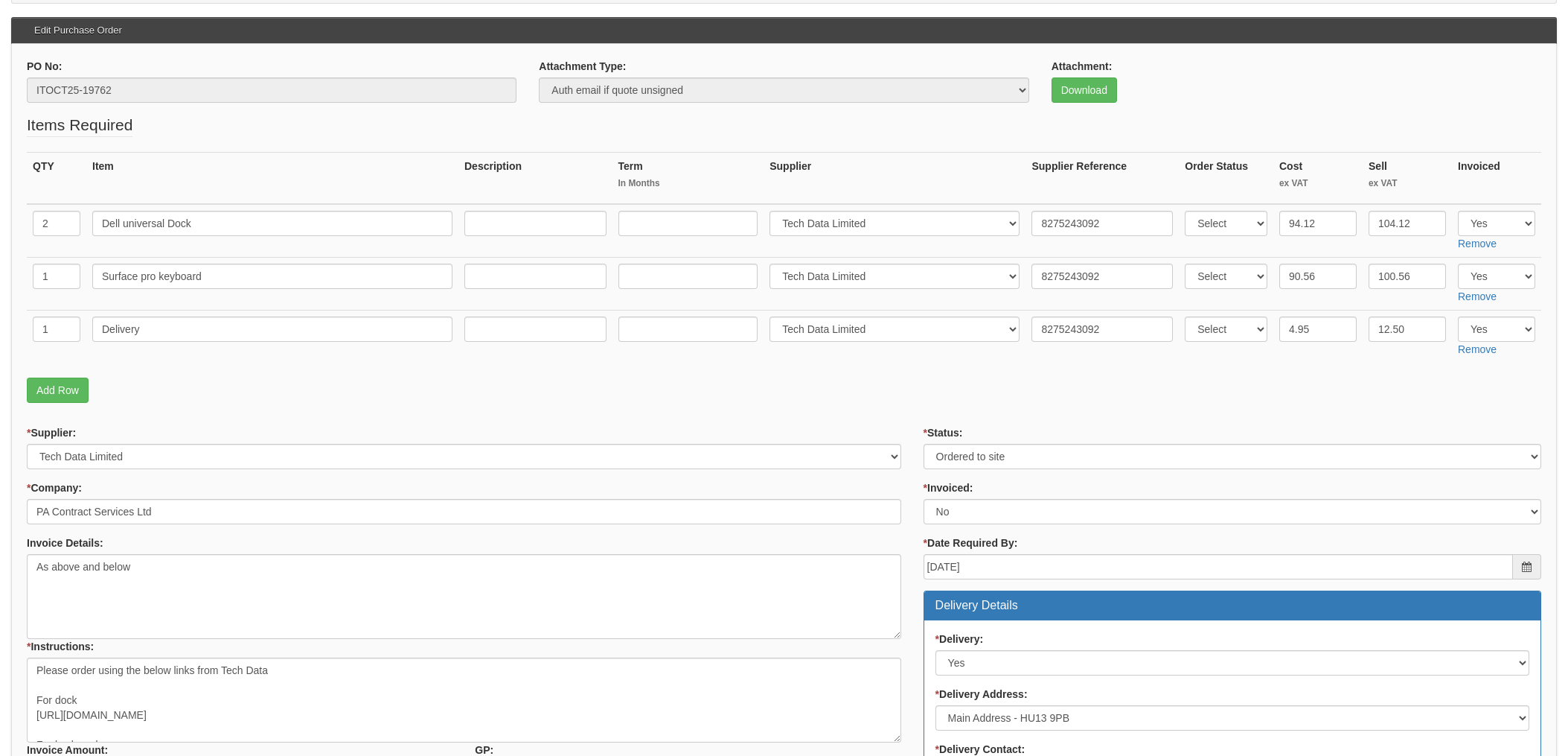
scroll to position [199, 0]
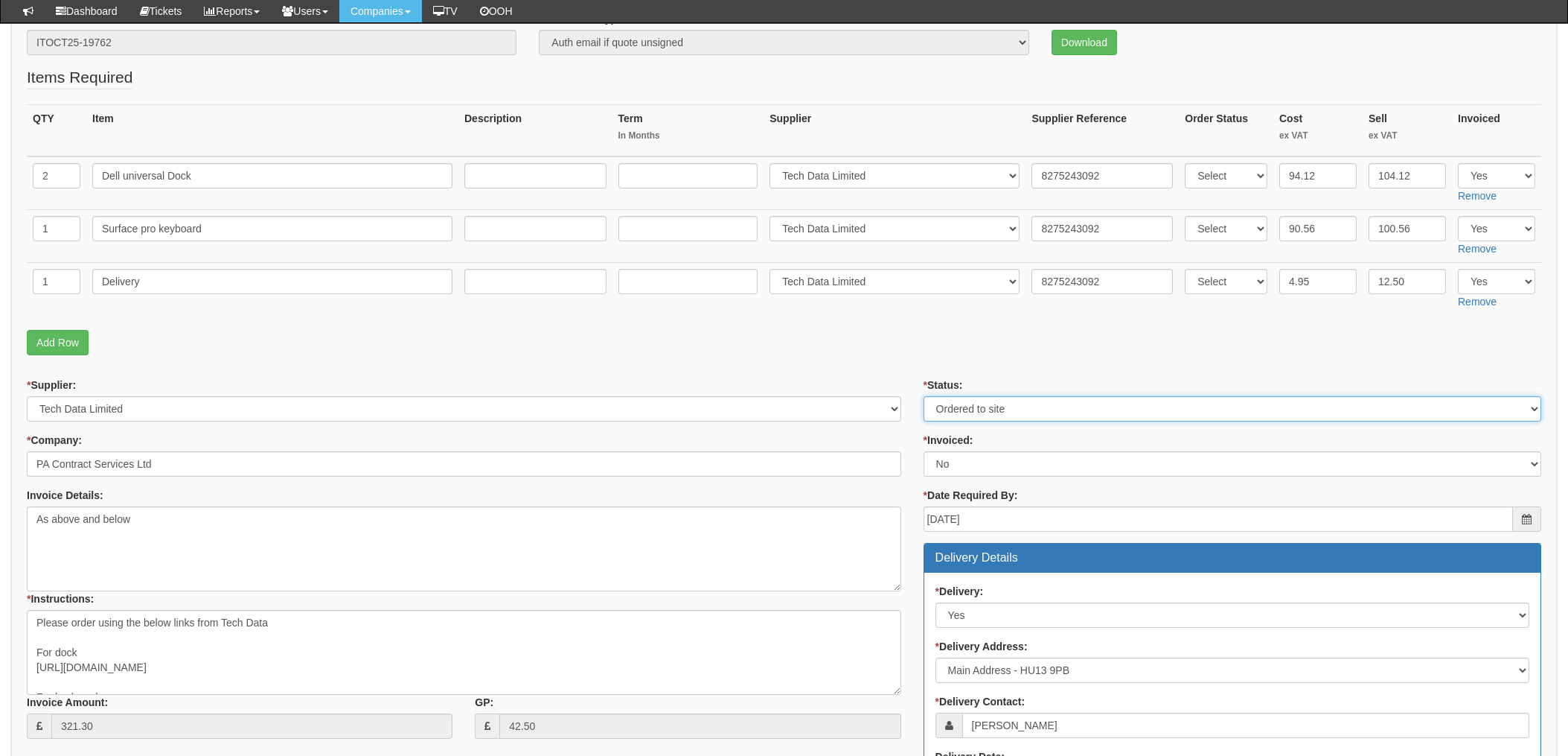
click at [965, 412] on select "Select Approved Completed Delivered Invoiced Ordered Ordered to site Part Order…" at bounding box center [1233, 408] width 618 height 25
select select "4"
click at [924, 396] on select "Select Approved Completed Delivered Invoiced Ordered Ordered to site Part Order…" at bounding box center [1233, 408] width 618 height 25
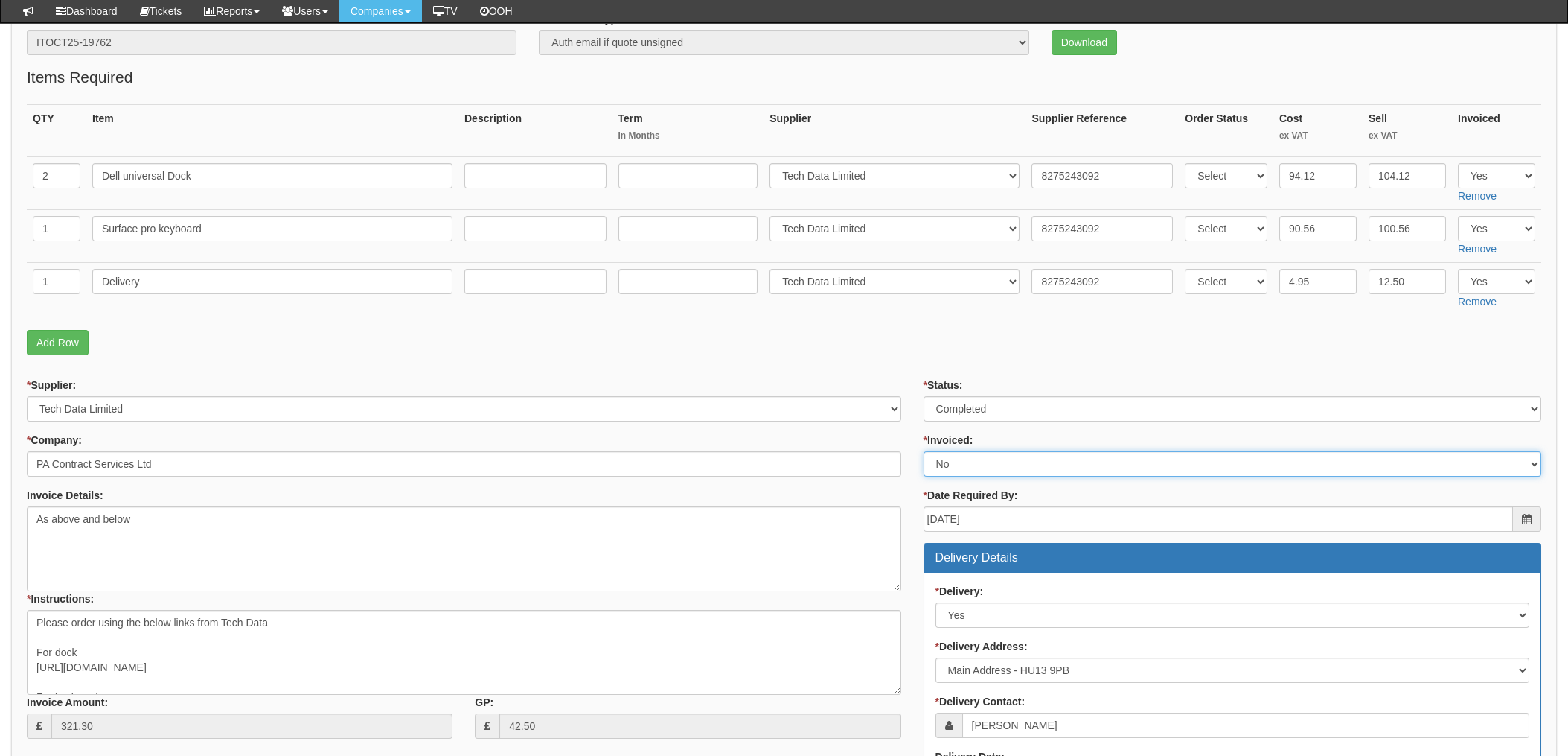
click at [967, 471] on select "Select Yes No N/A STB (part of order)" at bounding box center [1233, 464] width 618 height 25
select select "1"
click at [924, 451] on select "Select Yes No N/A STB (part of order)" at bounding box center [1233, 464] width 618 height 25
click at [892, 369] on form "PO No: ITOCT25-19762 Attachment Type: Select Signed Quote Auth email if quote u…" at bounding box center [784, 569] width 1515 height 1115
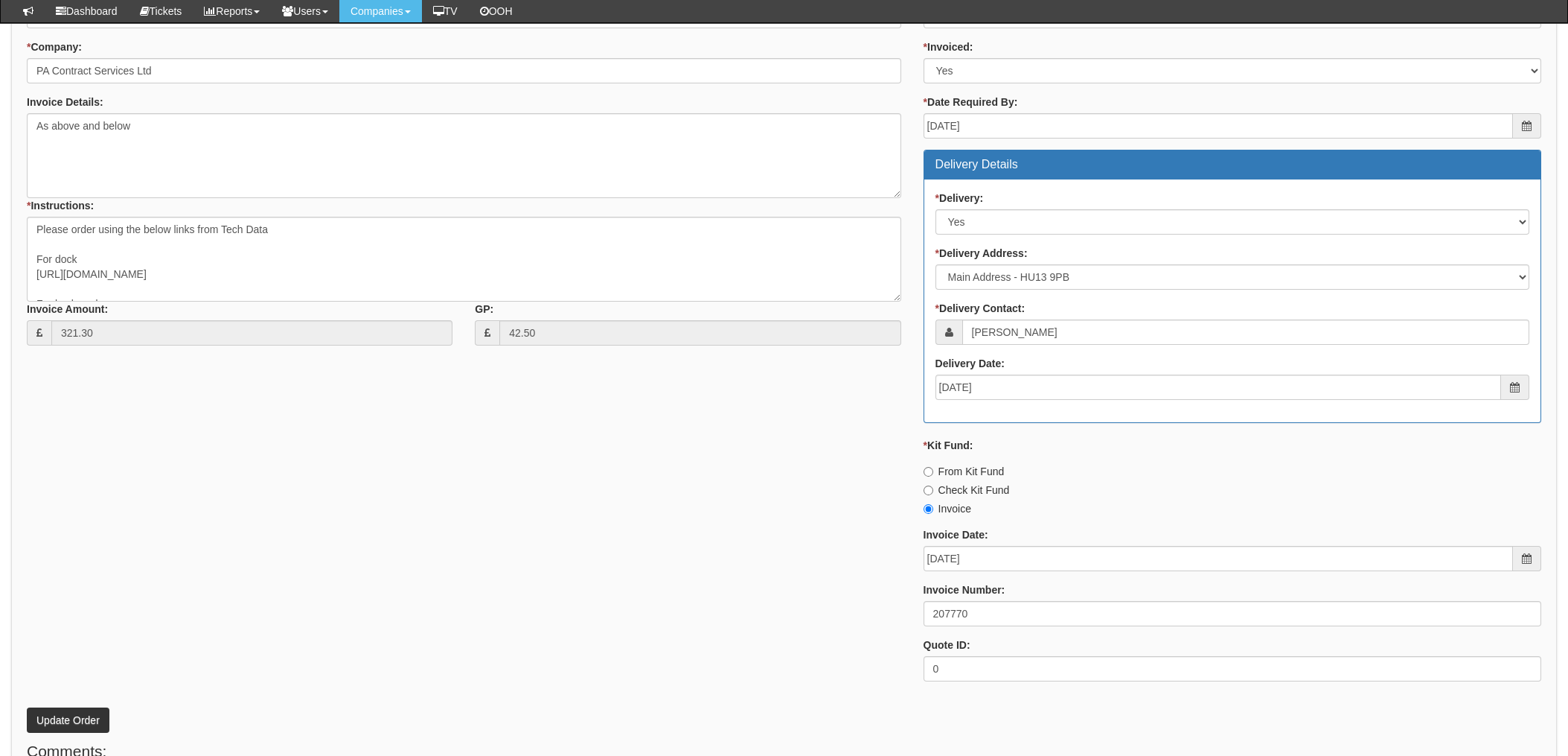
scroll to position [596, 0]
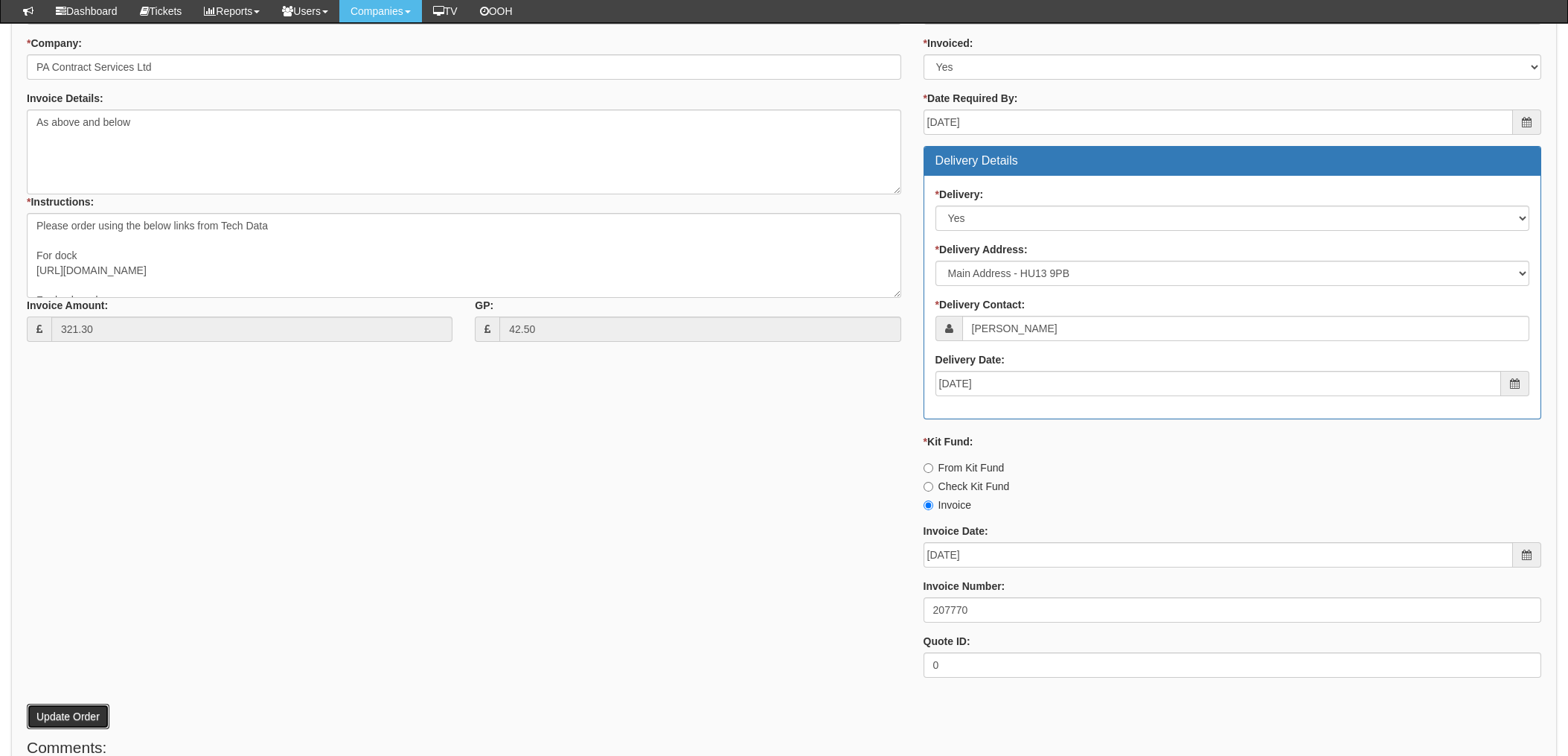
click at [62, 707] on button "Update Order" at bounding box center [68, 716] width 83 height 25
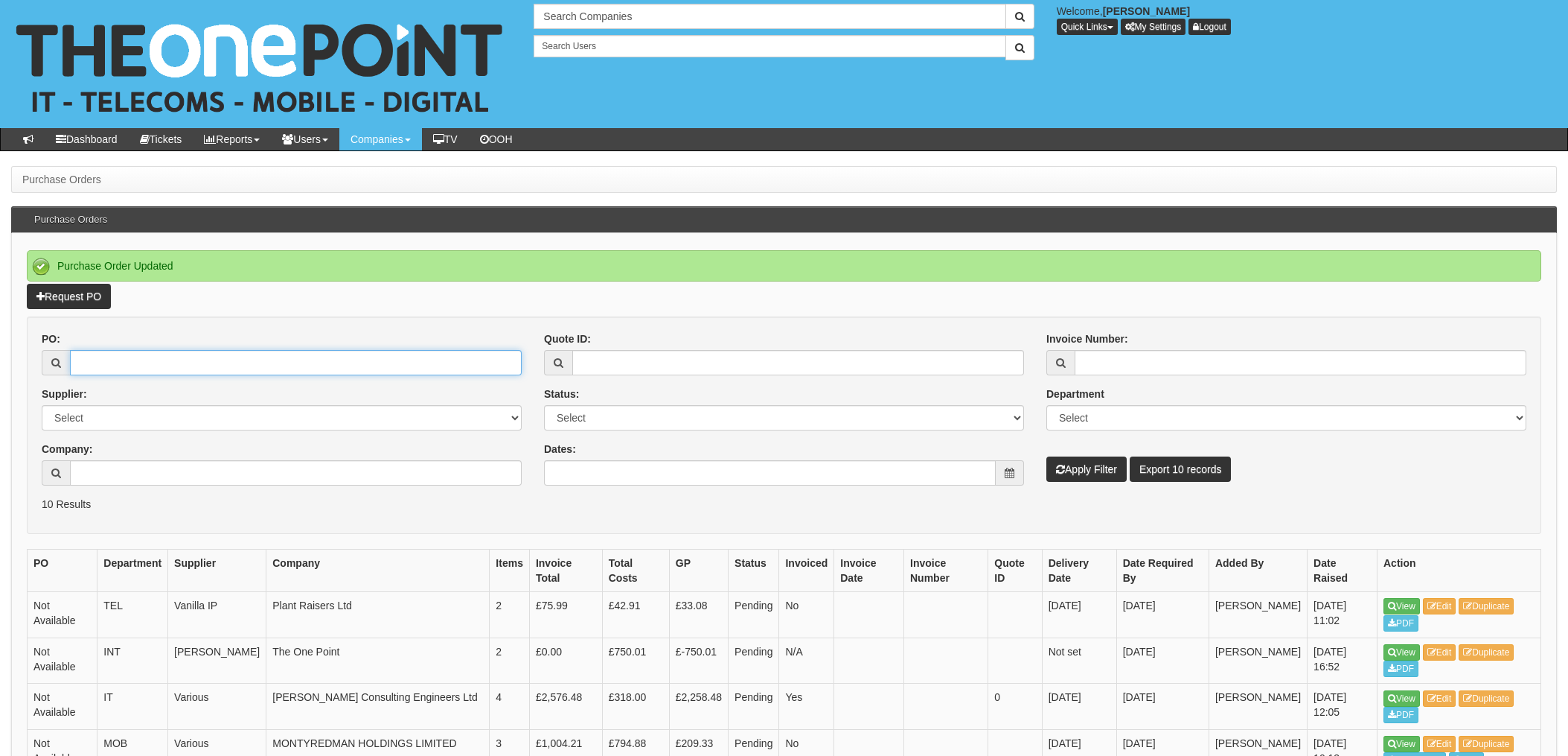
click at [242, 366] on input "PO:" at bounding box center [296, 362] width 452 height 25
type input "19350"
click at [1047, 457] on button "Apply Filter" at bounding box center [1086, 469] width 80 height 25
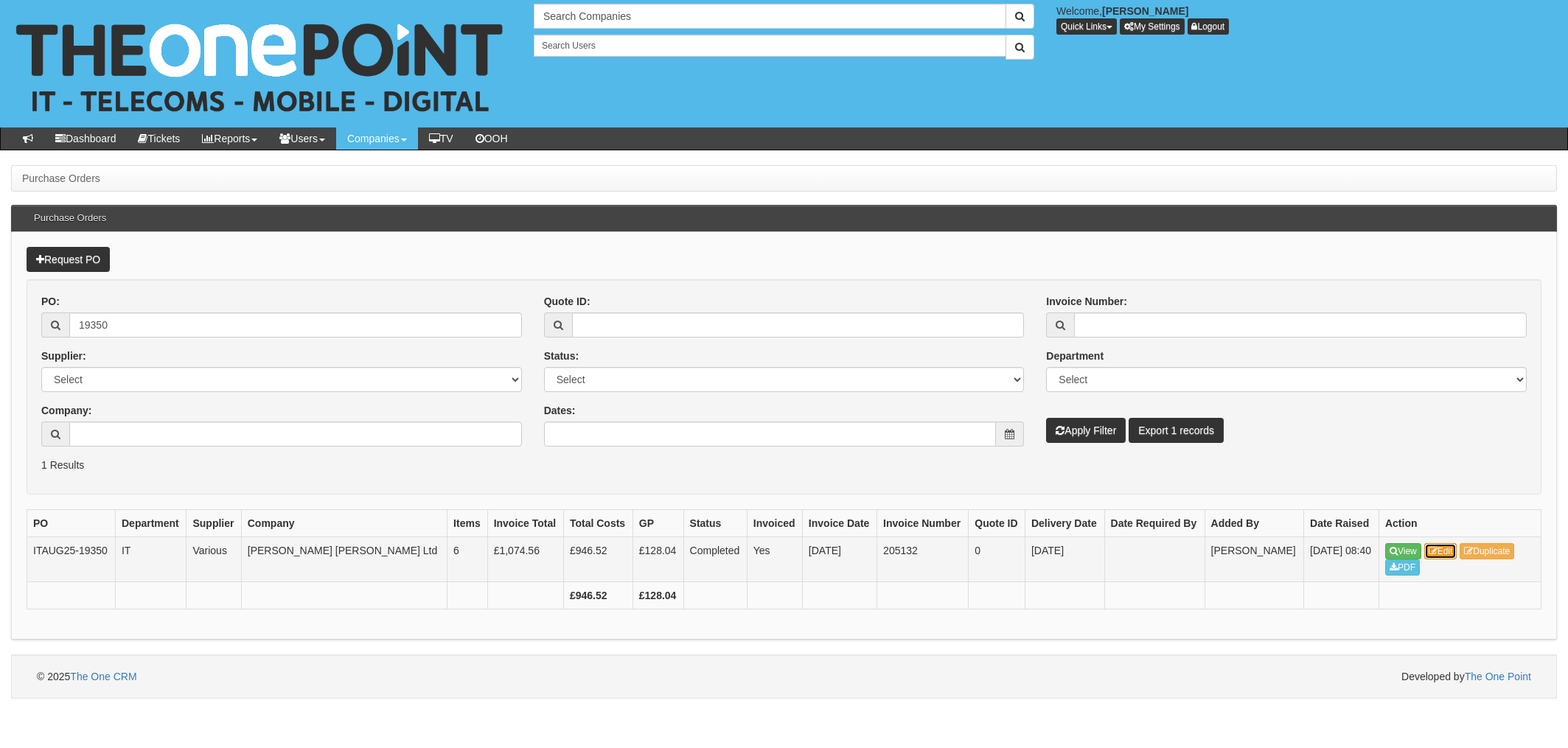
click at [1444, 553] on link "Edit" at bounding box center [1440, 551] width 33 height 16
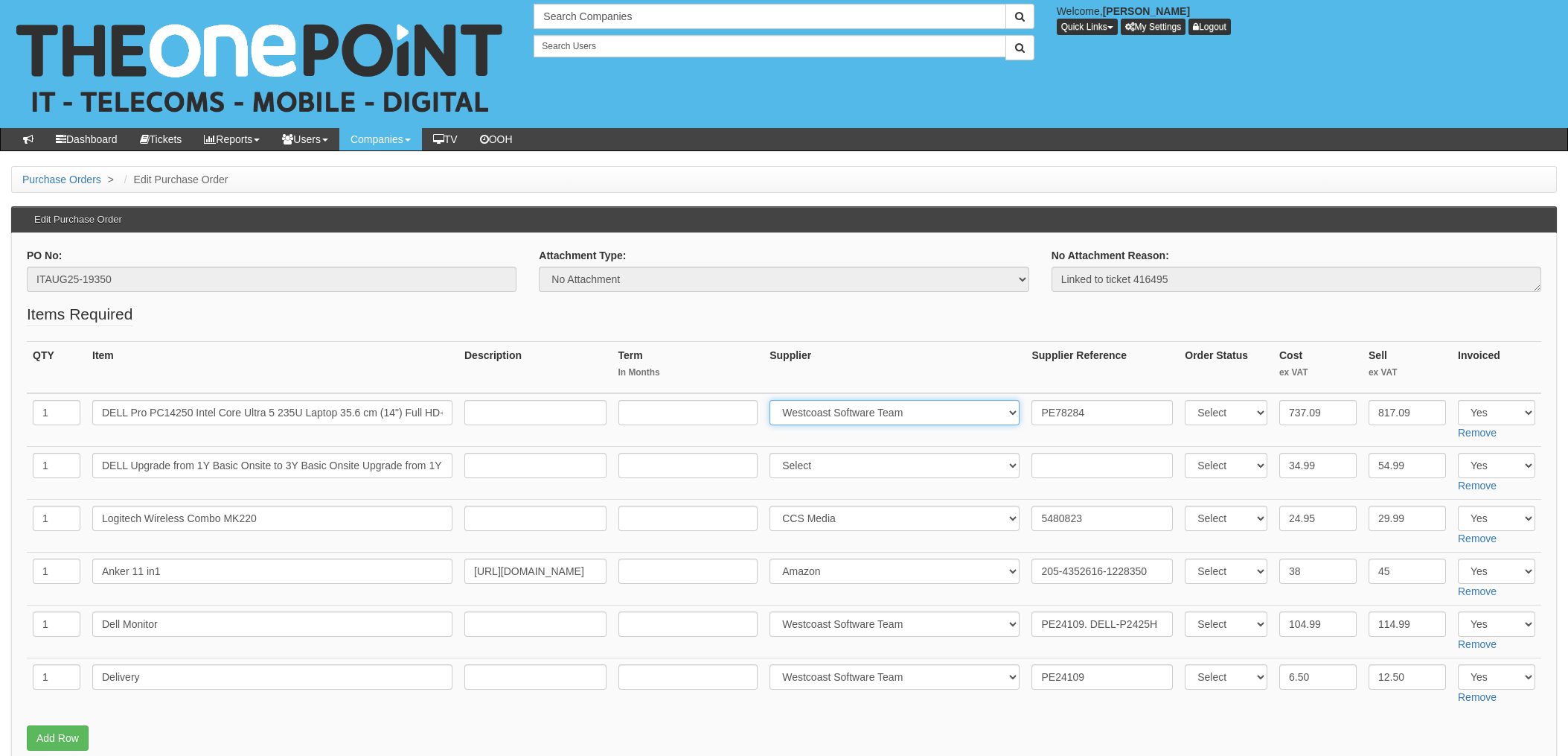
click at [825, 412] on select "Select 123 [DOMAIN_NAME] 1Password 3 4Gon [PERSON_NAME] Electric Ltd Abzorb Acc…" at bounding box center [894, 412] width 250 height 25
select select "220"
click at [774, 400] on select "Select 123 REG.co.uk 1Password 3 4Gon AA Jones Electric Ltd Abzorb Access Group…" at bounding box center [894, 412] width 250 height 25
click at [1034, 411] on input "PE78284" at bounding box center [1102, 412] width 141 height 25
paste input "5493511"
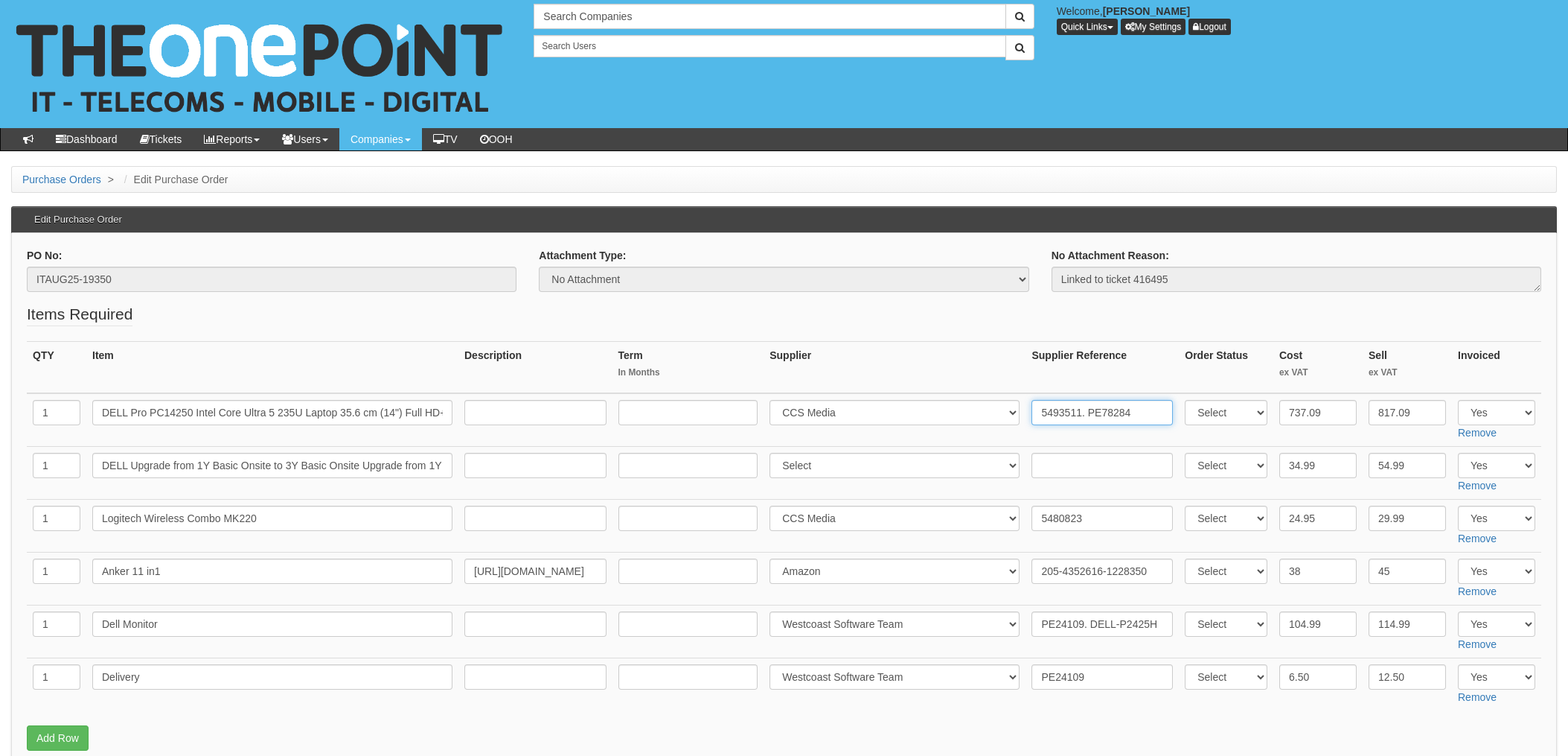
type input "5493511. PE78284"
click at [983, 368] on th "Supplier" at bounding box center [895, 368] width 262 height 52
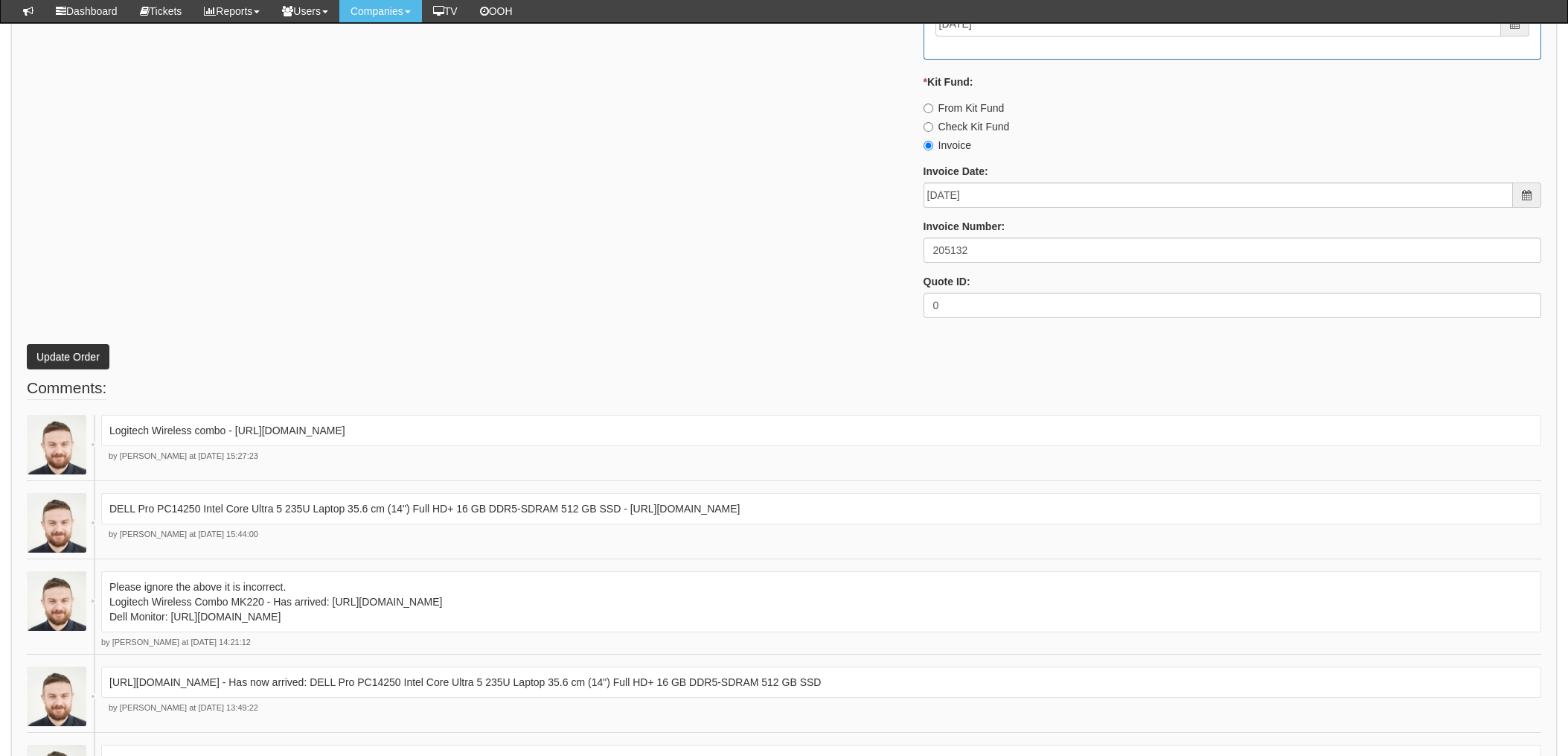
scroll to position [1360, 0]
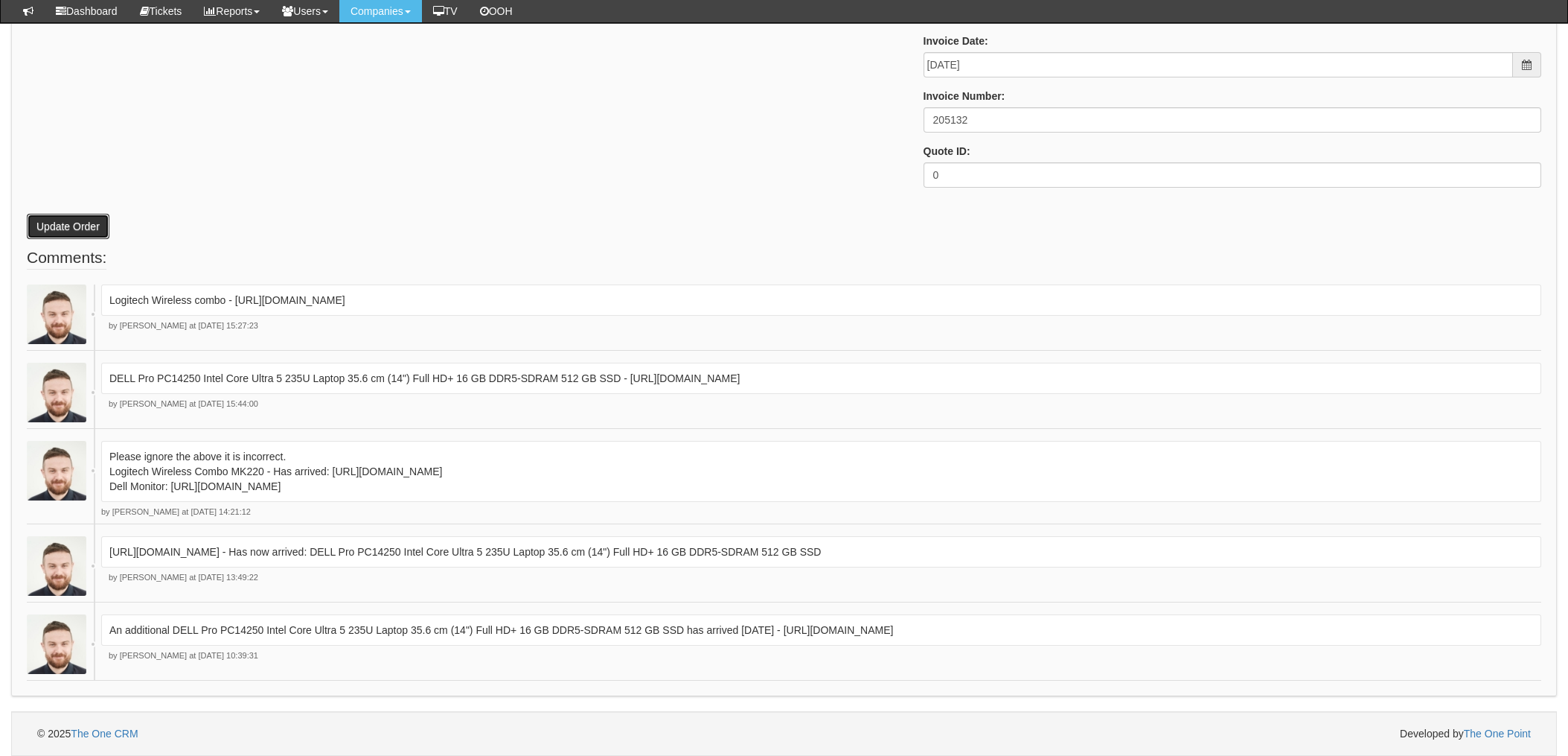
drag, startPoint x: 48, startPoint y: 212, endPoint x: 148, endPoint y: 198, distance: 101.0
click at [48, 214] on button "Update Order" at bounding box center [68, 226] width 83 height 25
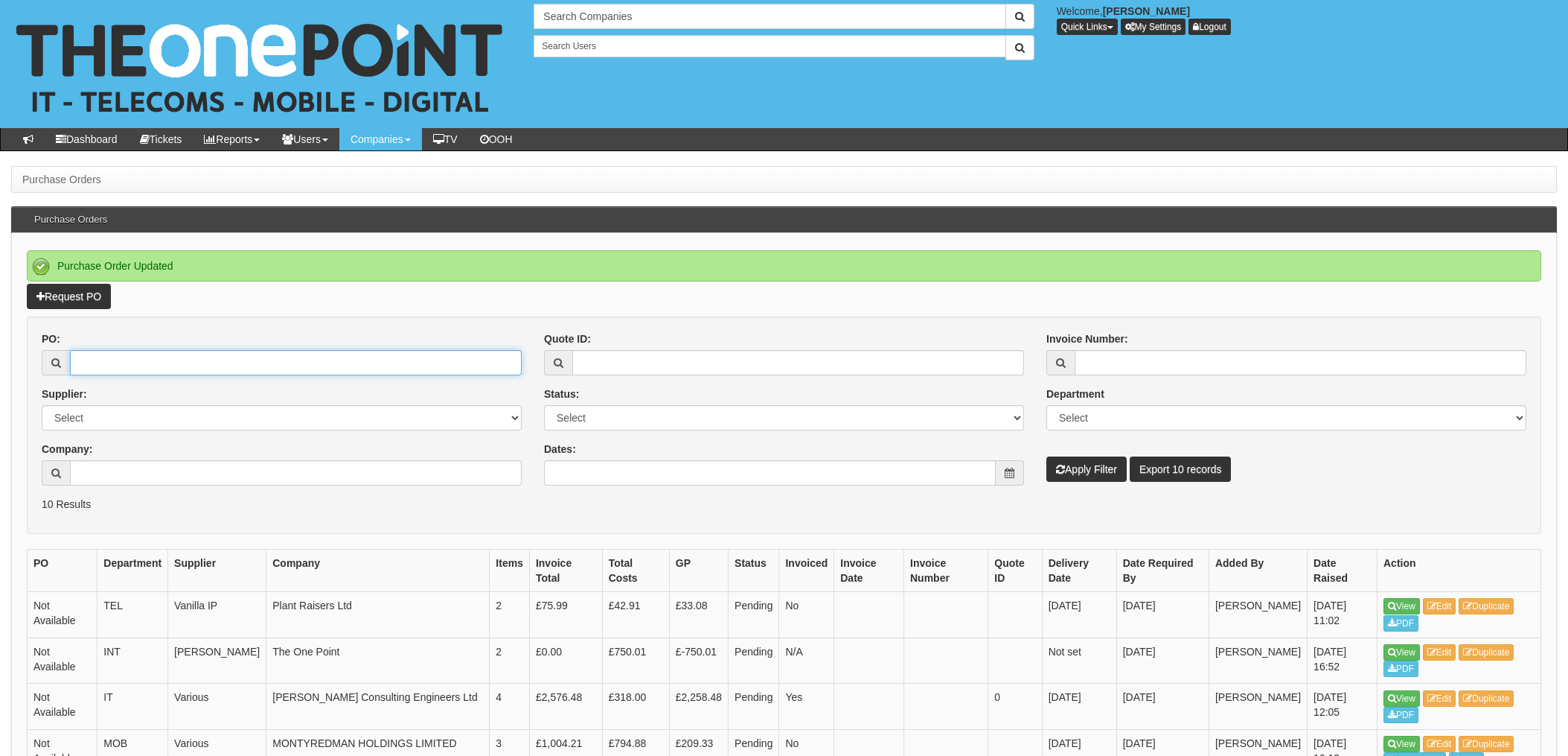
click at [184, 359] on input "PO:" at bounding box center [296, 362] width 452 height 25
type input "19510"
click at [1047, 457] on button "Apply Filter" at bounding box center [1086, 469] width 80 height 25
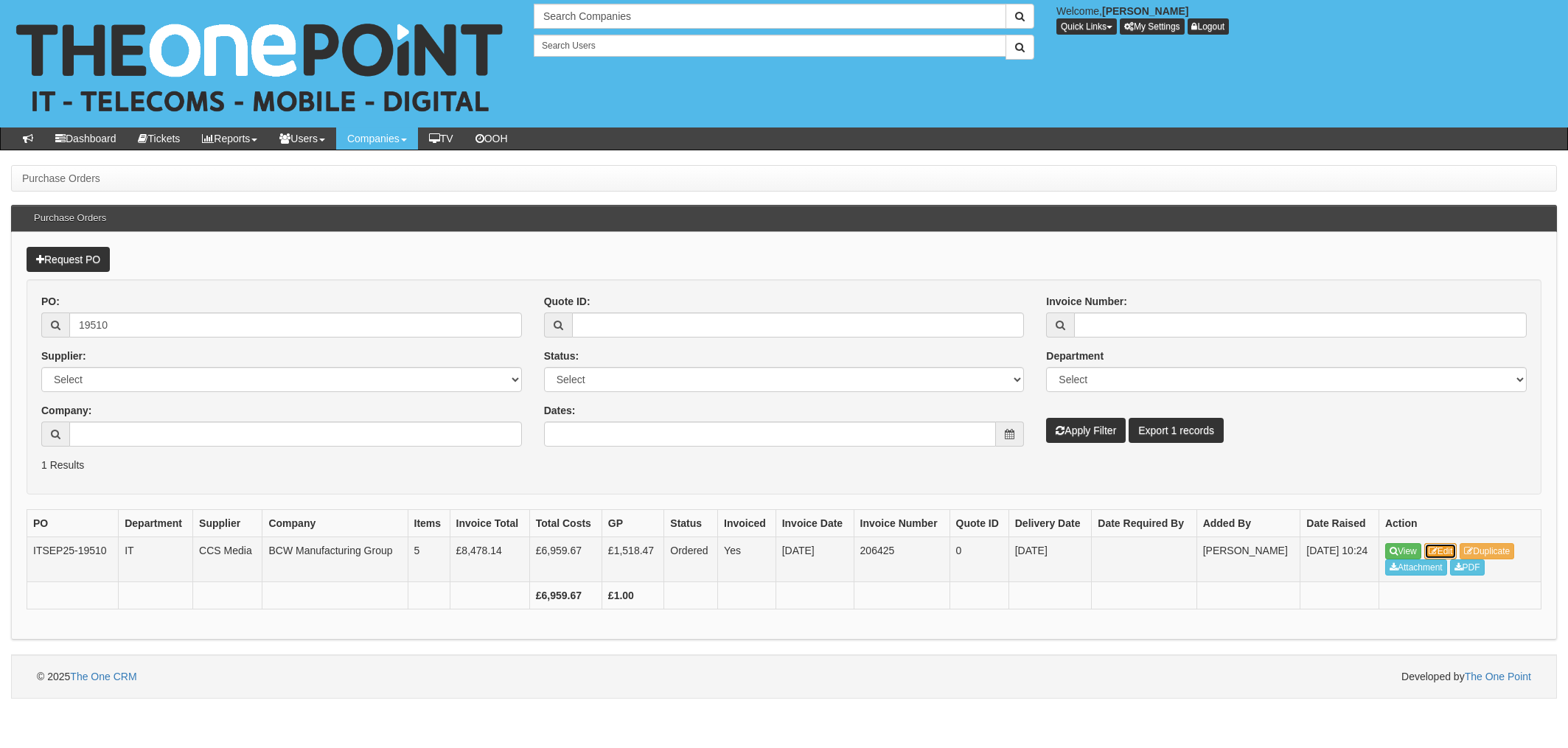
click at [1455, 551] on link "Edit" at bounding box center [1440, 551] width 33 height 16
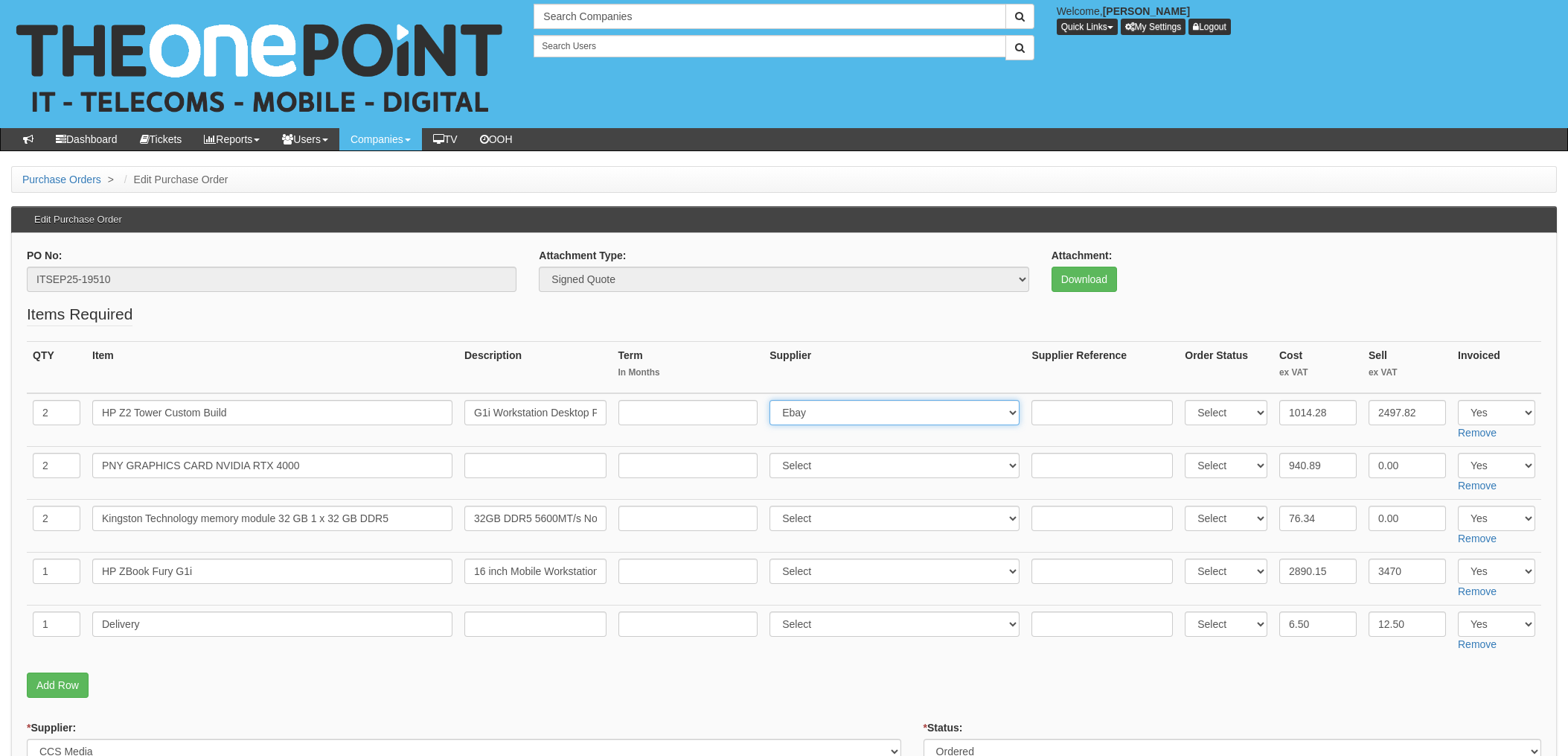
click at [833, 415] on select "Select 123 [DOMAIN_NAME] 1Password 3 4Gon [PERSON_NAME] Electric Ltd Abzorb Acc…" at bounding box center [894, 412] width 250 height 25
select select "220"
click at [774, 400] on select "Select 123 [DOMAIN_NAME] 1Password 3 4Gon [PERSON_NAME] Electric Ltd Abzorb Acc…" at bounding box center [894, 412] width 250 height 25
click at [1059, 408] on input "text" at bounding box center [1102, 412] width 141 height 25
paste input "5493855"
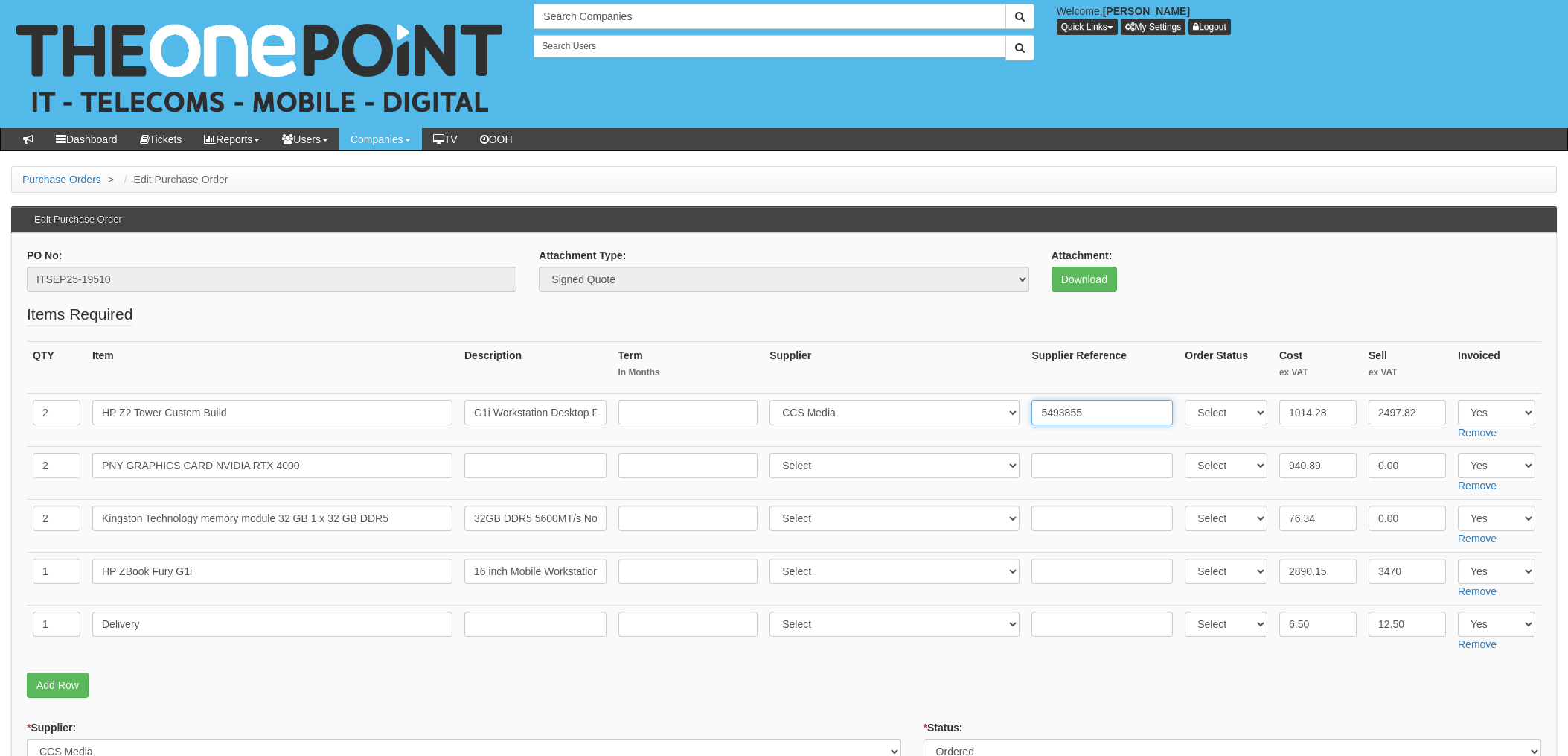
type input "5493855"
click at [812, 572] on select "Select 123 REG.co.uk 1Password 3 4Gon AA Jones Electric Ltd Abzorb Access Group…" at bounding box center [894, 571] width 250 height 25
select select "220"
click at [774, 558] on select "Select 123 REG.co.uk 1Password 3 4Gon AA Jones Electric Ltd Abzorb Access Group…" at bounding box center [894, 571] width 250 height 25
drag, startPoint x: 1029, startPoint y: 572, endPoint x: 1055, endPoint y: 572, distance: 26.0
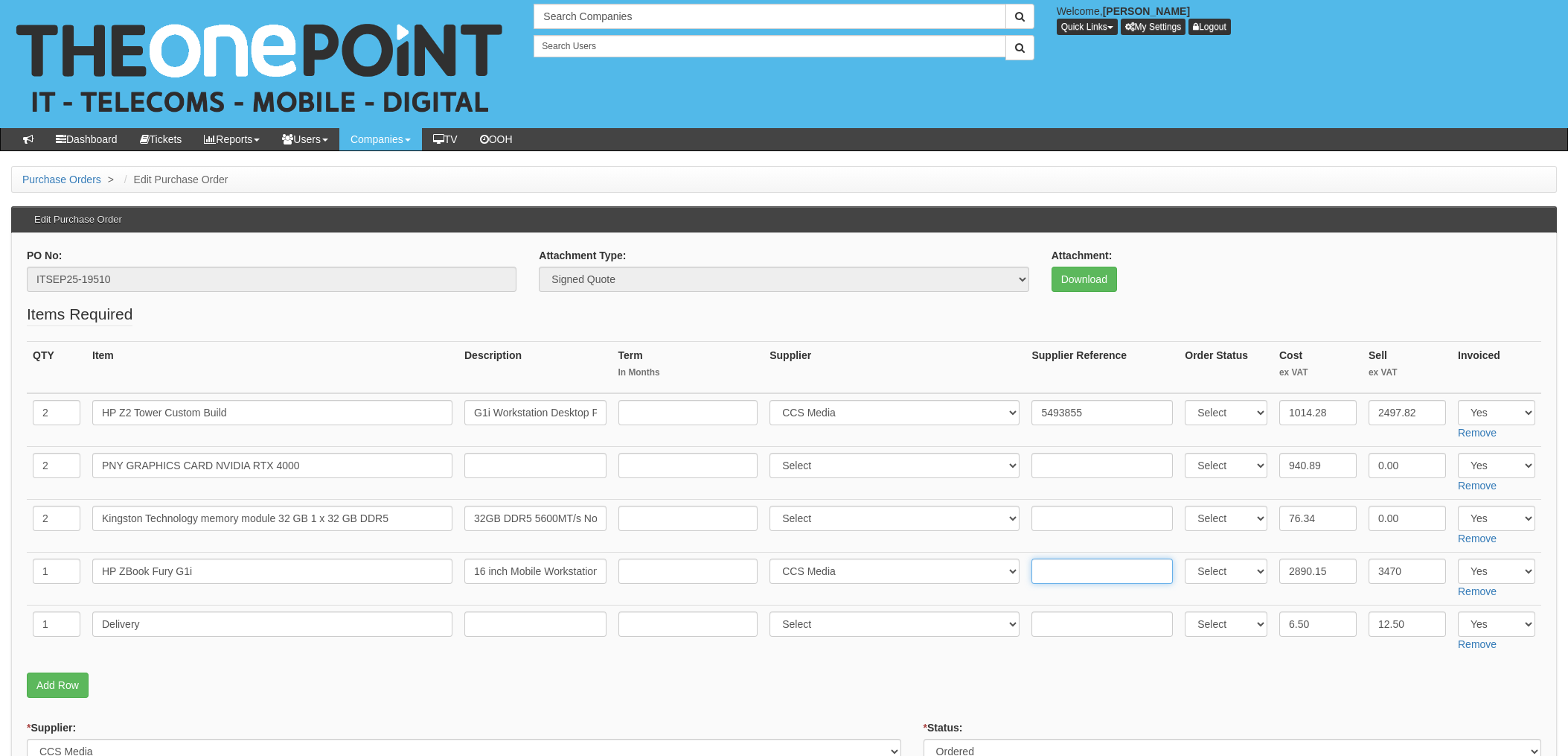
click at [1032, 572] on input "text" at bounding box center [1102, 571] width 141 height 25
paste input "5493855"
type input "5493855"
click at [844, 625] on select "Select 123 REG.co.uk 1Password 3 4Gon AA Jones Electric Ltd Abzorb Access Group…" at bounding box center [894, 624] width 250 height 25
select select "220"
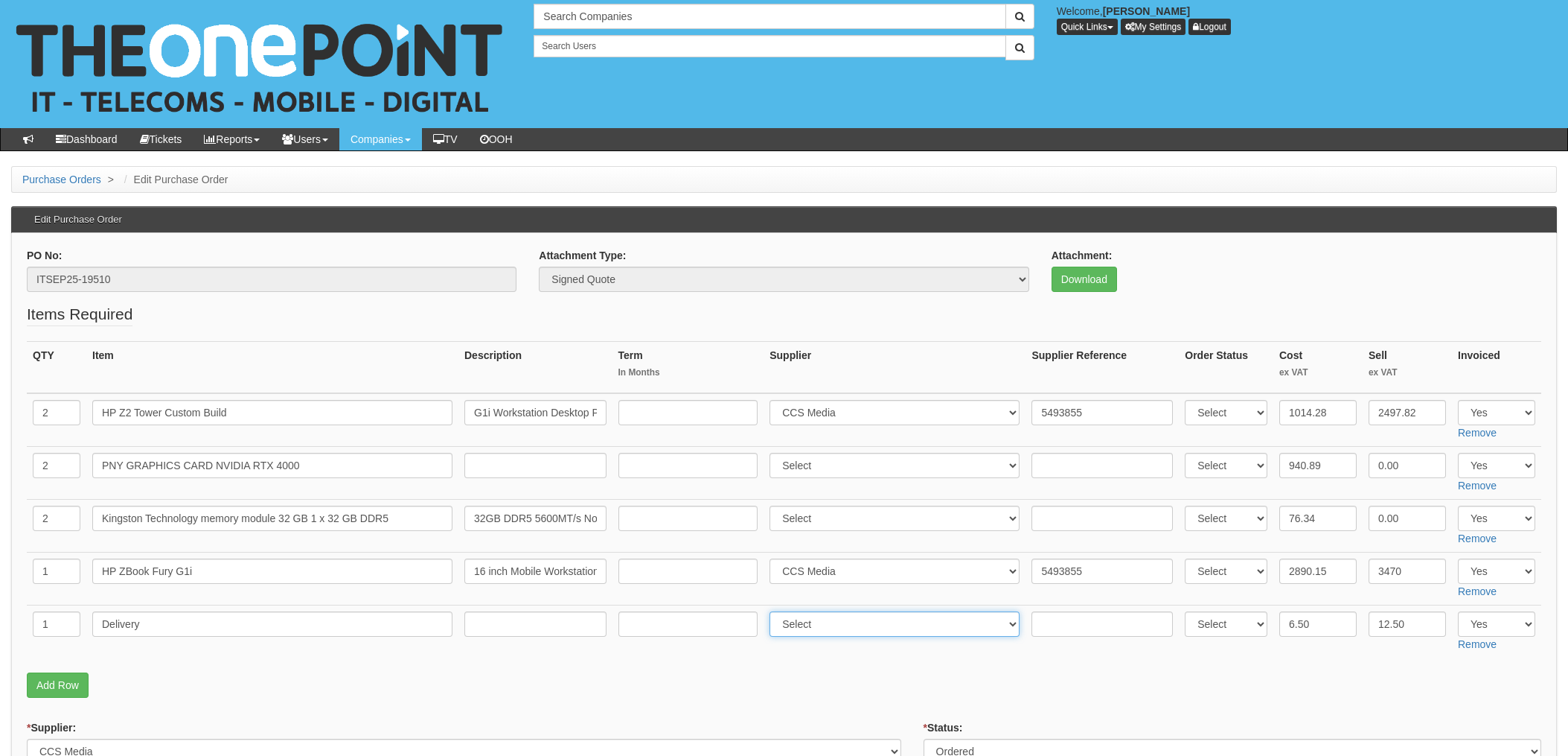
click at [774, 612] on select "Select 123 REG.co.uk 1Password 3 4Gon AA Jones Electric Ltd Abzorb Access Group…" at bounding box center [894, 624] width 250 height 25
paste input "5493855"
type input "5493855 £2"
click at [802, 694] on p "Add Row" at bounding box center [784, 685] width 1515 height 25
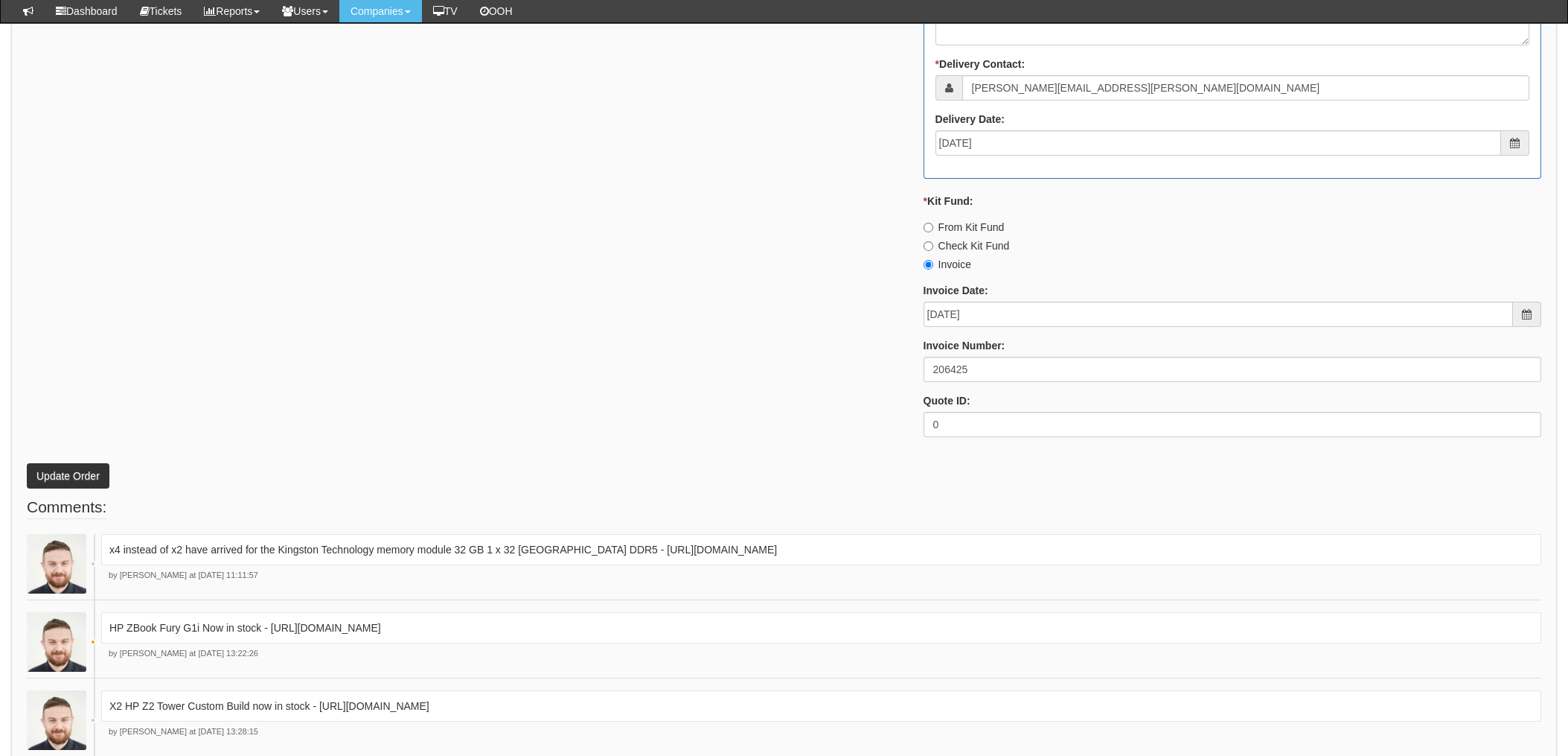
scroll to position [1092, 0]
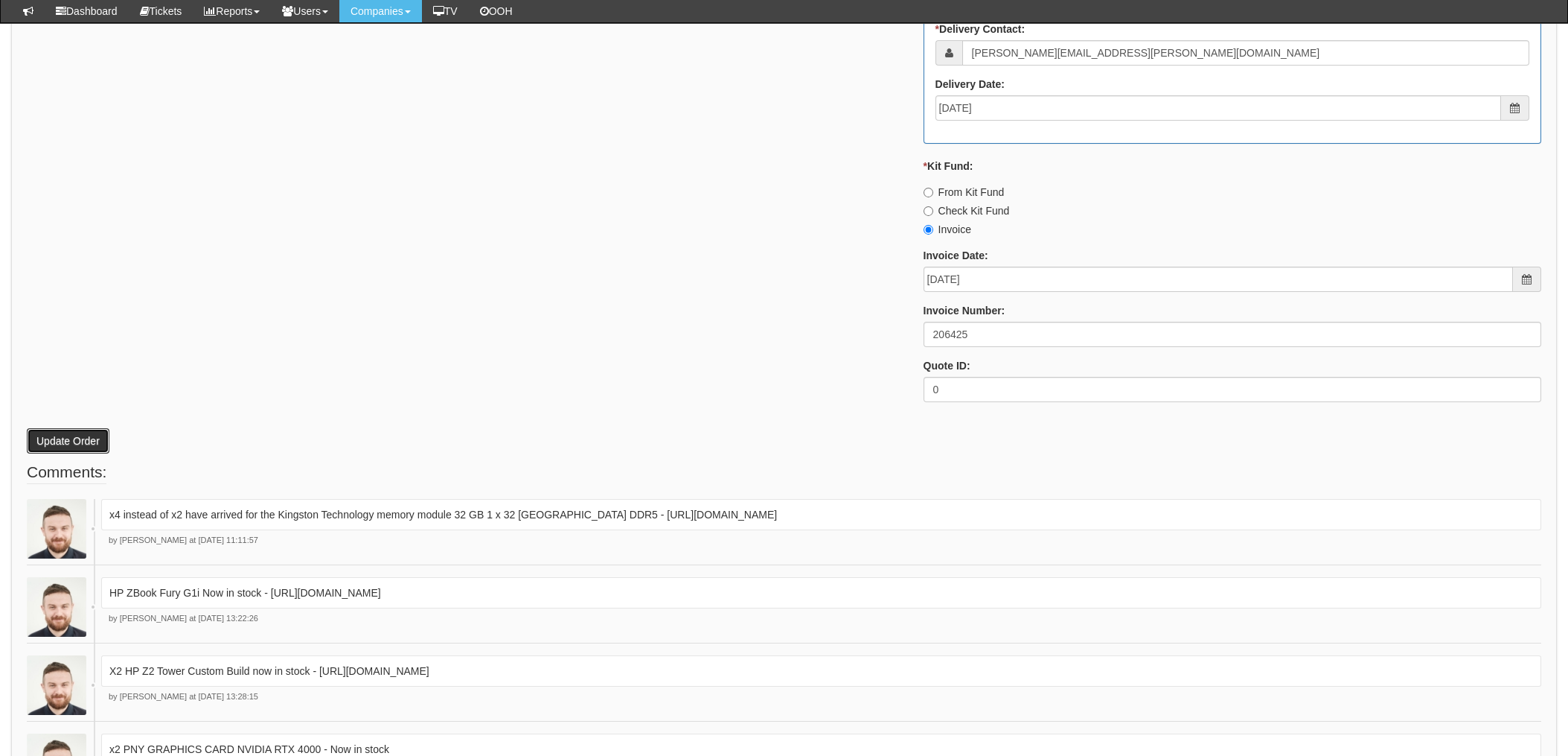
click at [76, 445] on button "Update Order" at bounding box center [68, 440] width 83 height 25
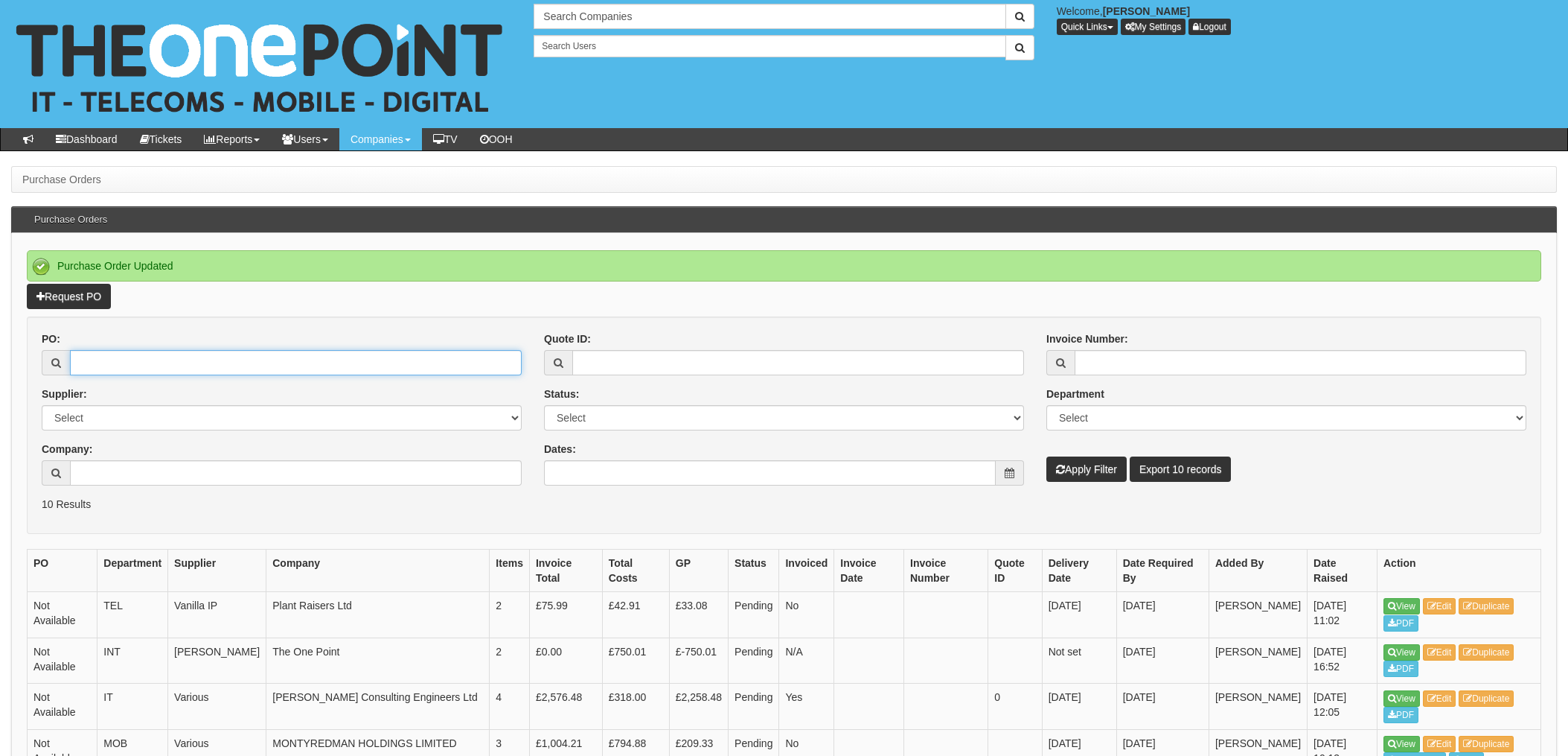
click at [119, 370] on input "PO:" at bounding box center [296, 362] width 452 height 25
type input "19471"
click at [1047, 457] on button "Apply Filter" at bounding box center [1086, 469] width 80 height 25
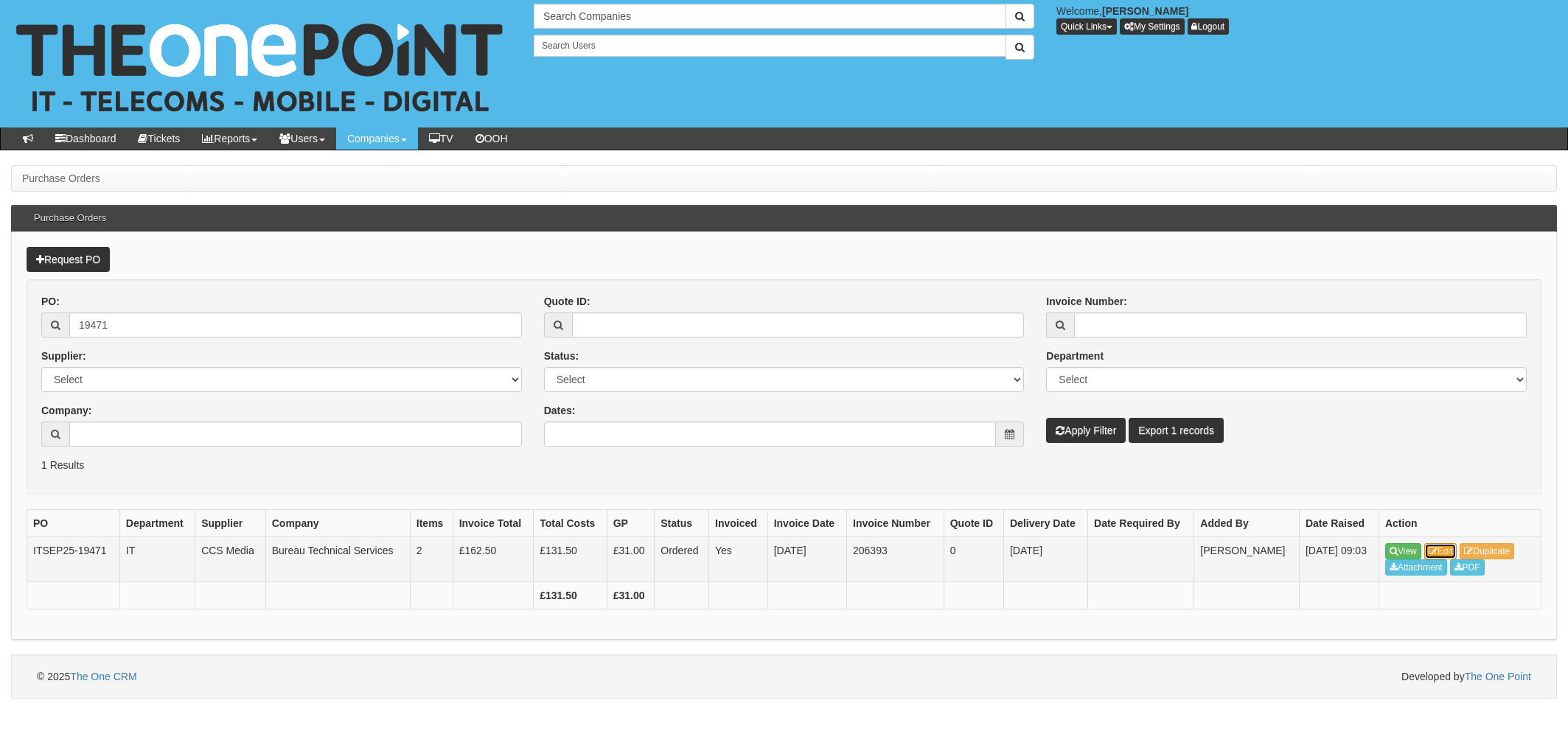
click at [1452, 549] on link "Edit" at bounding box center [1440, 551] width 33 height 16
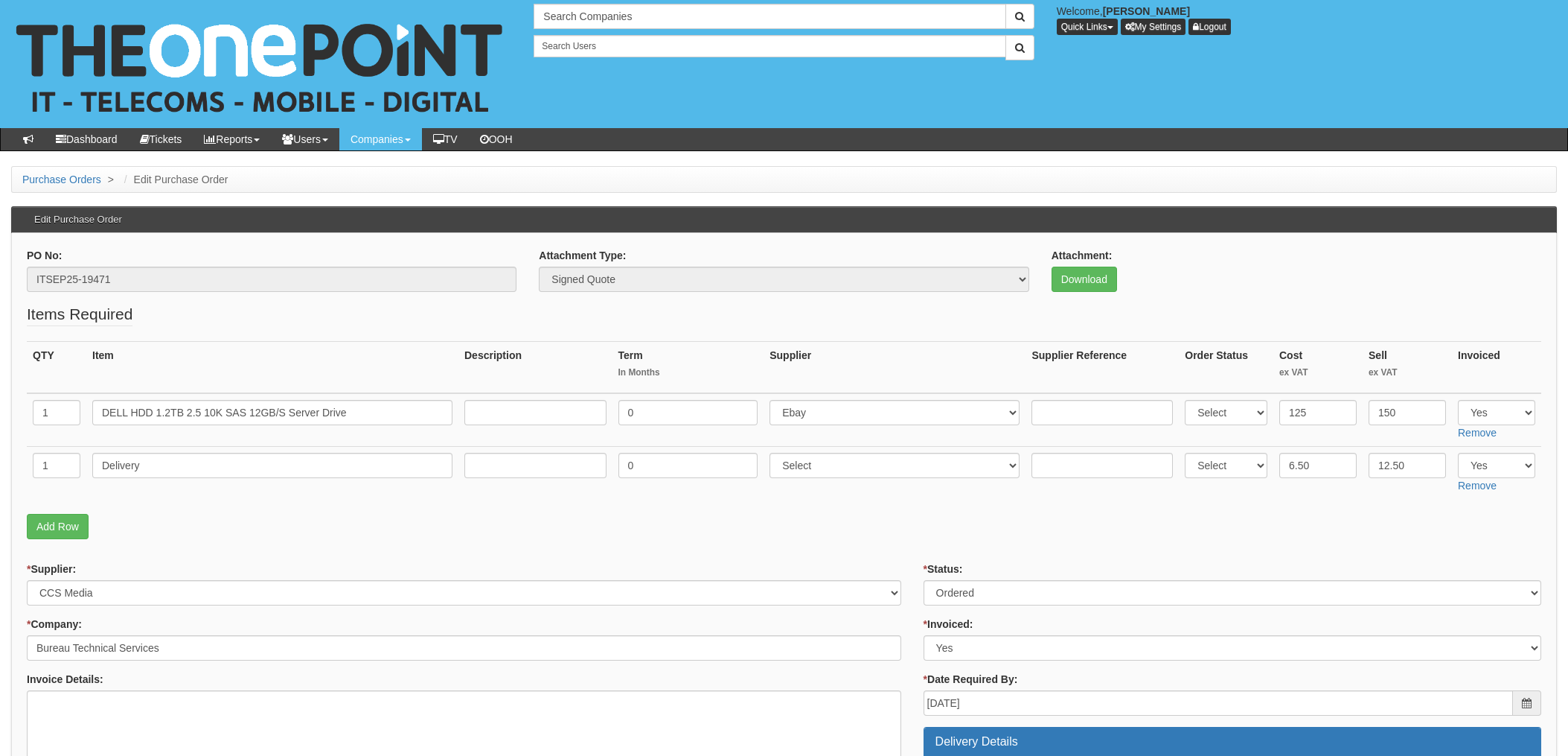
click at [876, 491] on td "Select 123 REG.co.uk 1Password 3 4Gon AA Jones Electric Ltd Abzorb Access Group…" at bounding box center [895, 473] width 262 height 53
click at [809, 413] on select "Select 123 REG.co.uk 1Password 3 4Gon AA Jones Electric Ltd Abzorb Access Group…" at bounding box center [894, 412] width 250 height 25
select select "220"
click at [774, 400] on select "Select 123 REG.co.uk 1Password 3 4Gon AA Jones Electric Ltd Abzorb Access Group…" at bounding box center [894, 412] width 250 height 25
click at [823, 462] on select "Select 123 REG.co.uk 1Password 3 4Gon AA Jones Electric Ltd Abzorb Access Group…" at bounding box center [894, 465] width 250 height 25
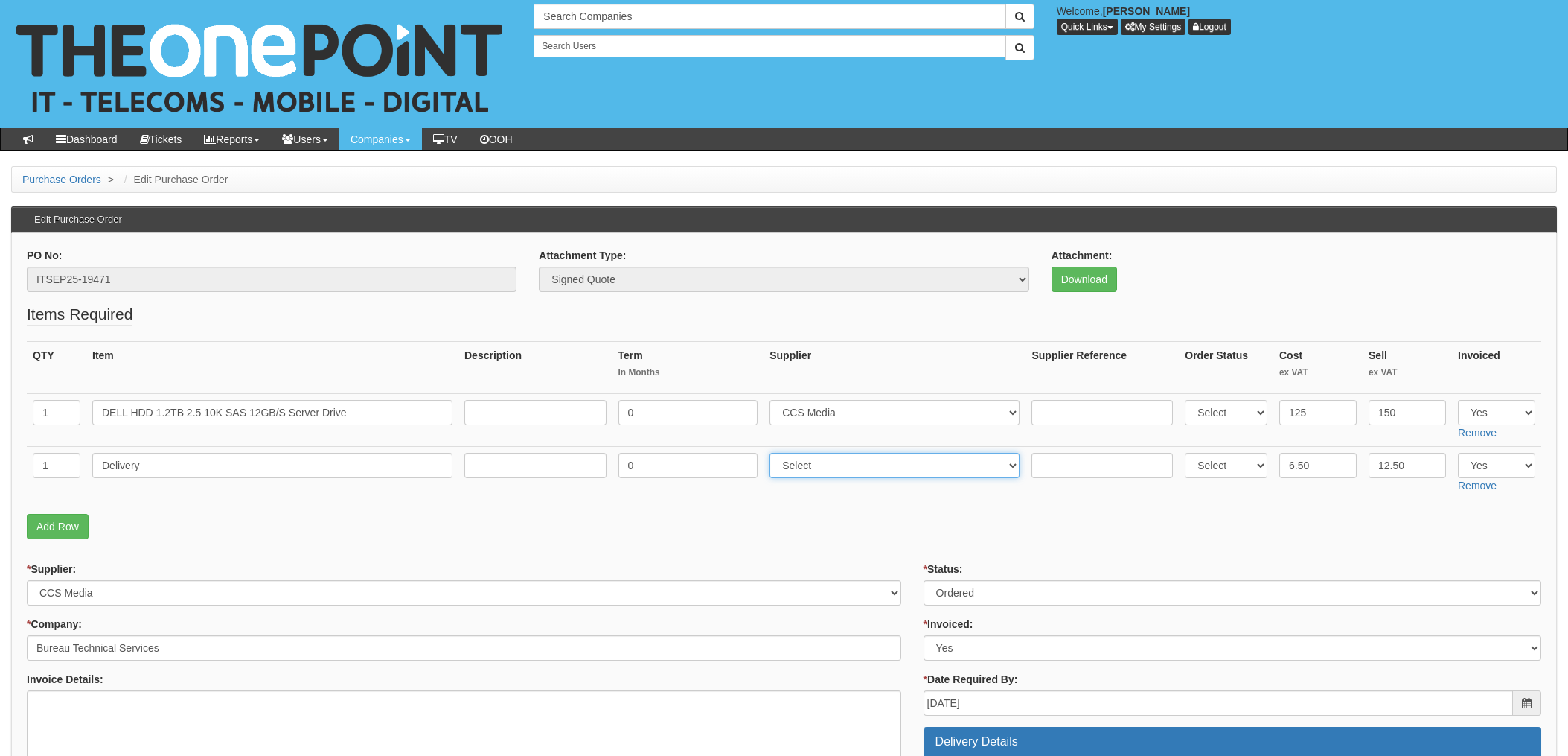
select select "220"
click at [774, 453] on select "Select 123 REG.co.uk 1Password 3 4Gon AA Jones Electric Ltd Abzorb Access Group…" at bounding box center [894, 465] width 250 height 25
click at [1037, 413] on input "text" at bounding box center [1102, 412] width 141 height 25
paste input "5493120"
type input "5493120"
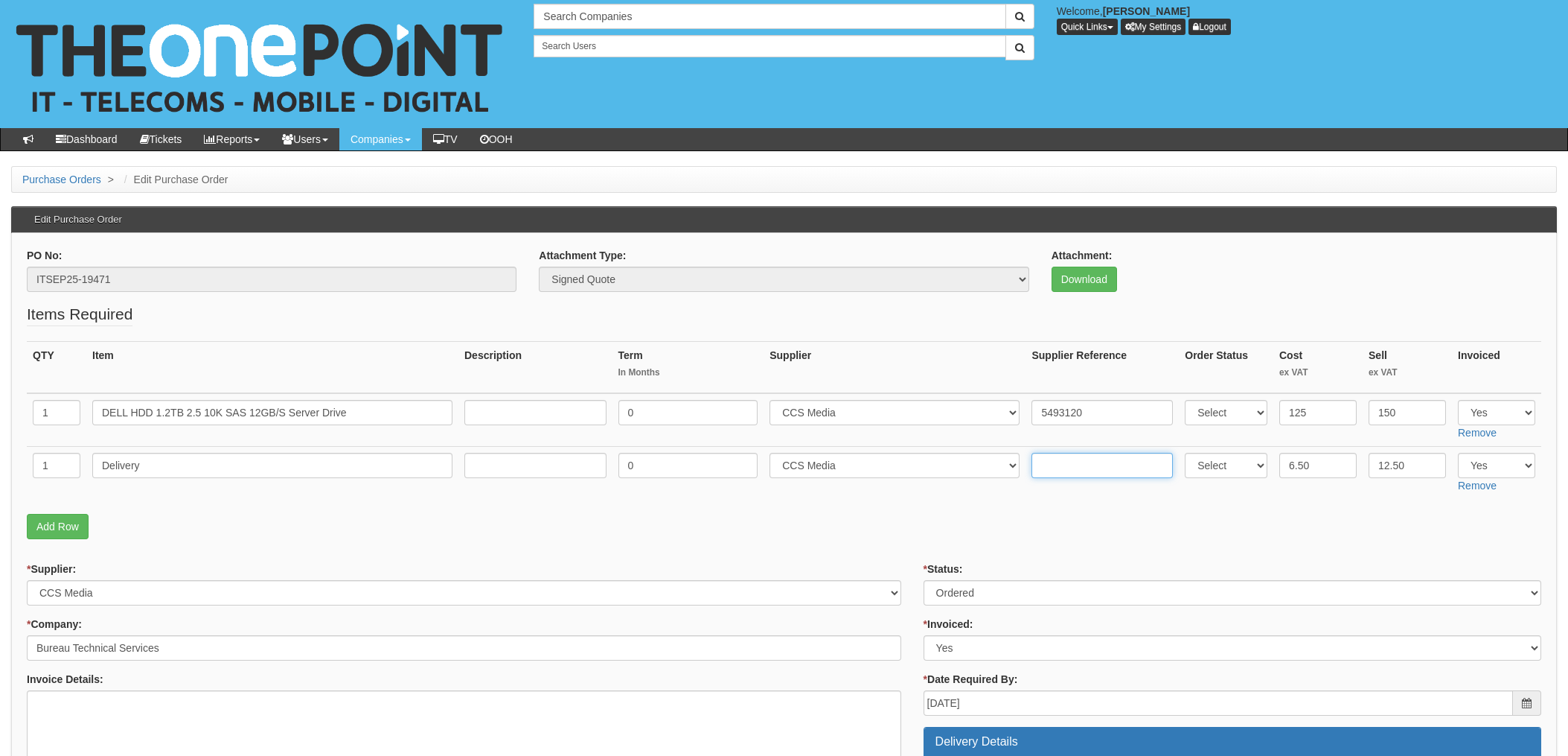
click at [1062, 461] on input "text" at bounding box center [1102, 465] width 141 height 25
paste input "5493120"
type input "5493120"
click at [925, 505] on fieldset "Items Required QTY Item Description Term In Months Supplier Supplier Reference …" at bounding box center [784, 425] width 1515 height 244
click at [952, 587] on select "Select Approved Completed Delivered Invoiced Ordered Ordered to site Part Order…" at bounding box center [1233, 593] width 618 height 25
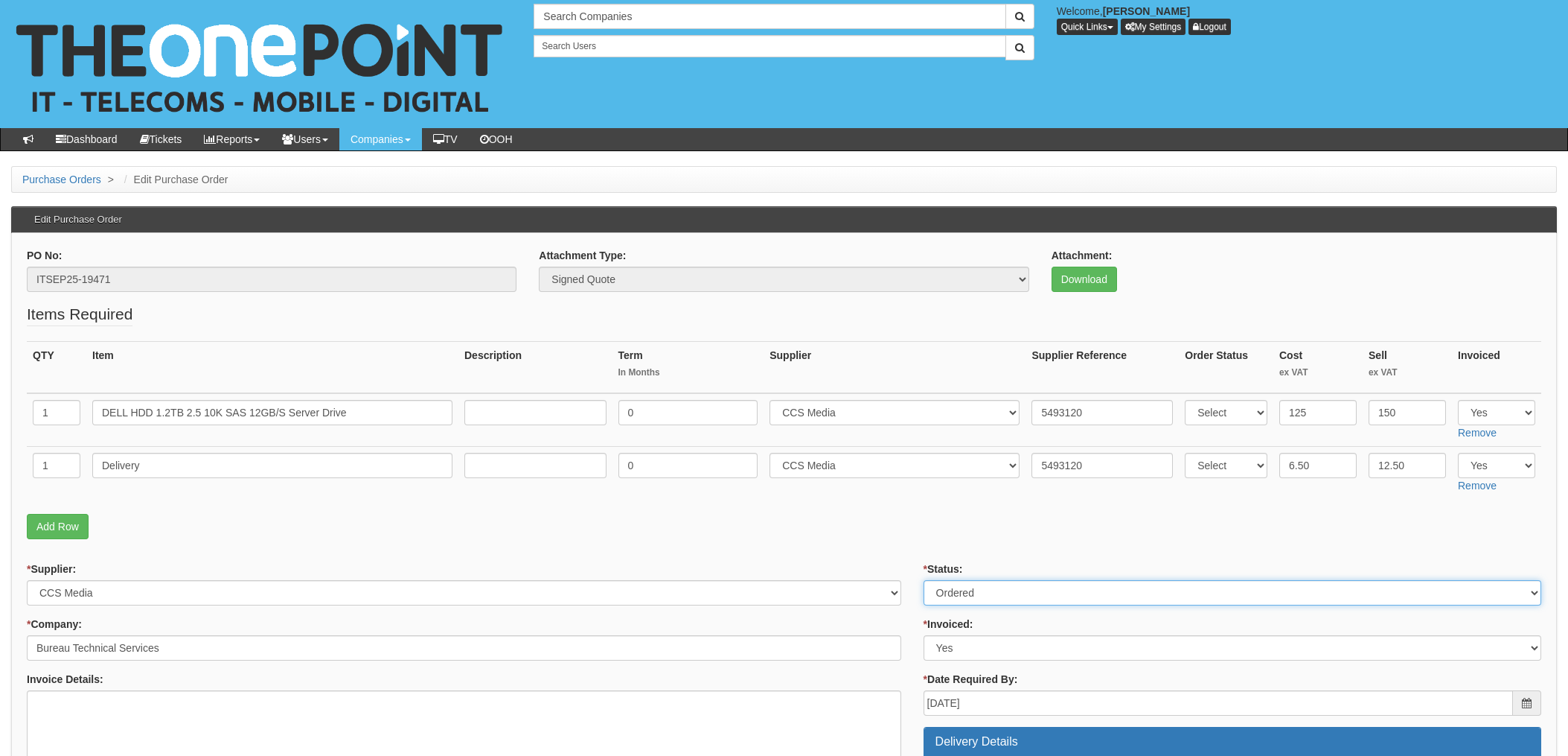
select select "4"
click at [924, 580] on select "Select Approved Completed Delivered Invoiced Ordered Ordered to site Part Order…" at bounding box center [1233, 593] width 618 height 25
click at [892, 539] on fieldset "Items Required QTY Item Description Term In Months Supplier Supplier Reference …" at bounding box center [784, 425] width 1515 height 244
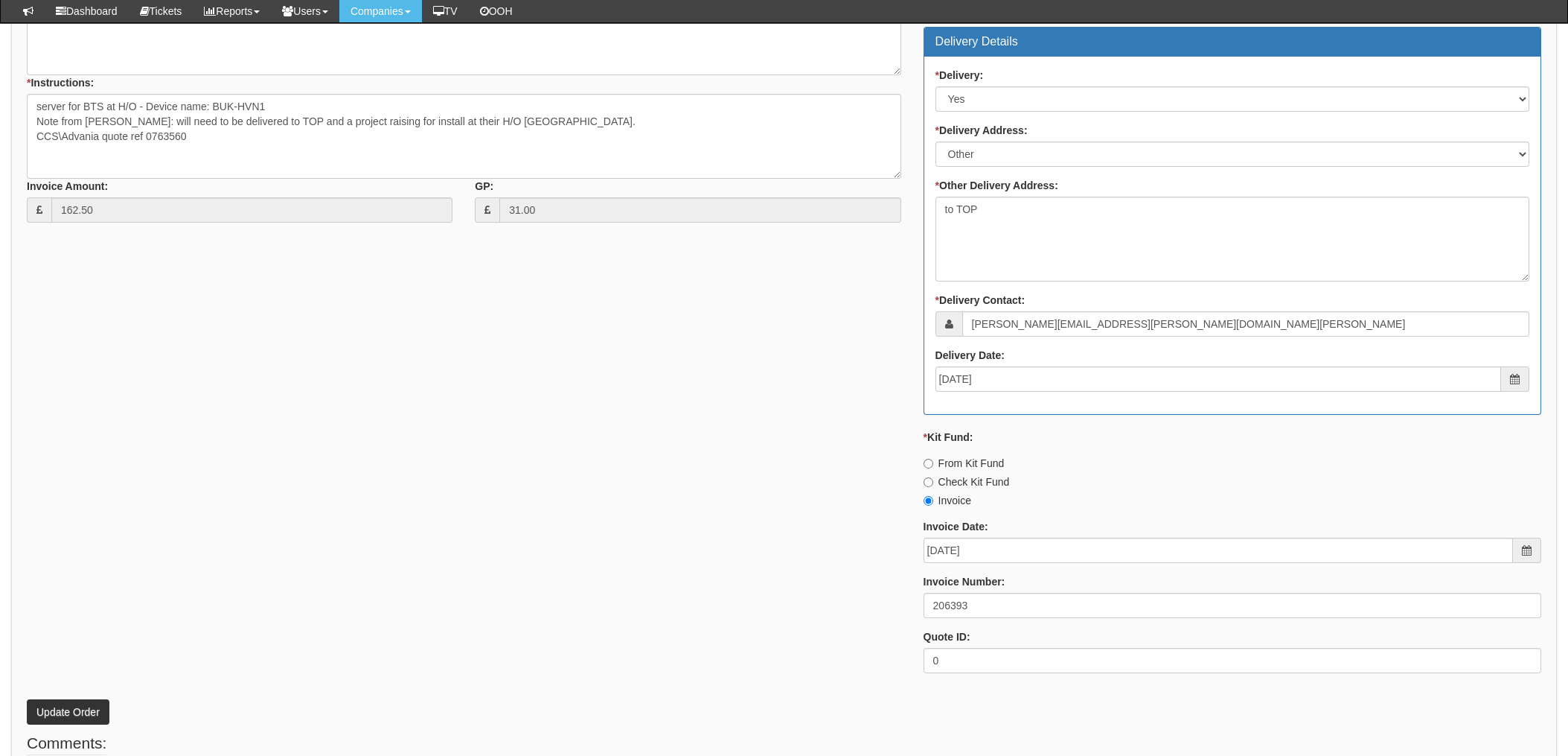
scroll to position [695, 0]
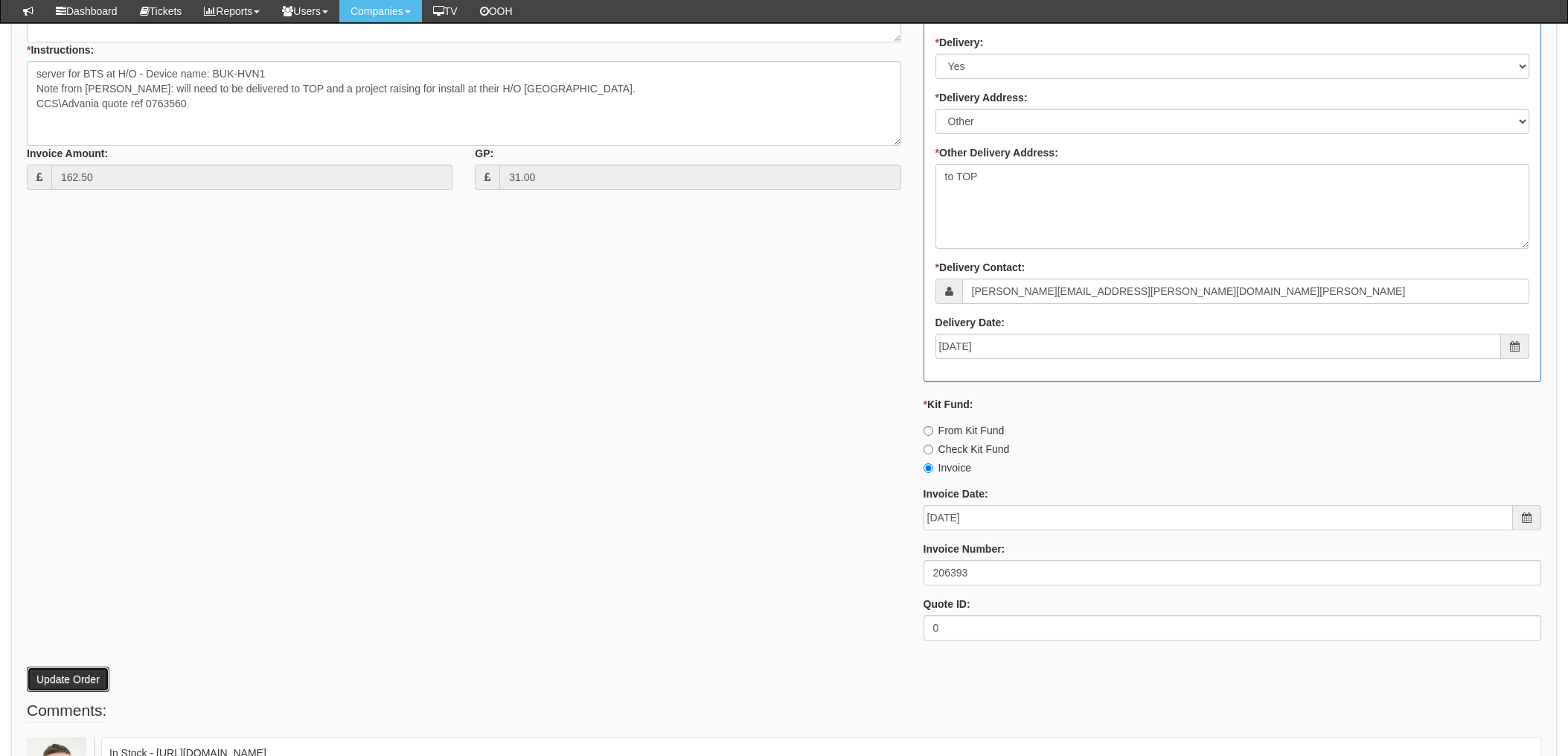
click at [62, 676] on button "Update Order" at bounding box center [68, 679] width 83 height 25
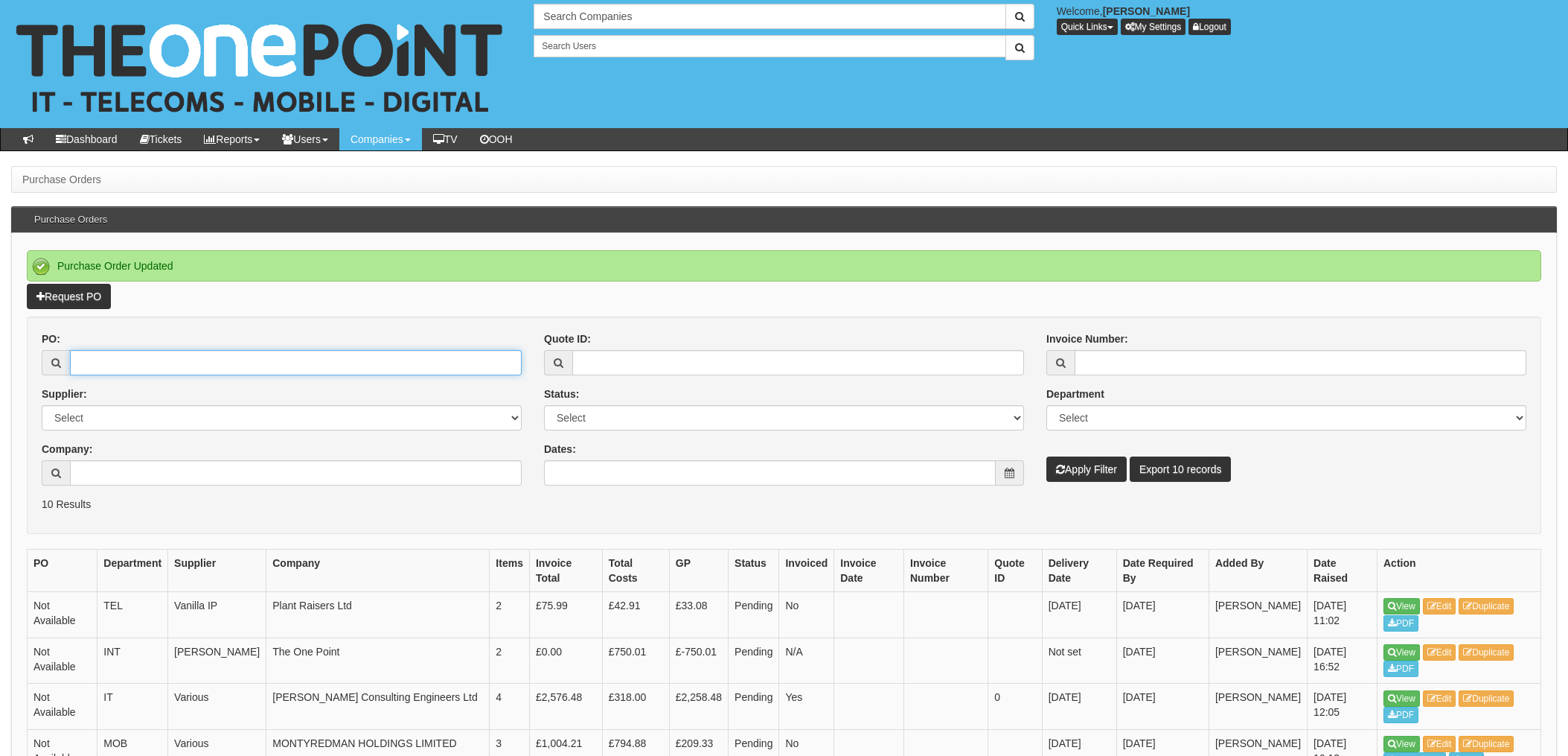
click at [118, 358] on input "PO:" at bounding box center [296, 362] width 452 height 25
type input "19777"
click at [1047, 457] on button "Apply Filter" at bounding box center [1086, 469] width 80 height 25
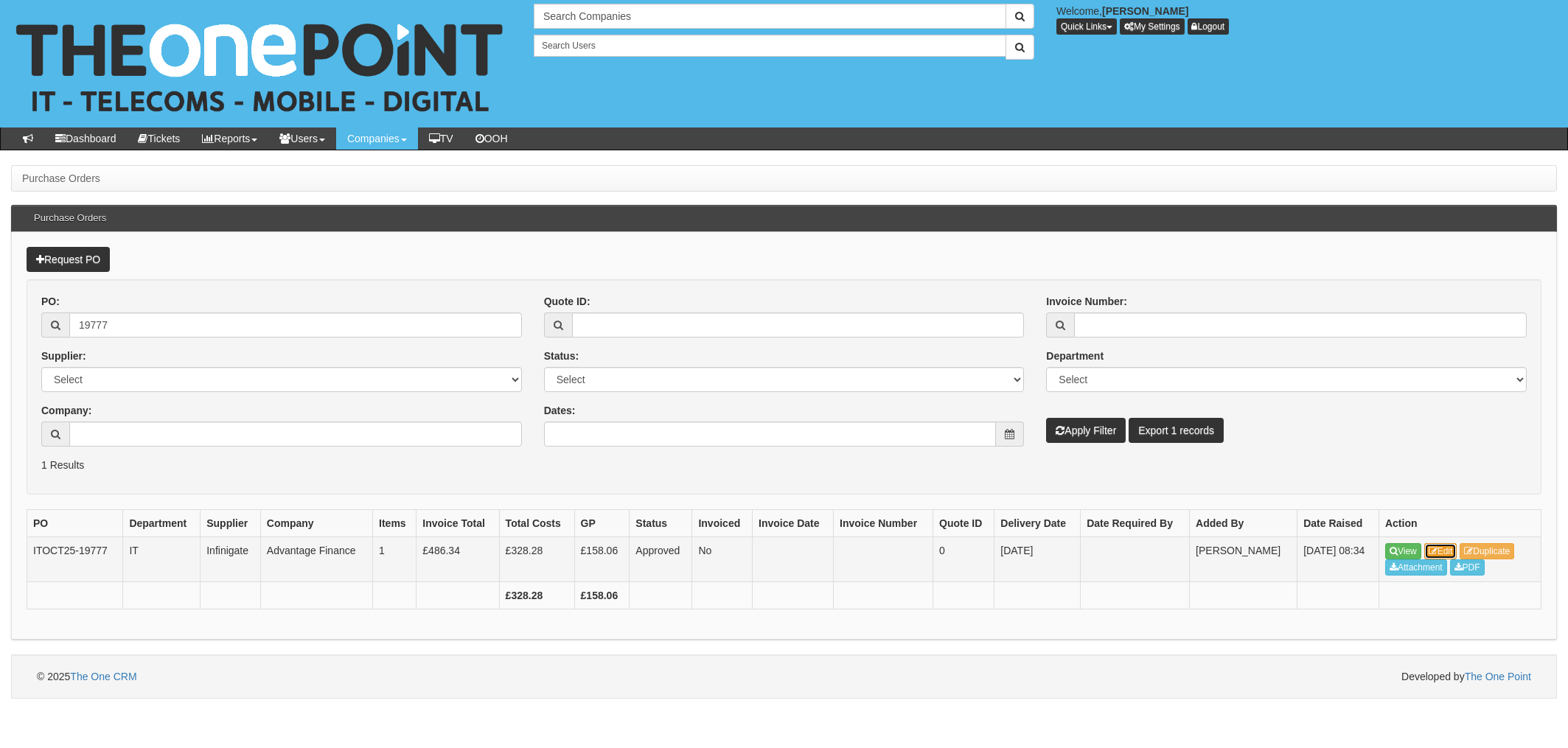
click at [1436, 550] on icon at bounding box center [1432, 551] width 9 height 8
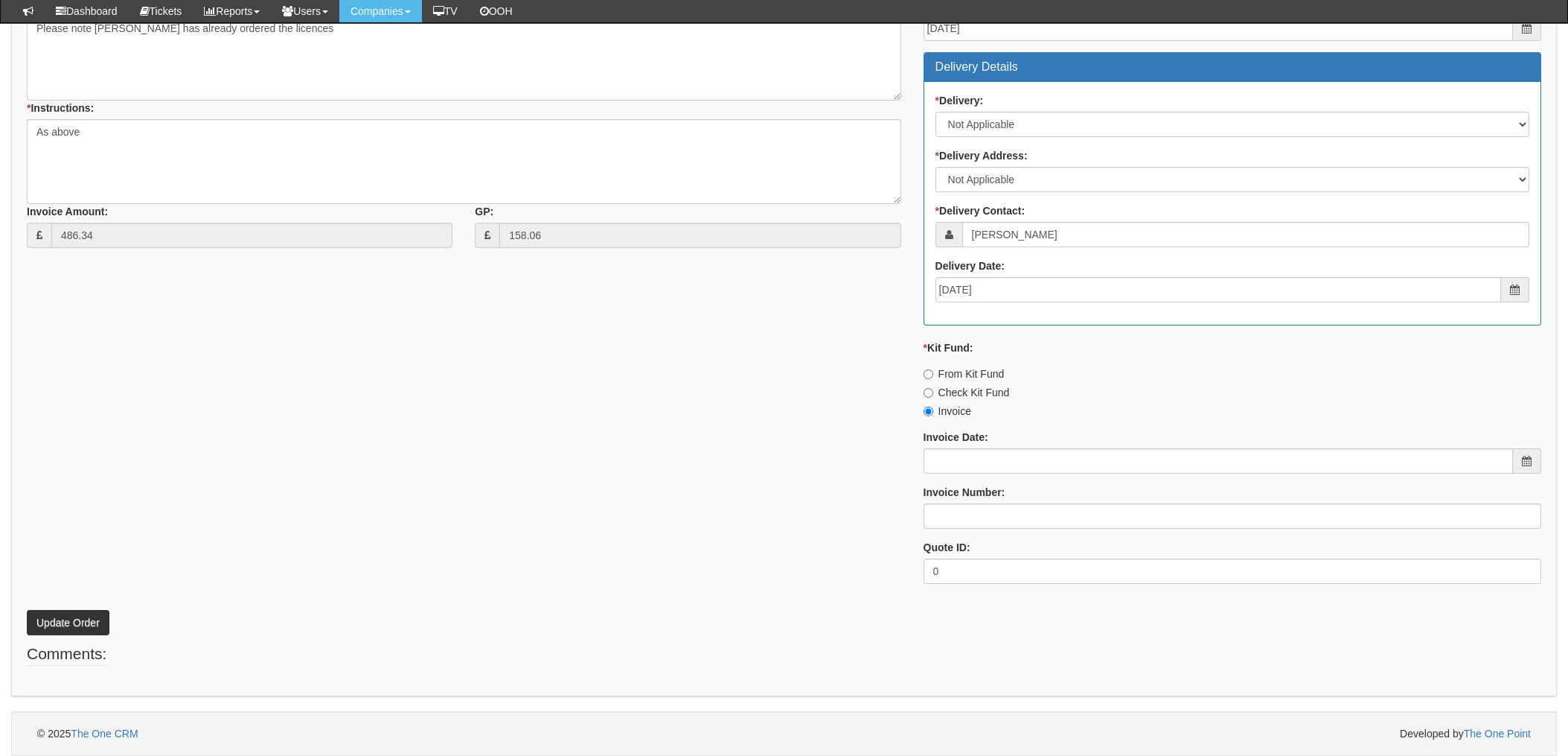
scroll to position [485, 0]
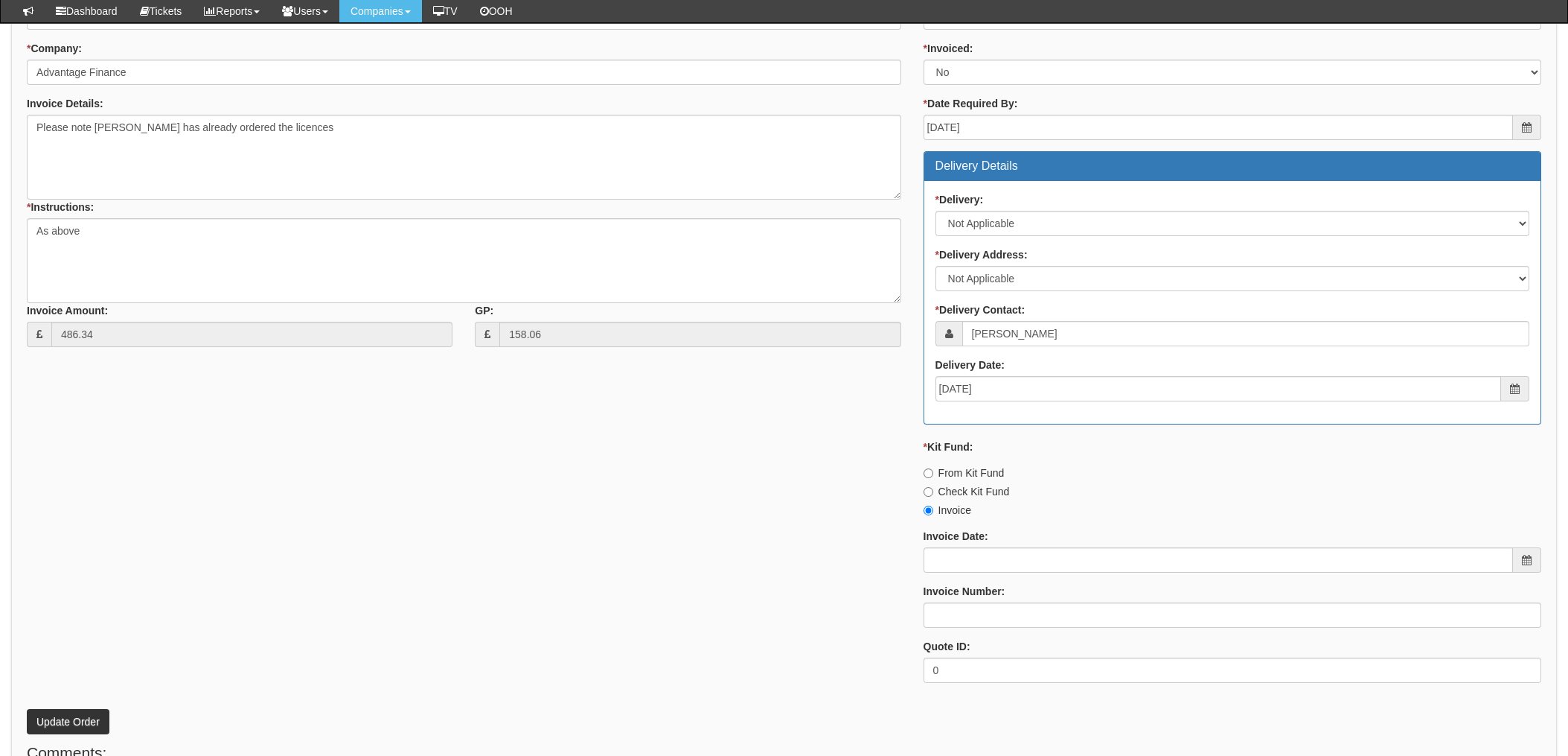
click at [280, 417] on div "* Supplier: Select 123 [DOMAIN_NAME] 1Password 3 4Gon [PERSON_NAME] Electric Lt…" at bounding box center [784, 340] width 1537 height 708
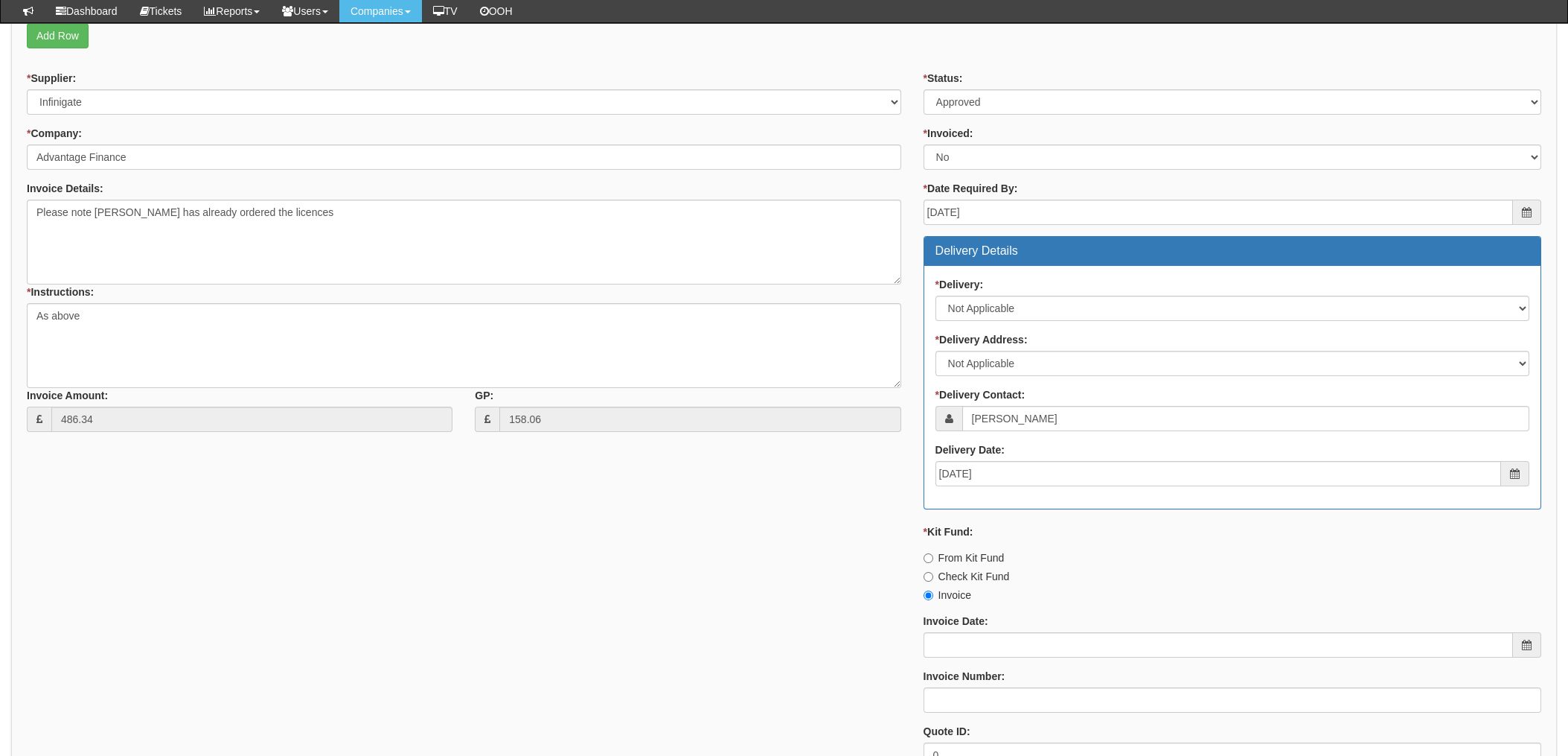
scroll to position [87, 0]
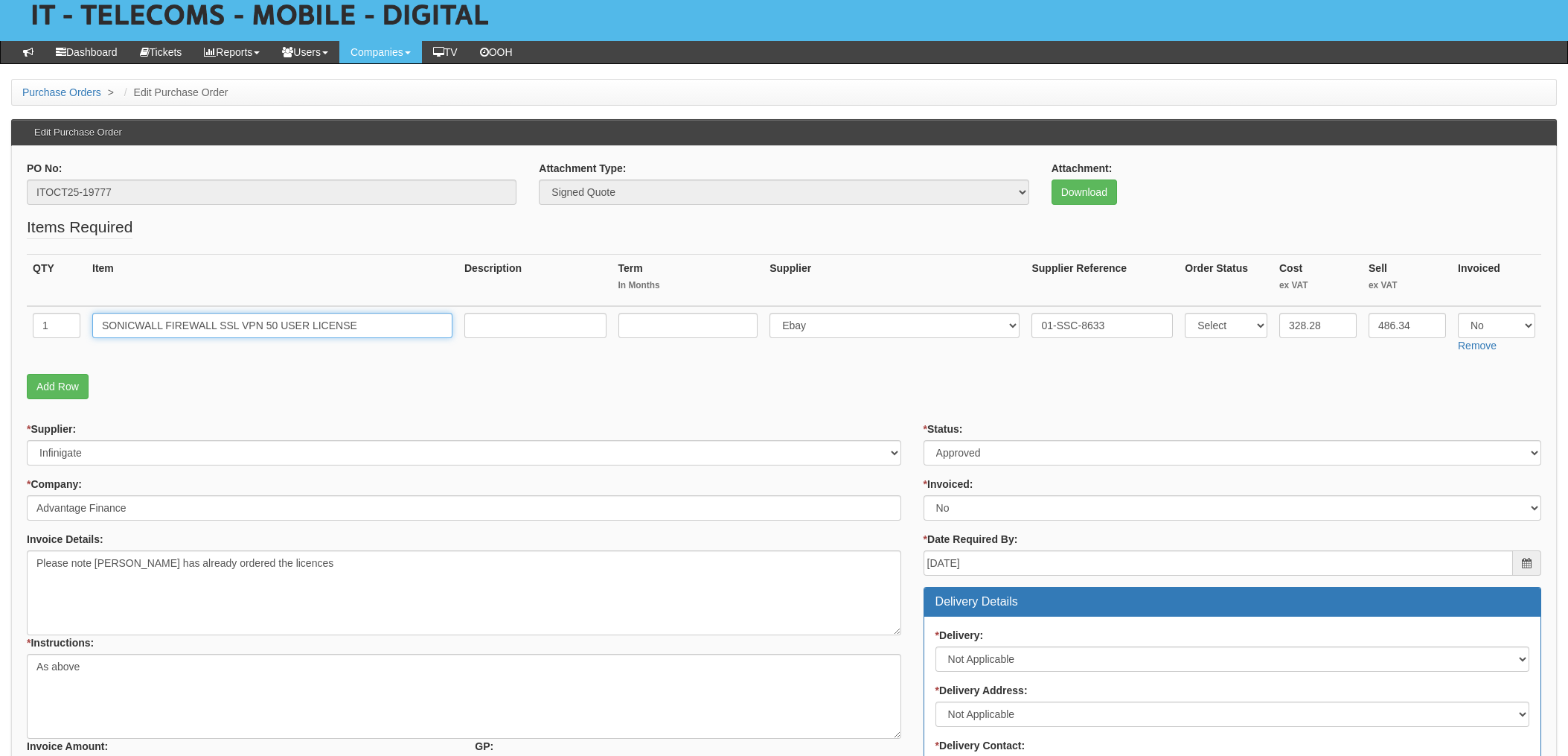
click at [322, 325] on input "SONICWALL FIREWALL SSL VPN 50 USER LICENSE" at bounding box center [272, 326] width 361 height 25
drag, startPoint x: 396, startPoint y: 326, endPoint x: 32, endPoint y: 308, distance: 364.4
click at [32, 308] on tr "1 SONICWALL FIREWALL SSL VPN 50 USER LICENSE Select 123 REG.co.uk 1Password 3 4…" at bounding box center [784, 333] width 1515 height 53
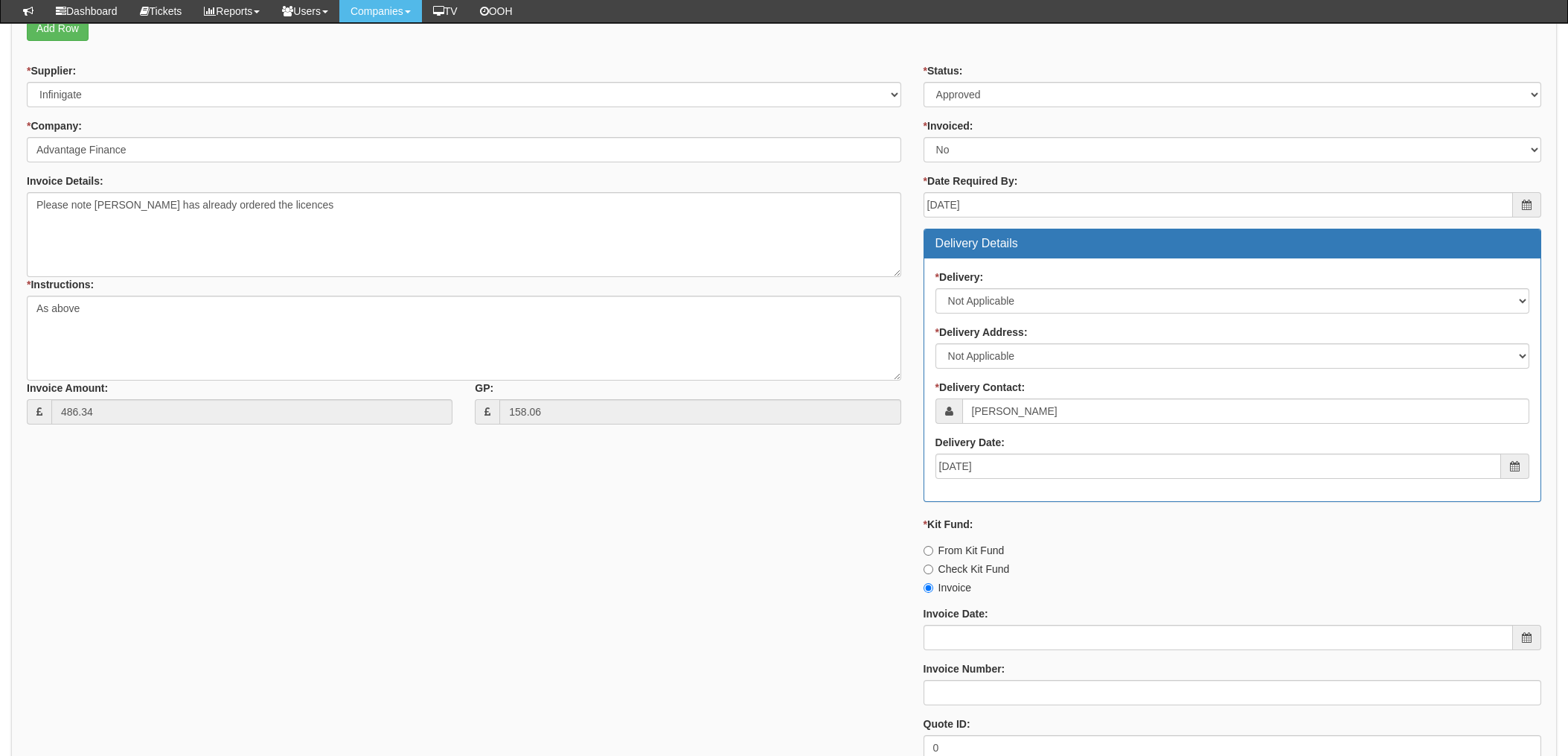
scroll to position [496, 0]
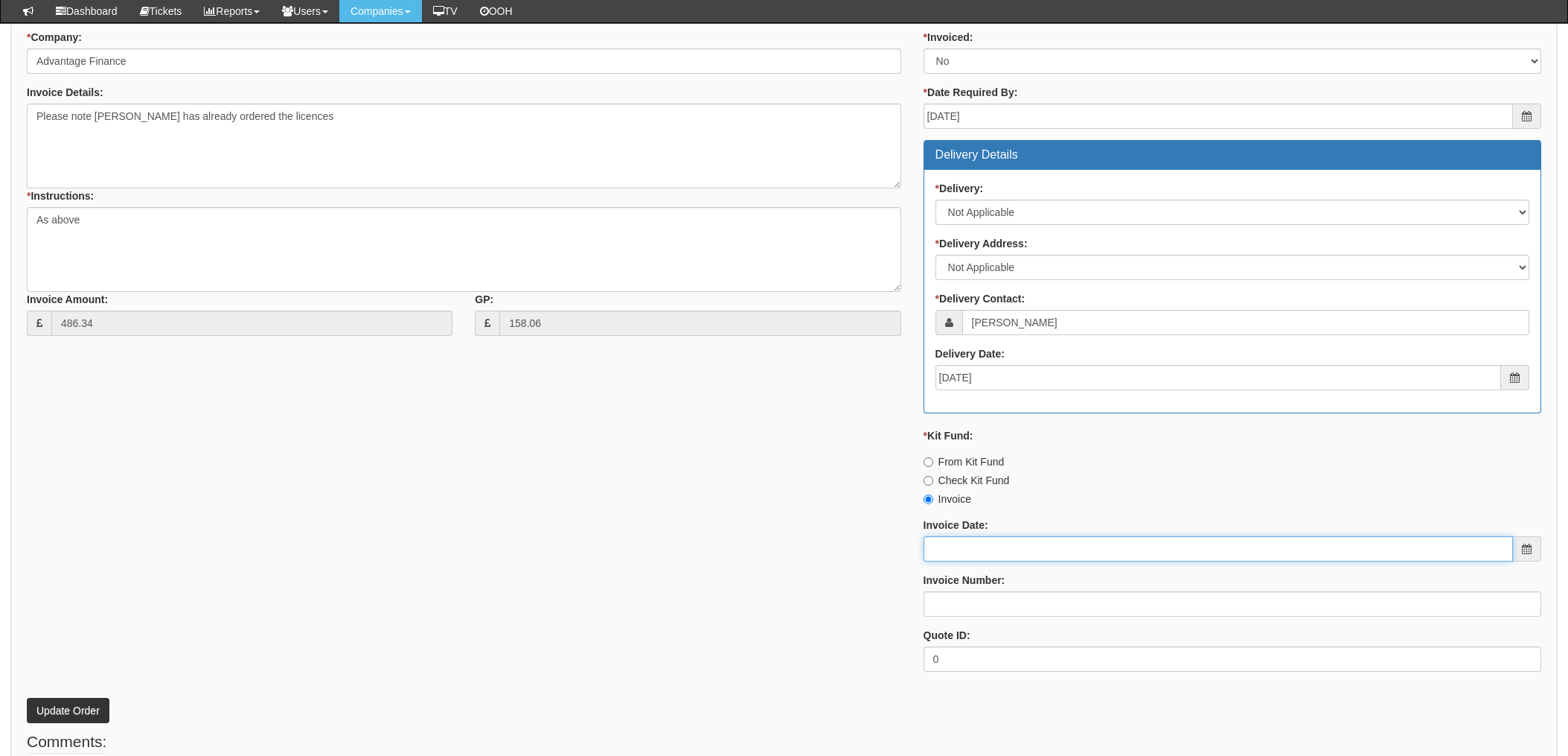
drag, startPoint x: 941, startPoint y: 559, endPoint x: 975, endPoint y: 559, distance: 34.0
click at [941, 559] on input "Invoice Date:" at bounding box center [1218, 549] width 589 height 25
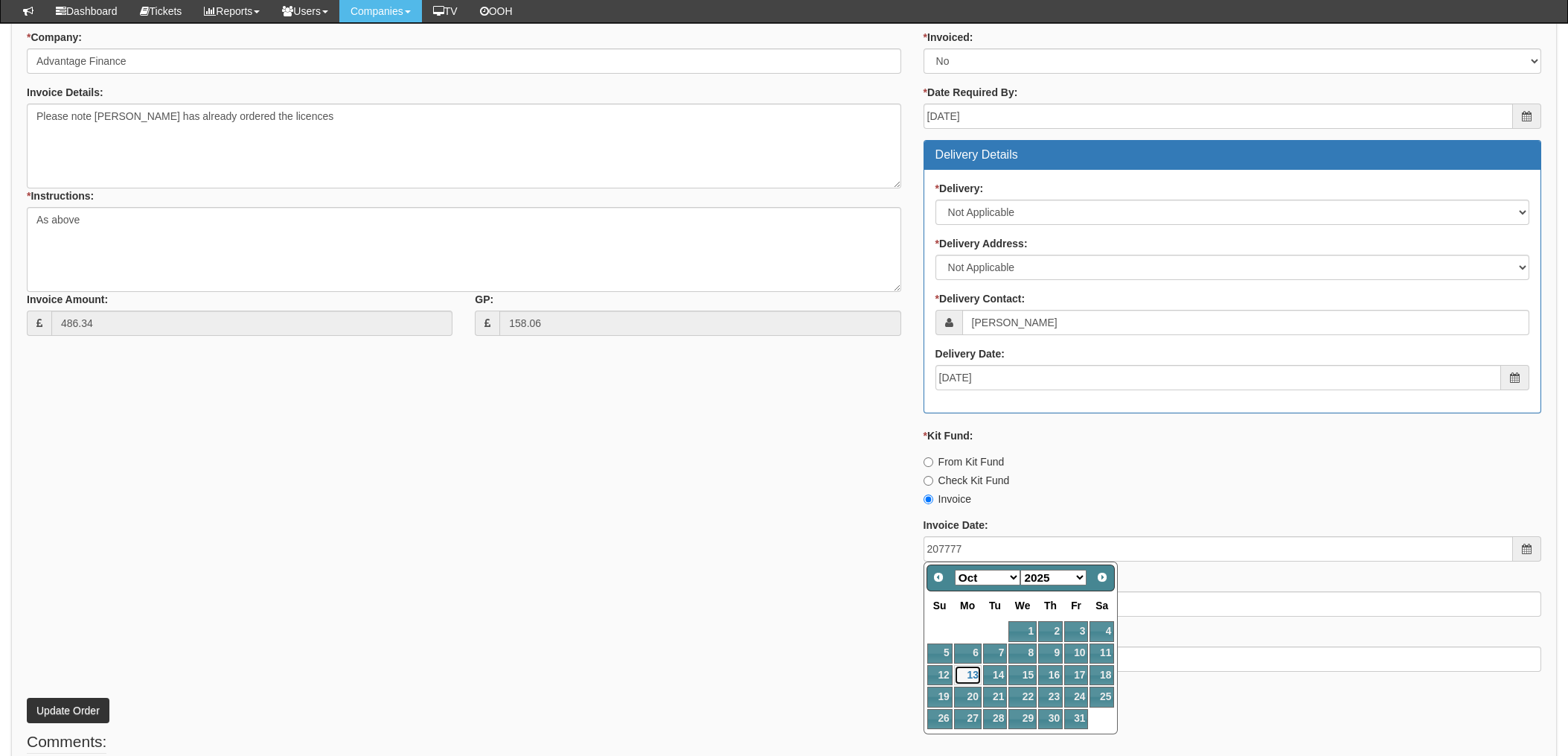
click at [971, 677] on link "13" at bounding box center [968, 676] width 27 height 20
type input "[DATE]"
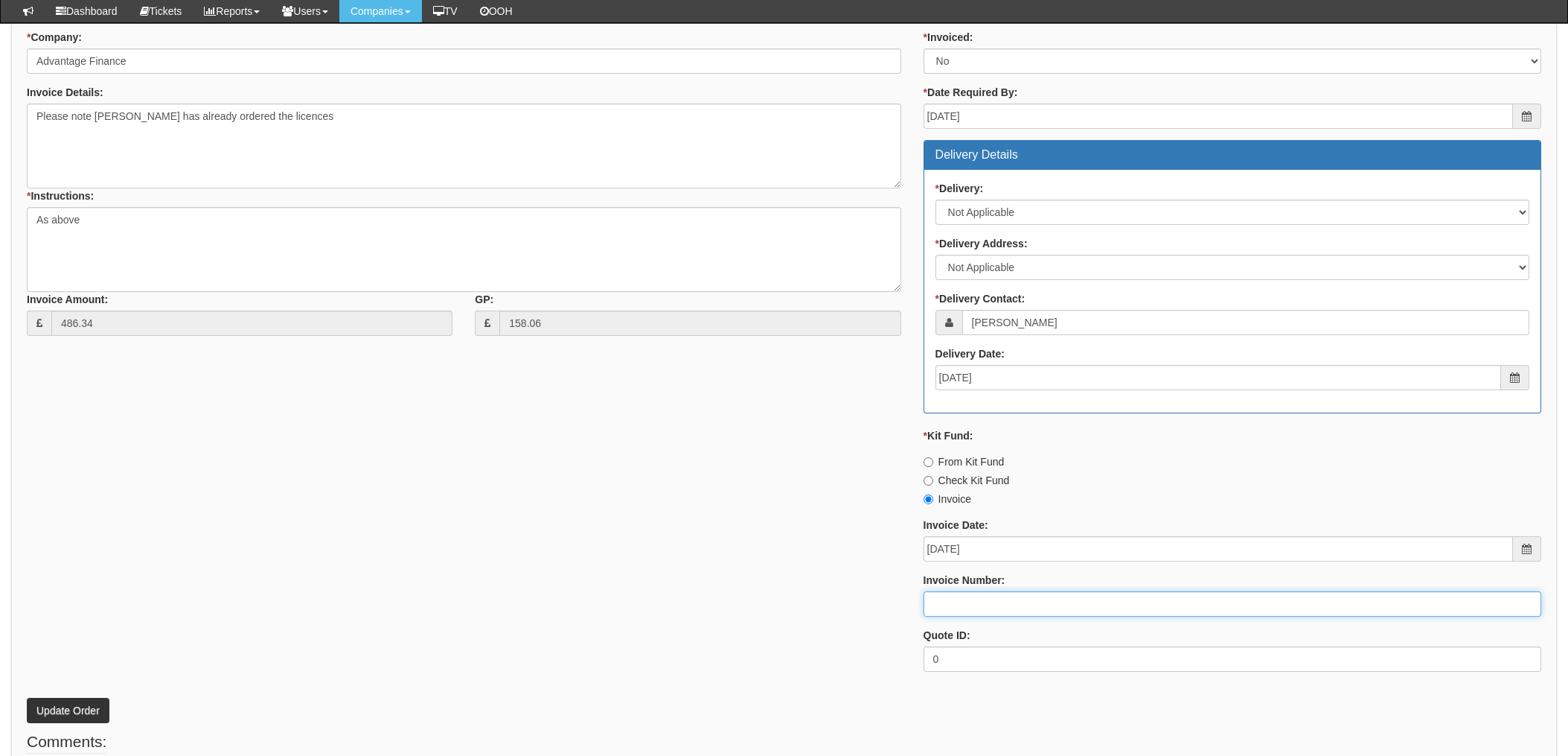
click at [979, 601] on input "Invoice Number:" at bounding box center [1233, 604] width 618 height 25
type input "207777"
click at [884, 581] on div "* Supplier: Select 123 REG.co.uk 1Password 3 4Gon AA Jones Electric Ltd Abzorb …" at bounding box center [784, 329] width 1537 height 708
click at [61, 707] on button "Update Order" at bounding box center [68, 711] width 83 height 25
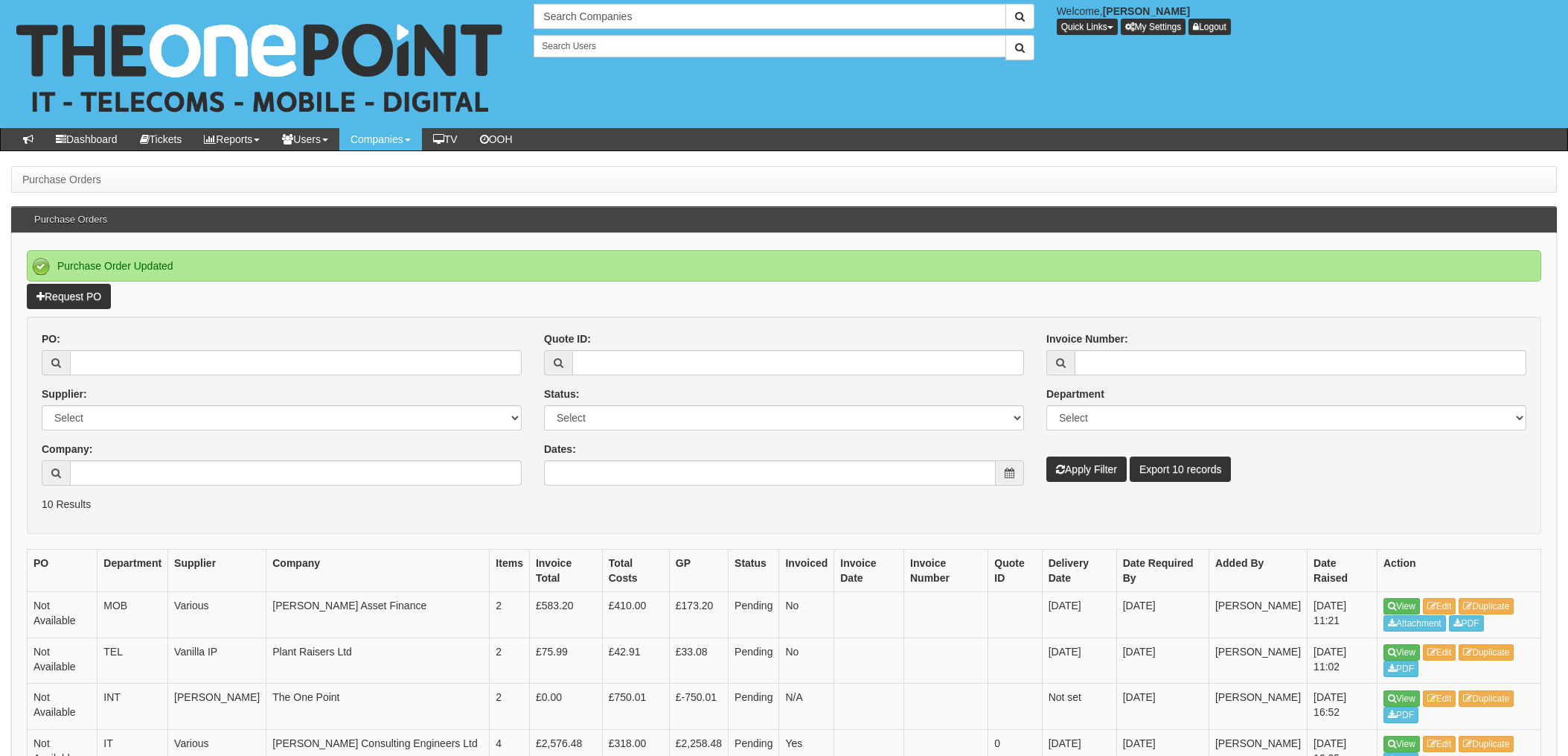
click at [502, 519] on form "PO: Supplier: Select 123 [DOMAIN_NAME] 1Password 3 4Gon [PERSON_NAME] Electric …" at bounding box center [784, 425] width 1515 height 217
click at [467, 491] on div "PO: Supplier: Select 123 [DOMAIN_NAME] 1Password 3 4Gon [PERSON_NAME] Electric …" at bounding box center [282, 414] width 503 height 166
click at [157, 362] on input "PO:" at bounding box center [296, 362] width 452 height 25
type input "19771"
click at [1047, 457] on button "Apply Filter" at bounding box center [1086, 469] width 80 height 25
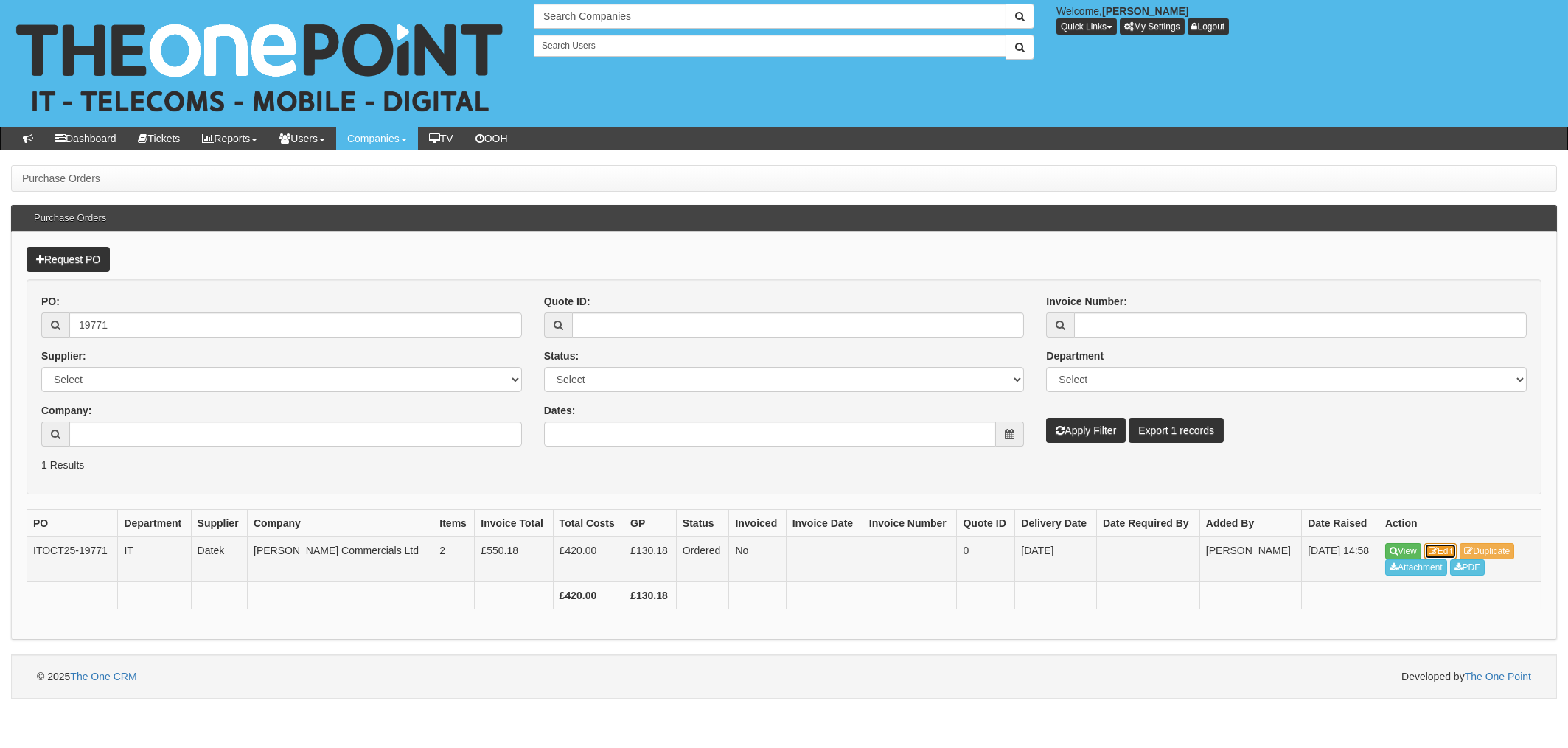
click at [1456, 552] on link "Edit" at bounding box center [1440, 551] width 33 height 16
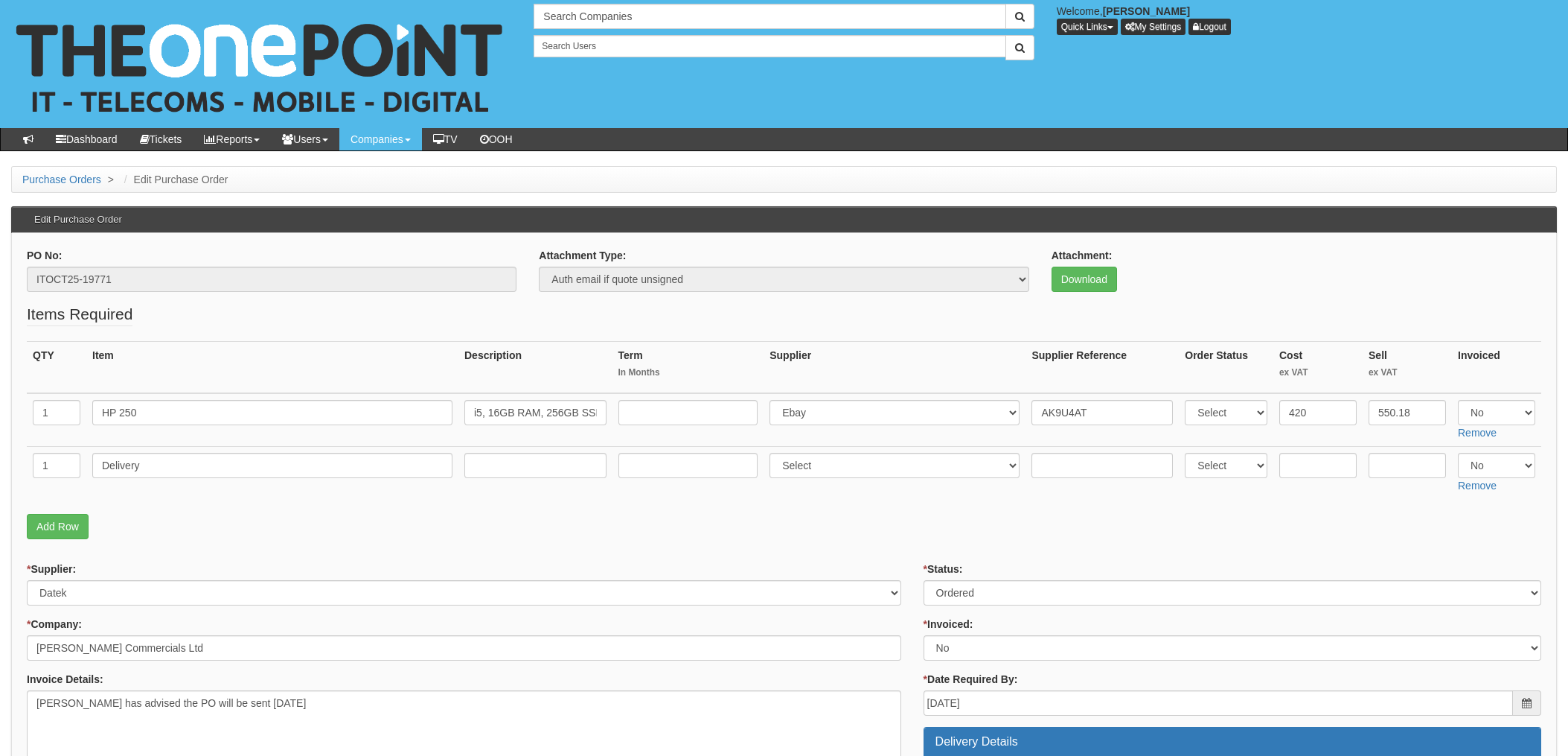
scroll to position [99, 0]
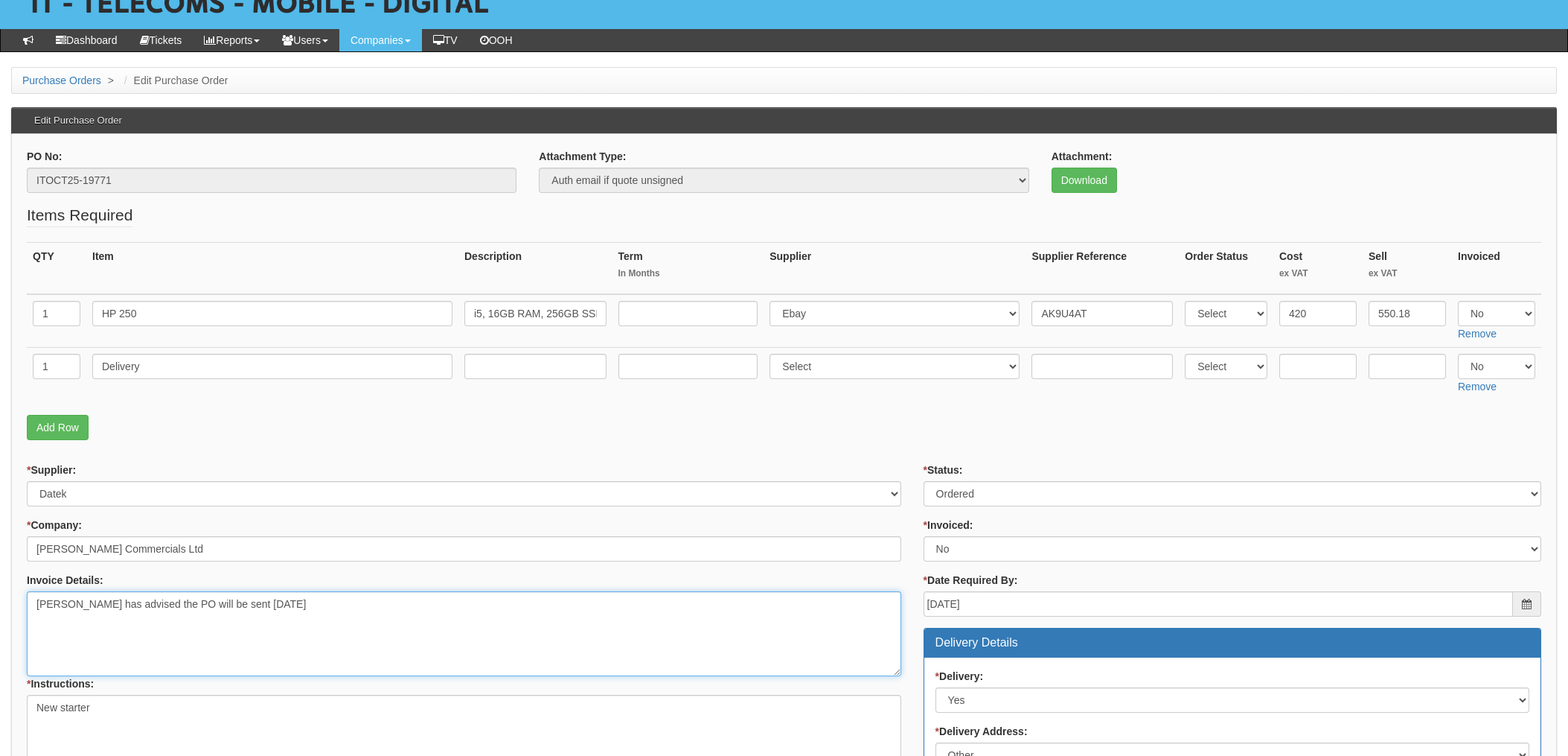
click at [265, 608] on textarea "Cara has advised the PO will be sent Monday" at bounding box center [464, 633] width 875 height 85
drag, startPoint x: 296, startPoint y: 601, endPoint x: -5, endPoint y: 587, distance: 301.3
click at [0, 587] on html "× Send Email × Add Appointment × Create Ticket × Create Proactive Activity × Ad…" at bounding box center [784, 707] width 1568 height 1612
paste textarea "PURCHASE ORDER No. 10BCA0000236"
click at [343, 629] on textarea "Cara has advised the PO will be sent Monday" at bounding box center [464, 633] width 875 height 85
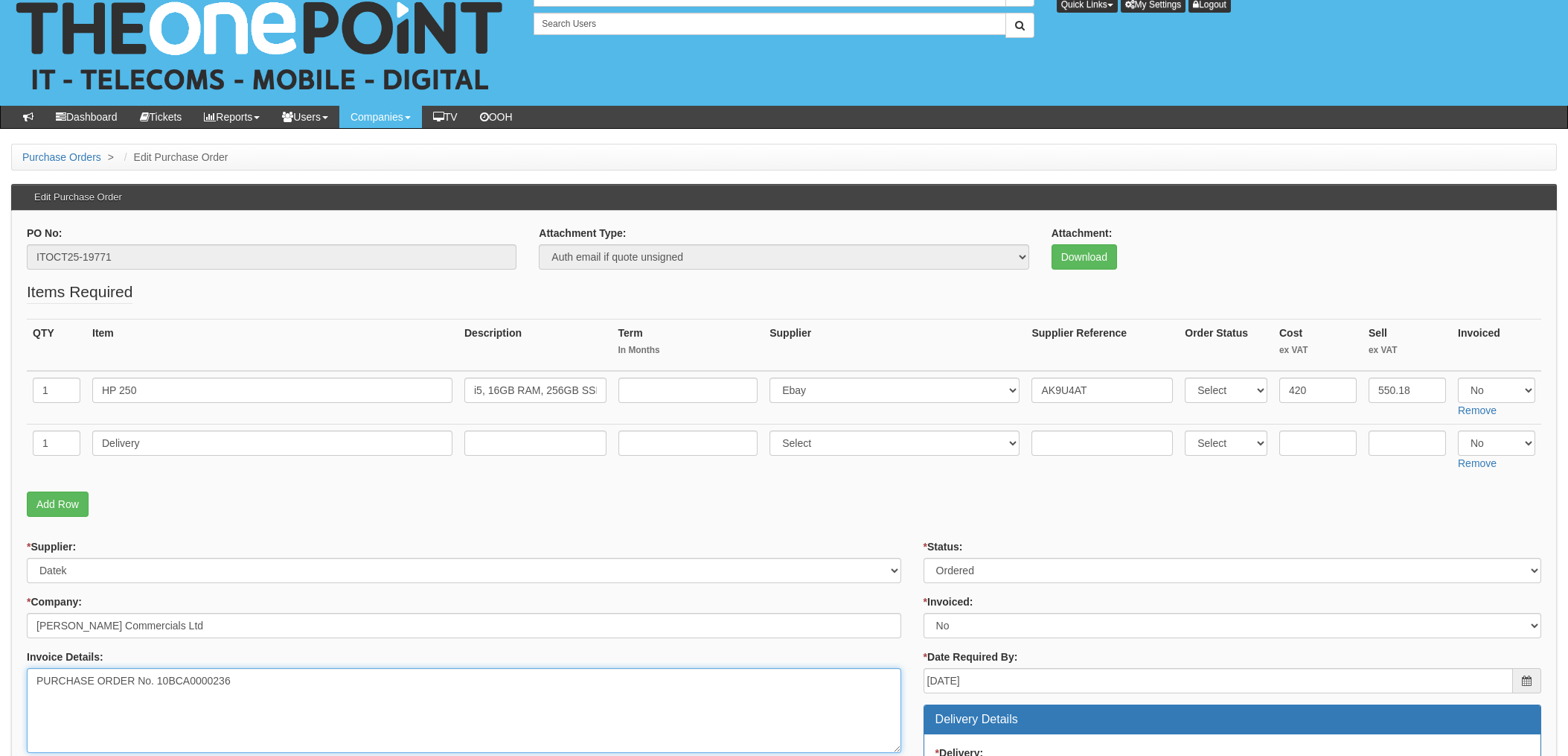
scroll to position [0, 0]
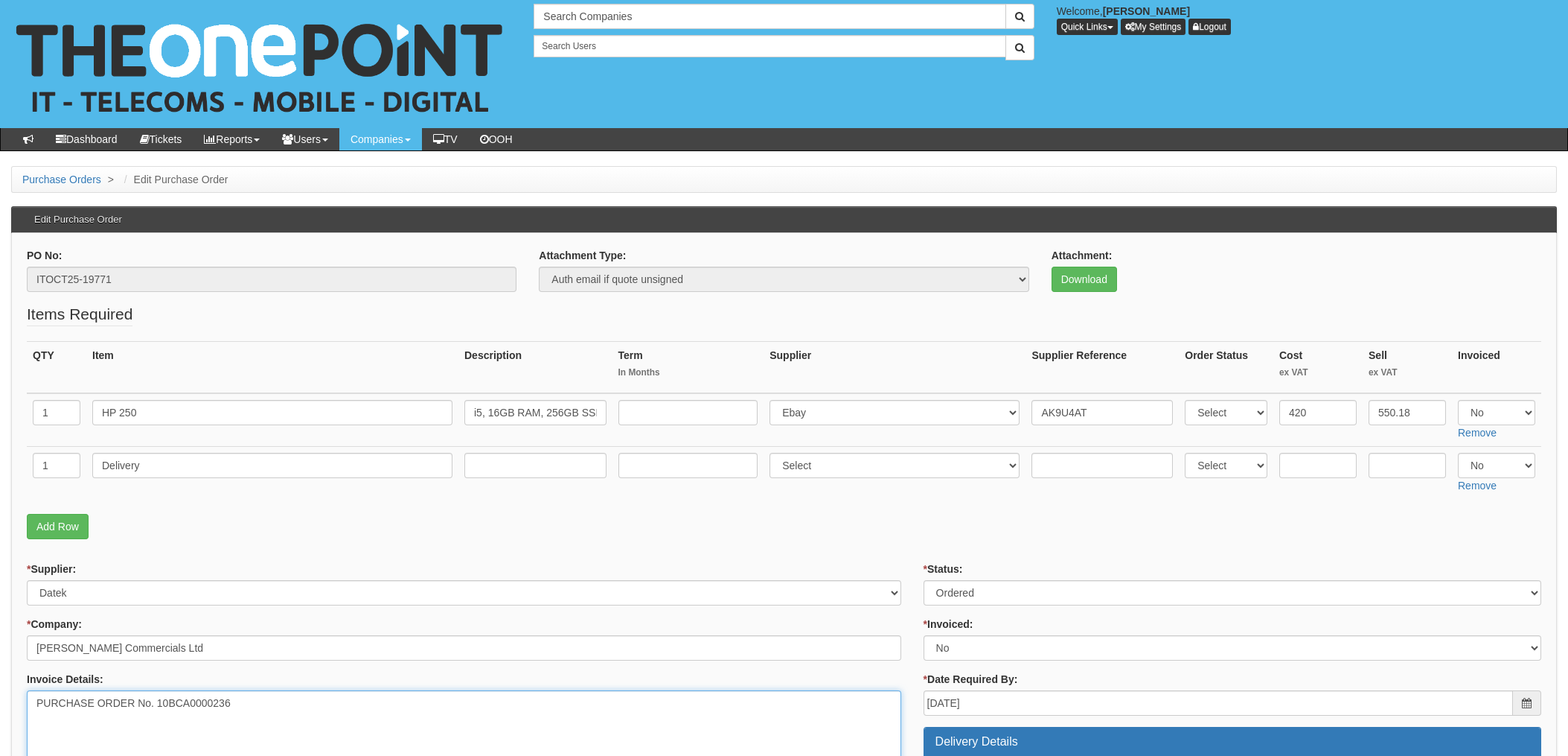
type textarea "PURCHASE ORDER No. 10BCA0000236"
click at [478, 521] on p "Add Row" at bounding box center [784, 526] width 1515 height 25
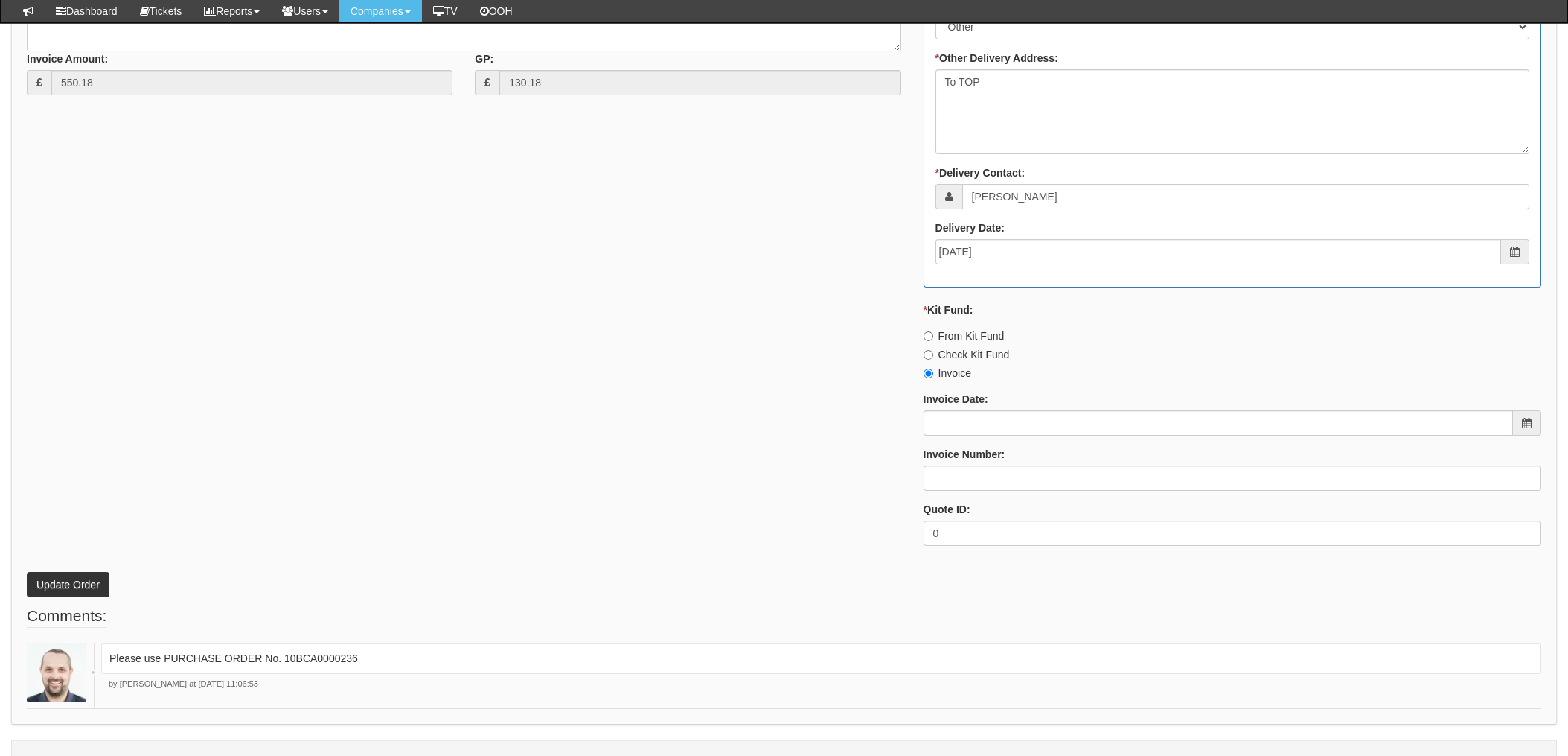
scroll to position [794, 0]
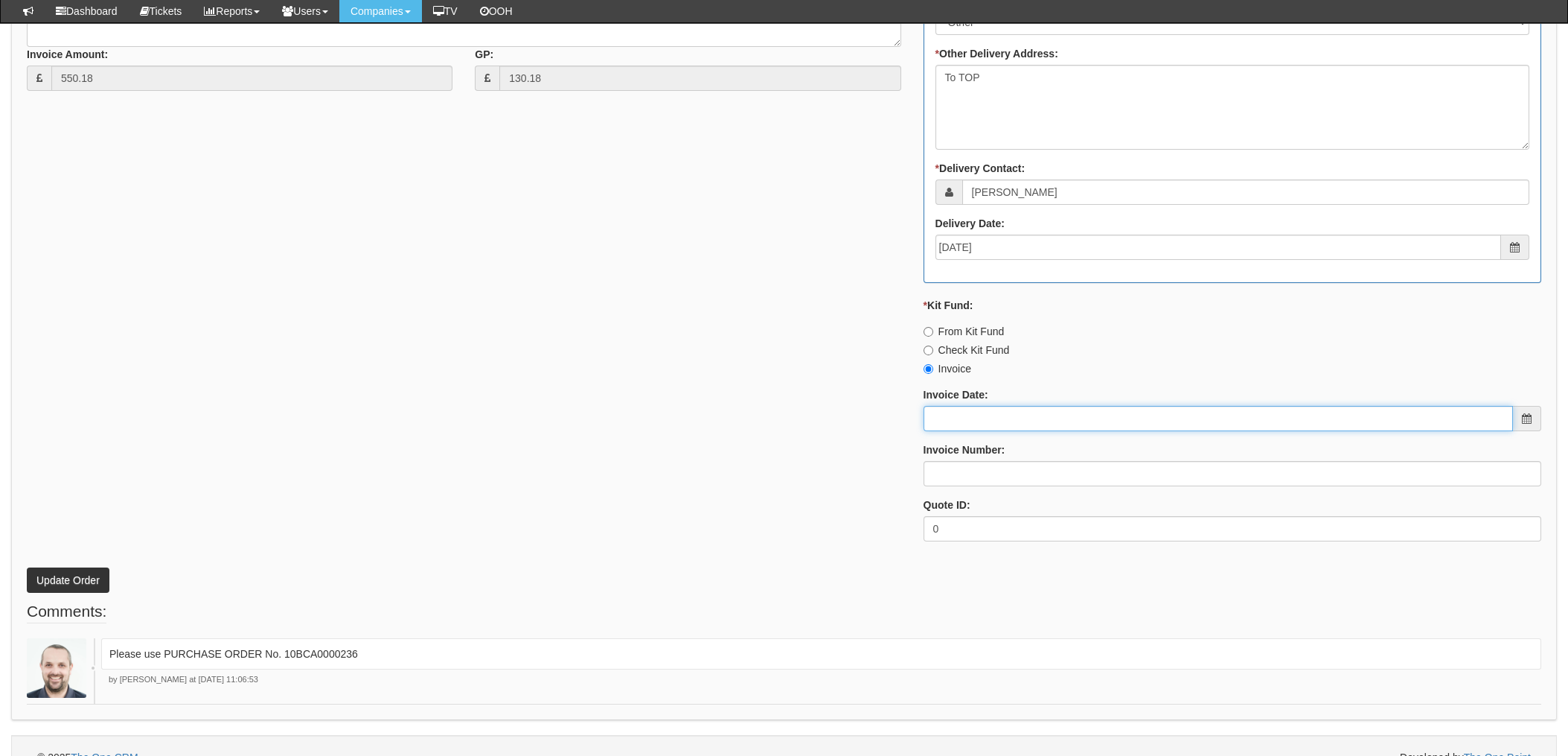
click at [955, 410] on input "Invoice Date:" at bounding box center [1218, 419] width 589 height 25
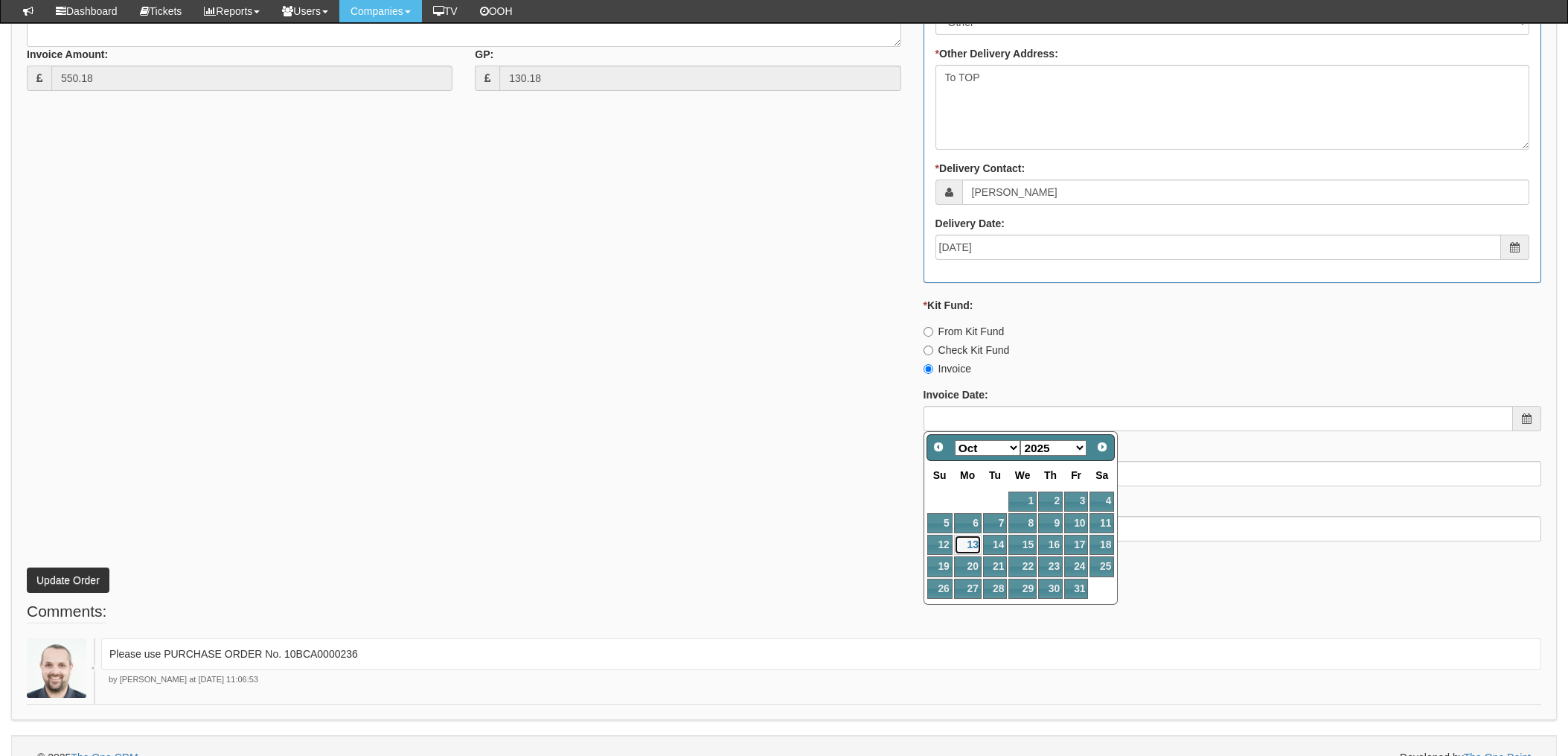
click at [972, 540] on link "13" at bounding box center [968, 545] width 27 height 20
type input "2025-10-13"
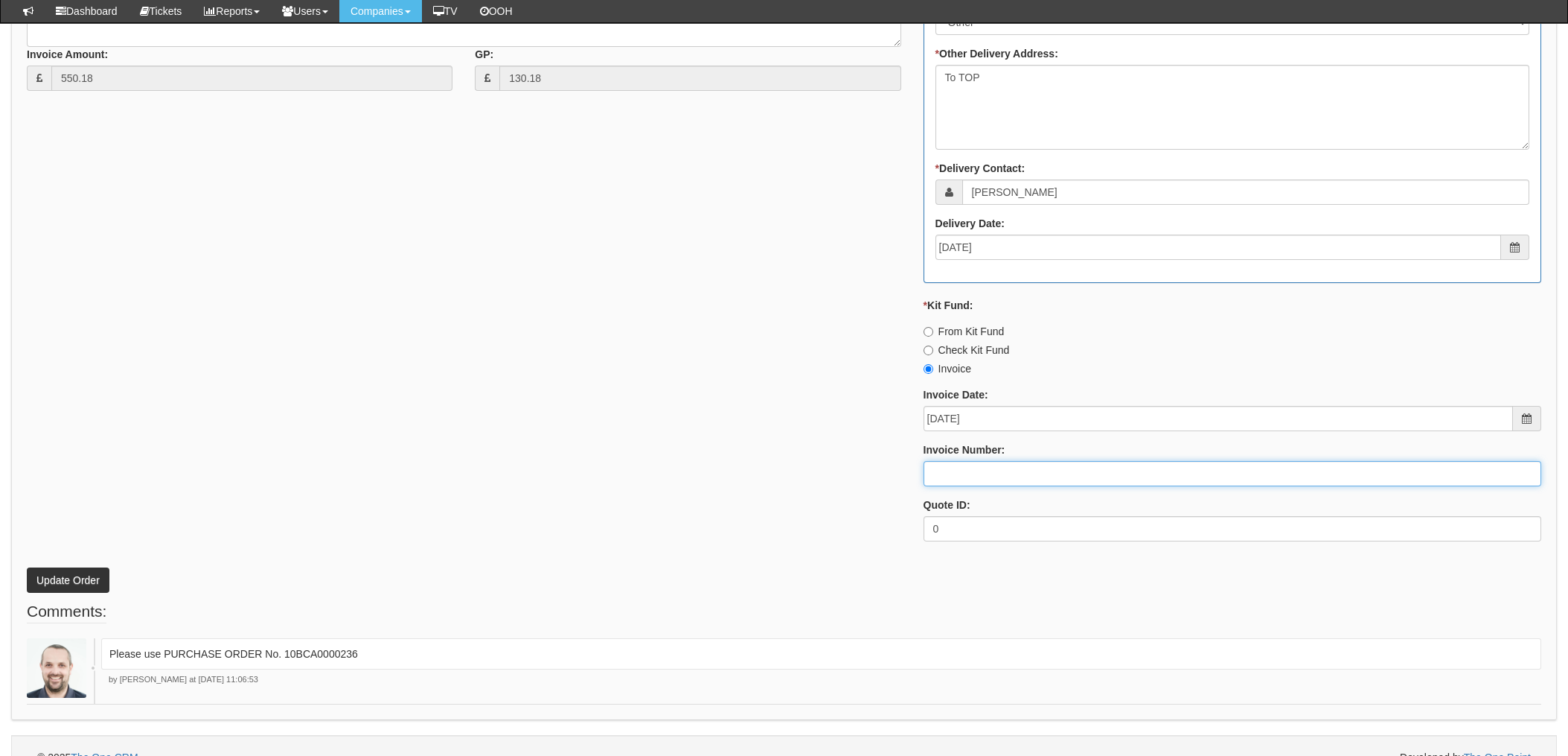
drag, startPoint x: 948, startPoint y: 484, endPoint x: 956, endPoint y: 479, distance: 9.4
click at [948, 484] on input "Invoice Number:" at bounding box center [1233, 473] width 618 height 25
click at [941, 476] on input "Invoice Number:" at bounding box center [1233, 473] width 618 height 25
type input "207778"
click at [749, 438] on div "* Supplier: Select 123 REG.co.uk 1Password 3 4Gon AA Jones Electric Ltd Abzorb …" at bounding box center [784, 141] width 1537 height 823
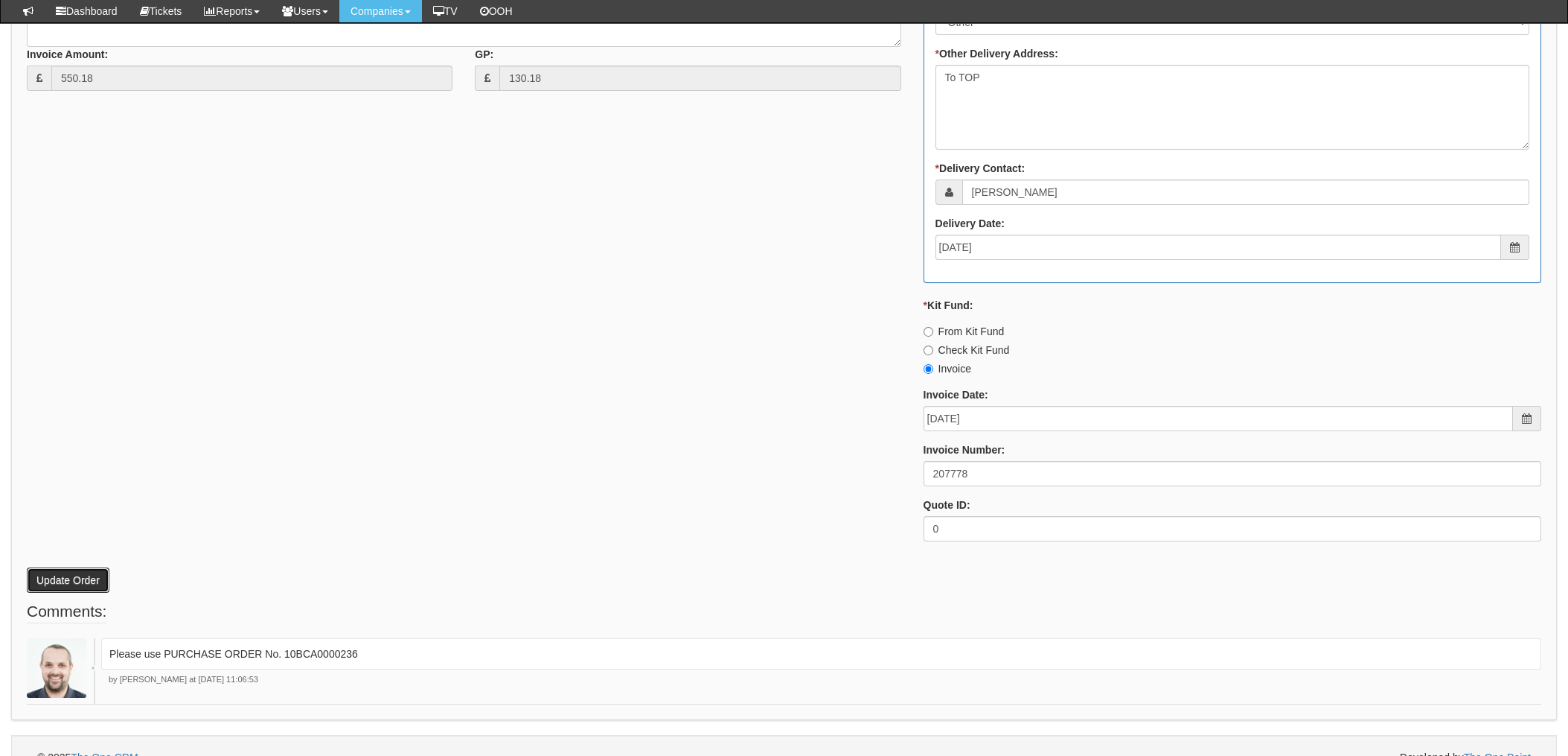
click at [71, 583] on button "Update Order" at bounding box center [68, 580] width 83 height 25
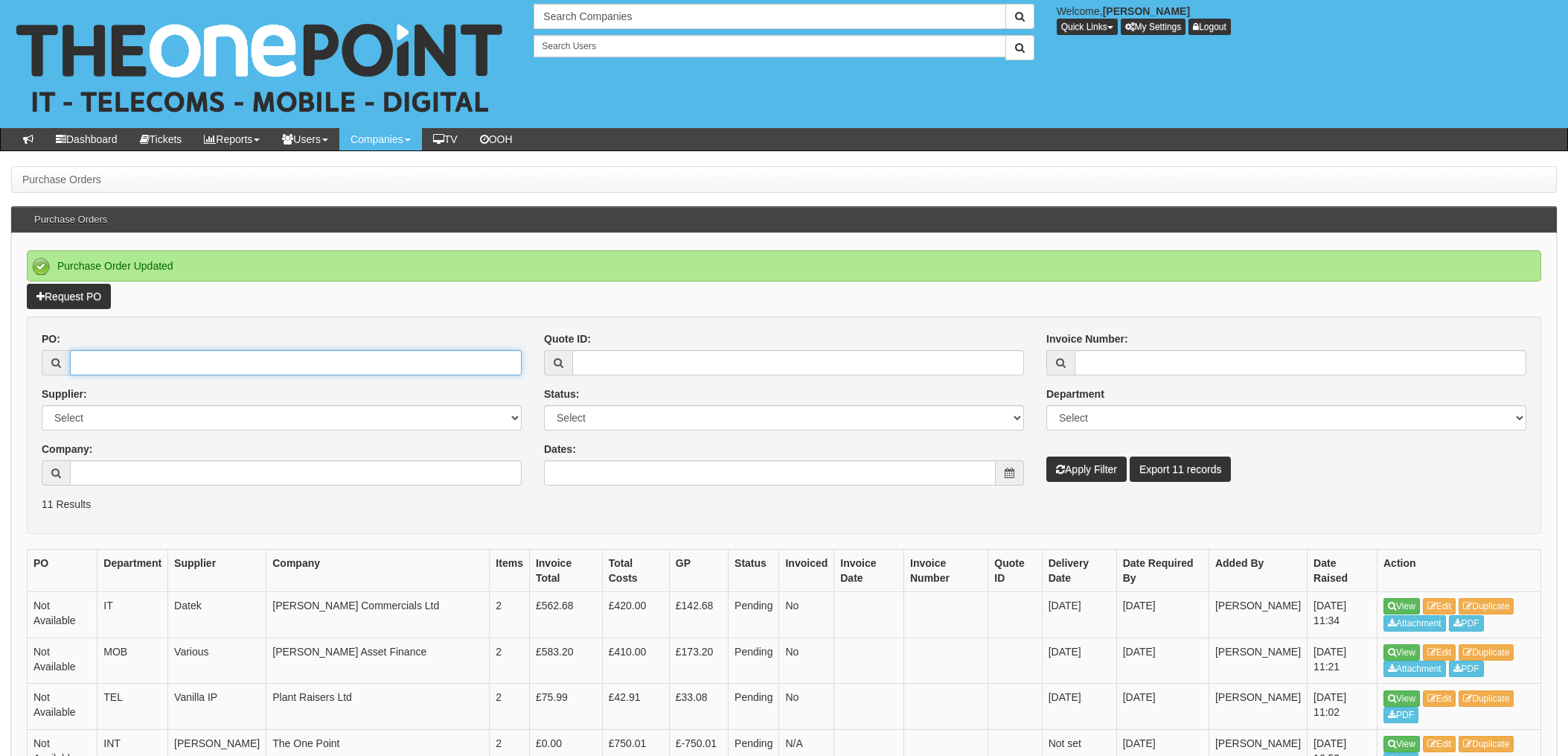
click at [176, 368] on input "PO:" at bounding box center [296, 362] width 452 height 25
type input "19471"
click at [1047, 457] on button "Apply Filter" at bounding box center [1086, 469] width 80 height 25
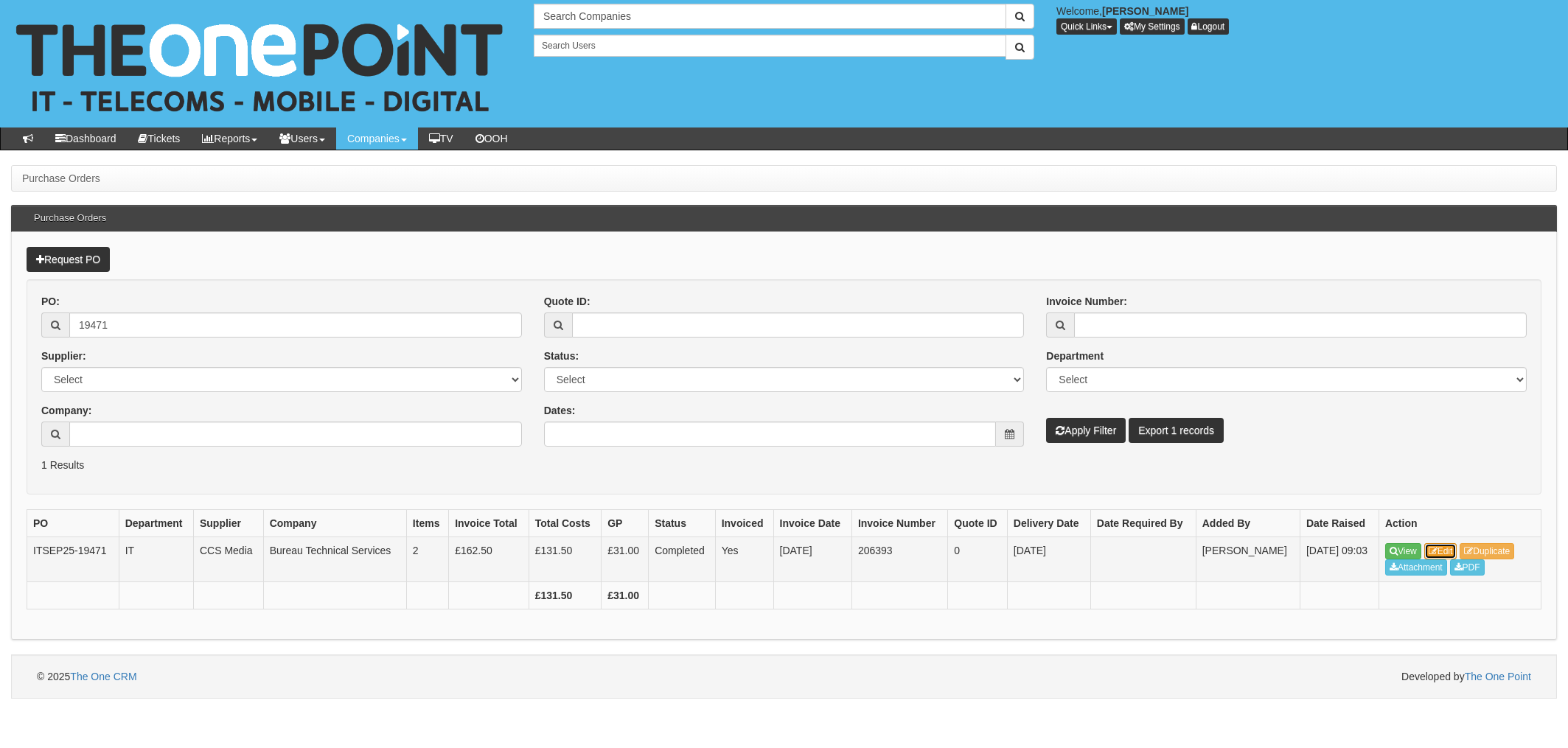
click at [1446, 551] on link "Edit" at bounding box center [1440, 551] width 33 height 16
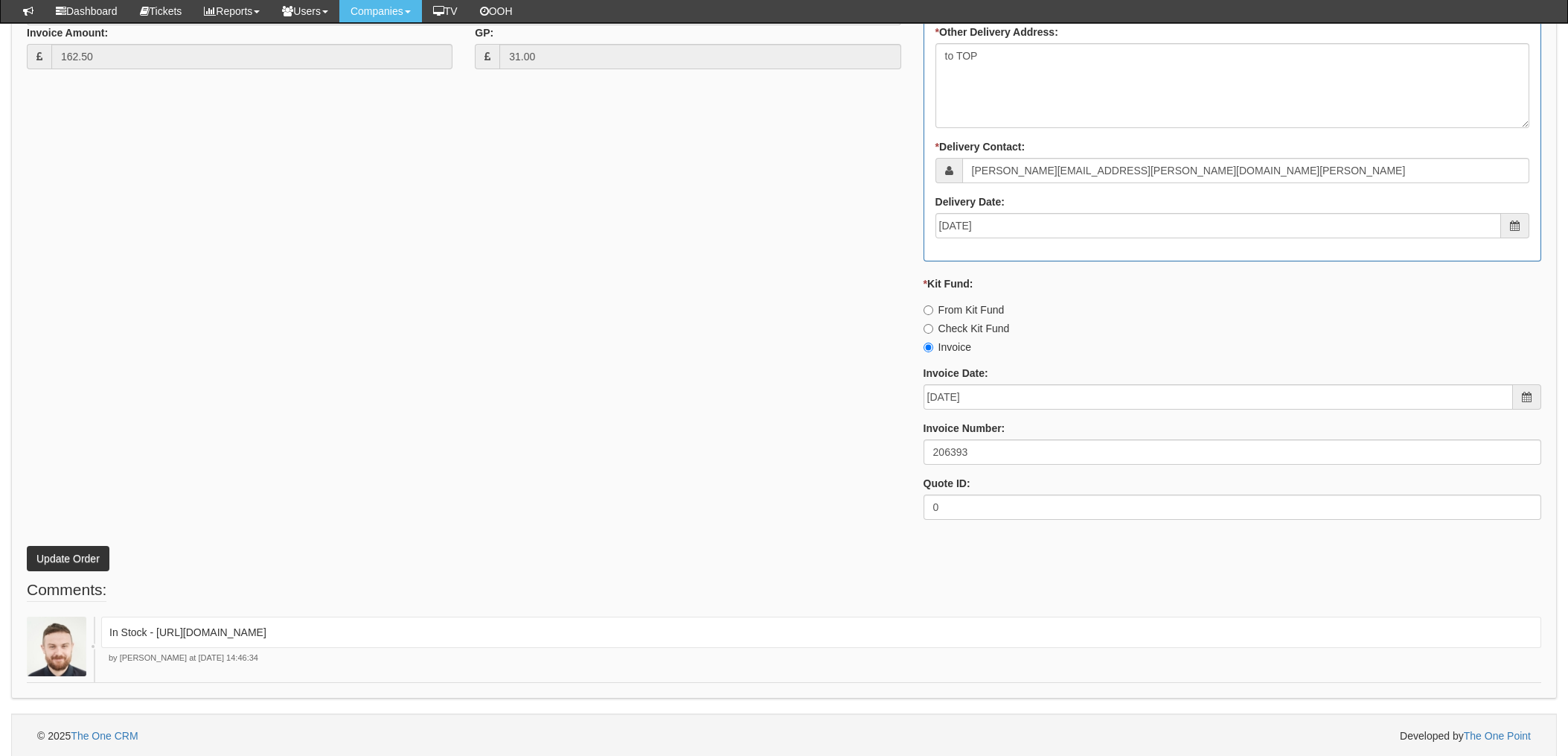
scroll to position [818, 0]
click at [84, 555] on button "Update Order" at bounding box center [68, 556] width 83 height 25
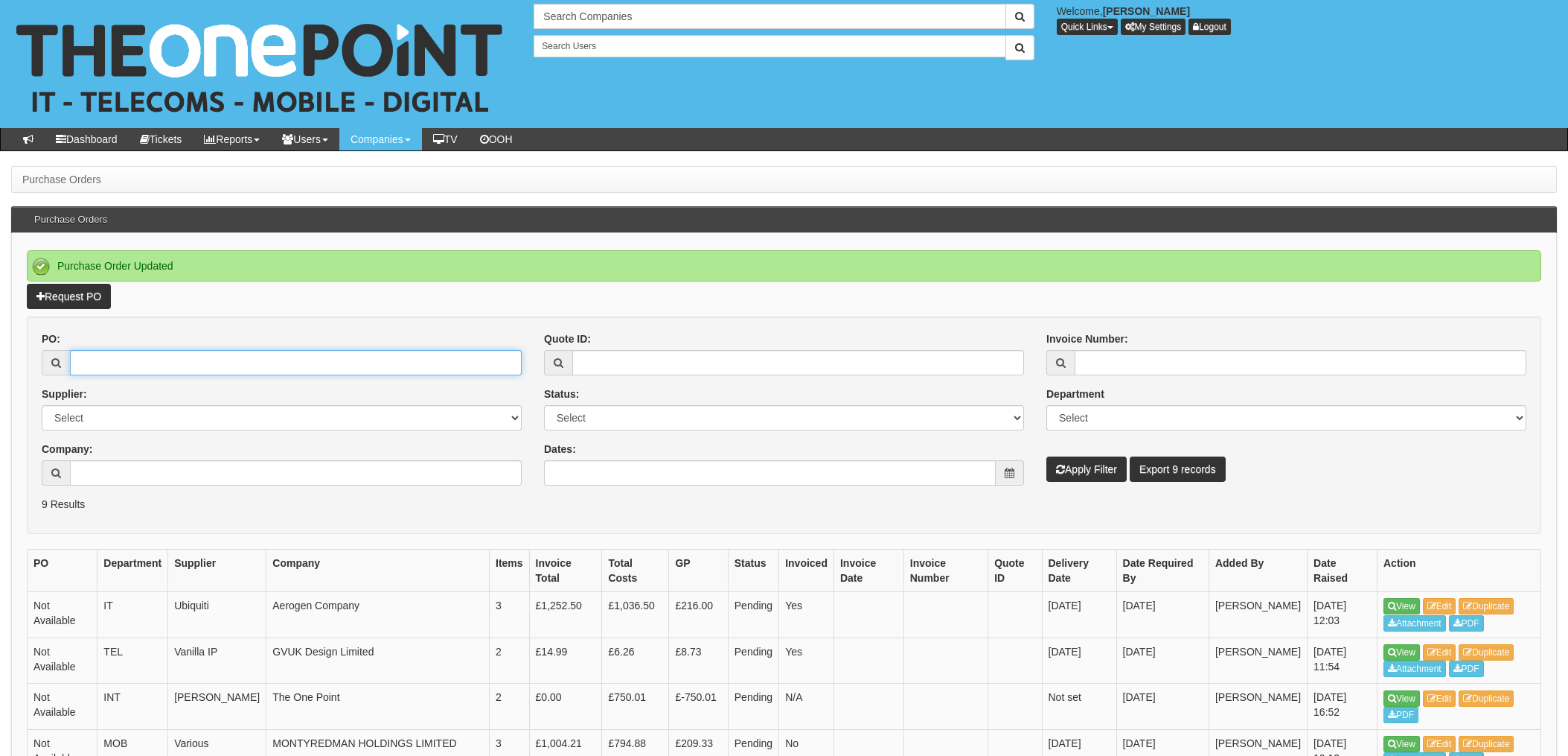
click at [102, 366] on input "PO:" at bounding box center [296, 362] width 452 height 25
type input "19507"
click at [1047, 457] on button "Apply Filter" at bounding box center [1086, 469] width 80 height 25
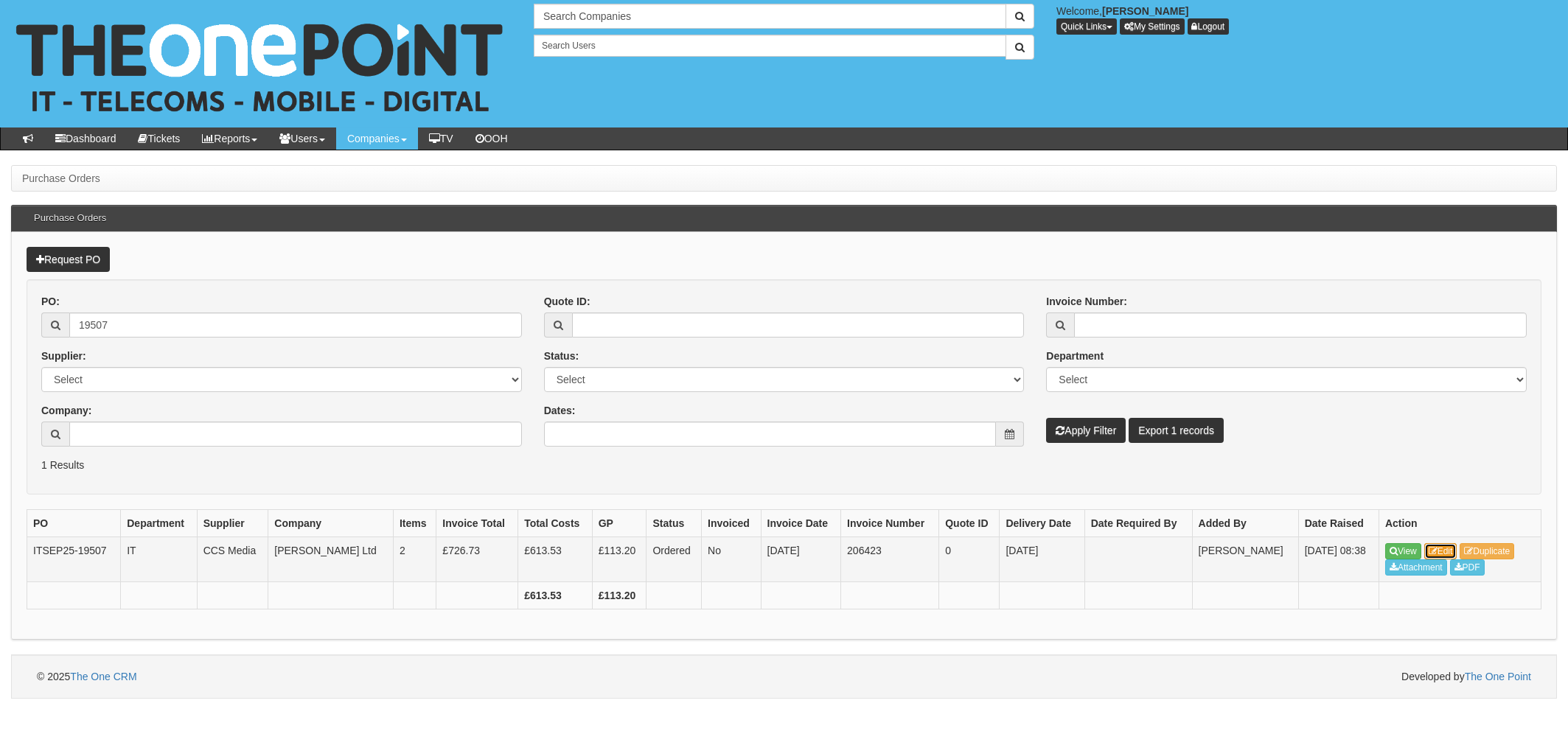
click at [1443, 550] on link "Edit" at bounding box center [1440, 551] width 33 height 16
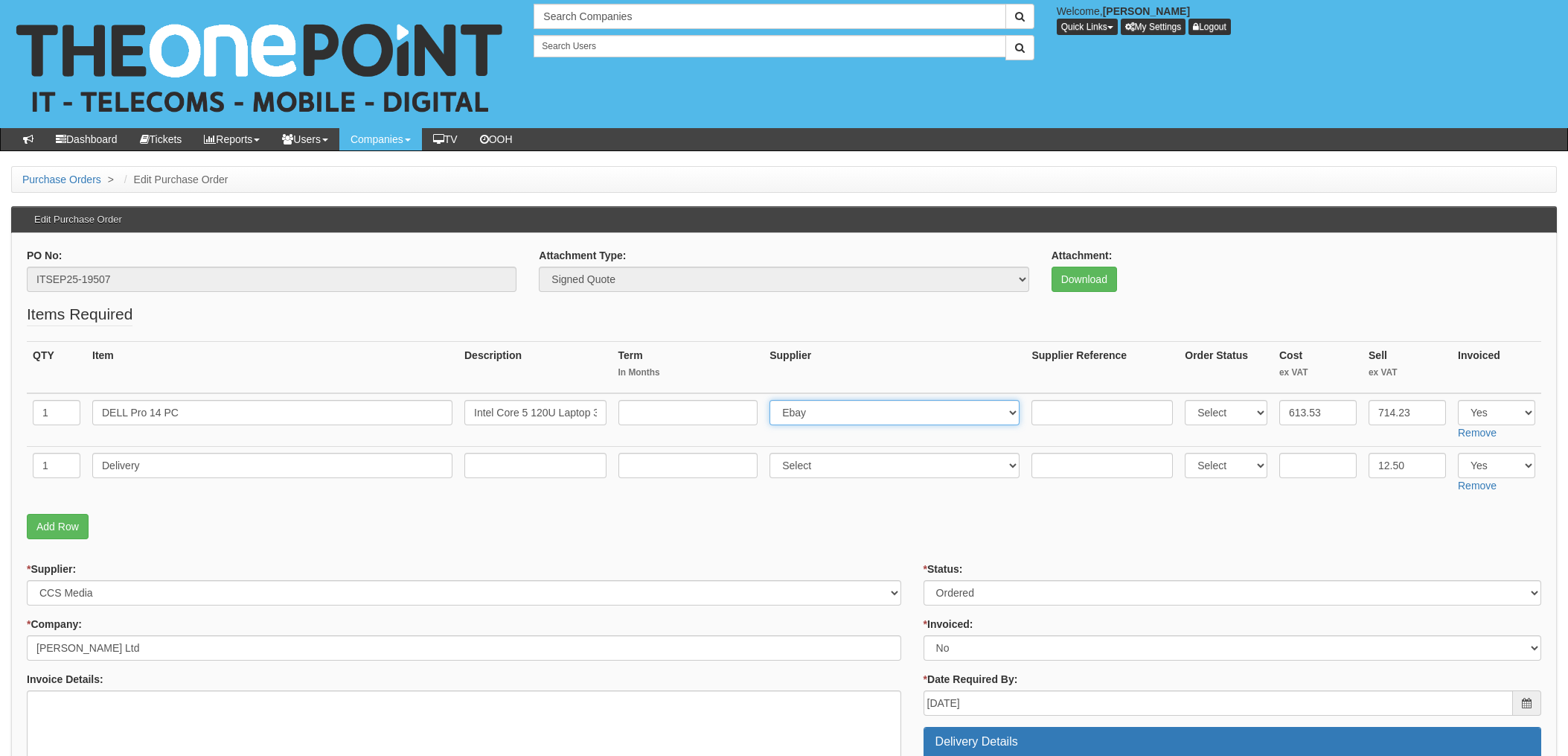
click at [828, 413] on select "Select 123 [DOMAIN_NAME] 1Password 3 4Gon [PERSON_NAME] Electric Ltd Abzorb Acc…" at bounding box center [894, 412] width 250 height 25
select select "220"
click at [774, 400] on select "Select 123 REG.co.uk 1Password 3 4Gon AA Jones Electric Ltd Abzorb Access Group…" at bounding box center [894, 412] width 250 height 25
drag, startPoint x: 1026, startPoint y: 402, endPoint x: 1045, endPoint y: 406, distance: 19.4
click at [1032, 402] on input "text" at bounding box center [1102, 412] width 141 height 25
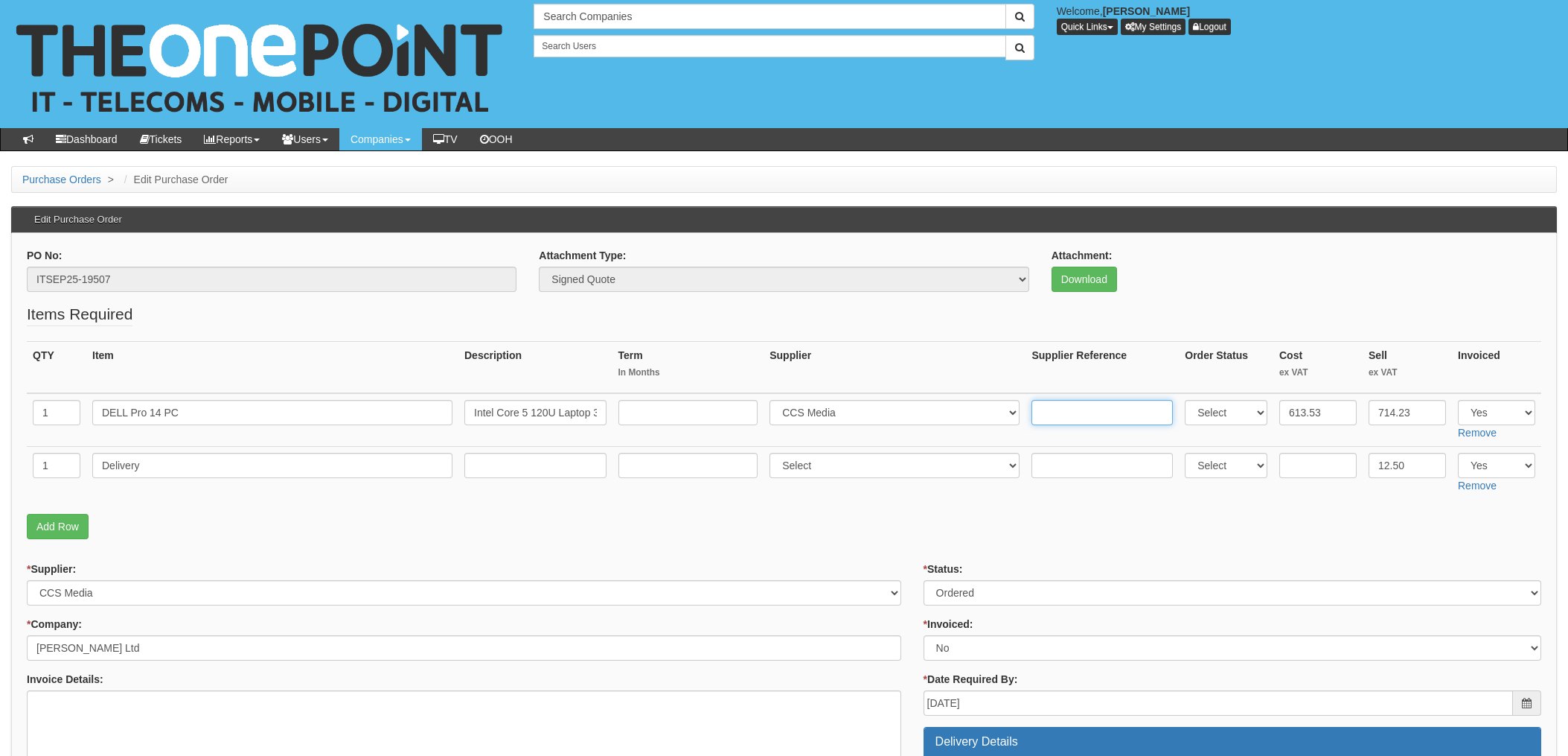
paste input "5494683"
type input "5494683"
click at [971, 594] on select "Select Approved Completed Delivered Invoiced Ordered Ordered to site Part Order…" at bounding box center [1233, 593] width 618 height 25
select select "4"
click at [924, 580] on select "Select Approved Completed Delivered Invoiced Ordered Ordered to site Part Order…" at bounding box center [1233, 593] width 618 height 25
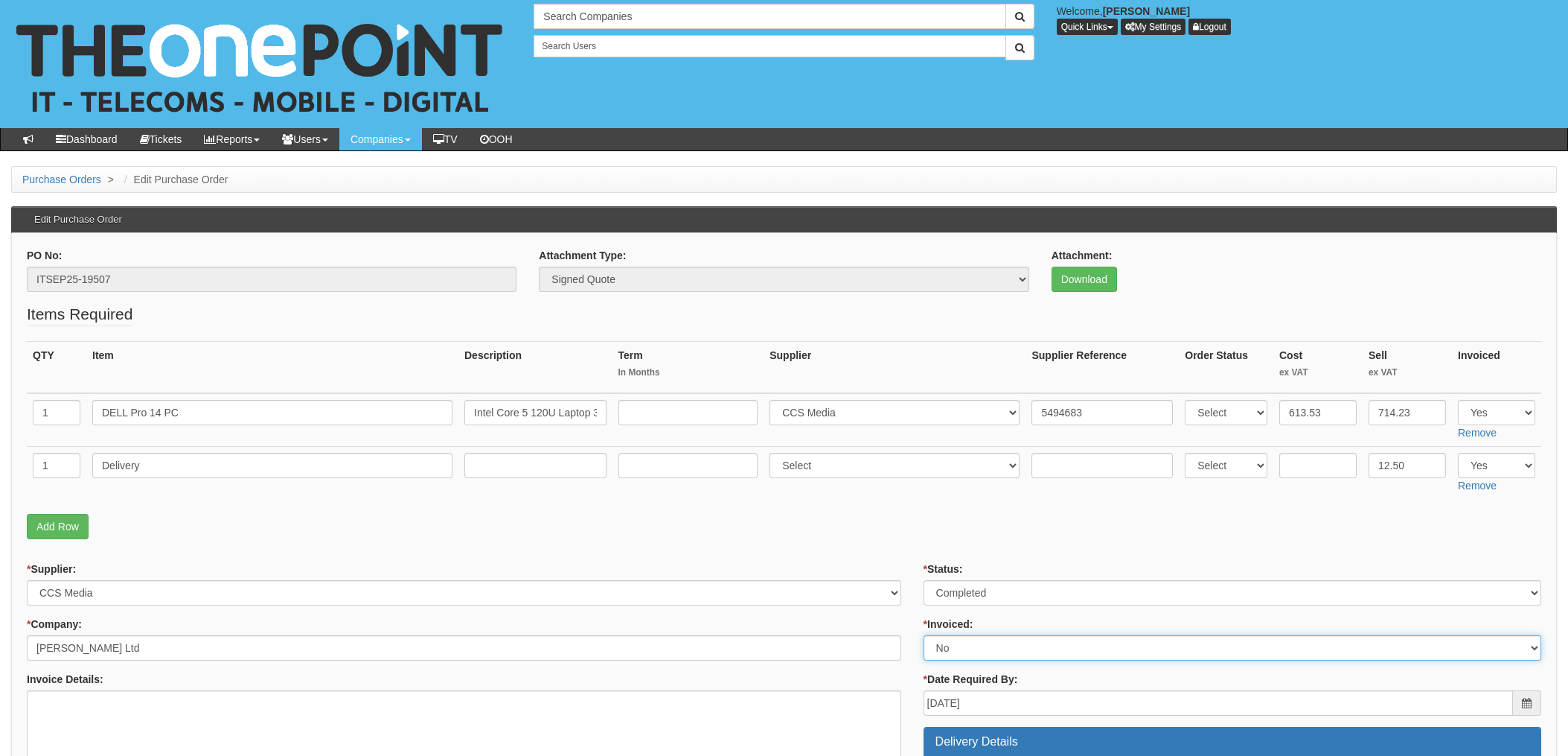
click at [990, 645] on select "Select Yes No N/A STB (part of order)" at bounding box center [1233, 648] width 618 height 25
select select "1"
click at [924, 636] on select "Select Yes No N/A STB (part of order)" at bounding box center [1233, 648] width 618 height 25
click at [861, 522] on p "Add Row" at bounding box center [784, 526] width 1515 height 25
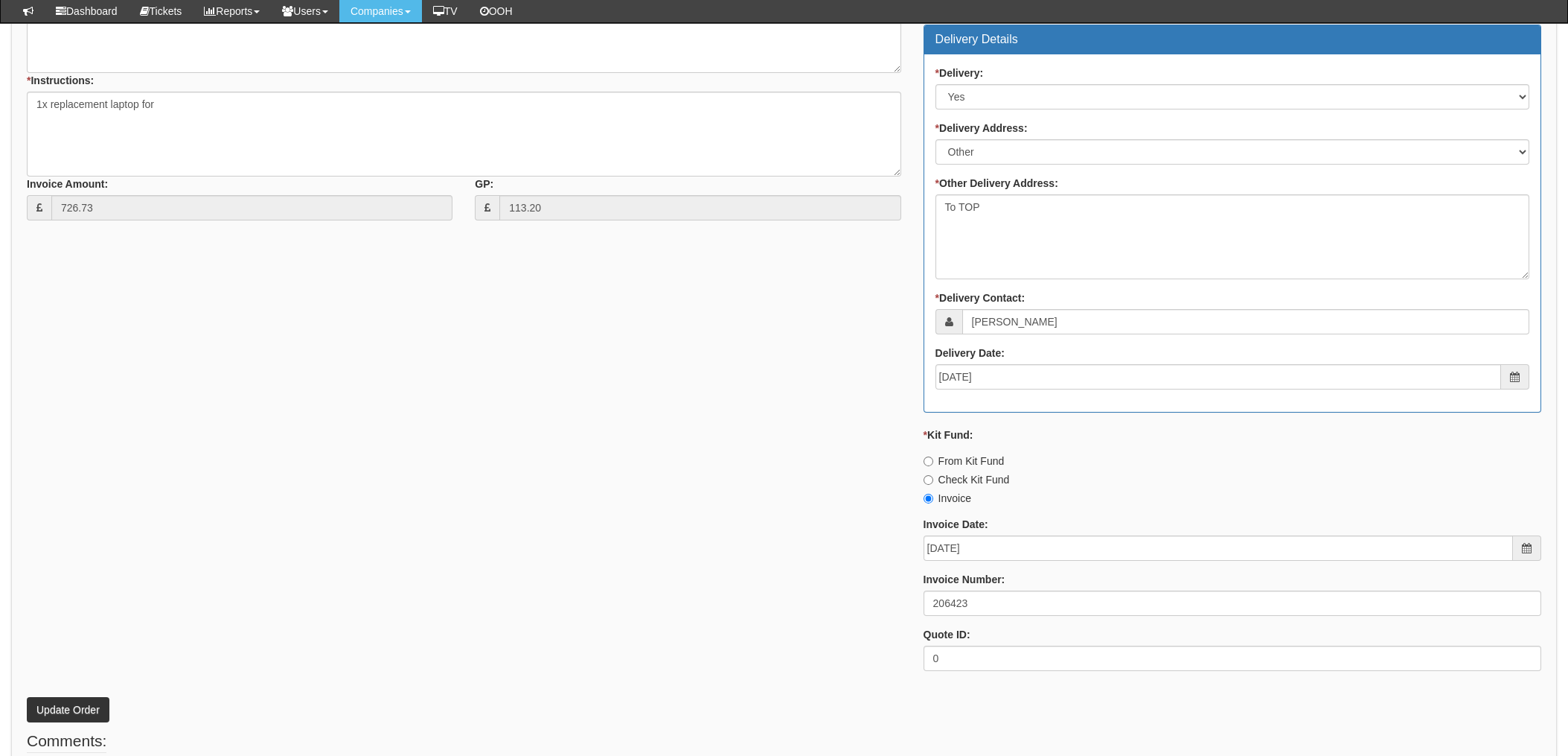
scroll to position [695, 0]
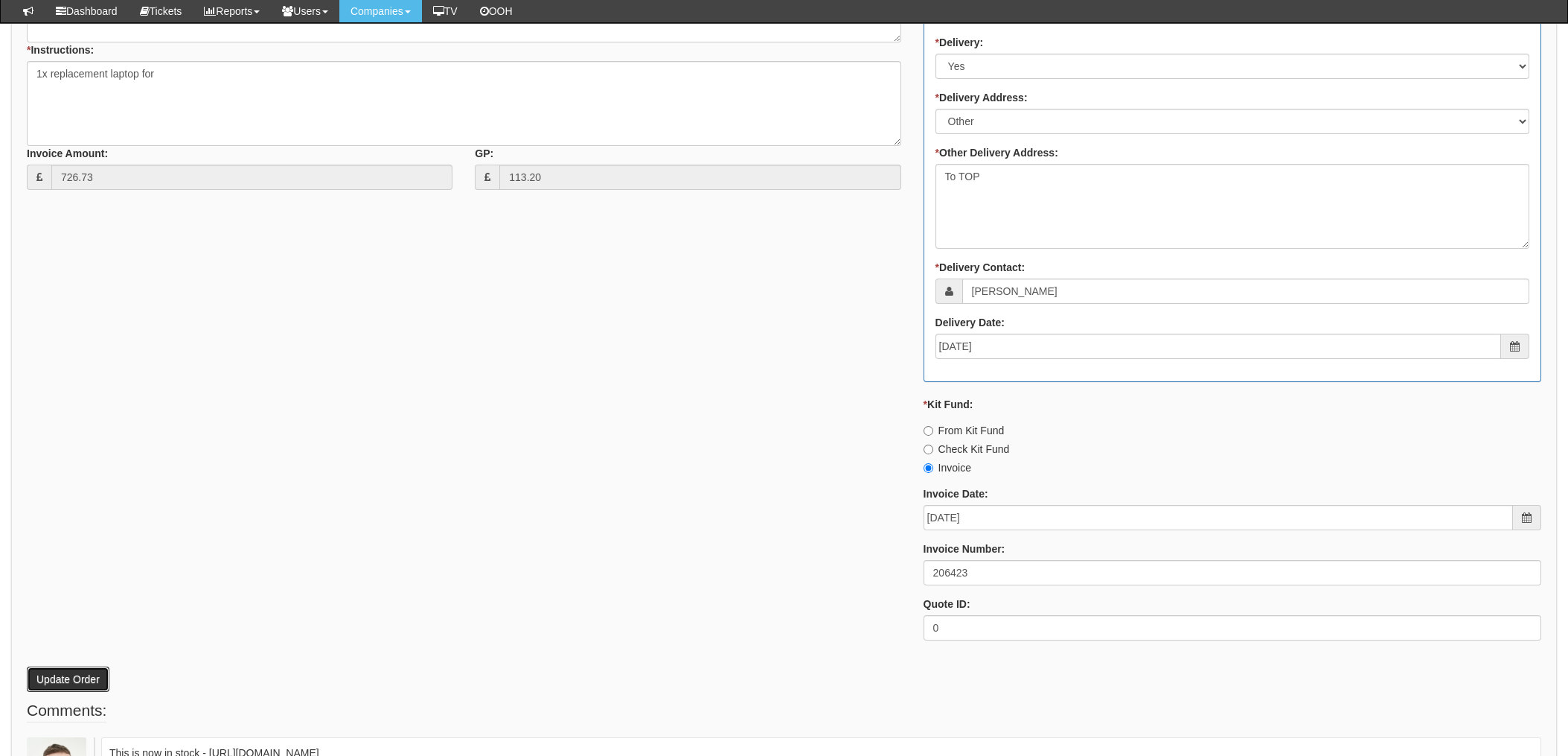
click at [50, 675] on button "Update Order" at bounding box center [68, 679] width 83 height 25
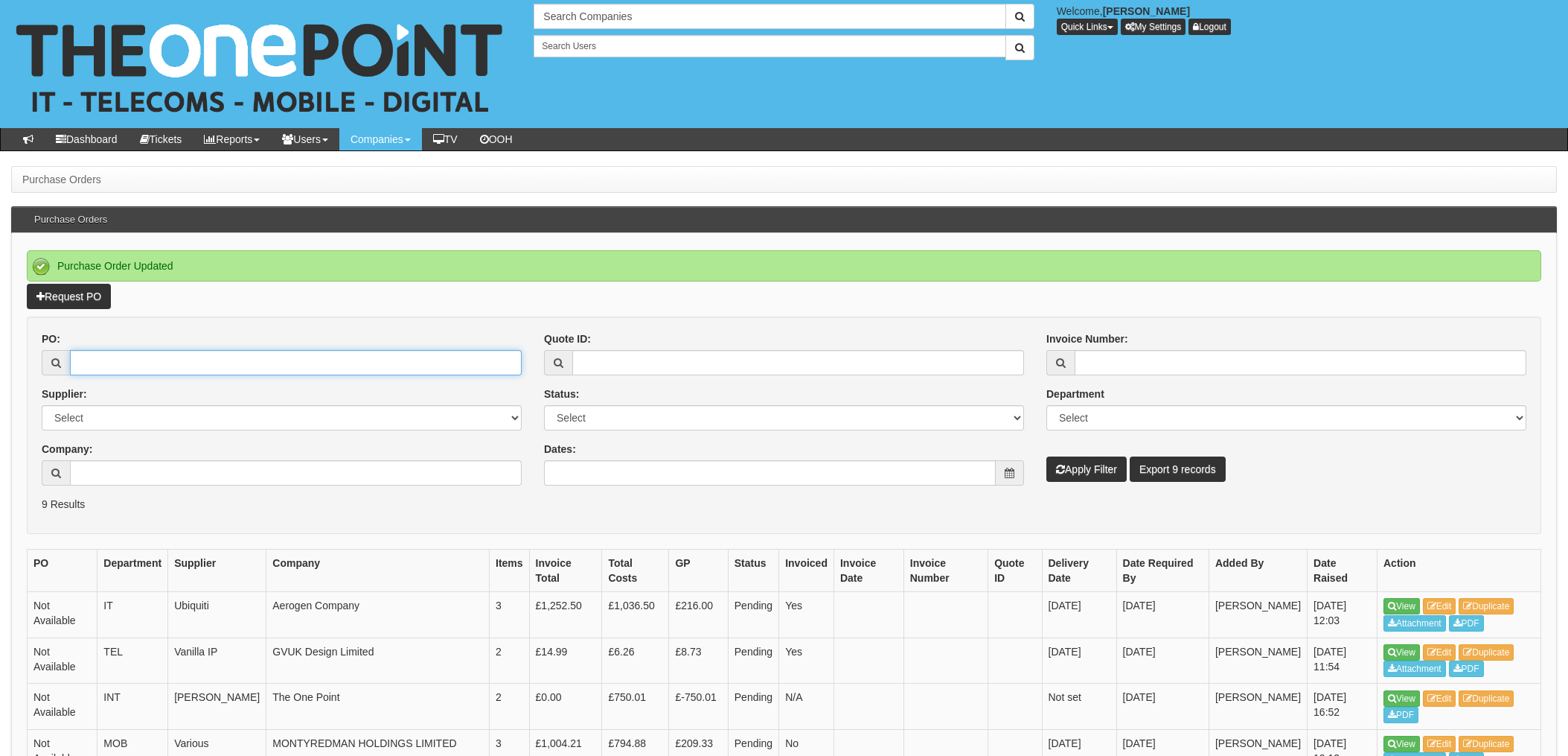
click at [110, 372] on input "PO:" at bounding box center [296, 362] width 452 height 25
type input "19510"
click at [1047, 457] on button "Apply Filter" at bounding box center [1086, 469] width 80 height 25
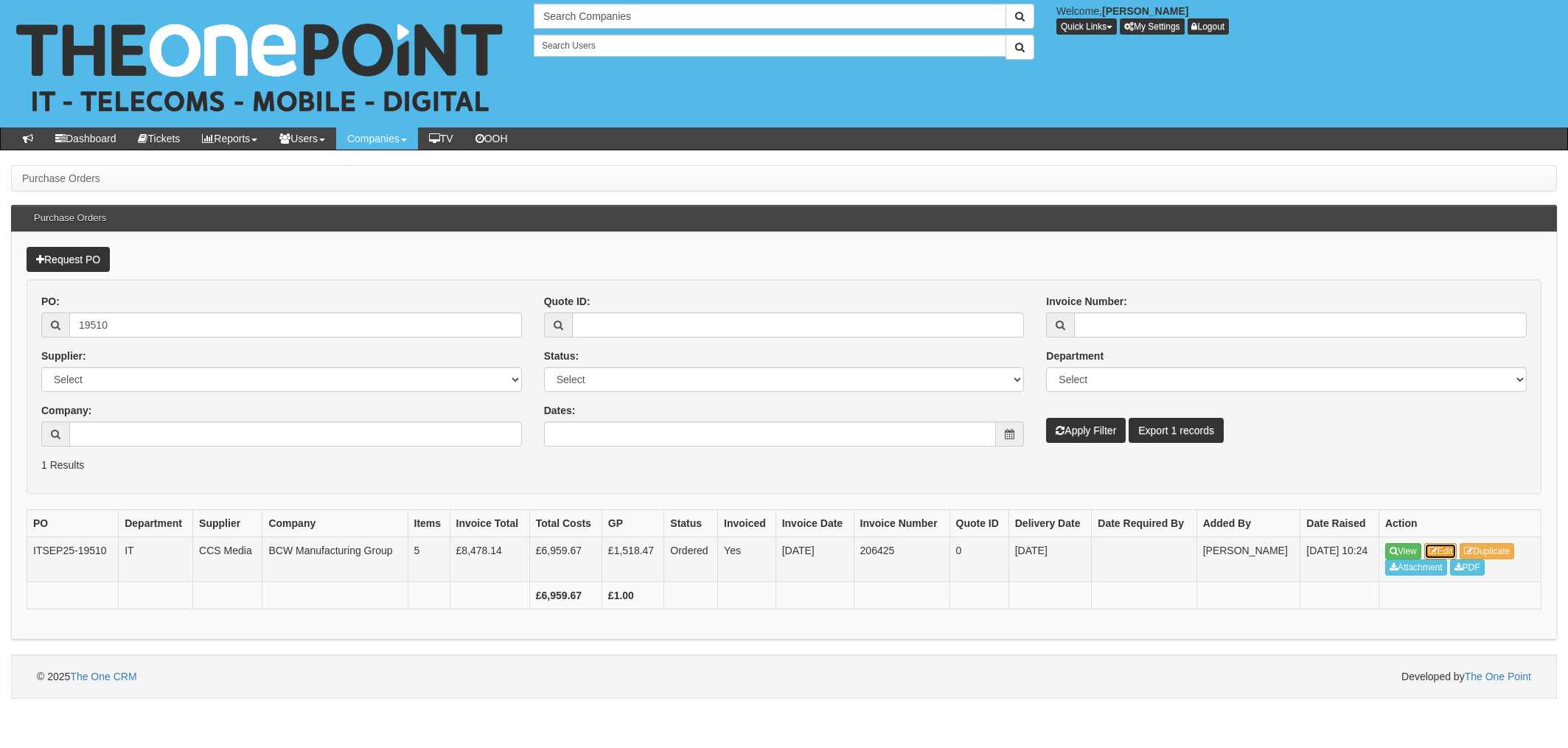
click at [1446, 547] on link "Edit" at bounding box center [1440, 551] width 33 height 16
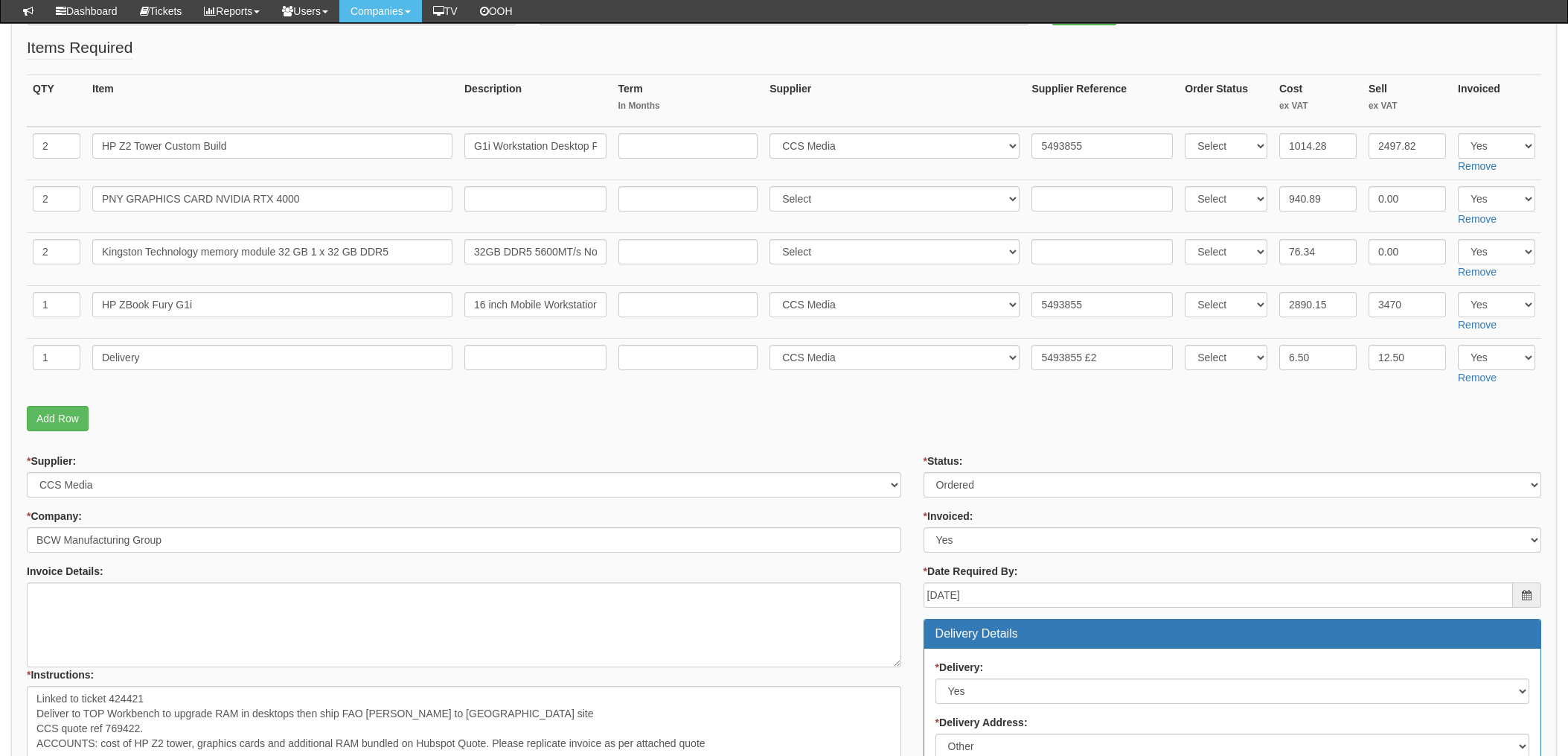
scroll to position [199, 0]
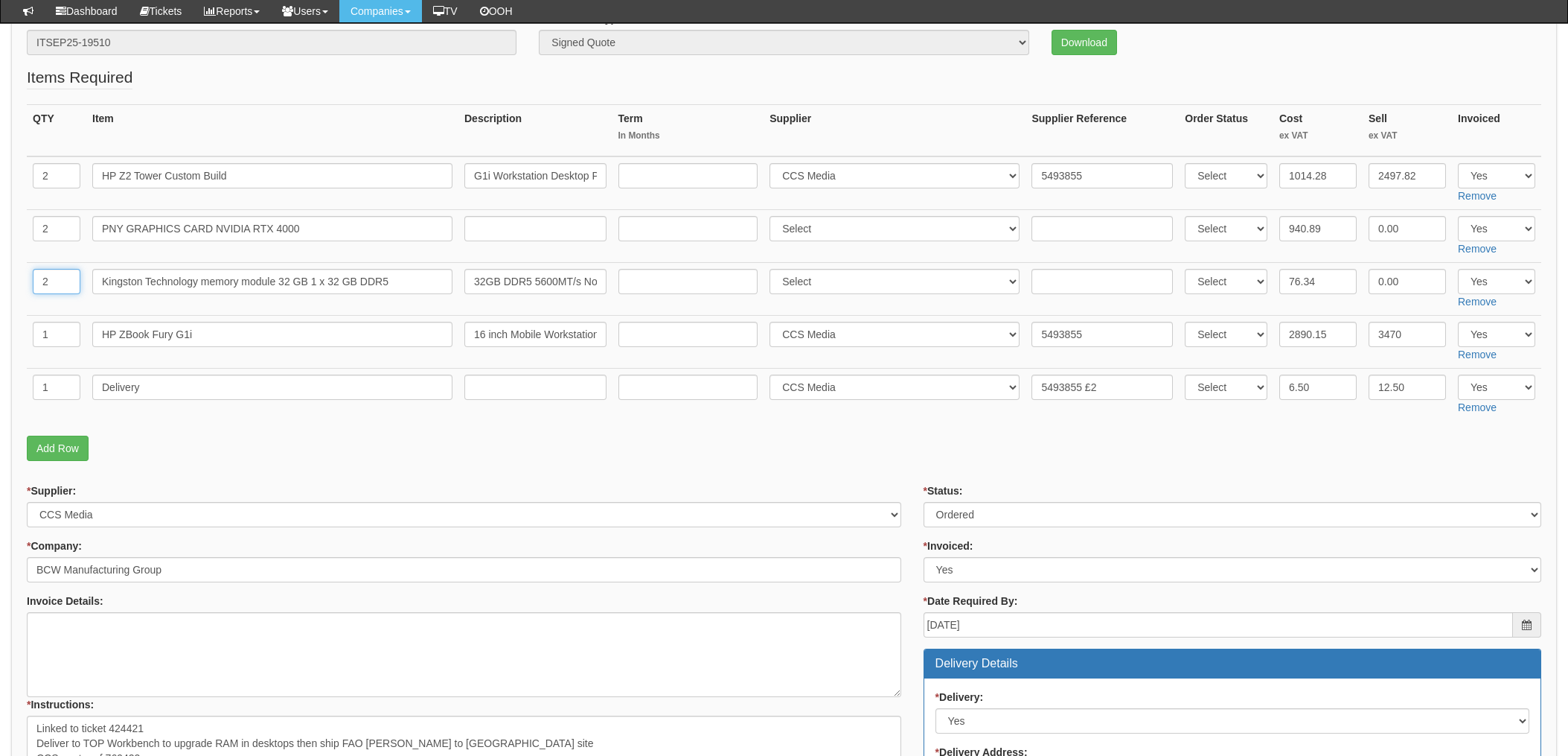
drag, startPoint x: 59, startPoint y: 280, endPoint x: 0, endPoint y: 276, distance: 59.1
type input "4"
click at [825, 276] on select "Select 123 REG.co.uk 1Password 3 4Gon AA Jones Electric Ltd Abzorb Access Group…" at bounding box center [894, 281] width 250 height 25
select select "220"
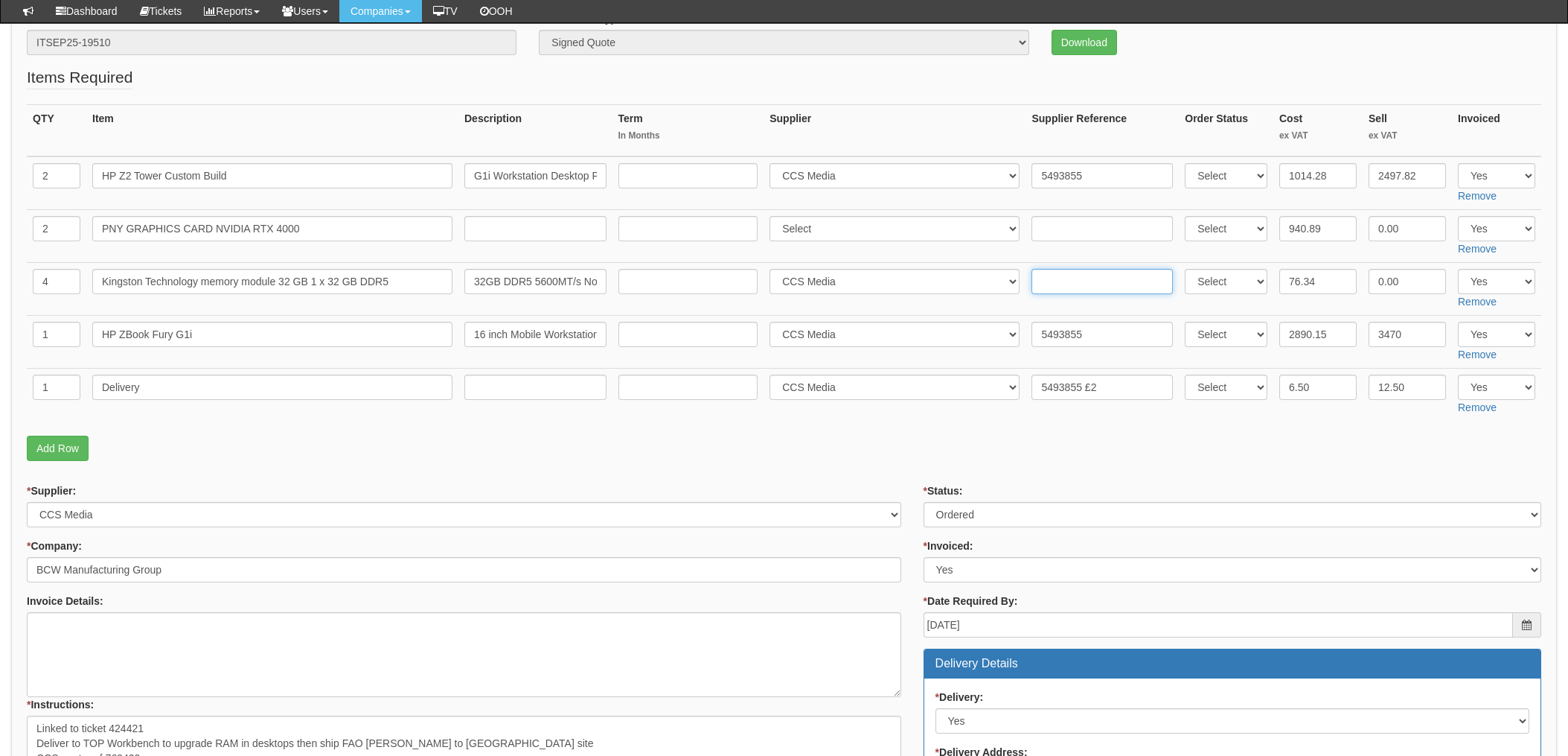
click at [1044, 277] on input "text" at bounding box center [1102, 281] width 141 height 25
paste input "5494274"
type input "5494274"
click at [852, 439] on p "Add Row" at bounding box center [784, 448] width 1515 height 25
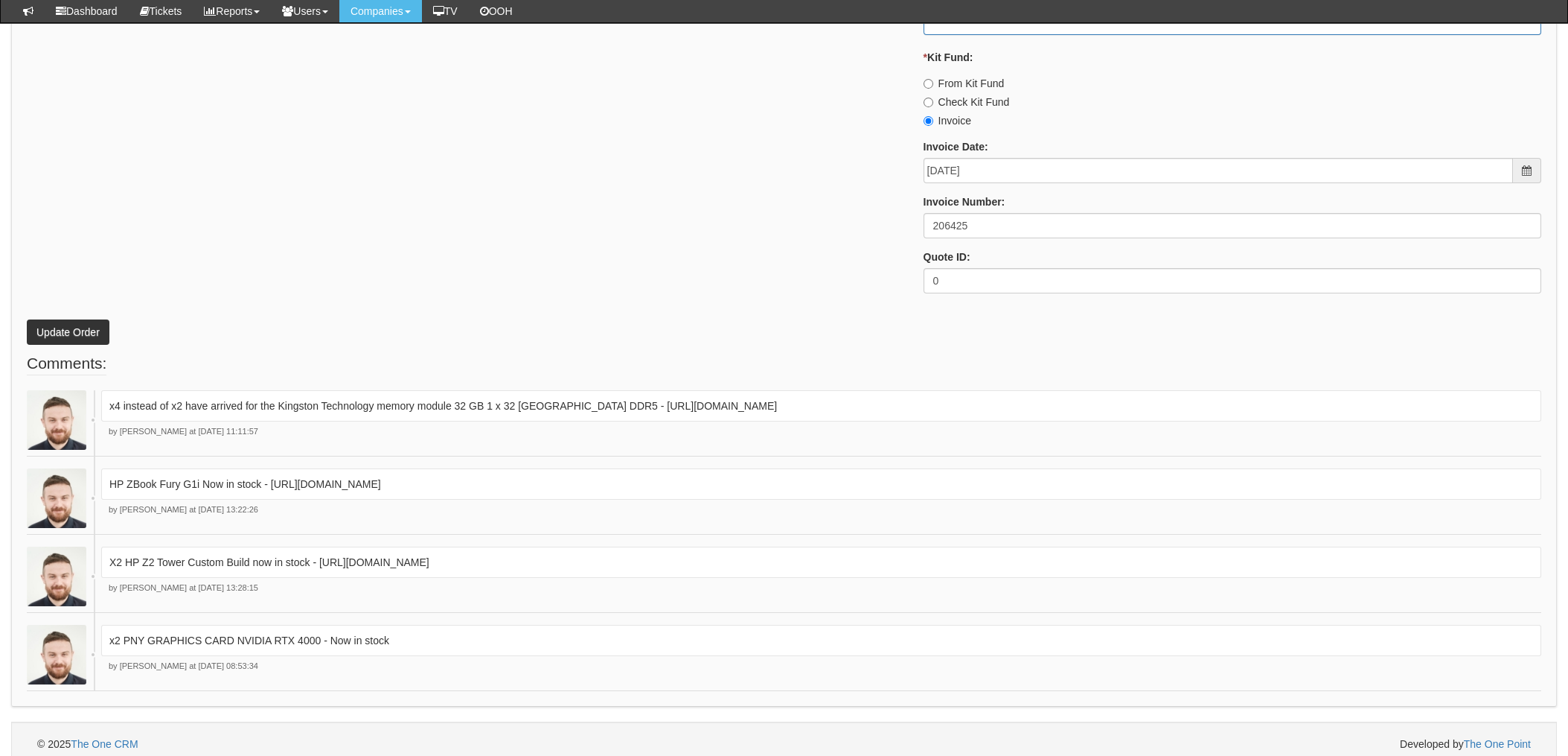
scroll to position [1212, 0]
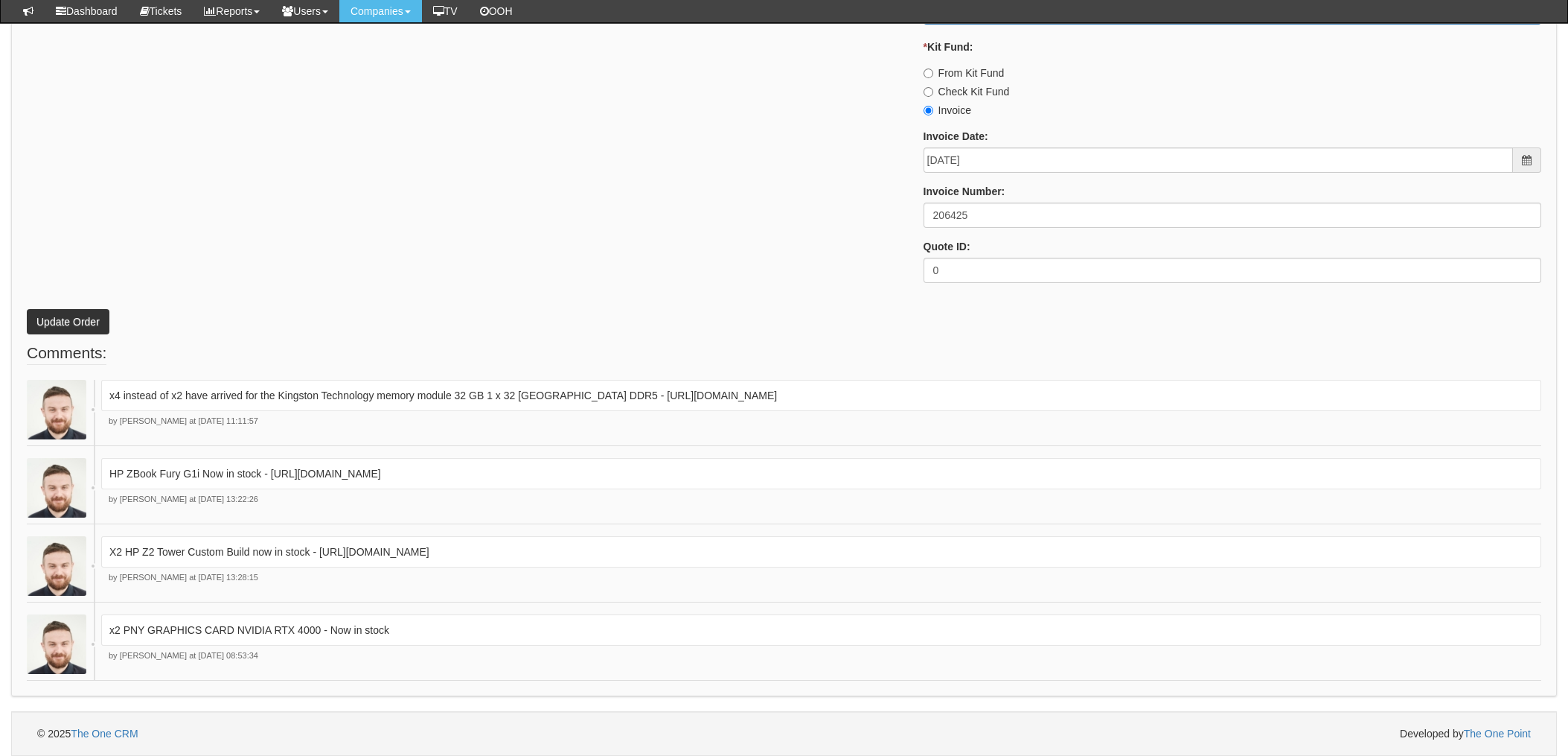
click at [86, 322] on button "Update Order" at bounding box center [68, 322] width 83 height 25
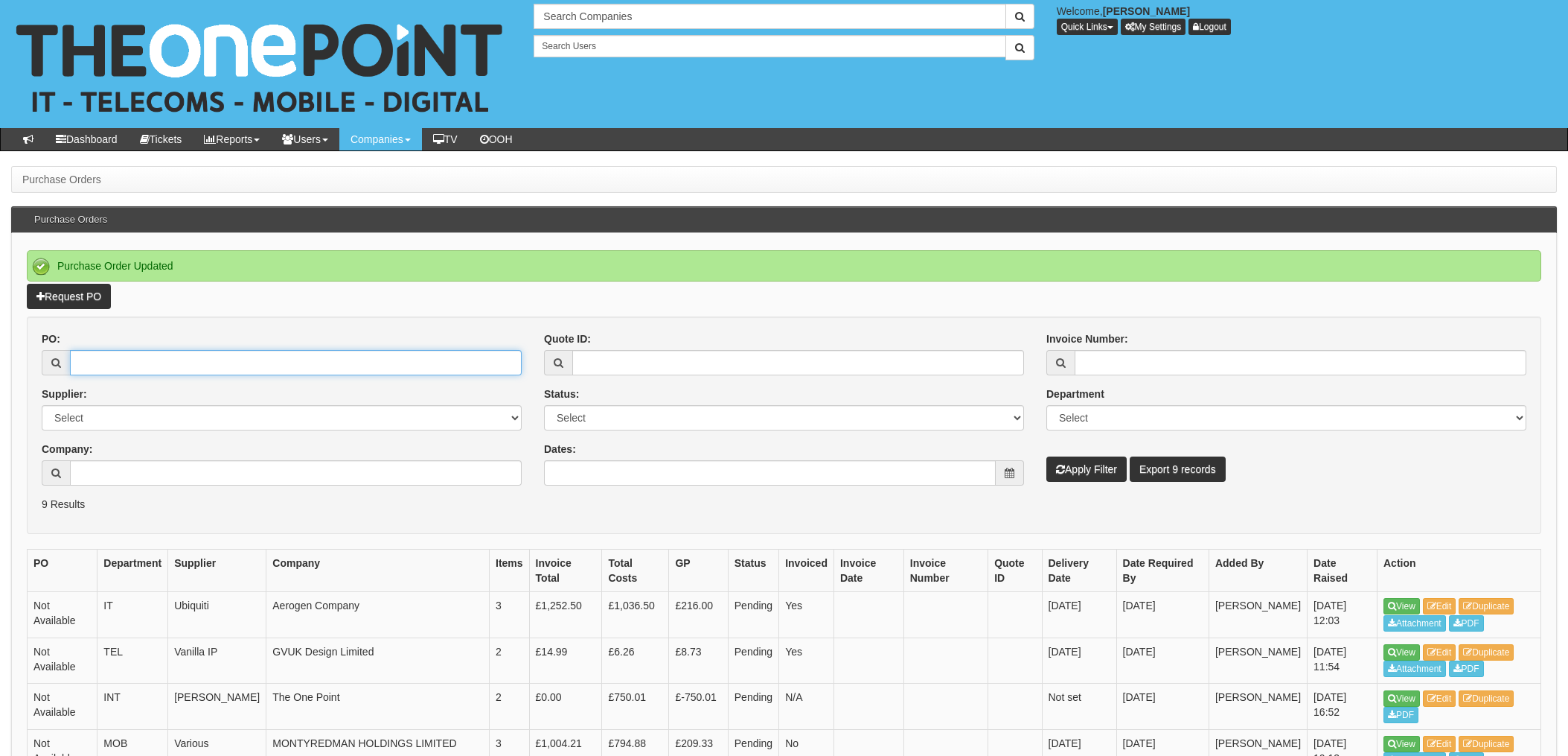
click at [89, 366] on input "PO:" at bounding box center [296, 362] width 452 height 25
type input "19276"
click at [1047, 457] on button "Apply Filter" at bounding box center [1086, 469] width 80 height 25
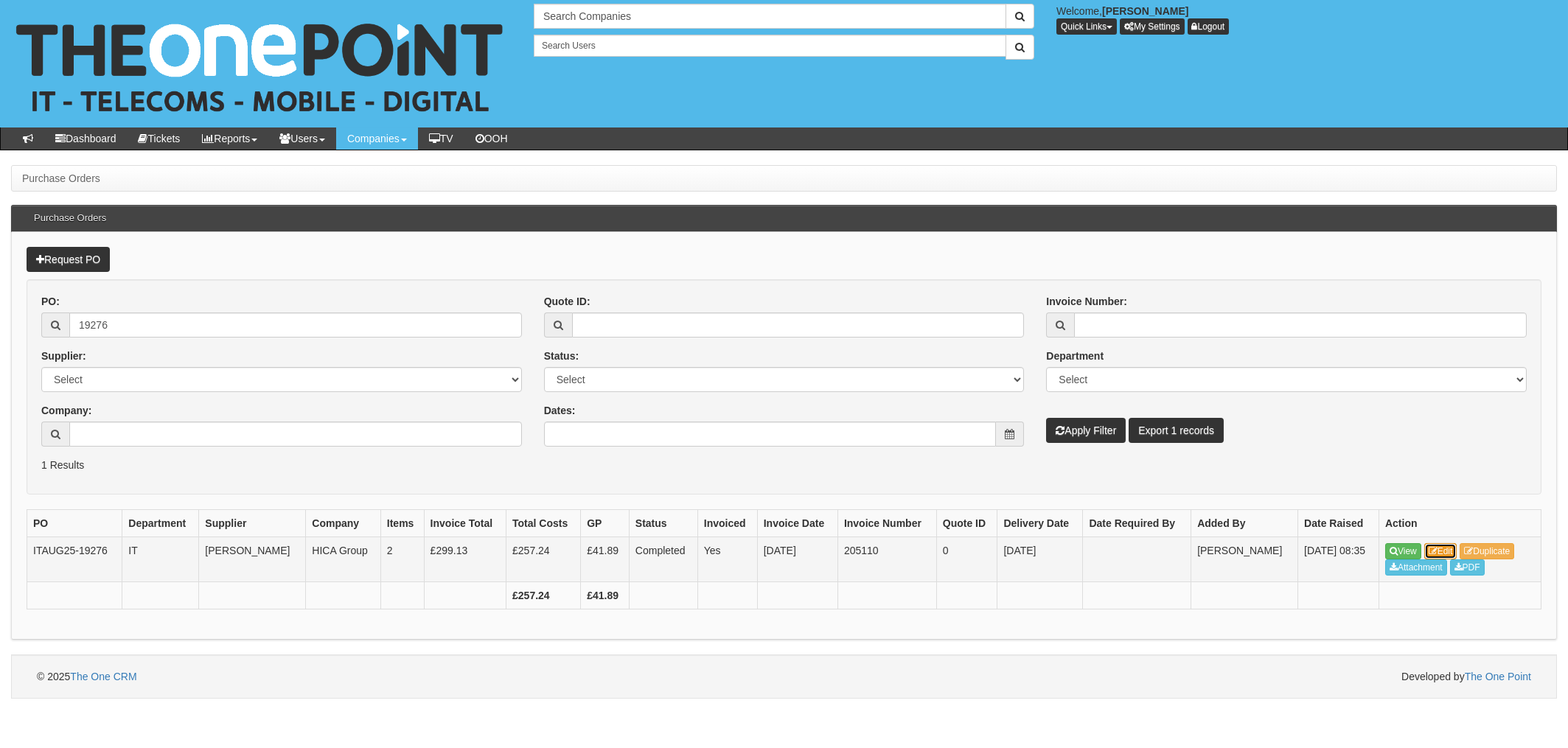
click at [1444, 549] on link "Edit" at bounding box center [1440, 551] width 33 height 16
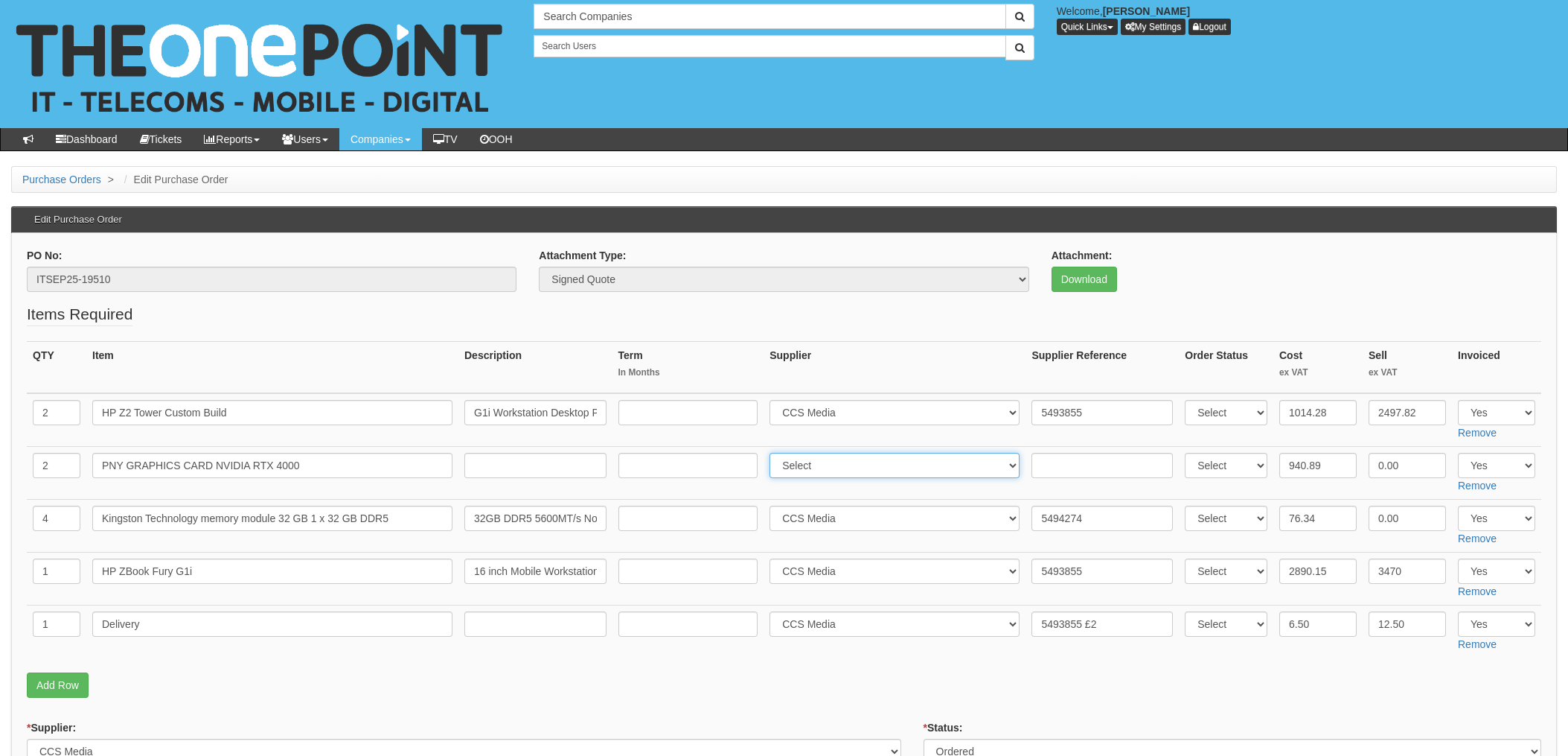
click at [821, 464] on select "Select 123 [DOMAIN_NAME] 1Password 3 4Gon [PERSON_NAME] Electric Ltd Abzorb Acc…" at bounding box center [894, 465] width 250 height 25
select select "220"
click at [774, 453] on select "Select 123 REG.co.uk 1Password 3 4Gon AA Jones Electric Ltd Abzorb Access Group…" at bounding box center [894, 465] width 250 height 25
click at [1041, 467] on input "text" at bounding box center [1102, 465] width 141 height 25
paste input "5494148"
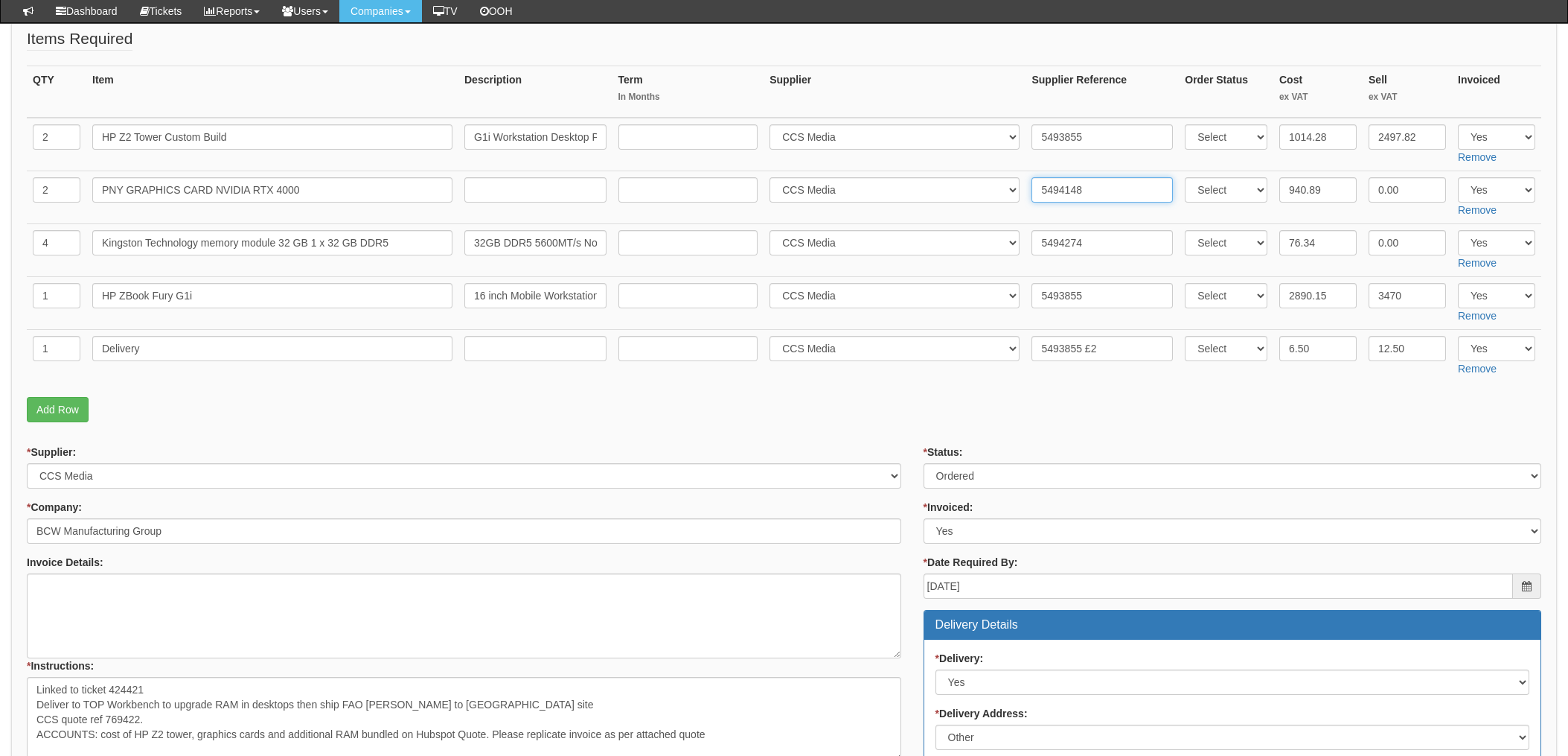
scroll to position [298, 0]
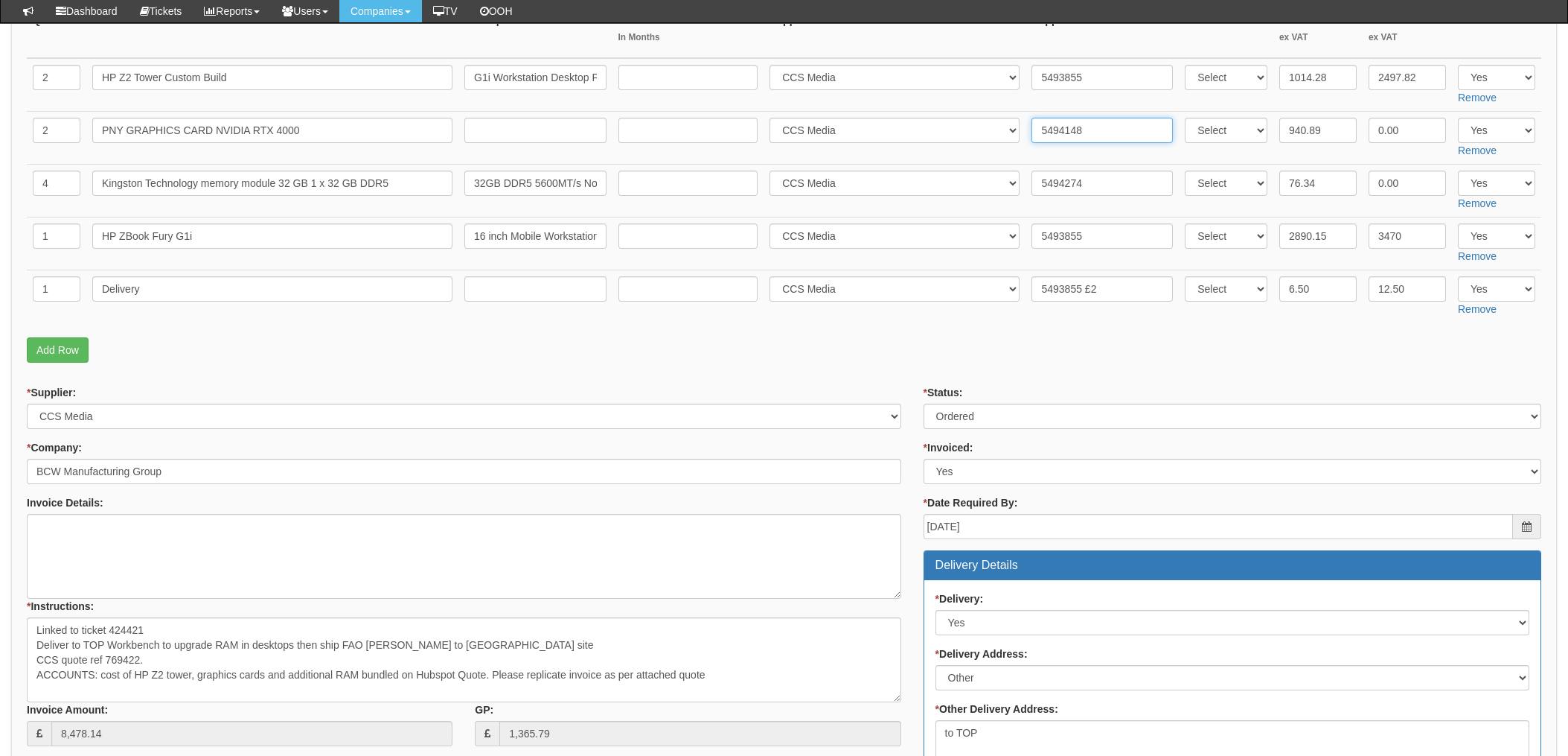
type input "5494148"
click at [962, 419] on select "Select Approved Completed Delivered Invoiced Ordered Ordered to site Part Order…" at bounding box center [1233, 416] width 618 height 25
select select "4"
click at [924, 404] on select "Select Approved Completed Delivered Invoiced Ordered Ordered to site Part Order…" at bounding box center [1233, 416] width 618 height 25
click at [897, 350] on p "Add Row" at bounding box center [784, 350] width 1515 height 25
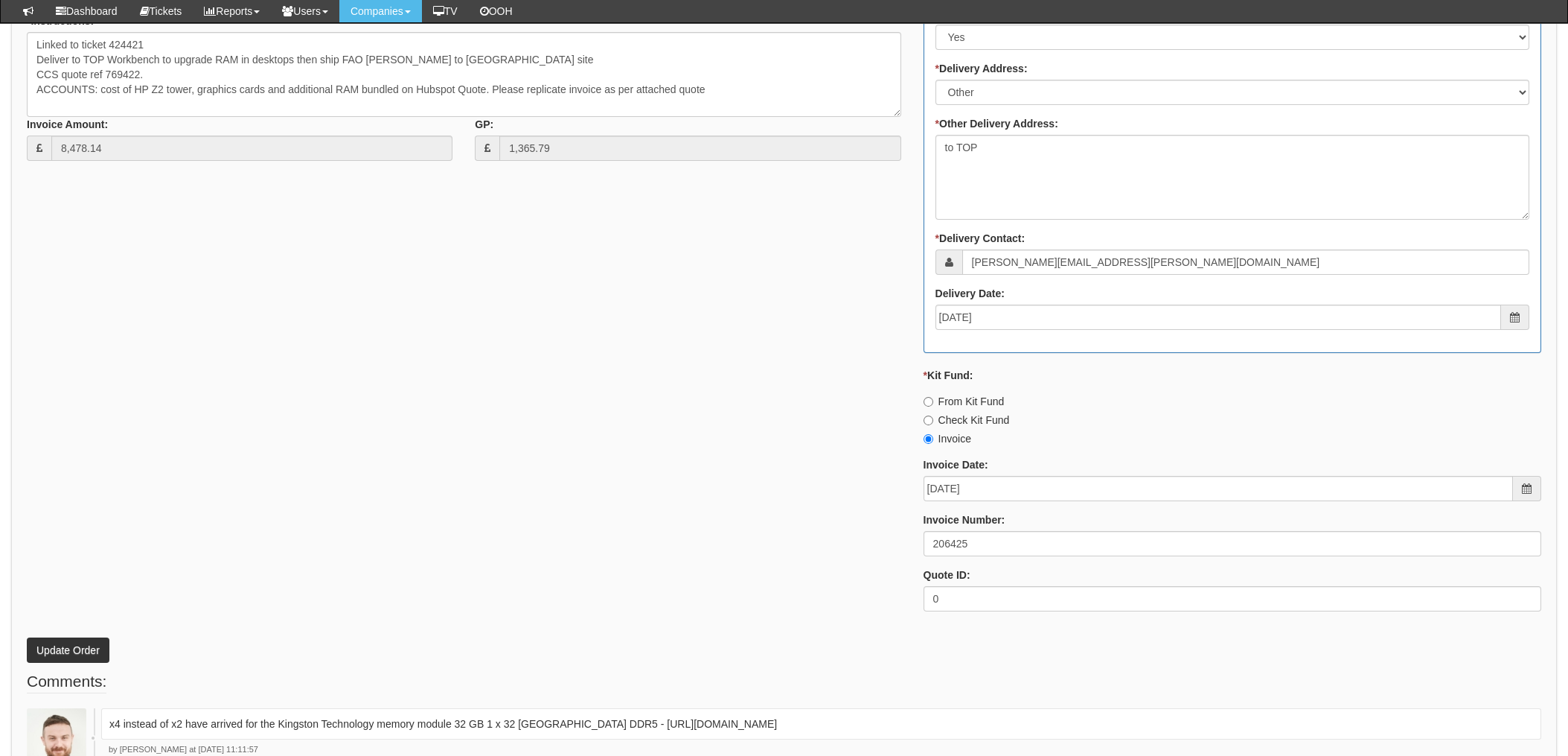
scroll to position [993, 0]
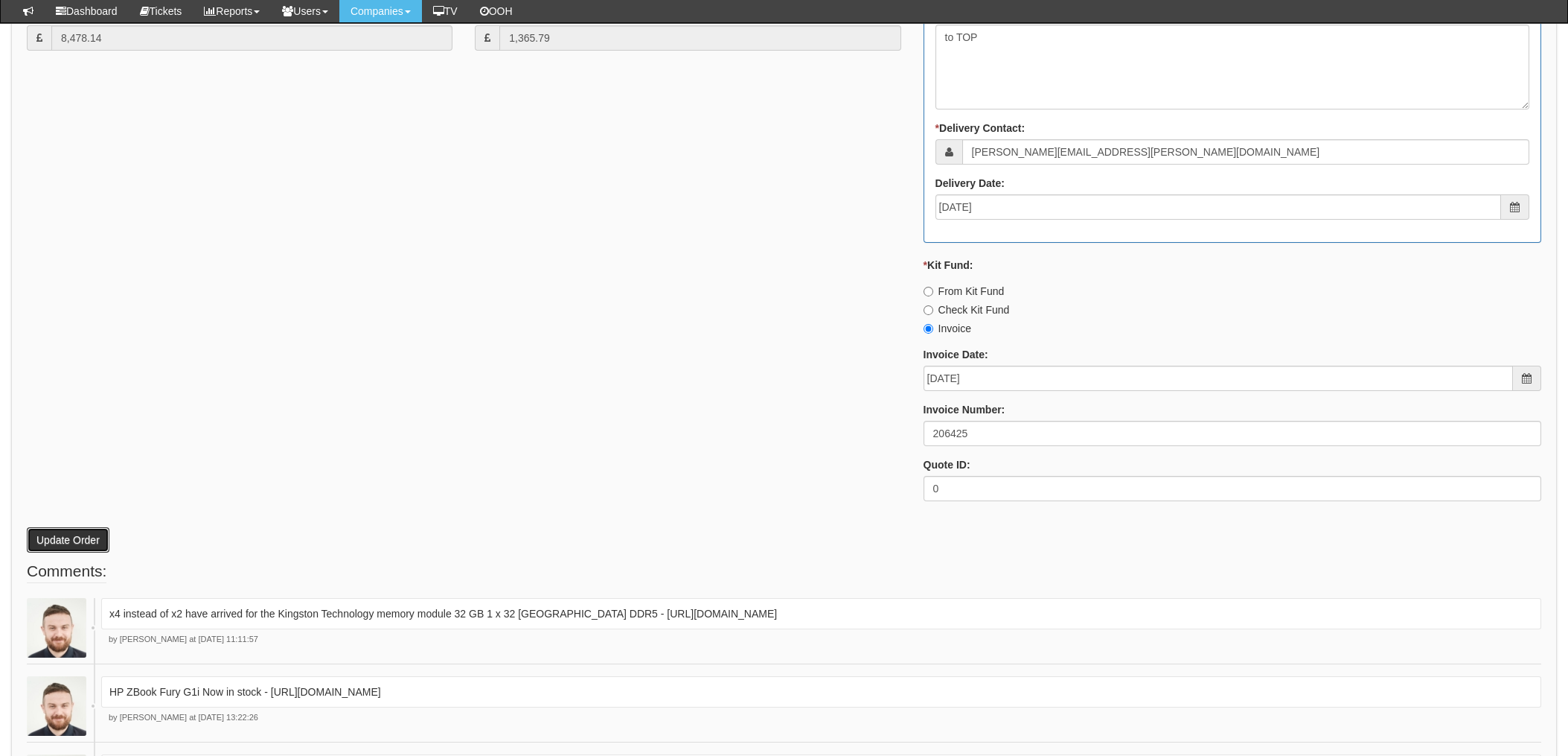
click at [59, 539] on button "Update Order" at bounding box center [68, 540] width 83 height 25
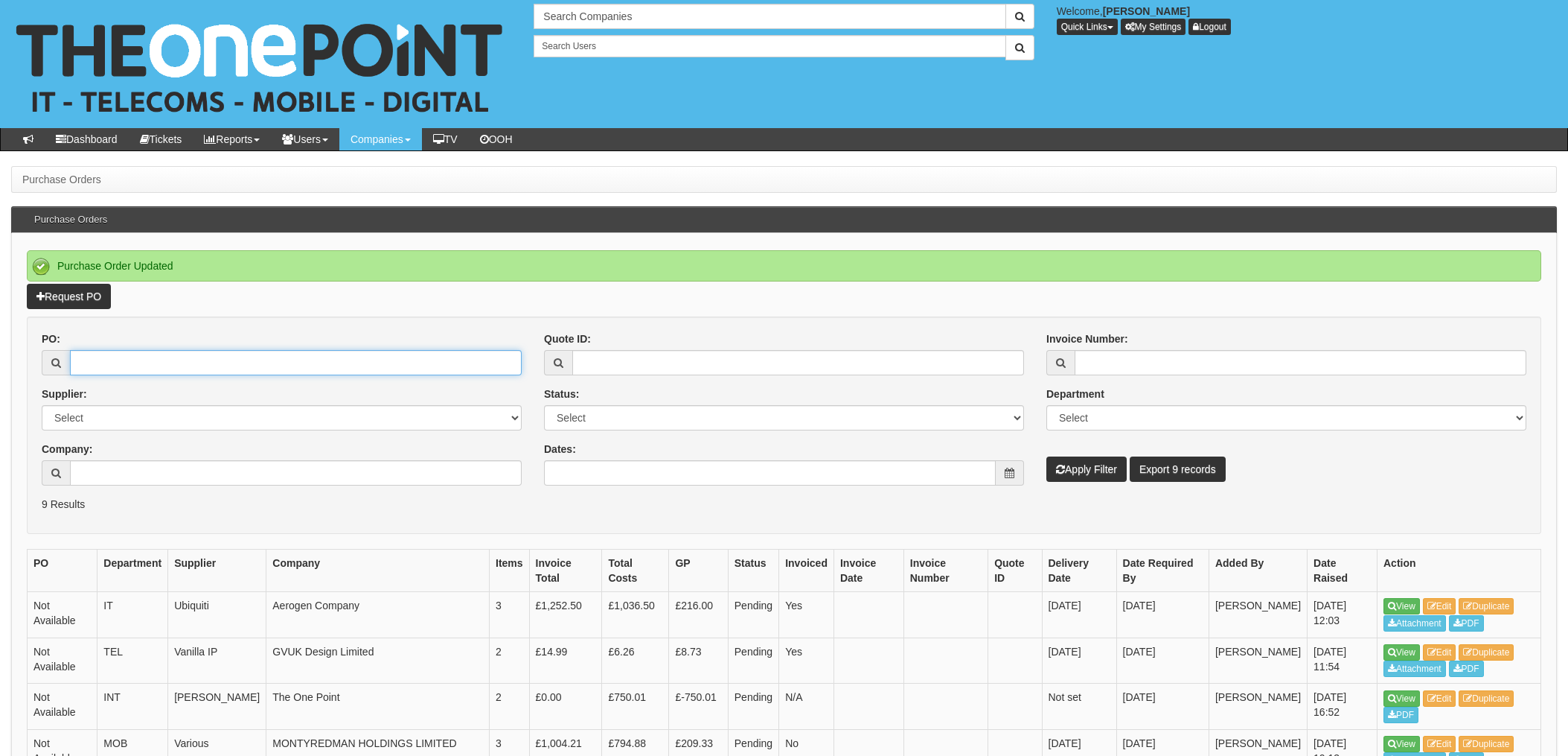
click at [100, 362] on input "PO:" at bounding box center [296, 362] width 452 height 25
type input "19536"
click at [1047, 457] on button "Apply Filter" at bounding box center [1086, 469] width 80 height 25
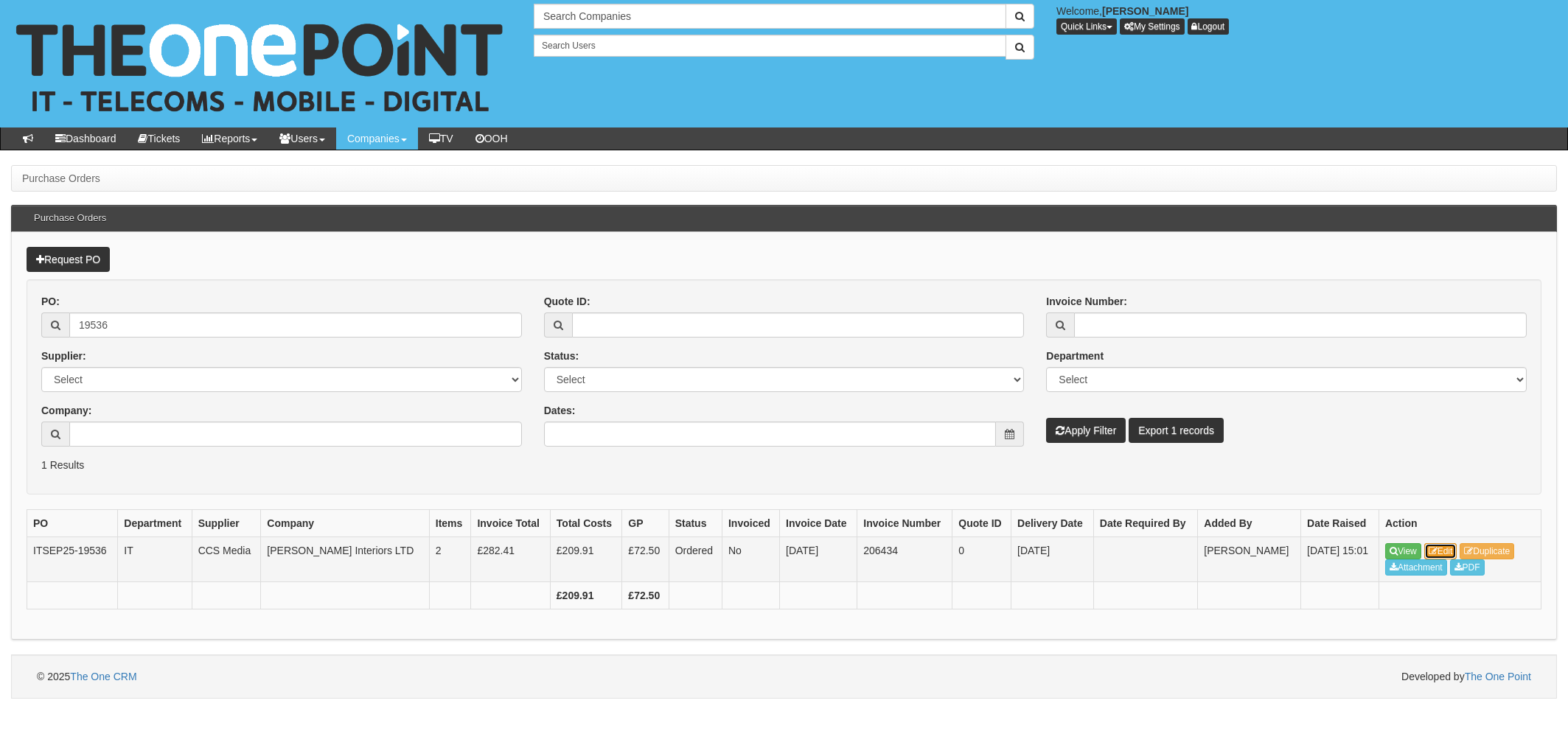
click at [1439, 552] on link "Edit" at bounding box center [1440, 551] width 33 height 16
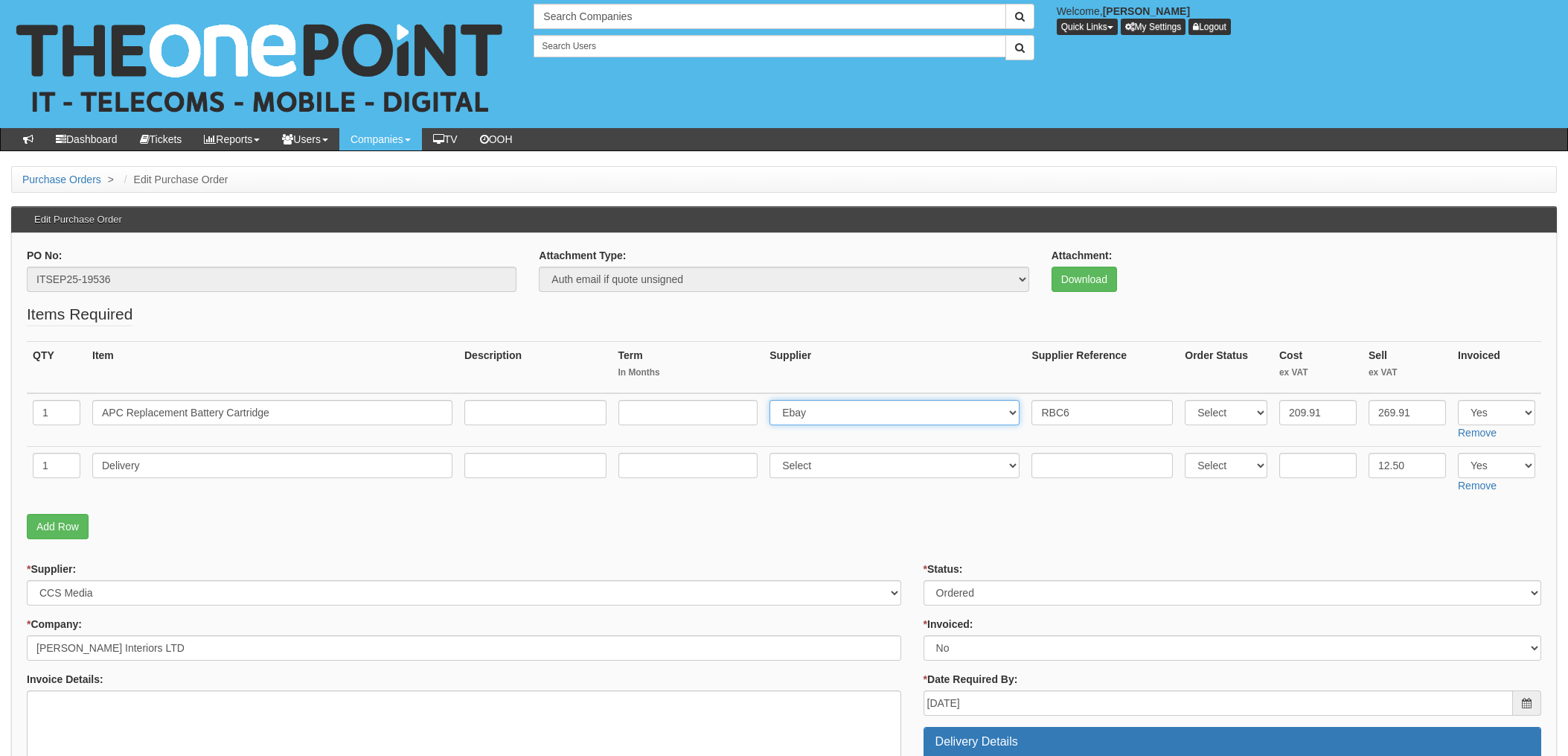
click at [837, 418] on select "Select 123 [DOMAIN_NAME] 1Password 3 4Gon [PERSON_NAME] Electric Ltd Abzorb Acc…" at bounding box center [894, 412] width 250 height 25
select select "220"
click at [1026, 409] on td "RBC6" at bounding box center [1102, 420] width 153 height 54
click at [1032, 410] on input "RBC6" at bounding box center [1102, 412] width 141 height 25
paste input "5495693"
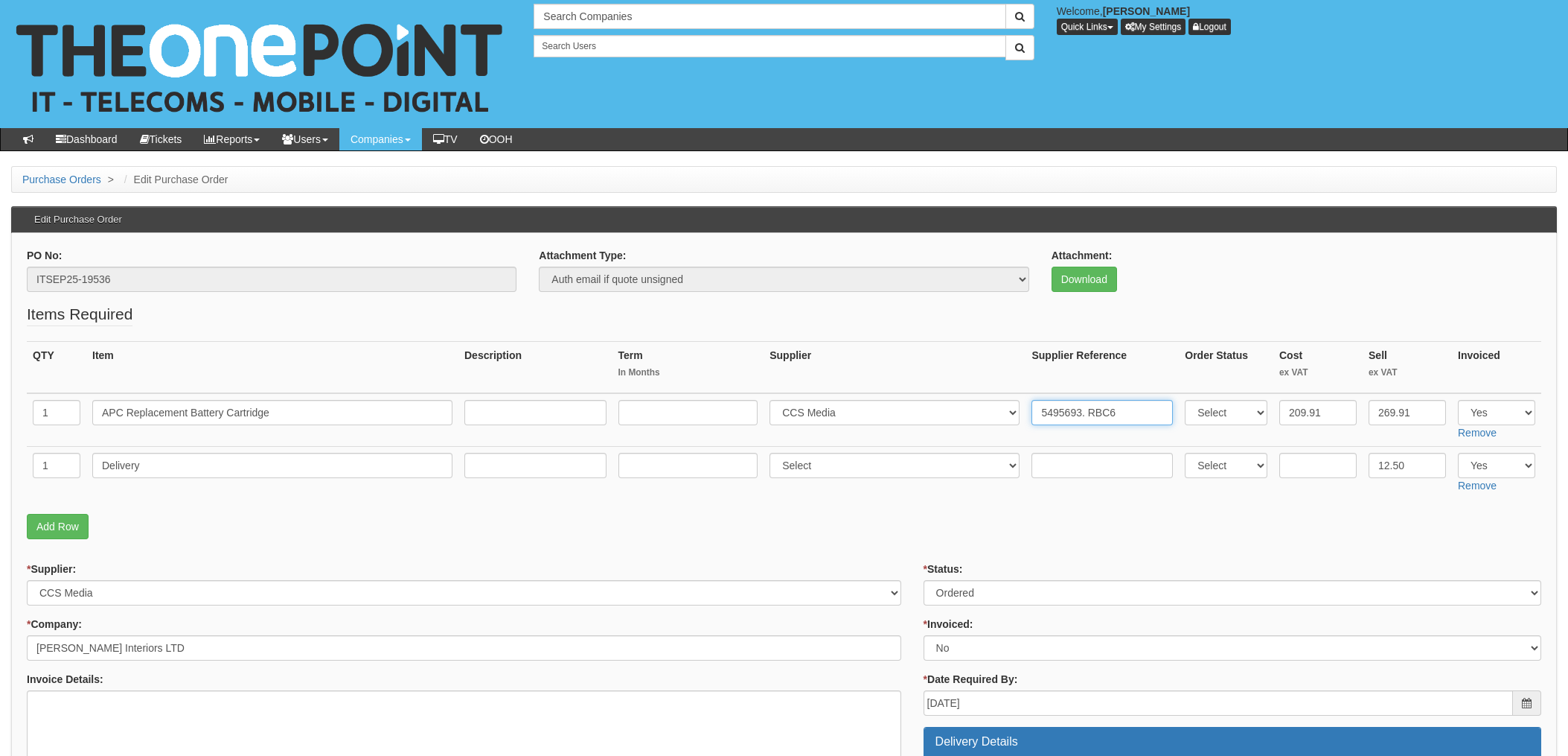
type input "5495693. RBC6"
click at [1004, 595] on select "Select Approved Completed Delivered Invoiced Ordered Ordered to site Part Order…" at bounding box center [1233, 593] width 618 height 25
select select "4"
click at [924, 580] on select "Select Approved Completed Delivered Invoiced Ordered Ordered to site Part Order…" at bounding box center [1233, 593] width 618 height 25
click at [957, 652] on select "Select Yes No N/A STB (part of order)" at bounding box center [1233, 648] width 618 height 25
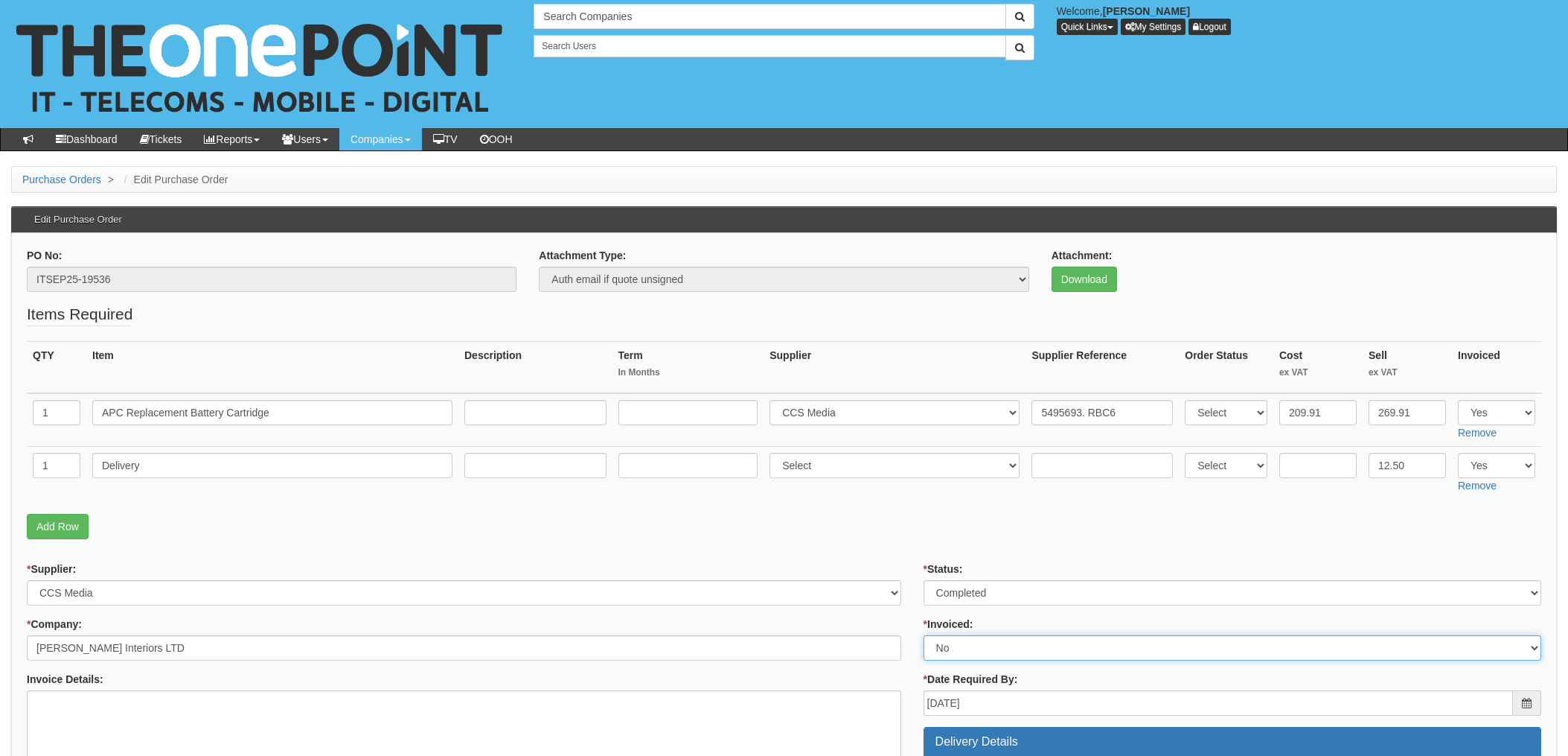
select select "1"
click at [924, 636] on select "Select Yes No N/A STB (part of order)" at bounding box center [1233, 648] width 618 height 25
click at [852, 514] on p "Add Row" at bounding box center [784, 526] width 1515 height 25
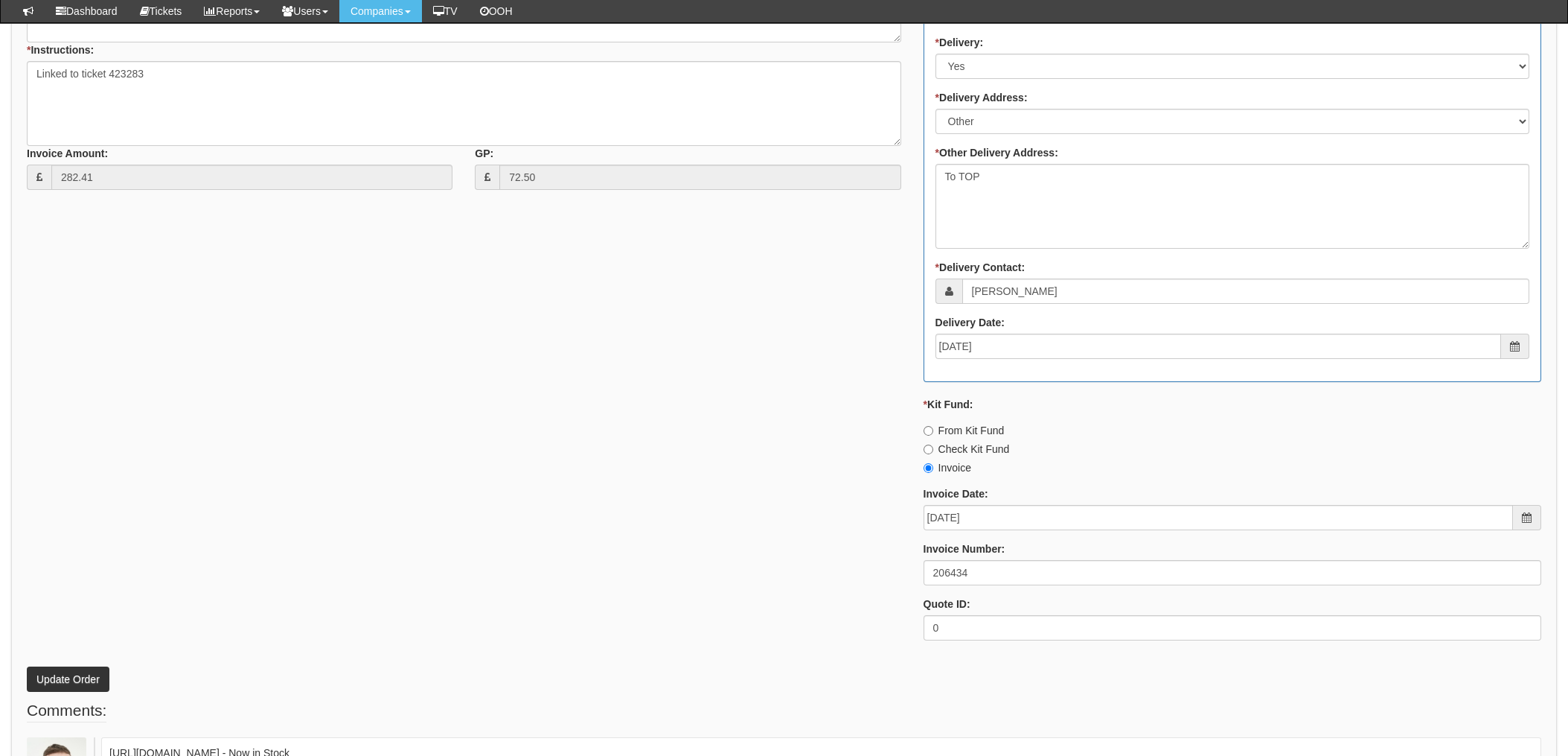
scroll to position [794, 0]
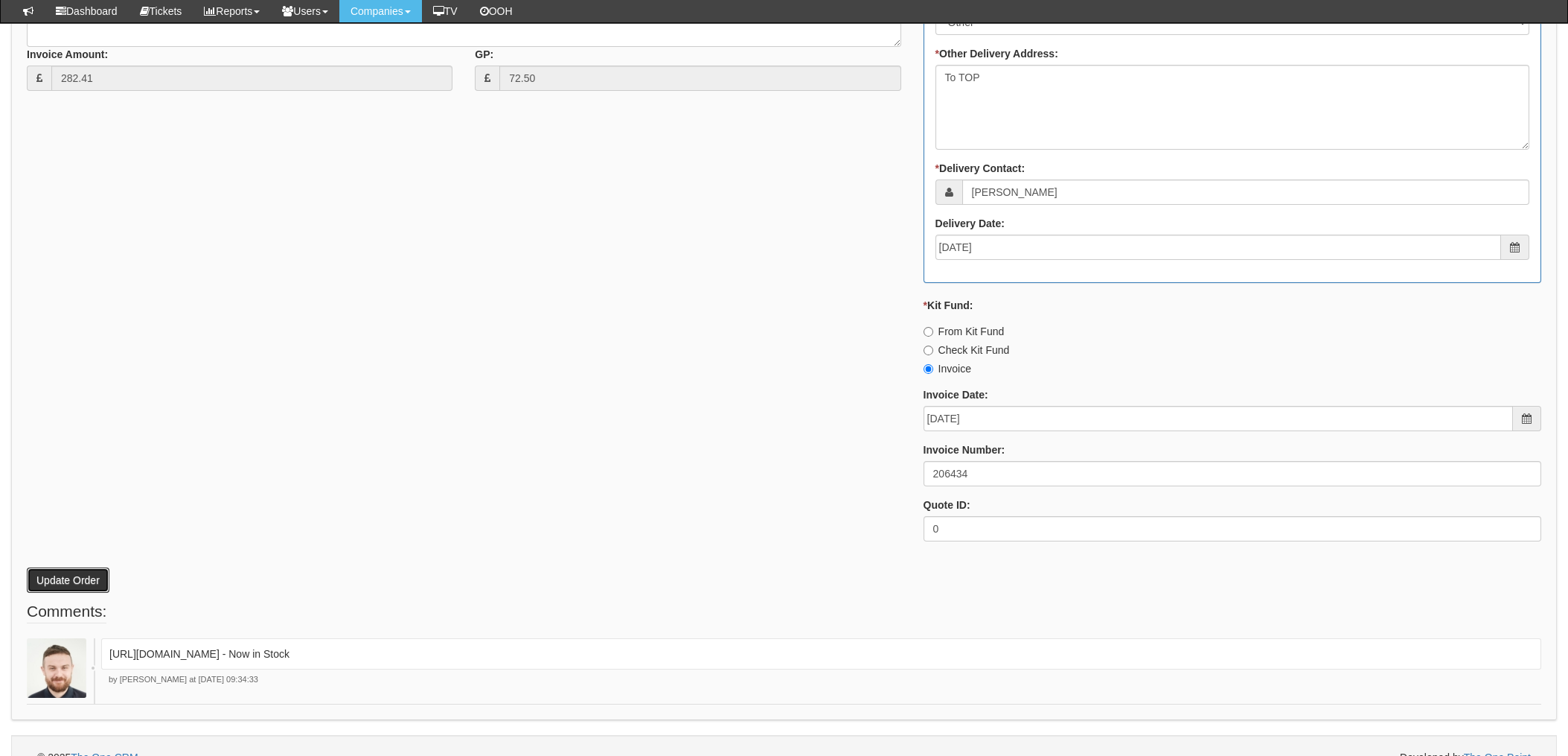
click at [73, 587] on button "Update Order" at bounding box center [68, 580] width 83 height 25
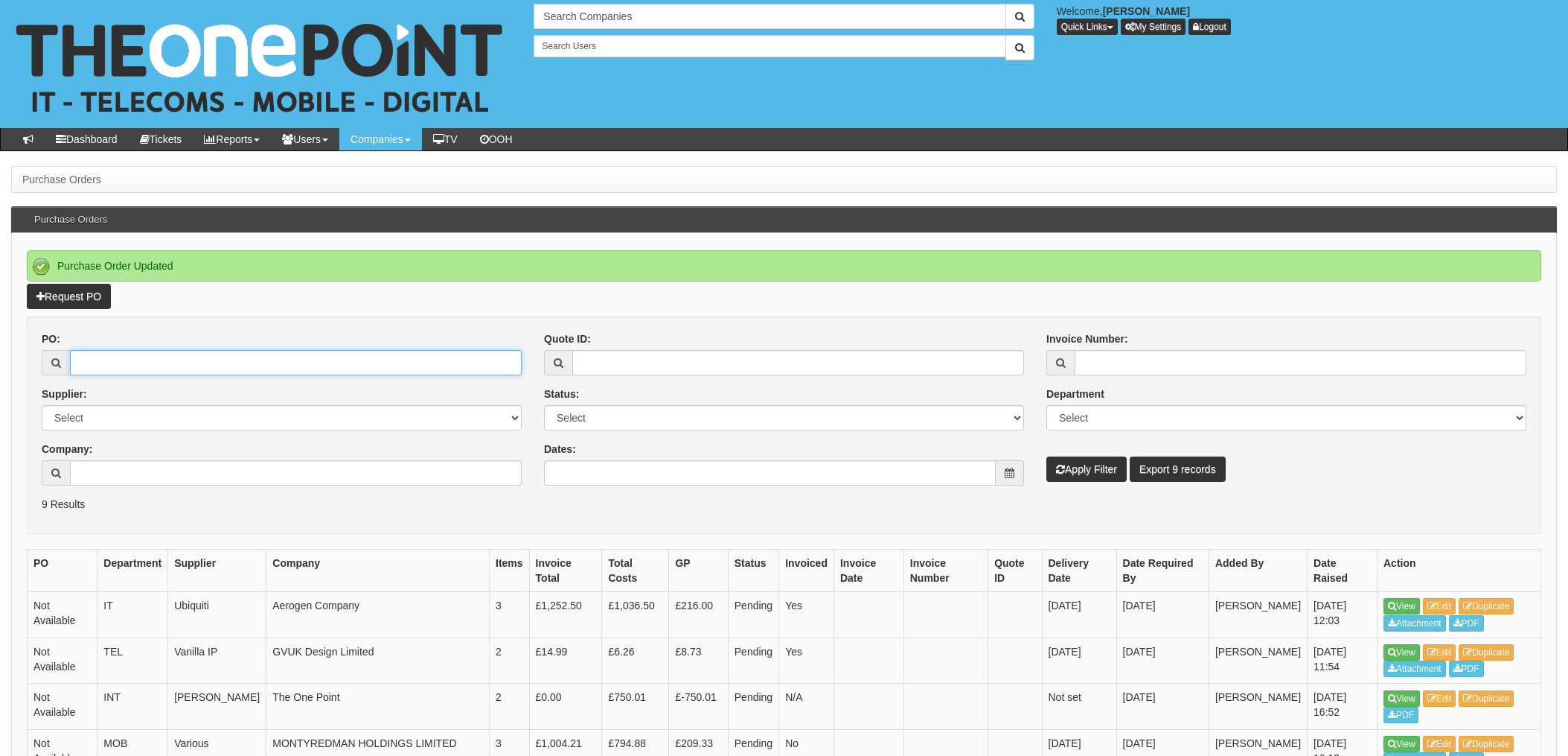
click at [126, 362] on input "PO:" at bounding box center [296, 362] width 452 height 25
type input "19553"
click at [1047, 457] on button "Apply Filter" at bounding box center [1086, 469] width 80 height 25
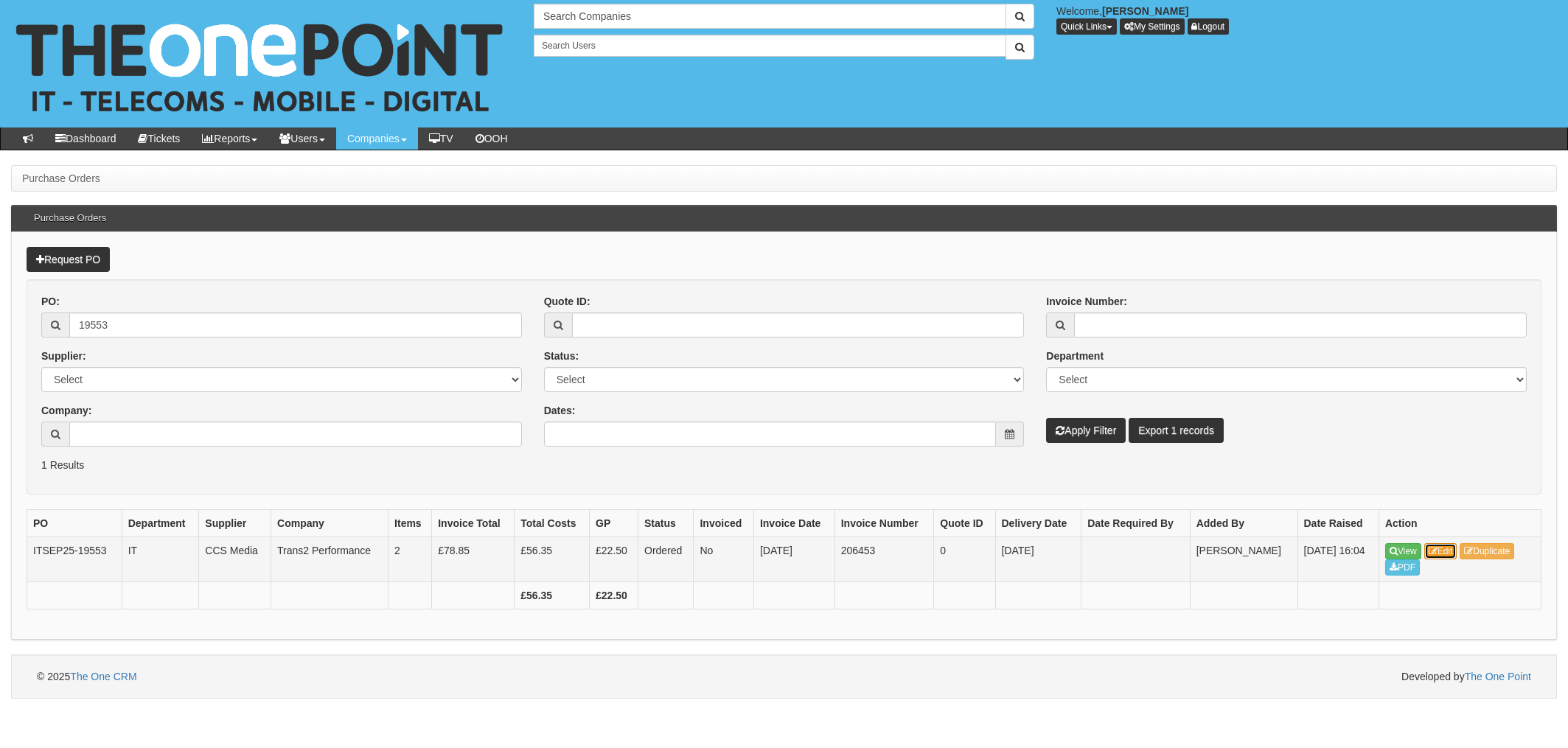
click at [1446, 549] on link "Edit" at bounding box center [1440, 551] width 33 height 16
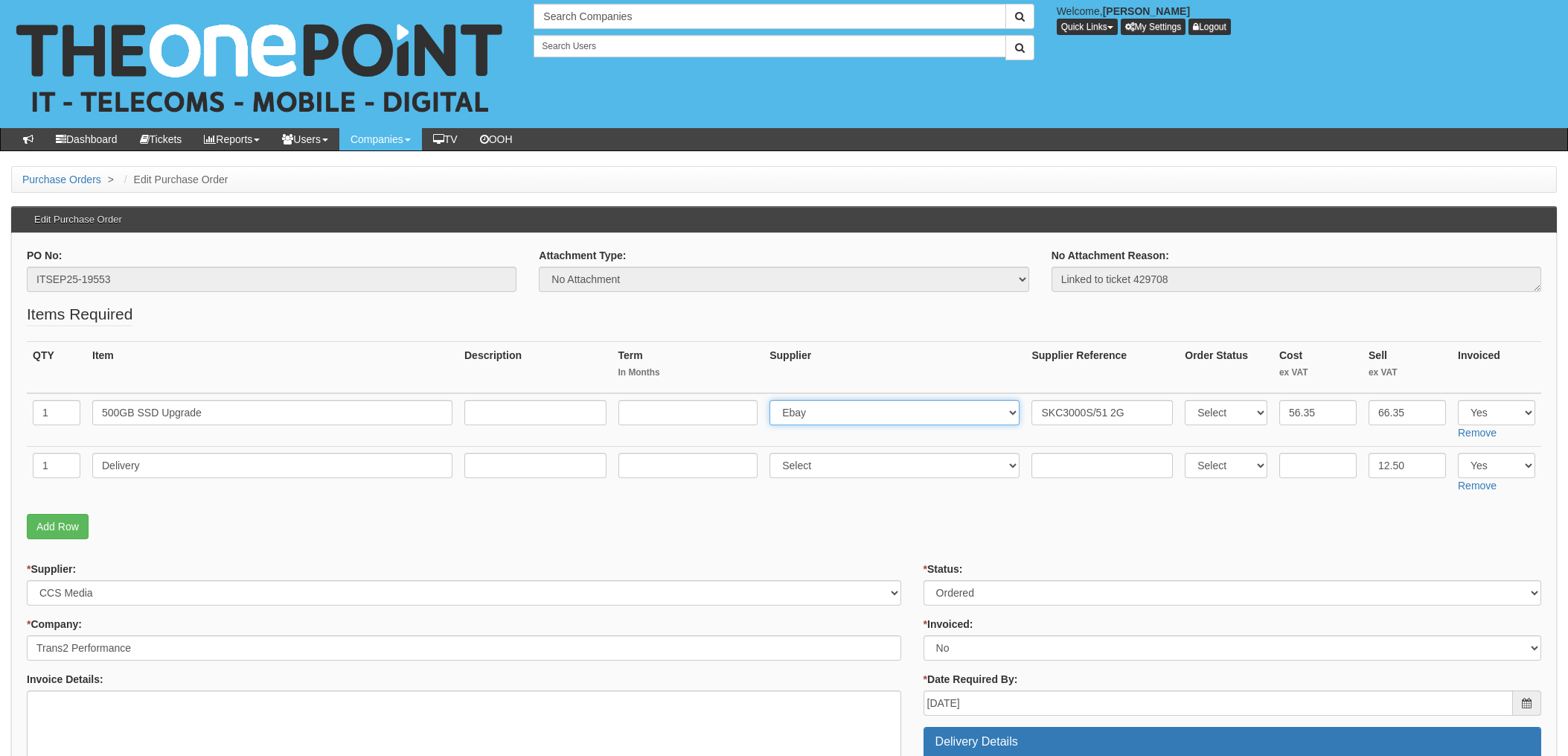
click at [842, 416] on select "Select 123 REG.co.uk 1Password 3 4Gon AA Jones Electric Ltd Abzorb Access Group…" at bounding box center [894, 412] width 250 height 25
select select "220"
click at [774, 400] on select "Select 123 REG.co.uk 1Password 3 4Gon AA Jones Electric Ltd Abzorb Access Group…" at bounding box center [894, 412] width 250 height 25
click at [1034, 411] on input "SKC3000S/51 2G" at bounding box center [1102, 412] width 141 height 25
paste input "5497777"
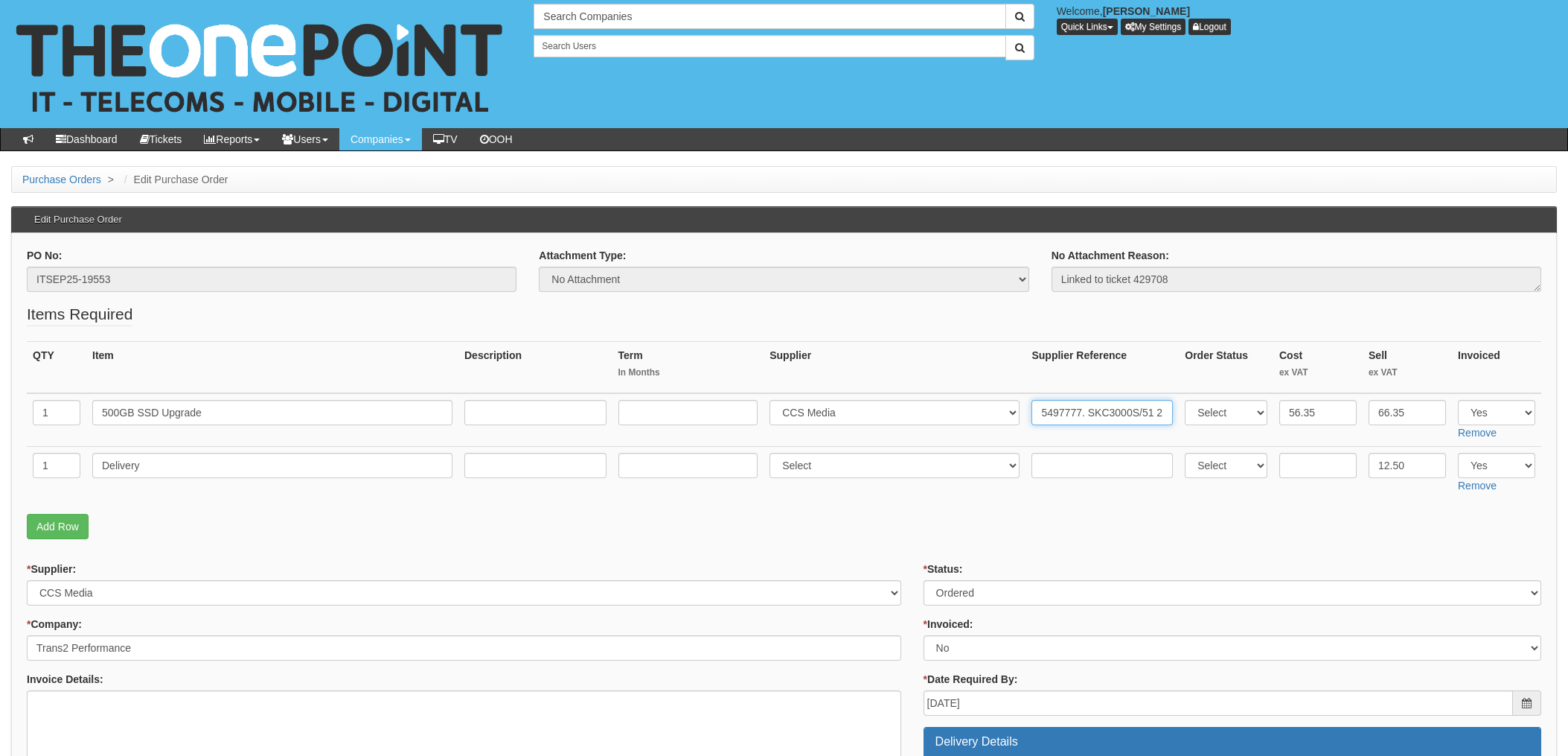
type input "5497777. SKC3000S/51 2G"
click at [873, 572] on div "* Supplier: Select 123 REG.co.uk 1Password 3 4Gon AA Jones Electric Ltd Abzorb …" at bounding box center [464, 583] width 875 height 44
click at [956, 587] on select "Select Approved Completed Delivered Invoiced Ordered Ordered to site Part Order…" at bounding box center [1233, 593] width 618 height 25
select select "4"
click at [924, 580] on select "Select Approved Completed Delivered Invoiced Ordered Ordered to site Part Order…" at bounding box center [1233, 593] width 618 height 25
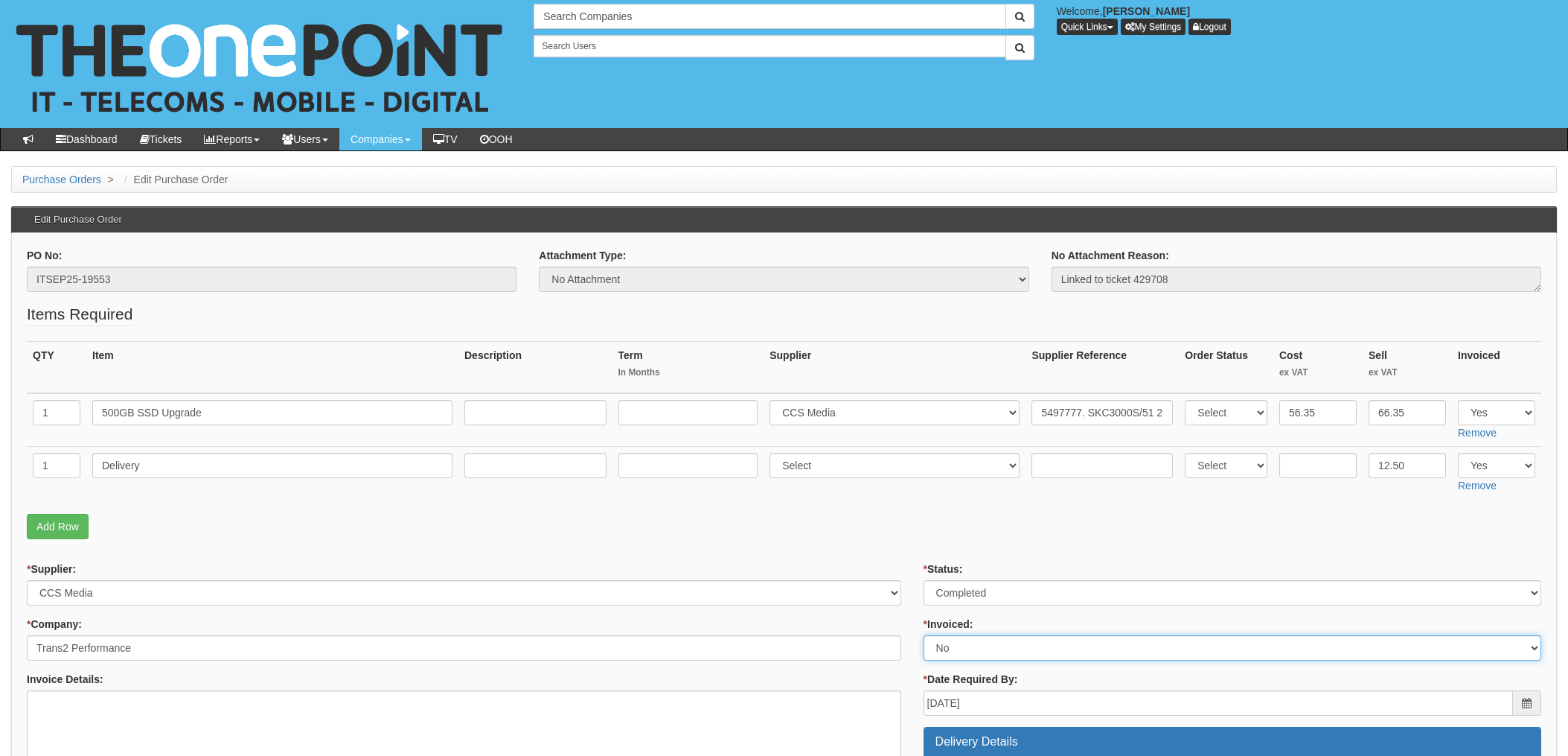
drag, startPoint x: 948, startPoint y: 648, endPoint x: 962, endPoint y: 638, distance: 17.2
click at [948, 648] on select "Select Yes No N/A STB (part of order)" at bounding box center [1233, 648] width 618 height 25
select select "1"
click at [924, 636] on select "Select Yes No N/A STB (part of order)" at bounding box center [1233, 648] width 618 height 25
click at [872, 514] on p "Add Row" at bounding box center [784, 526] width 1515 height 25
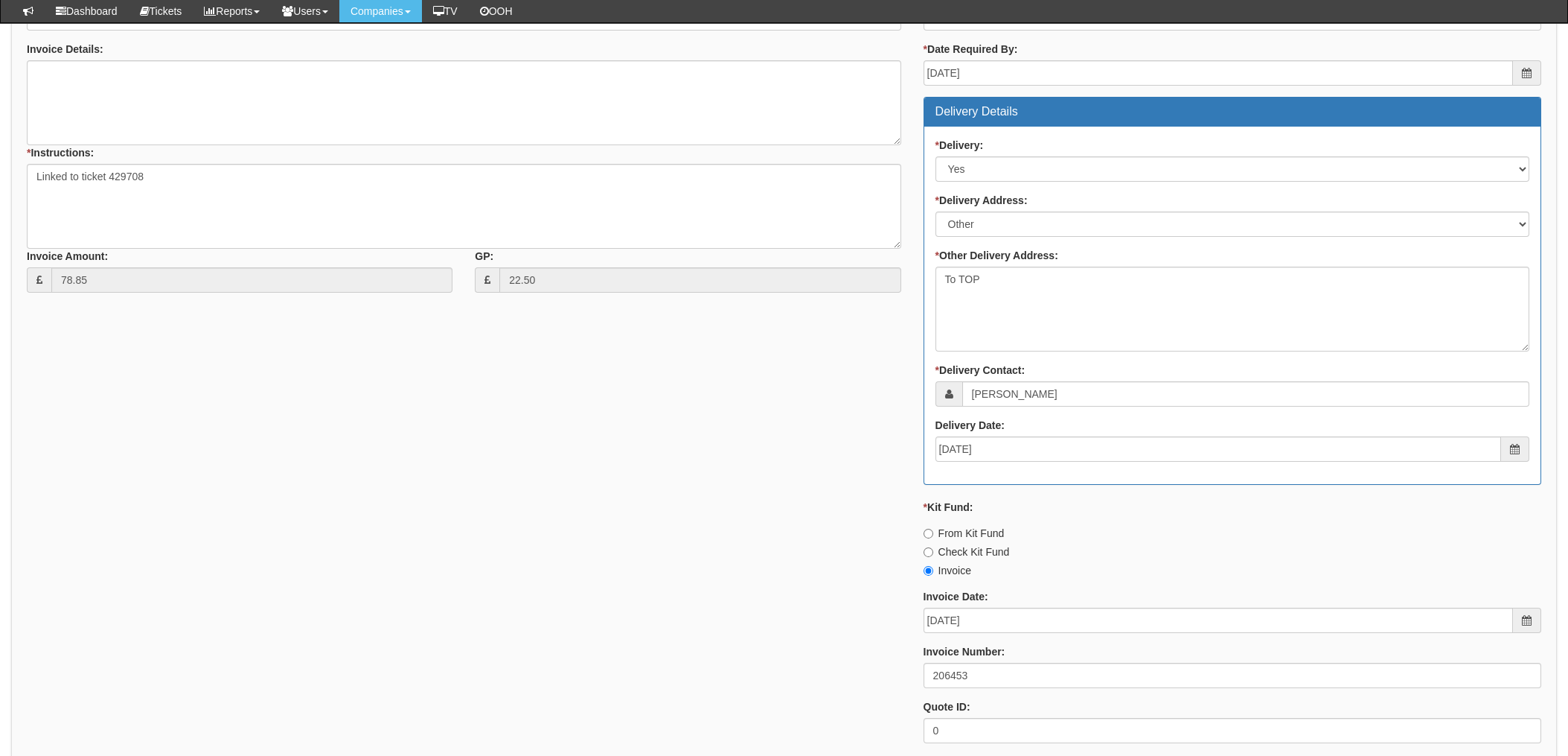
scroll to position [794, 0]
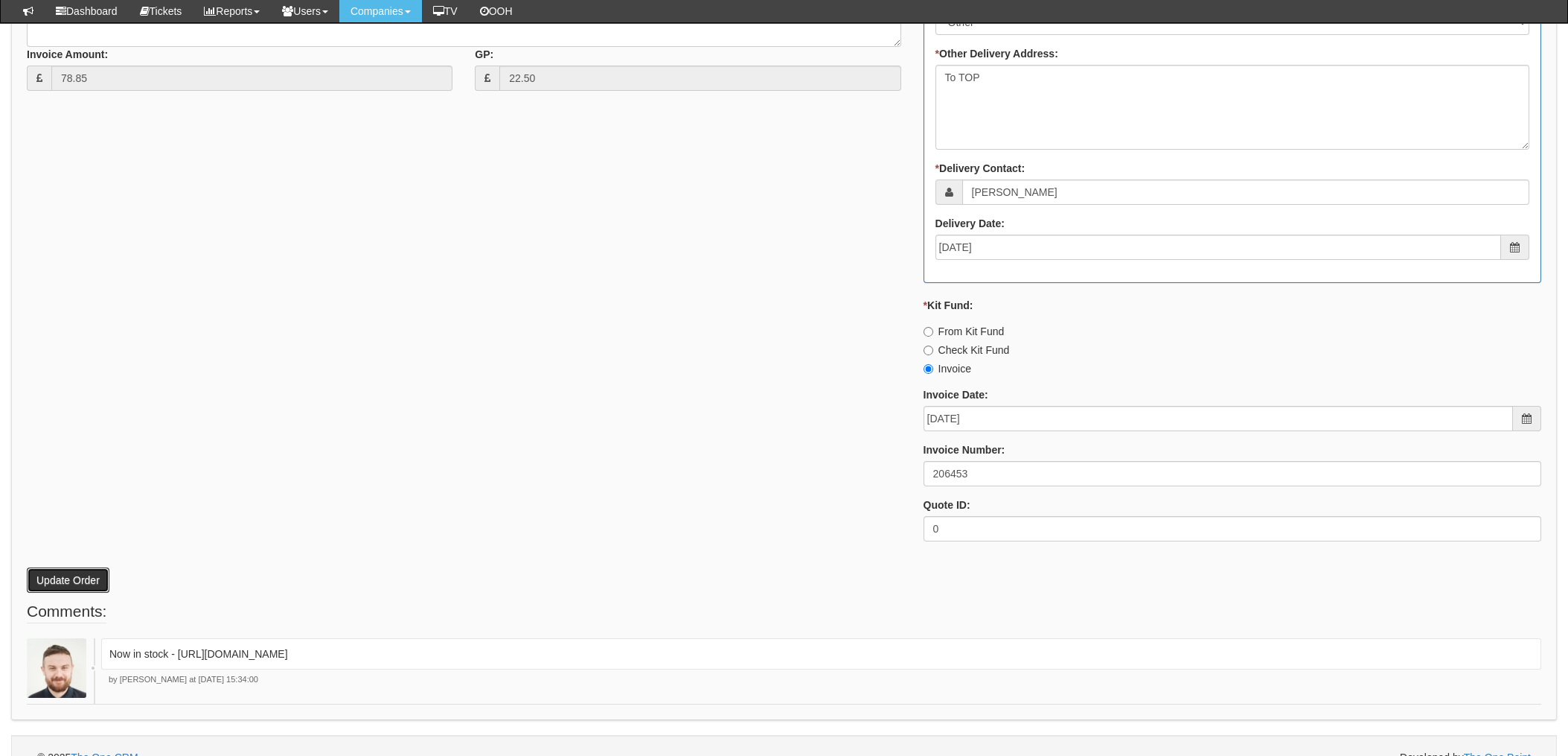
click at [63, 575] on button "Update Order" at bounding box center [68, 580] width 83 height 25
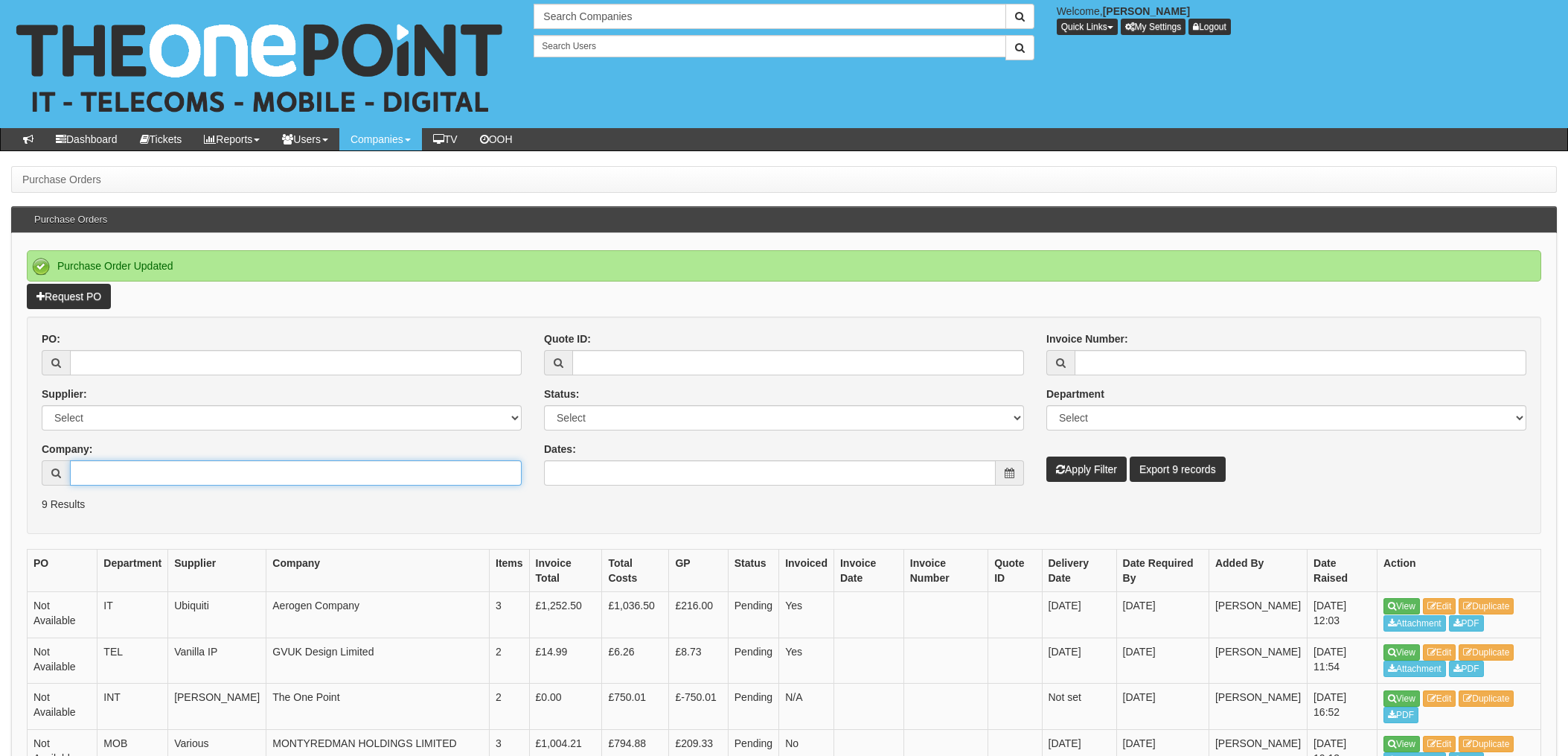
click at [124, 475] on input "Company:" at bounding box center [296, 472] width 452 height 25
type input "WWCC"
click at [1047, 457] on button "Apply Filter" at bounding box center [1086, 469] width 80 height 25
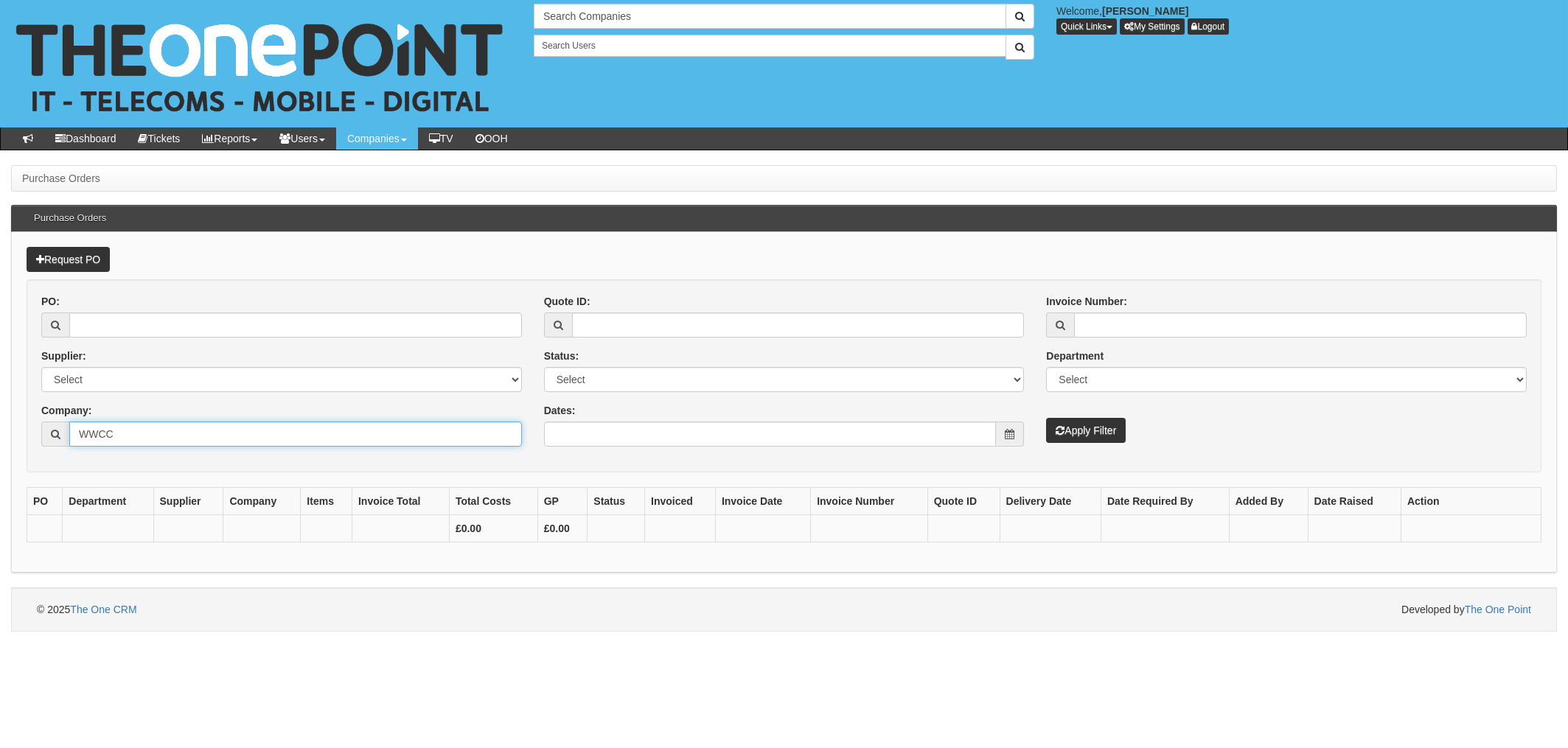
click at [128, 432] on input "WWCC" at bounding box center [296, 434] width 453 height 25
drag, startPoint x: 139, startPoint y: 434, endPoint x: 0, endPoint y: 400, distance: 143.1
click at [0, 401] on html "× Send Email × Add Appointment × Create Ticket × Create Proactive Activity × Ad…" at bounding box center [784, 315] width 1568 height 631
type input "vintage"
click at [1046, 418] on button "Apply Filter" at bounding box center [1085, 430] width 80 height 25
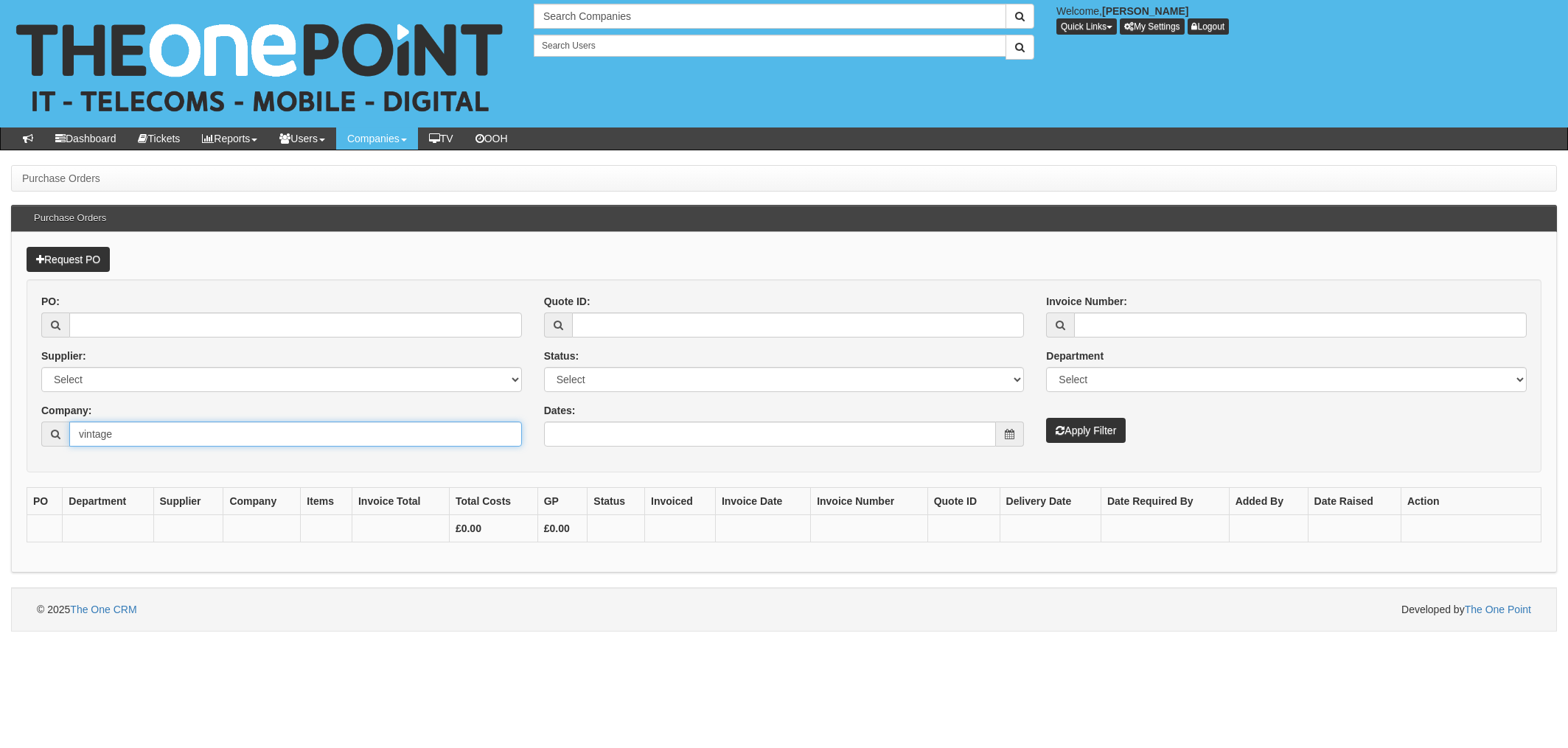
click at [153, 438] on input "vintage" at bounding box center [296, 434] width 453 height 25
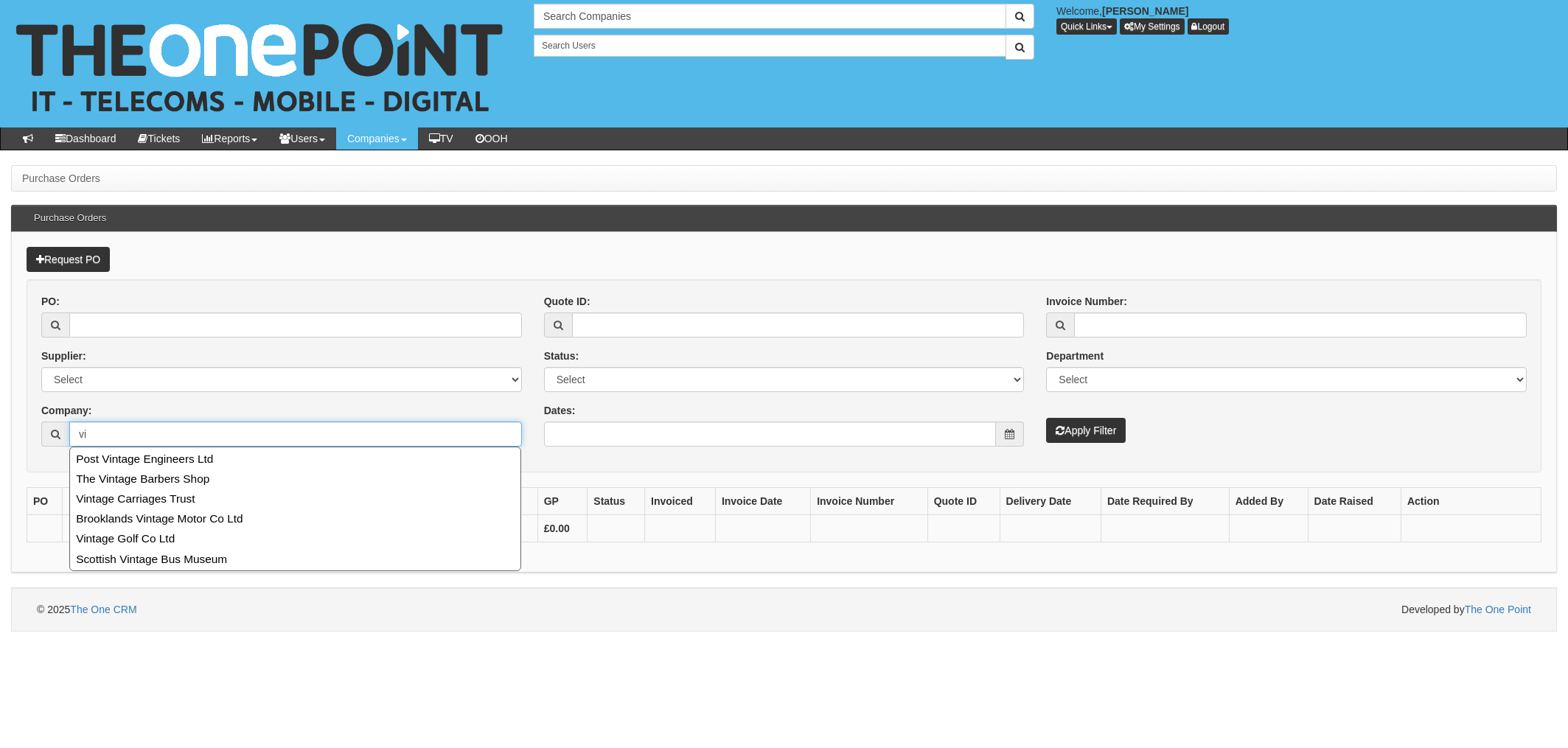
type input "v"
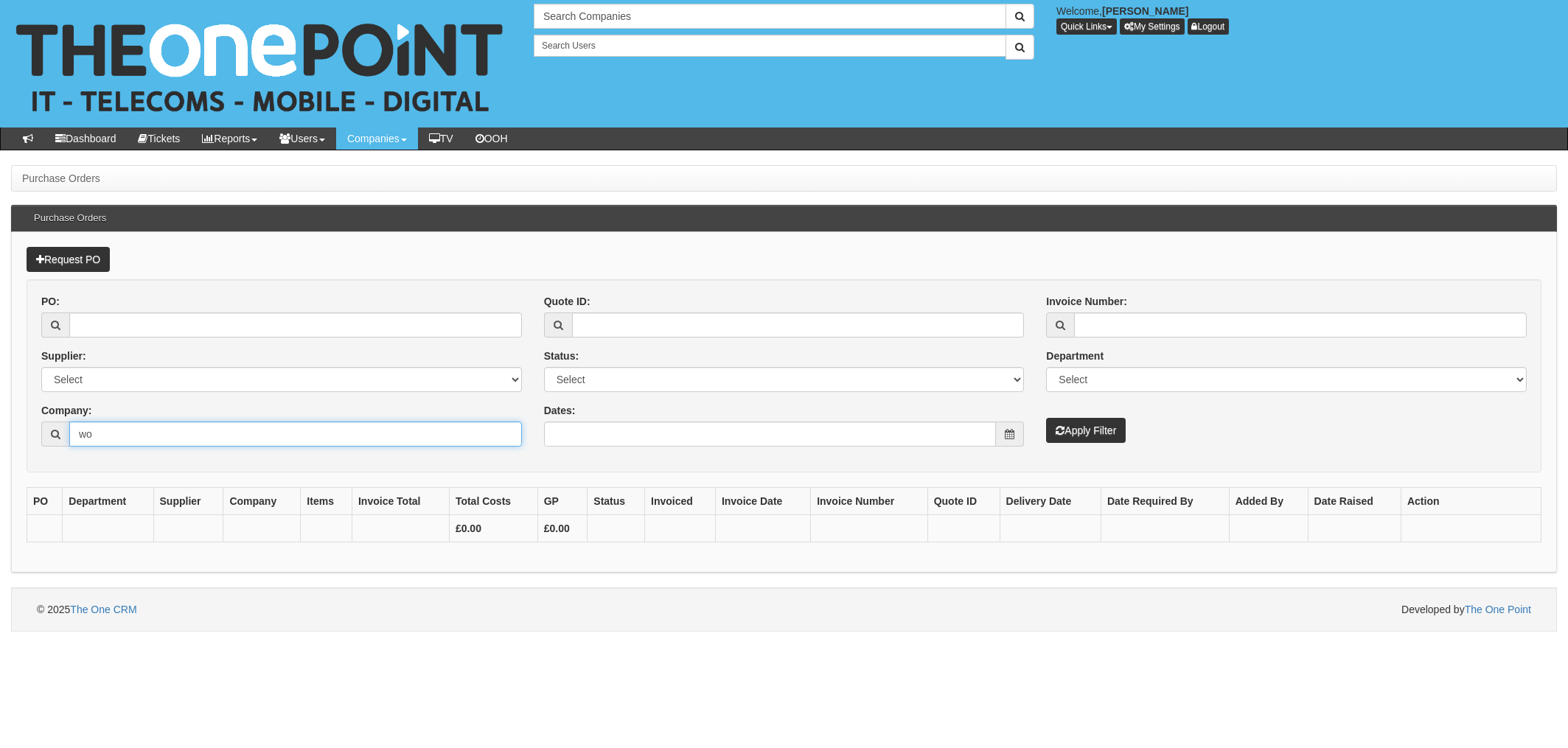
type input "w"
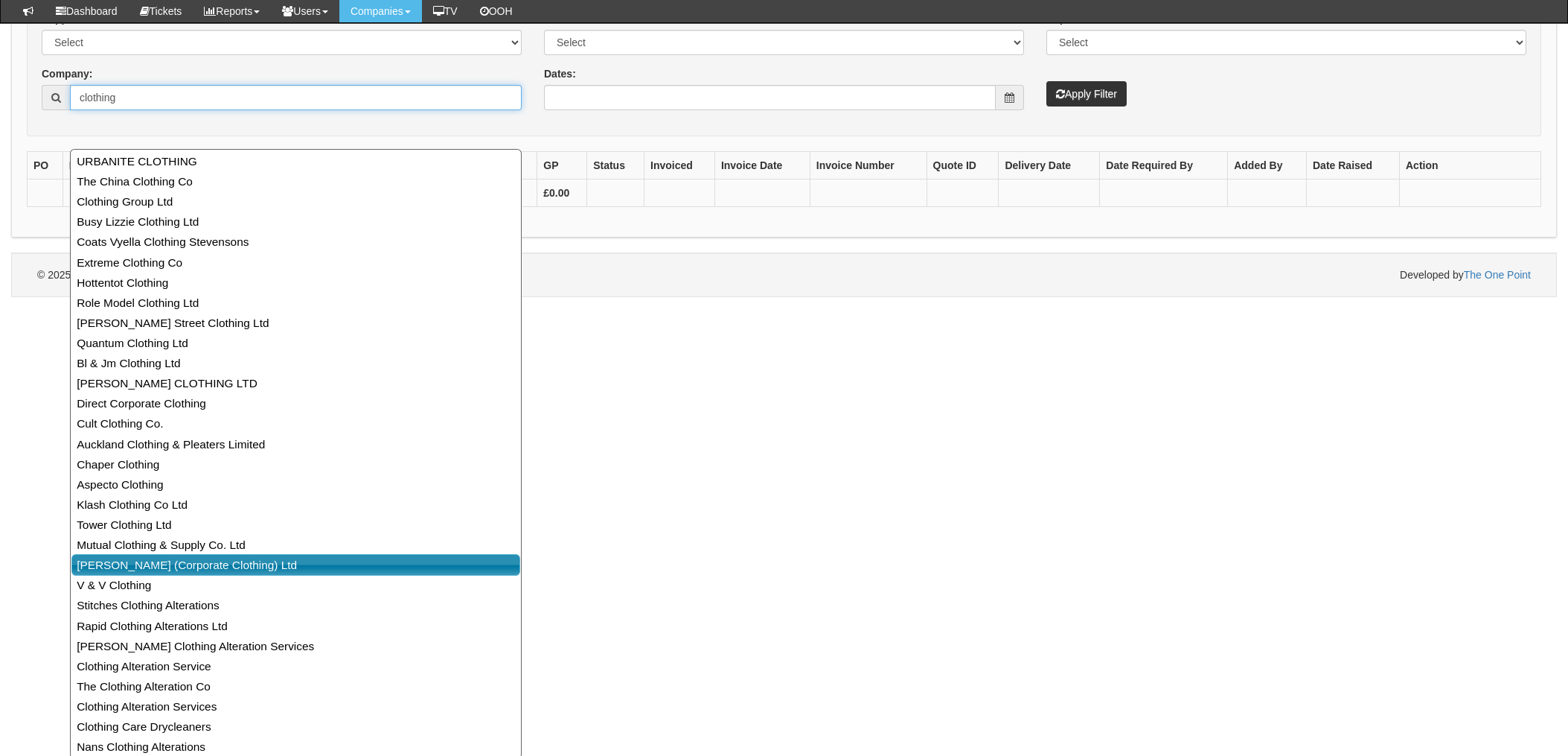
scroll to position [305, 0]
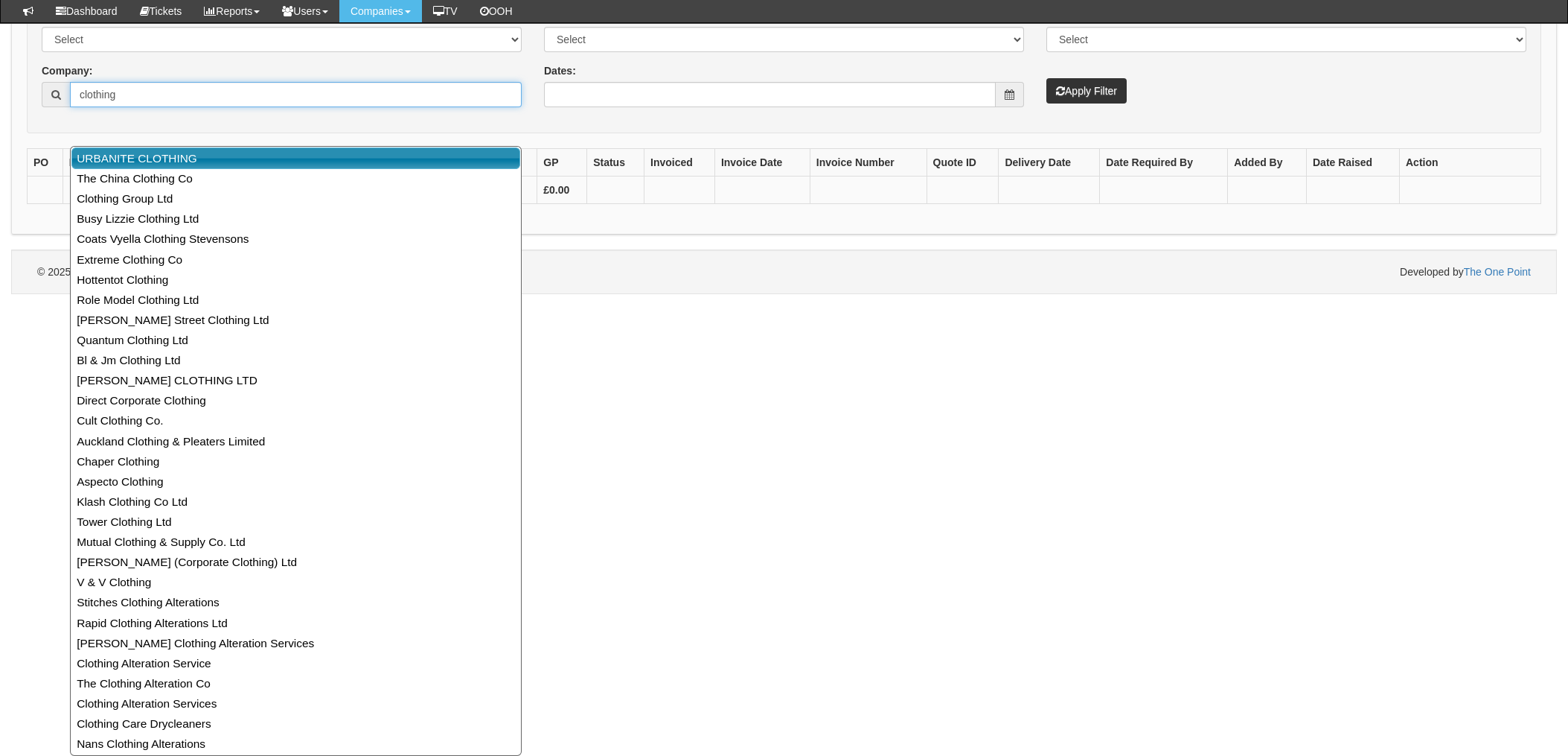
click at [151, 99] on input "clothing" at bounding box center [296, 94] width 452 height 25
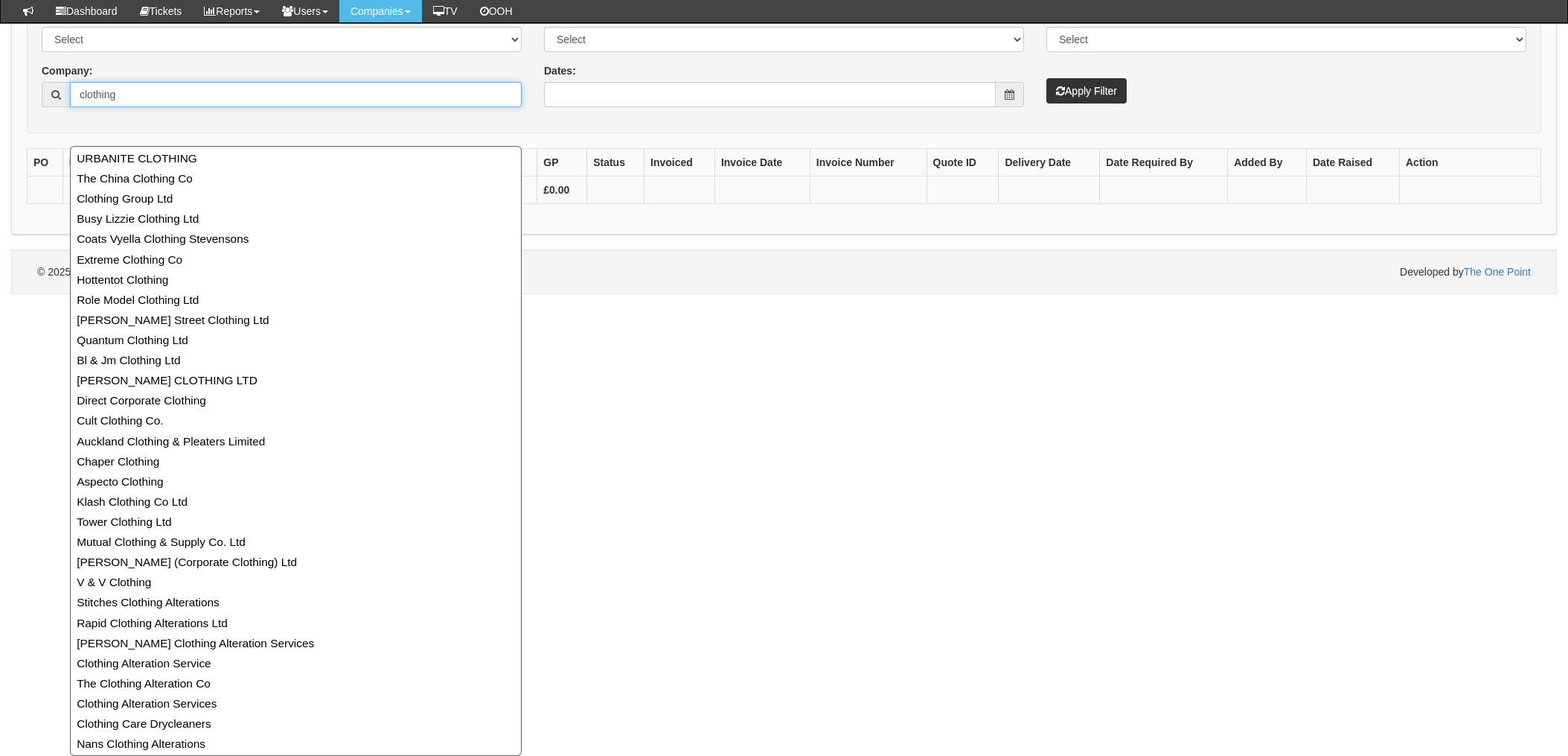
drag, startPoint x: 151, startPoint y: 89, endPoint x: 0, endPoint y: 54, distance: 155.0
click at [27, 70] on form "PO: Supplier: Select 123 REG.co.uk 1Password 3 4Gon AA Jones Electric Ltd Abzor…" at bounding box center [784, 36] width 1515 height 195
type input "vintage"
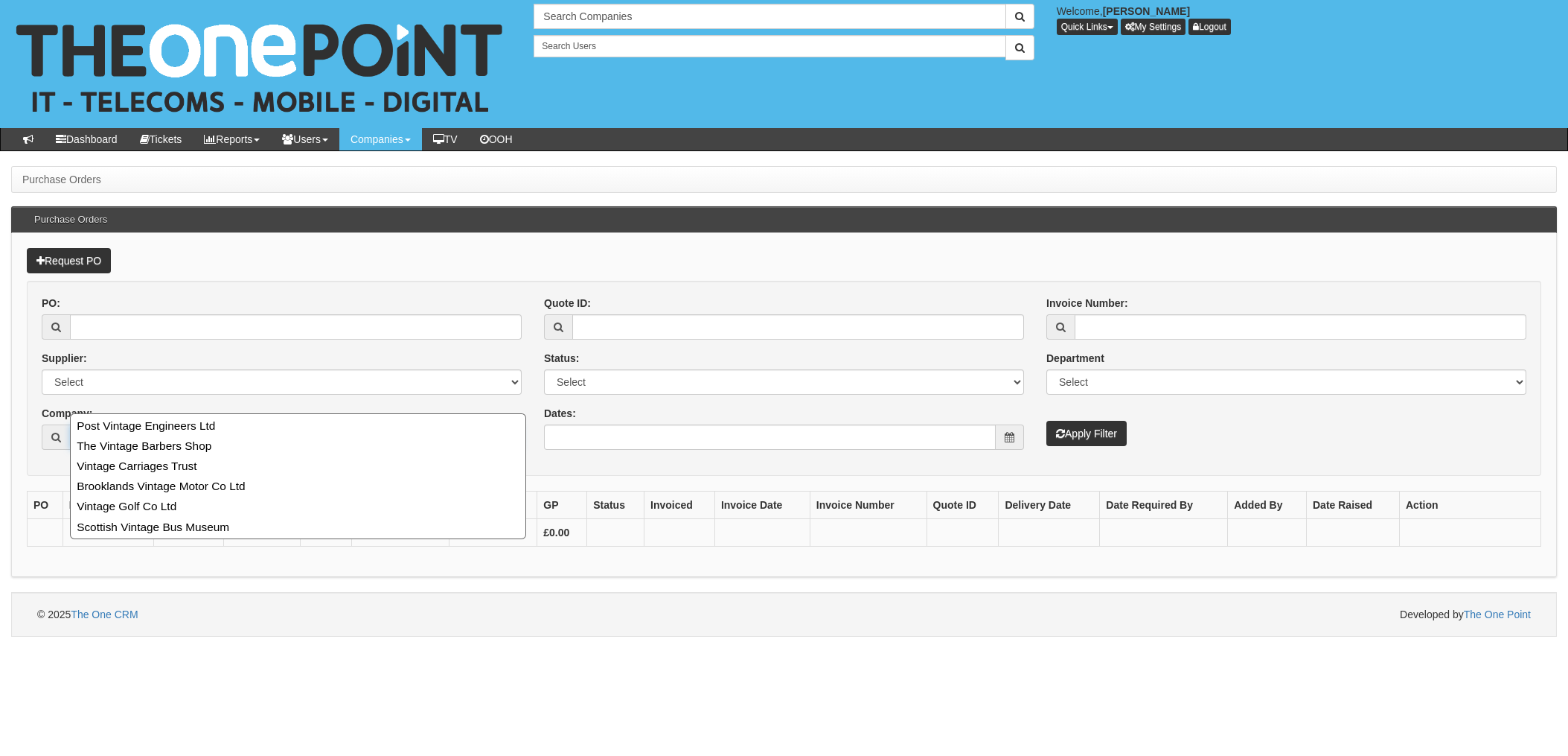
scroll to position [0, 0]
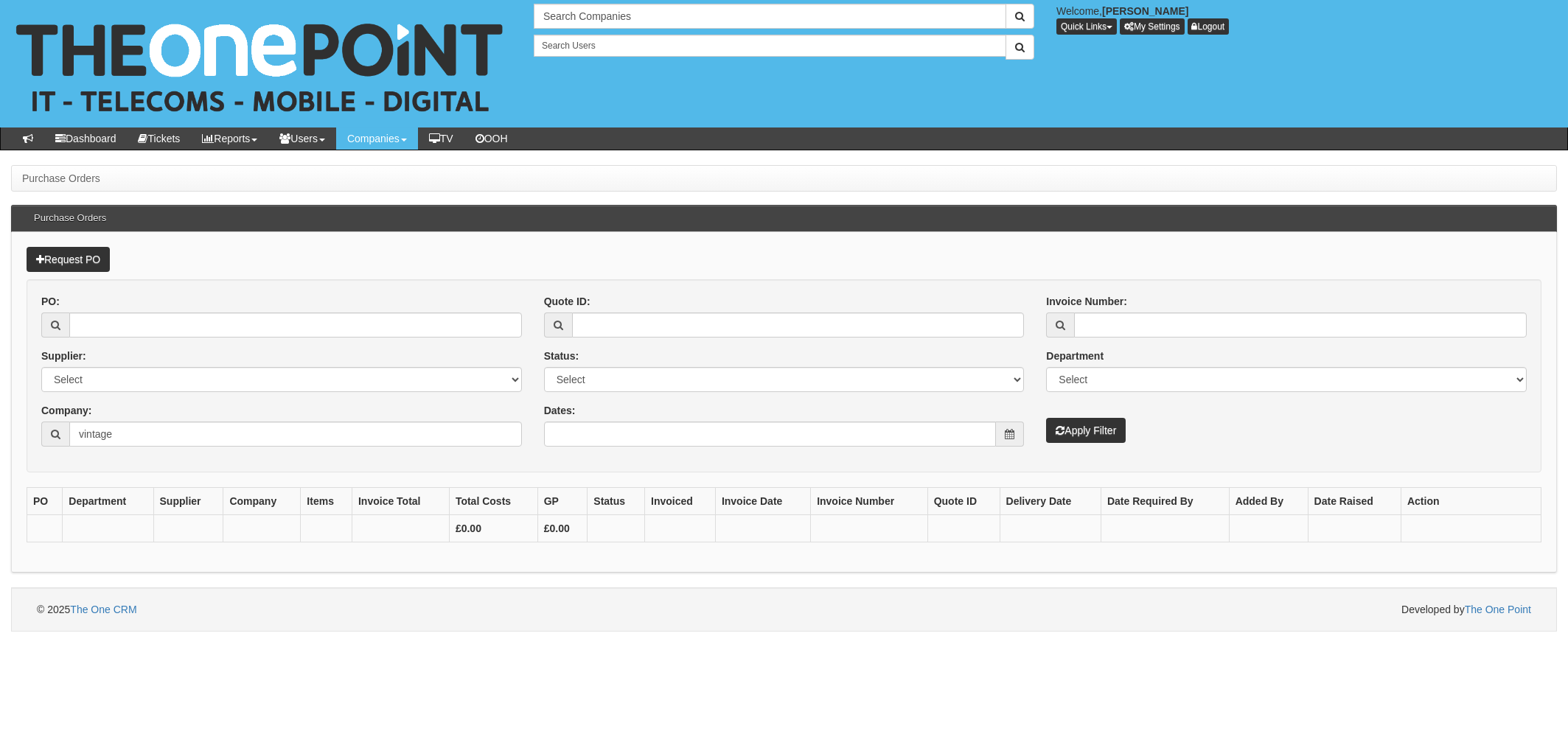
click at [122, 299] on div "PO:" at bounding box center [281, 316] width 481 height 43
click at [128, 435] on input "vintage" at bounding box center [296, 434] width 453 height 25
drag, startPoint x: 147, startPoint y: 435, endPoint x: 12, endPoint y: 423, distance: 135.5
click at [24, 422] on div "Request PO PO: Supplier: Select 123 REG.co.uk 1Password 3 4Gon AA Jones Electri…" at bounding box center [784, 402] width 1546 height 341
click at [106, 435] on input "Company:" at bounding box center [296, 434] width 453 height 25
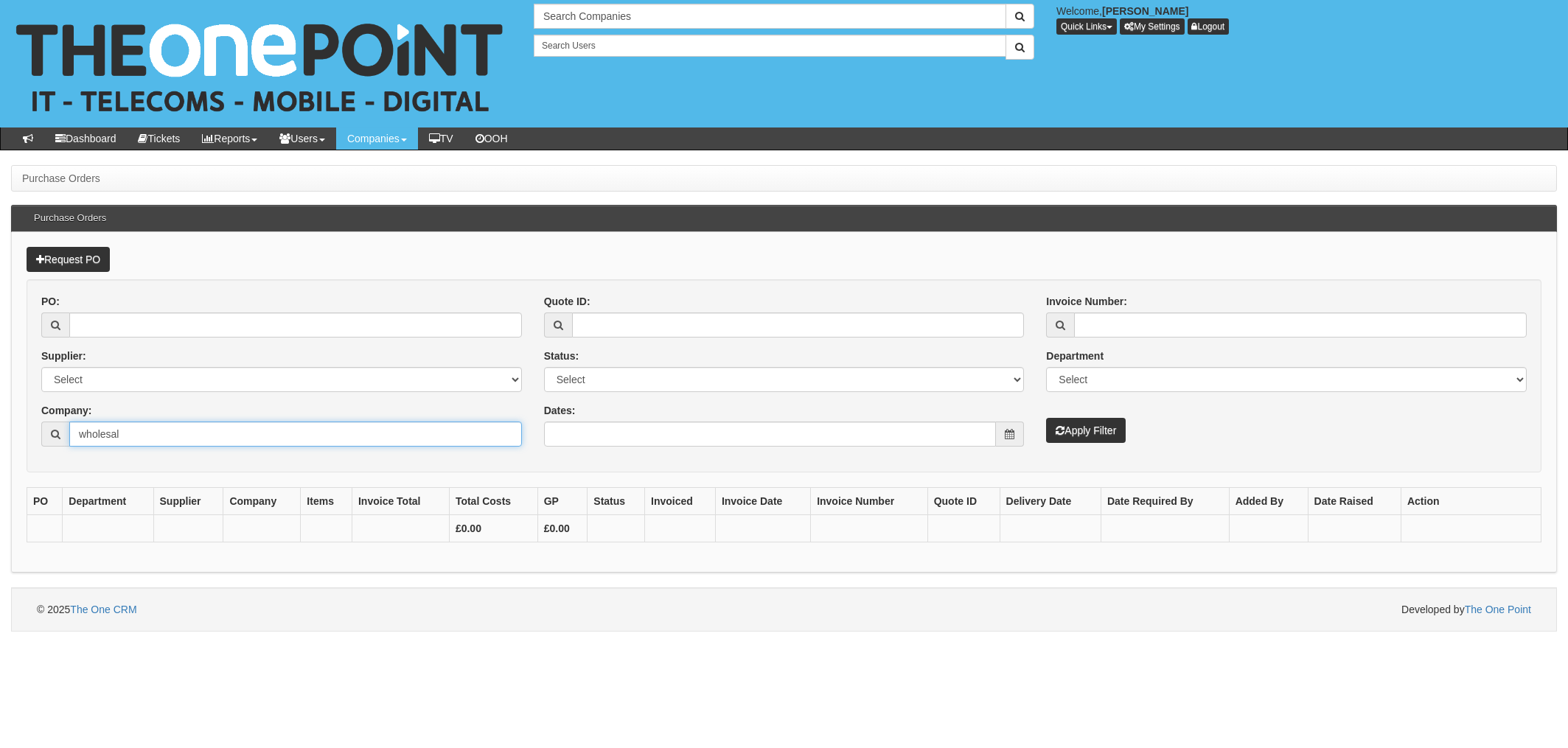
type input "wholesale"
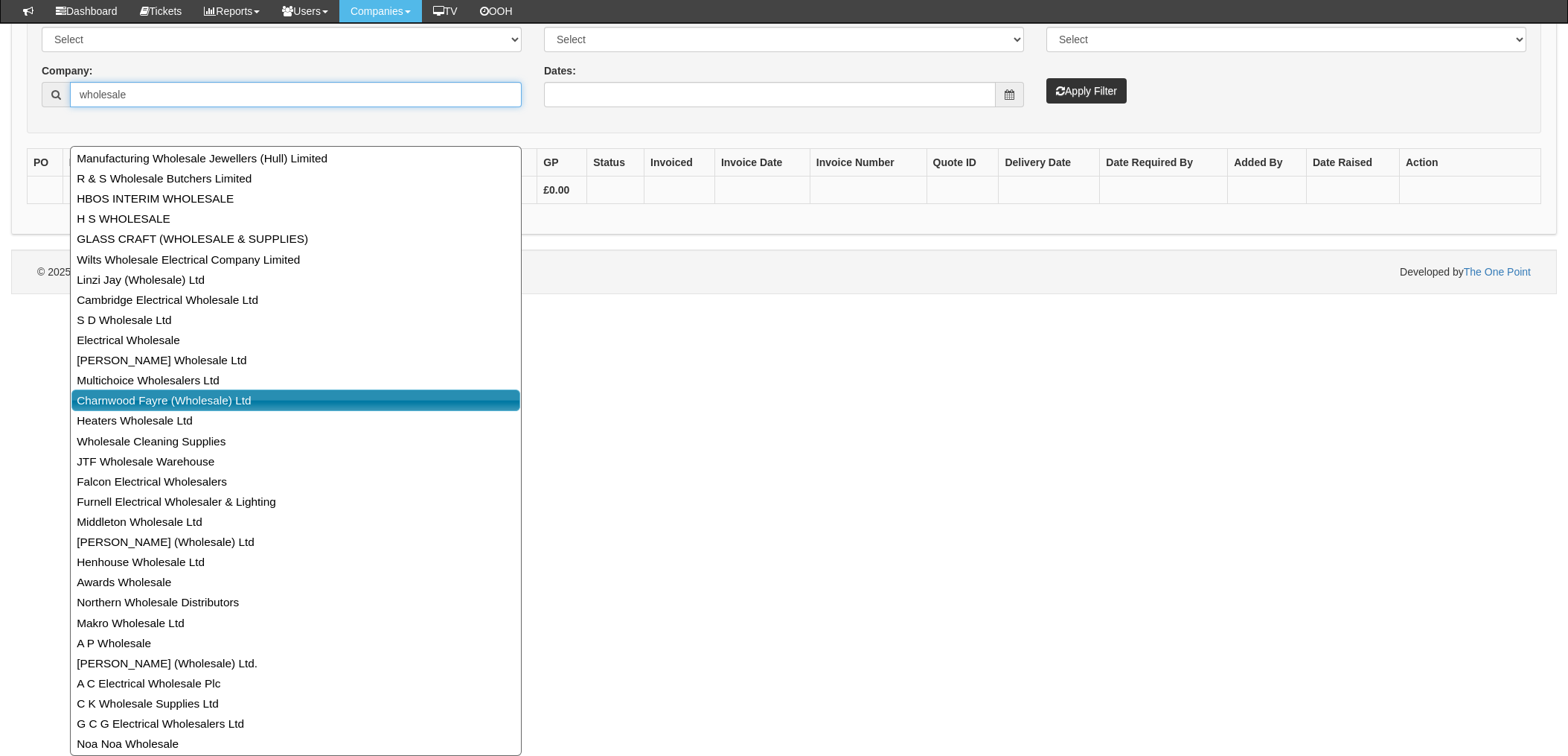
scroll to position [205, 0]
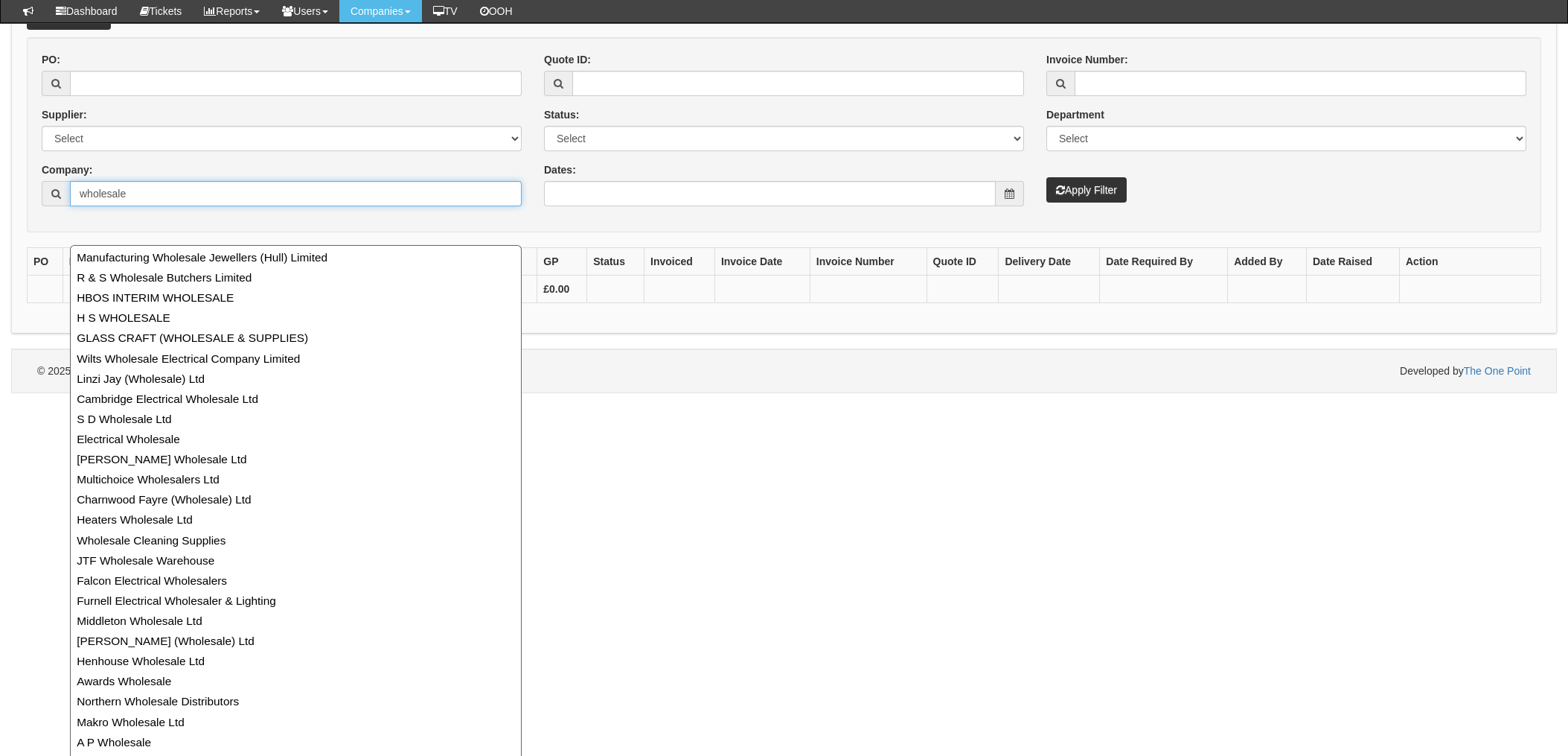
click at [212, 196] on input "wholesale" at bounding box center [296, 194] width 452 height 25
drag, startPoint x: 258, startPoint y: 191, endPoint x: -5, endPoint y: 182, distance: 263.2
click at [0, 182] on html "× Send Email × Add Appointment × Create Ticket × Create Proactive Activity × Ad…" at bounding box center [784, 94] width 1568 height 599
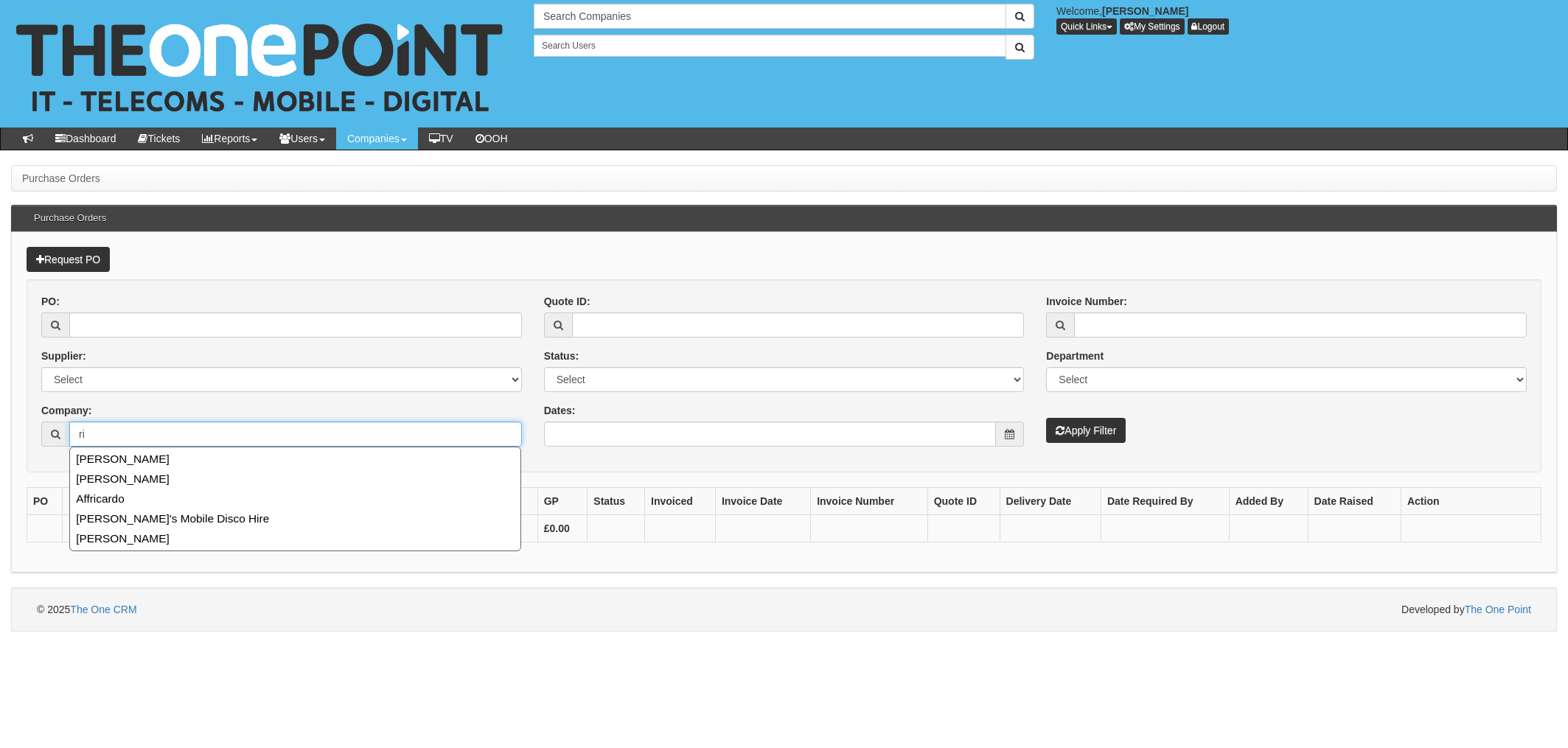
type input "r"
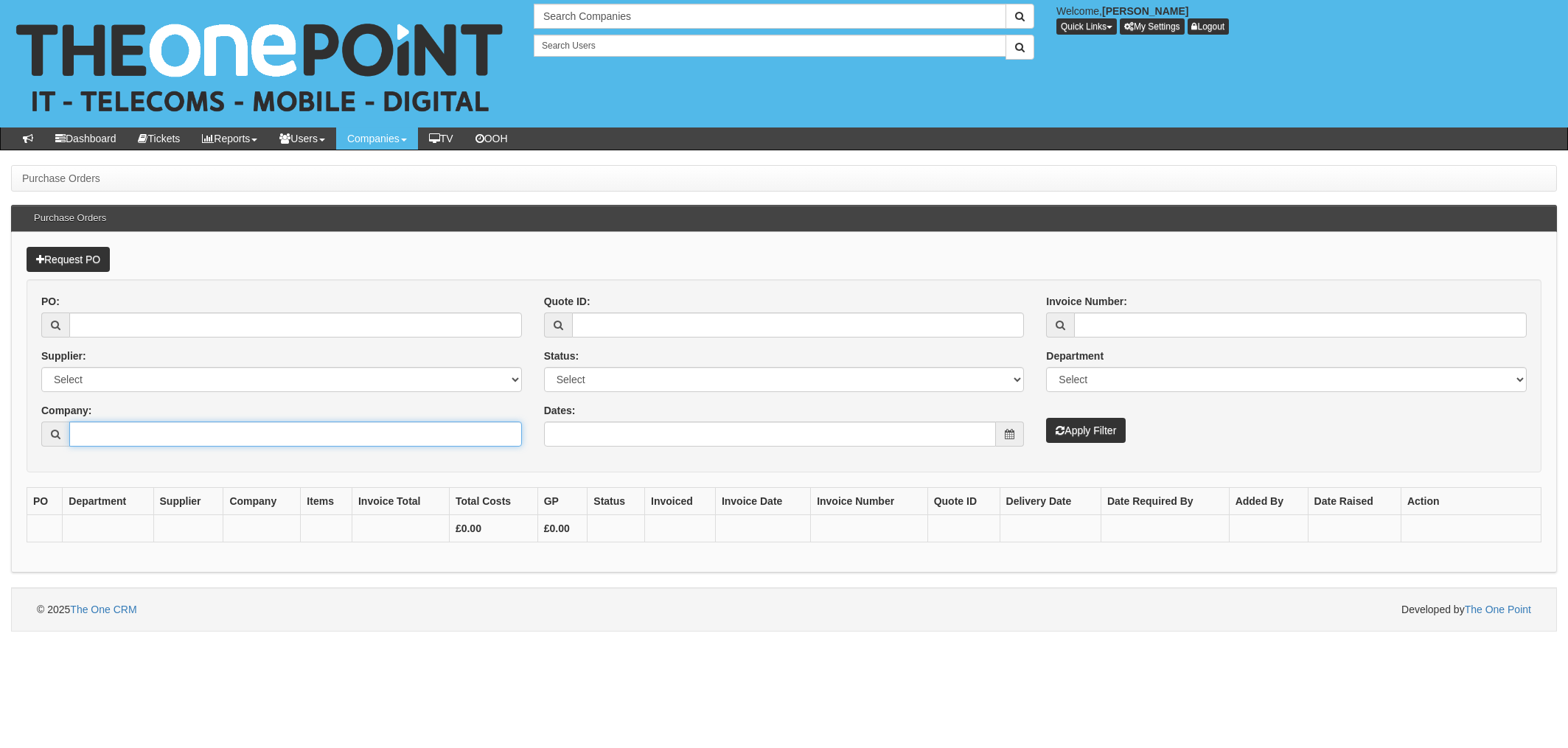
click at [110, 427] on input "Company:" at bounding box center [296, 434] width 453 height 25
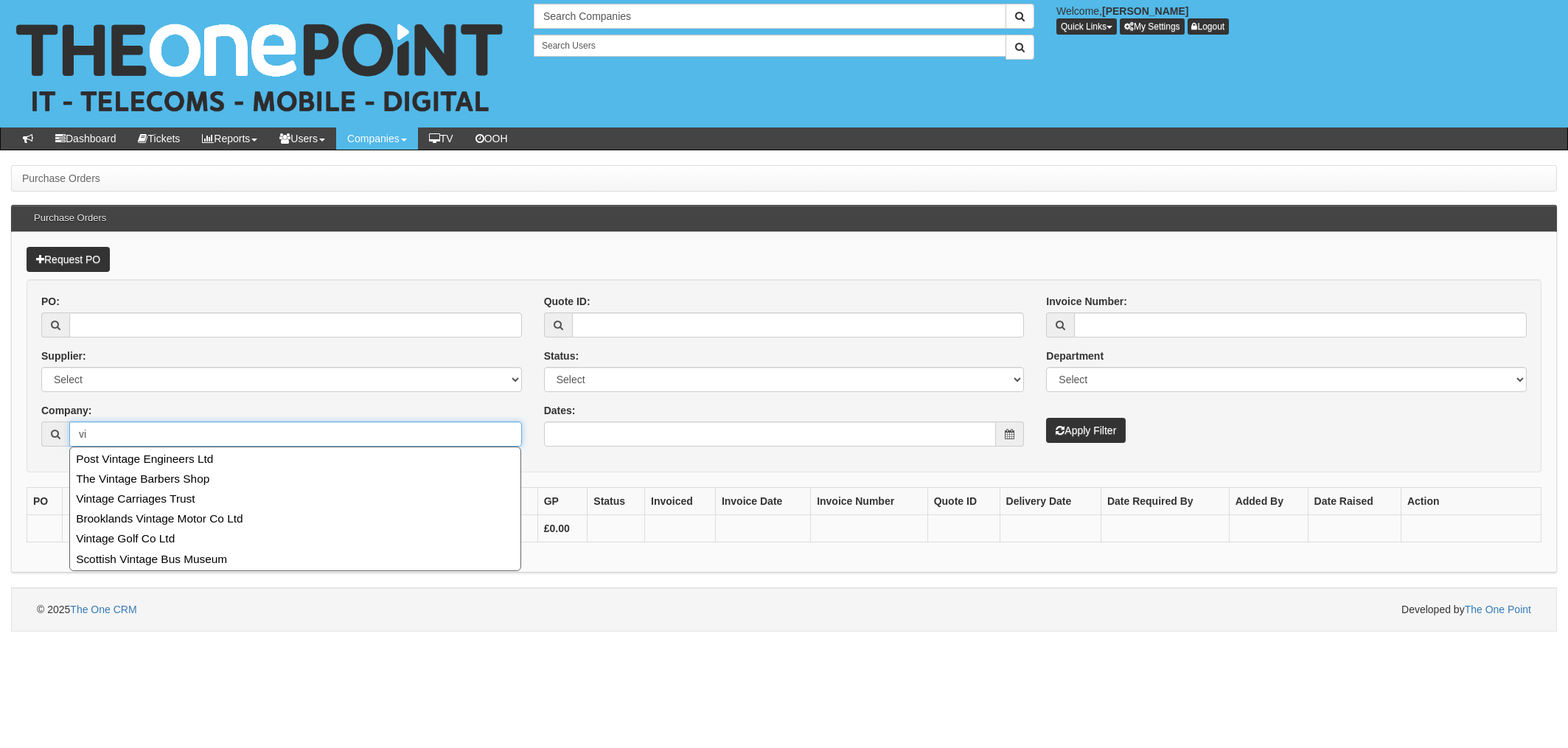
type input "v"
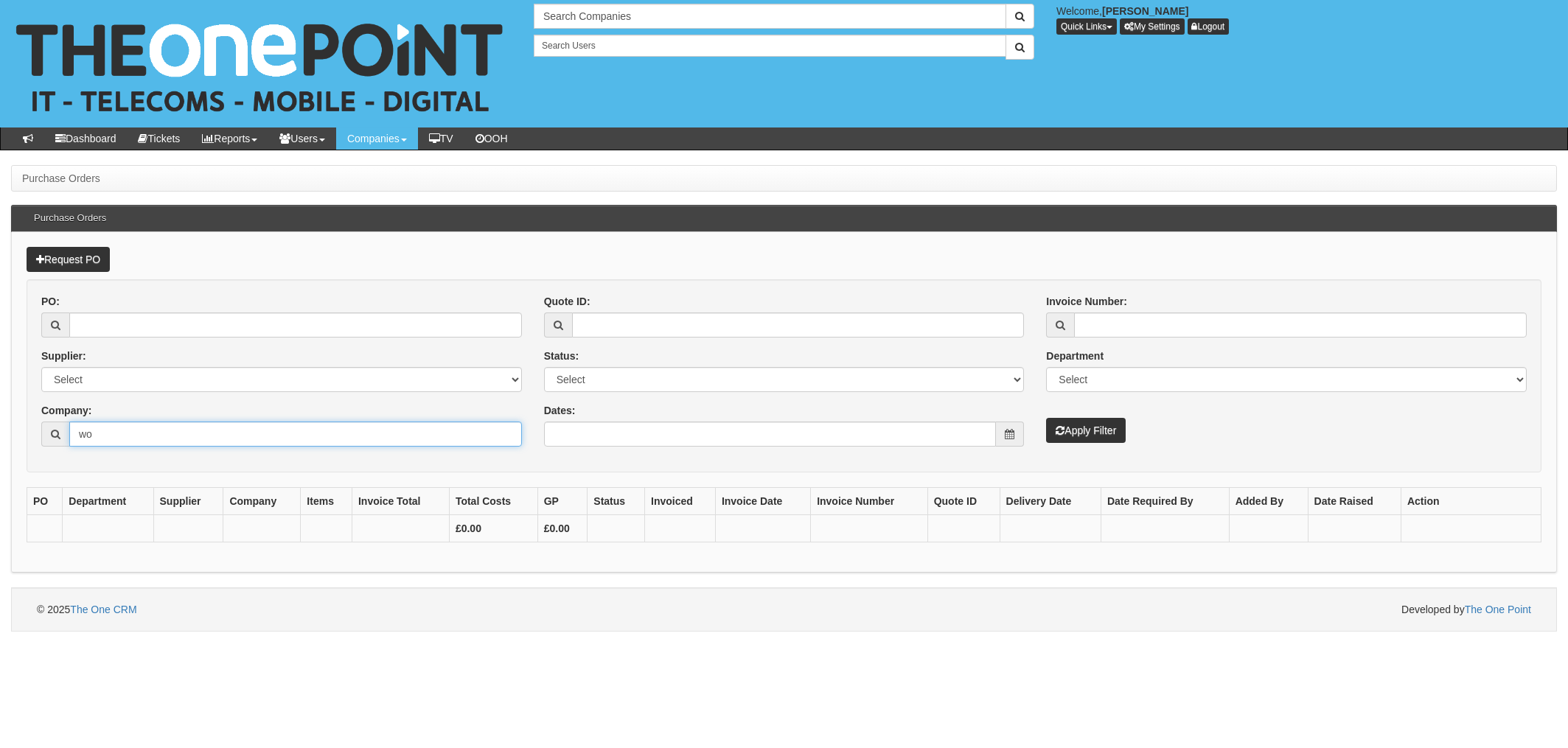
type input "w"
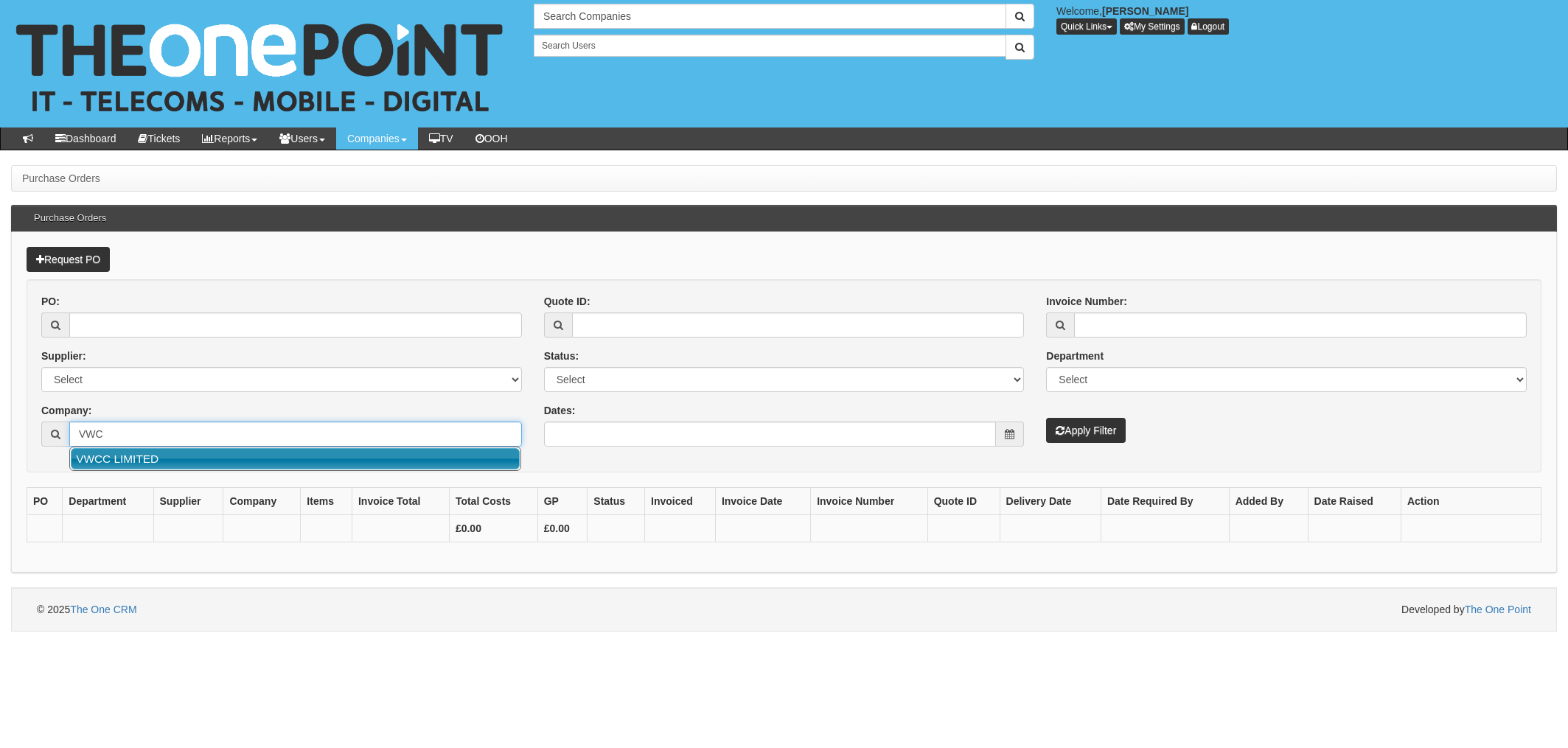
click at [149, 457] on link "VWCC LIMITED" at bounding box center [295, 459] width 449 height 22
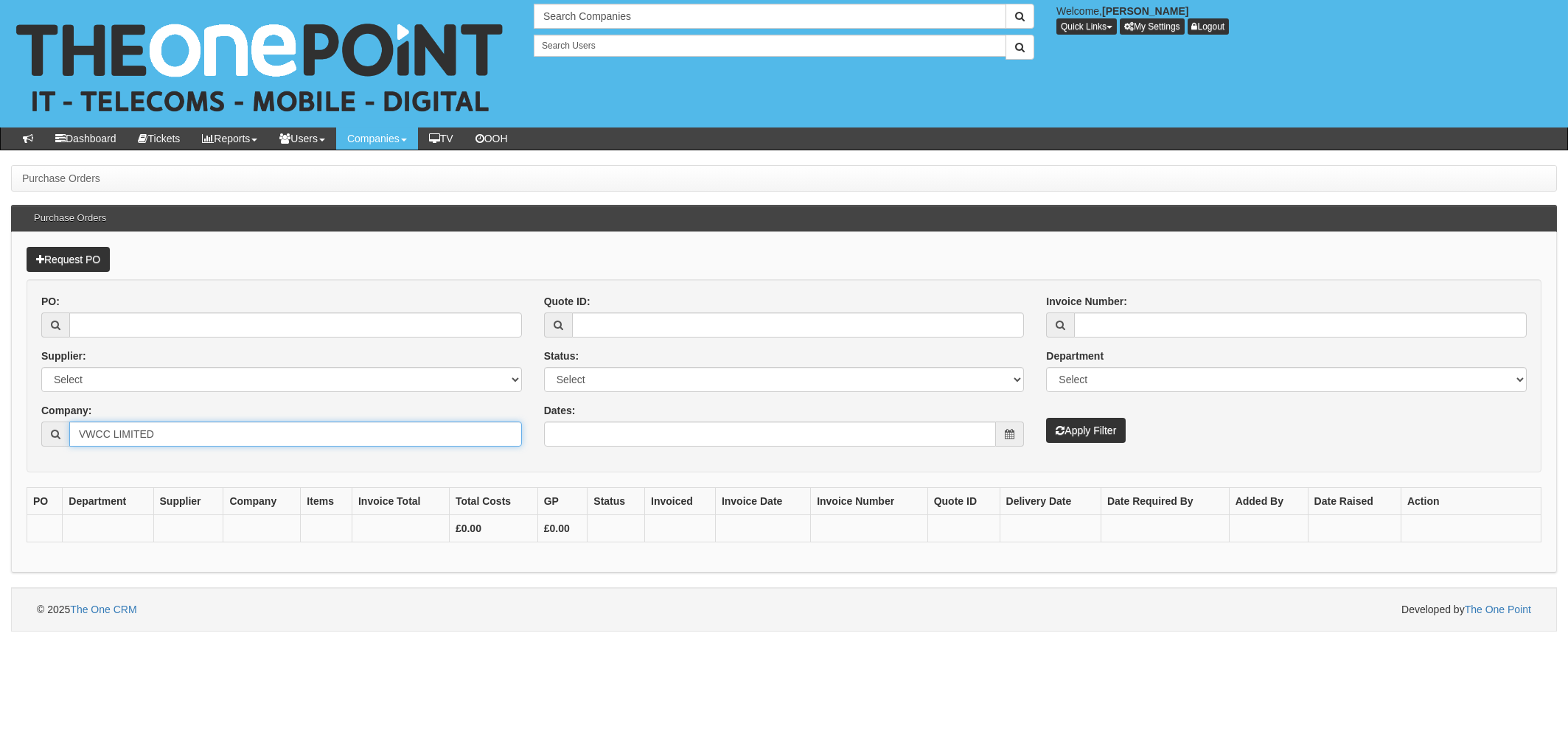
type input "VWCC LIMITED"
click at [1107, 438] on button "Apply Filter" at bounding box center [1085, 430] width 80 height 25
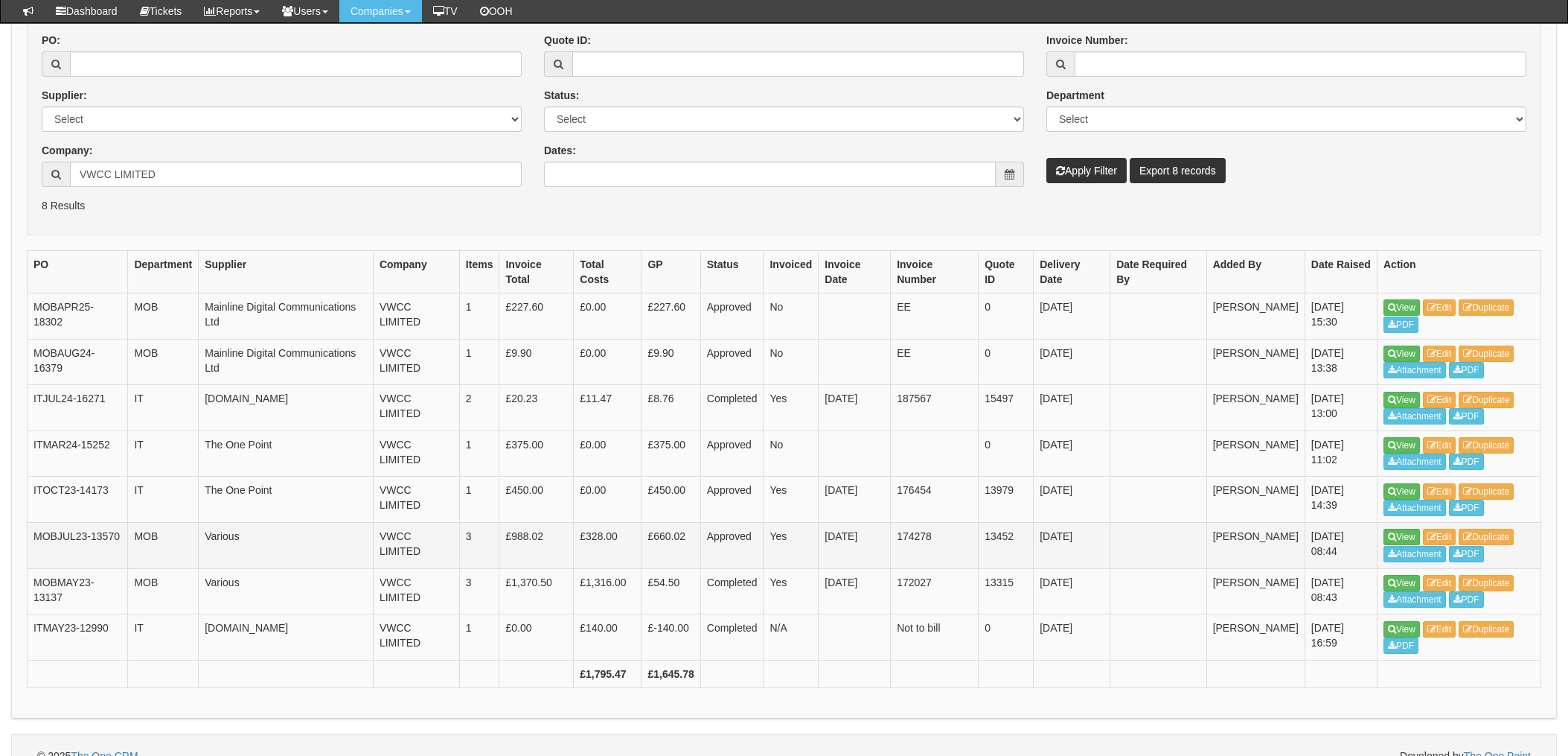
scroll to position [248, 0]
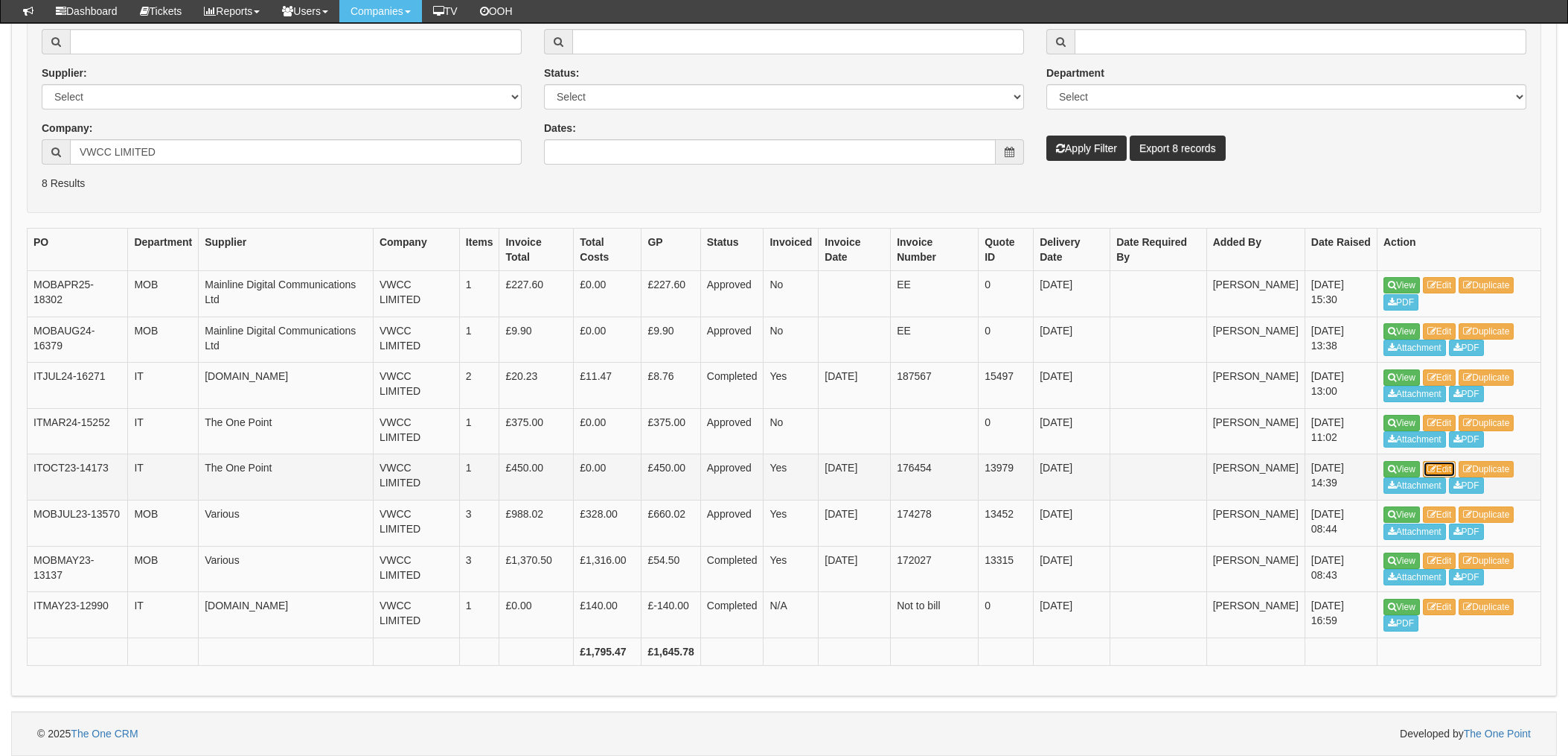
click at [1440, 471] on link "Edit" at bounding box center [1440, 469] width 34 height 16
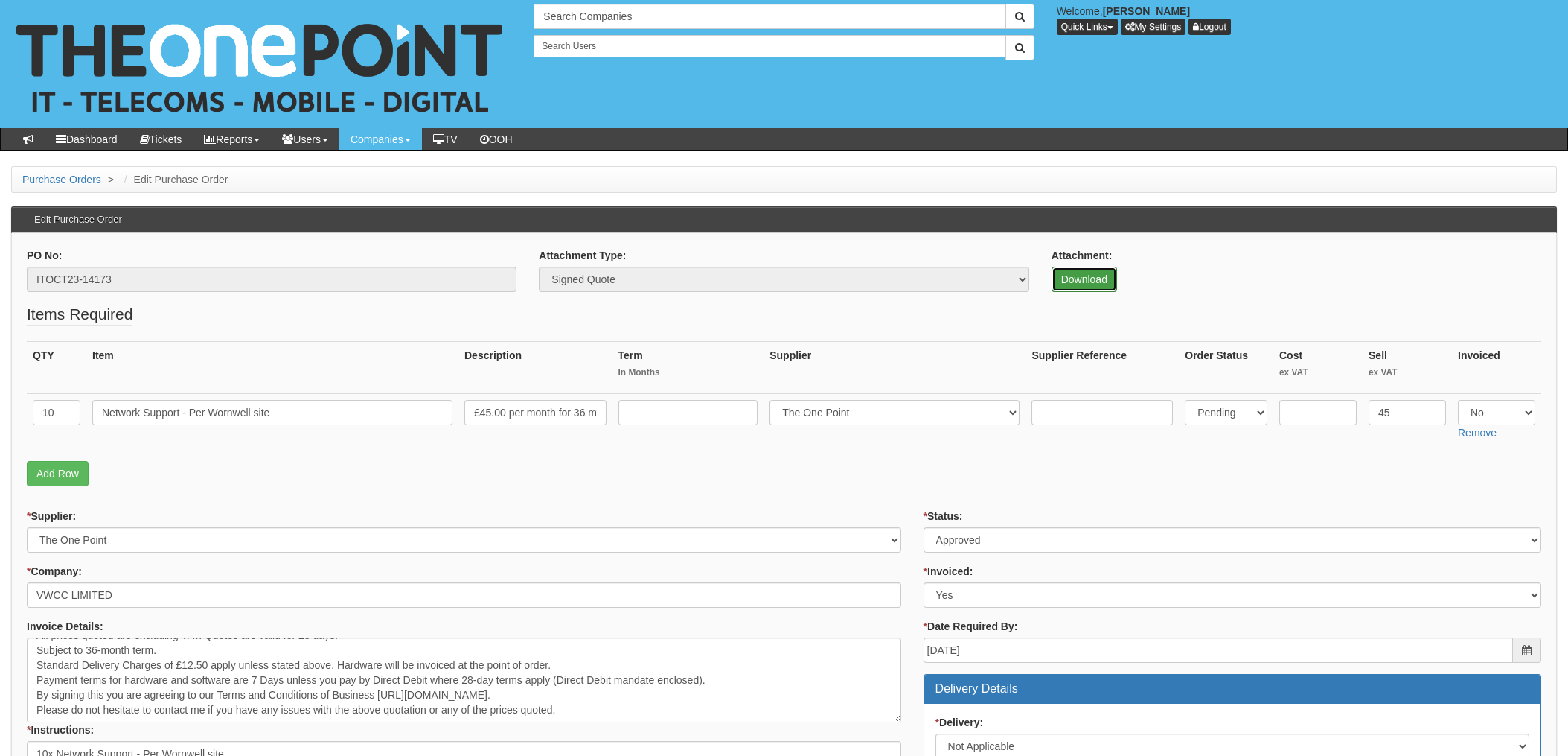
click at [1100, 281] on link "Download" at bounding box center [1085, 279] width 66 height 25
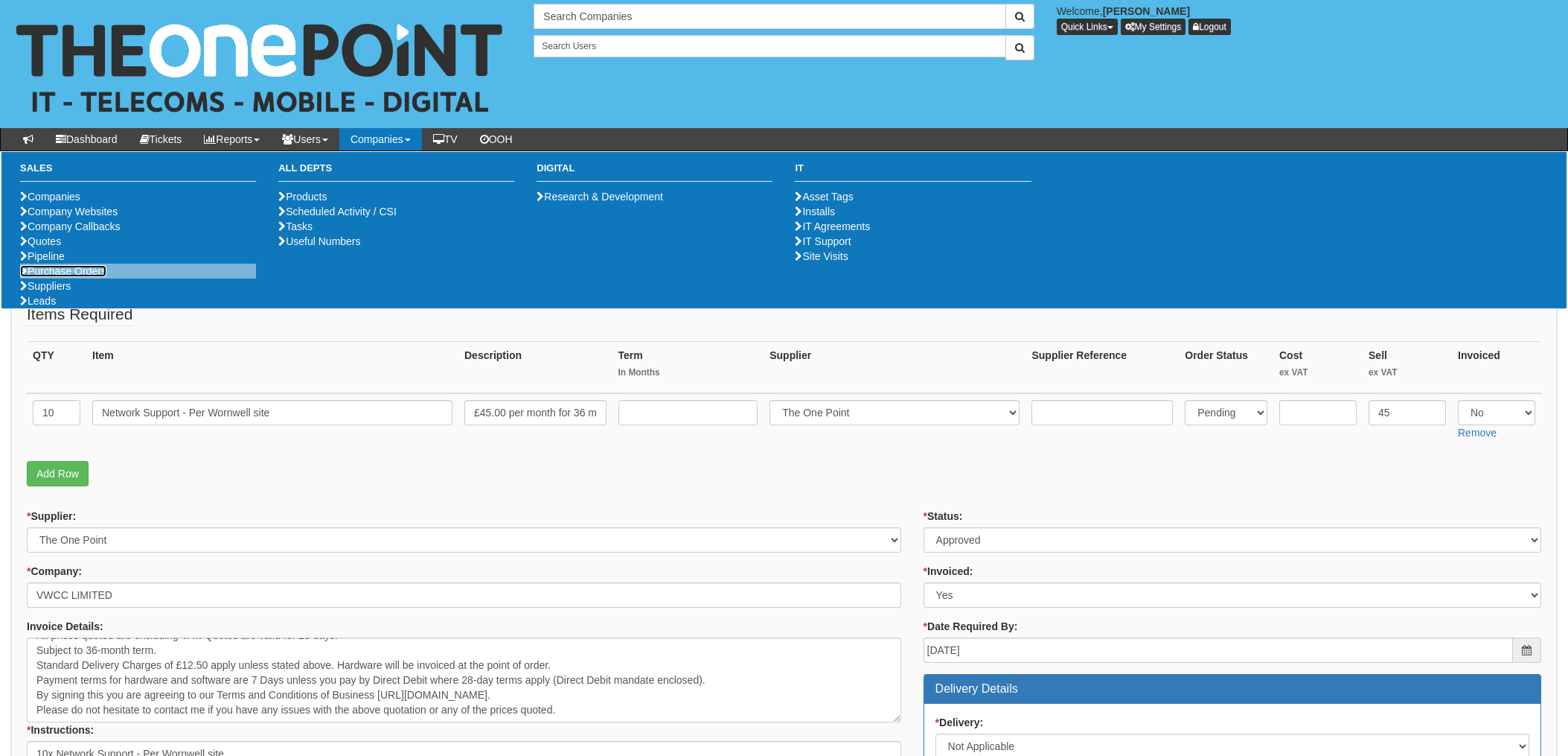
click at [73, 277] on link "Purchase Orders" at bounding box center [63, 271] width 87 height 12
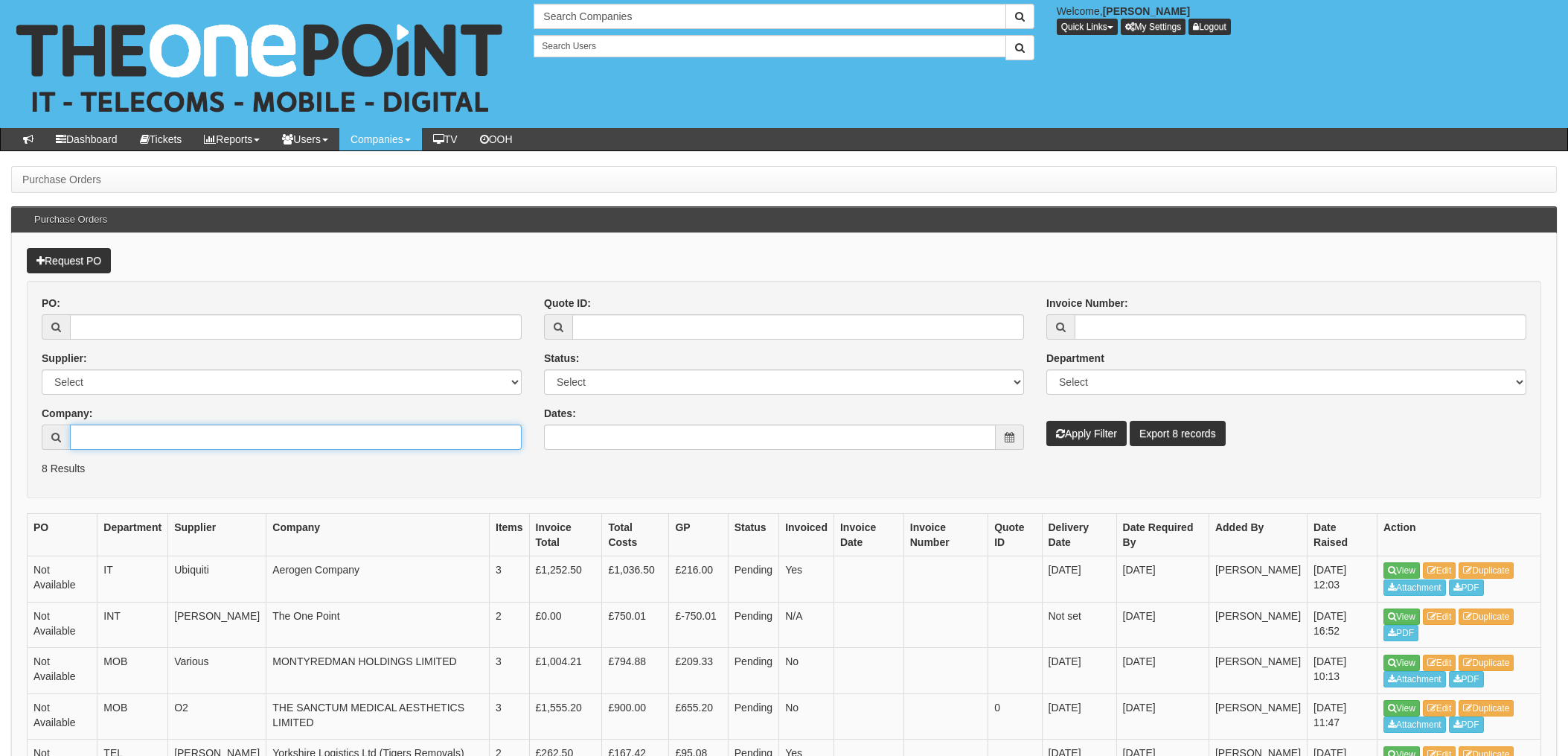
click at [99, 428] on input "Company:" at bounding box center [296, 437] width 452 height 25
type input "Autologic Hessle Limited"
click at [1089, 433] on button "Apply Filter" at bounding box center [1086, 433] width 80 height 25
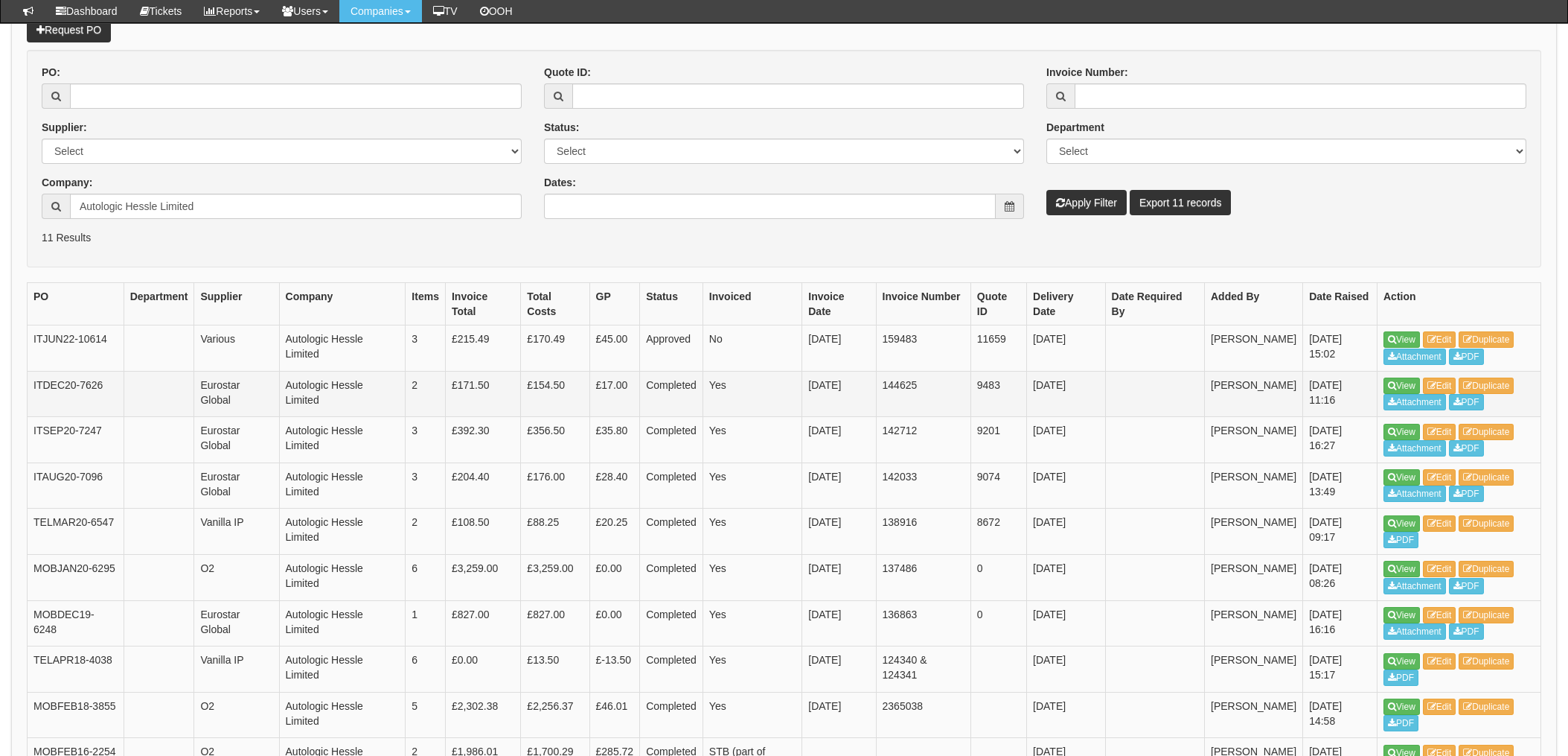
scroll to position [199, 0]
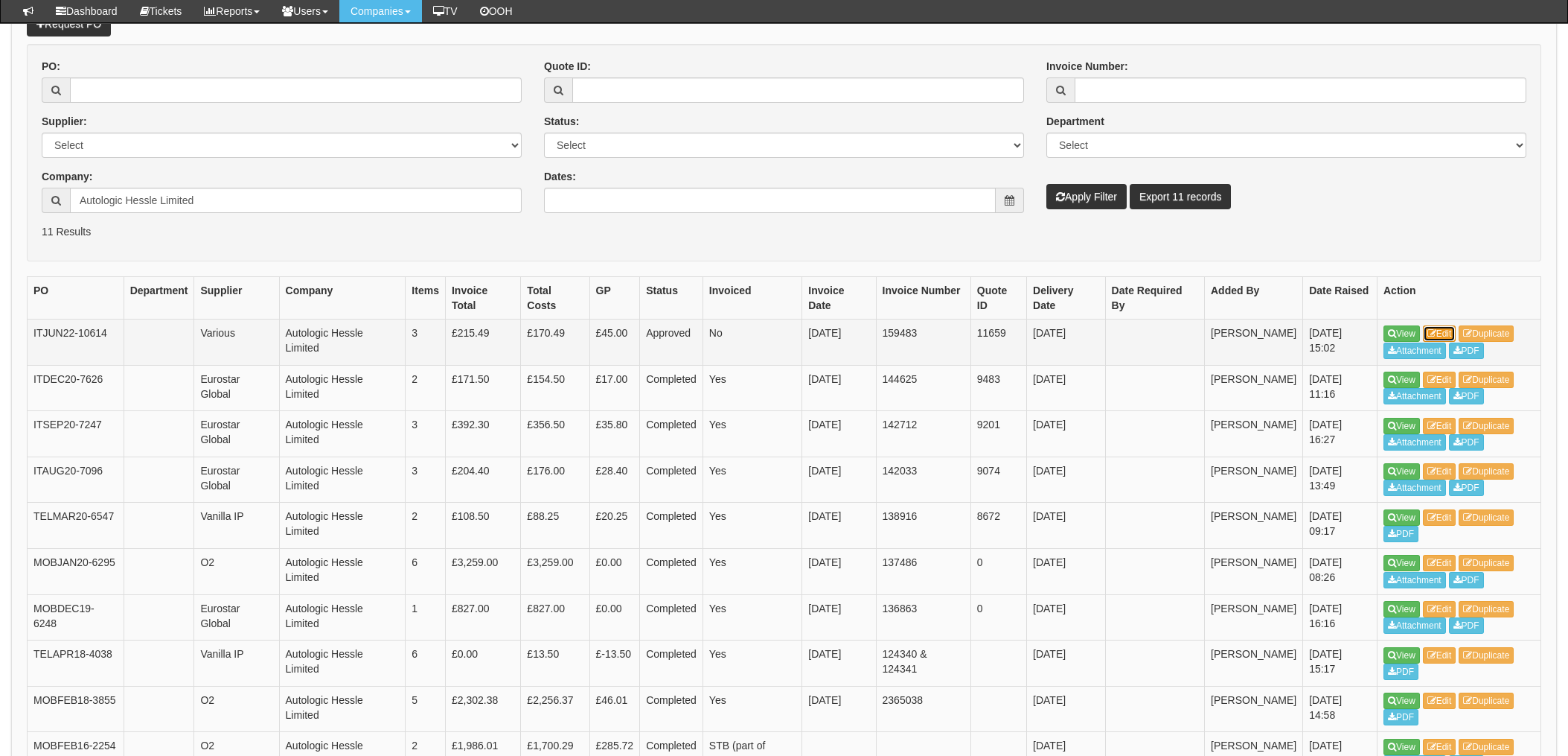
click at [1453, 332] on link "Edit" at bounding box center [1440, 333] width 34 height 16
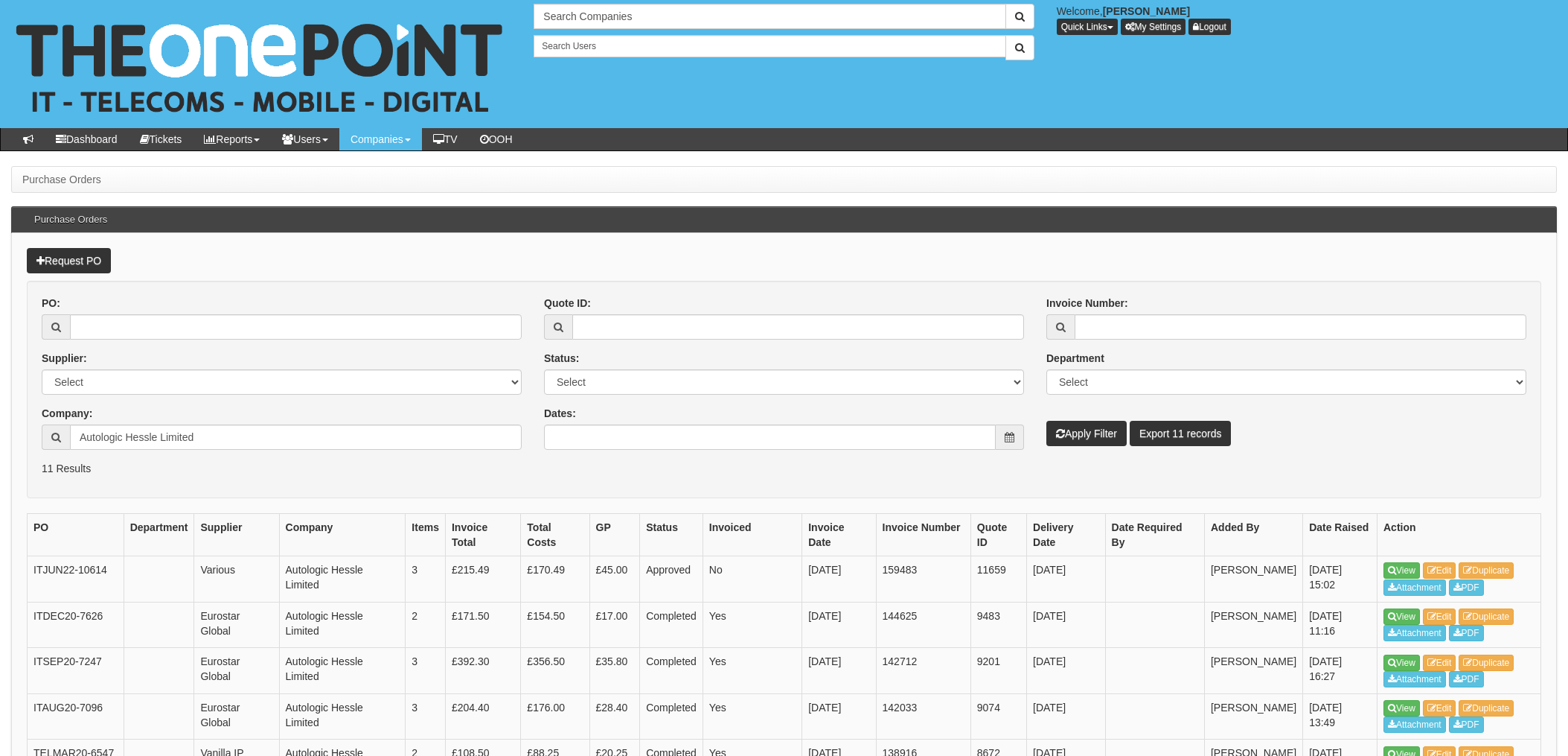
scroll to position [237, 0]
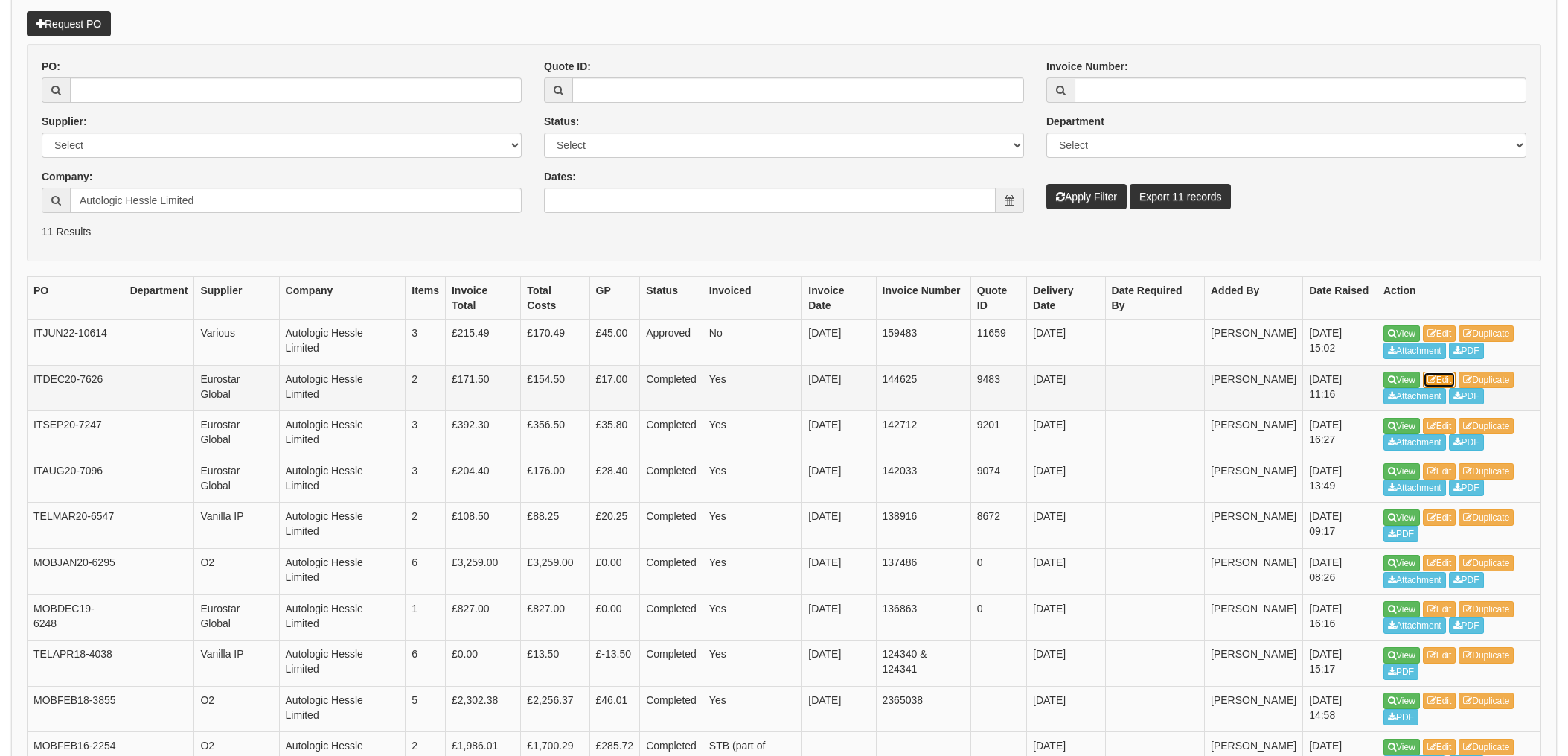
click at [1451, 377] on link "Edit" at bounding box center [1440, 380] width 34 height 16
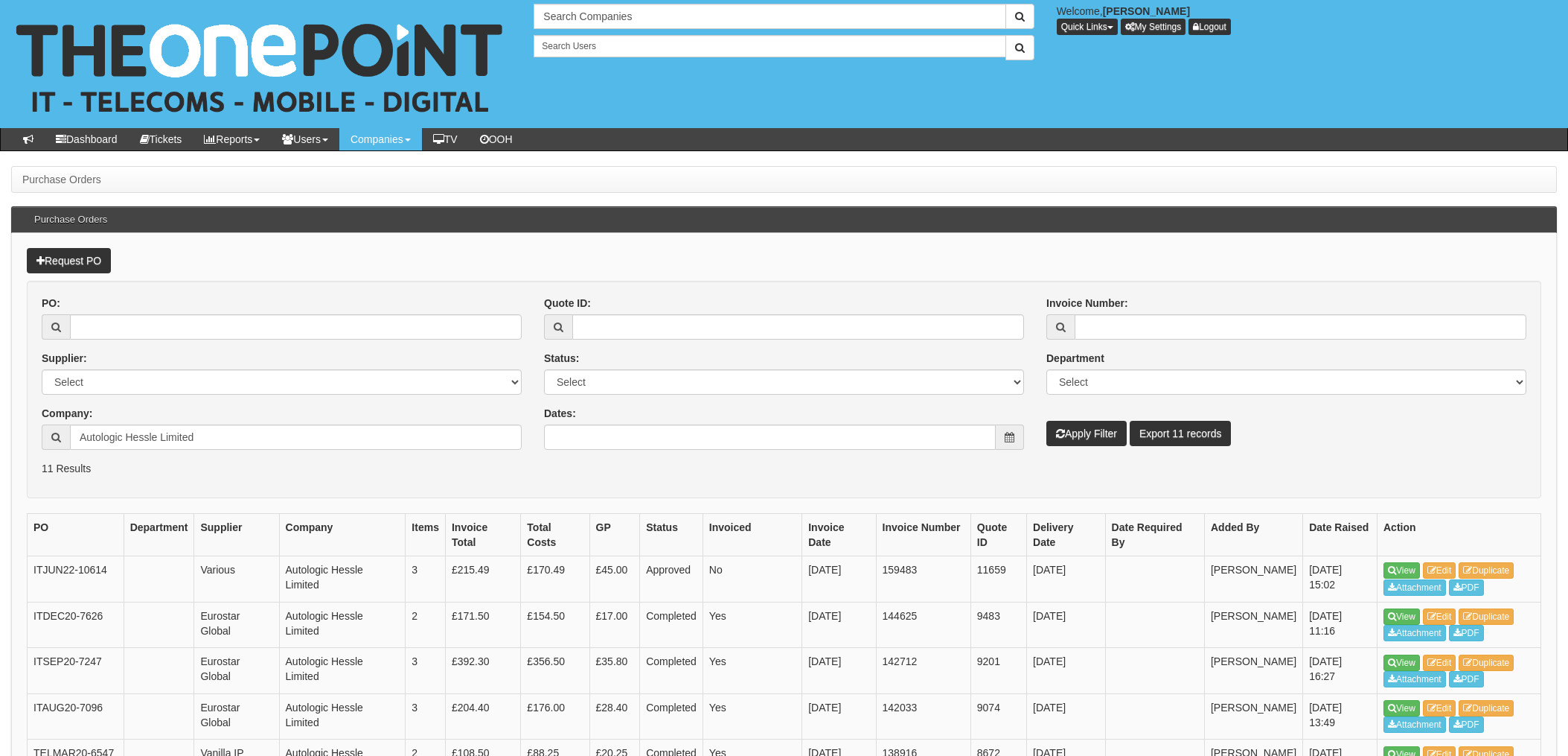
scroll to position [237, 0]
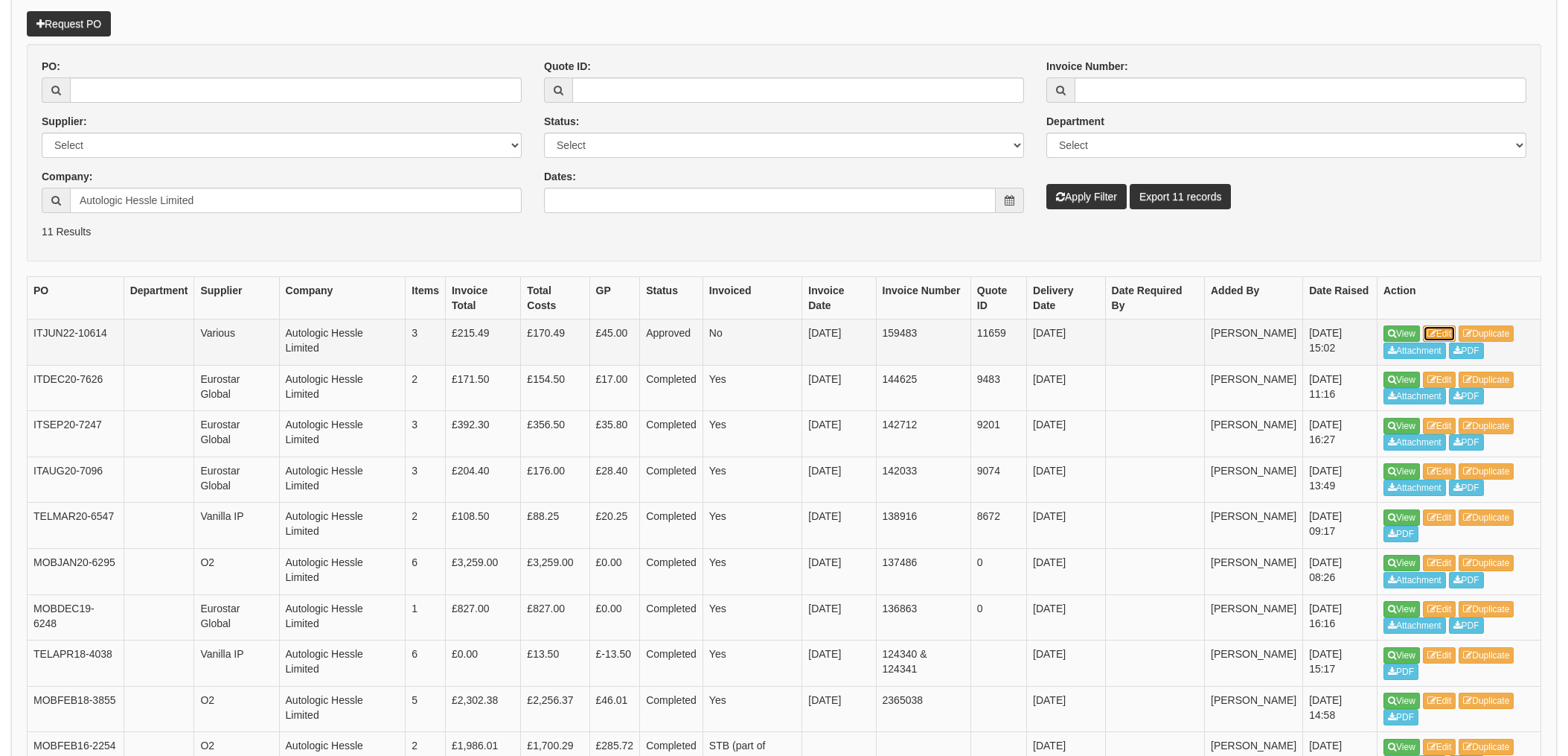
click at [1450, 331] on link "Edit" at bounding box center [1440, 333] width 34 height 16
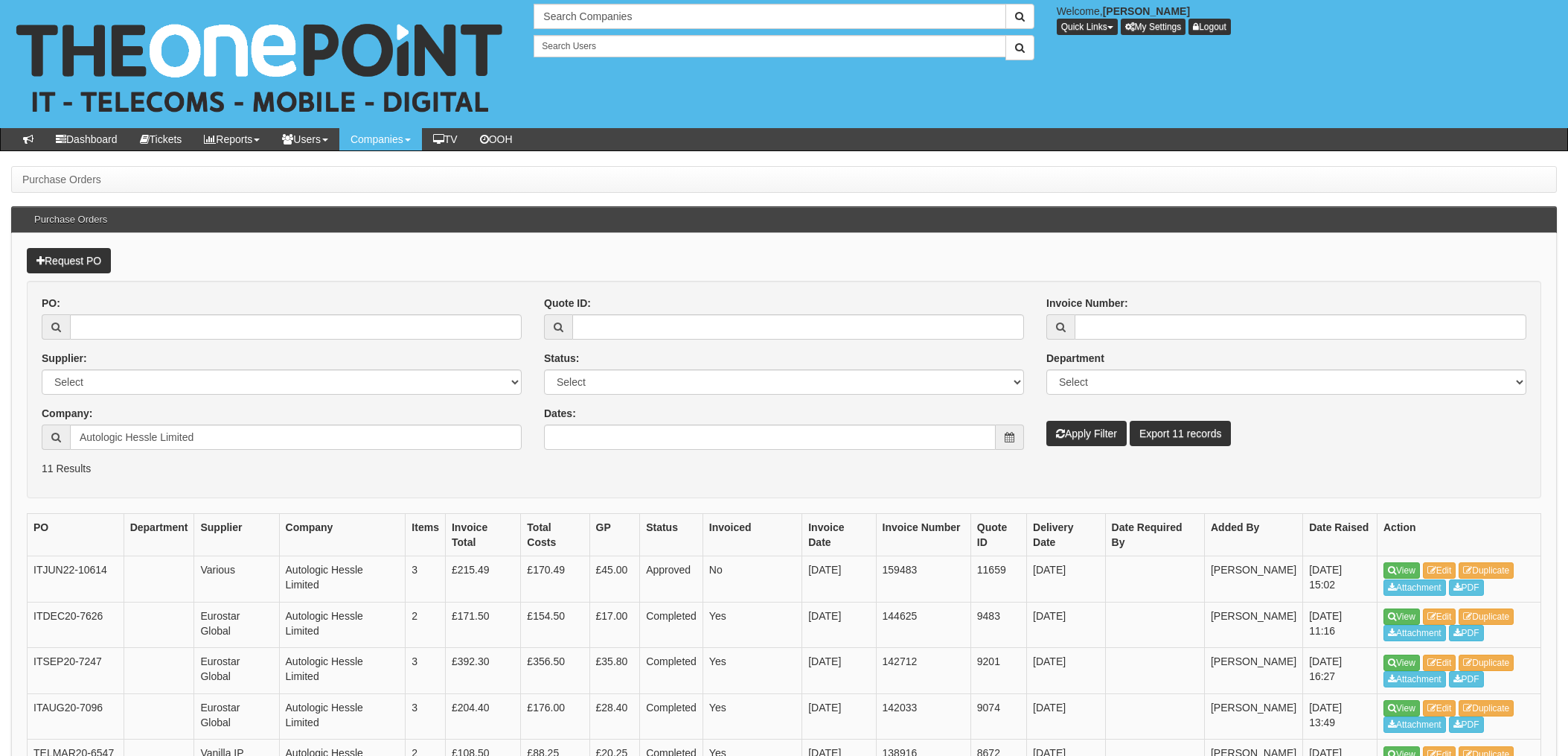
scroll to position [237, 0]
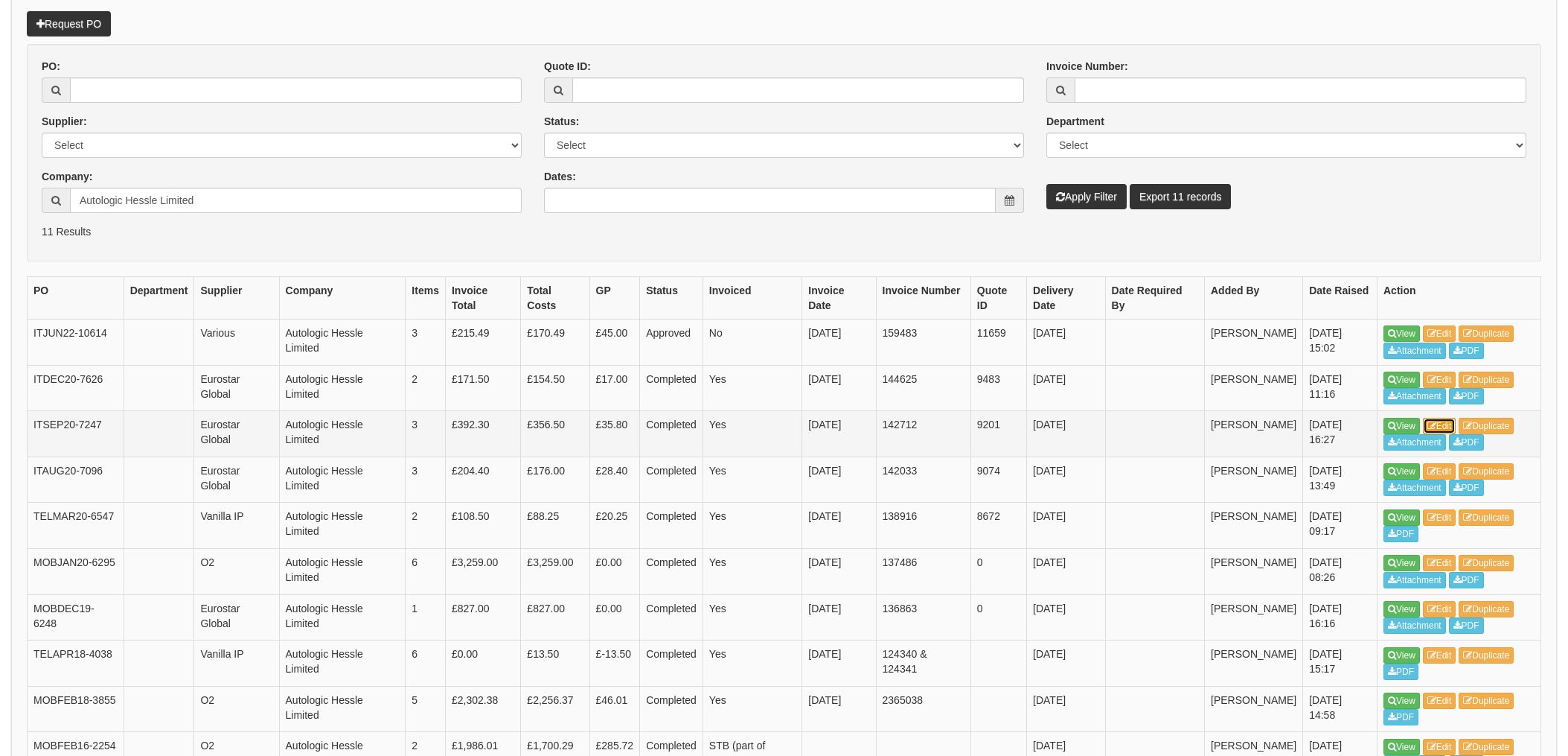
click at [1450, 426] on link "Edit" at bounding box center [1440, 426] width 34 height 16
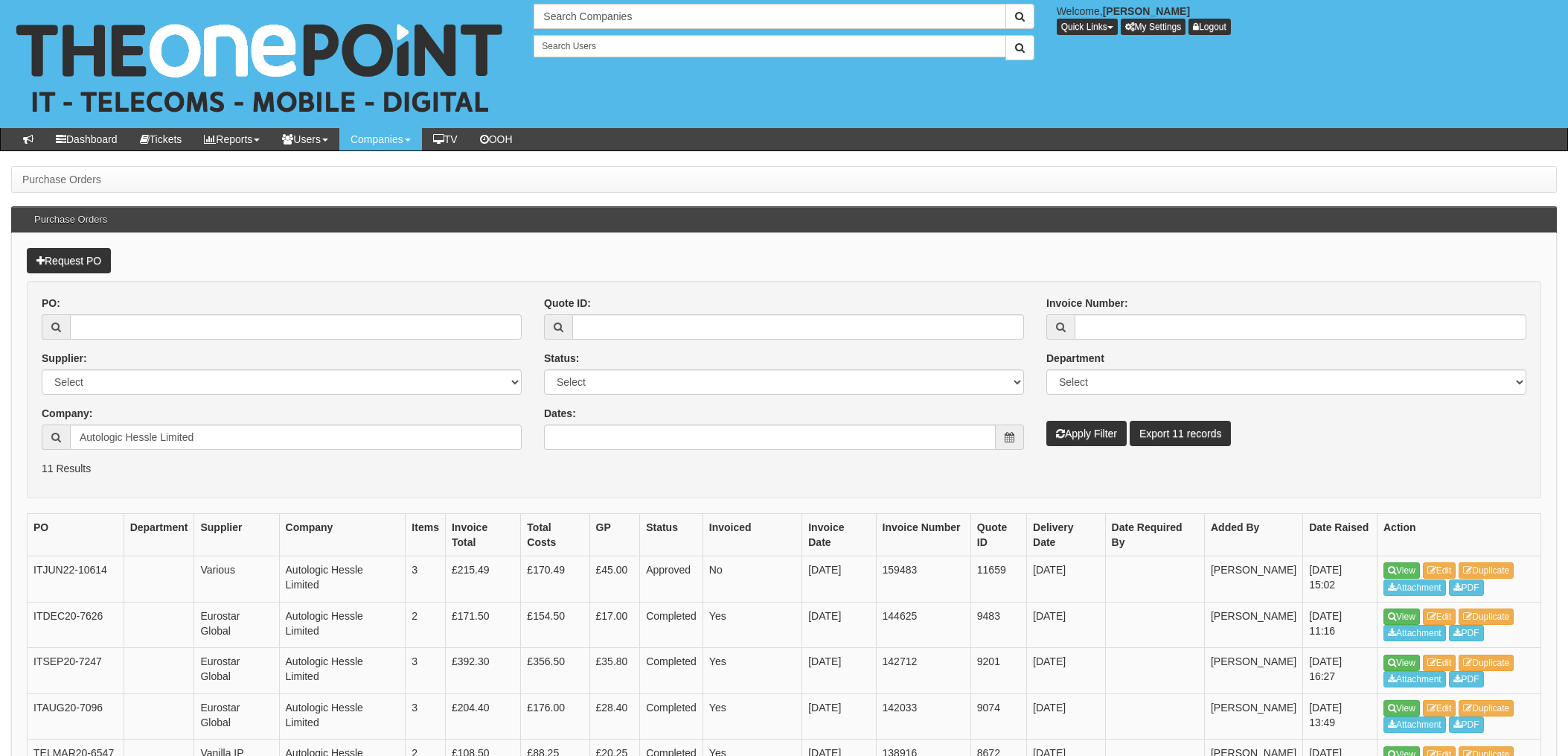
scroll to position [237, 0]
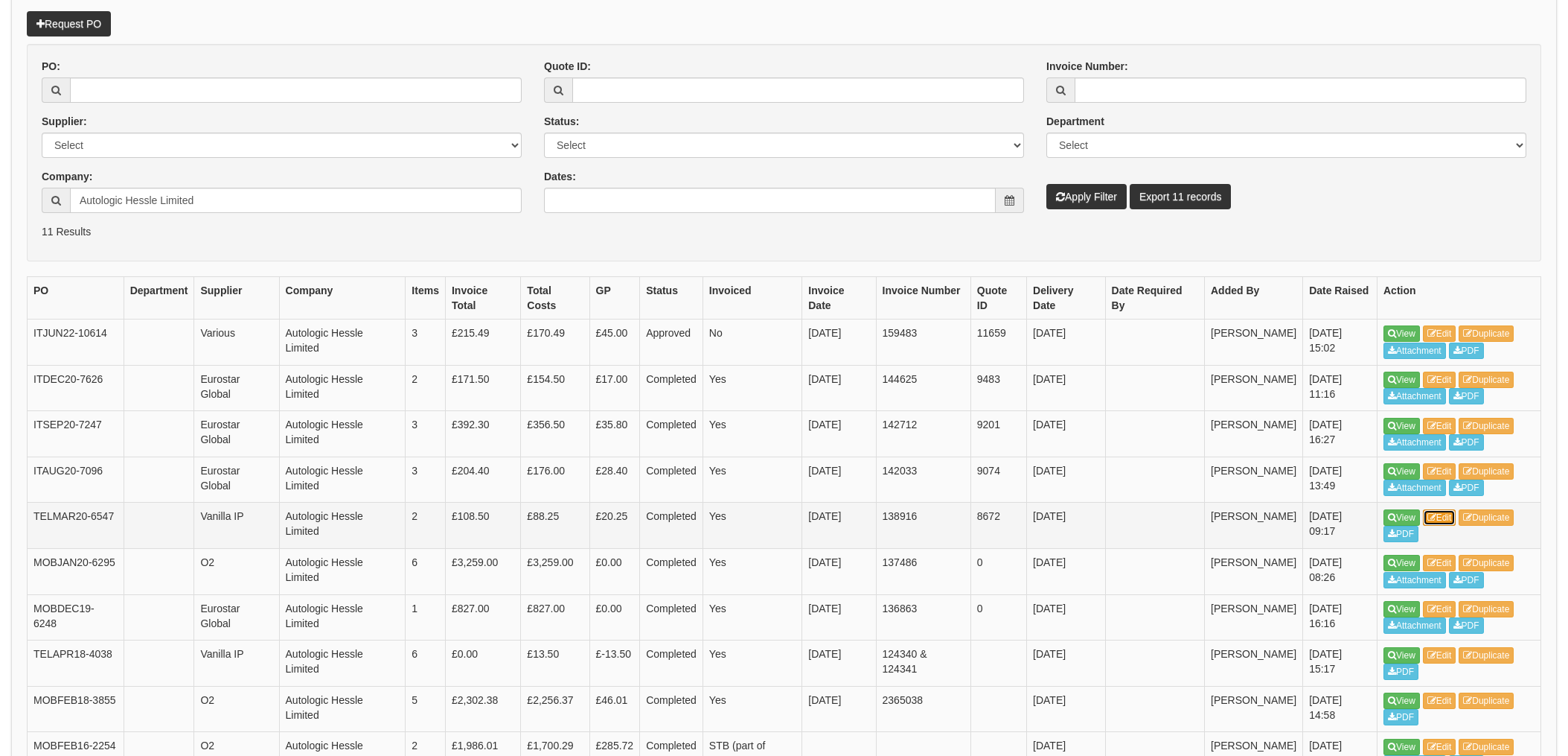
click at [1445, 516] on link "Edit" at bounding box center [1440, 517] width 34 height 16
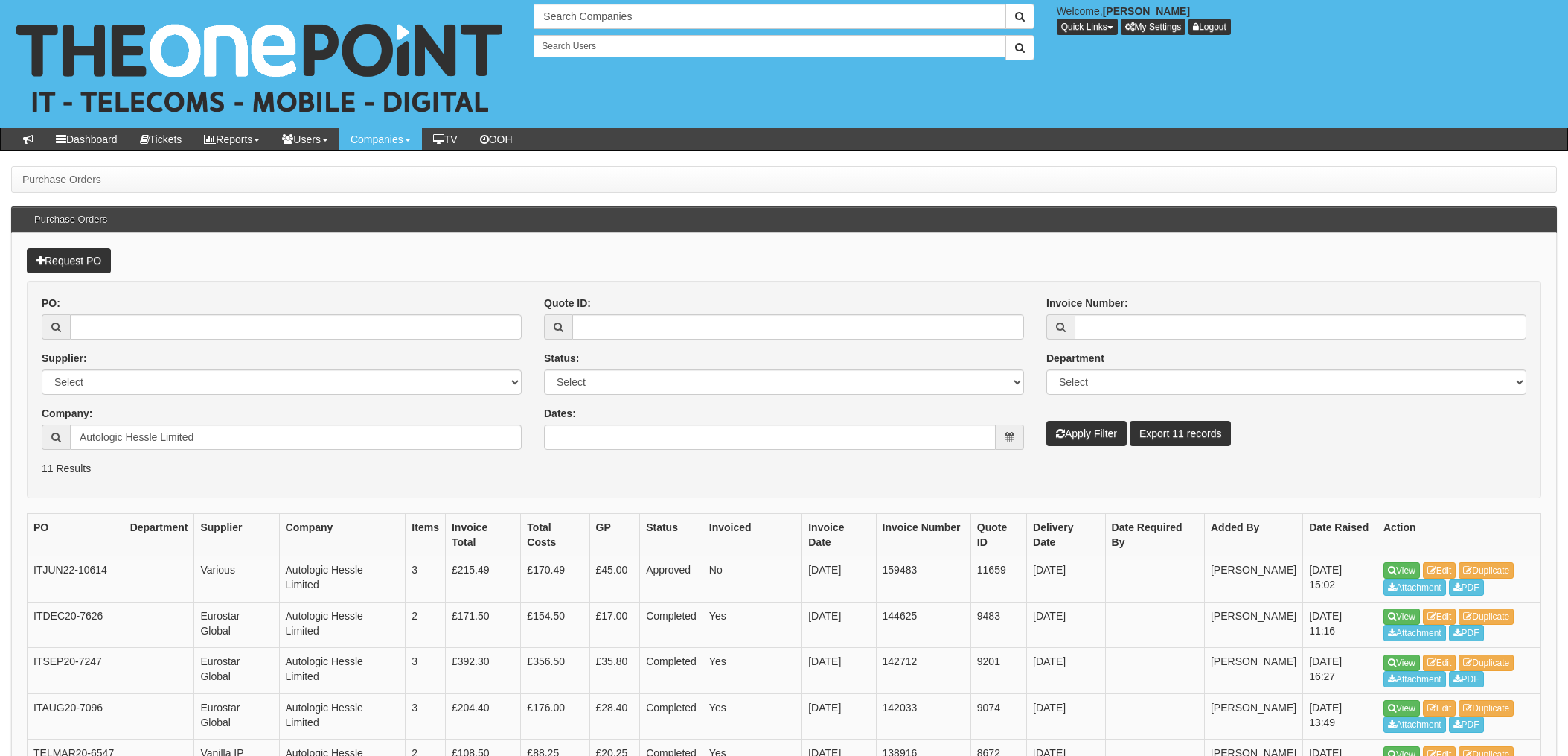
scroll to position [237, 0]
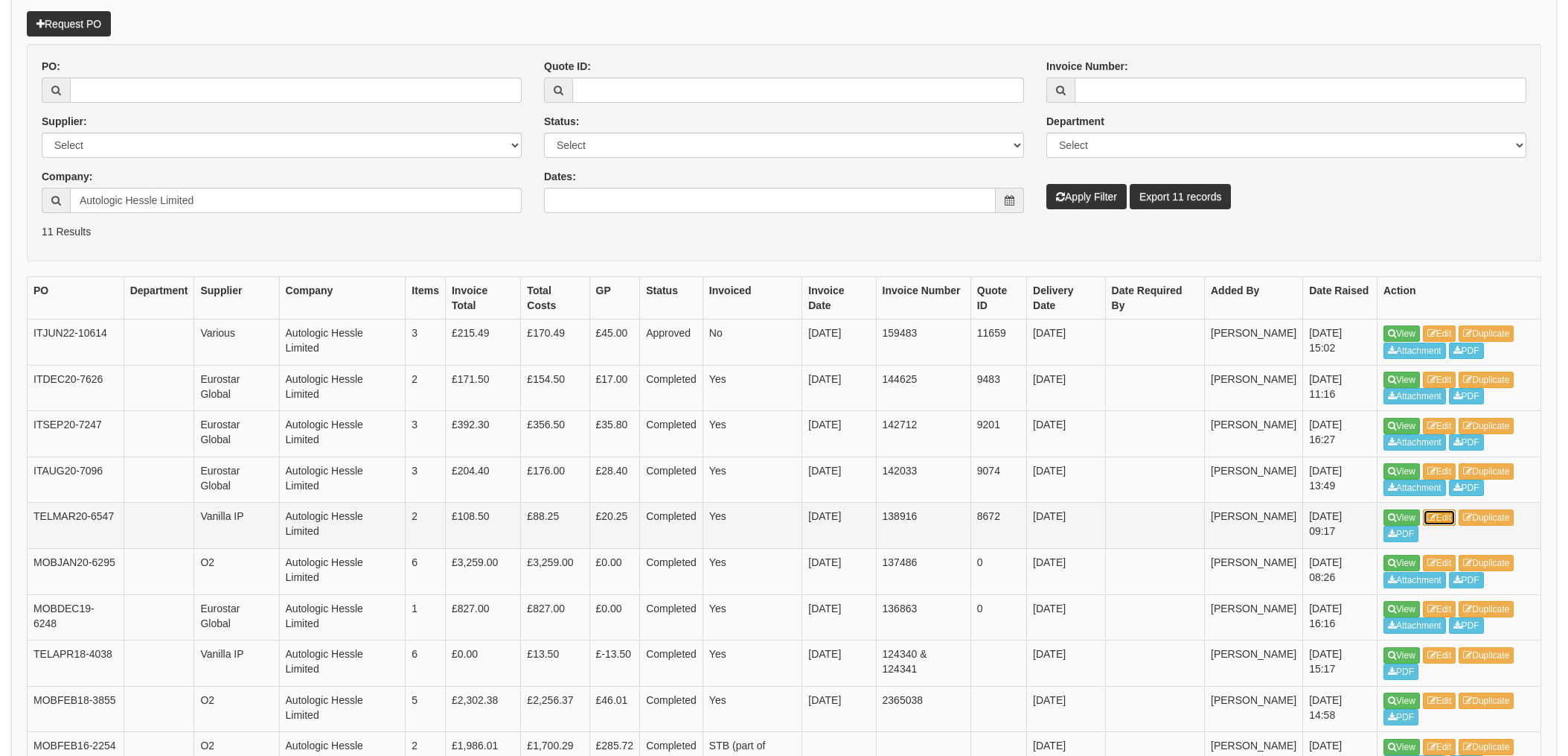
click at [1453, 516] on link "Edit" at bounding box center [1440, 517] width 34 height 16
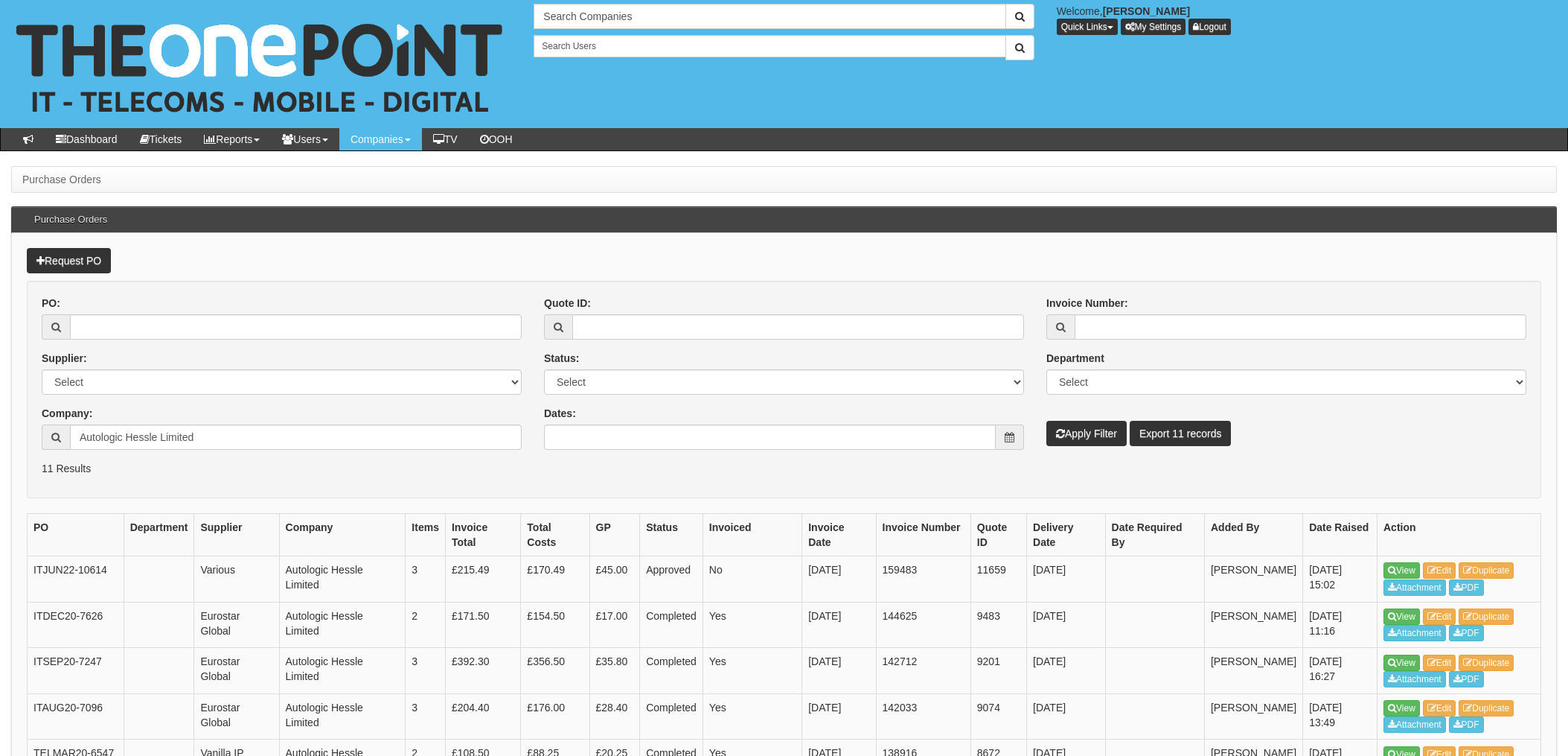
scroll to position [237, 0]
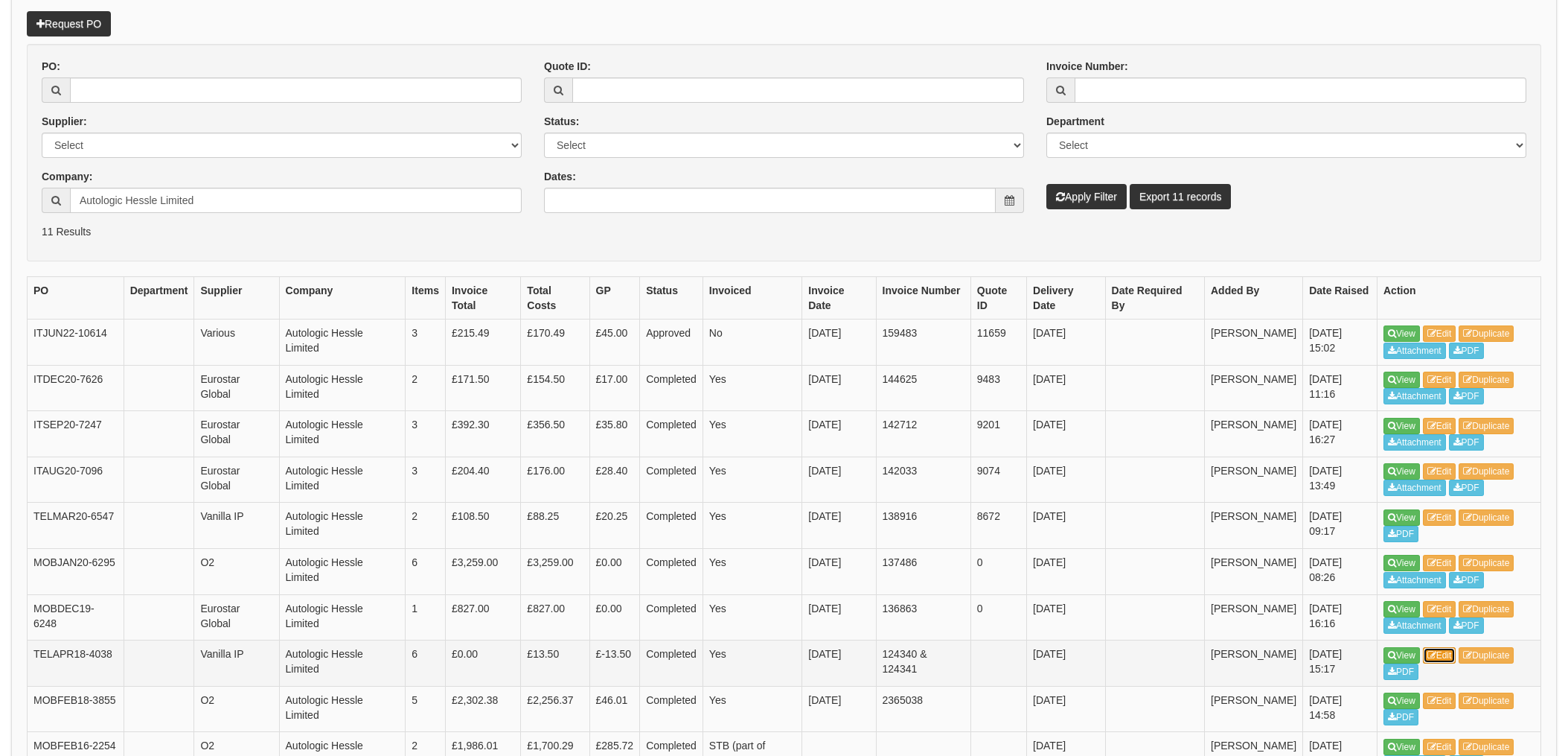
click at [1456, 651] on link "Edit" at bounding box center [1440, 655] width 34 height 16
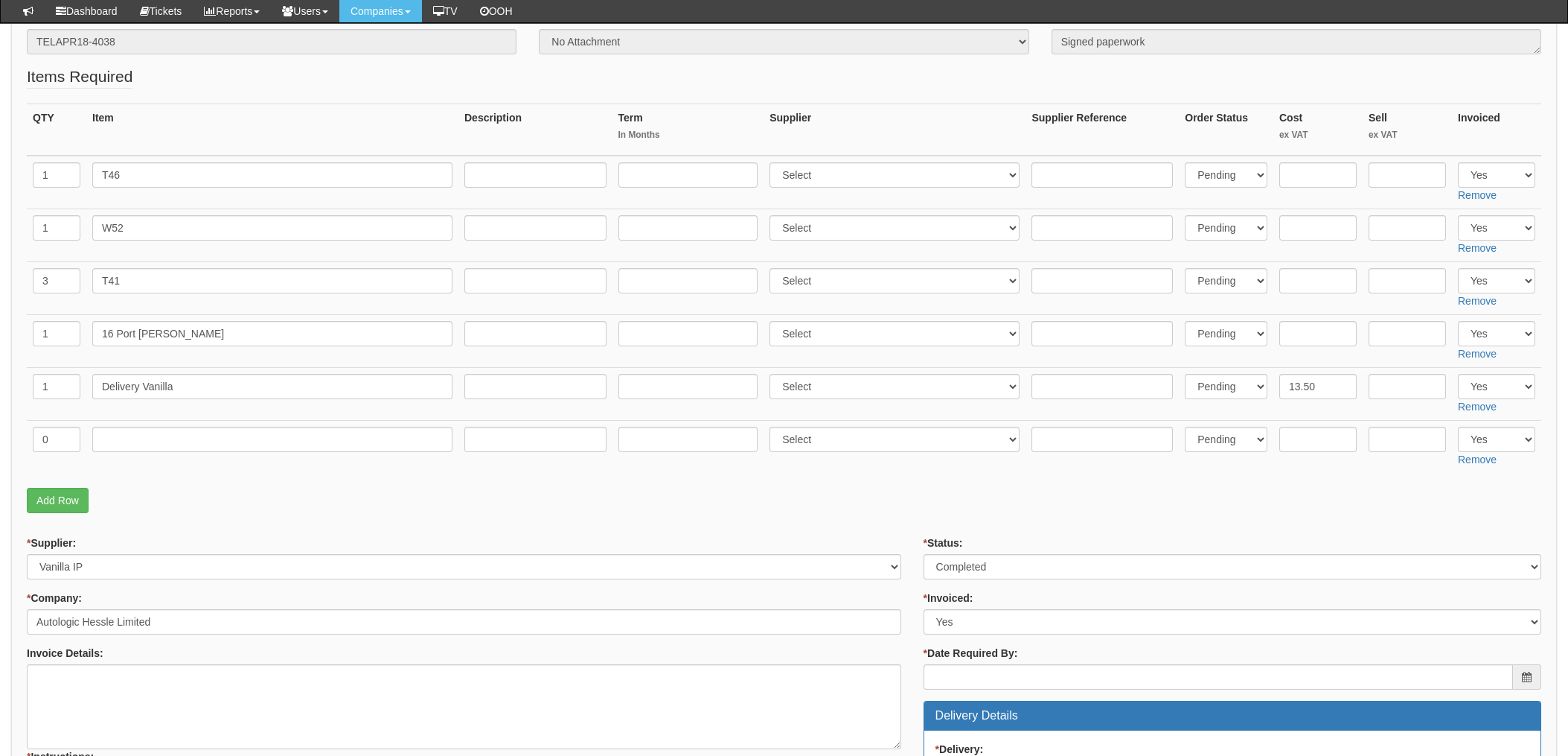
scroll to position [99, 0]
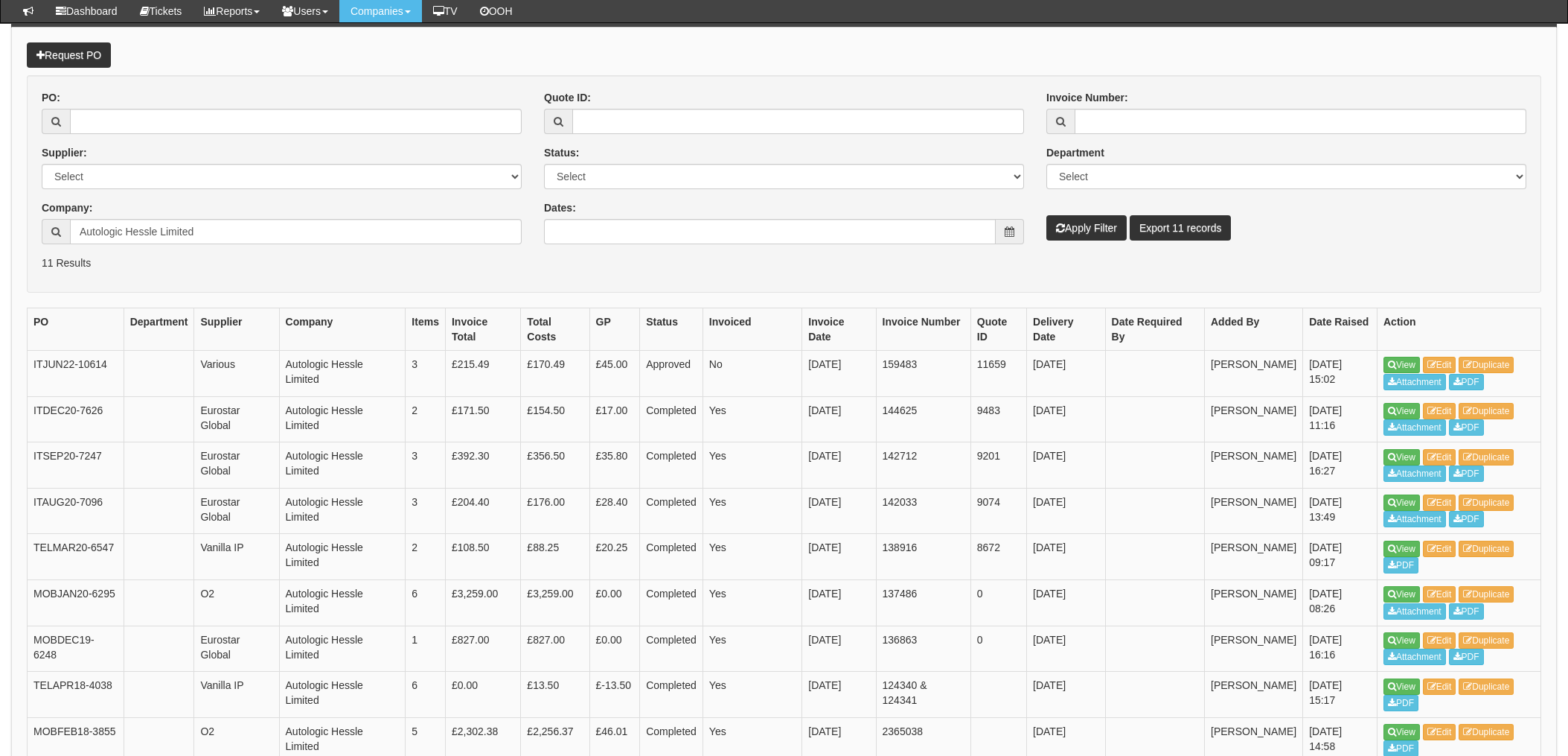
scroll to position [38, 0]
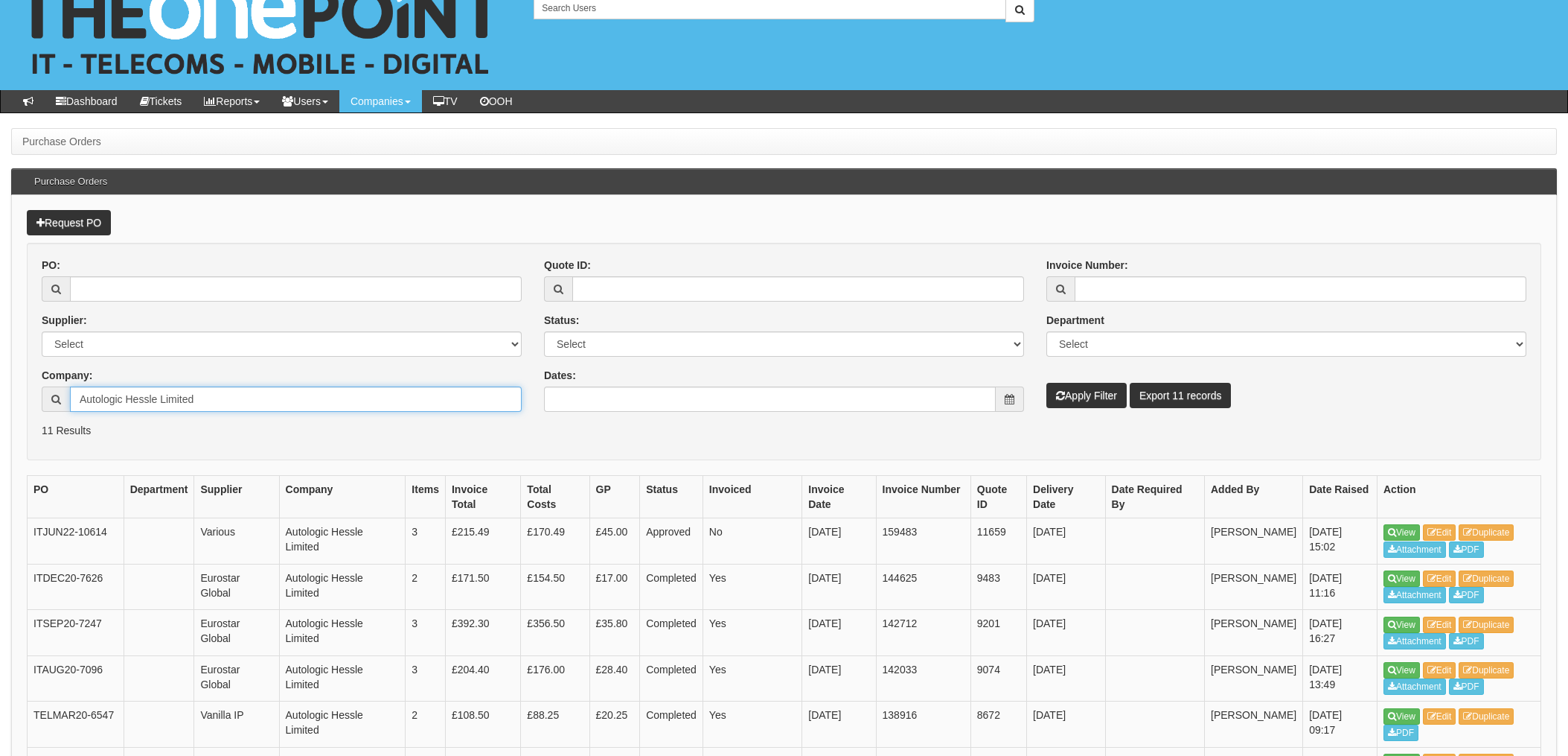
click at [272, 396] on input "Autologic Hessle Limited" at bounding box center [296, 399] width 452 height 25
drag, startPoint x: 268, startPoint y: 402, endPoint x: -5, endPoint y: 361, distance: 276.1
click at [0, 361] on html "× Send Email × Add Appointment × Create Ticket × Create Proactive Activity × Ad…" at bounding box center [784, 551] width 1568 height 1179
click at [116, 282] on input "PO:" at bounding box center [296, 289] width 452 height 25
type input "19574"
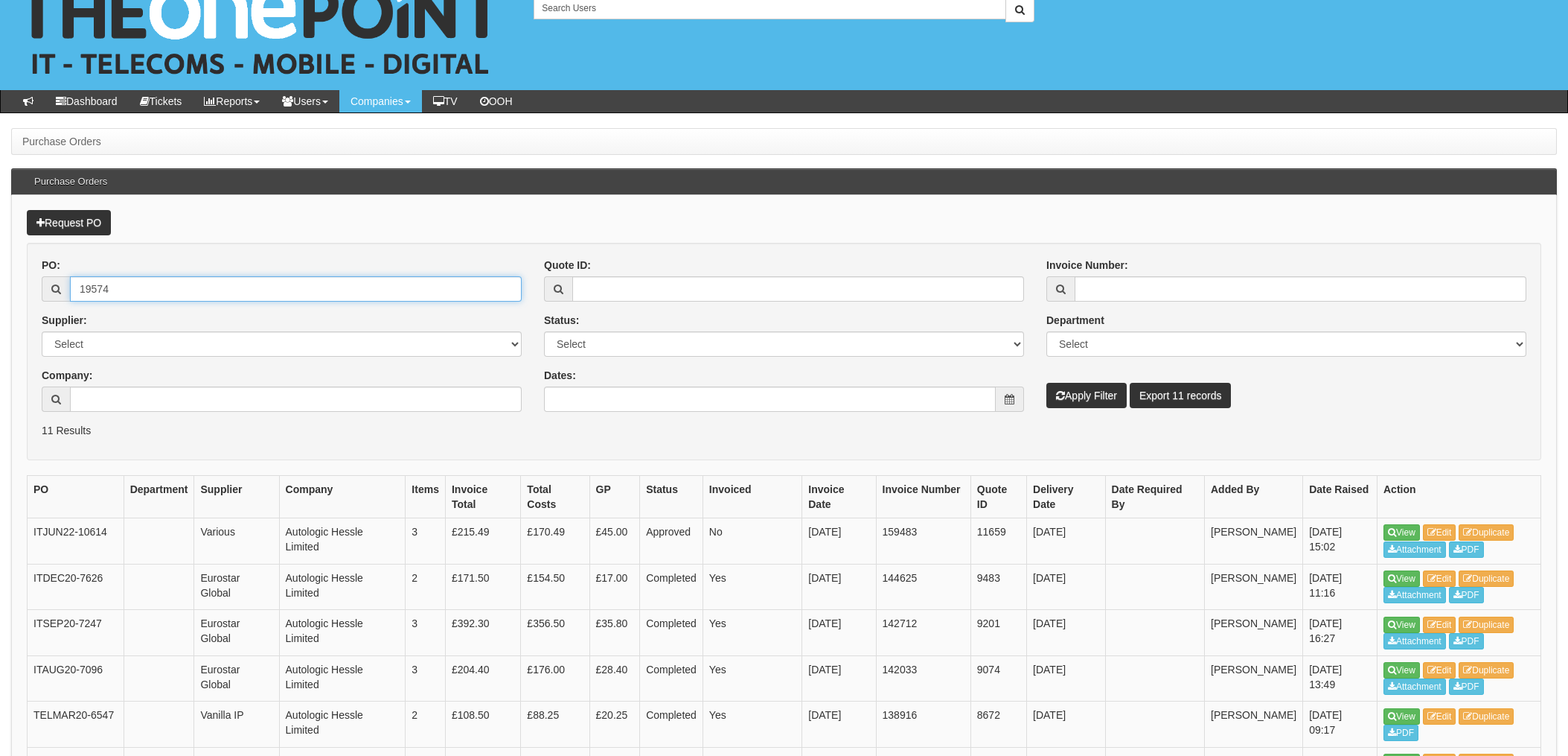
click at [1047, 383] on button "Apply Filter" at bounding box center [1086, 395] width 80 height 25
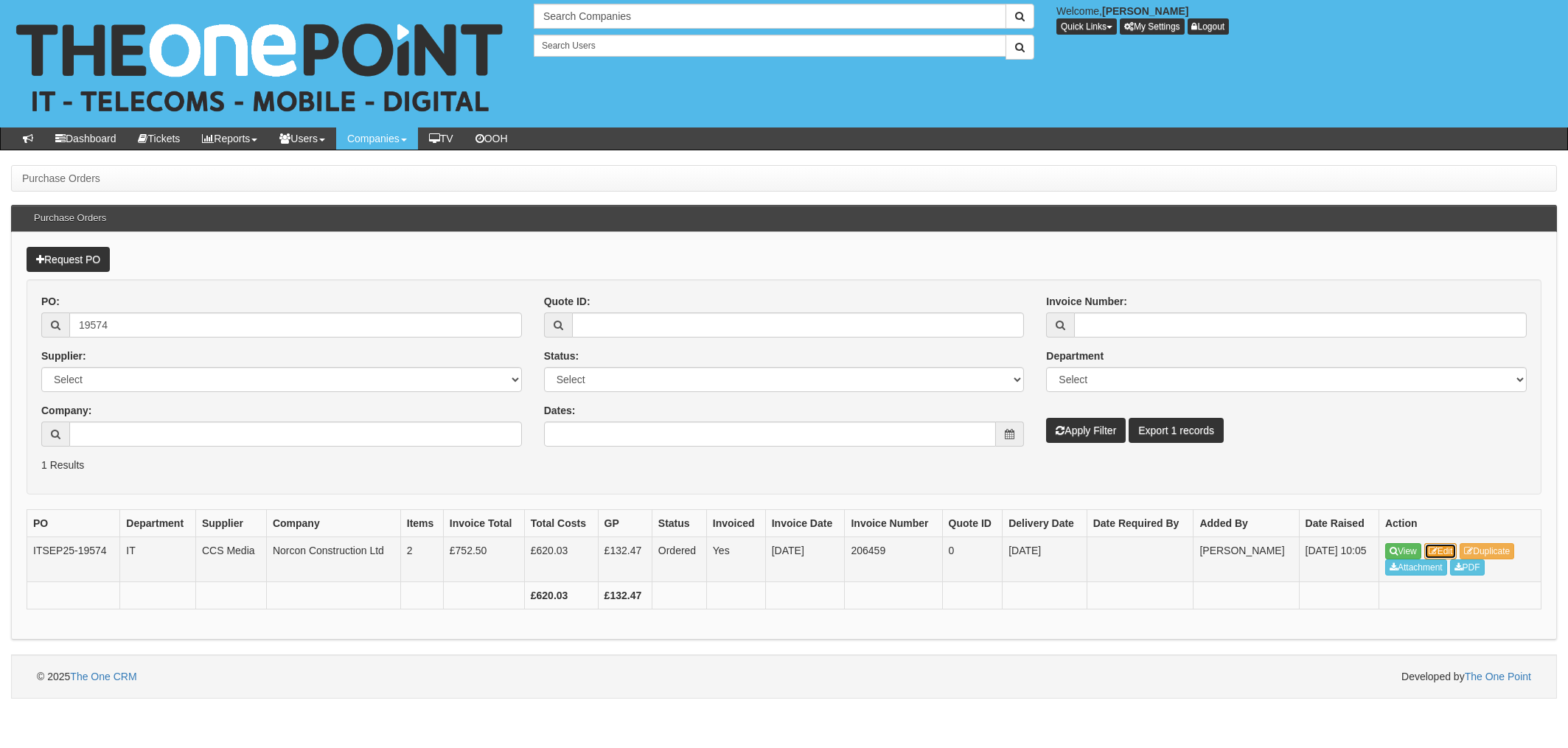
click at [1448, 552] on link "Edit" at bounding box center [1440, 551] width 33 height 16
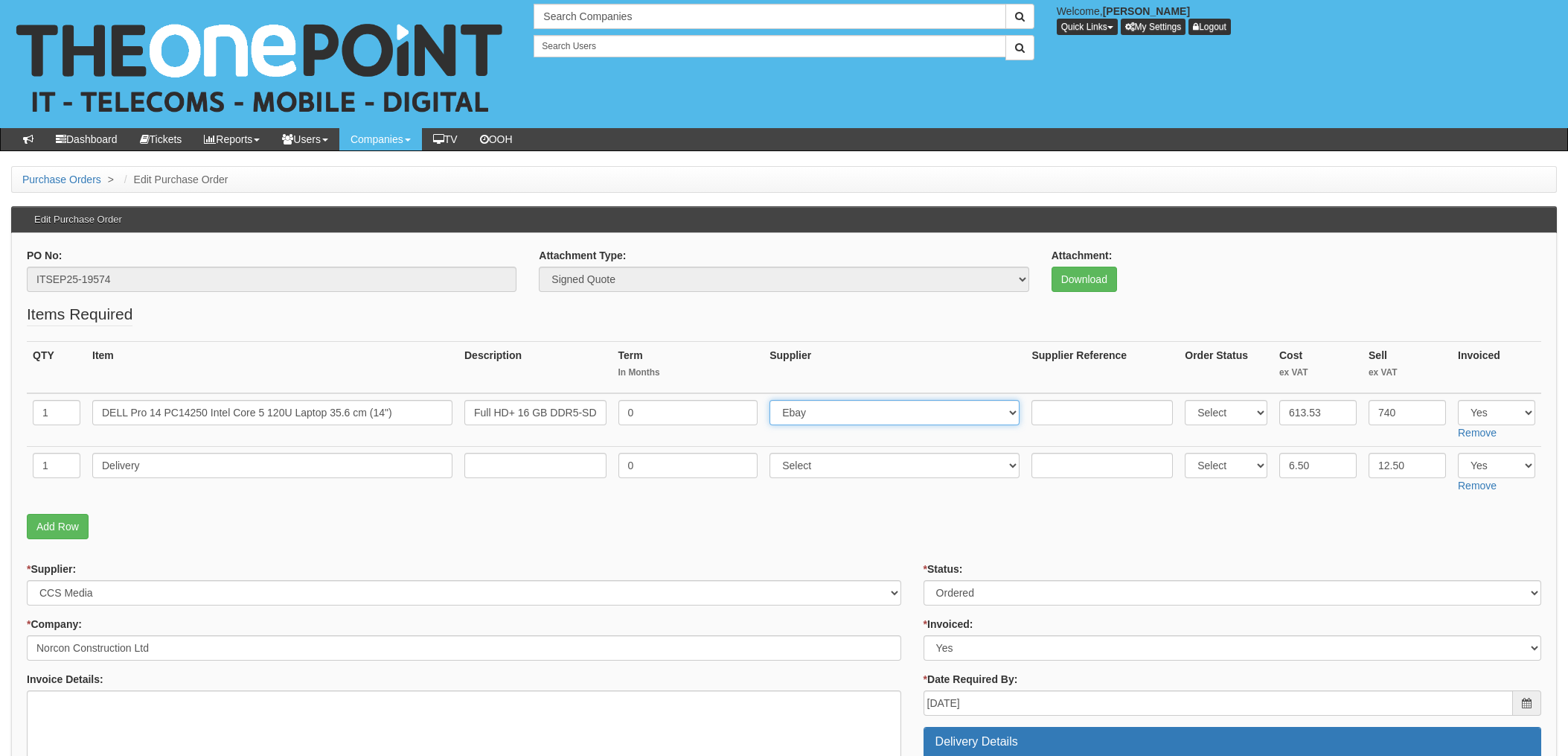
click at [809, 409] on select "Select 123 [DOMAIN_NAME] 1Password 3 4Gon [PERSON_NAME] Electric Ltd Abzorb Acc…" at bounding box center [894, 412] width 250 height 25
select select "220"
click at [774, 400] on select "Select 123 REG.co.uk 1Password 3 4Gon AA Jones Electric Ltd Abzorb Access Group…" at bounding box center [894, 412] width 250 height 25
click at [1055, 411] on input "text" at bounding box center [1102, 412] width 141 height 25
paste input "5499082"
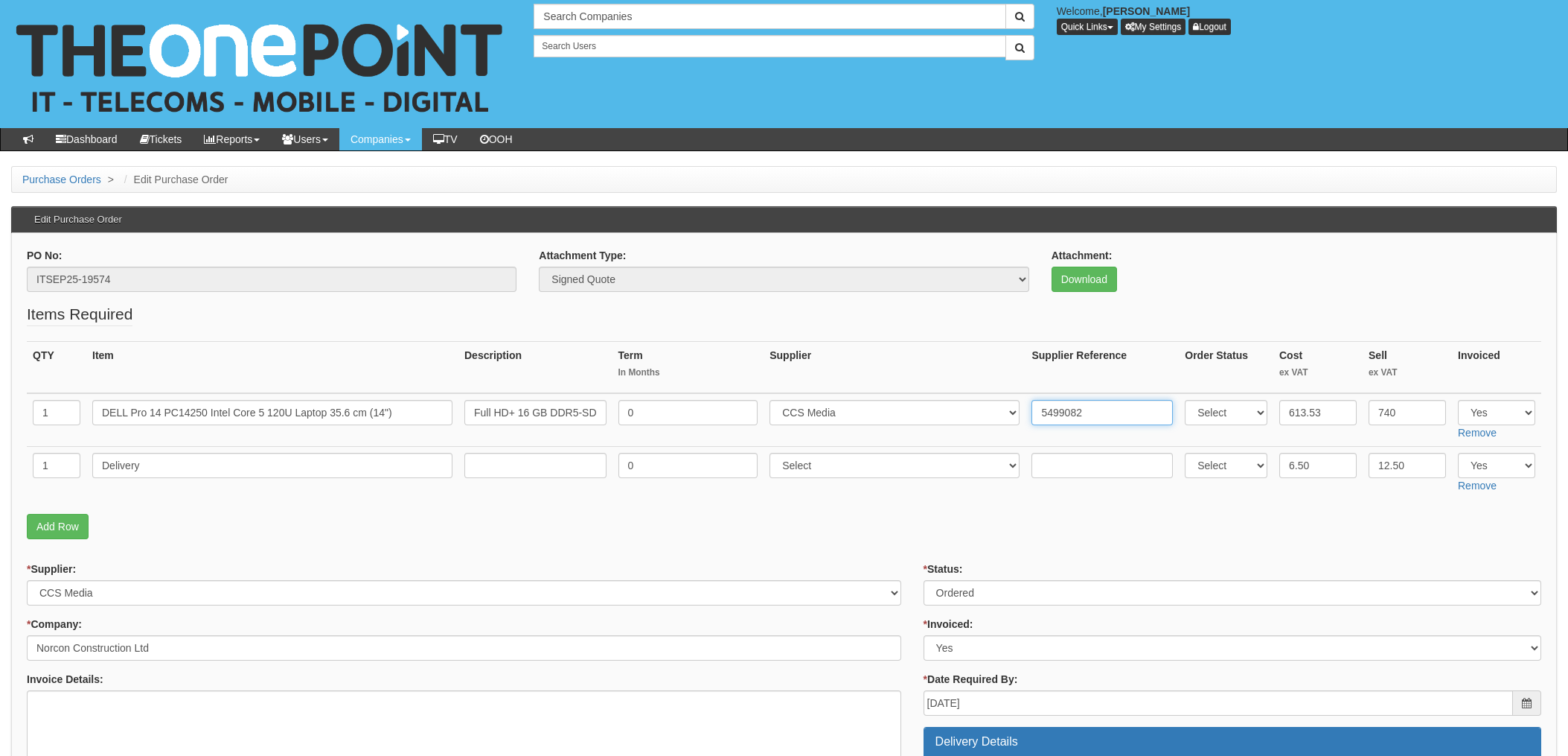
type input "5499082"
click at [838, 468] on select "Select 123 [DOMAIN_NAME] 1Password 3 4Gon [PERSON_NAME] Electric Ltd Abzorb Acc…" at bounding box center [894, 465] width 250 height 25
select select "220"
click at [774, 453] on select "Select 123 REG.co.uk 1Password 3 4Gon AA Jones Electric Ltd Abzorb Access Group…" at bounding box center [894, 465] width 250 height 25
click at [1059, 469] on input "text" at bounding box center [1102, 465] width 141 height 25
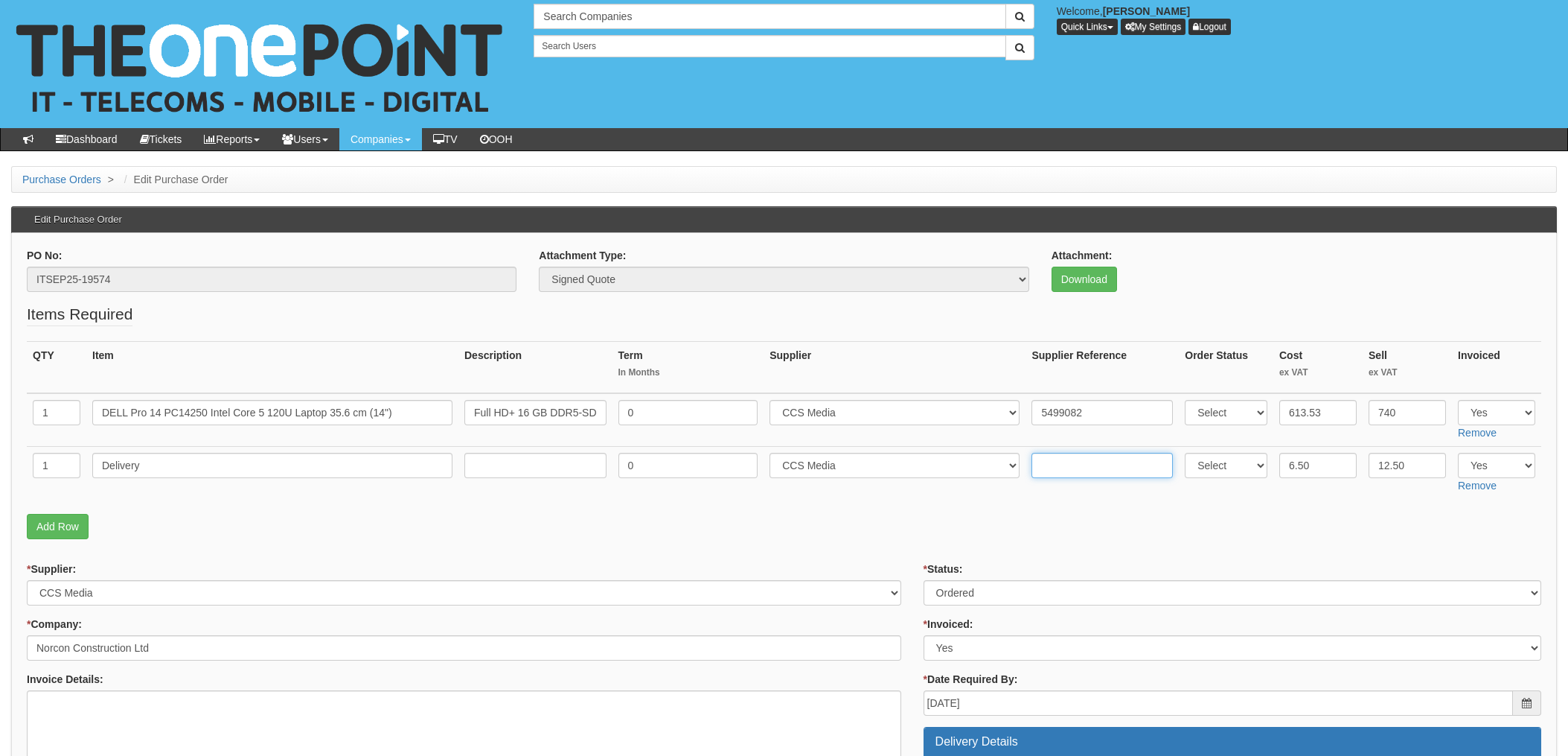
paste input "5499082"
type input "5499082"
click at [999, 526] on p "Add Row" at bounding box center [784, 526] width 1515 height 25
click at [981, 594] on select "Select Approved Completed Delivered Invoiced Ordered Ordered to site Part Order…" at bounding box center [1233, 593] width 618 height 25
select select "4"
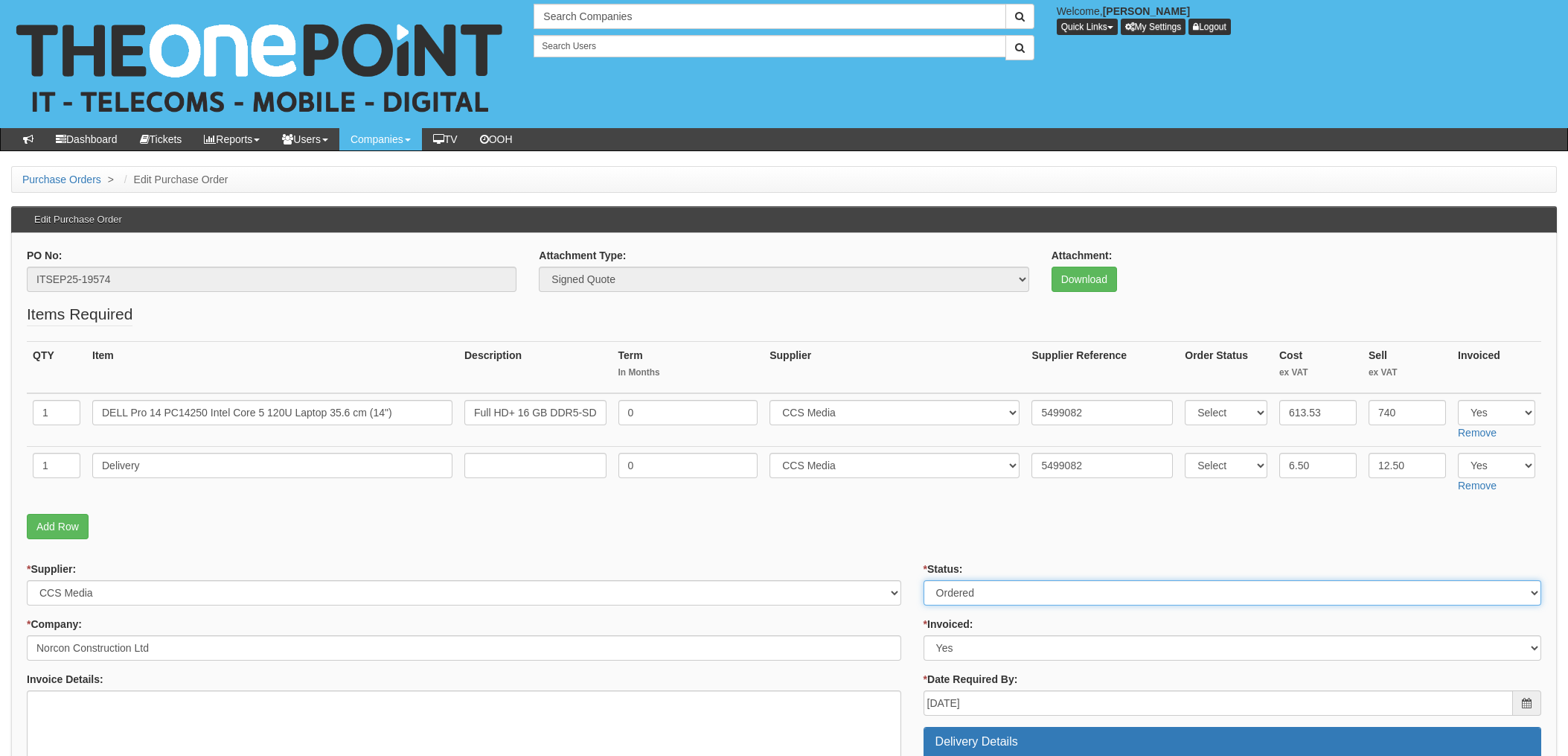
click at [924, 580] on select "Select Approved Completed Delivered Invoiced Ordered Ordered to site Part Order…" at bounding box center [1233, 593] width 618 height 25
click at [902, 523] on p "Add Row" at bounding box center [784, 526] width 1515 height 25
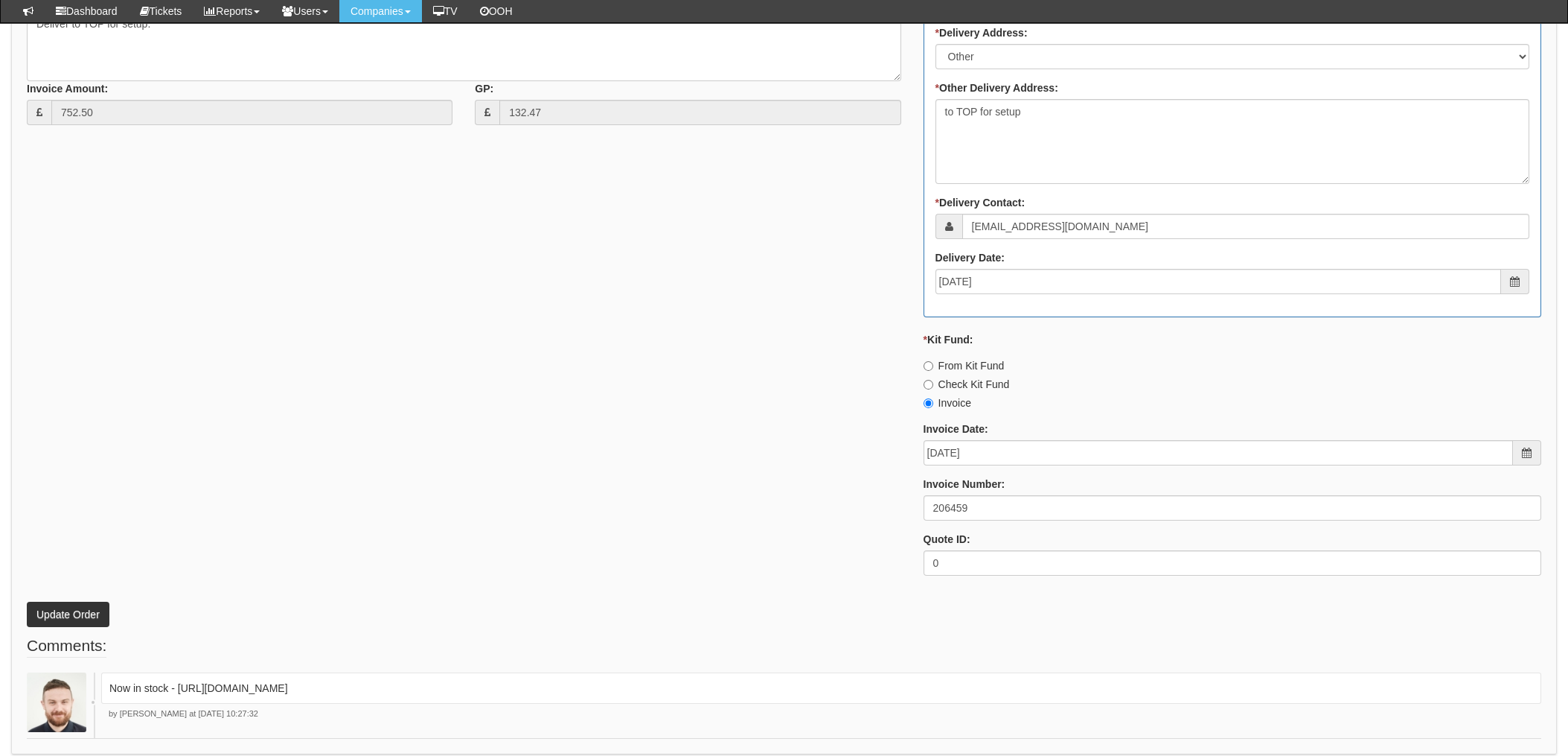
scroll to position [794, 0]
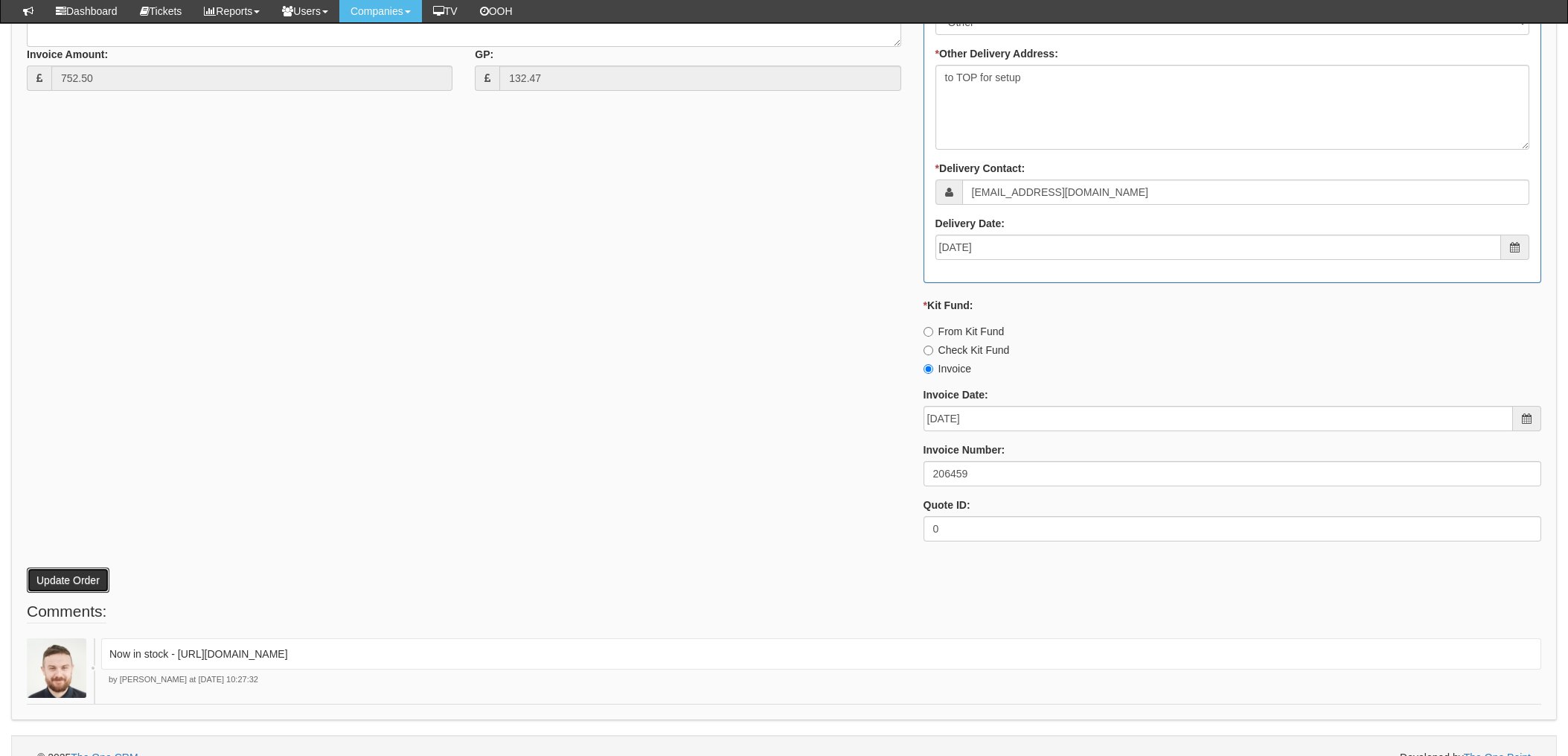
click at [56, 572] on button "Update Order" at bounding box center [68, 580] width 83 height 25
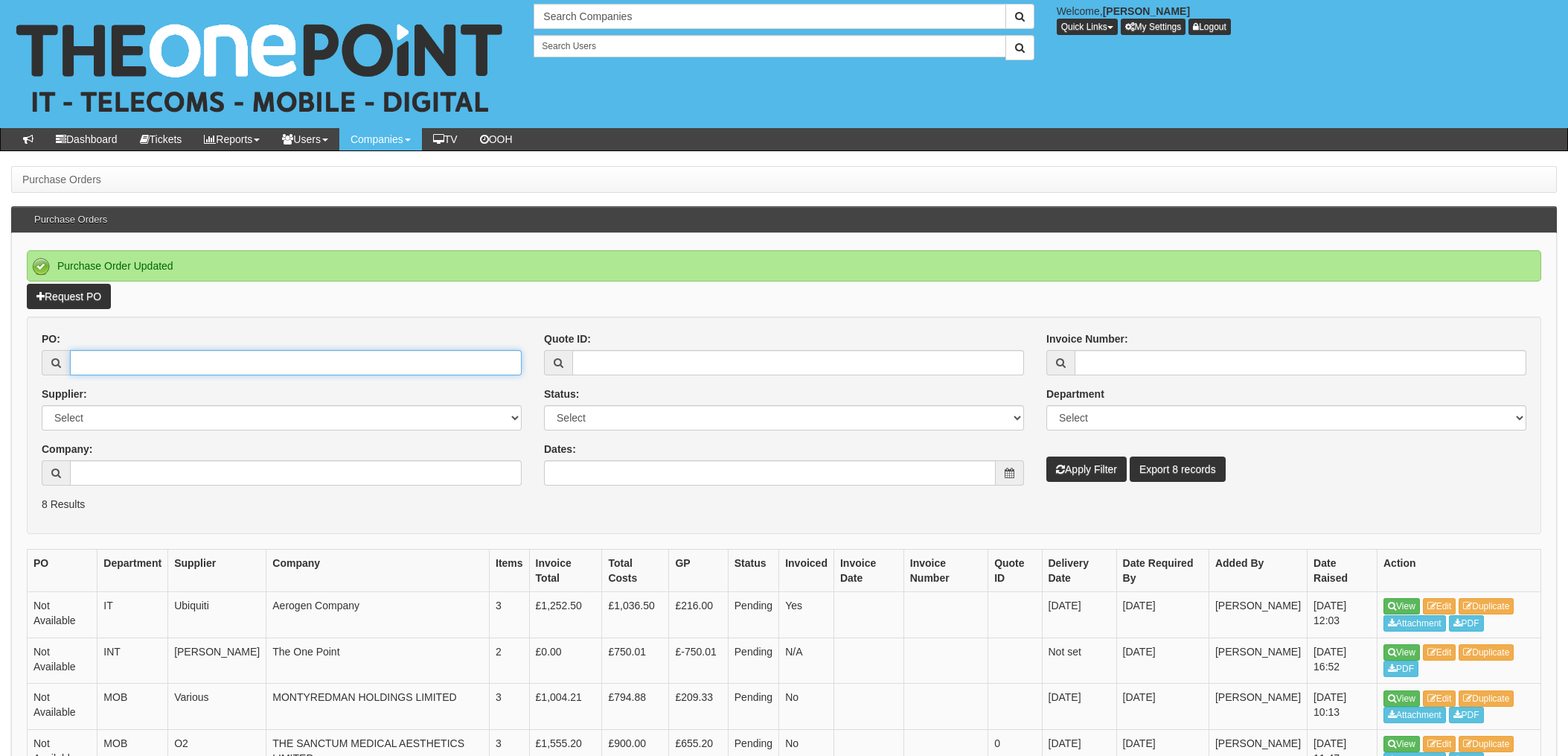
click at [198, 362] on input "PO:" at bounding box center [296, 362] width 452 height 25
type input "19350"
click at [1047, 457] on button "Apply Filter" at bounding box center [1086, 469] width 80 height 25
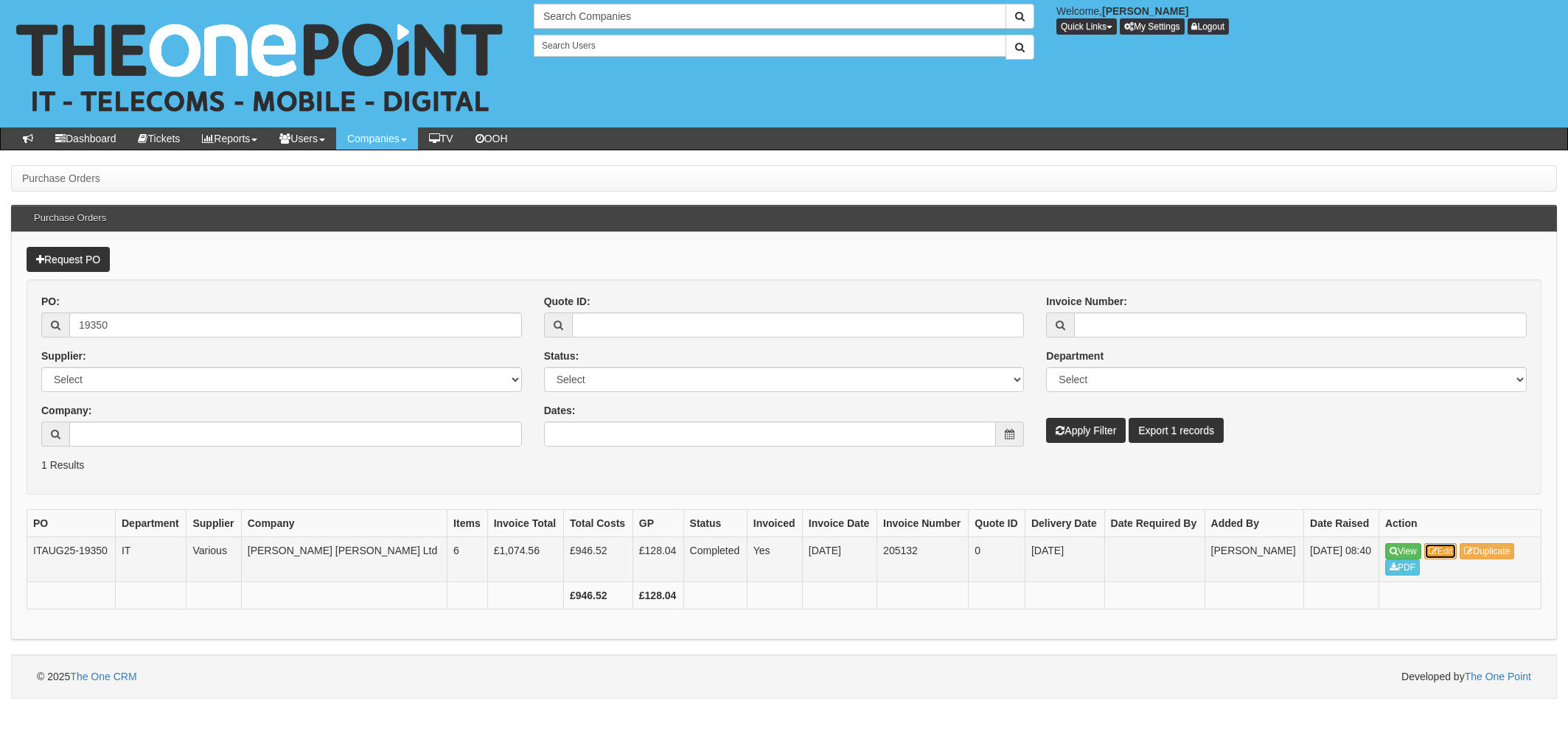
click at [1441, 546] on link "Edit" at bounding box center [1440, 551] width 33 height 16
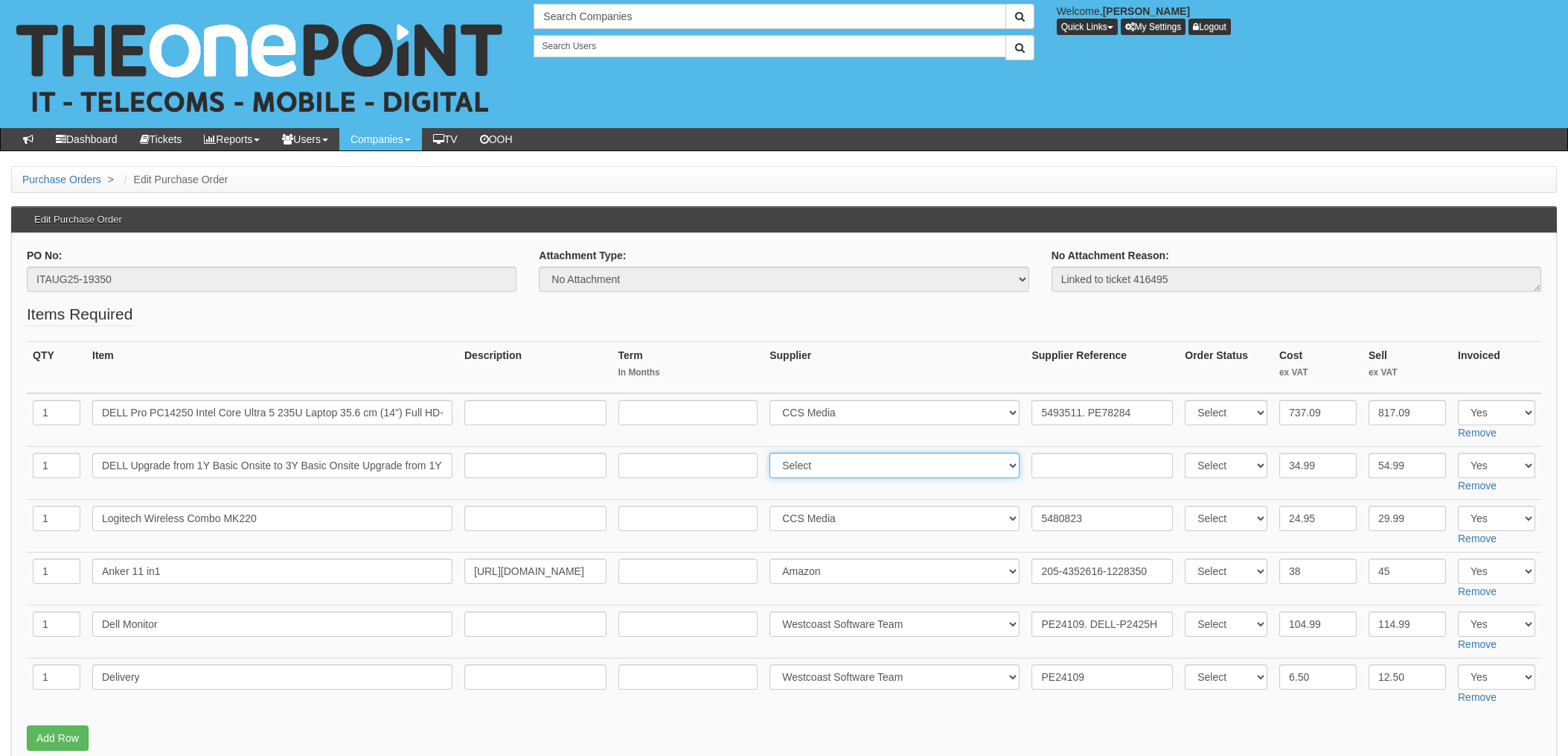
click at [835, 465] on select "Select 123 [DOMAIN_NAME] 1Password 3 4Gon [PERSON_NAME] Electric Ltd Abzorb Acc…" at bounding box center [894, 465] width 250 height 25
select select "220"
click at [774, 453] on select "Select 123 REG.co.uk 1Password 3 4Gon AA Jones Electric Ltd Abzorb Access Group…" at bounding box center [894, 465] width 250 height 25
click at [1032, 462] on input "text" at bounding box center [1102, 465] width 141 height 25
paste input "5498120"
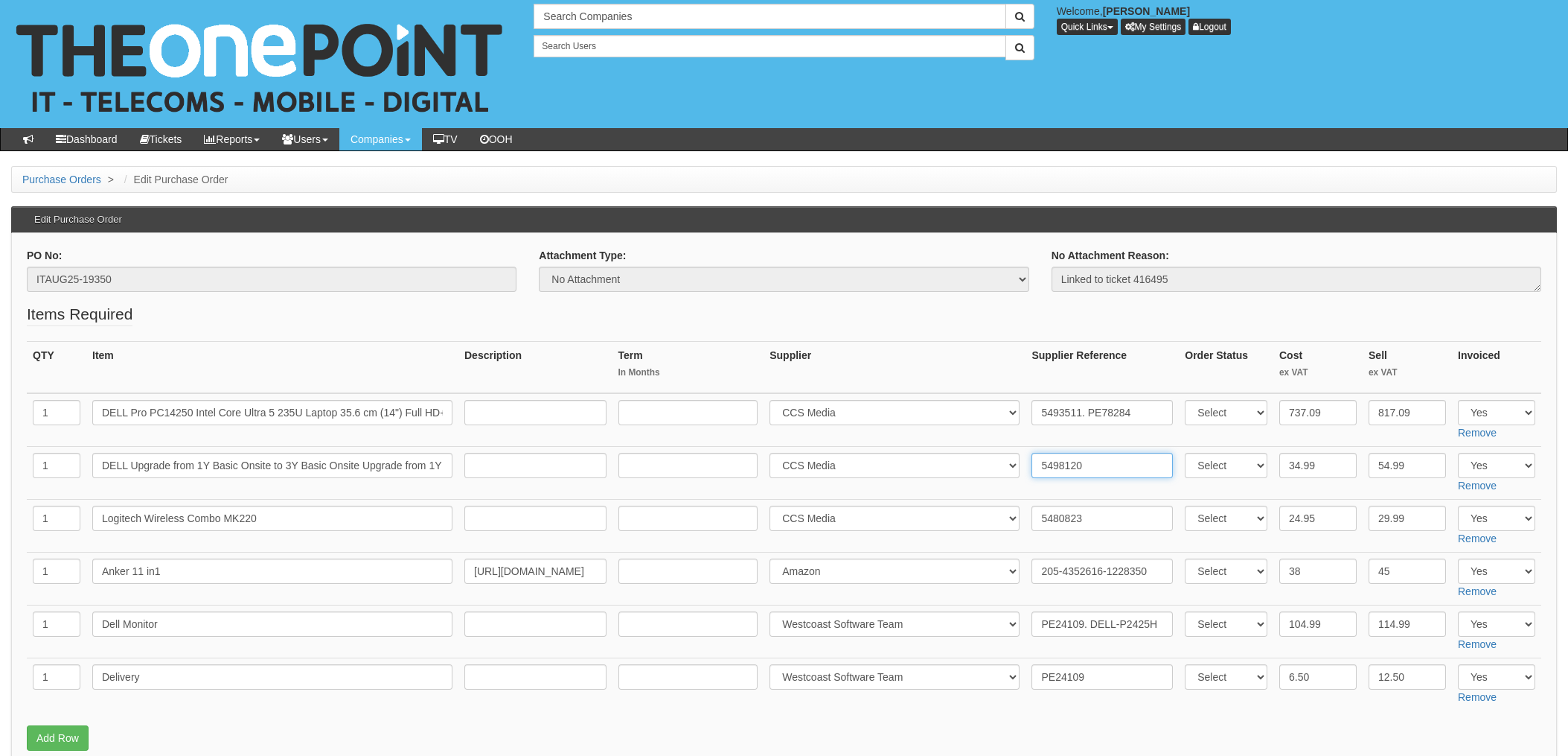
type input "5498120"
click at [1022, 314] on fieldset "Items Required QTY Item Description Term In Months Supplier Supplier Reference …" at bounding box center [784, 530] width 1515 height 455
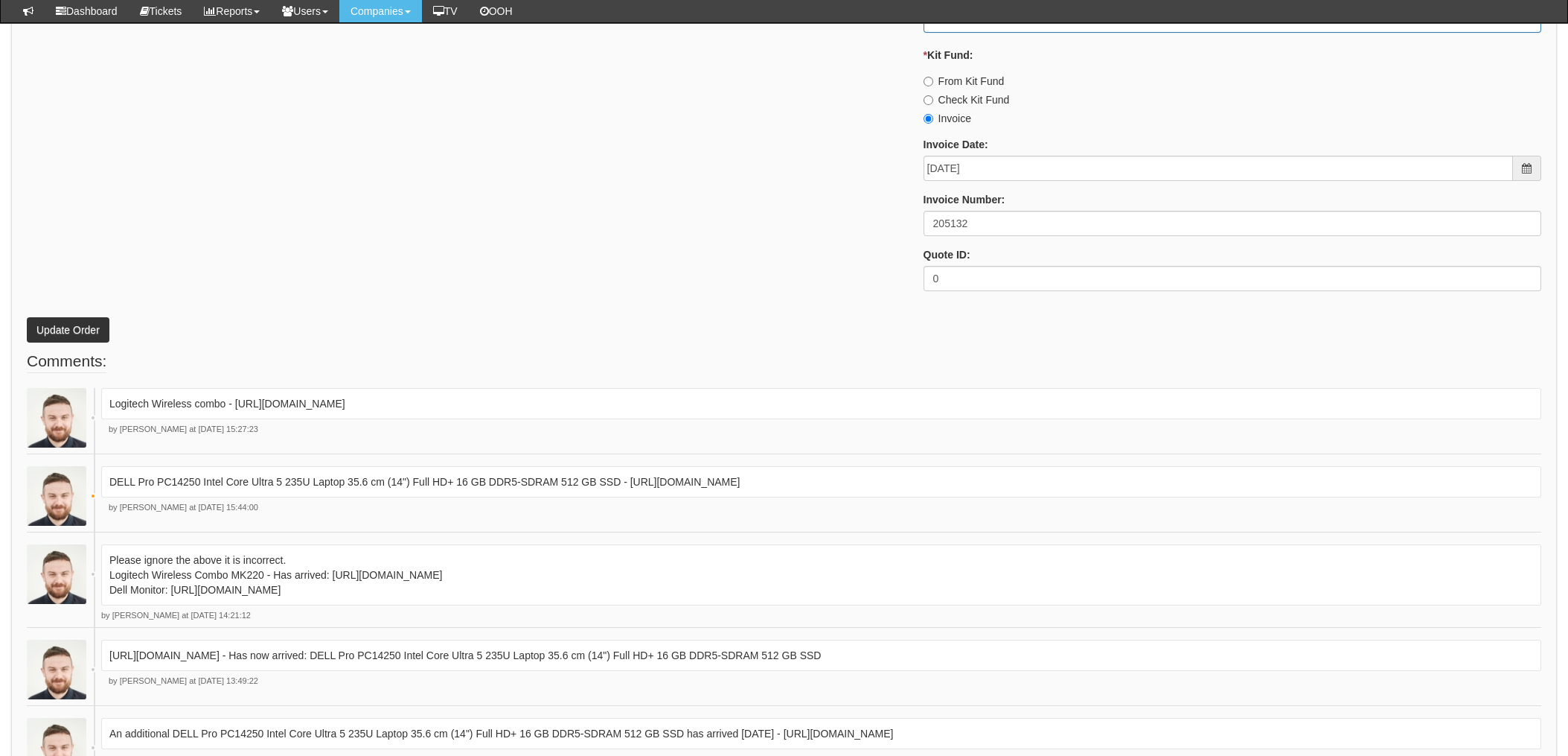
scroll to position [1291, 0]
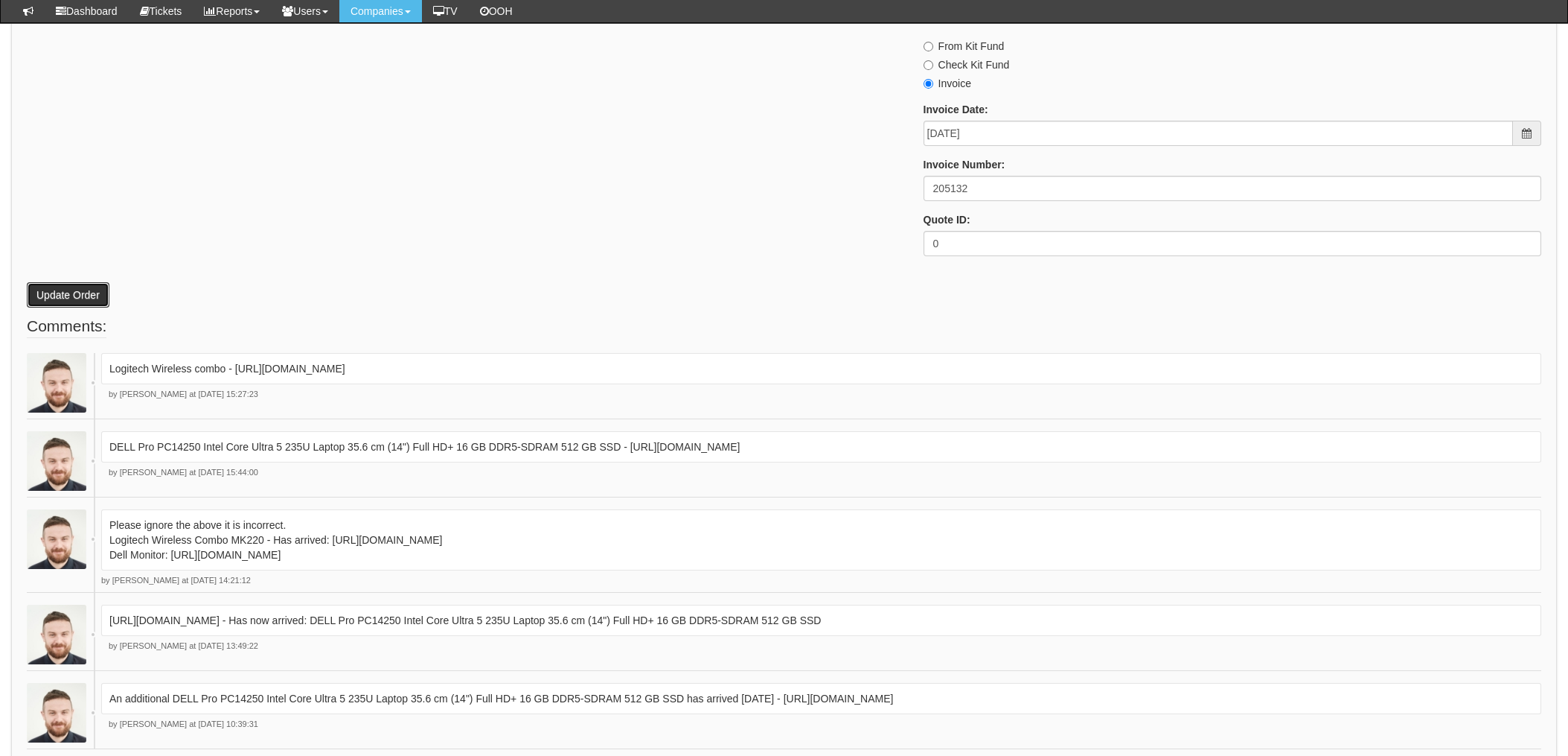
click at [80, 295] on button "Update Order" at bounding box center [68, 294] width 83 height 25
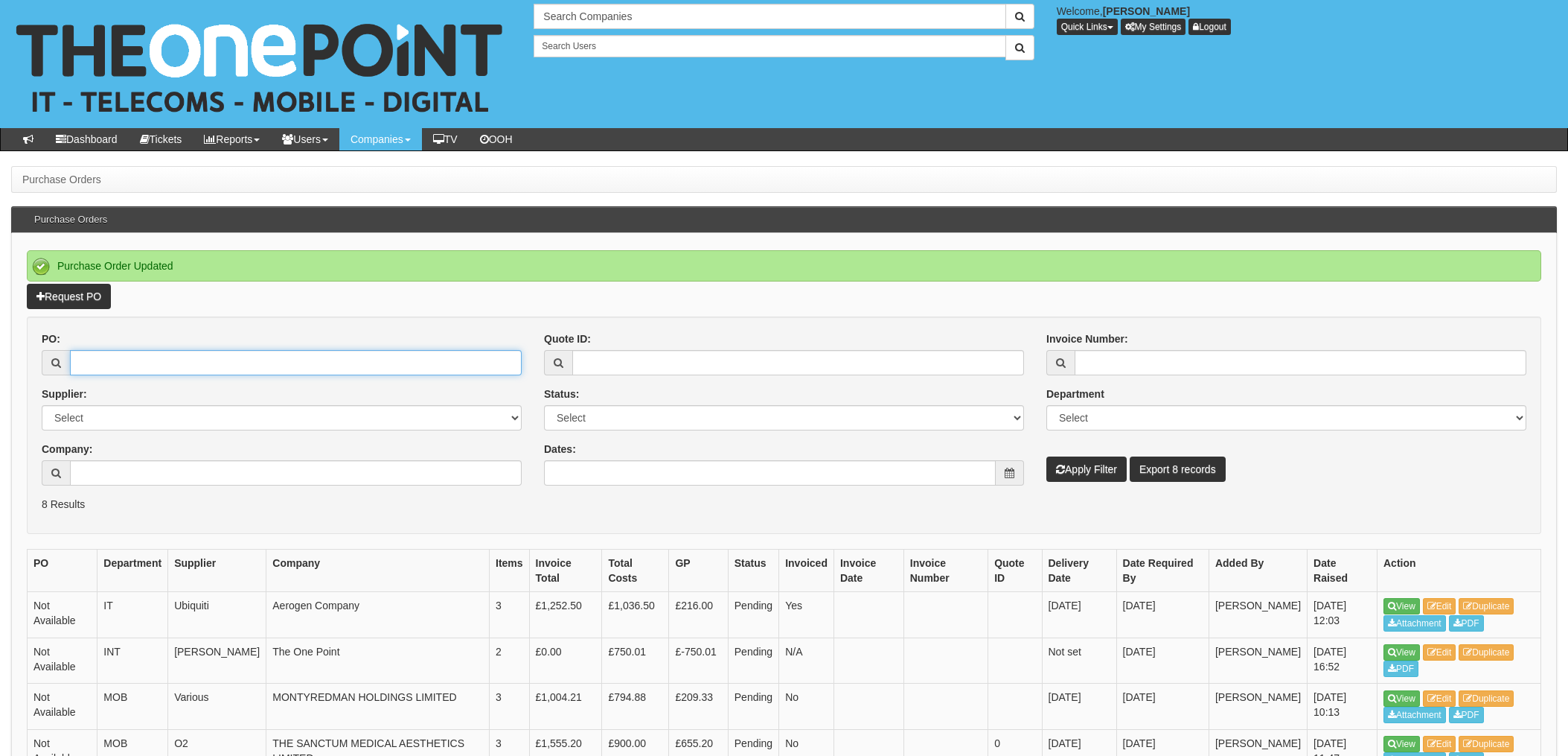
click at [190, 357] on input "PO:" at bounding box center [296, 362] width 452 height 25
type input "19626"
click at [1047, 457] on button "Apply Filter" at bounding box center [1086, 469] width 80 height 25
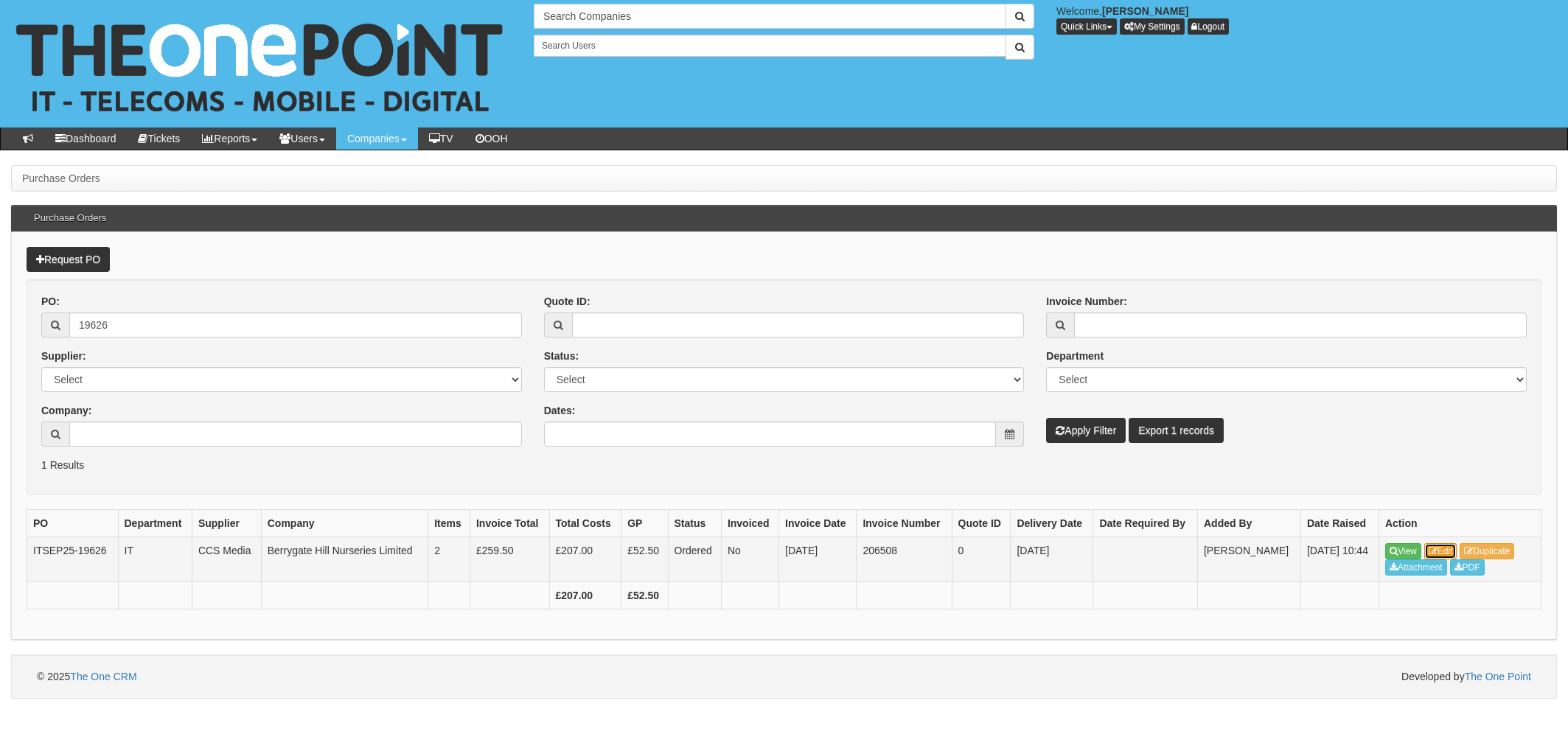
click at [1453, 551] on link "Edit" at bounding box center [1440, 551] width 33 height 16
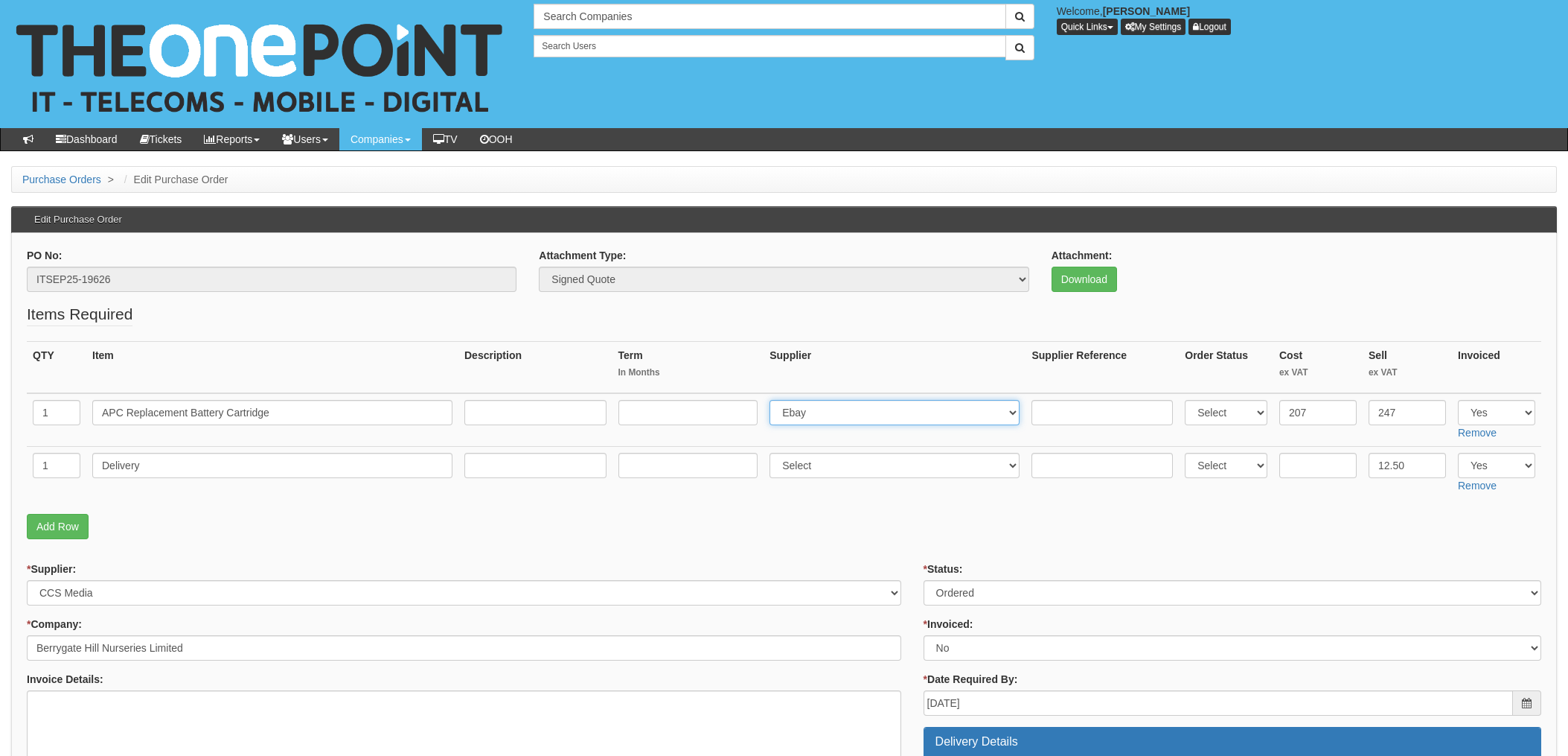
click at [835, 416] on select "Select 123 REG.co.uk 1Password 3 4Gon AA Jones Electric Ltd Abzorb Access Group…" at bounding box center [894, 412] width 250 height 25
select select "220"
click at [774, 400] on select "Select 123 REG.co.uk 1Password 3 4Gon AA Jones Electric Ltd Abzorb Access Group…" at bounding box center [894, 412] width 250 height 25
click at [1055, 423] on input "text" at bounding box center [1102, 412] width 141 height 25
paste input "5503125"
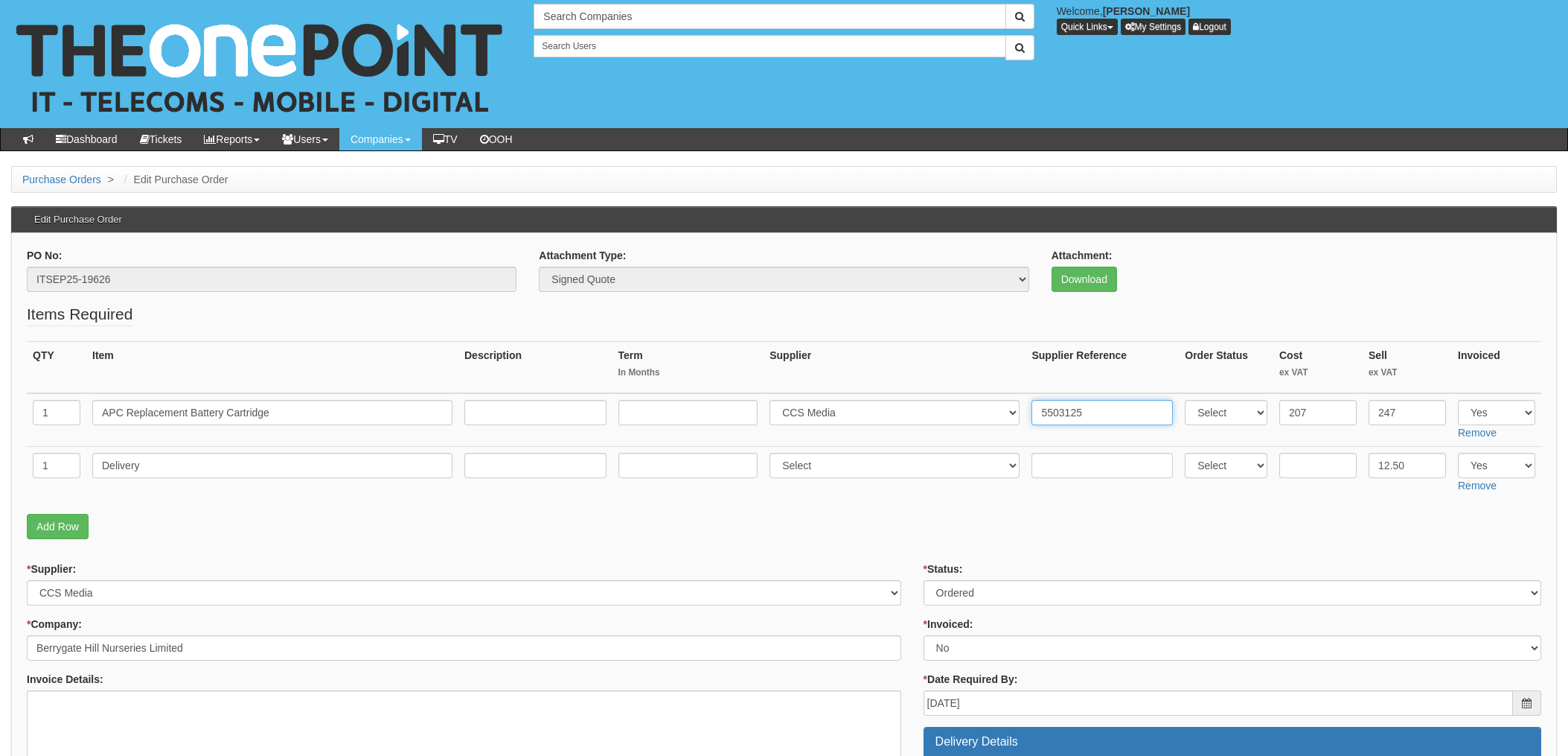
type input "5503125"
click at [865, 562] on div "* Supplier: Select 123 REG.co.uk 1Password 3 4Gon AA Jones Electric Ltd Abzorb …" at bounding box center [464, 583] width 875 height 44
click at [960, 587] on select "Select Approved Completed Delivered Invoiced Ordered Ordered to site Part Order…" at bounding box center [1233, 593] width 618 height 25
select select "4"
click at [924, 580] on select "Select Approved Completed Delivered Invoiced Ordered Ordered to site Part Order…" at bounding box center [1233, 593] width 618 height 25
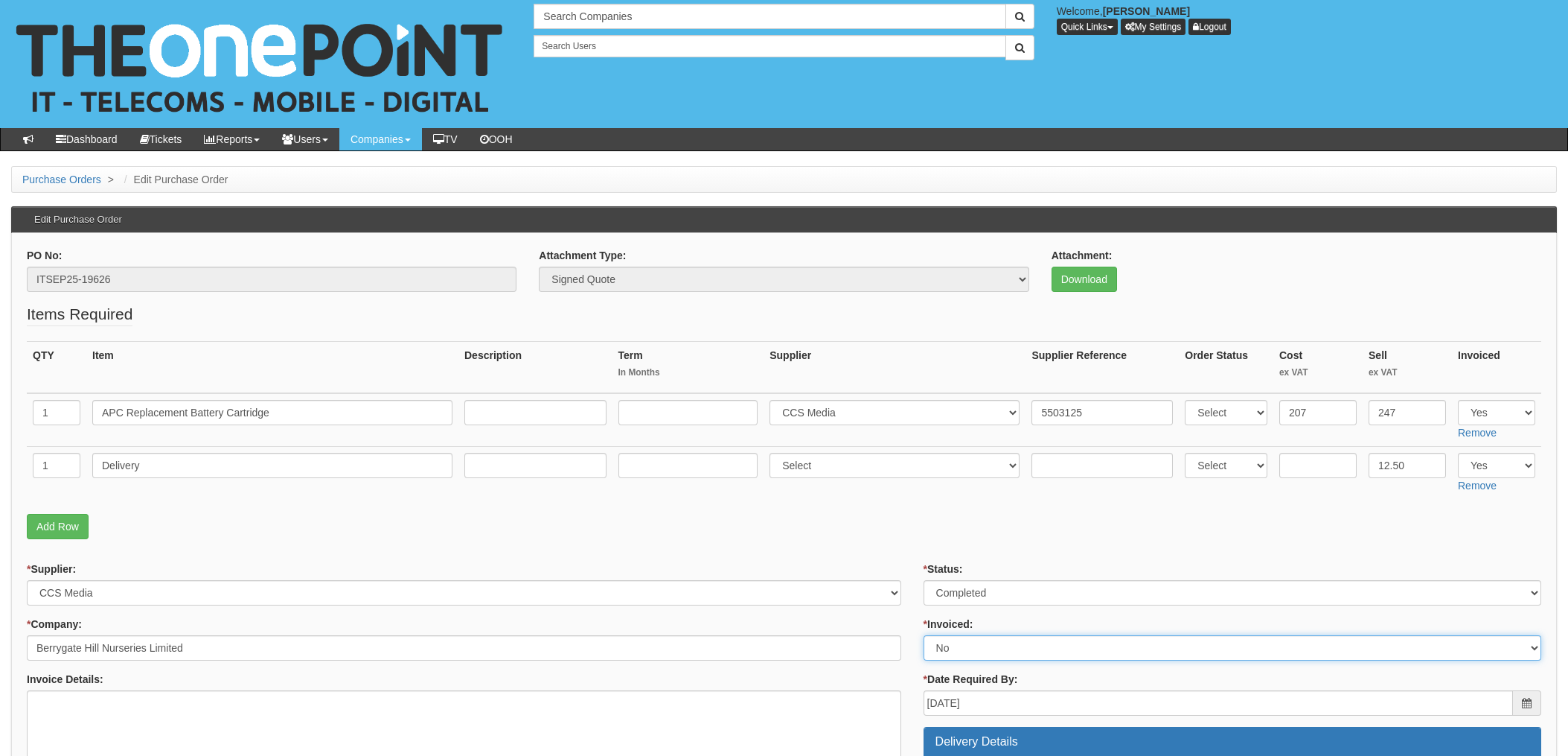
click at [957, 649] on select "Select Yes No N/A STB (part of order)" at bounding box center [1233, 648] width 618 height 25
select select "1"
click at [924, 636] on select "Select Yes No N/A STB (part of order)" at bounding box center [1233, 648] width 618 height 25
click at [859, 526] on p "Add Row" at bounding box center [784, 526] width 1515 height 25
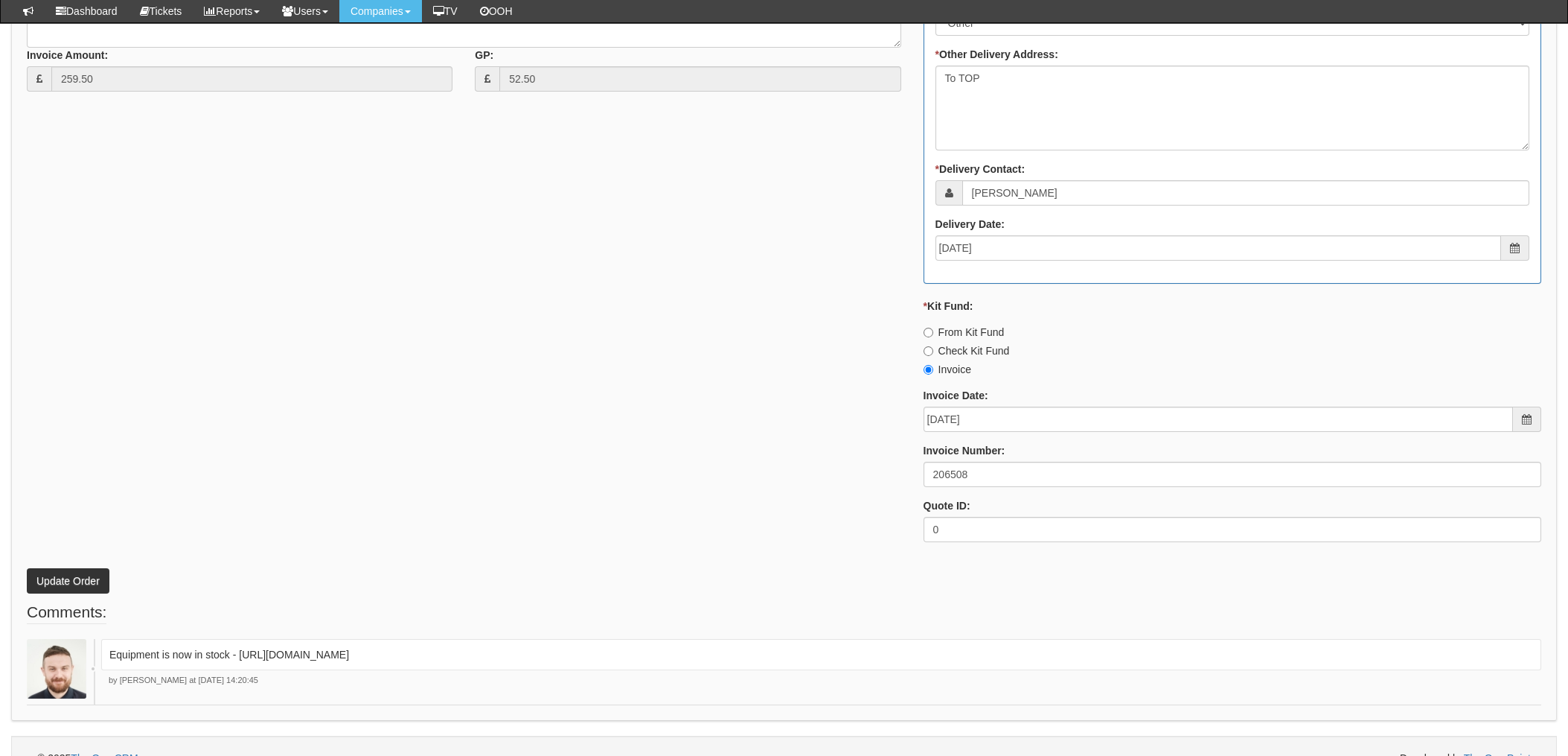
scroll to position [794, 0]
click at [57, 580] on button "Update Order" at bounding box center [68, 580] width 83 height 25
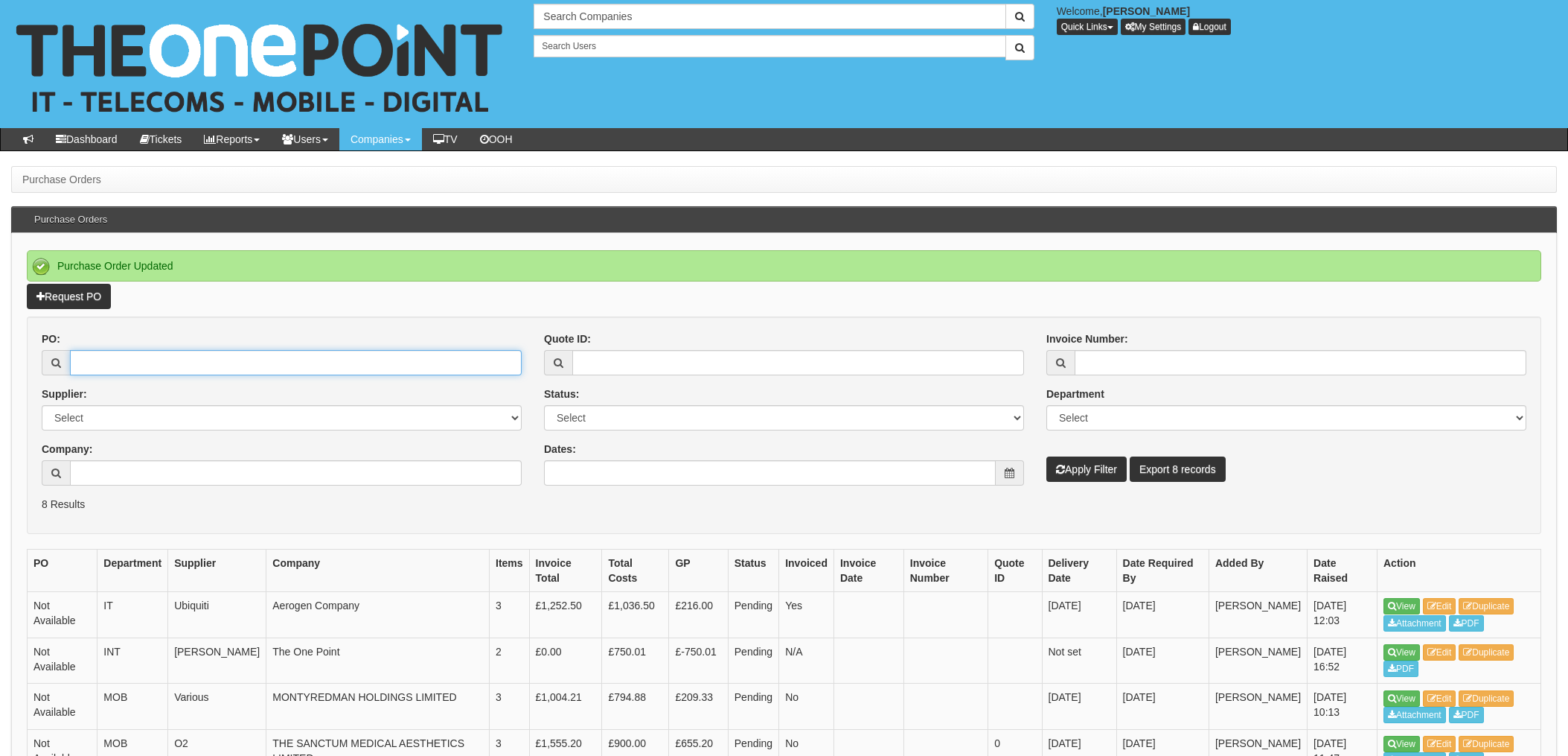
click at [150, 364] on input "PO:" at bounding box center [296, 362] width 452 height 25
type input "19610"
click at [1047, 457] on button "Apply Filter" at bounding box center [1086, 469] width 80 height 25
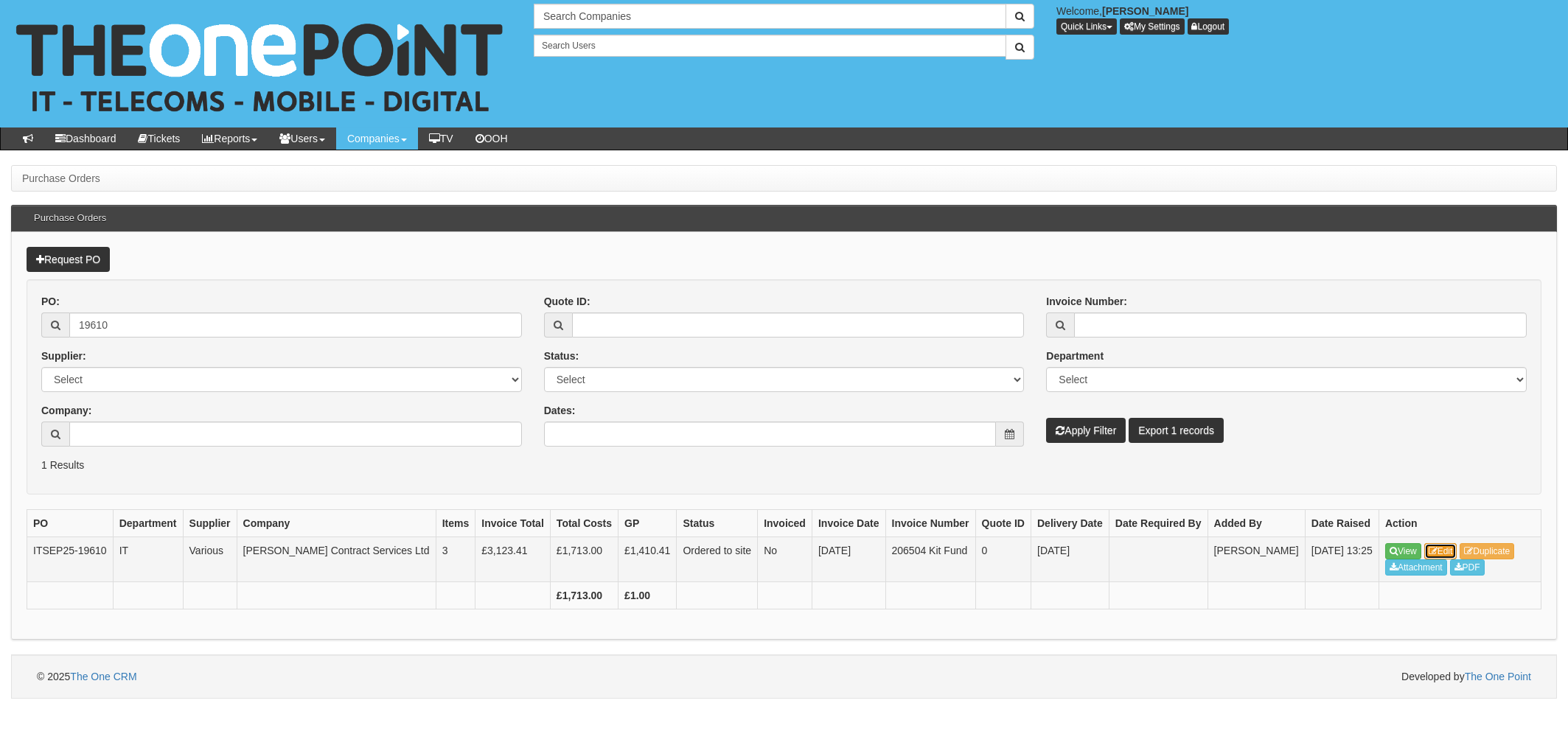
click at [1437, 546] on link "Edit" at bounding box center [1440, 551] width 33 height 16
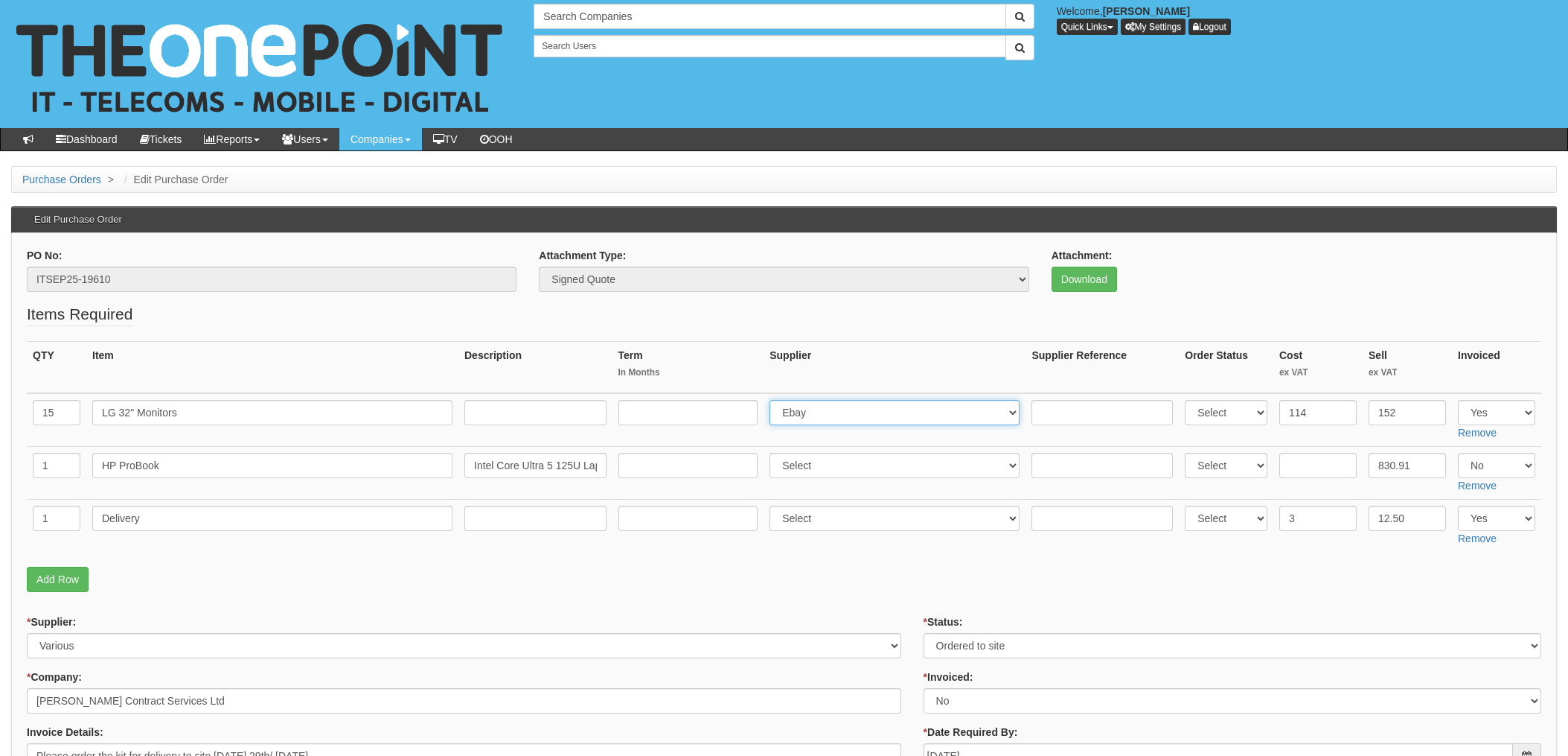
click at [841, 412] on select "Select 123 REG.co.uk 1Password 3 4Gon AA Jones Electric Ltd Abzorb Access Group…" at bounding box center [894, 412] width 250 height 25
select select "220"
click at [774, 400] on select "Select 123 REG.co.uk 1Password 3 4Gon AA Jones Electric Ltd Abzorb Access Group…" at bounding box center [894, 412] width 250 height 25
click at [1054, 412] on input "text" at bounding box center [1102, 412] width 141 height 25
paste input "5508027"
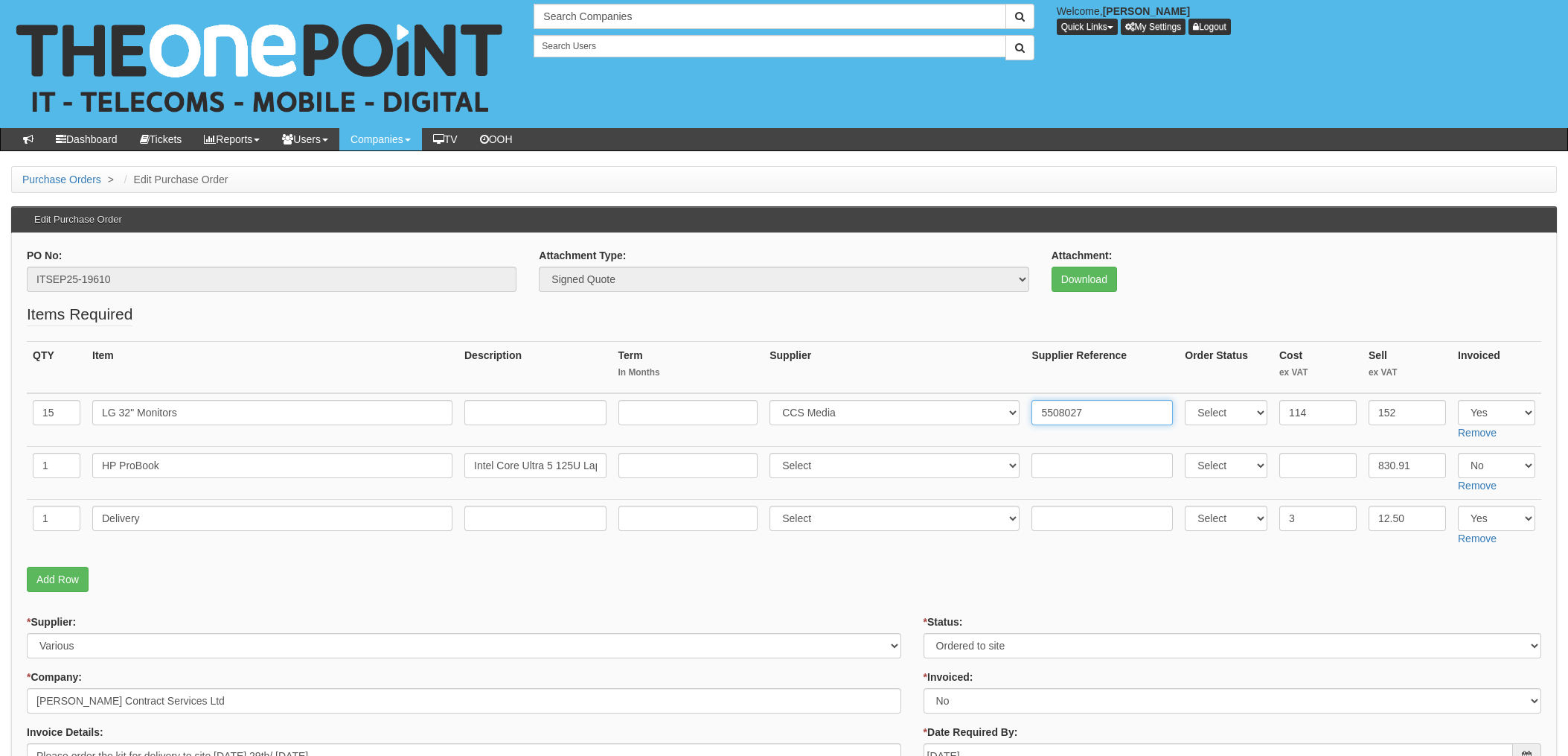
type input "5508027"
click at [869, 512] on select "Select 123 REG.co.uk 1Password 3 4Gon AA Jones Electric Ltd Abzorb Access Group…" at bounding box center [894, 519] width 250 height 25
select select "220"
click at [1040, 515] on input "text" at bounding box center [1102, 519] width 141 height 25
paste input "5508027"
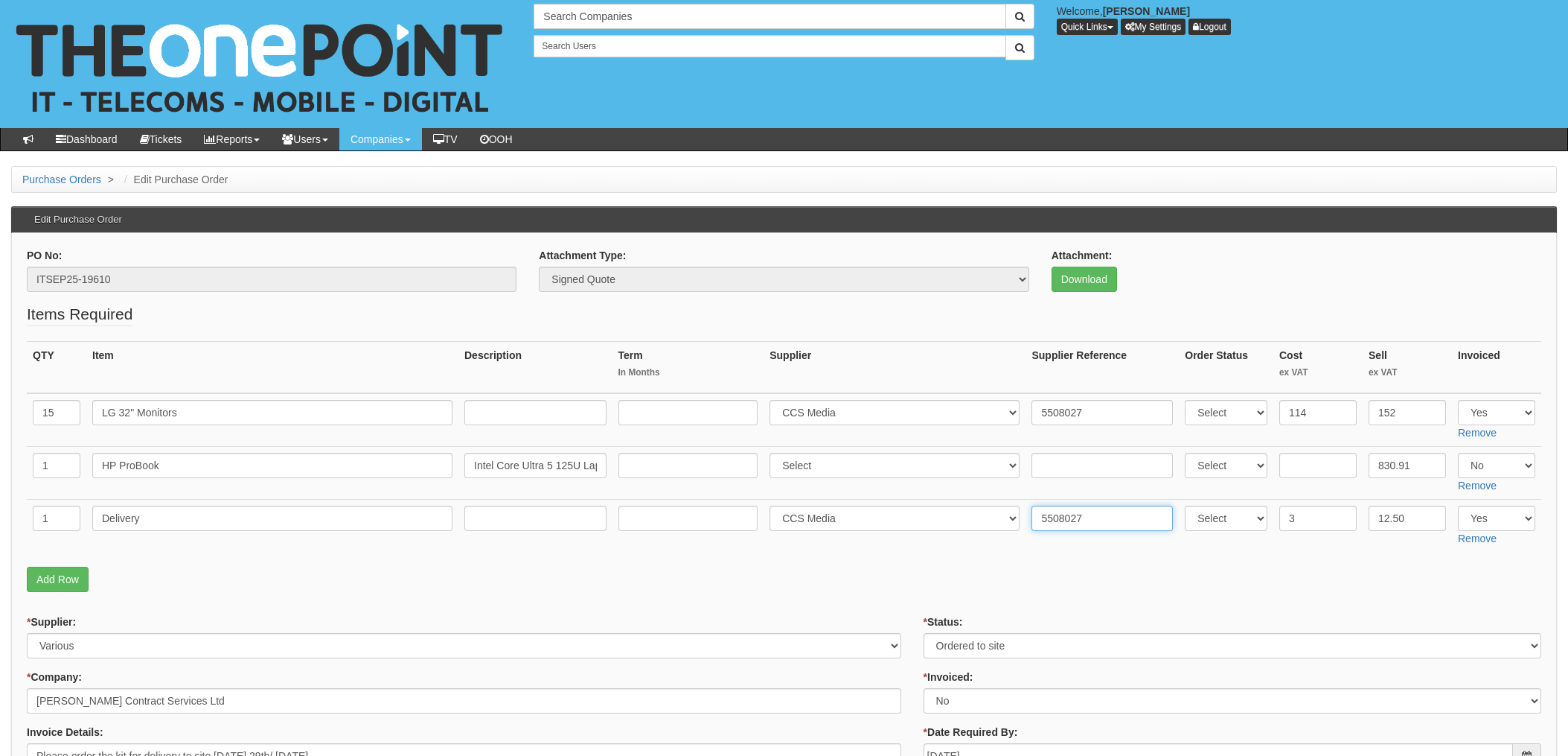
type input "5508027"
click at [859, 587] on p "Add Row" at bounding box center [784, 579] width 1515 height 25
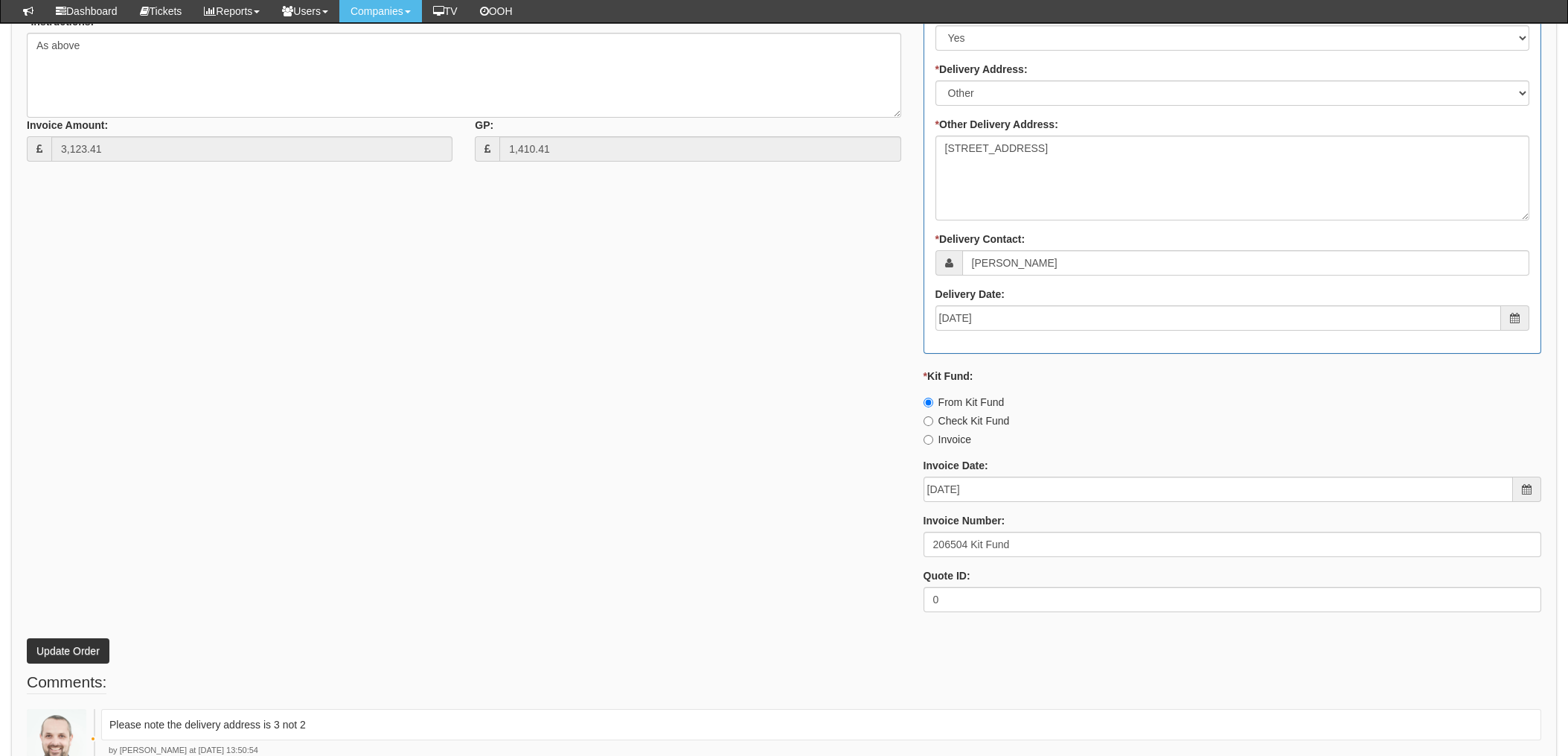
scroll to position [871, 0]
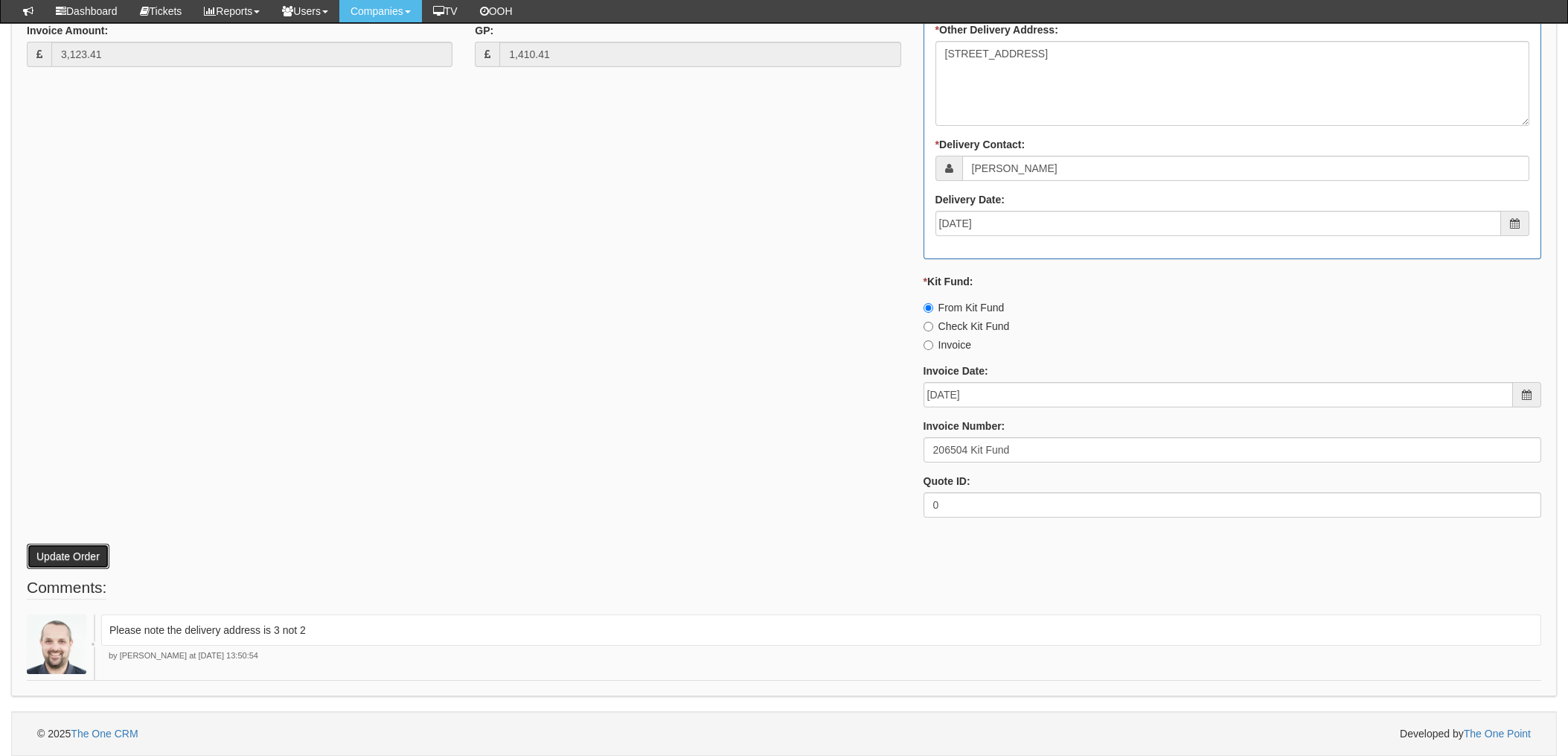
click at [80, 557] on button "Update Order" at bounding box center [68, 556] width 83 height 25
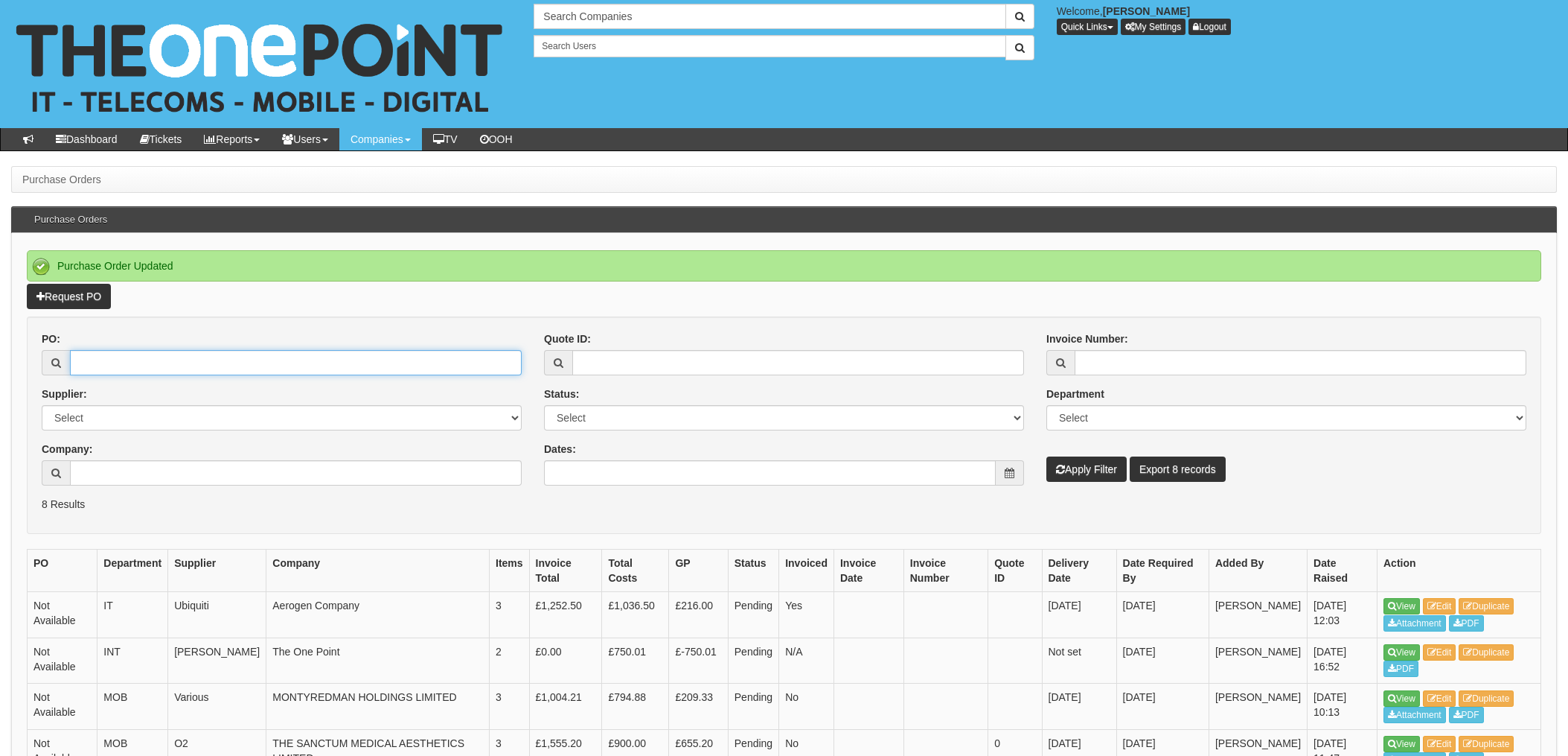
click at [109, 358] on input "PO:" at bounding box center [296, 362] width 452 height 25
type input "19706"
click at [1047, 457] on button "Apply Filter" at bounding box center [1086, 469] width 80 height 25
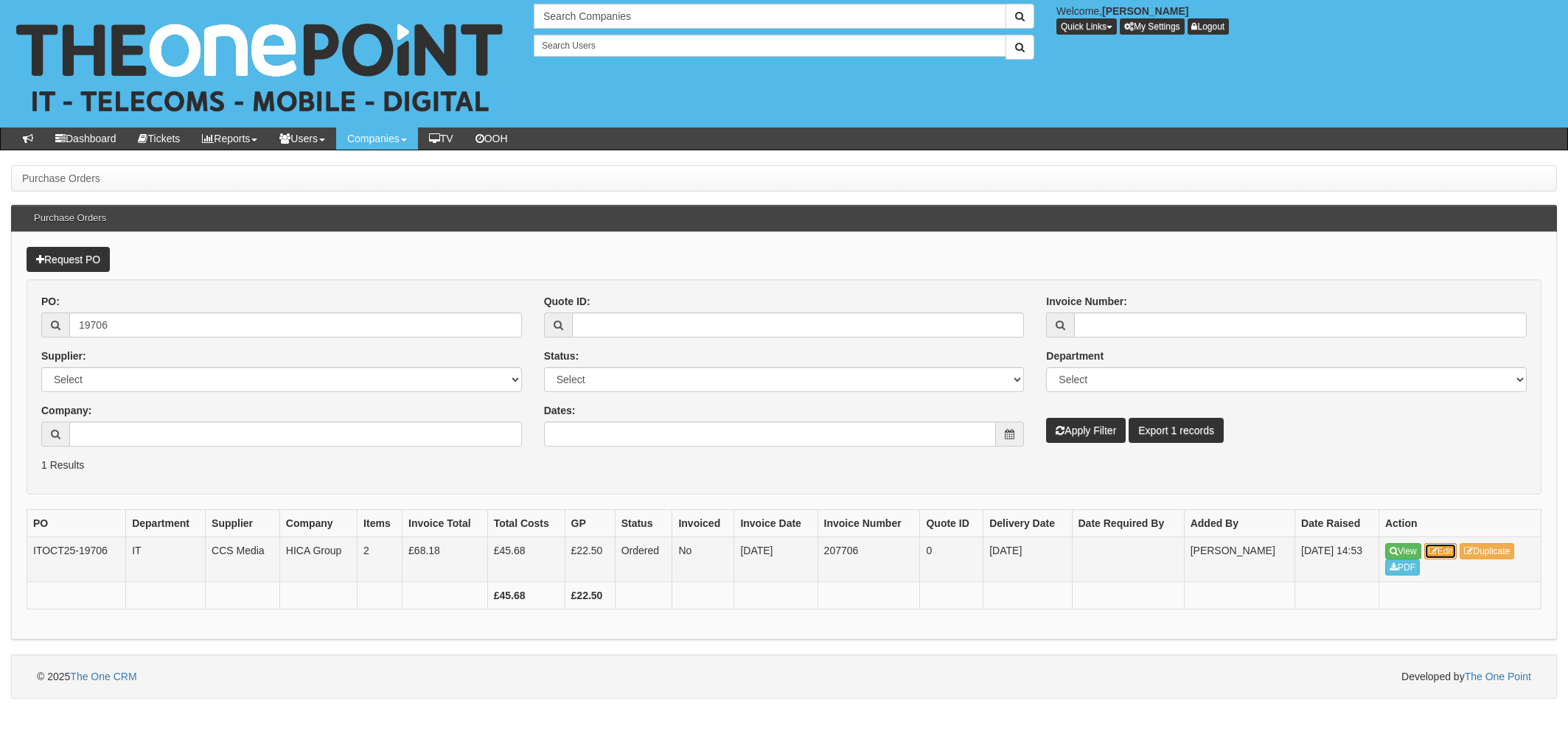
click at [1451, 552] on link "Edit" at bounding box center [1440, 551] width 33 height 16
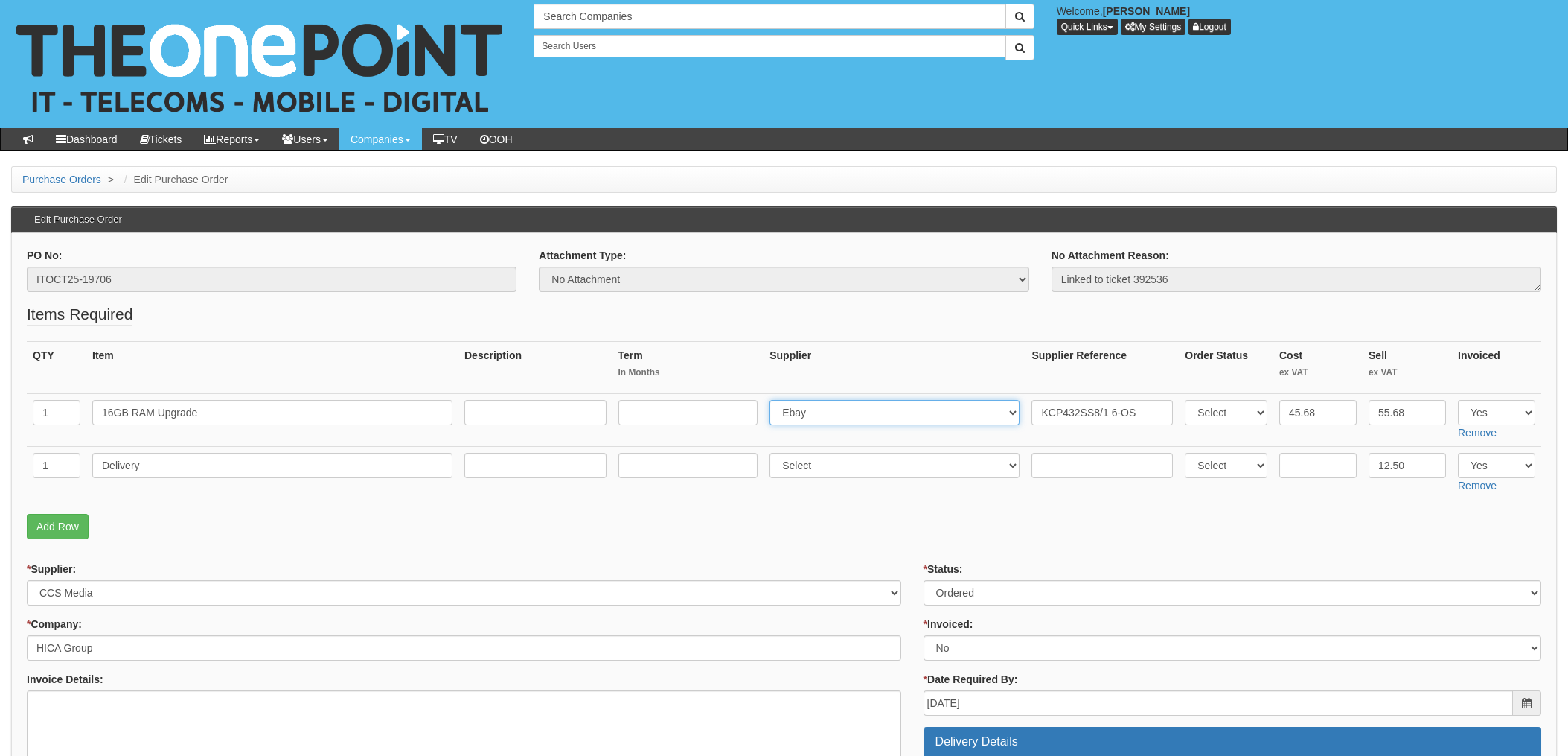
click at [823, 414] on select "Select 123 REG.co.uk 1Password 3 4Gon AA Jones Electric Ltd Abzorb Access Group…" at bounding box center [894, 412] width 250 height 25
select select "220"
click at [774, 400] on select "Select 123 REG.co.uk 1Password 3 4Gon AA Jones Electric Ltd Abzorb Access Group…" at bounding box center [894, 412] width 250 height 25
click at [1032, 414] on input "KCP432SS8/1 6-OS" at bounding box center [1102, 412] width 141 height 25
paste input "5510508"
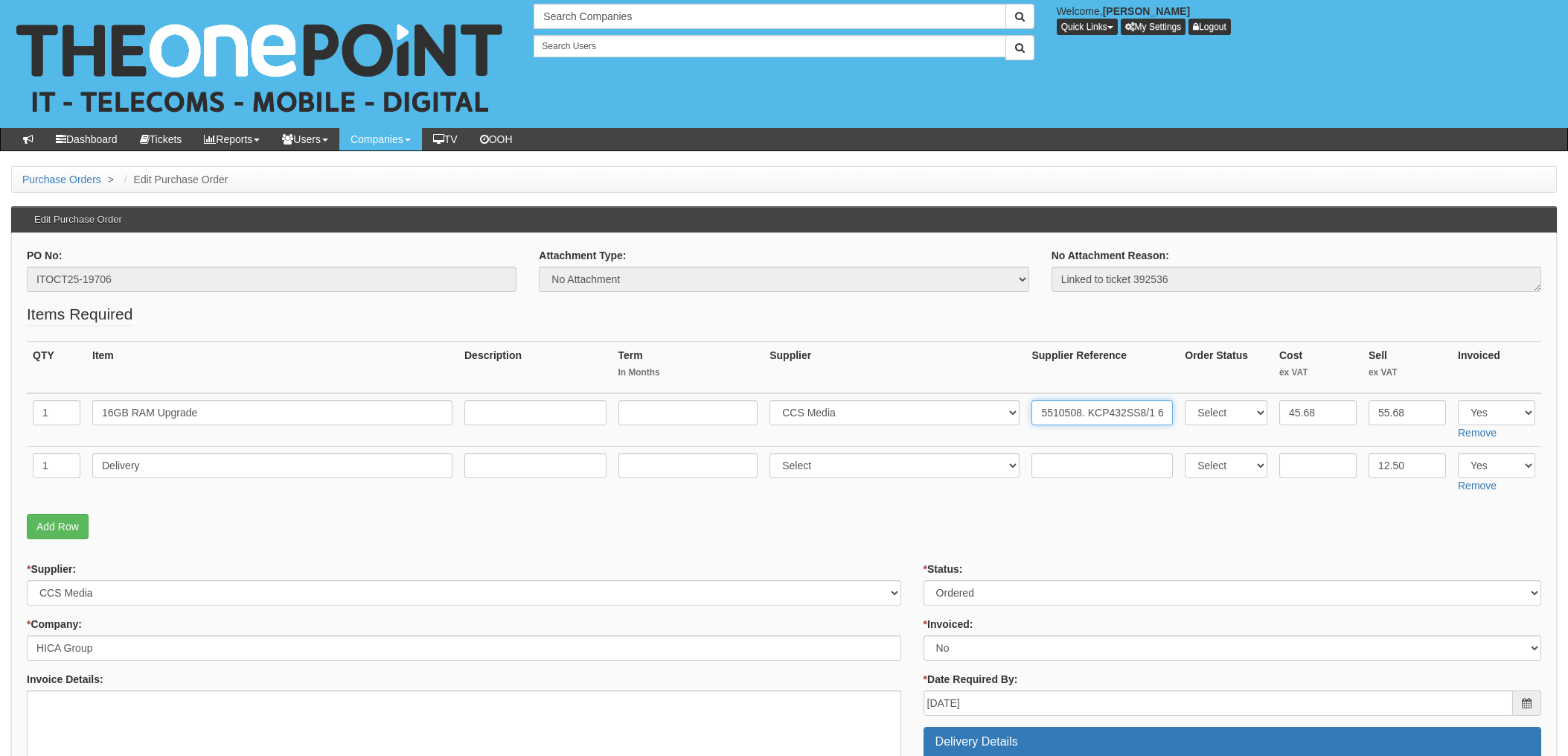
type input "5510508. KCP432SS8/1 6-OS"
click at [808, 515] on p "Add Row" at bounding box center [784, 526] width 1515 height 25
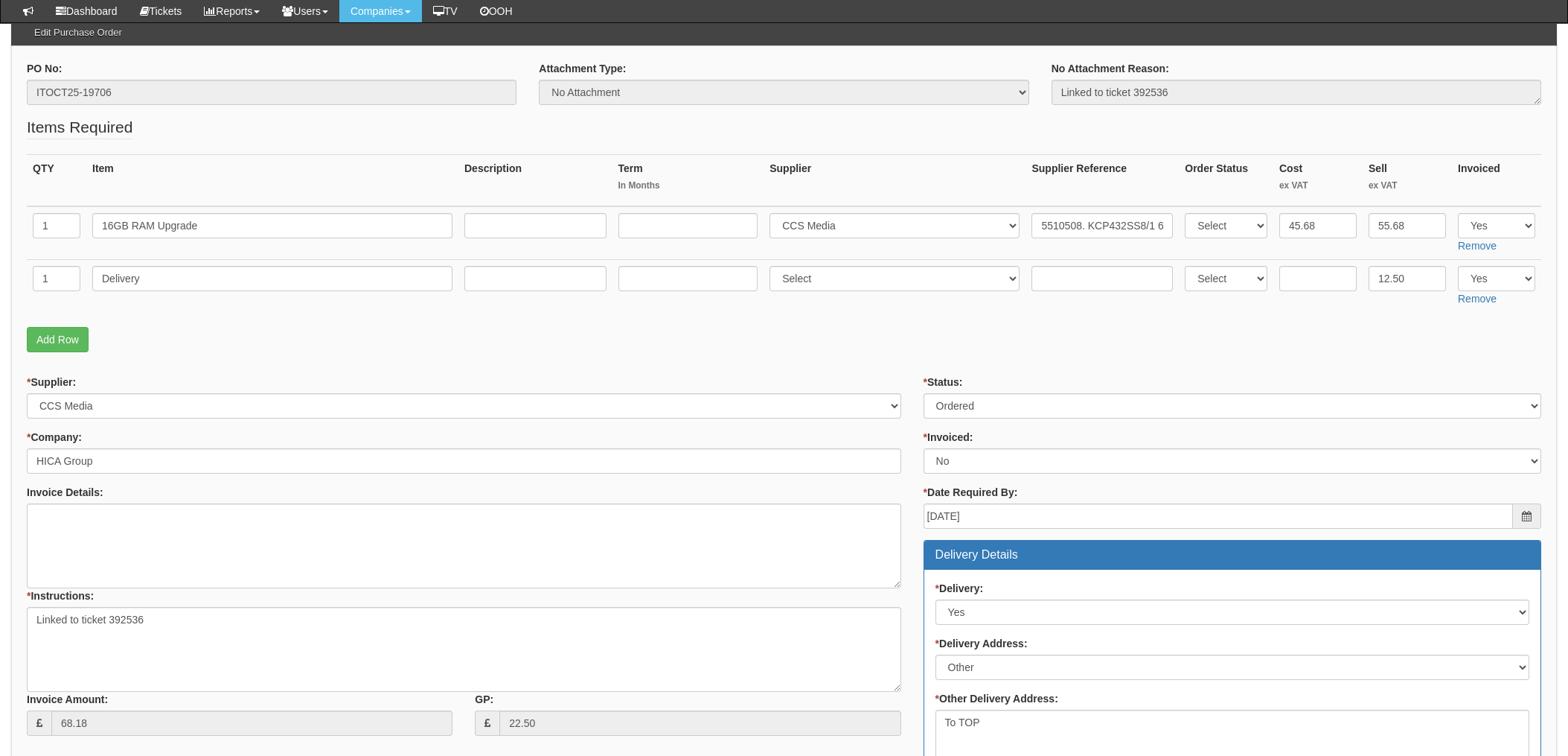
scroll to position [199, 0]
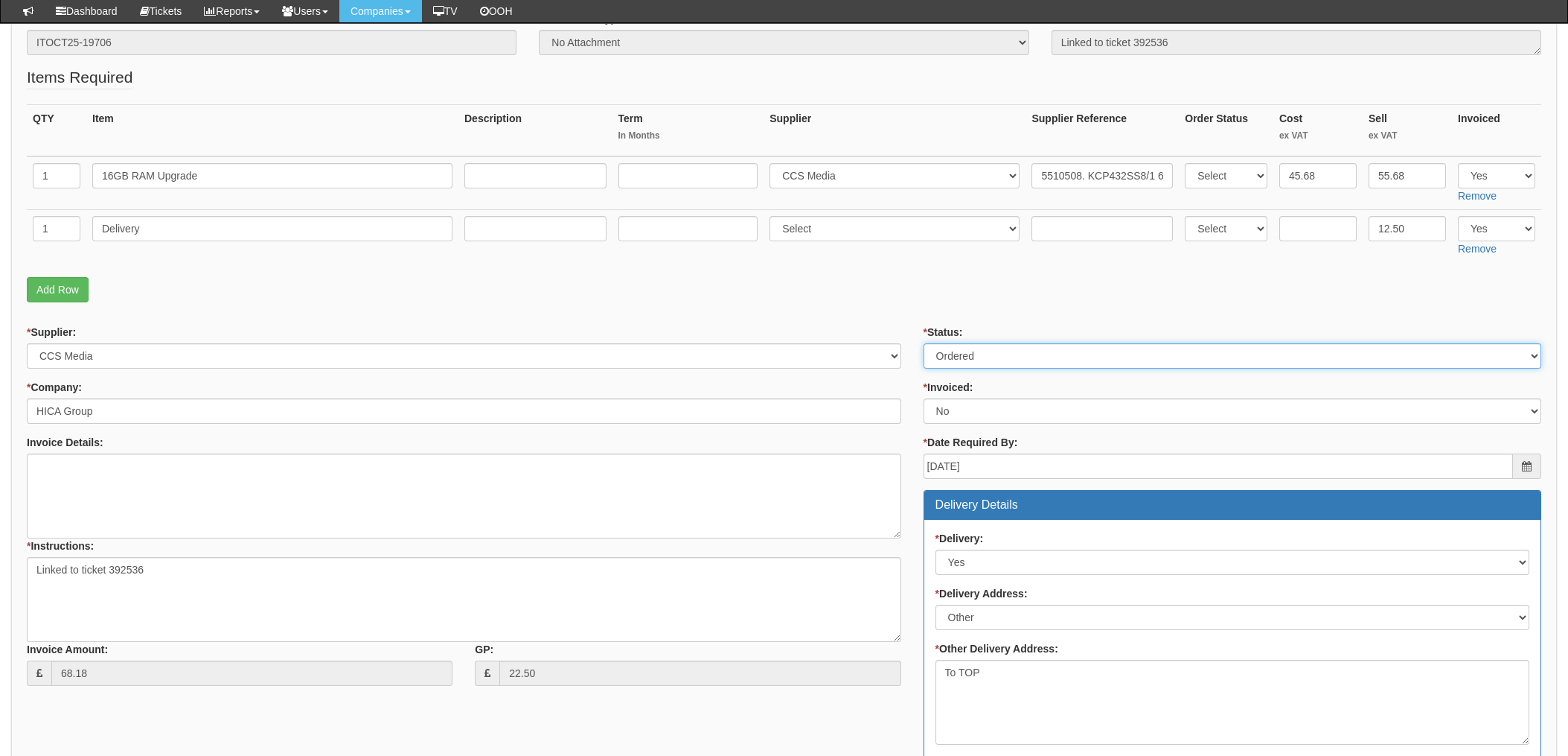
drag, startPoint x: 991, startPoint y: 355, endPoint x: 990, endPoint y: 364, distance: 9.1
click at [991, 355] on select "Select Approved Completed Delivered Invoiced Ordered Ordered to site Part Order…" at bounding box center [1233, 356] width 618 height 25
select select "4"
click at [924, 344] on select "Select Approved Completed Delivered Invoiced Ordered Ordered to site Part Order…" at bounding box center [1233, 356] width 618 height 25
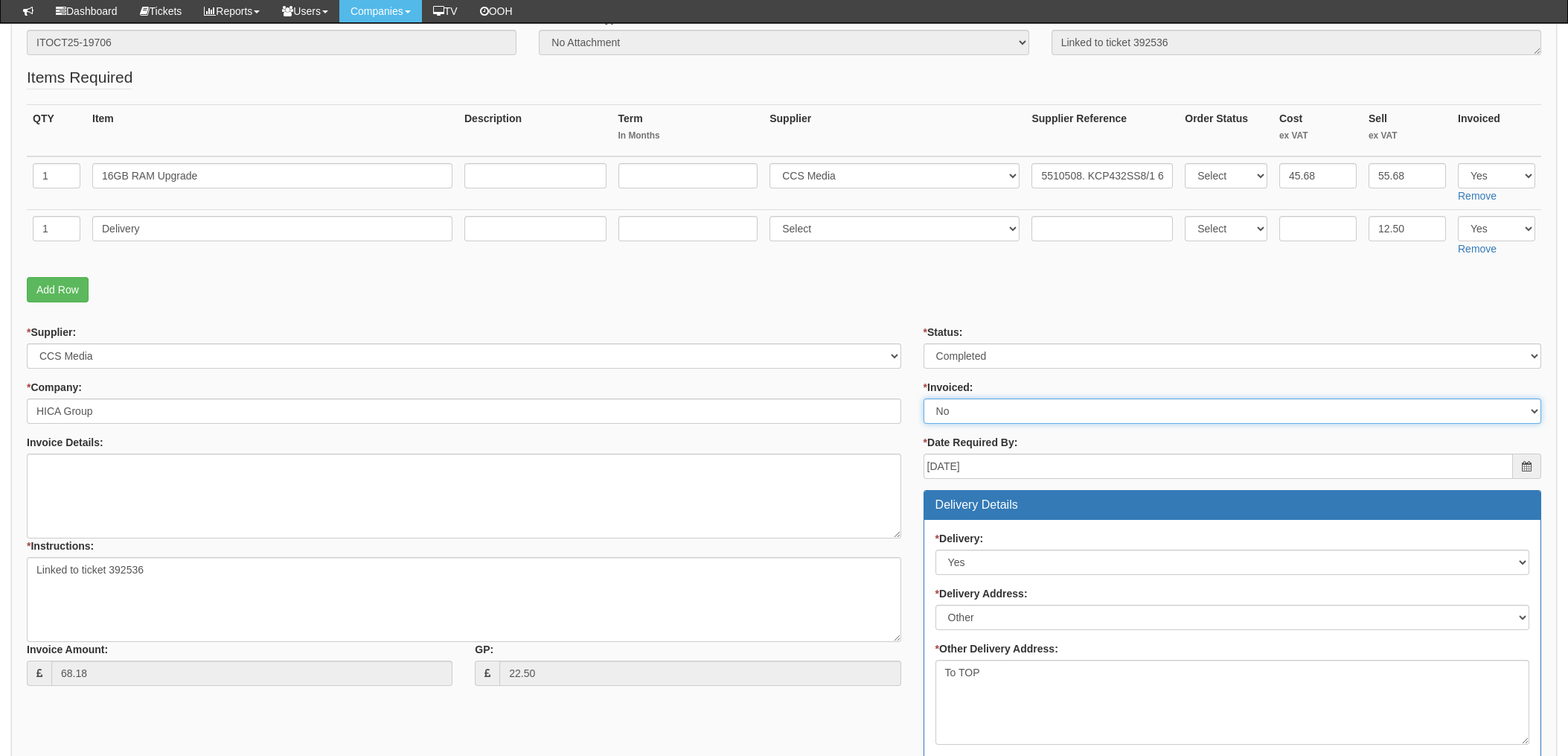
click at [954, 413] on select "Select Yes No N/A STB (part of order)" at bounding box center [1233, 411] width 618 height 25
select select "1"
click at [924, 398] on select "Select Yes No N/A STB (part of order)" at bounding box center [1233, 411] width 618 height 25
click at [908, 370] on div "* Supplier: Select 123 REG.co.uk 1Password 3 4Gon AA Jones Electric Ltd Abzorb …" at bounding box center [464, 511] width 897 height 373
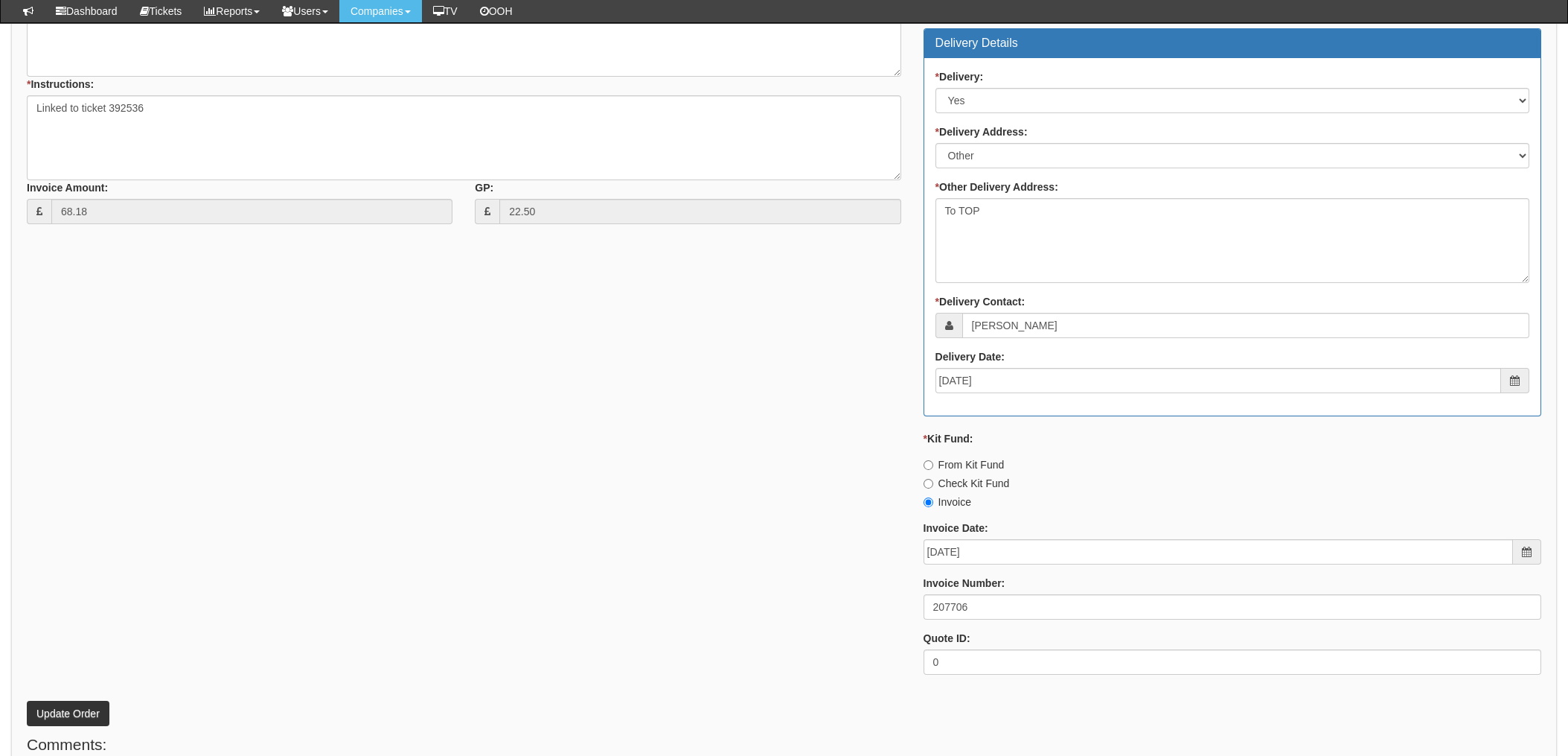
scroll to position [695, 0]
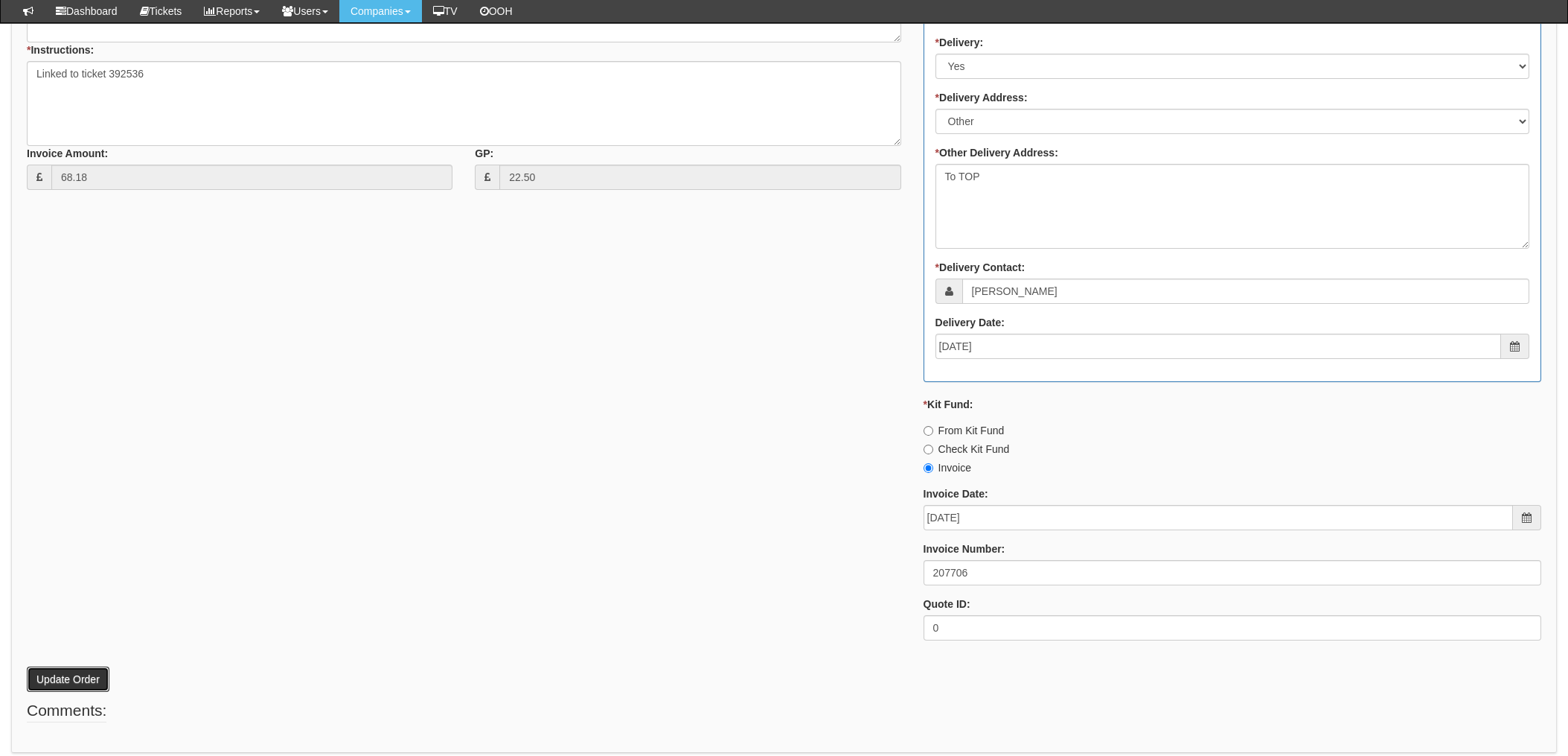
click at [62, 676] on button "Update Order" at bounding box center [68, 679] width 83 height 25
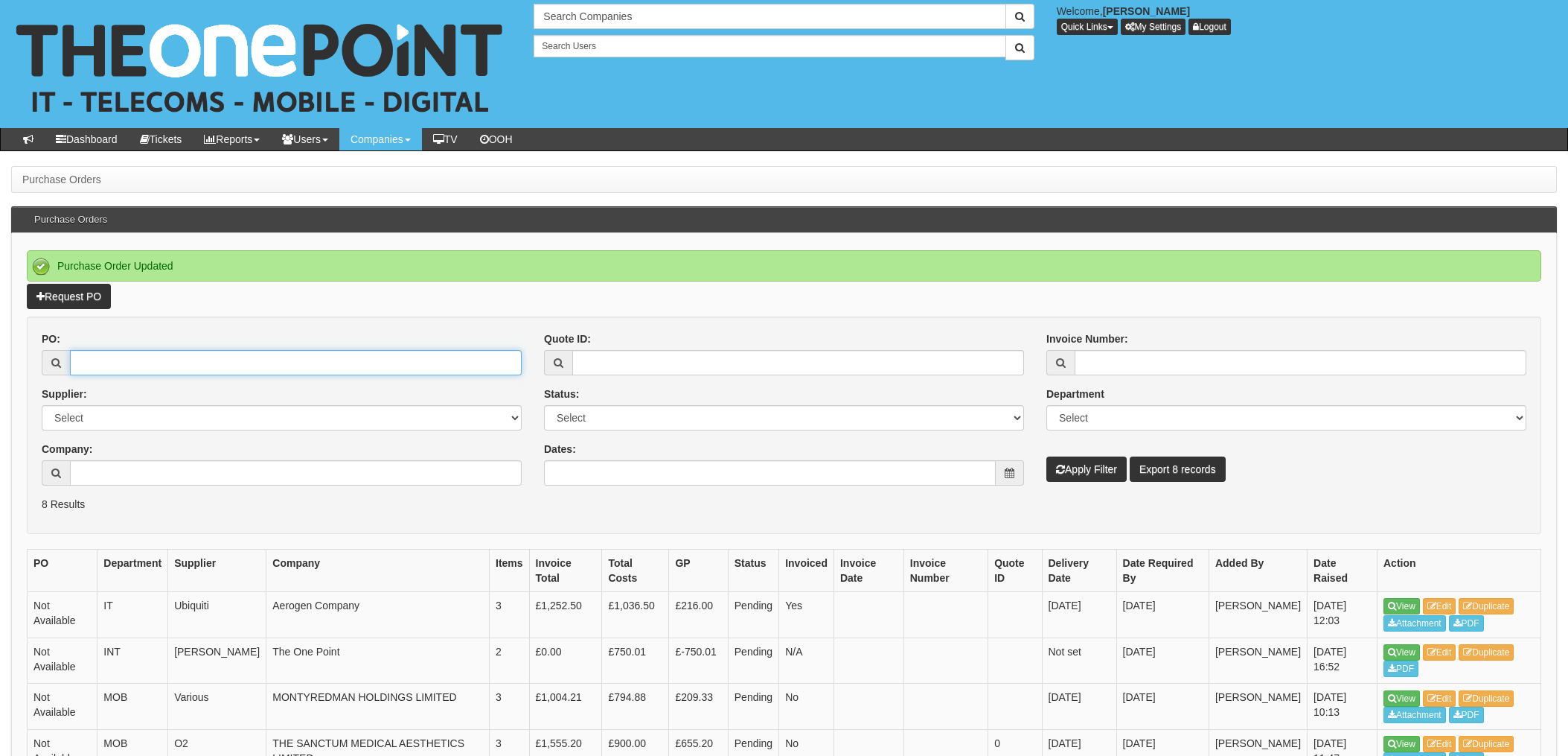
click at [192, 364] on input "PO:" at bounding box center [296, 362] width 452 height 25
type input "19721"
click at [1047, 457] on button "Apply Filter" at bounding box center [1086, 469] width 80 height 25
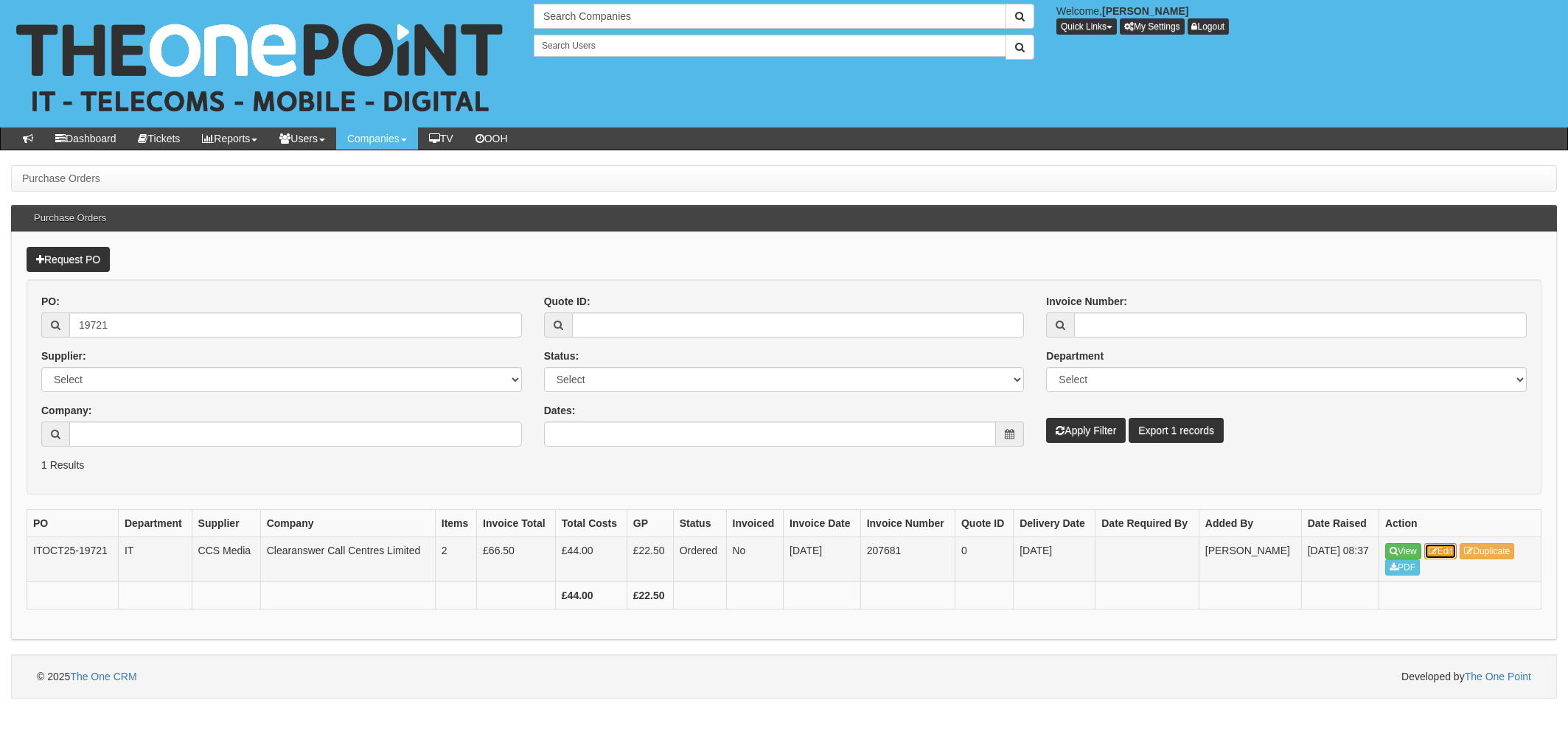
click at [1449, 552] on link "Edit" at bounding box center [1440, 551] width 33 height 16
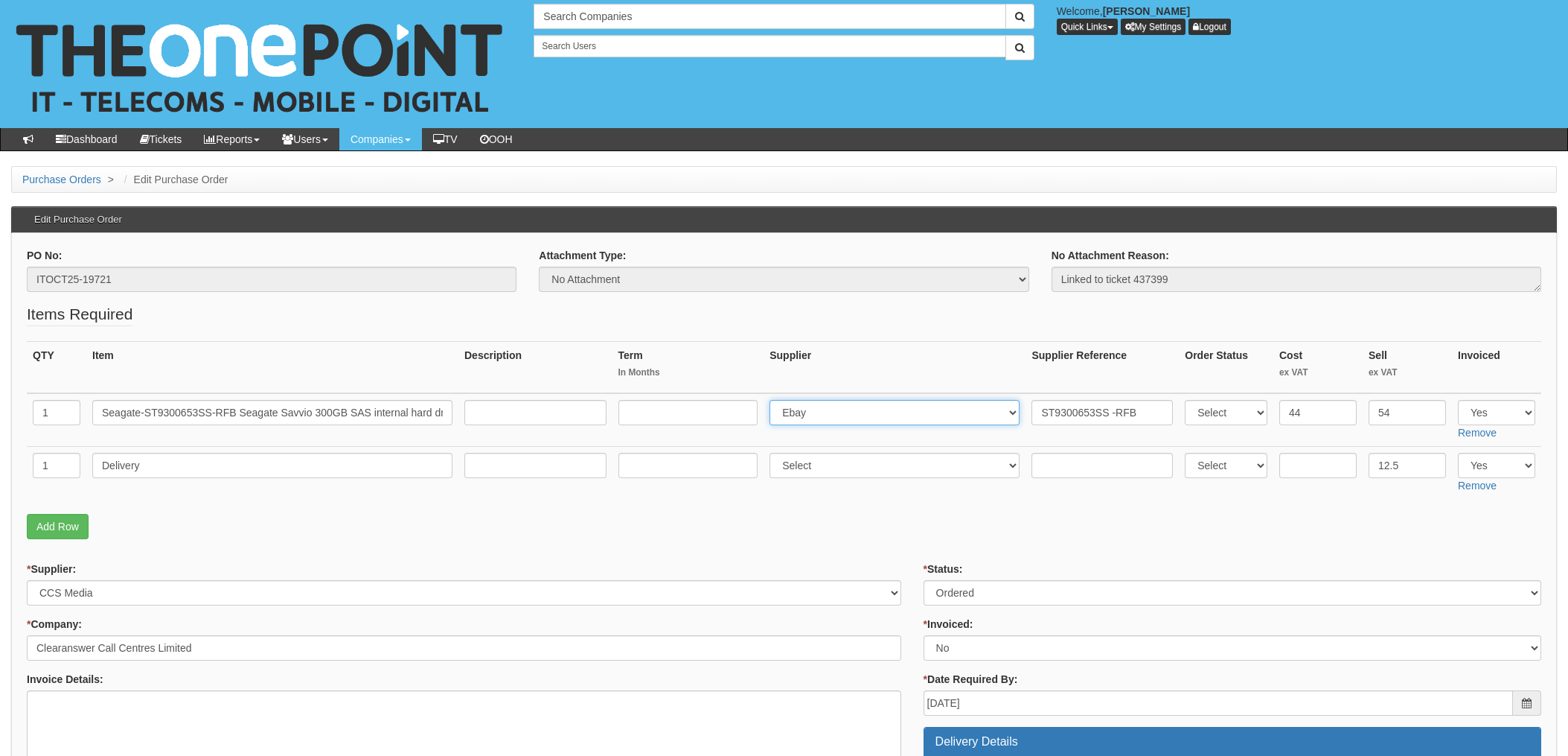
click at [805, 420] on select "Select 123 REG.co.uk 1Password 3 4Gon AA Jones Electric Ltd Abzorb Access Group…" at bounding box center [894, 412] width 250 height 25
select select "220"
click at [774, 400] on select "Select 123 REG.co.uk 1Password 3 4Gon AA Jones Electric Ltd Abzorb Access Group…" at bounding box center [894, 412] width 250 height 25
click at [1033, 412] on input "ST9300653SS -RFB" at bounding box center [1102, 412] width 141 height 25
paste input "5511579"
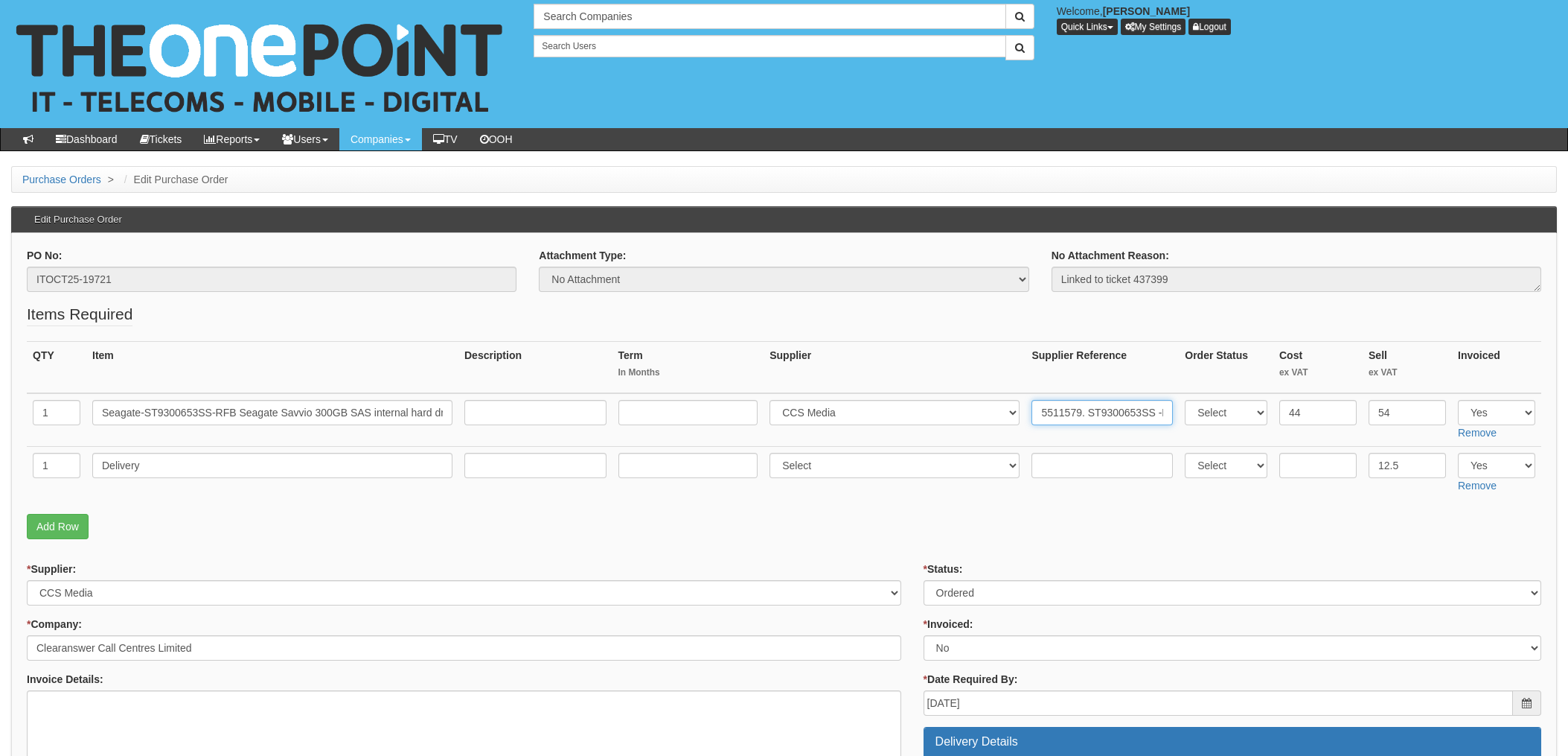
type input "5511579. ST9300653SS -RFB"
click at [994, 542] on fieldset "Items Required QTY Item Description Term In Months Supplier Supplier Reference …" at bounding box center [784, 425] width 1515 height 244
click at [939, 595] on select "Select Approved Completed Delivered Invoiced Ordered Ordered to site Part Order…" at bounding box center [1233, 593] width 618 height 25
select select "4"
click at [924, 580] on select "Select Approved Completed Delivered Invoiced Ordered Ordered to site Part Order…" at bounding box center [1233, 593] width 618 height 25
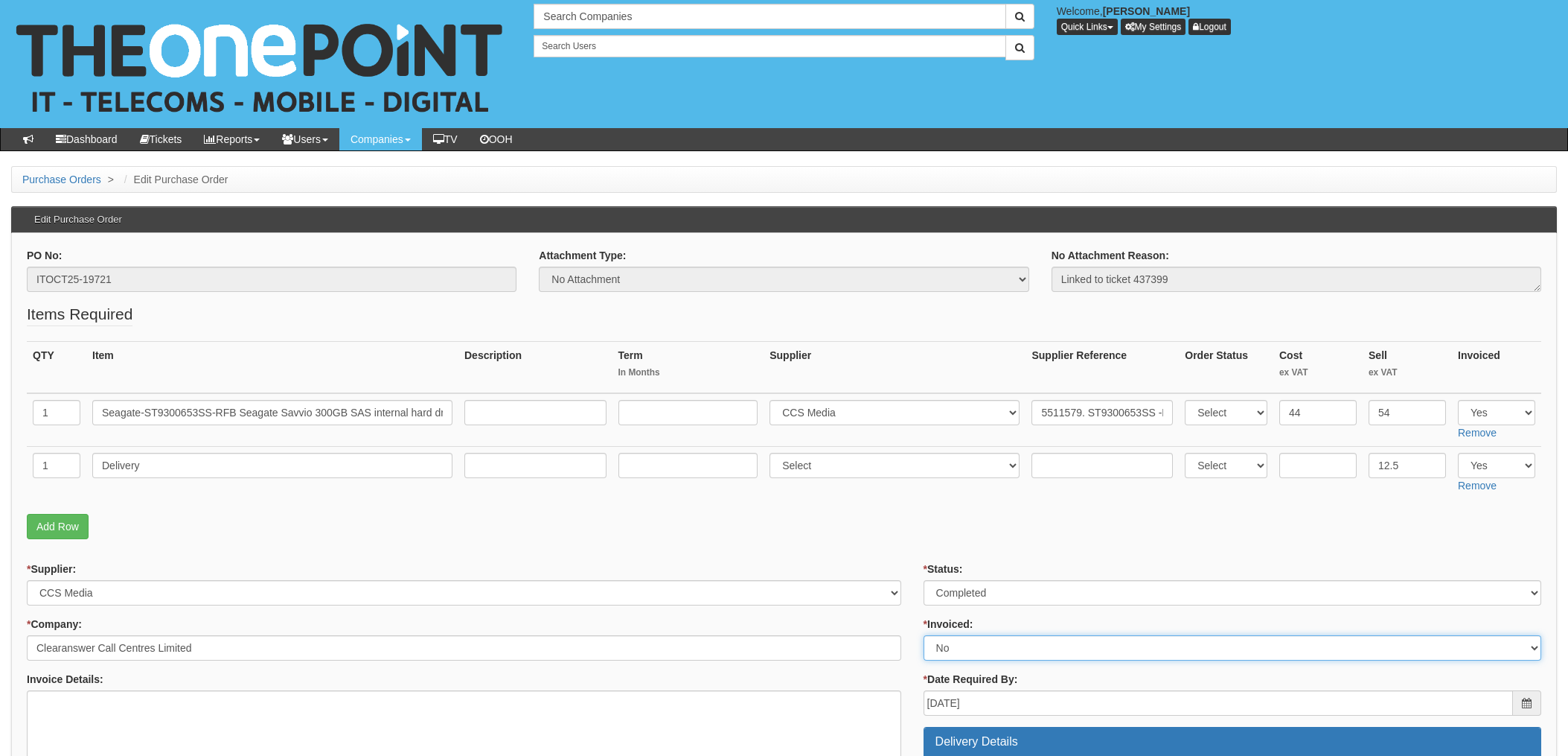
click at [951, 652] on select "Select Yes No N/A STB (part of order)" at bounding box center [1233, 648] width 618 height 25
select select "1"
click at [924, 636] on select "Select Yes No N/A STB (part of order)" at bounding box center [1233, 648] width 618 height 25
click at [897, 538] on p "Add Row" at bounding box center [784, 526] width 1515 height 25
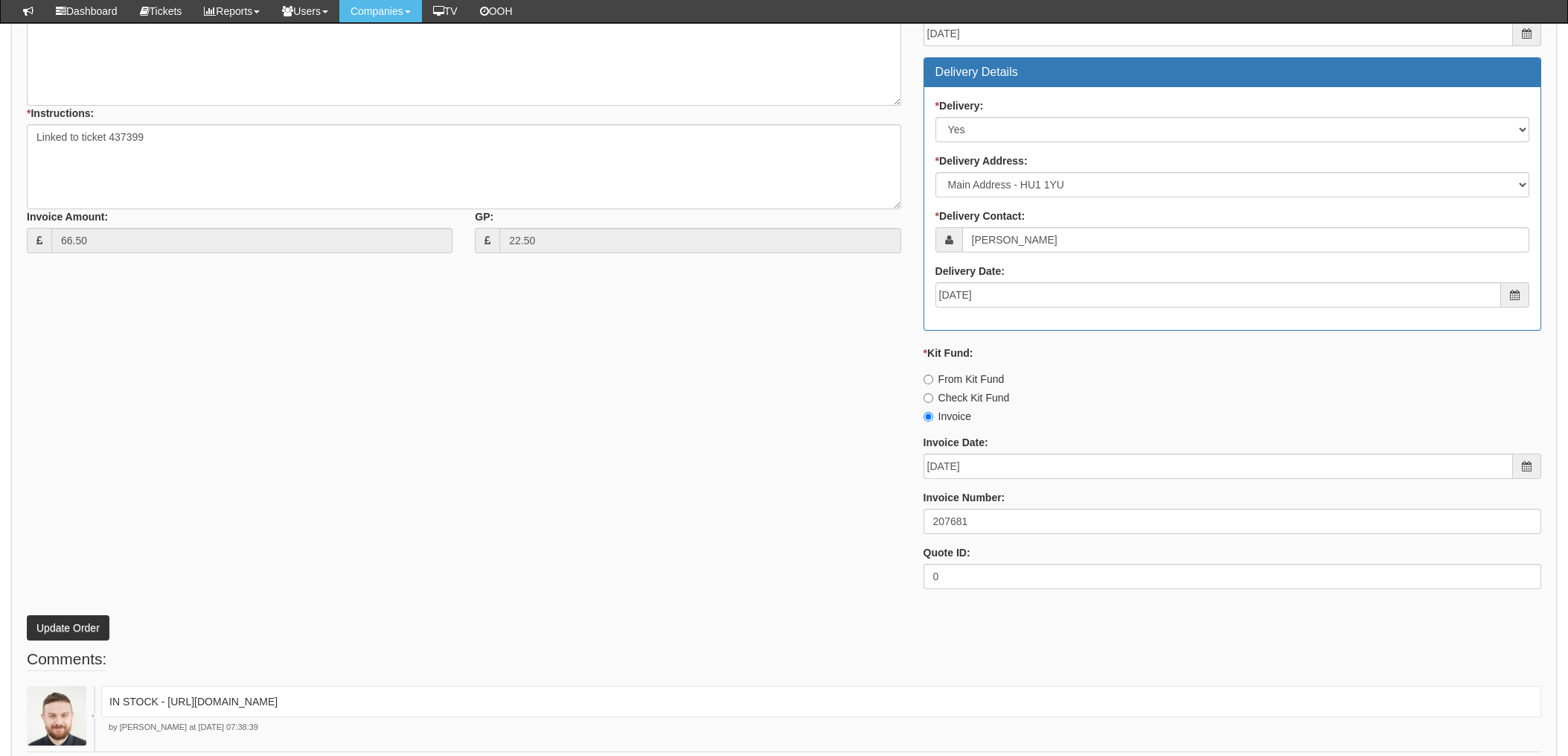
scroll to position [695, 0]
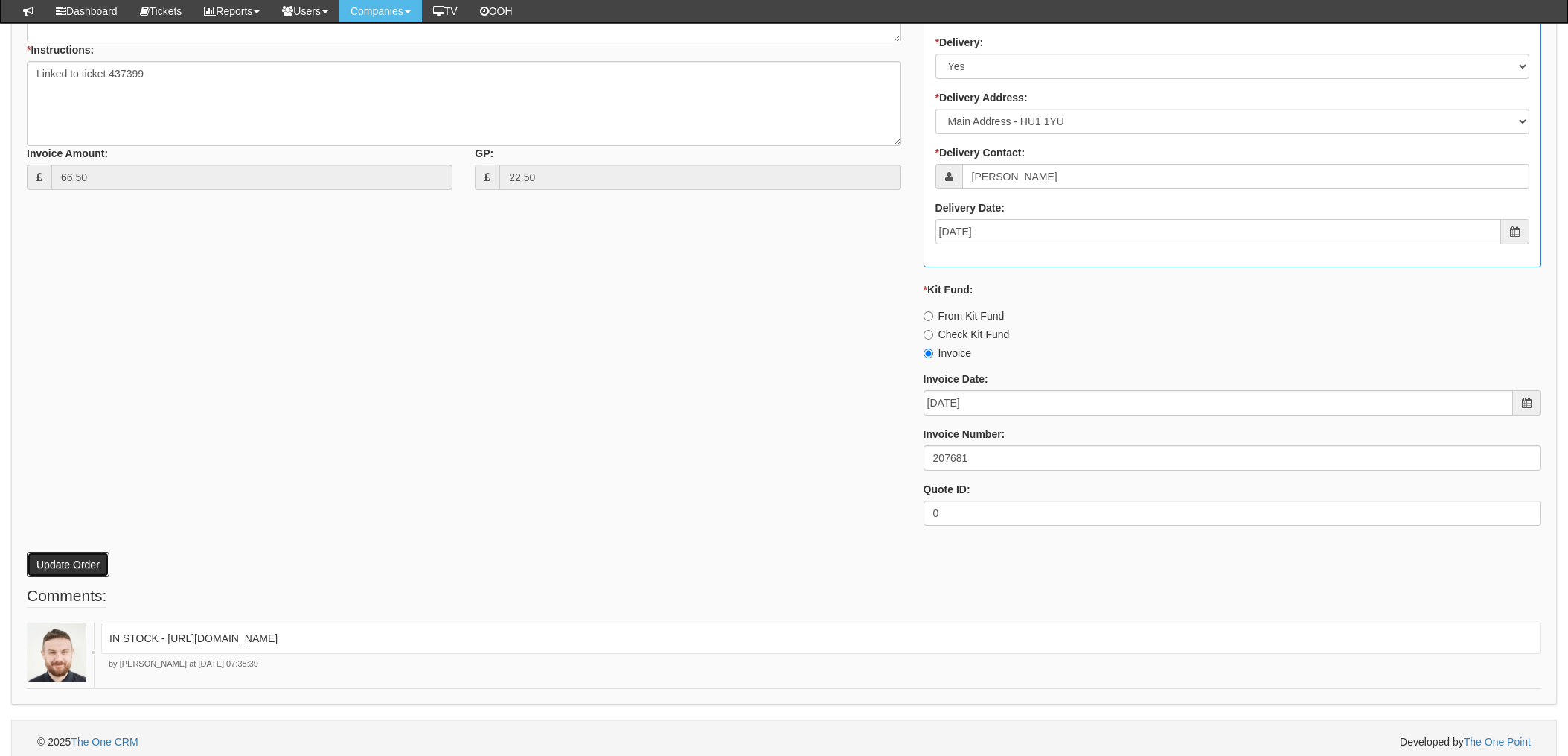
click at [50, 563] on button "Update Order" at bounding box center [68, 565] width 83 height 25
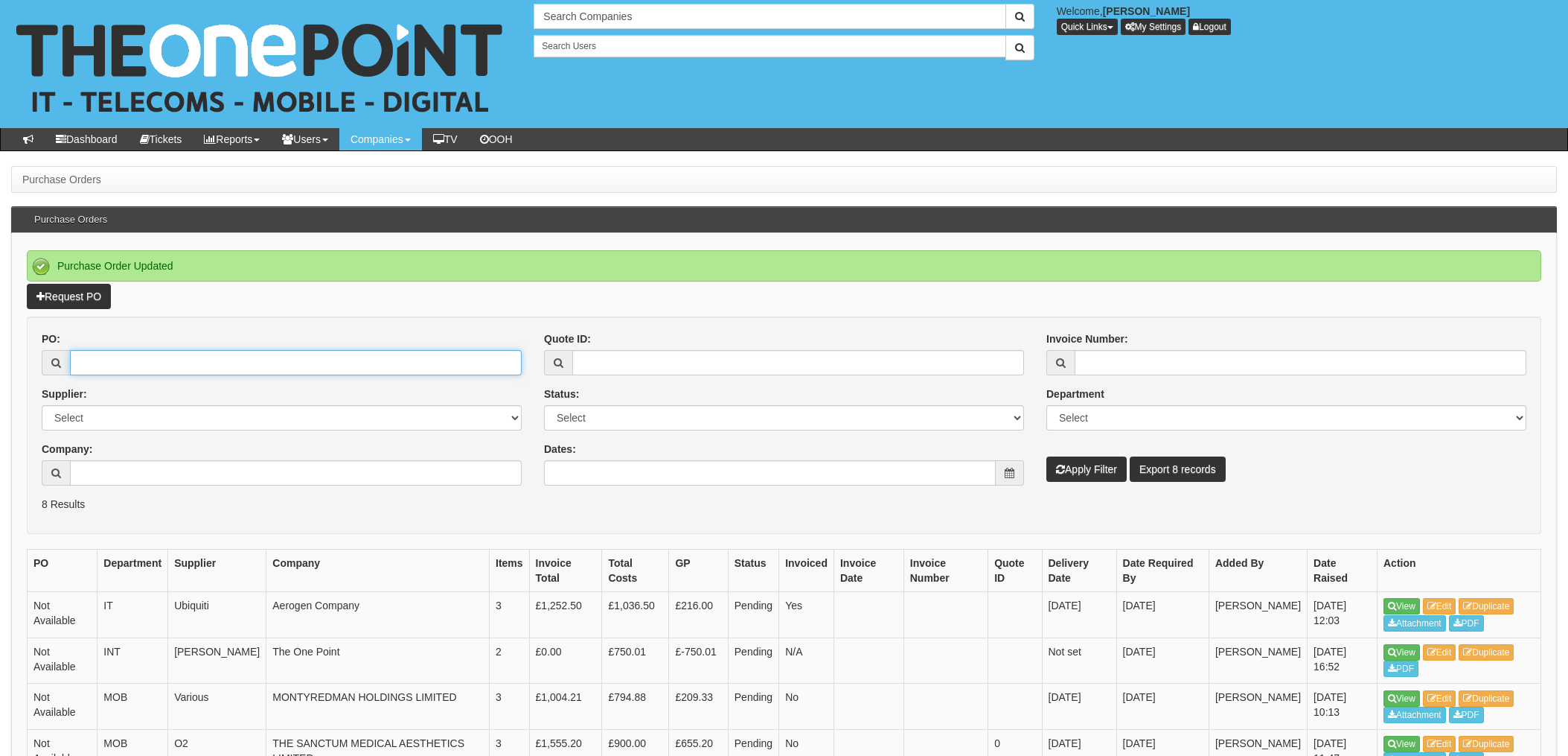
click at [133, 360] on input "PO:" at bounding box center [296, 362] width 452 height 25
type input "19706"
click at [1047, 457] on button "Apply Filter" at bounding box center [1086, 469] width 80 height 25
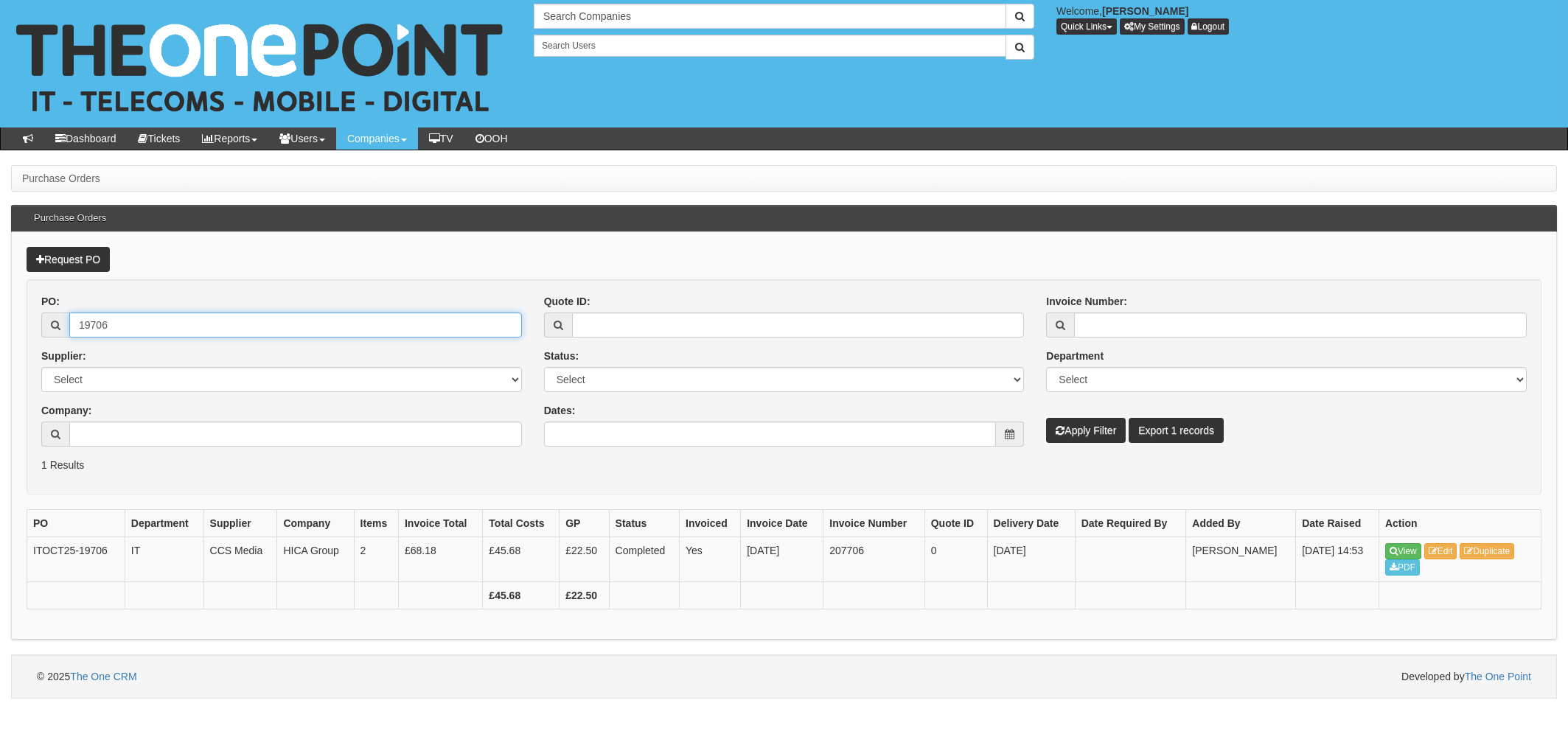
drag, startPoint x: 116, startPoint y: 329, endPoint x: 148, endPoint y: 329, distance: 32.0
click at [116, 329] on input "19706" at bounding box center [296, 325] width 453 height 25
drag, startPoint x: 23, startPoint y: 326, endPoint x: 0, endPoint y: 327, distance: 23.0
click at [5, 326] on div "Purchase Orders Purchase Orders Request PO PO: 19706 Supplier: Select 123 REG.c…" at bounding box center [784, 432] width 1568 height 533
type input "19721"
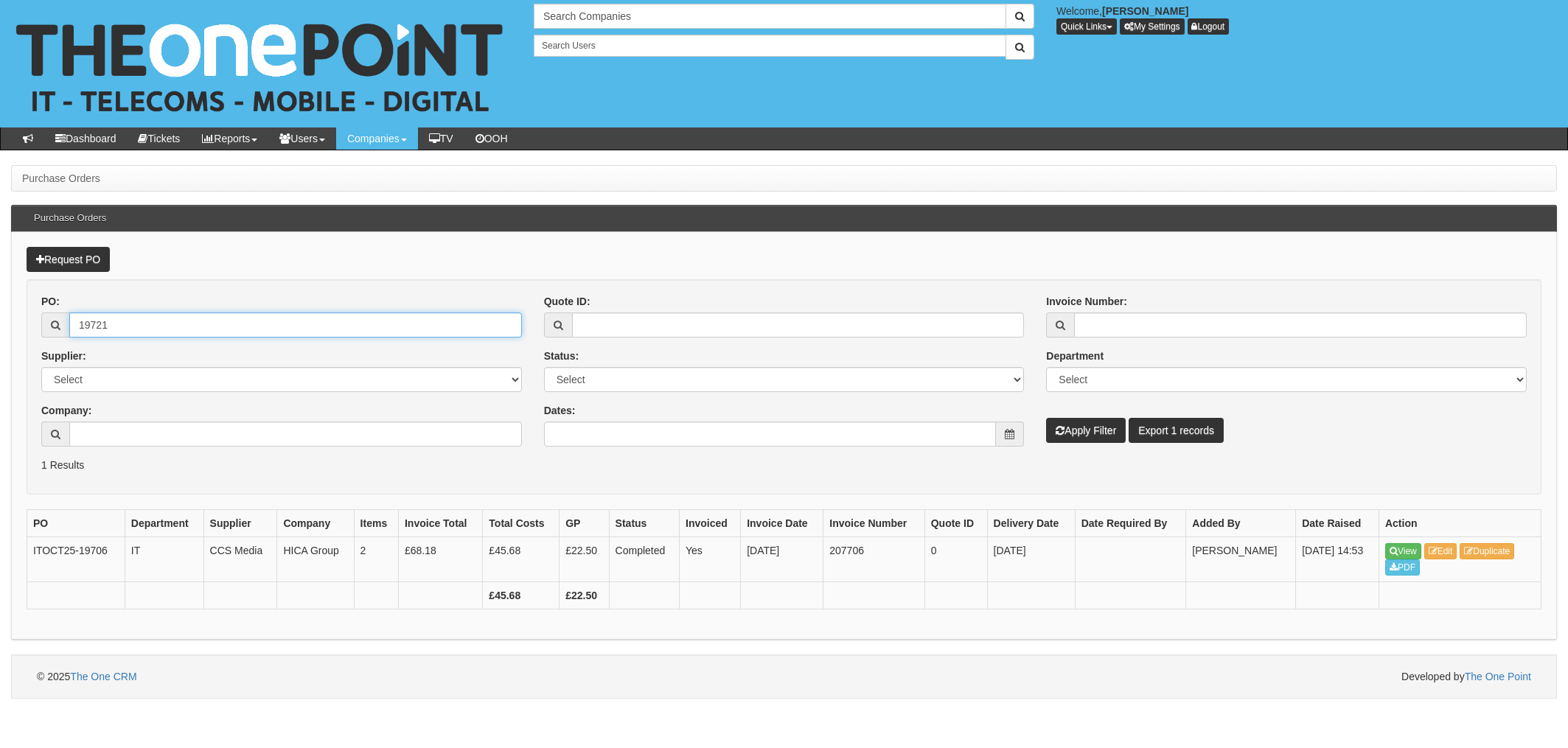
click at [1046, 418] on button "Apply Filter" at bounding box center [1085, 430] width 80 height 25
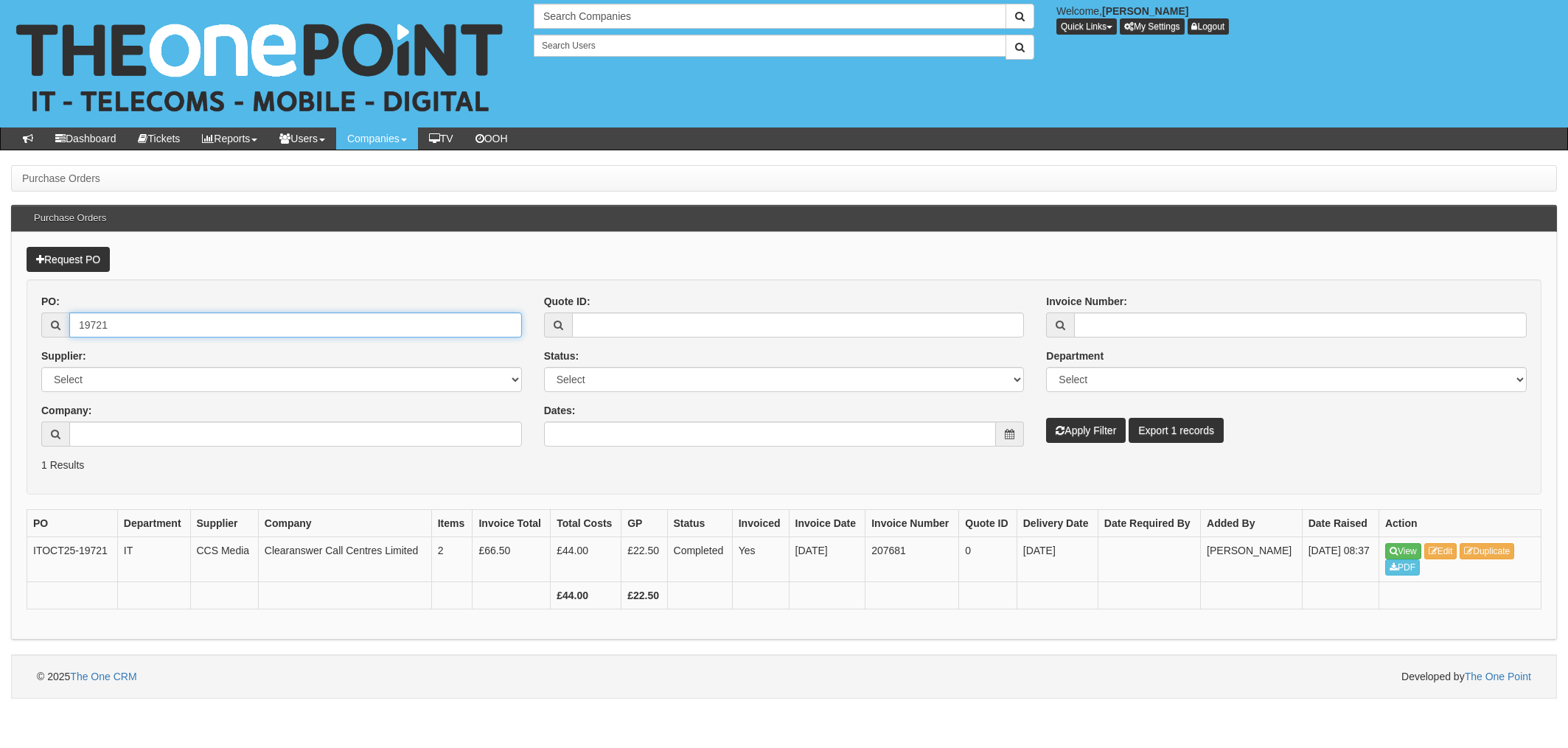
drag, startPoint x: 133, startPoint y: 318, endPoint x: 183, endPoint y: 328, distance: 51.0
click at [133, 318] on input "19721" at bounding box center [296, 325] width 453 height 25
drag, startPoint x: 179, startPoint y: 328, endPoint x: 72, endPoint y: 349, distance: 109.0
click at [55, 328] on div "19721" at bounding box center [281, 325] width 481 height 25
type input "19722"
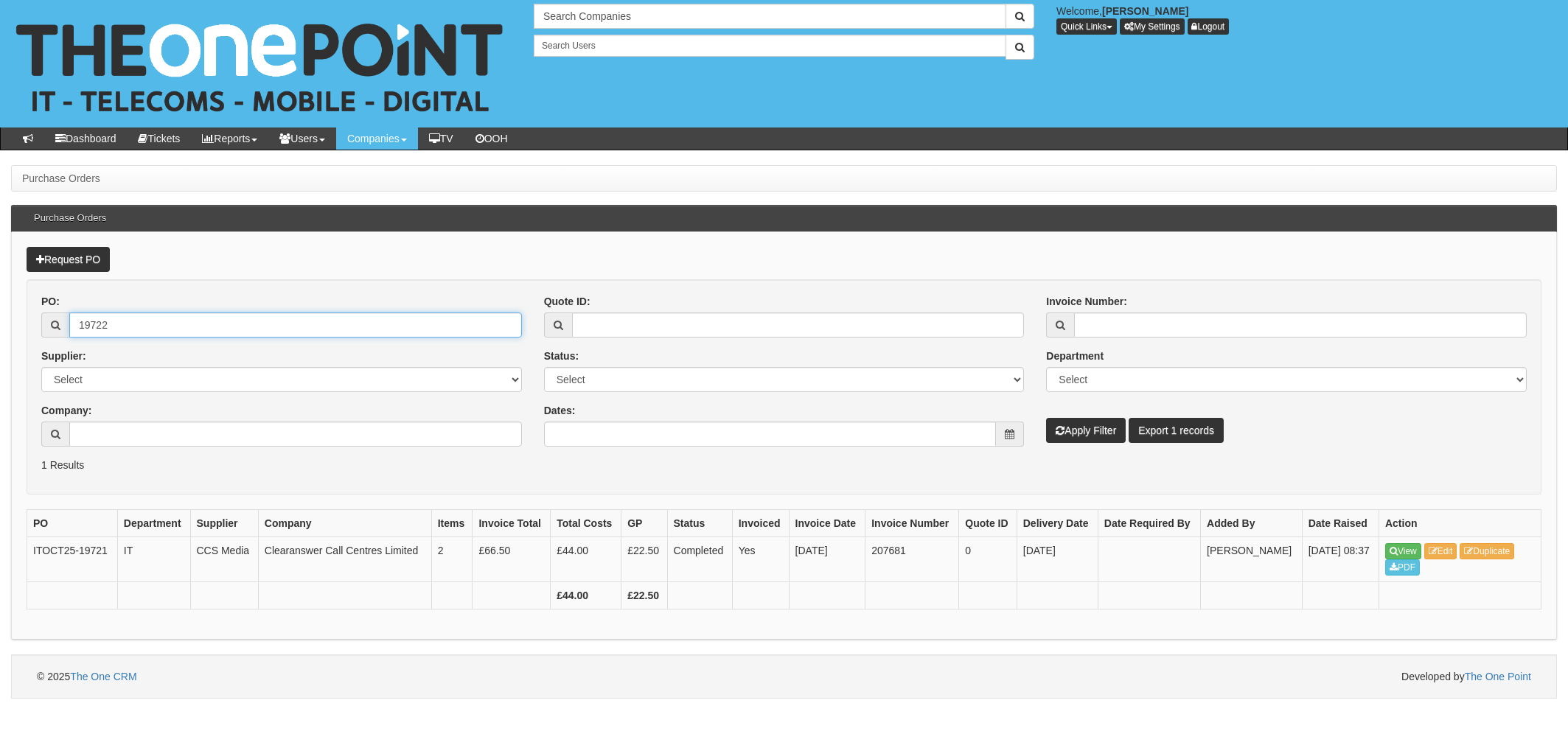
click at [1046, 418] on button "Apply Filter" at bounding box center [1085, 430] width 80 height 25
click at [1449, 552] on link "Edit" at bounding box center [1440, 551] width 33 height 16
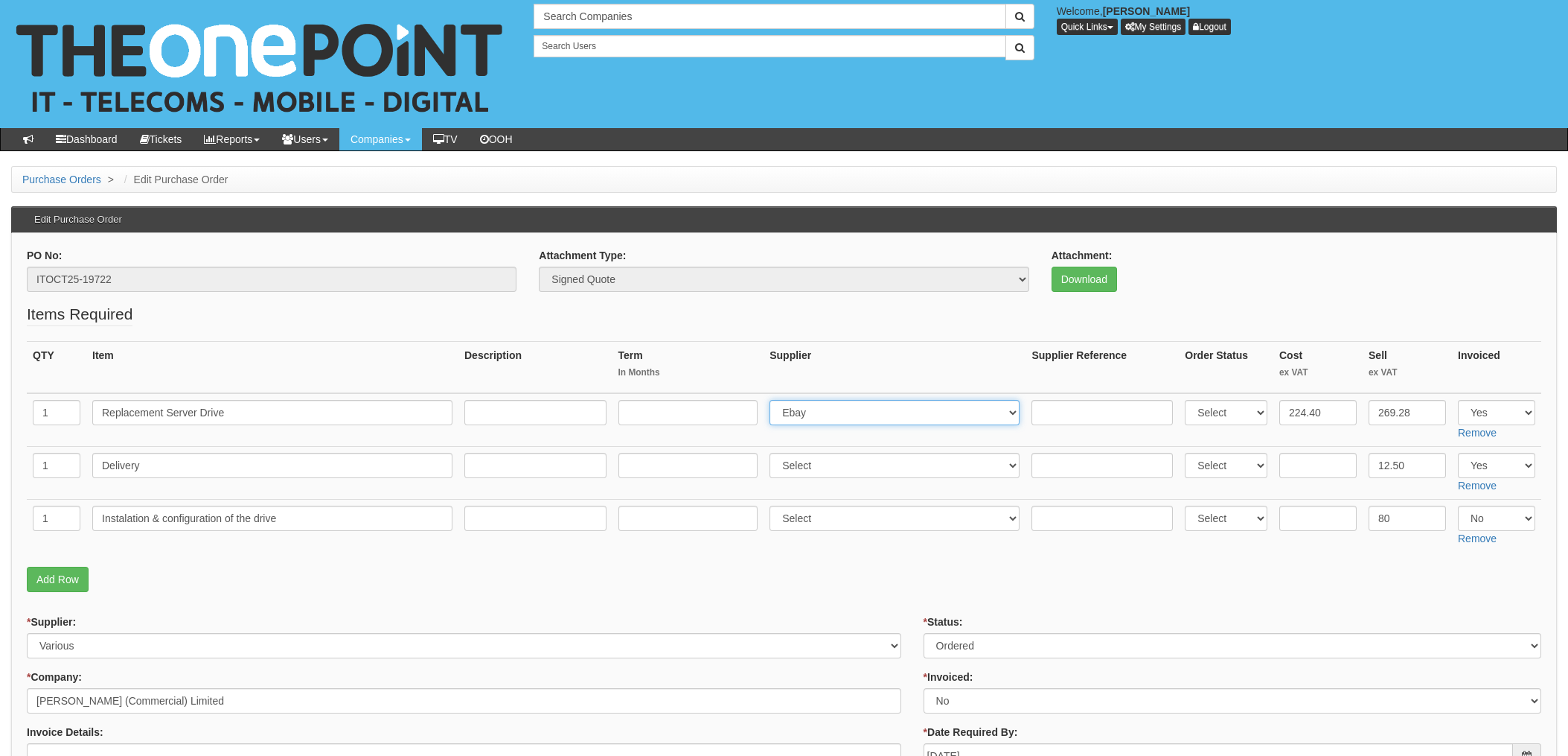
click at [851, 407] on select "Select 123 [DOMAIN_NAME] 1Password 3 4Gon [PERSON_NAME] Electric Ltd Abzorb Acc…" at bounding box center [894, 412] width 250 height 25
select select "220"
click at [774, 400] on select "Select 123 REG.co.uk 1Password 3 4Gon AA Jones Electric Ltd Abzorb Access Group…" at bounding box center [894, 412] width 250 height 25
click at [1061, 412] on input "text" at bounding box center [1102, 412] width 141 height 25
paste input "5511490"
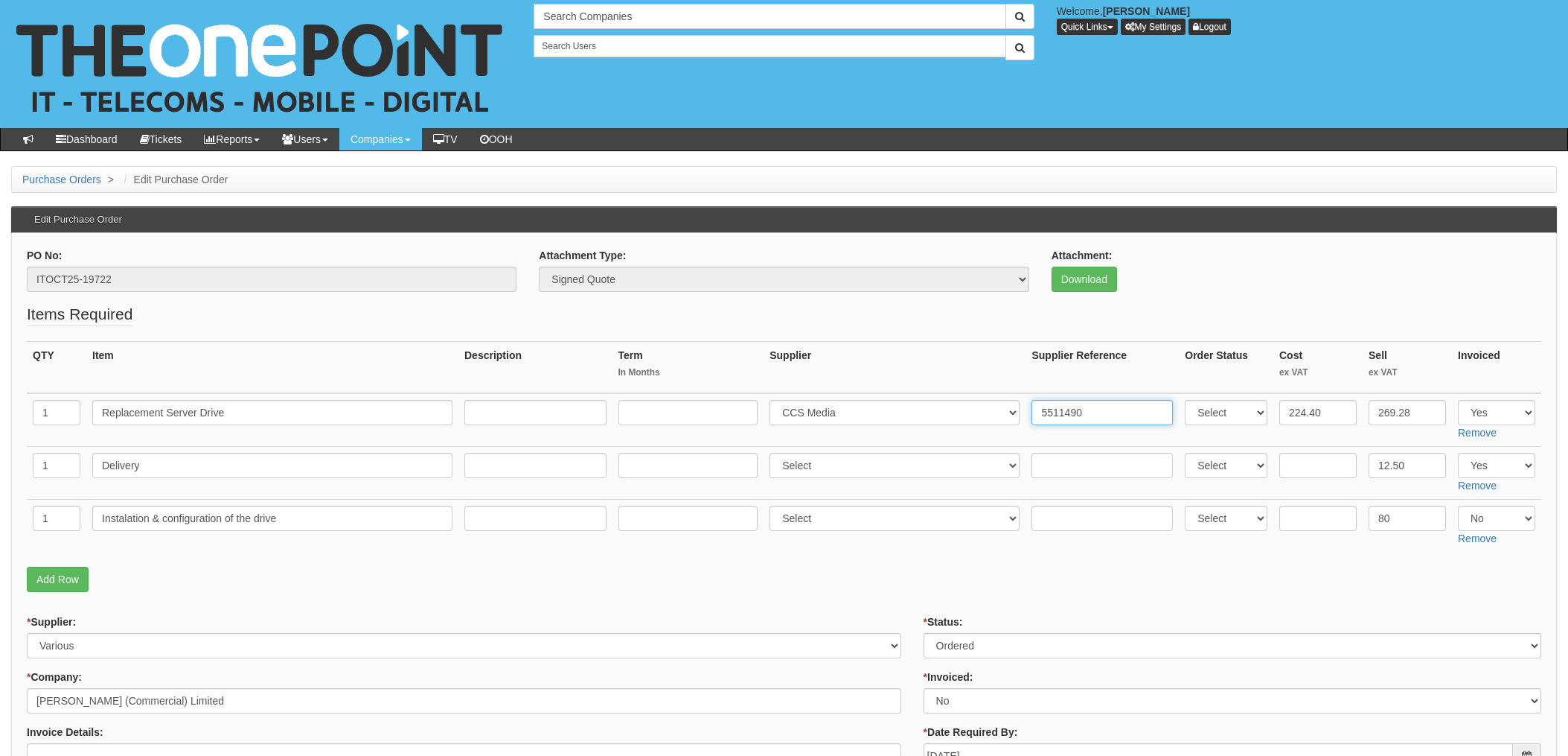
type input "5511490"
click at [802, 596] on fieldset "Items Required QTY Item Description Term In Months Supplier Supplier Reference …" at bounding box center [784, 451] width 1515 height 297
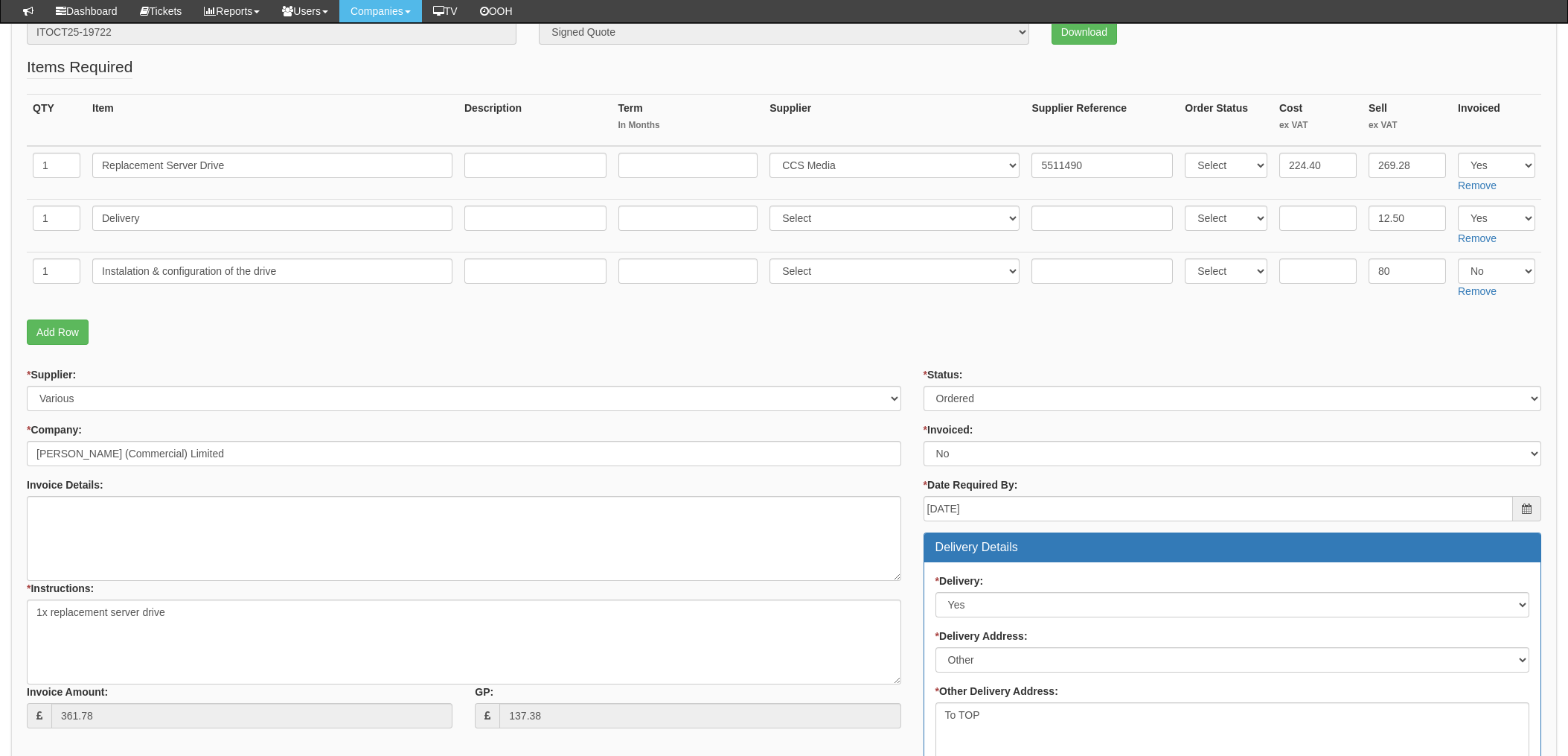
scroll to position [175, 0]
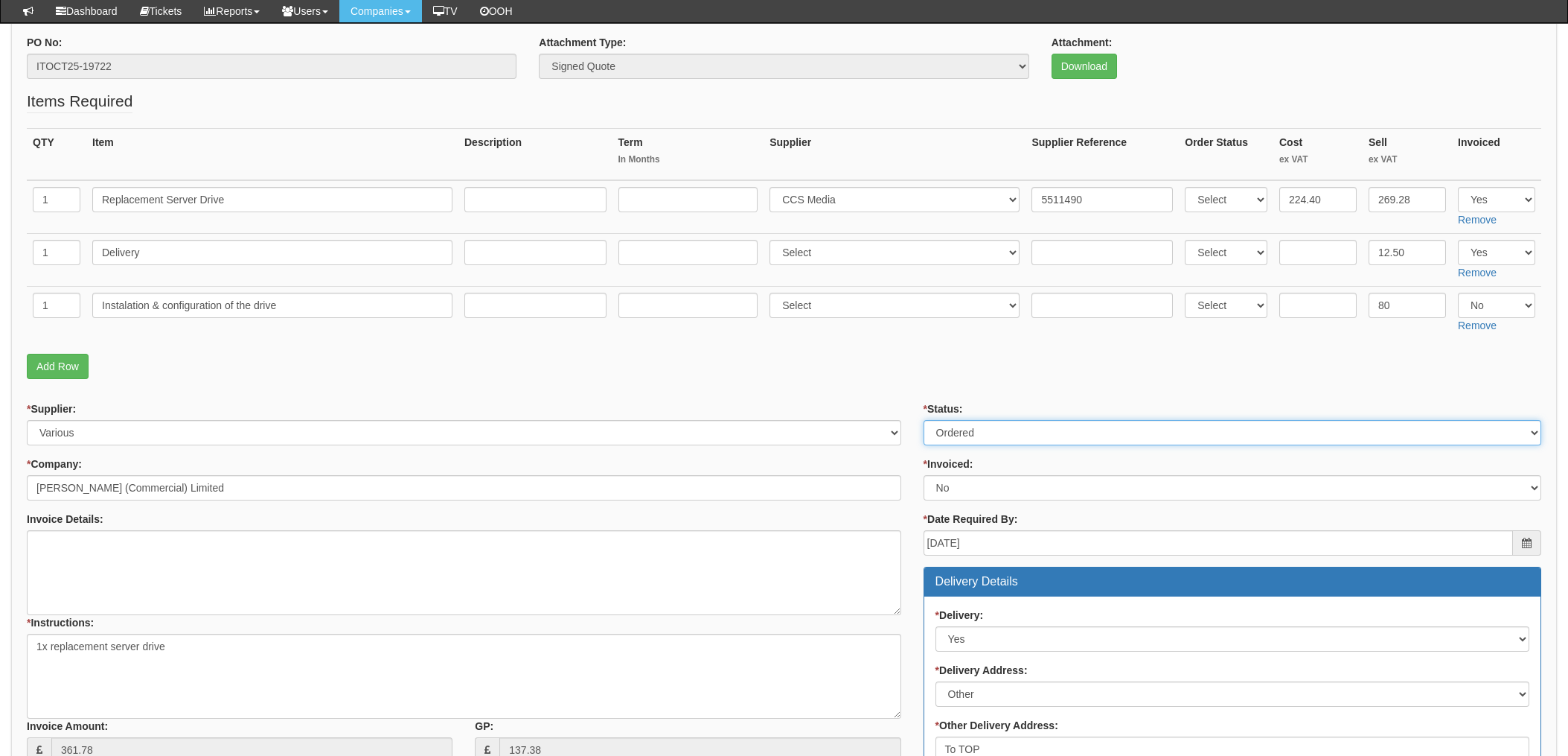
click at [987, 432] on select "Select Approved Completed Delivered Invoiced Ordered Ordered to site Part Order…" at bounding box center [1233, 433] width 618 height 25
select select "4"
click at [924, 420] on select "Select Approved Completed Delivered Invoiced Ordered Ordered to site Part Order…" at bounding box center [1233, 433] width 618 height 25
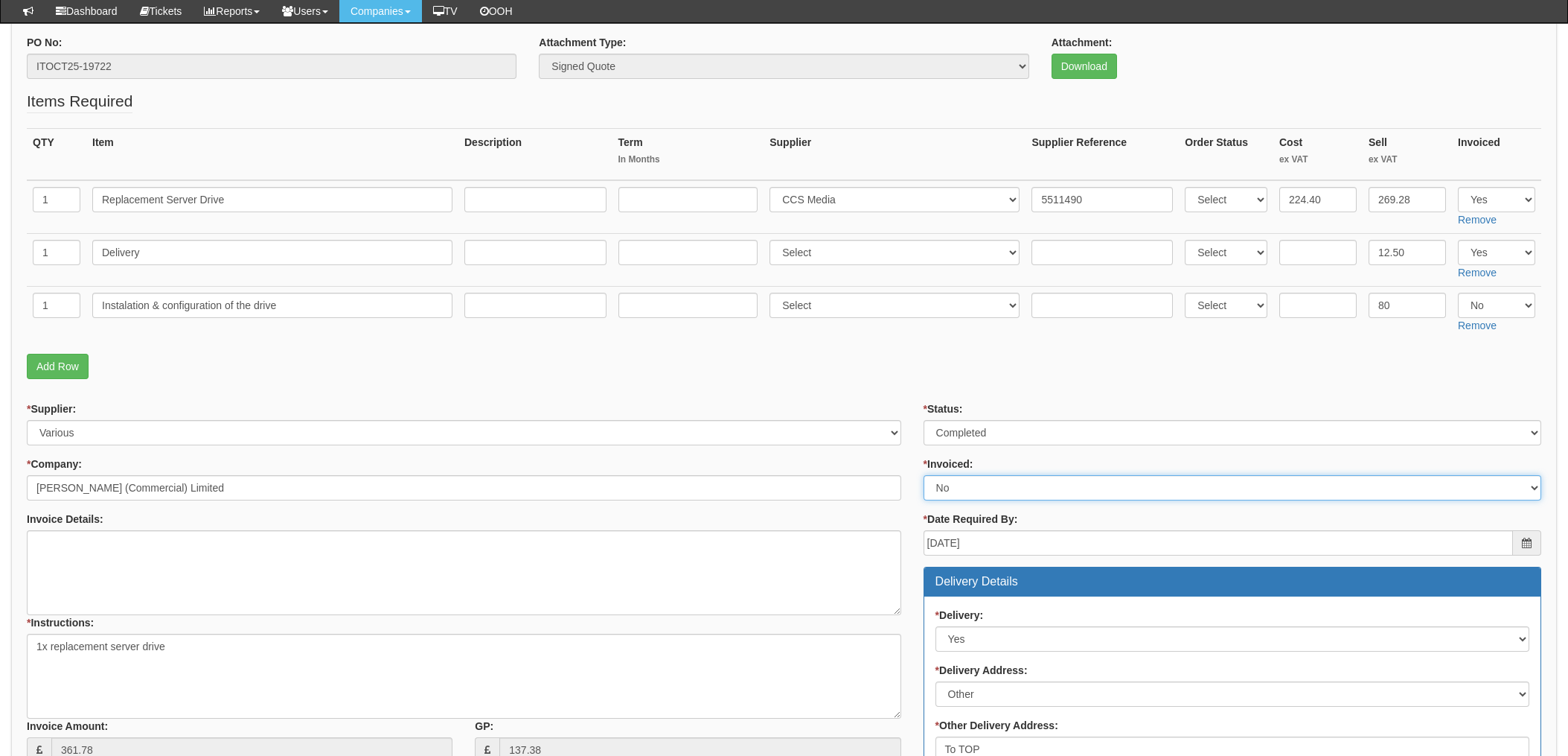
drag, startPoint x: 976, startPoint y: 485, endPoint x: 975, endPoint y: 501, distance: 16.0
click at [976, 485] on select "Select Yes No N/A STB (part of order)" at bounding box center [1233, 487] width 618 height 25
select select "1"
click at [924, 475] on select "Select Yes No N/A STB (part of order)" at bounding box center [1233, 487] width 618 height 25
click at [910, 385] on form "PO No: ITOCT25-19722 Attachment Type: Select Signed Quote Auth email if quote u…" at bounding box center [784, 650] width 1515 height 1230
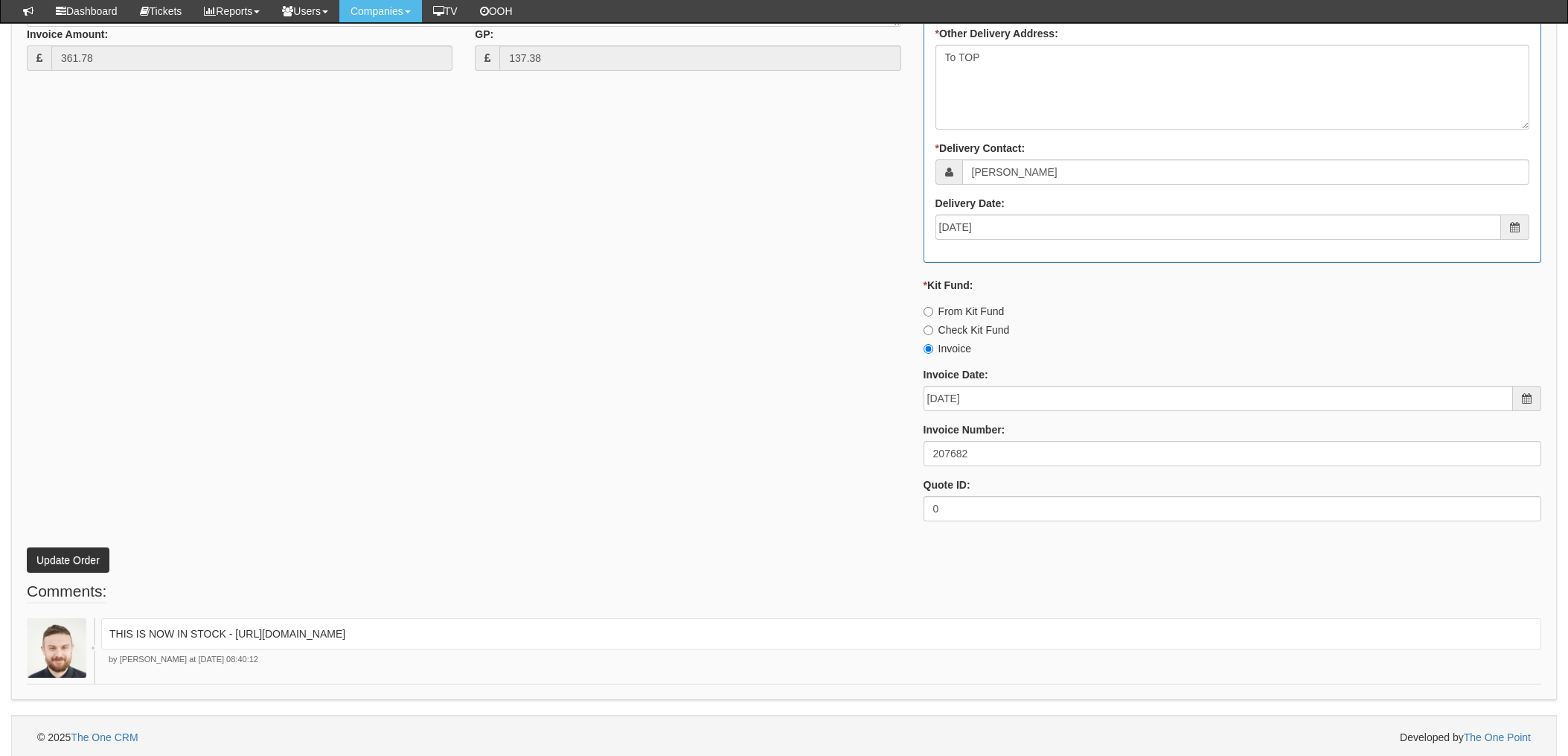
scroll to position [871, 0]
click at [76, 565] on button "Update Order" at bounding box center [68, 556] width 83 height 25
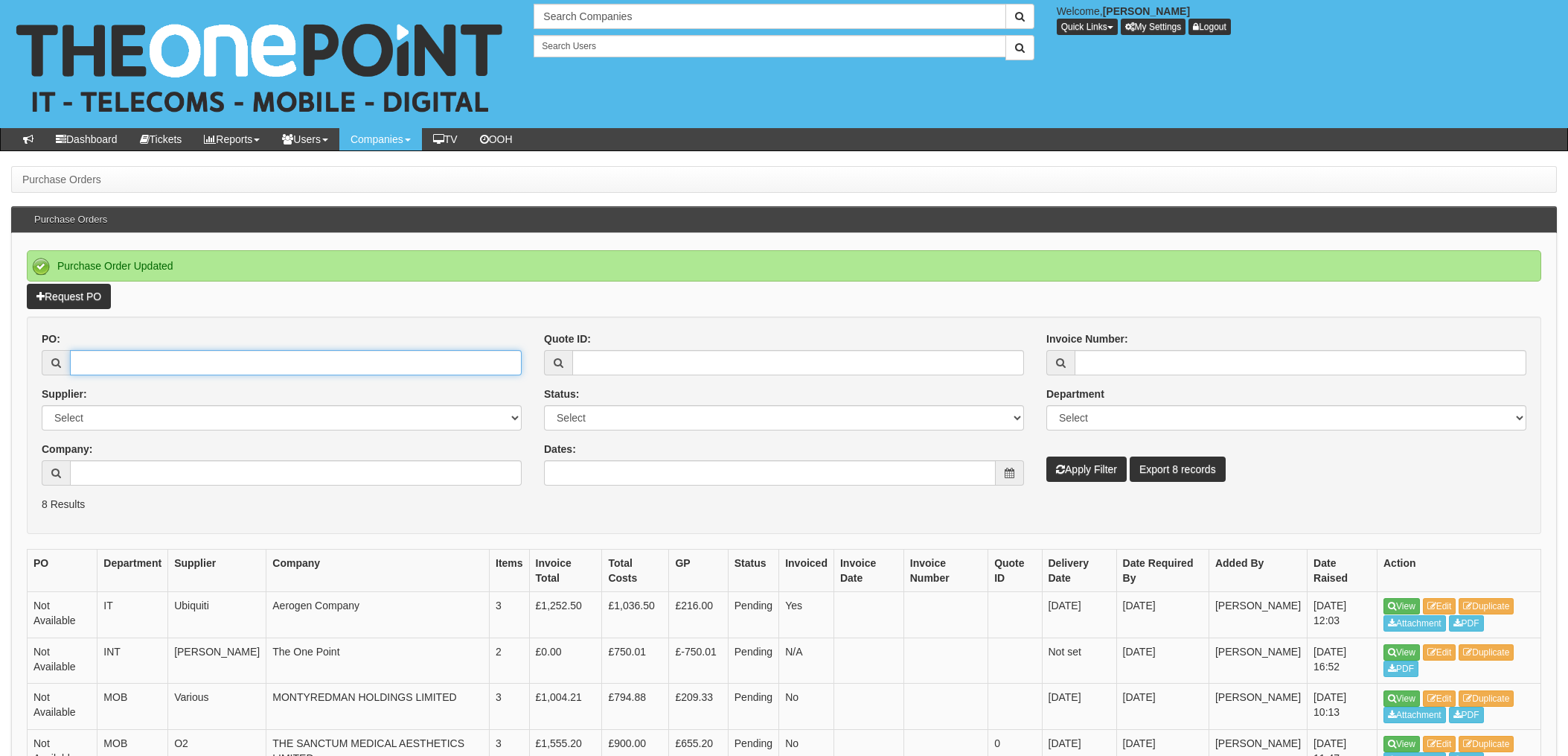
click at [127, 366] on input "PO:" at bounding box center [296, 362] width 452 height 25
type input "19750"
click at [1047, 457] on button "Apply Filter" at bounding box center [1086, 469] width 80 height 25
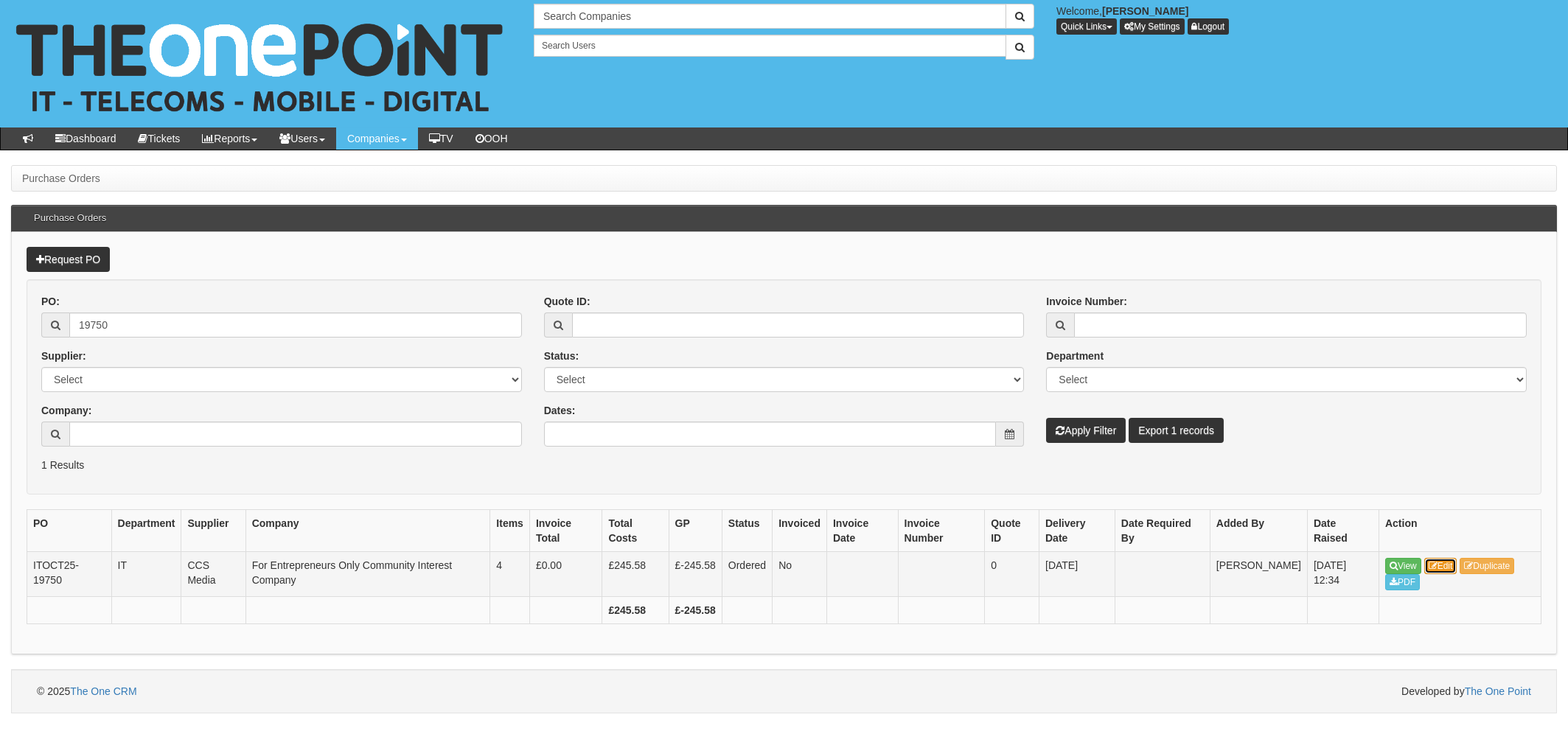
click at [1456, 566] on link "Edit" at bounding box center [1440, 566] width 33 height 16
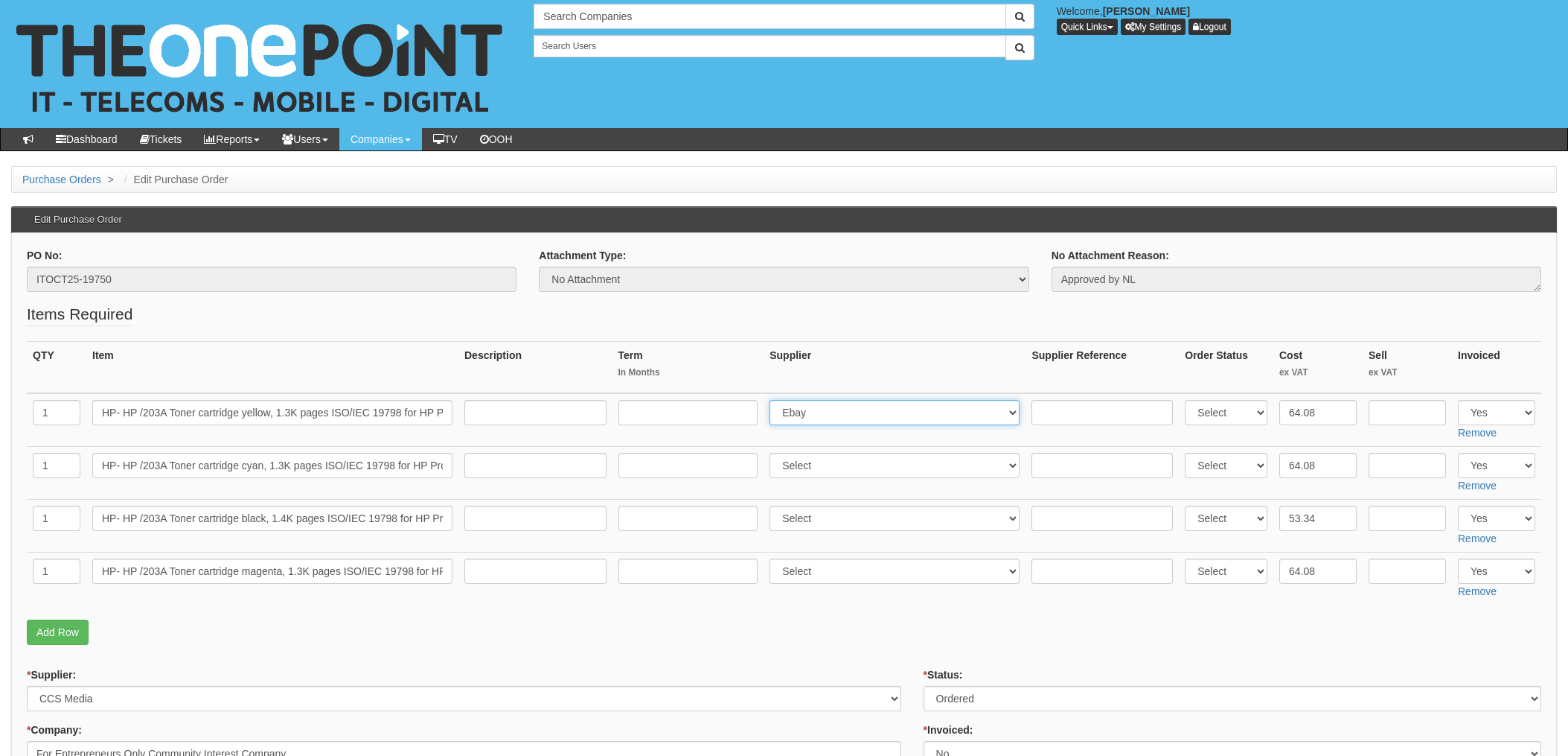
click at [825, 413] on select "Select 123 REG.co.uk 1Password 3 4Gon AA Jones Electric Ltd Abzorb Access Group…" at bounding box center [894, 412] width 250 height 25
select select "220"
click at [821, 411] on select "Select 123 REG.co.uk 1Password 3 4Gon AA Jones Electric Ltd Abzorb Access Group…" at bounding box center [894, 412] width 250 height 25
click at [816, 467] on select "Select 123 REG.co.uk 1Password 3 4Gon AA Jones Electric Ltd Abzorb Access Group…" at bounding box center [894, 465] width 250 height 25
select select "220"
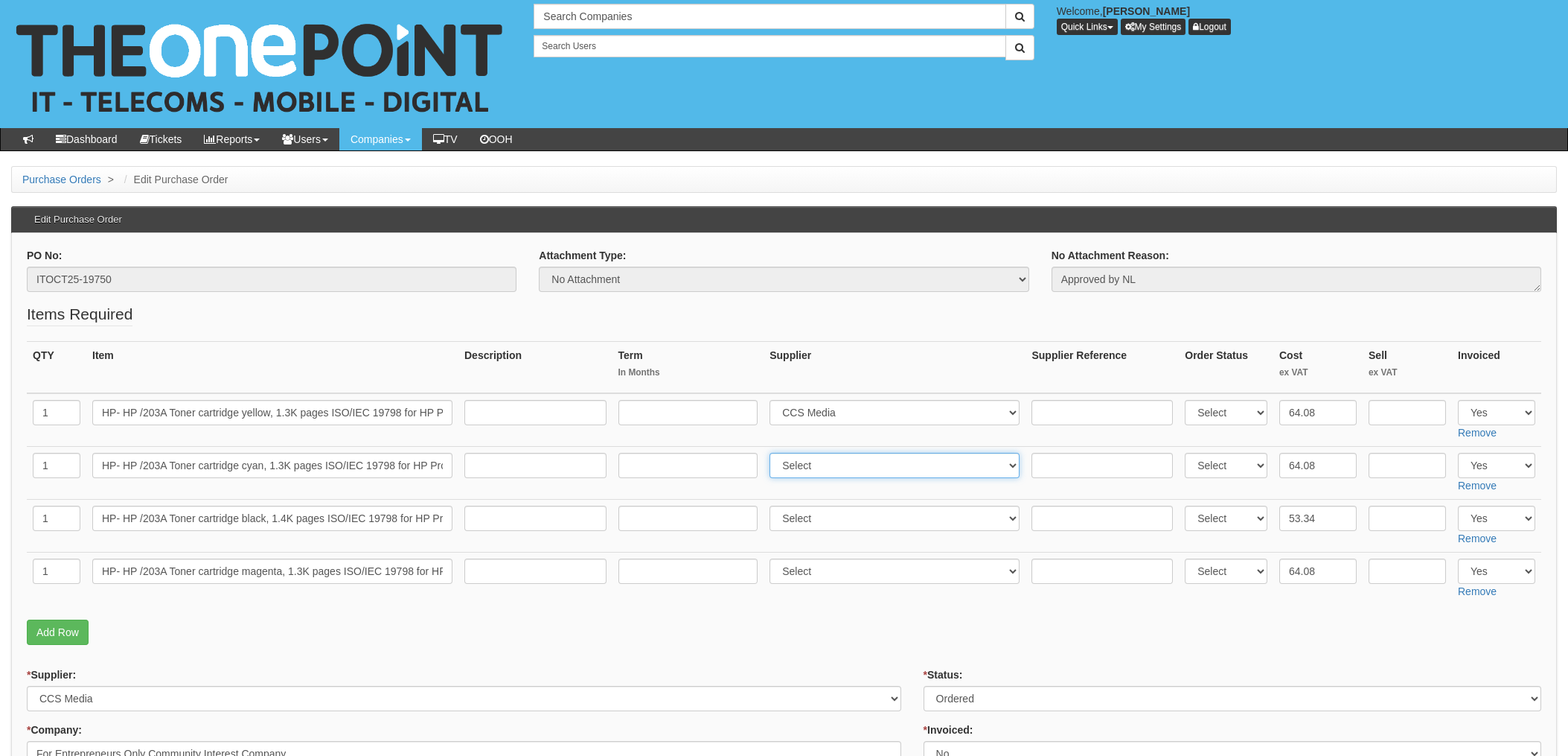
click at [774, 453] on select "Select 123 REG.co.uk 1Password 3 4Gon AA Jones Electric Ltd Abzorb Access Group…" at bounding box center [894, 465] width 250 height 25
click at [823, 522] on select "Select 123 REG.co.uk 1Password 3 4Gon AA Jones Electric Ltd Abzorb Access Group…" at bounding box center [894, 519] width 250 height 25
select select "220"
click at [774, 506] on select "Select 123 REG.co.uk 1Password 3 4Gon AA Jones Electric Ltd Abzorb Access Group…" at bounding box center [894, 519] width 250 height 25
click at [801, 576] on select "Select 123 REG.co.uk 1Password 3 4Gon AA Jones Electric Ltd Abzorb Access Group…" at bounding box center [894, 571] width 250 height 25
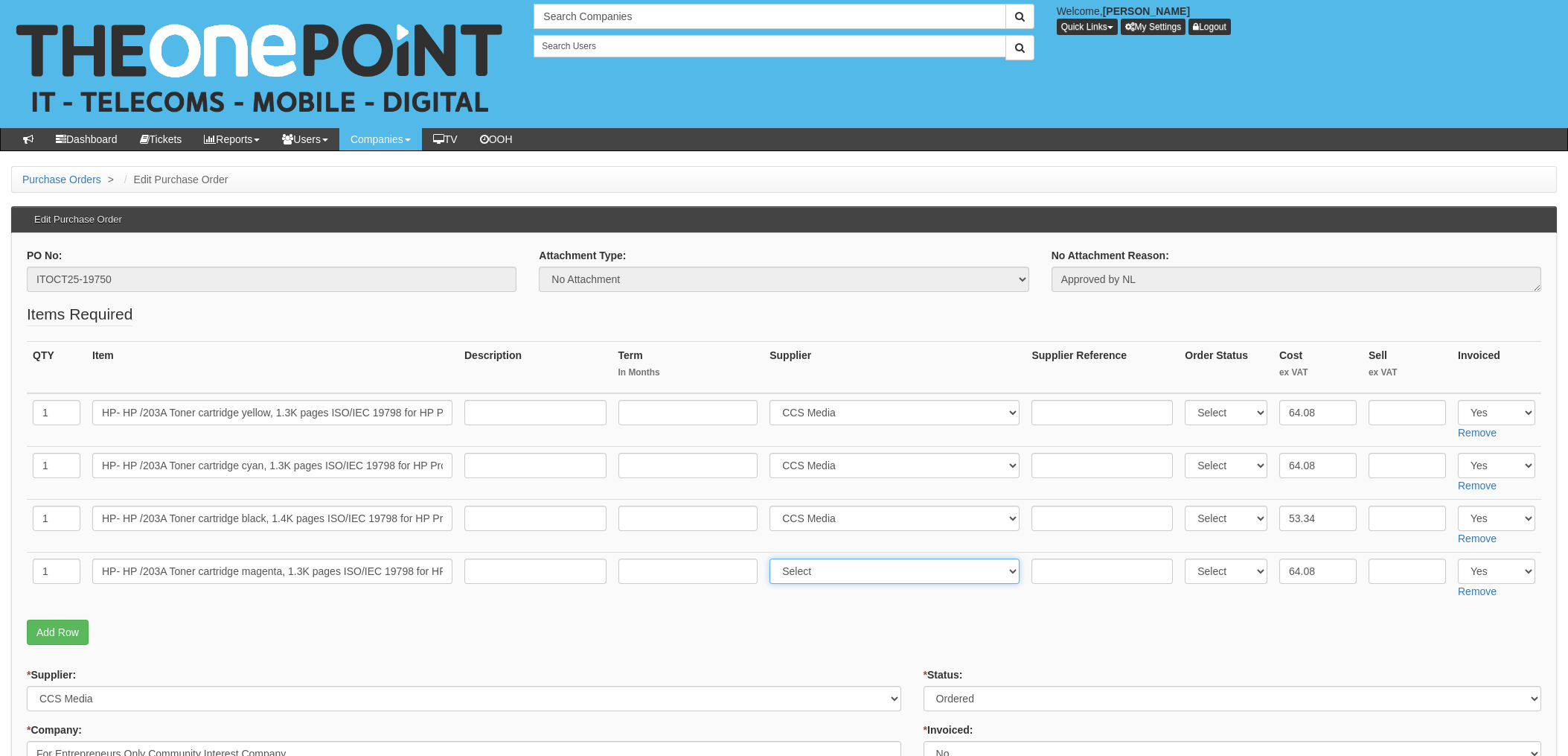
select select "220"
click at [774, 558] on select "Select 123 REG.co.uk 1Password 3 4Gon AA Jones Electric Ltd Abzorb Access Group…" at bounding box center [894, 571] width 250 height 25
click at [1091, 412] on input "text" at bounding box center [1102, 412] width 141 height 25
paste input "5513883"
type input "5513883"
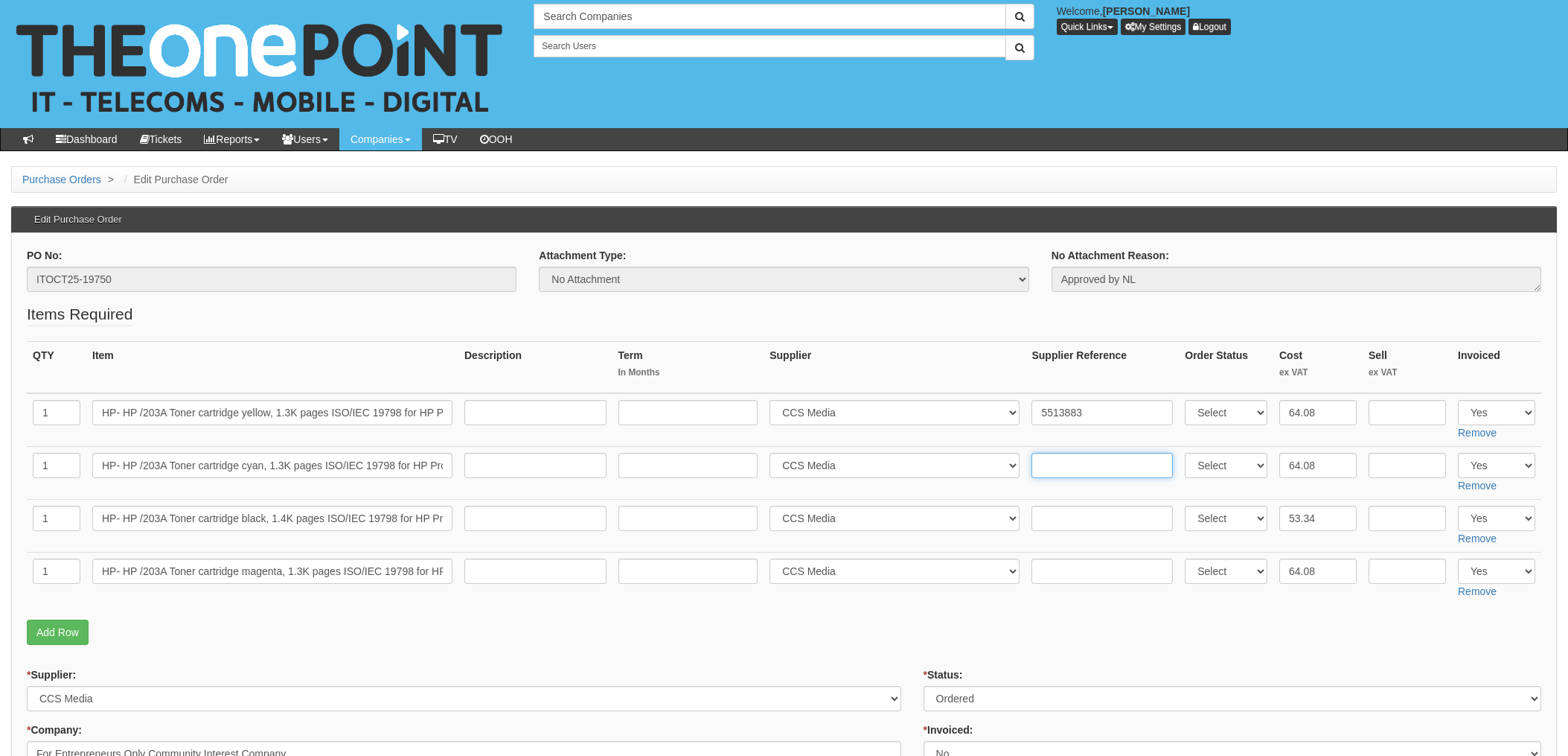
click at [1051, 467] on input "text" at bounding box center [1102, 465] width 141 height 25
paste input "5513883"
type input "5513883"
click at [1055, 523] on input "text" at bounding box center [1102, 519] width 141 height 25
paste input "5513883"
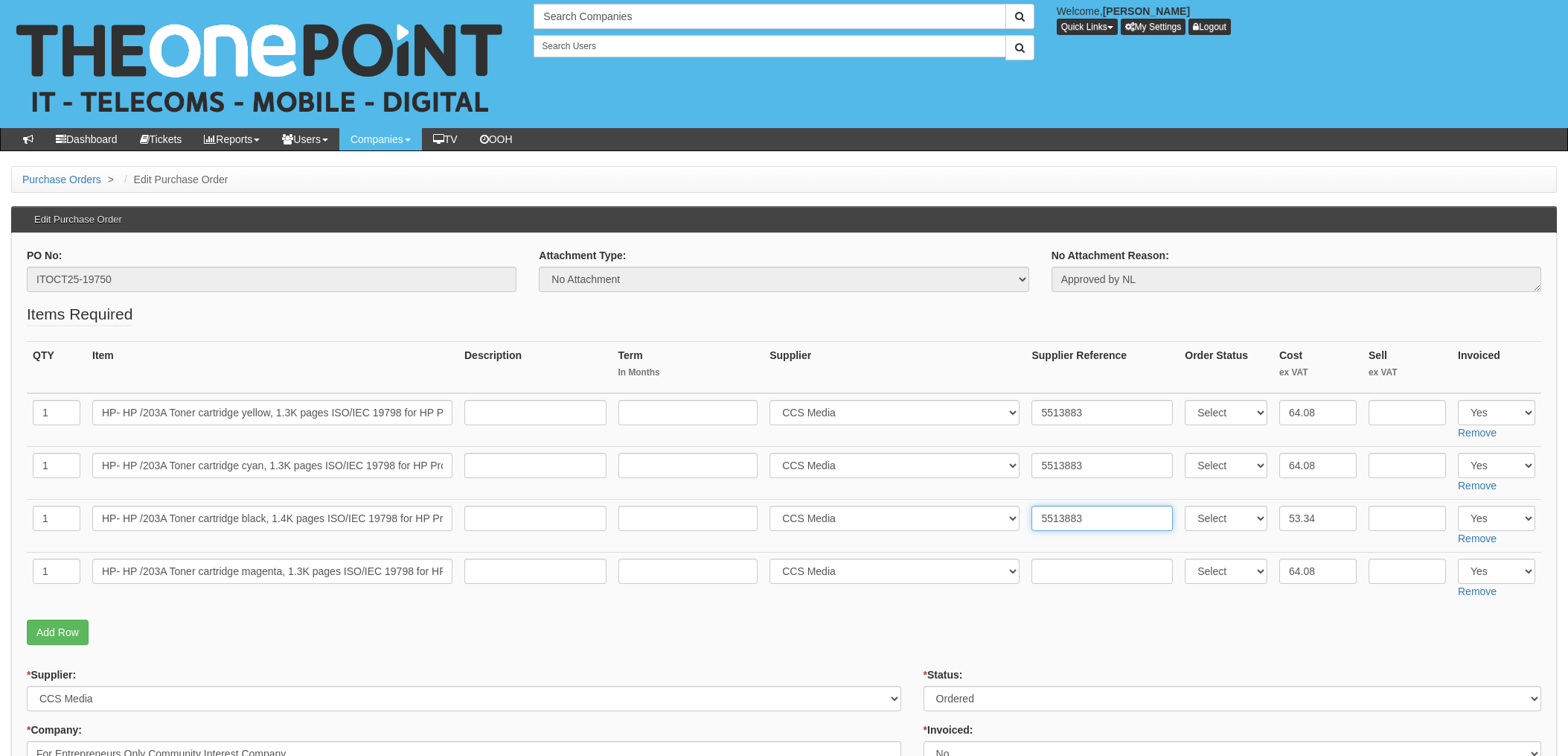
type input "5513883"
drag, startPoint x: 1070, startPoint y: 558, endPoint x: 1052, endPoint y: 580, distance: 28.4
click at [1069, 559] on input "text" at bounding box center [1102, 571] width 141 height 25
paste input "5513883"
type input "5513883"
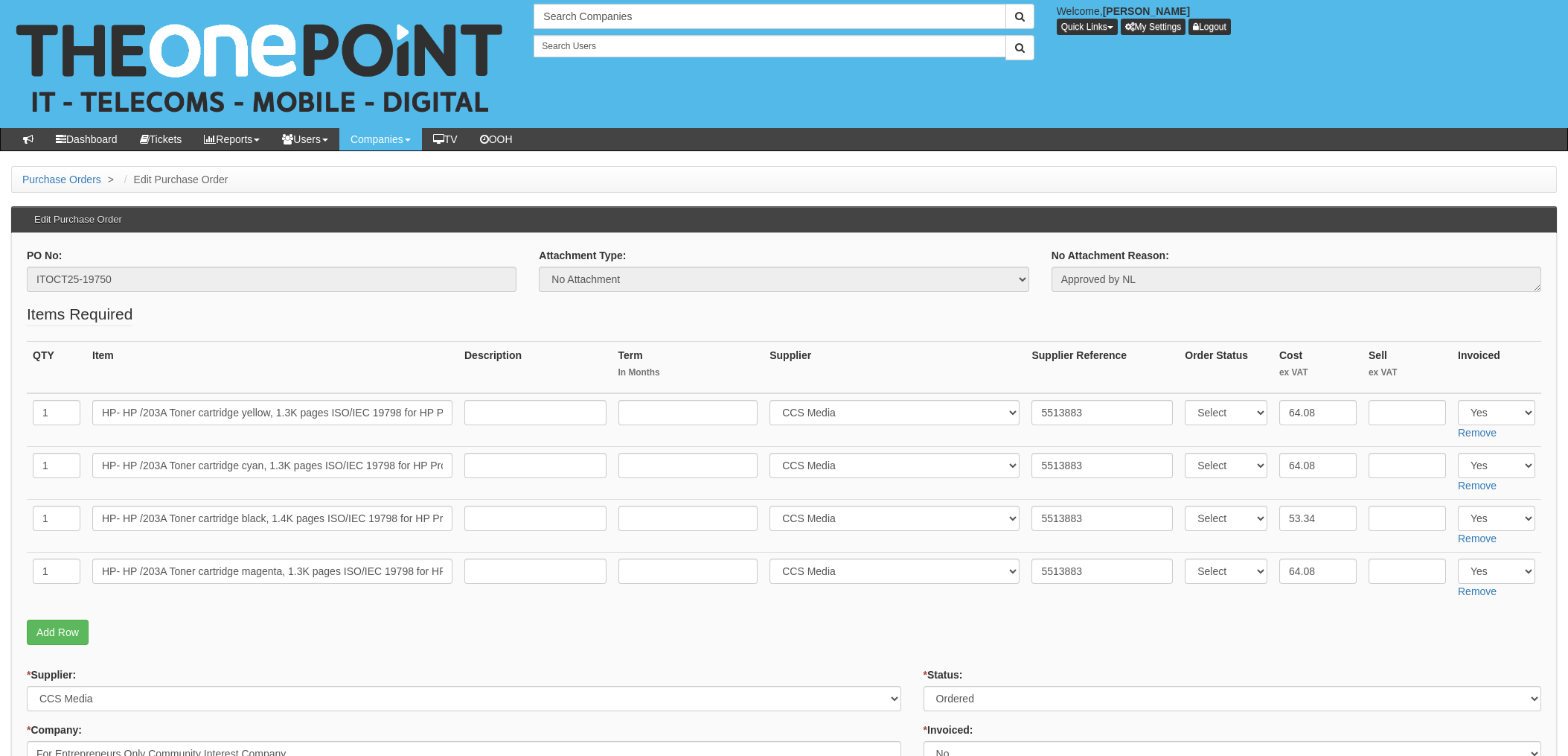
click at [1004, 609] on fieldset "Items Required QTY Item Description Term In Months Supplier Supplier Reference …" at bounding box center [784, 477] width 1515 height 349
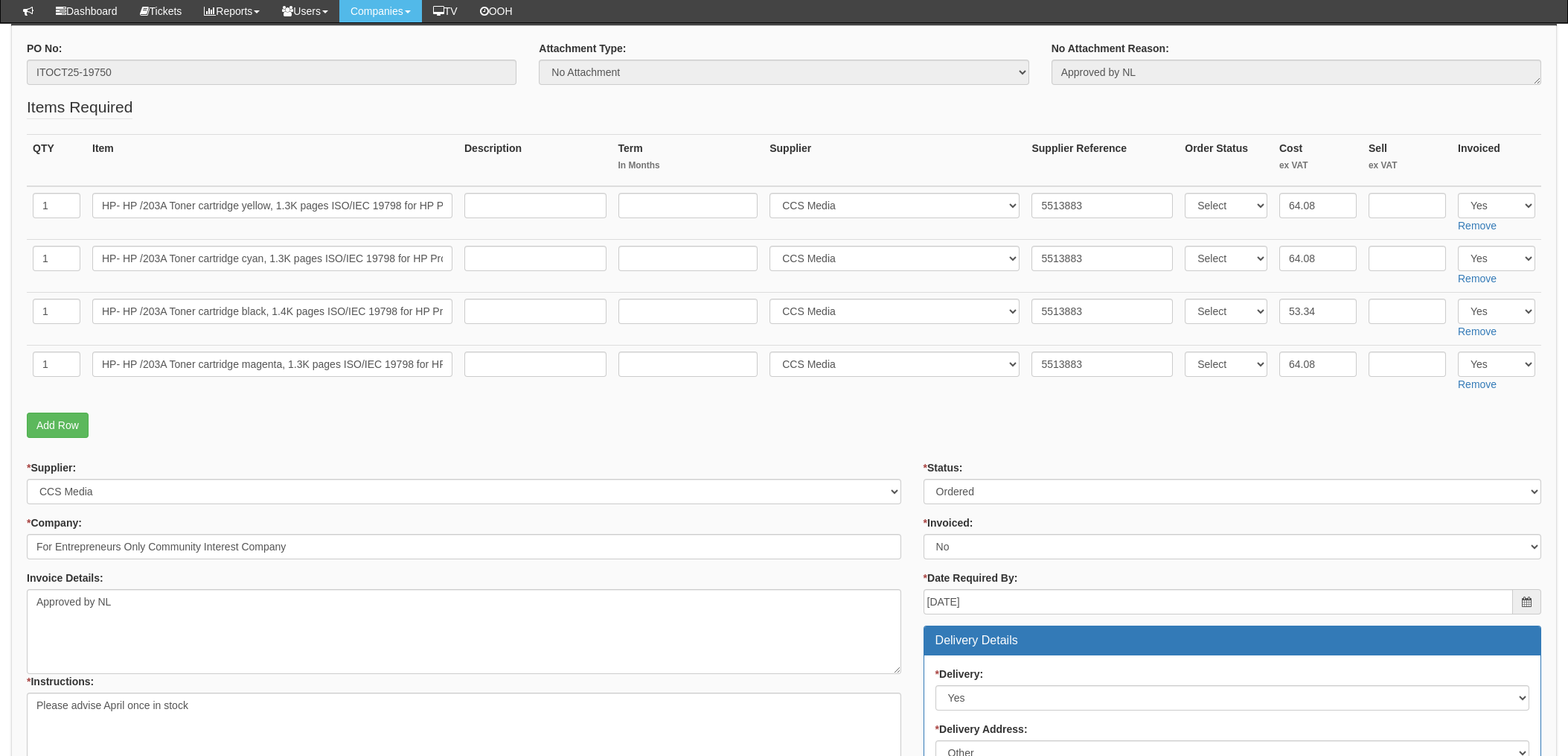
scroll to position [298, 0]
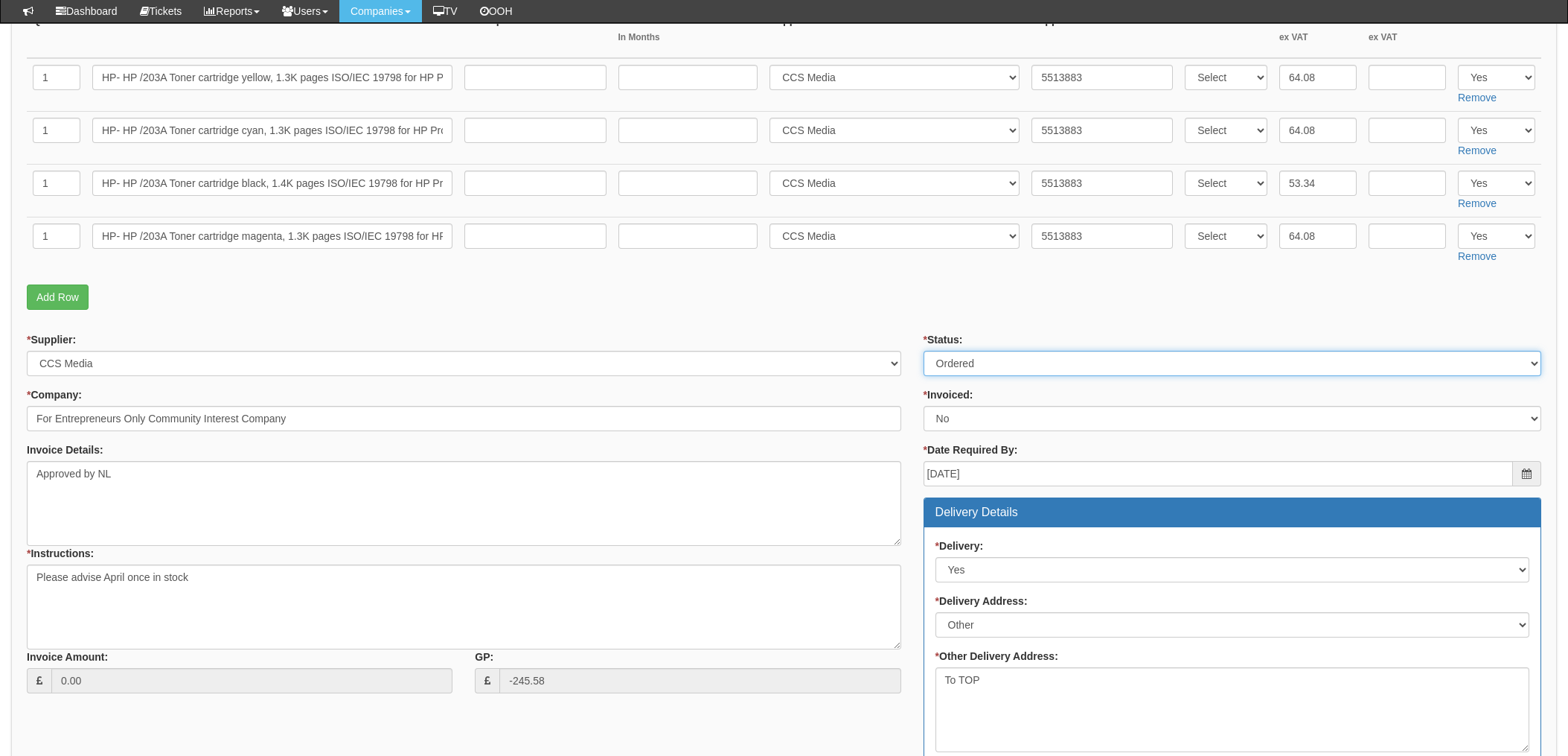
click at [972, 351] on select "Select Approved Completed Delivered Invoiced Ordered Ordered to site Part Order…" at bounding box center [1233, 363] width 618 height 25
select select "4"
click at [924, 351] on select "Select Approved Completed Delivered Invoiced Ordered Ordered to site Part Order…" at bounding box center [1233, 363] width 618 height 25
click at [960, 417] on select "Select Yes No N/A STB (part of order)" at bounding box center [1233, 419] width 618 height 25
select select "1"
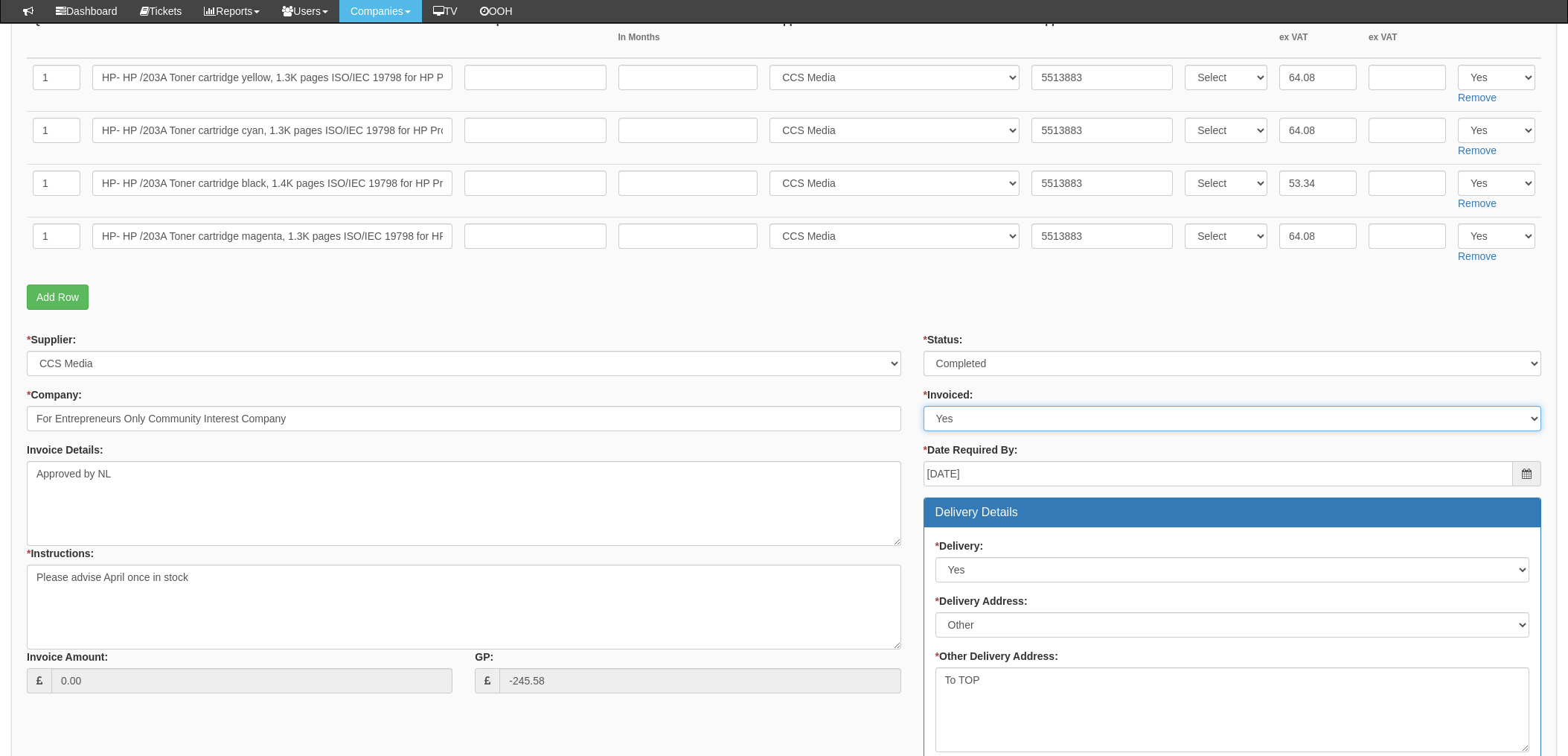
click at [924, 406] on select "Select Yes No N/A STB (part of order)" at bounding box center [1233, 419] width 618 height 25
click at [913, 405] on div "* Status: Select Approved Completed Delivered Invoiced Ordered Ordered to site …" at bounding box center [1232, 744] width 640 height 823
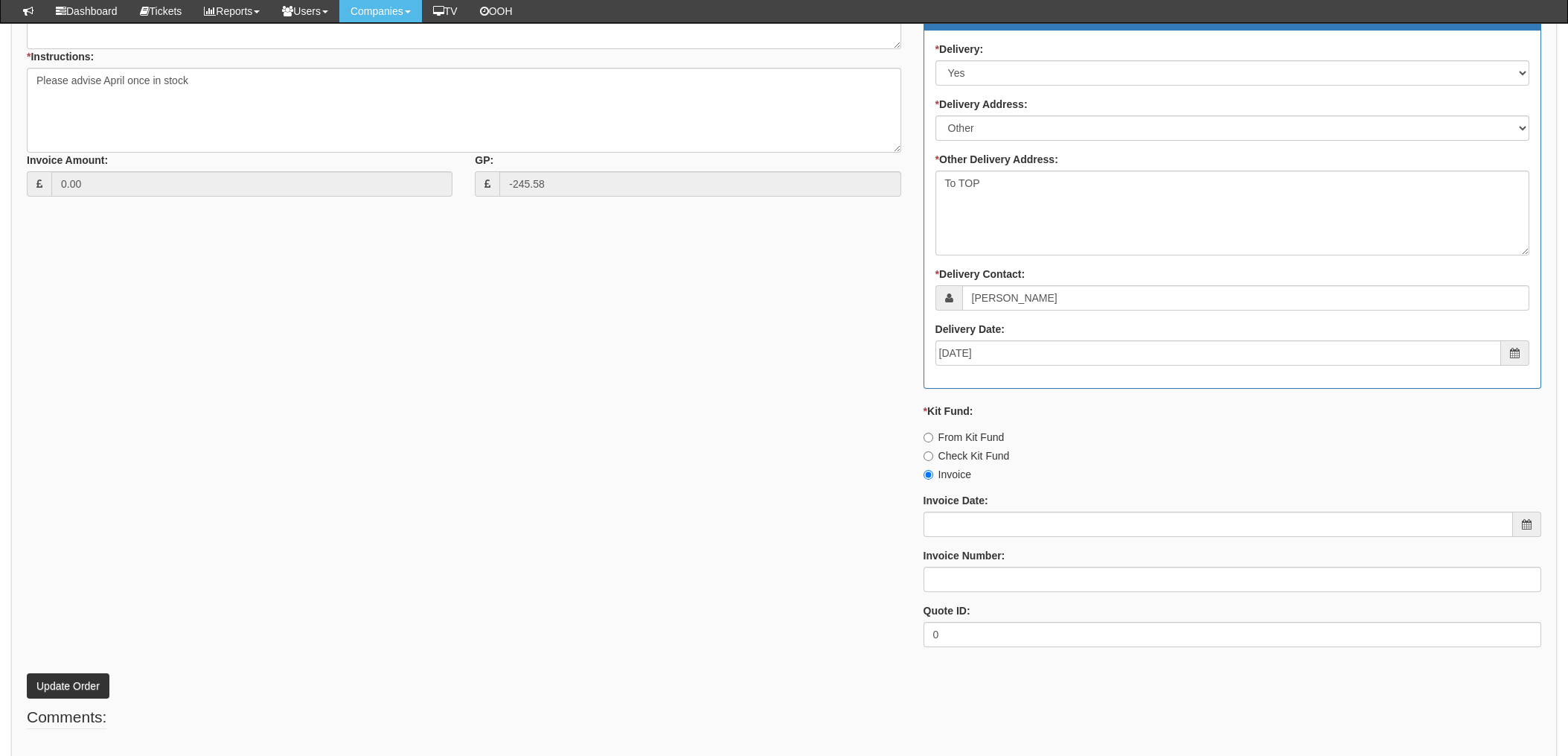
scroll to position [858, 0]
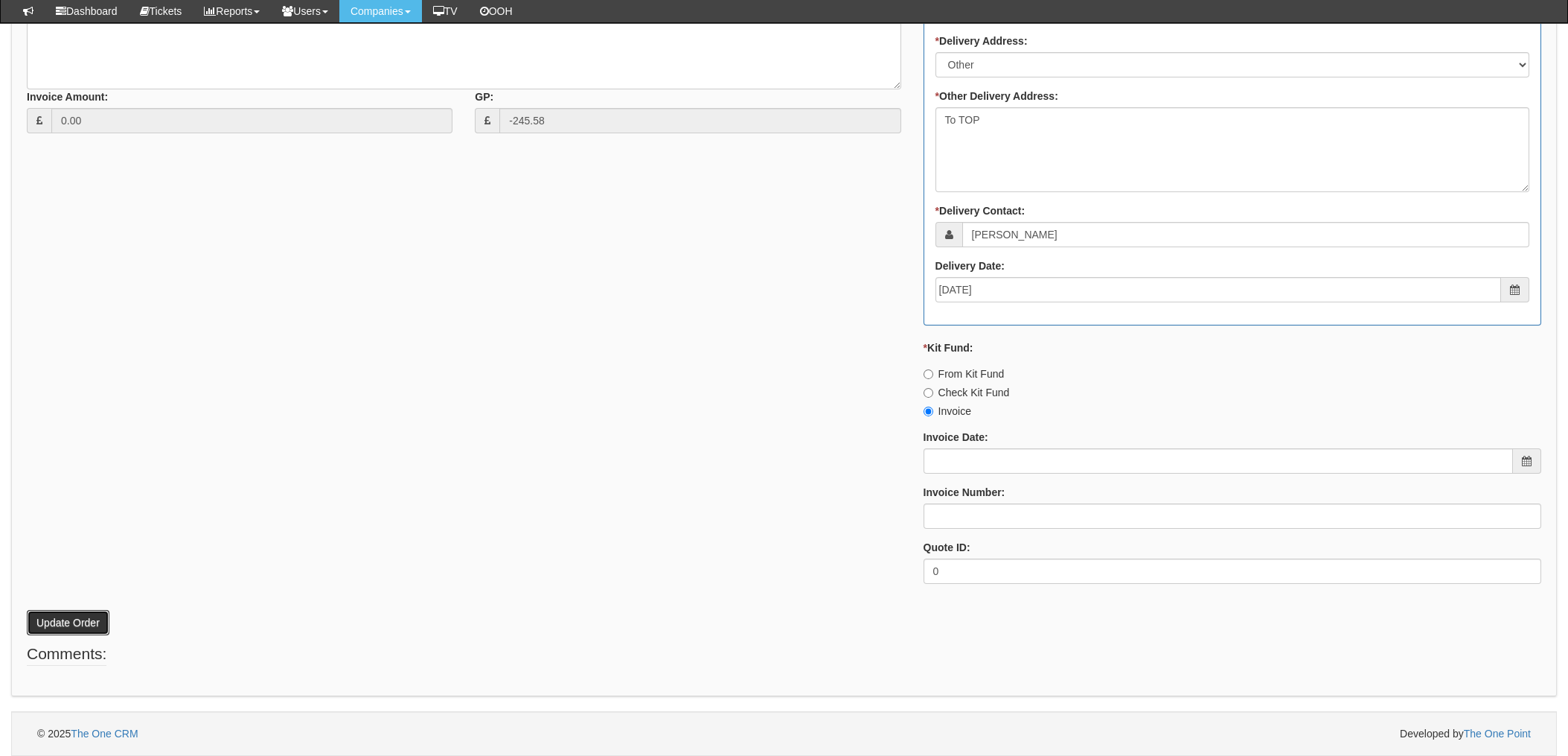
click at [88, 619] on button "Update Order" at bounding box center [68, 622] width 83 height 25
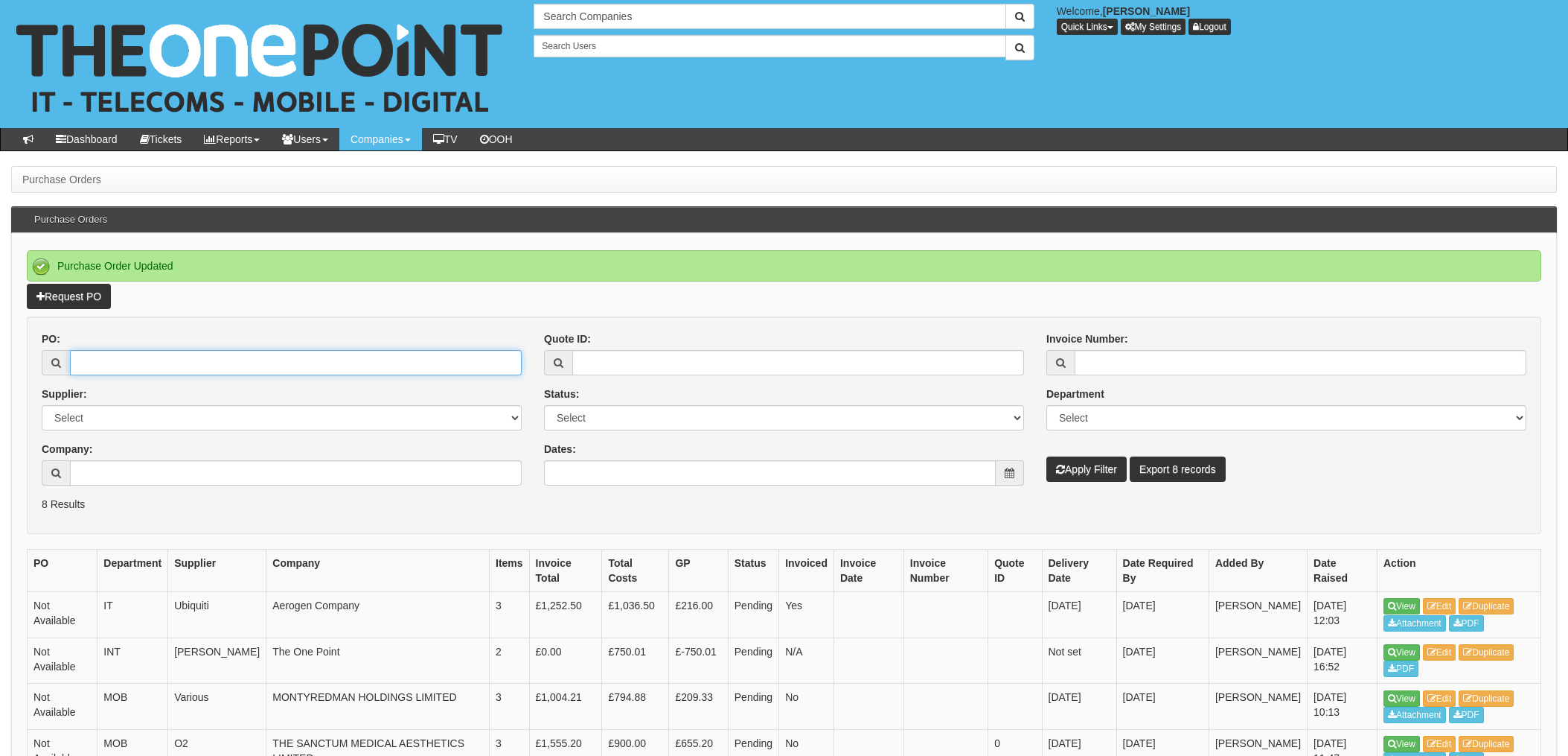
click at [140, 364] on input "PO:" at bounding box center [296, 362] width 452 height 25
type input "19751"
click at [1047, 457] on button "Apply Filter" at bounding box center [1086, 469] width 80 height 25
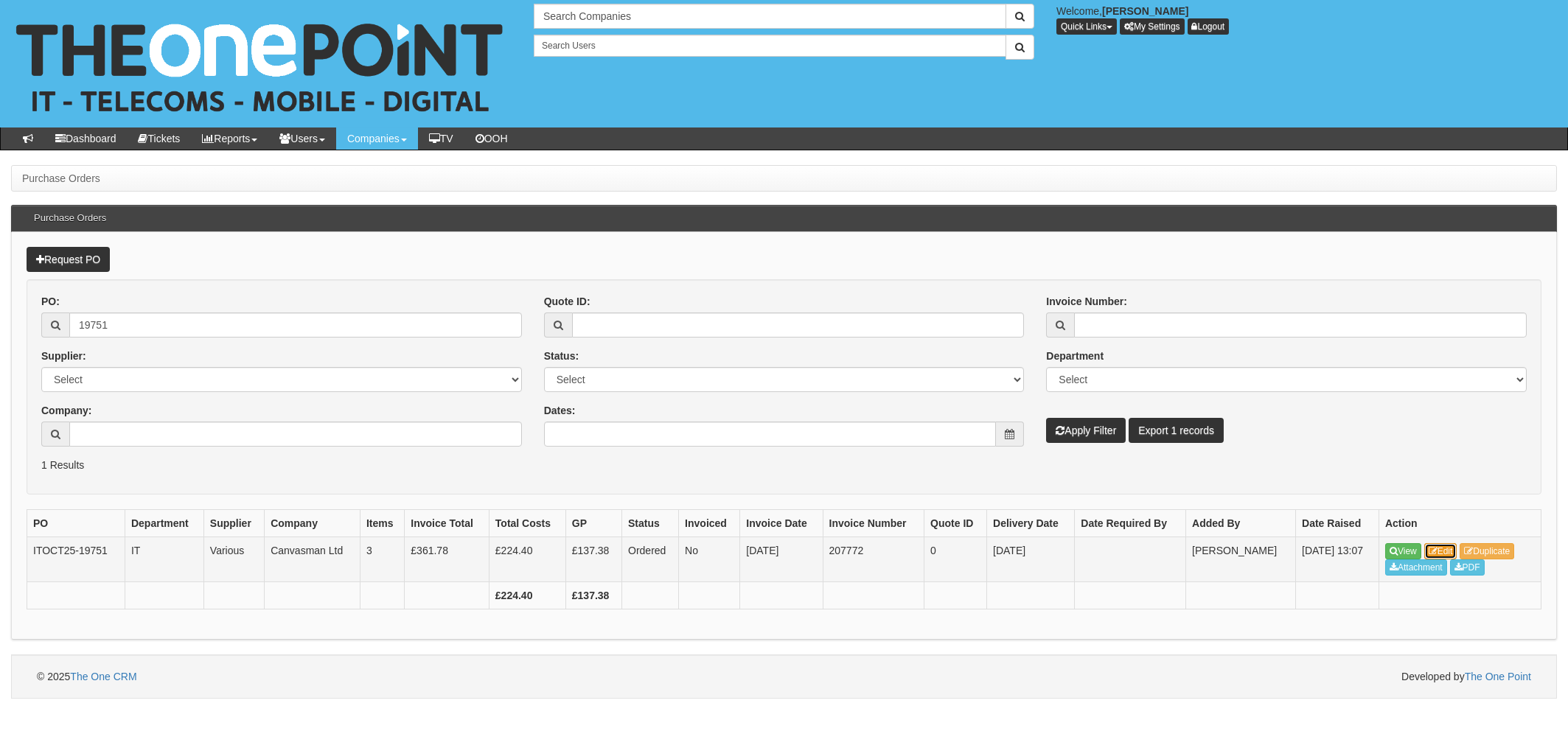
click at [1447, 549] on link "Edit" at bounding box center [1440, 551] width 33 height 16
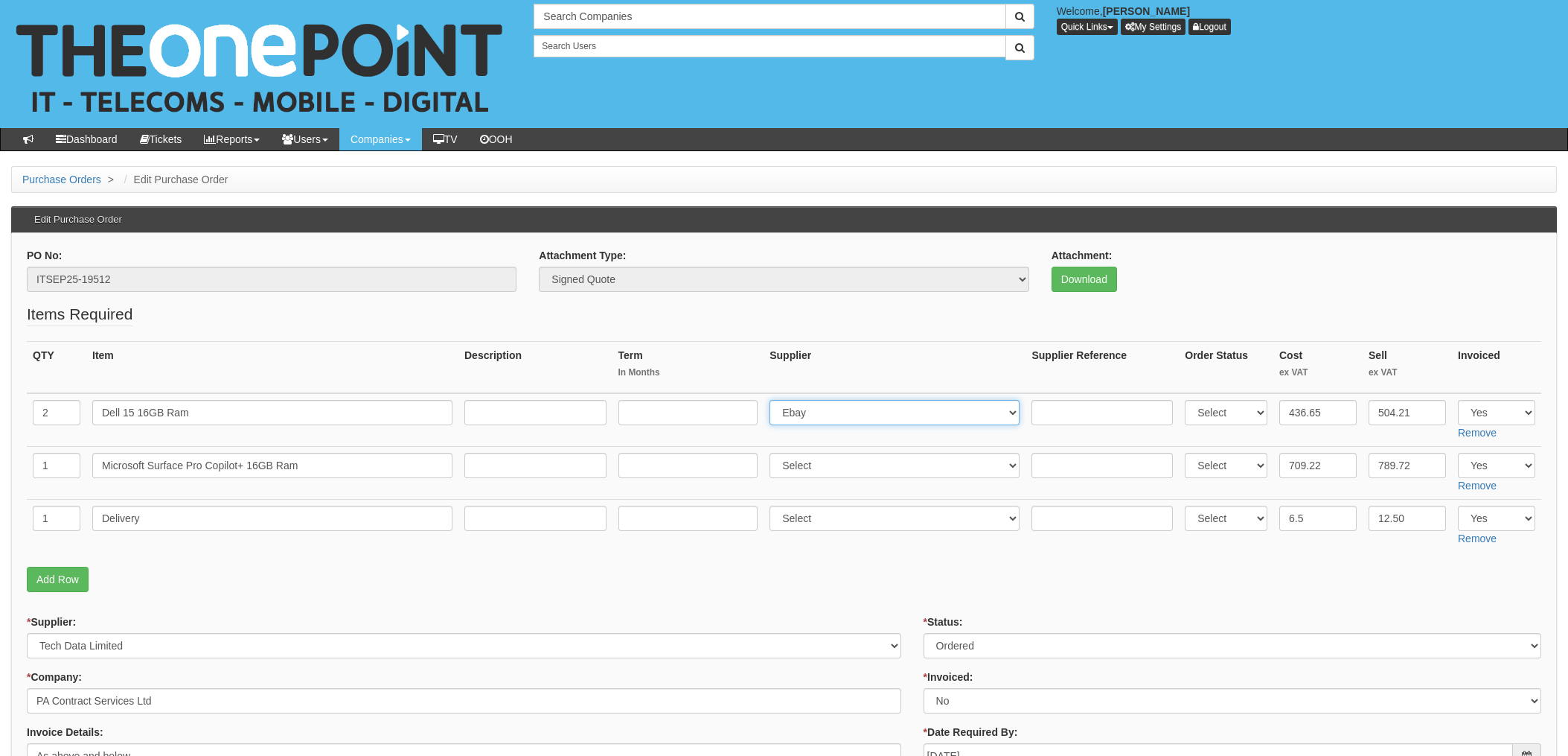
click at [842, 416] on select "Select 123 [DOMAIN_NAME] 1Password 3 4Gon [PERSON_NAME] Electric Ltd Abzorb Acc…" at bounding box center [894, 412] width 250 height 25
click at [842, 415] on select "Select 123 [DOMAIN_NAME] 1Password 3 4Gon [PERSON_NAME] Electric Ltd Abzorb Acc…" at bounding box center [894, 412] width 250 height 25
select select "211"
click at [1060, 416] on input "text" at bounding box center [1102, 412] width 141 height 25
paste input "PG18610"
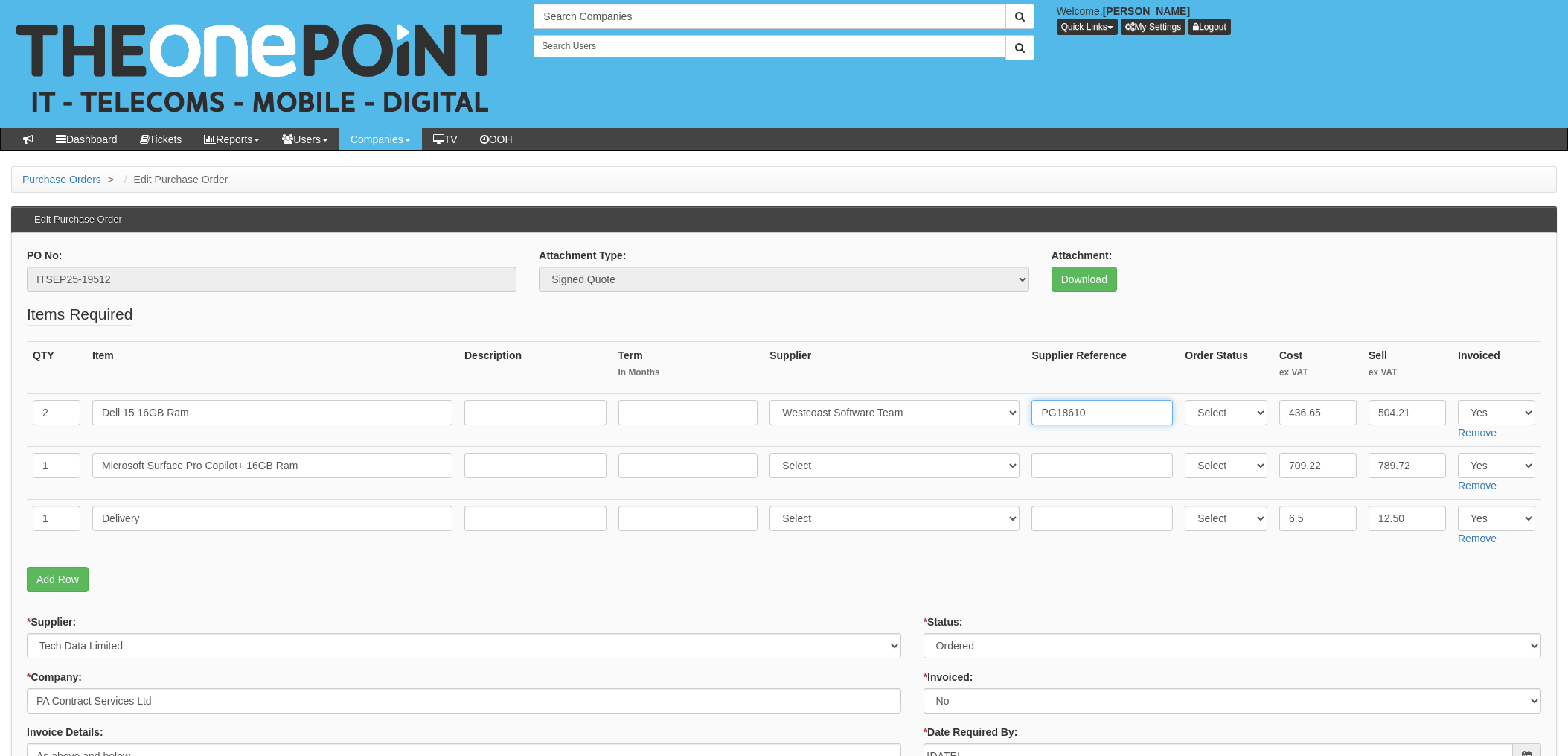
type input "PG18610"
click at [1064, 513] on input "text" at bounding box center [1102, 519] width 141 height 25
paste input "PG18610"
type input "PG18610"
click at [859, 507] on select "Select 123 REG.co.uk 1Password 3 4Gon AA Jones Electric Ltd Abzorb Access Group…" at bounding box center [894, 519] width 250 height 25
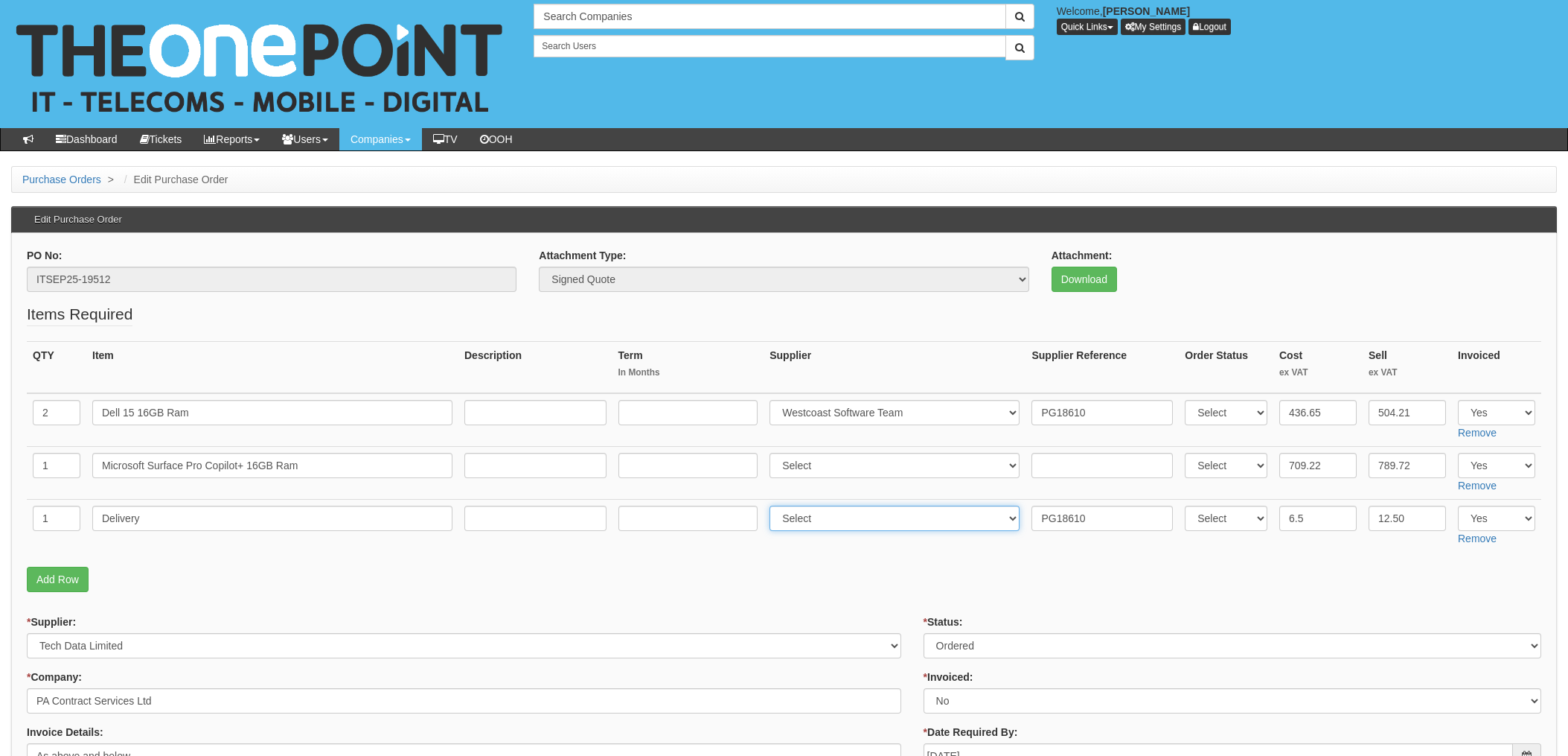
select select "211"
click at [774, 506] on select "Select 123 REG.co.uk 1Password 3 4Gon AA Jones Electric Ltd Abzorb Access Group…" at bounding box center [894, 519] width 250 height 25
click at [873, 567] on p "Add Row" at bounding box center [784, 579] width 1515 height 25
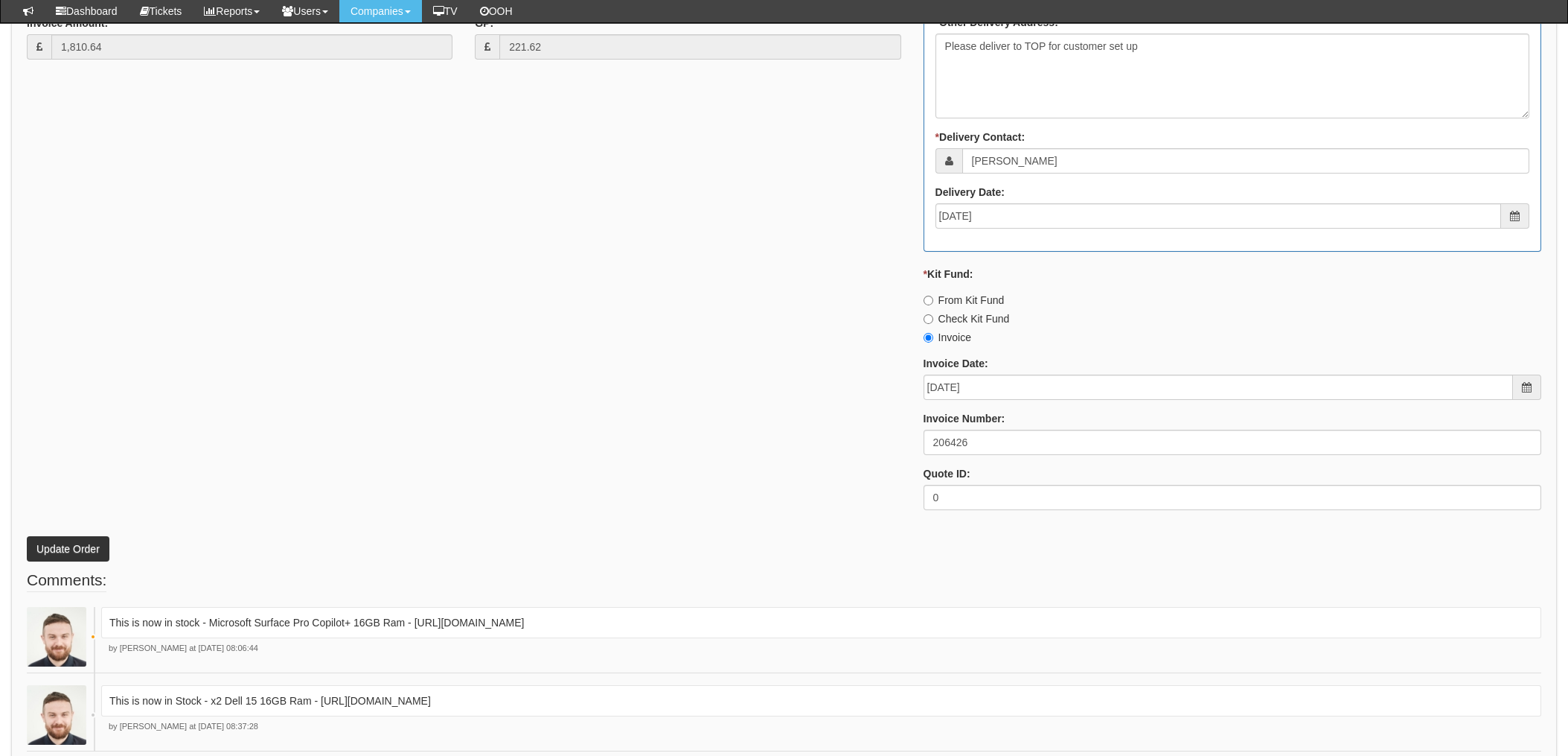
scroll to position [950, 0]
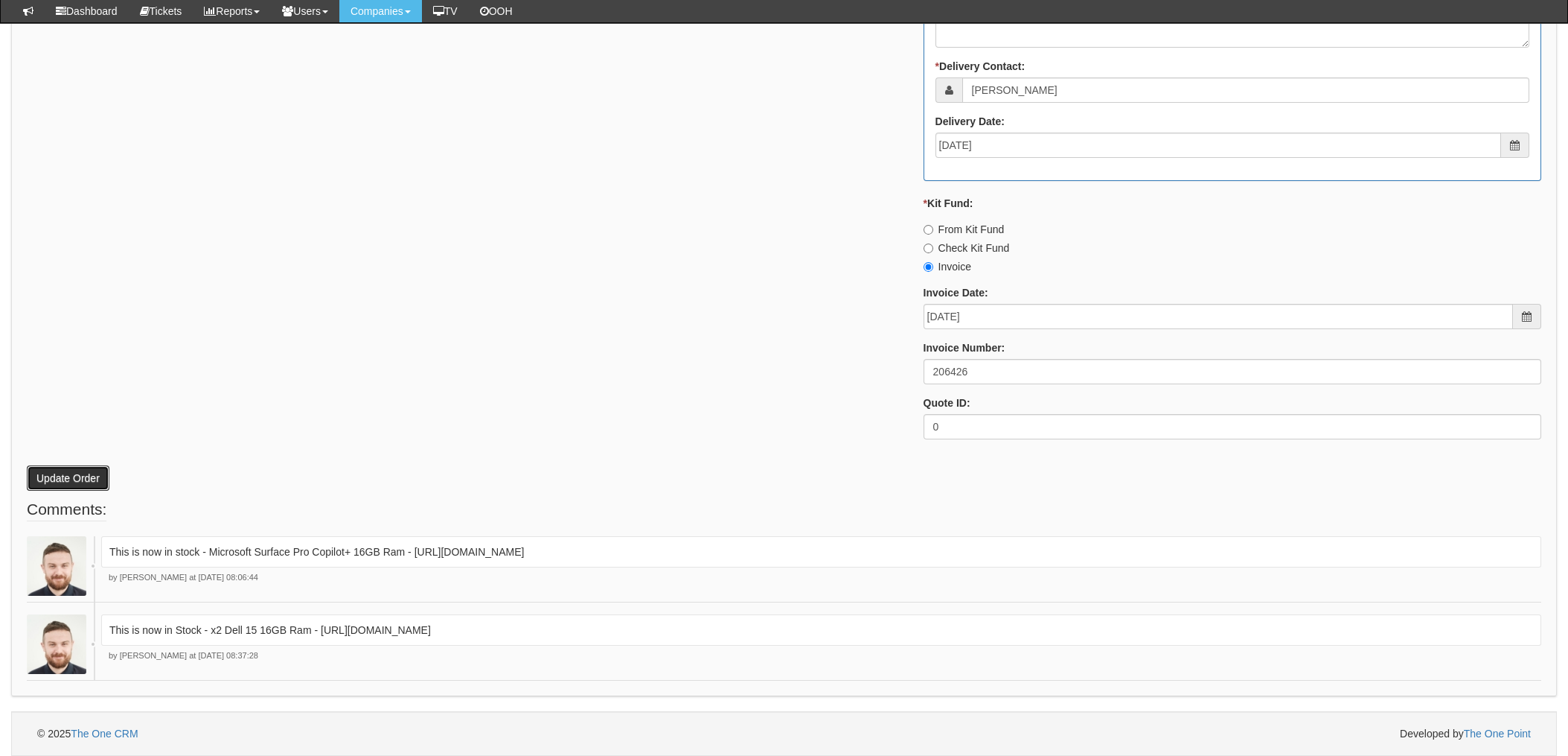
click at [67, 472] on button "Update Order" at bounding box center [68, 478] width 83 height 25
